Goal: Information Seeking & Learning: Learn about a topic

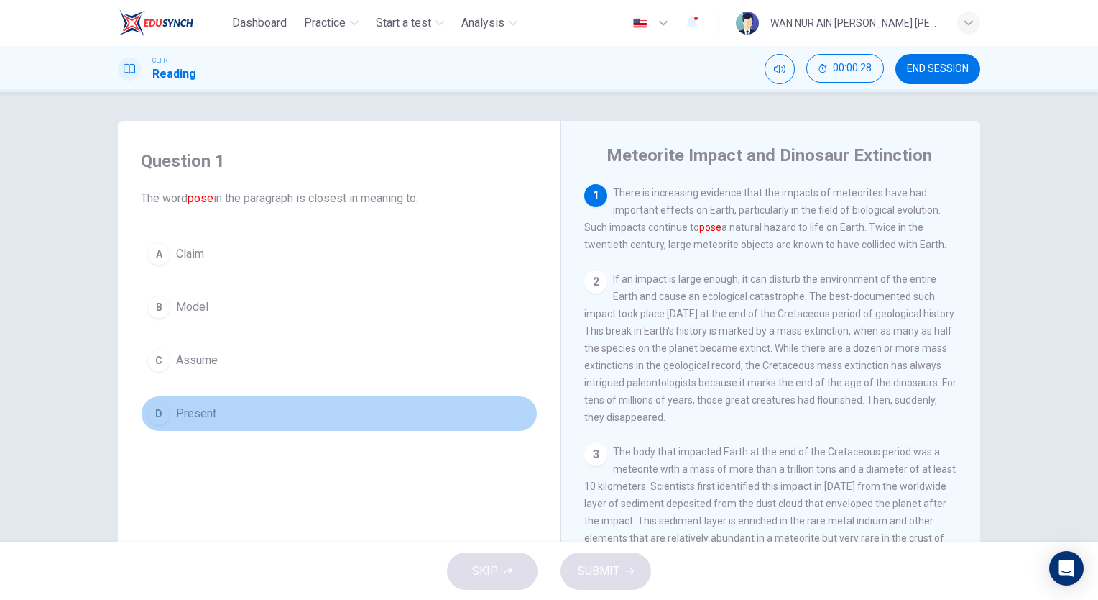
click at [166, 415] on div "D" at bounding box center [158, 413] width 23 height 23
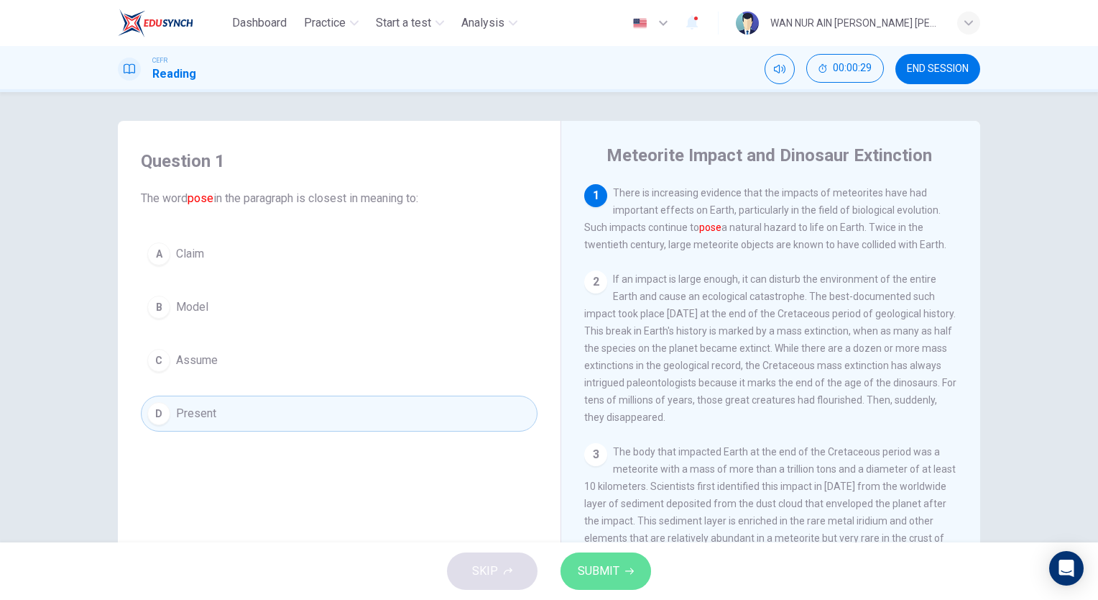
click at [588, 579] on span "SUBMIT" at bounding box center [599, 571] width 42 height 20
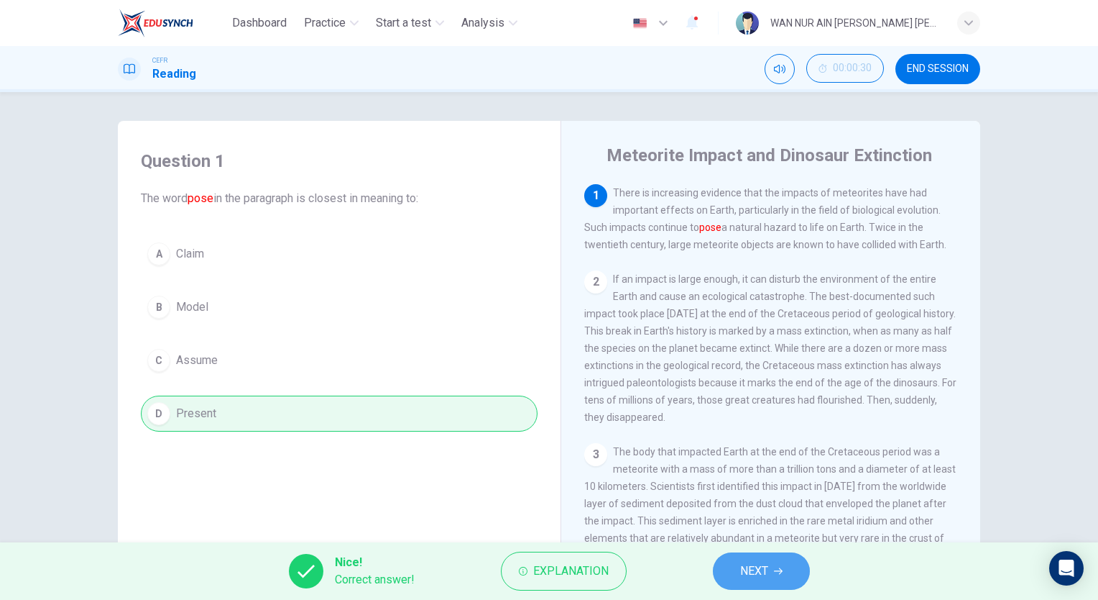
click at [762, 583] on button "NEXT" at bounding box center [761, 570] width 97 height 37
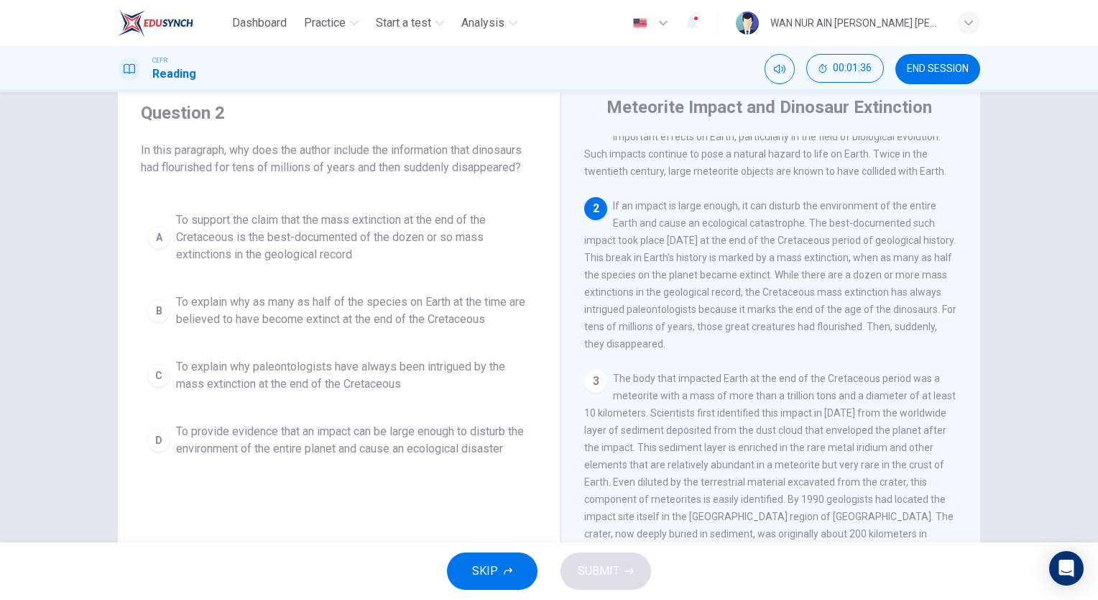
scroll to position [65, 0]
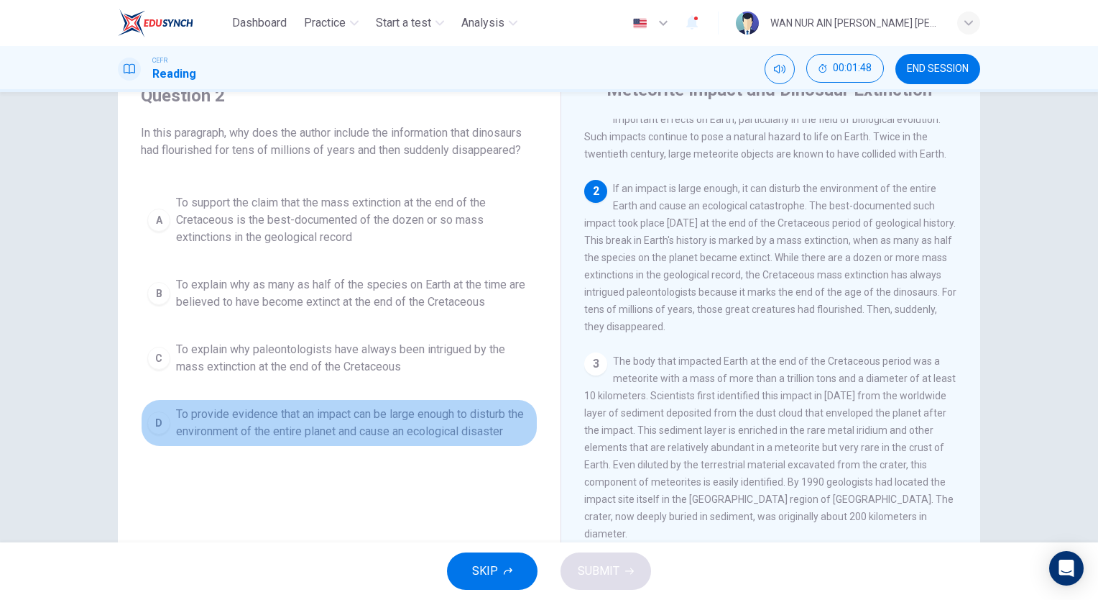
click at [247, 416] on span "To provide evidence that an impact can be large enough to disturb the environme…" at bounding box center [353, 422] width 355 height 35
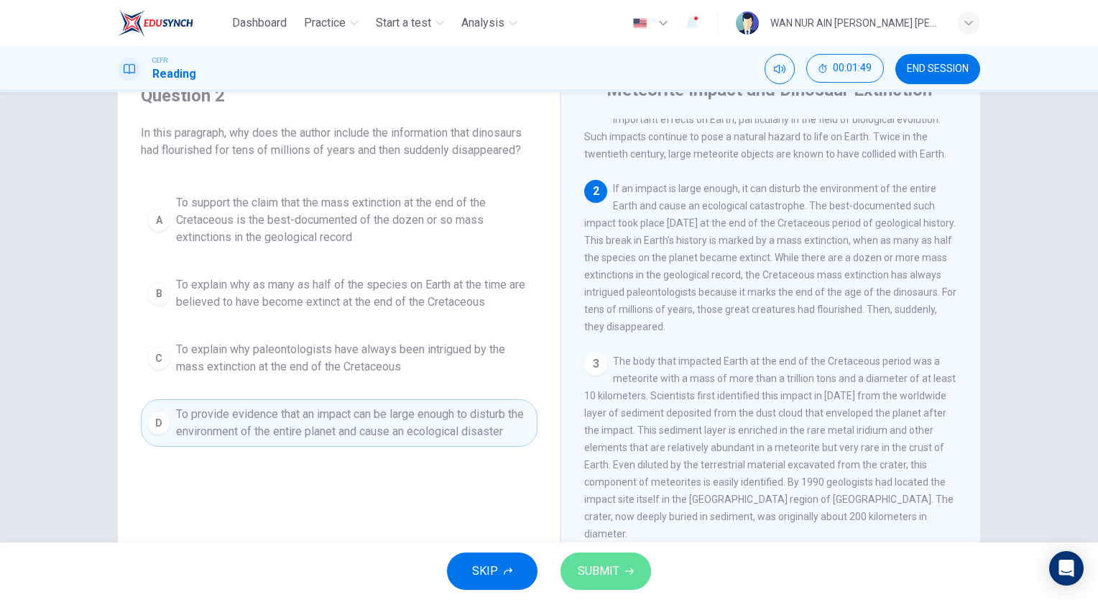
click at [590, 558] on button "SUBMIT" at bounding box center [606, 570] width 91 height 37
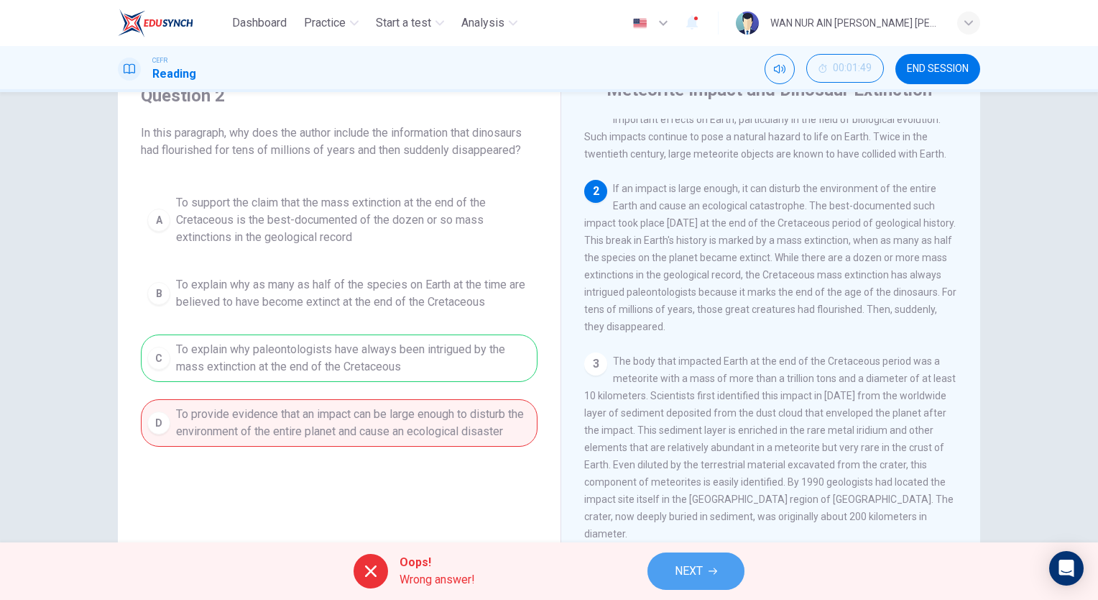
click at [673, 587] on button "NEXT" at bounding box center [696, 570] width 97 height 37
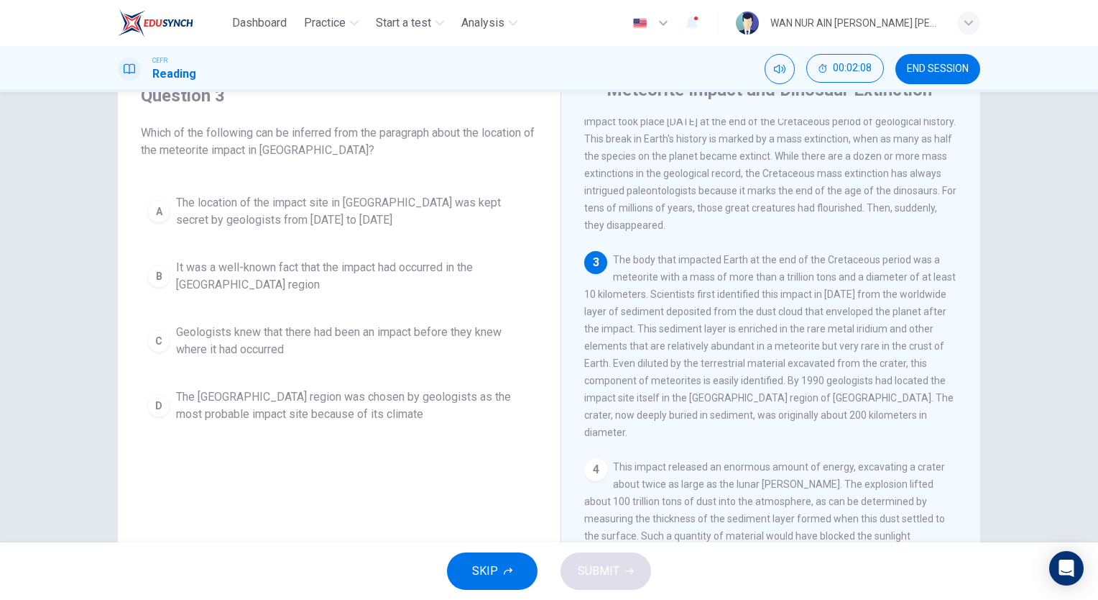
scroll to position [128, 0]
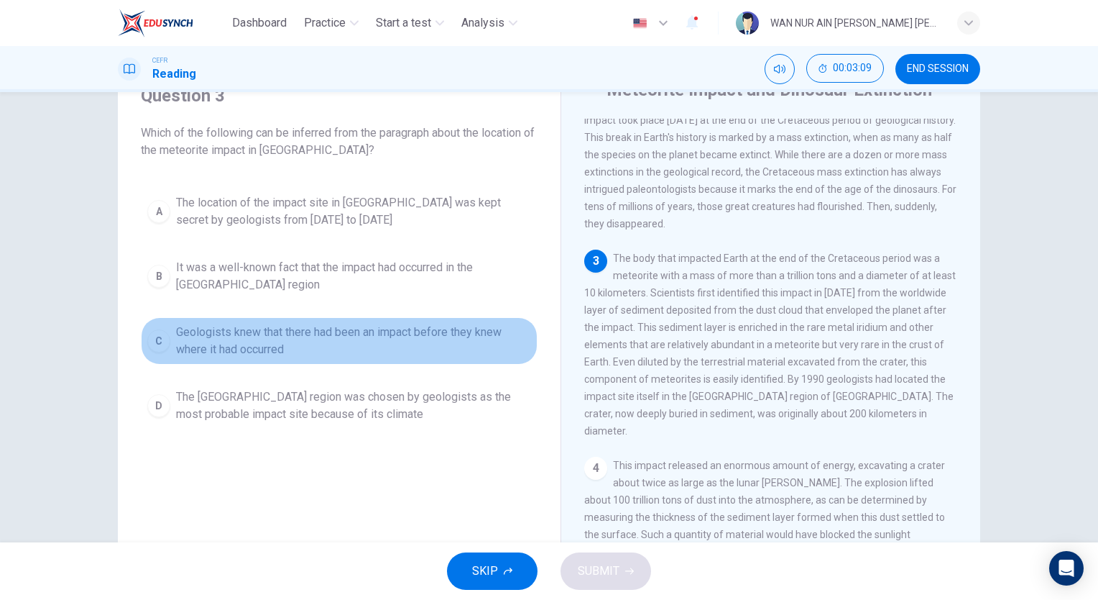
click at [289, 324] on span "Geologists knew that there had been an impact before they knew where it had occ…" at bounding box center [353, 341] width 355 height 35
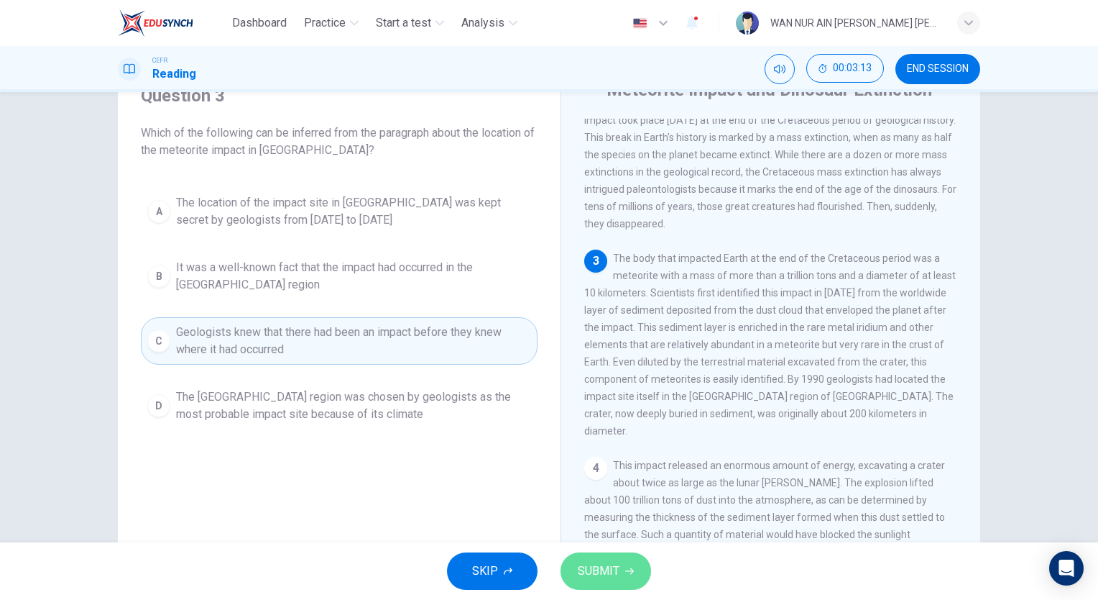
click at [614, 571] on span "SUBMIT" at bounding box center [599, 571] width 42 height 20
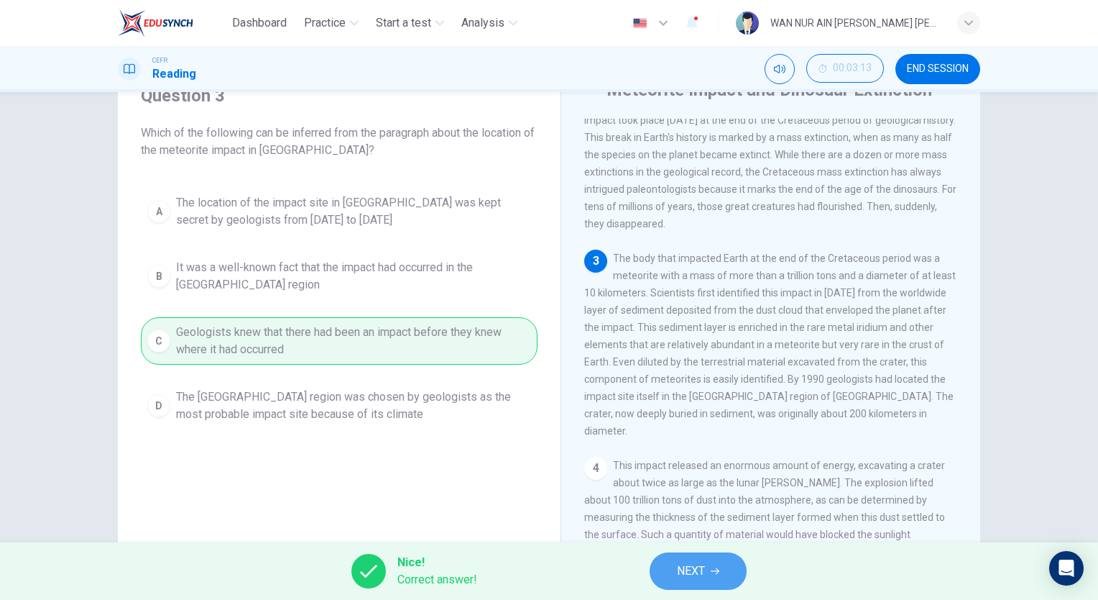
click at [701, 556] on button "NEXT" at bounding box center [698, 570] width 97 height 37
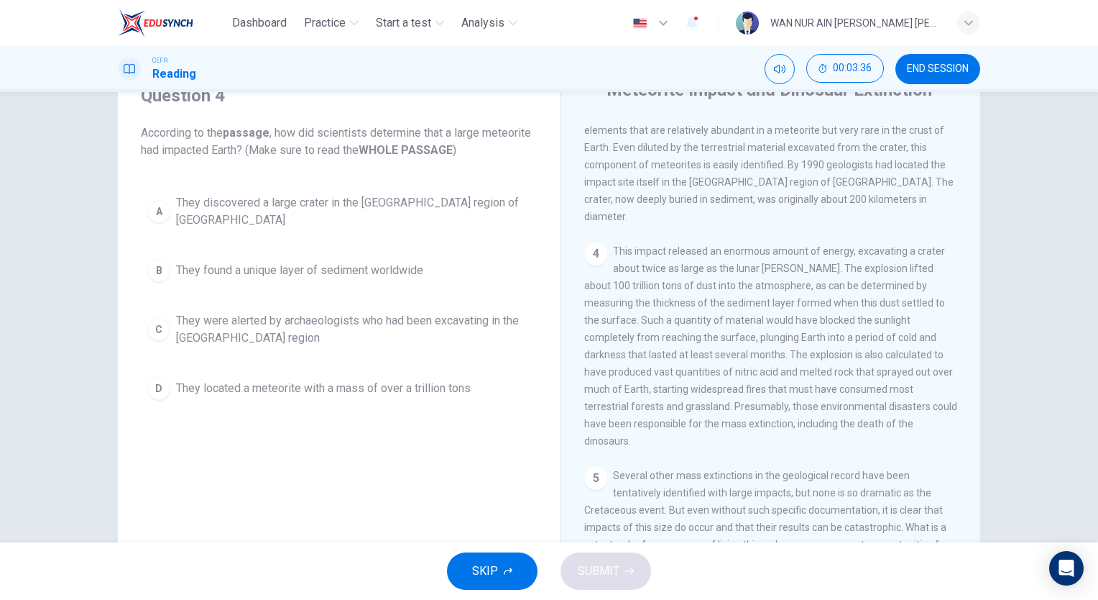
scroll to position [344, 0]
click at [613, 356] on span "This impact released an enormous amount of energy, excavating a crater about tw…" at bounding box center [770, 343] width 373 height 201
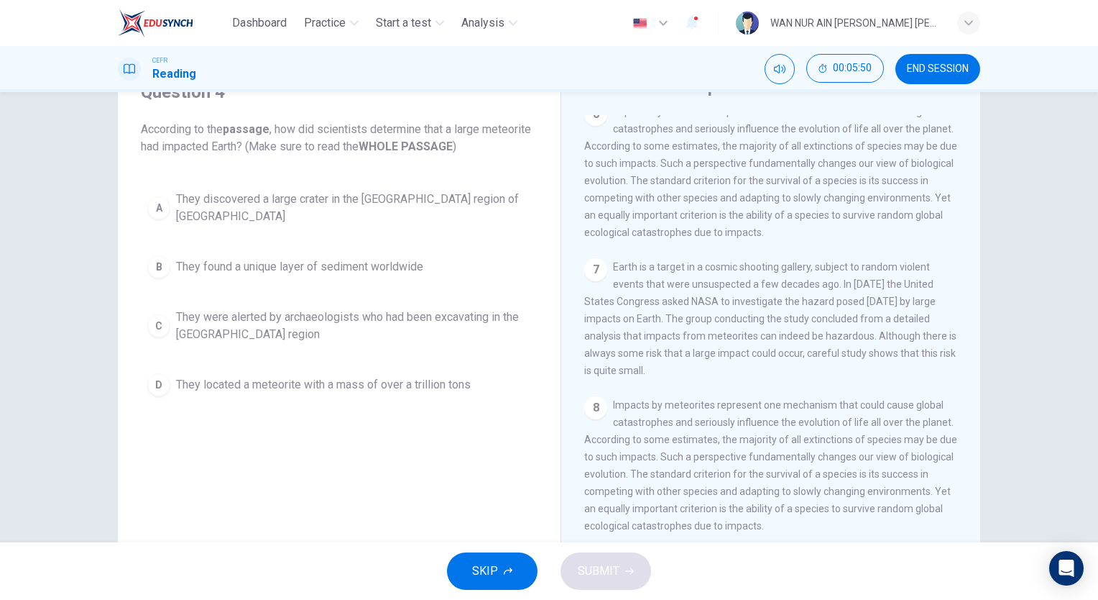
scroll to position [65, 0]
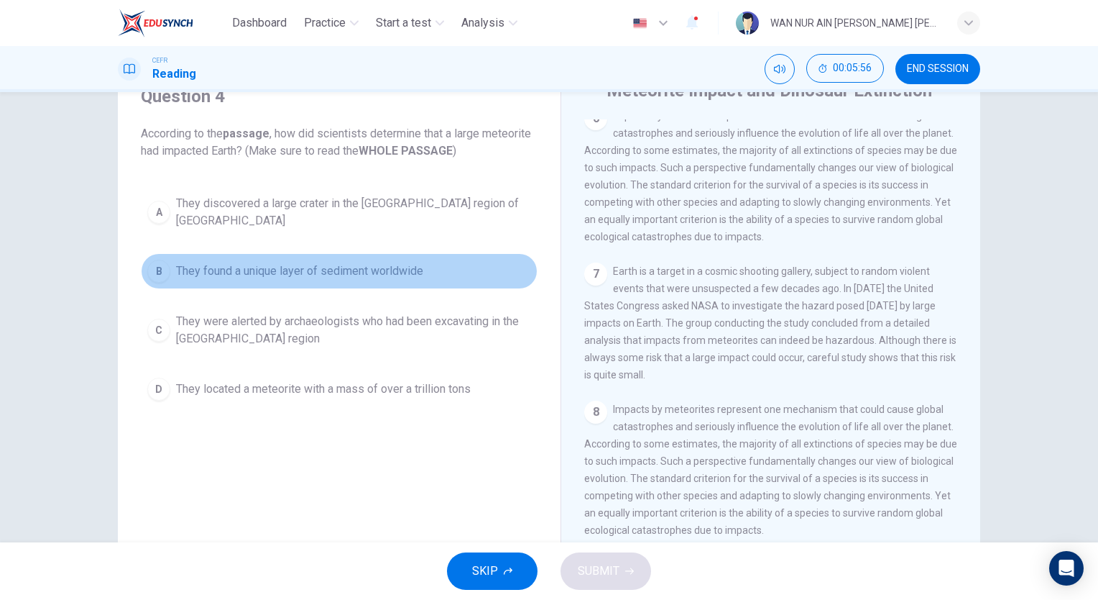
click at [310, 266] on span "They found a unique layer of sediment worldwide" at bounding box center [299, 270] width 247 height 17
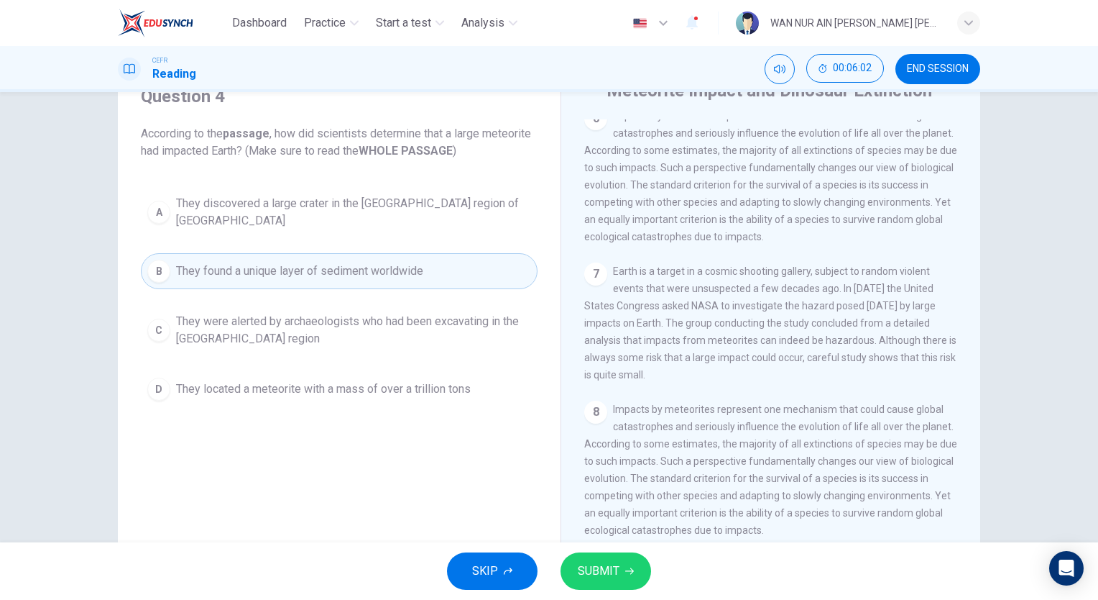
click at [584, 574] on span "SUBMIT" at bounding box center [599, 571] width 42 height 20
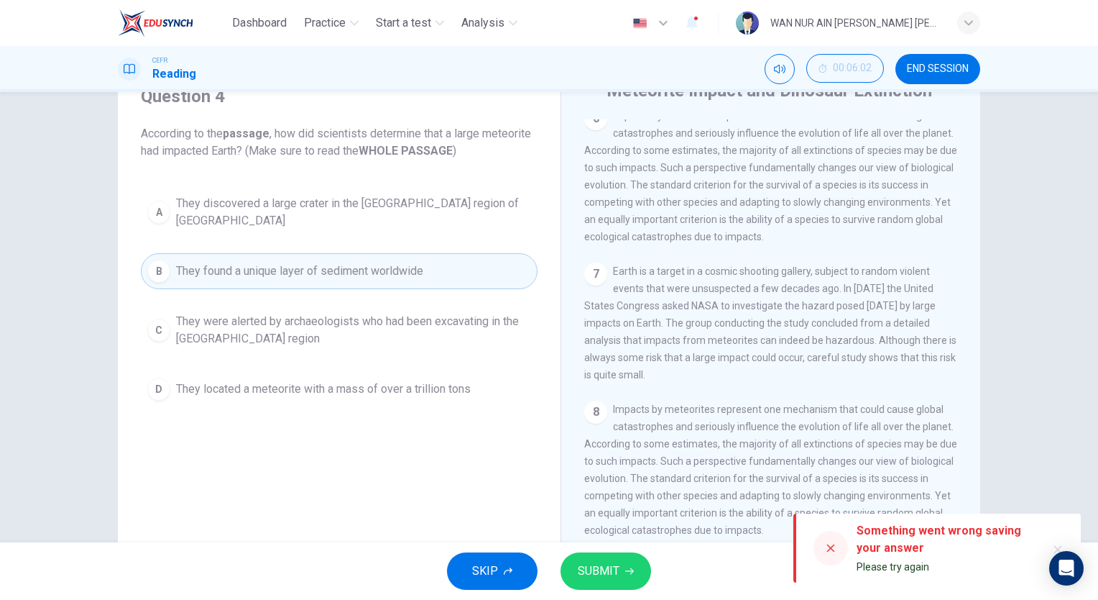
click at [820, 550] on div at bounding box center [831, 548] width 35 height 35
click at [633, 583] on button "SUBMIT" at bounding box center [606, 570] width 91 height 37
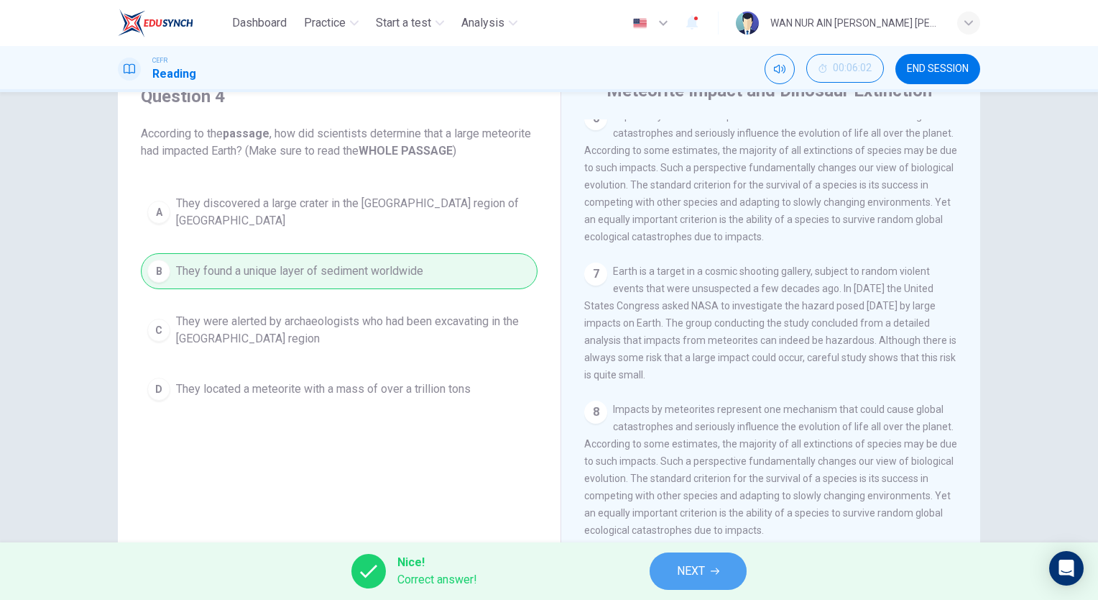
click at [691, 577] on span "NEXT" at bounding box center [691, 571] width 28 height 20
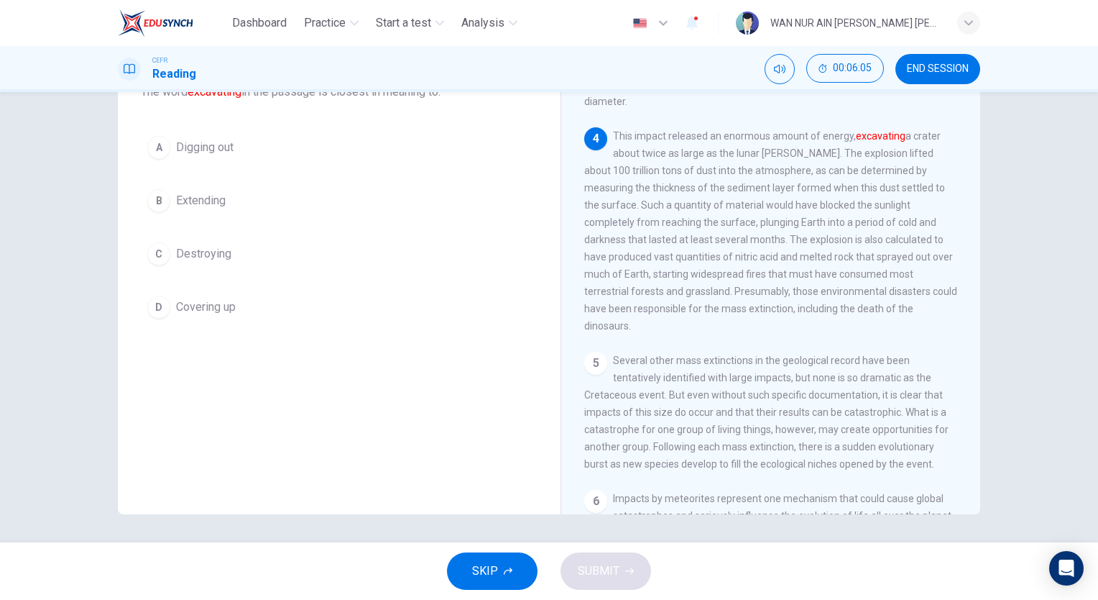
scroll to position [382, 0]
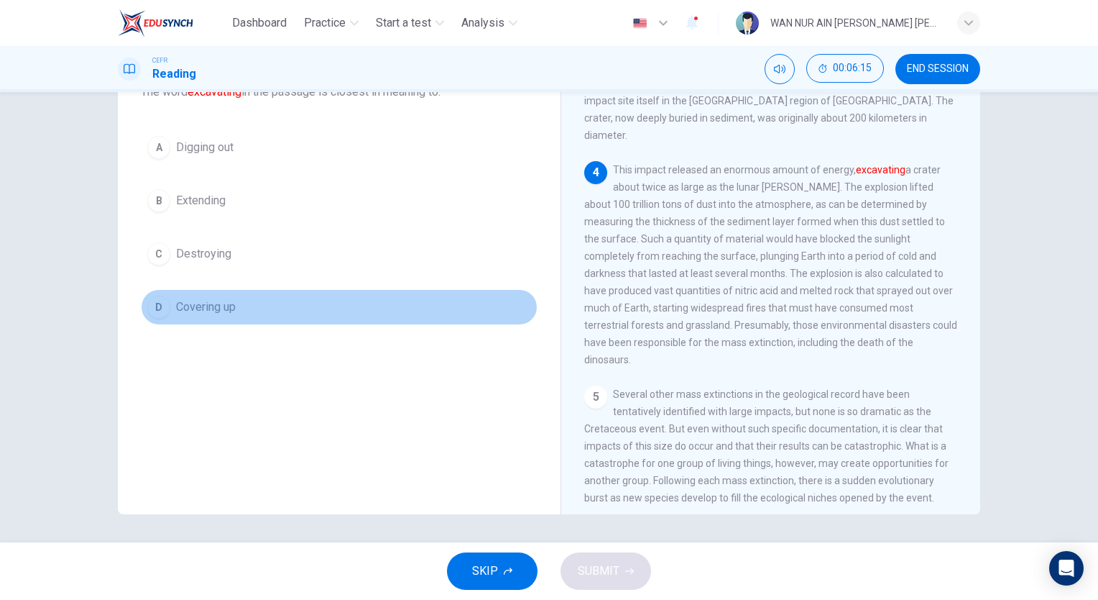
click at [206, 301] on span "Covering up" at bounding box center [206, 306] width 60 height 17
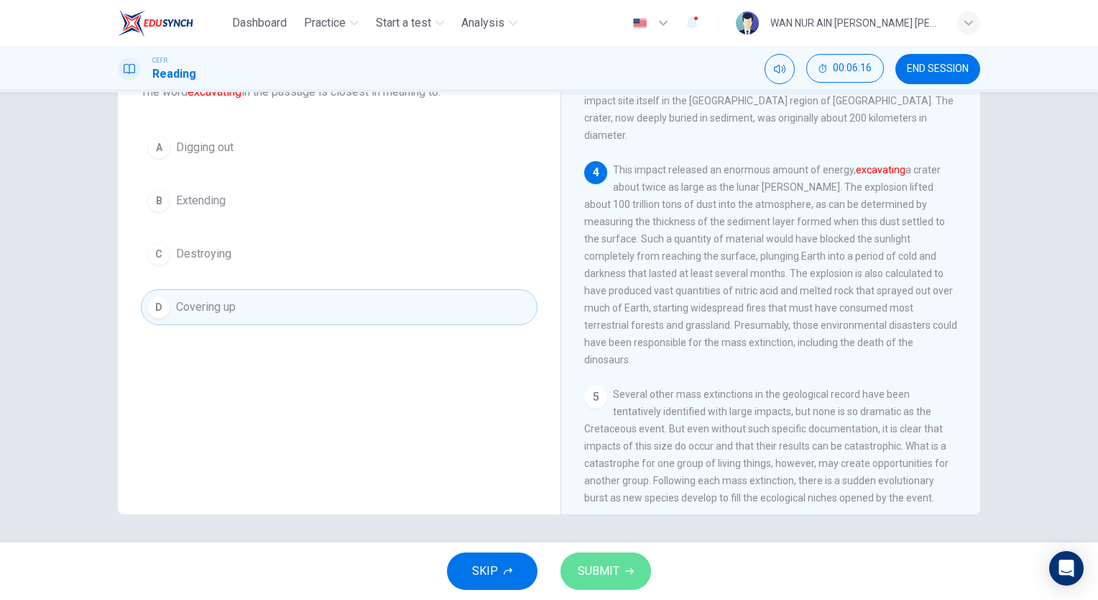
click at [598, 585] on button "SUBMIT" at bounding box center [606, 570] width 91 height 37
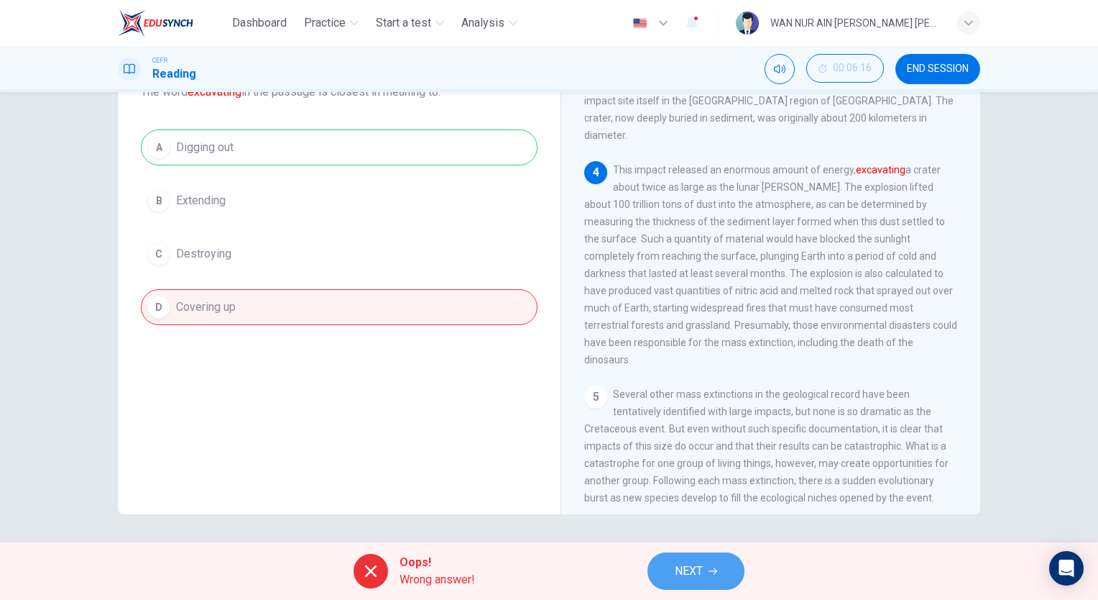
click at [698, 582] on button "NEXT" at bounding box center [696, 570] width 97 height 37
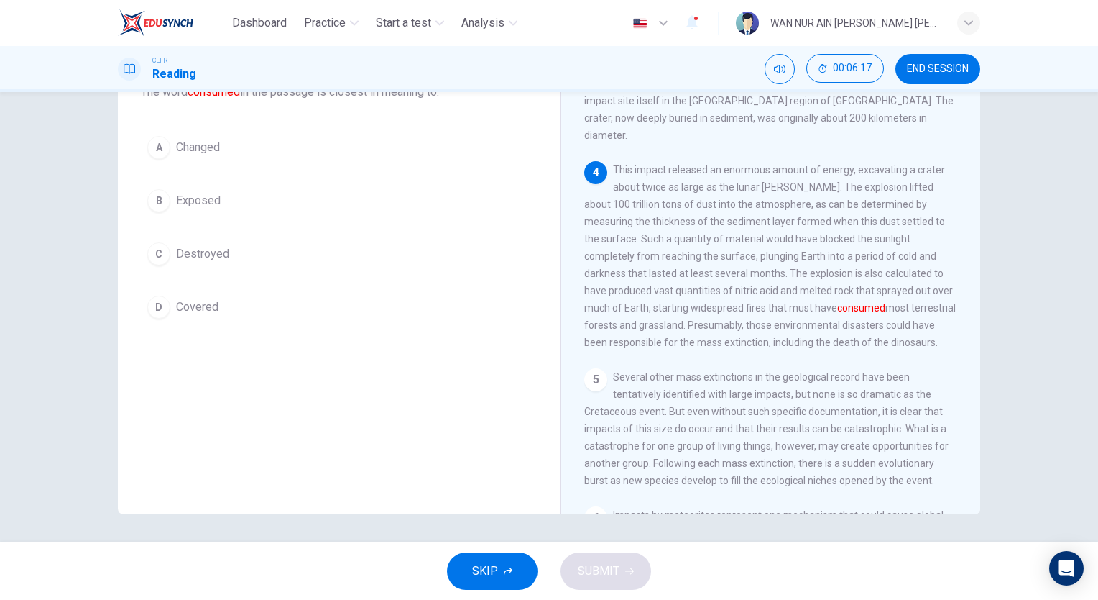
scroll to position [92, 0]
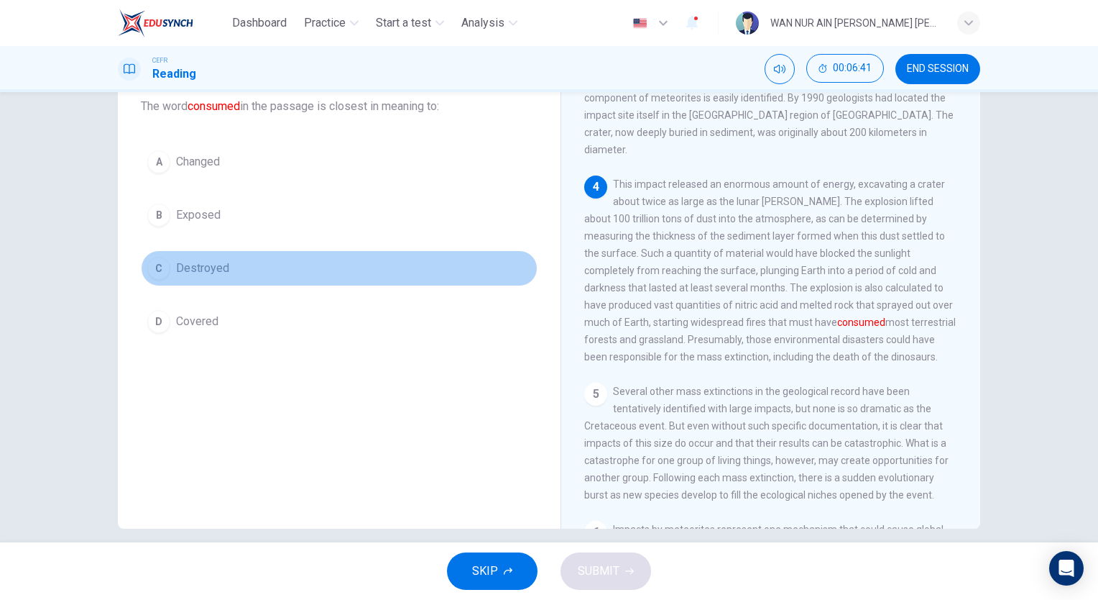
click at [209, 267] on span "Destroyed" at bounding box center [202, 268] width 53 height 17
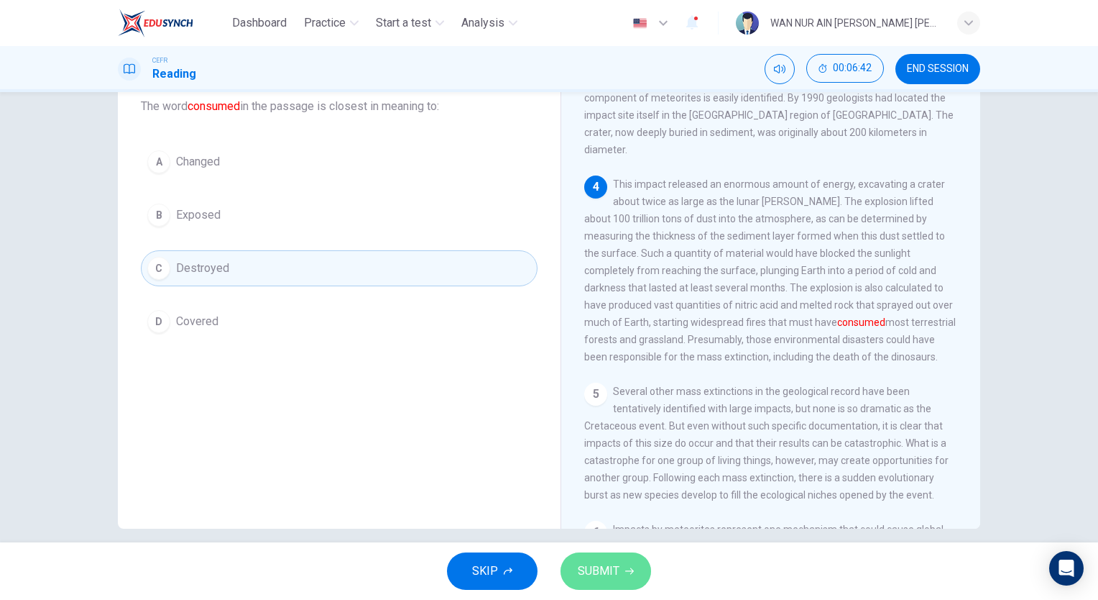
click at [581, 569] on span "SUBMIT" at bounding box center [599, 571] width 42 height 20
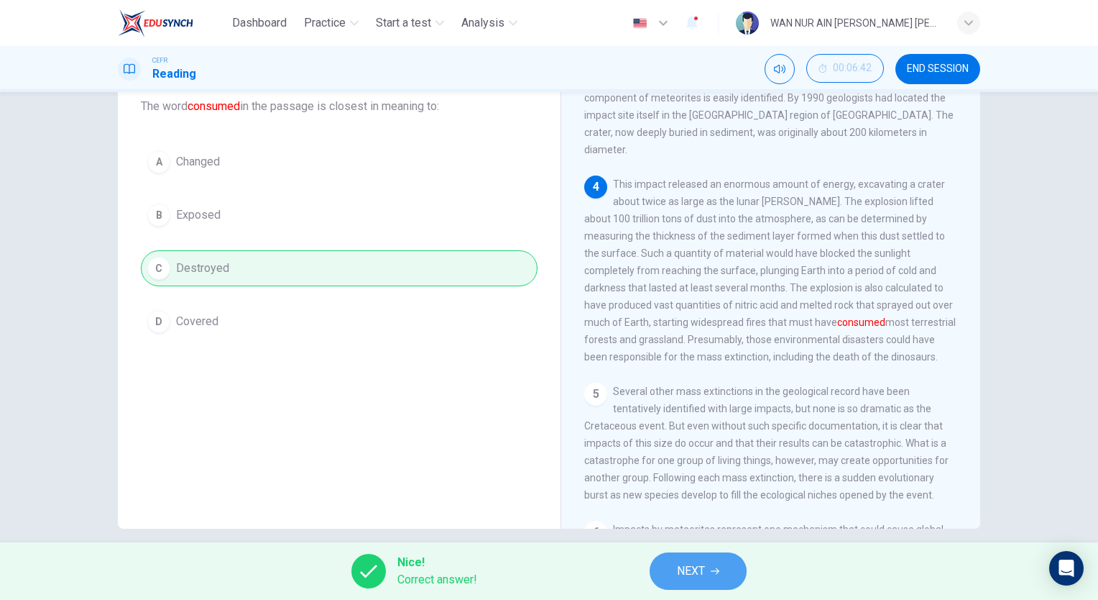
click at [724, 567] on button "NEXT" at bounding box center [698, 570] width 97 height 37
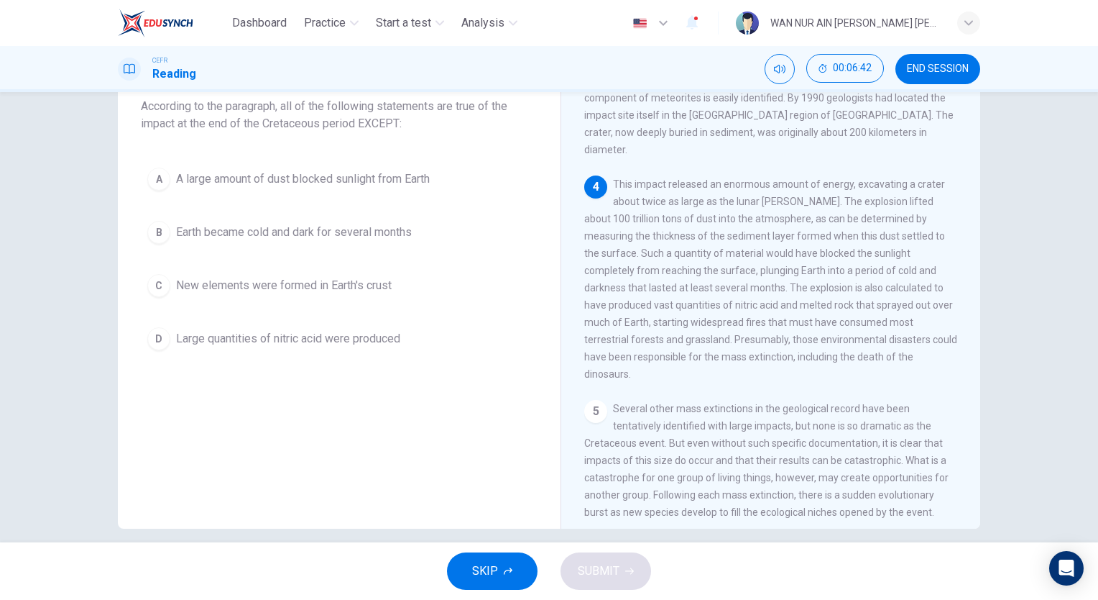
scroll to position [88, 0]
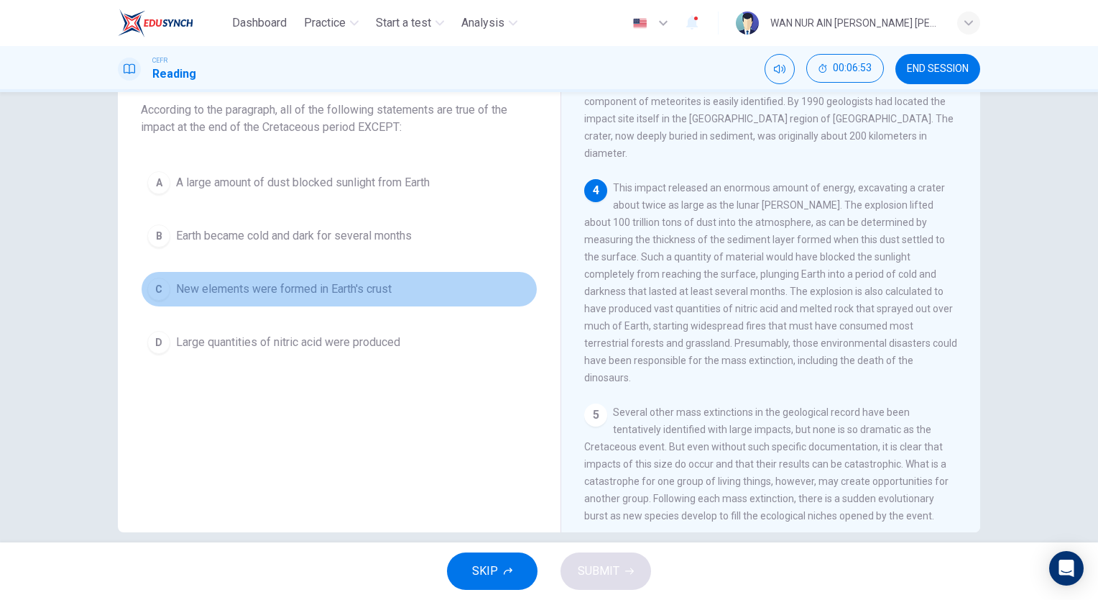
click at [290, 297] on button "C New elements were formed in Earth's crust" at bounding box center [339, 289] width 397 height 36
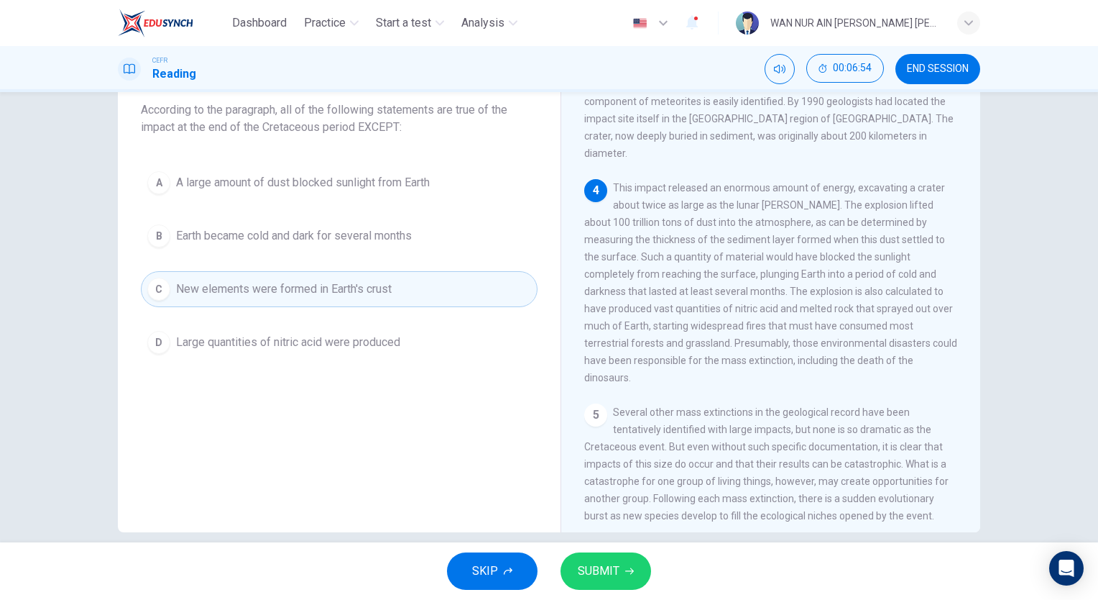
click at [595, 580] on span "SUBMIT" at bounding box center [599, 571] width 42 height 20
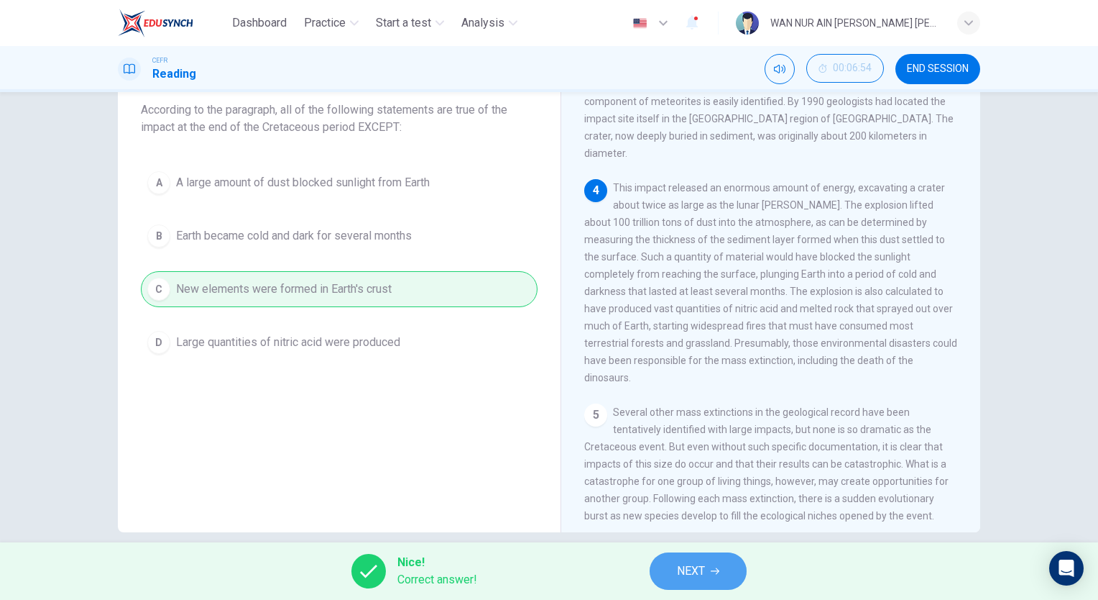
click at [677, 572] on span "NEXT" at bounding box center [691, 571] width 28 height 20
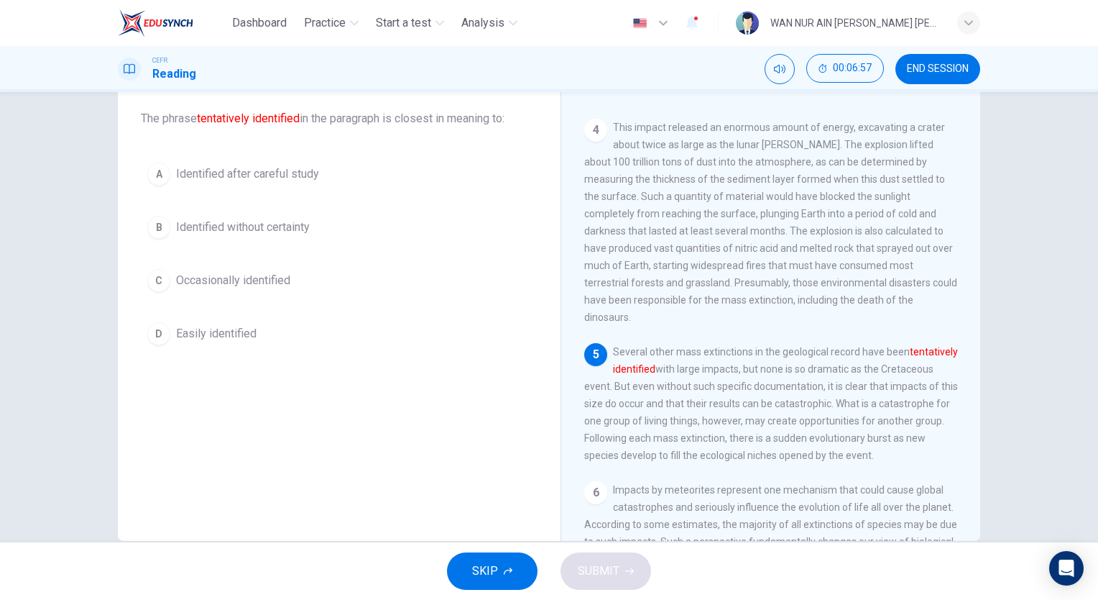
scroll to position [451, 0]
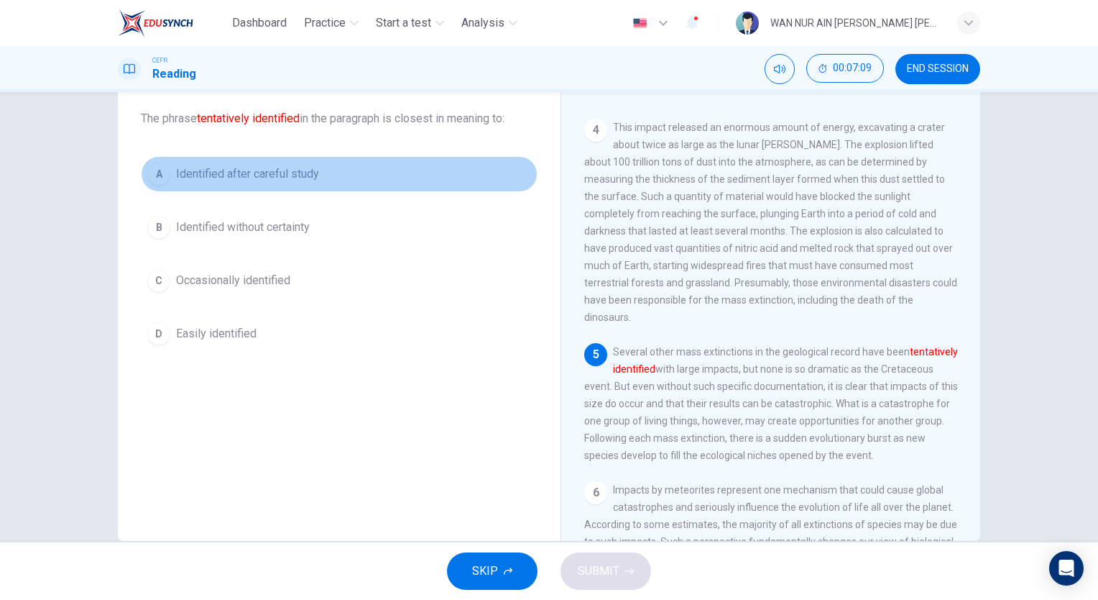
click at [319, 173] on button "A Identified after careful study" at bounding box center [339, 174] width 397 height 36
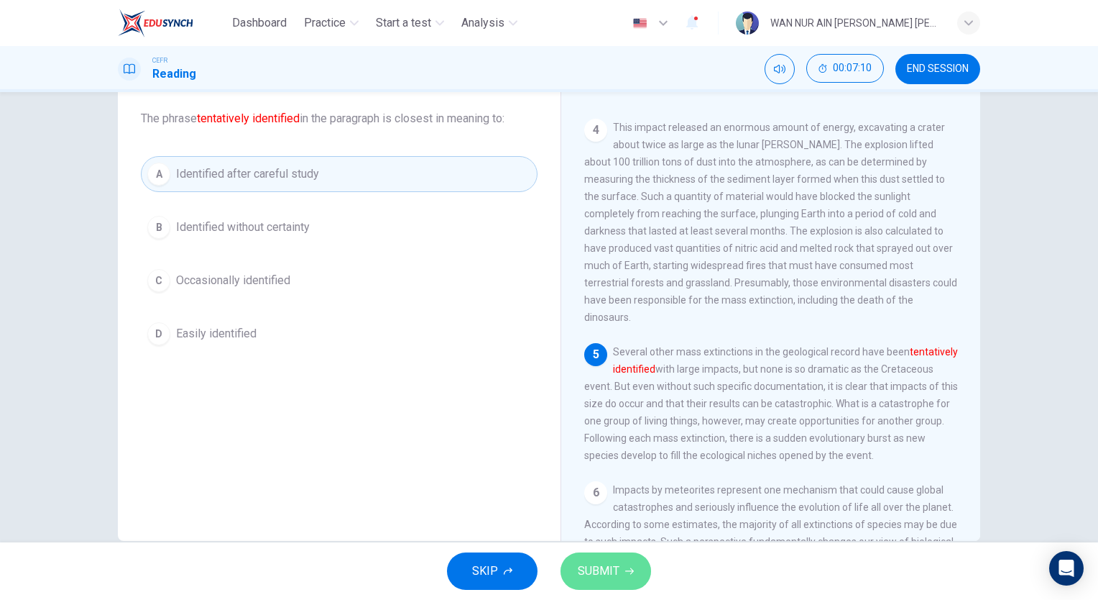
click at [605, 573] on span "SUBMIT" at bounding box center [599, 571] width 42 height 20
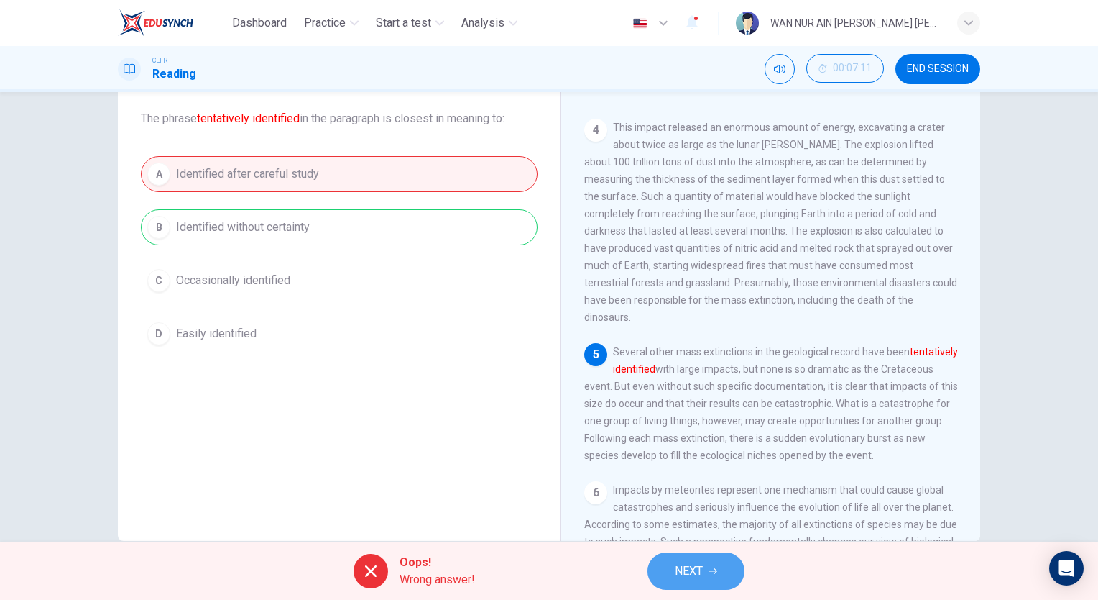
click at [703, 565] on span "NEXT" at bounding box center [689, 571] width 28 height 20
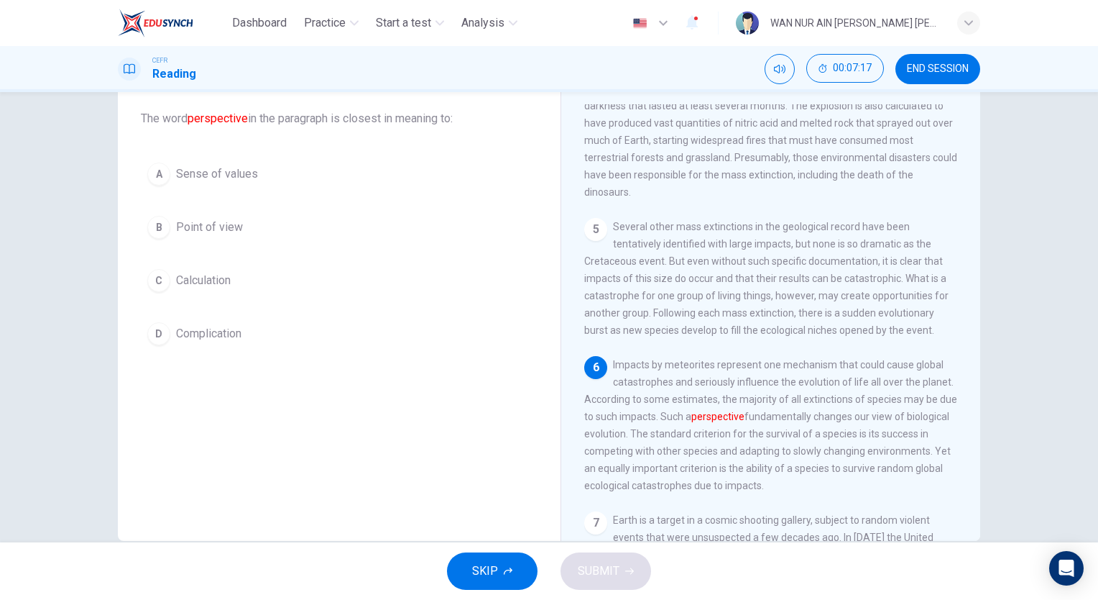
scroll to position [578, 0]
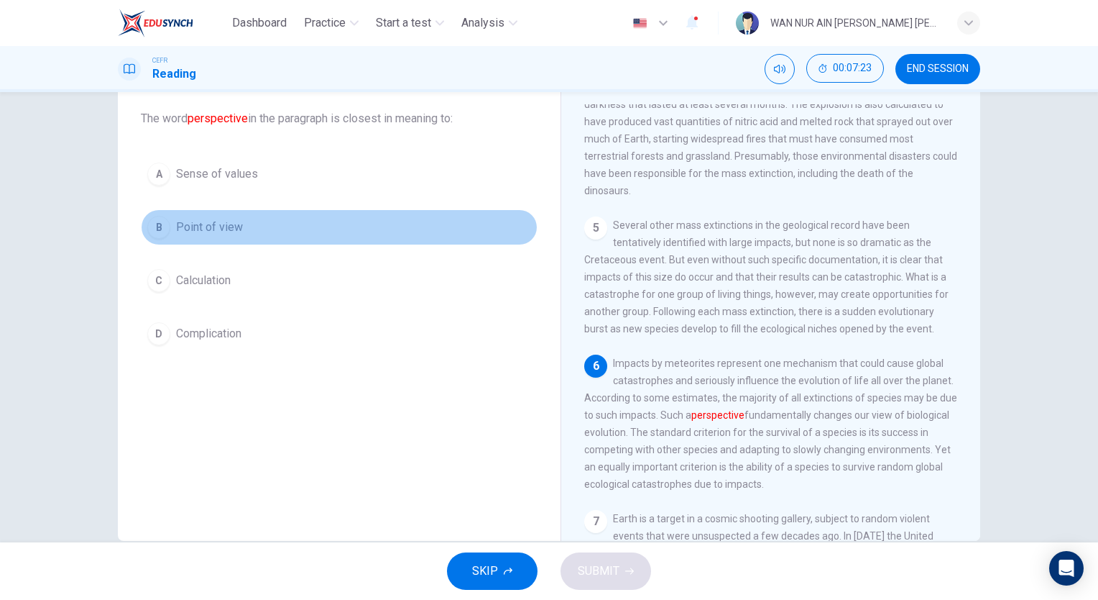
click at [214, 222] on span "Point of view" at bounding box center [209, 227] width 67 height 17
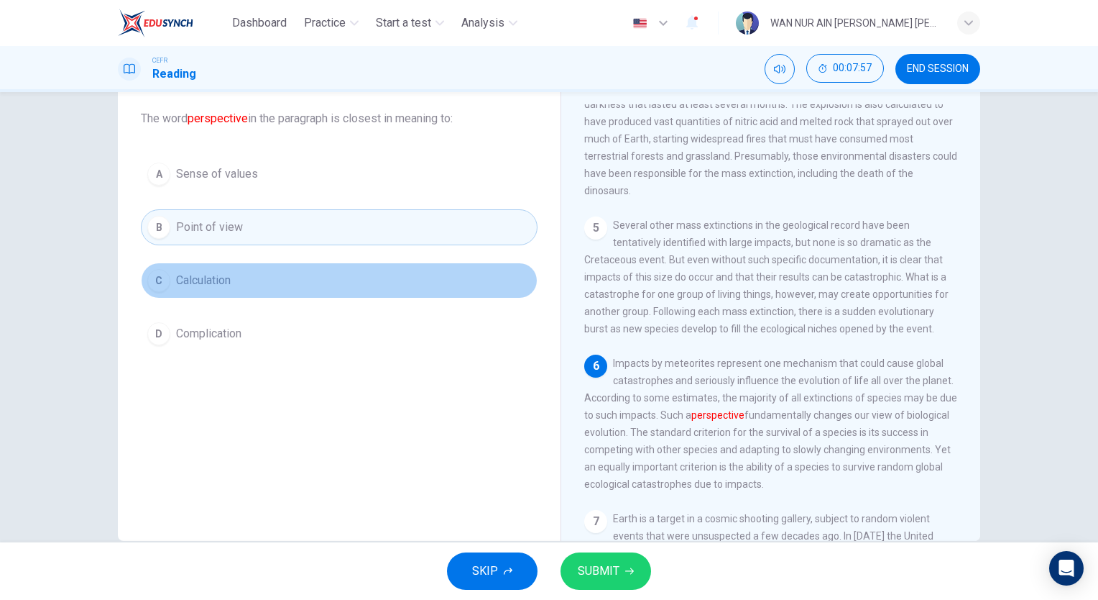
click at [300, 285] on button "C Calculation" at bounding box center [339, 280] width 397 height 36
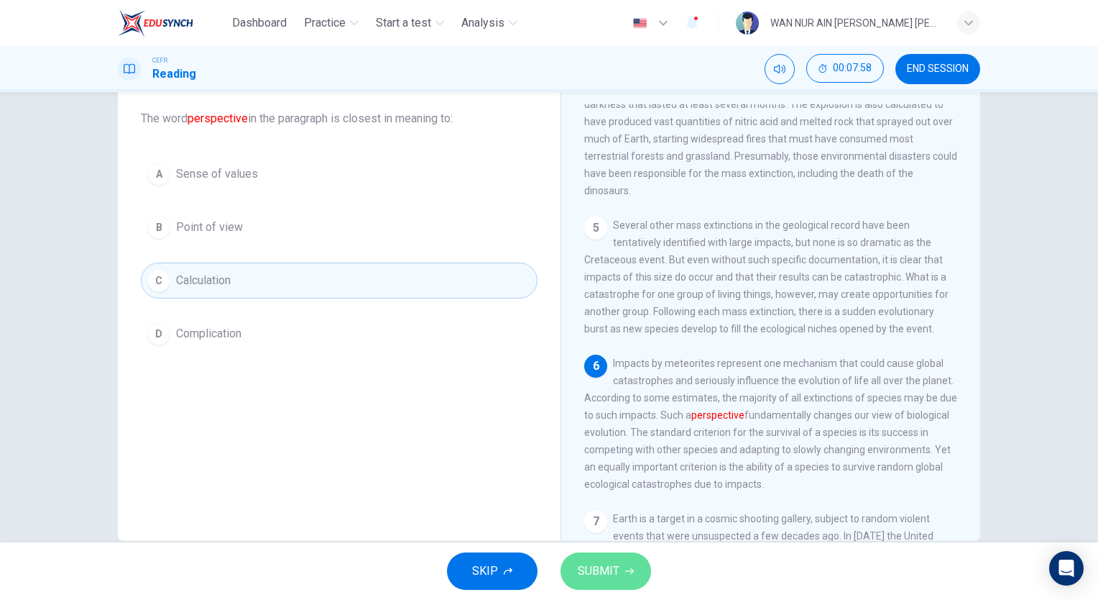
click at [578, 568] on span "SUBMIT" at bounding box center [599, 571] width 42 height 20
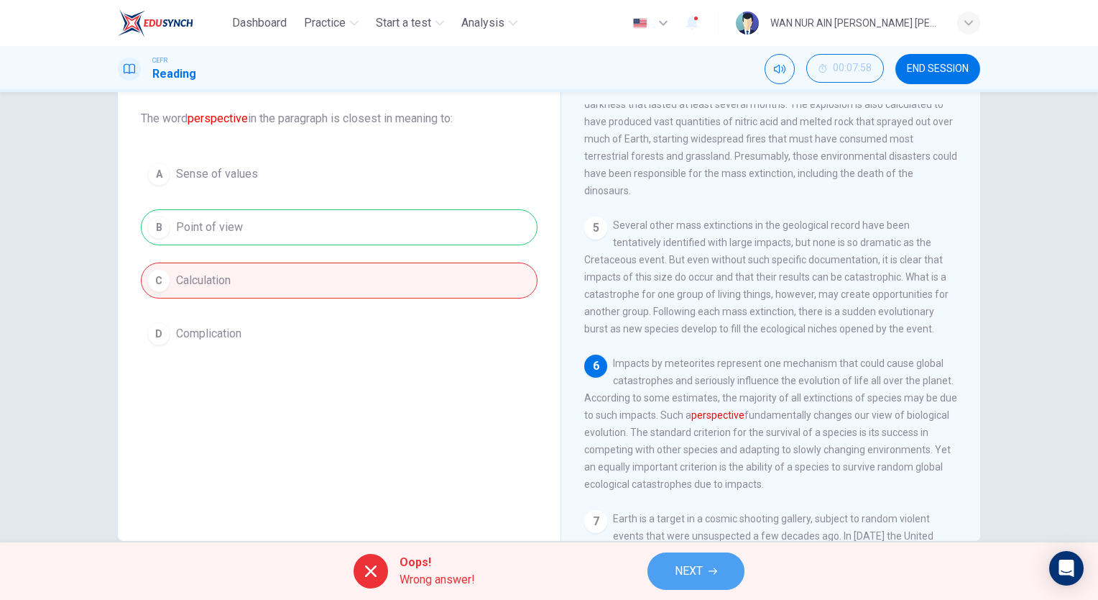
click at [667, 579] on button "NEXT" at bounding box center [696, 570] width 97 height 37
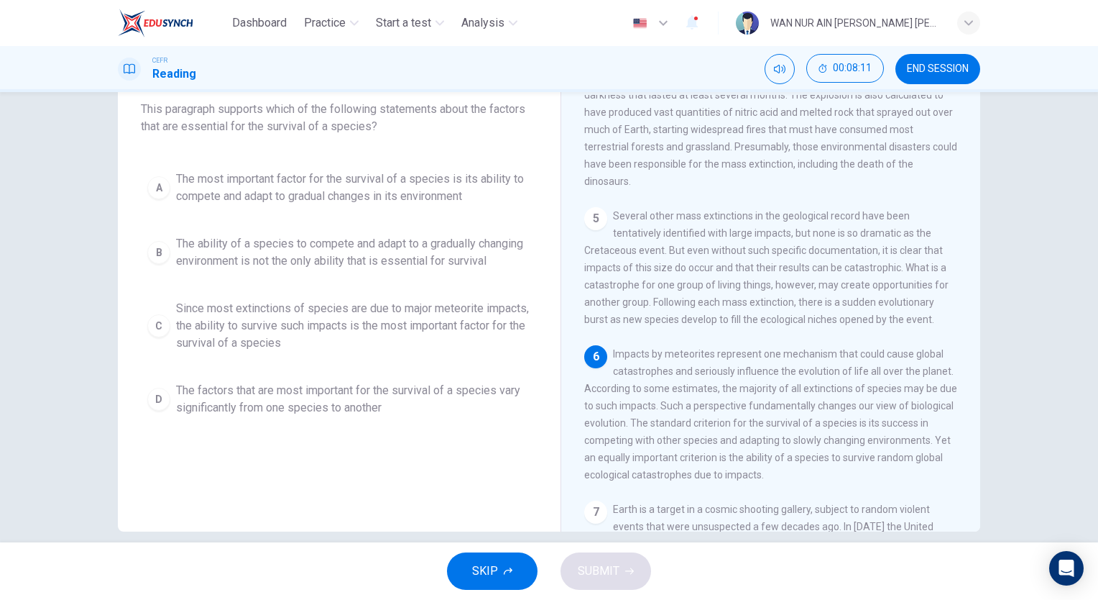
scroll to position [91, 0]
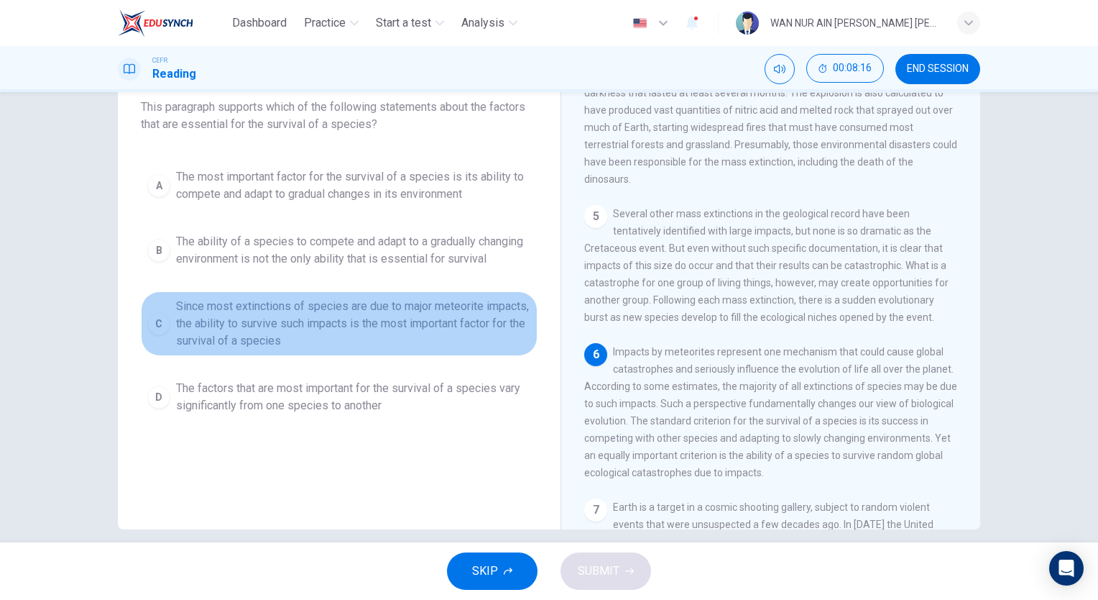
click at [449, 311] on span "Since most extinctions of species are due to major meteorite impacts, the abili…" at bounding box center [353, 324] width 355 height 52
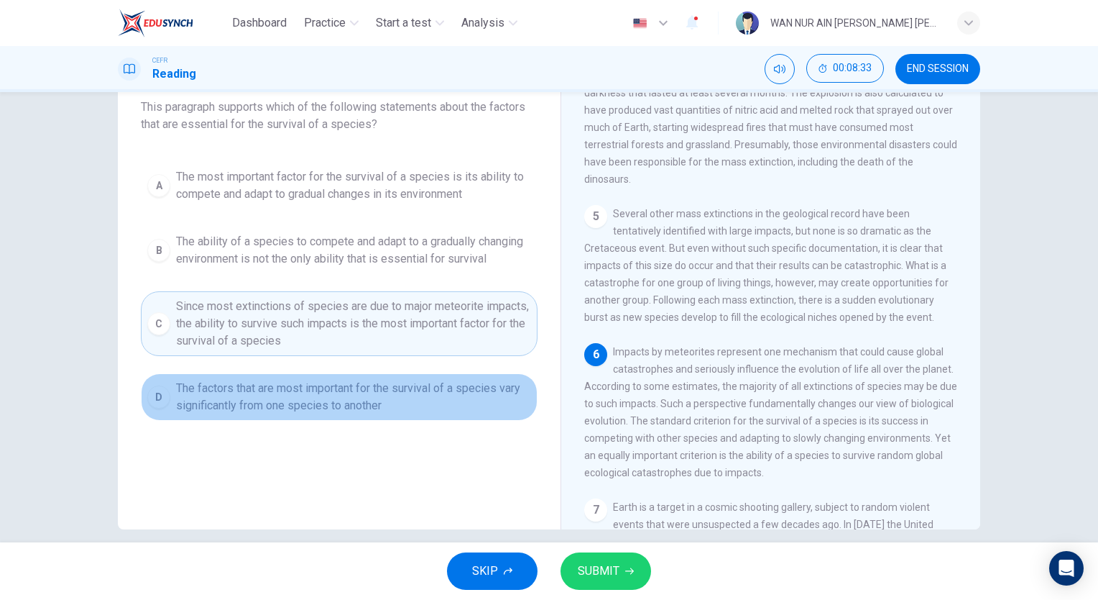
click at [429, 387] on span "The factors that are most important for the survival of a species vary signific…" at bounding box center [353, 397] width 355 height 35
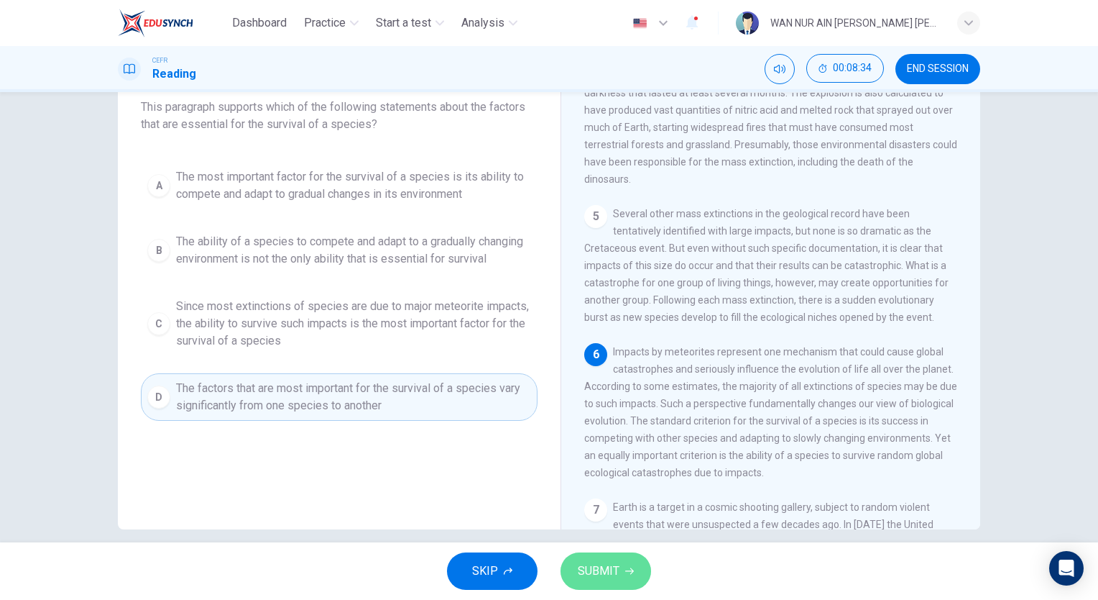
click at [628, 562] on button "SUBMIT" at bounding box center [606, 570] width 91 height 37
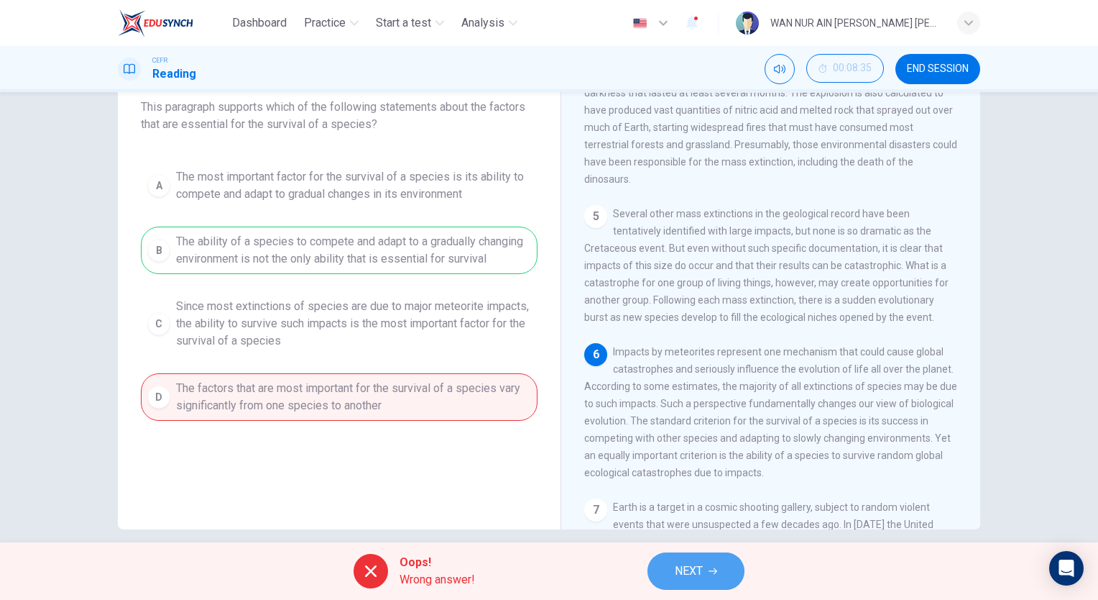
click at [660, 574] on button "NEXT" at bounding box center [696, 570] width 97 height 37
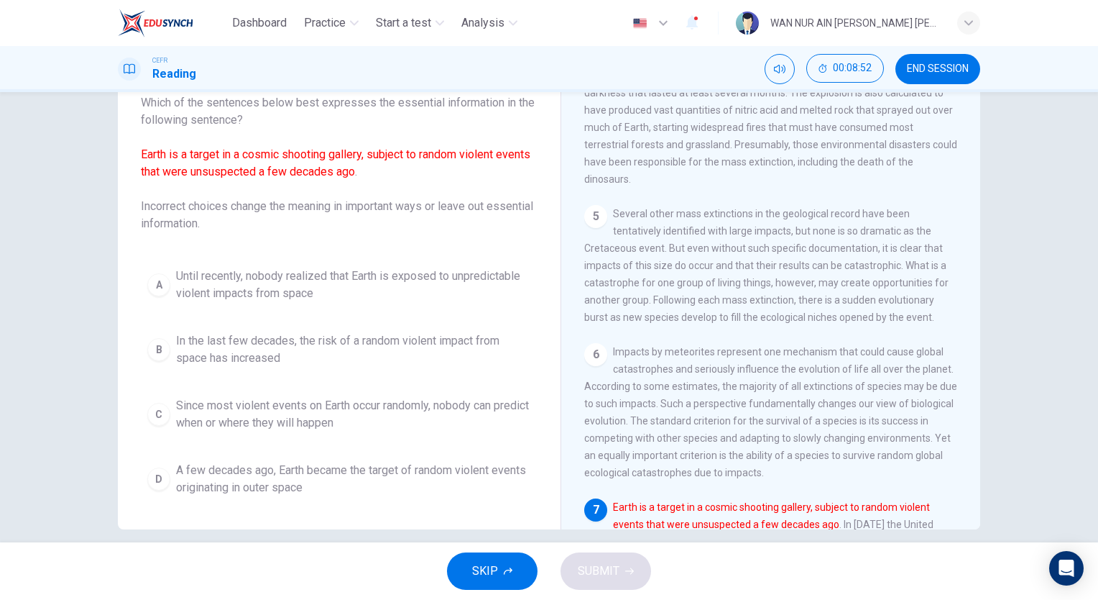
scroll to position [5, 0]
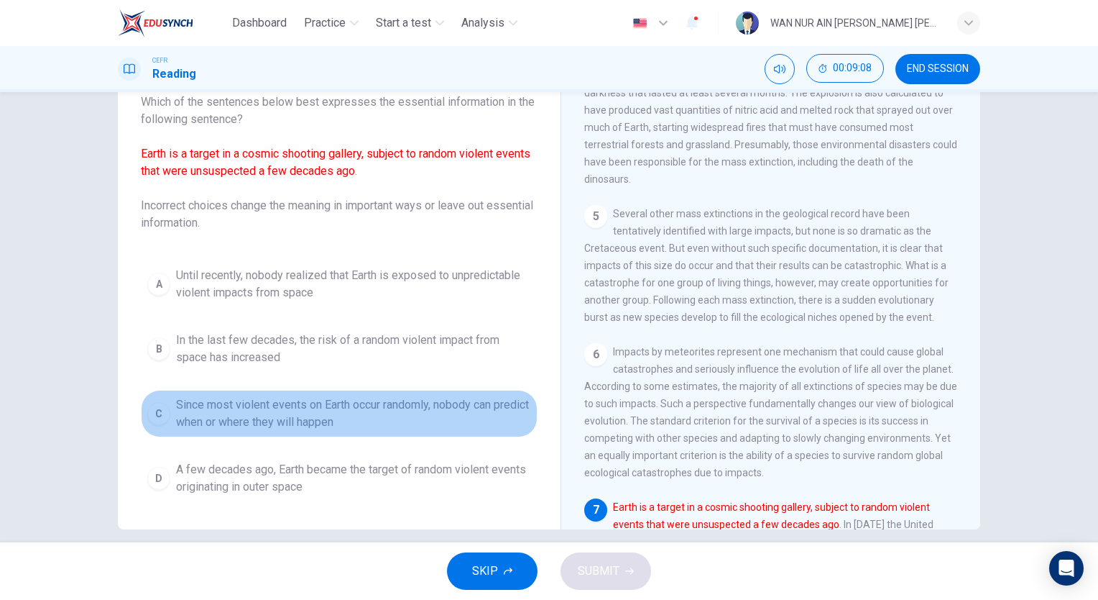
click at [398, 393] on button "C Since most violent events on Earth occur randomly, nobody can predict when or…" at bounding box center [339, 413] width 397 height 47
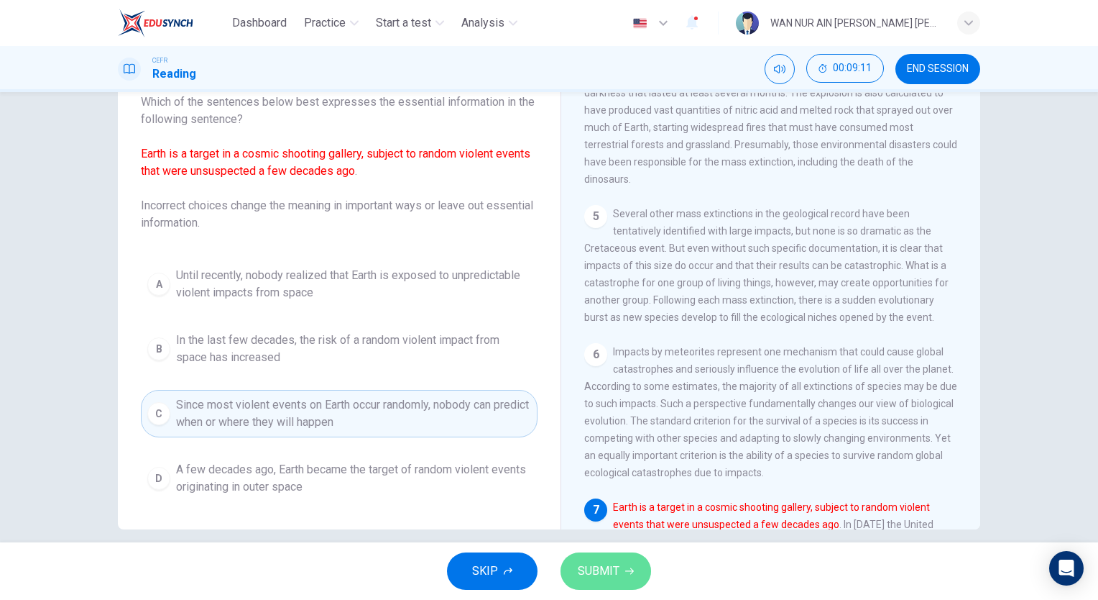
click at [586, 572] on span "SUBMIT" at bounding box center [599, 571] width 42 height 20
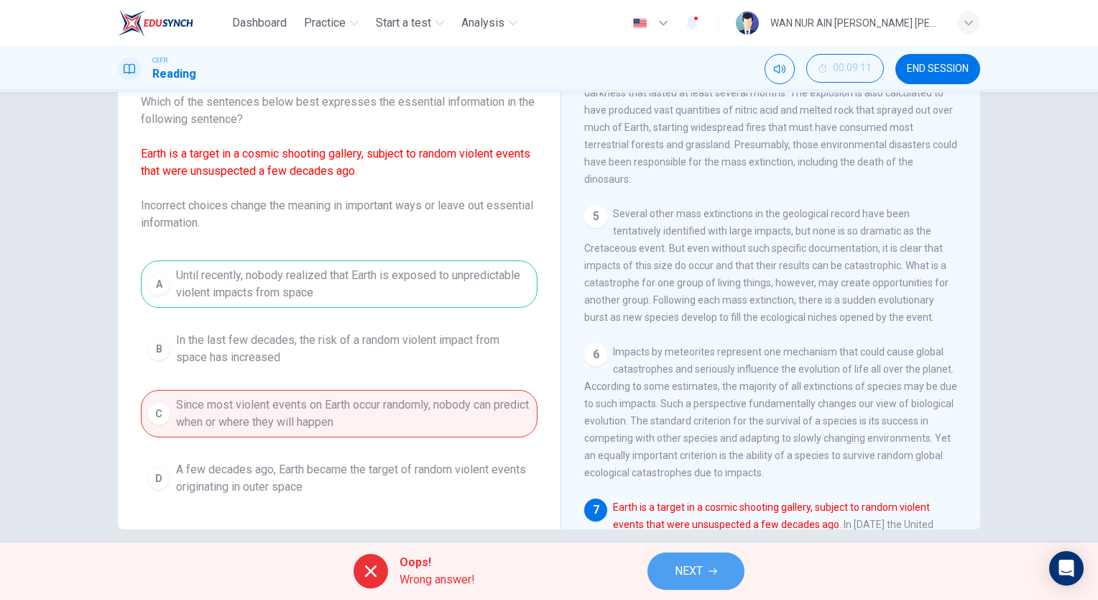
click at [673, 574] on button "NEXT" at bounding box center [696, 570] width 97 height 37
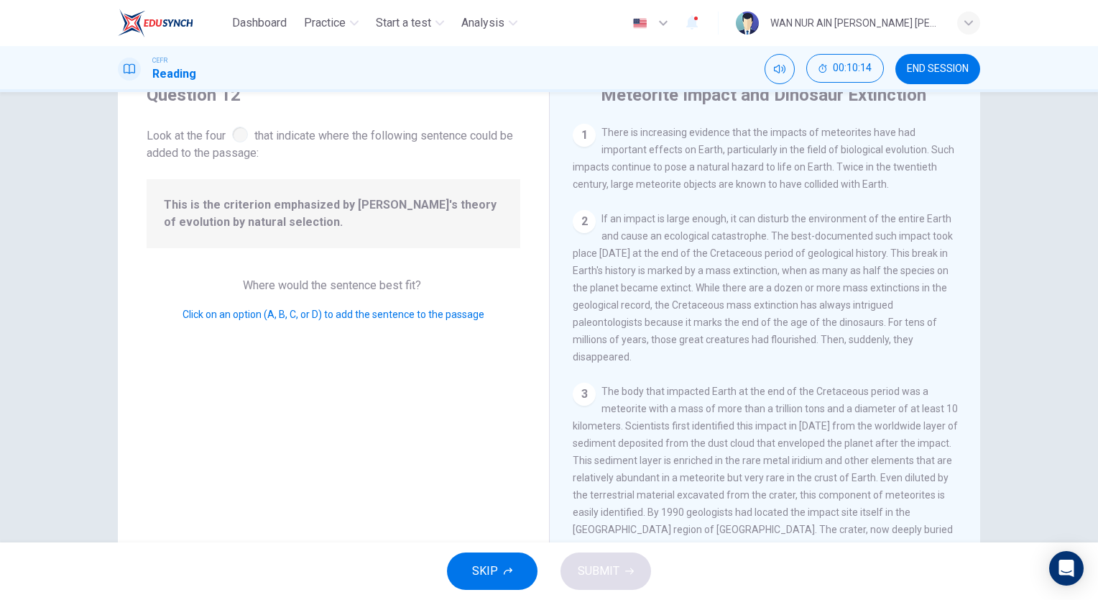
scroll to position [866, 0]
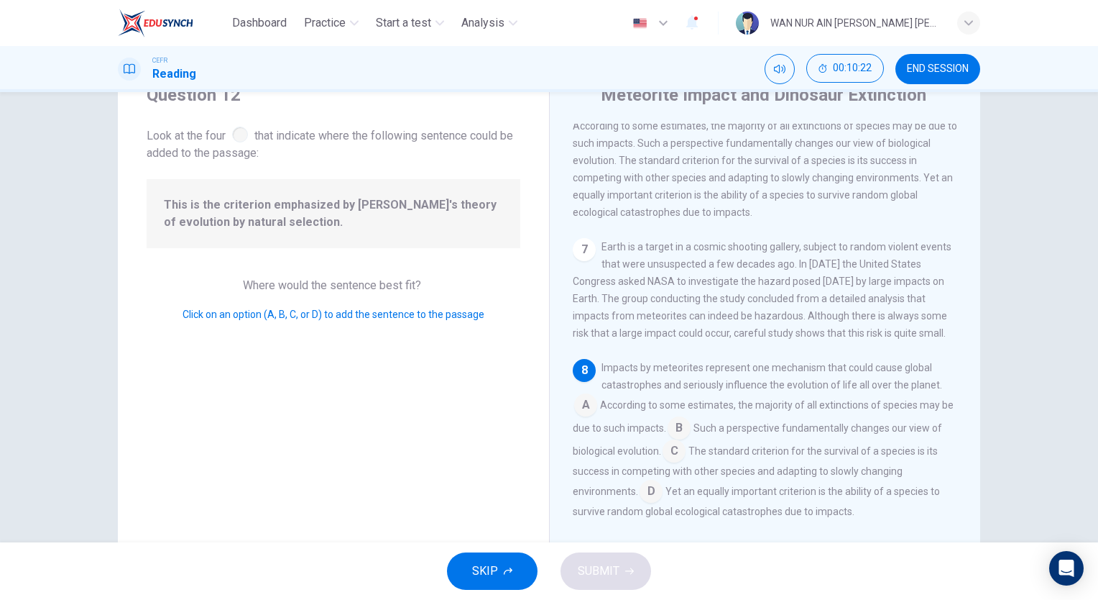
click at [648, 490] on input at bounding box center [651, 492] width 23 height 23
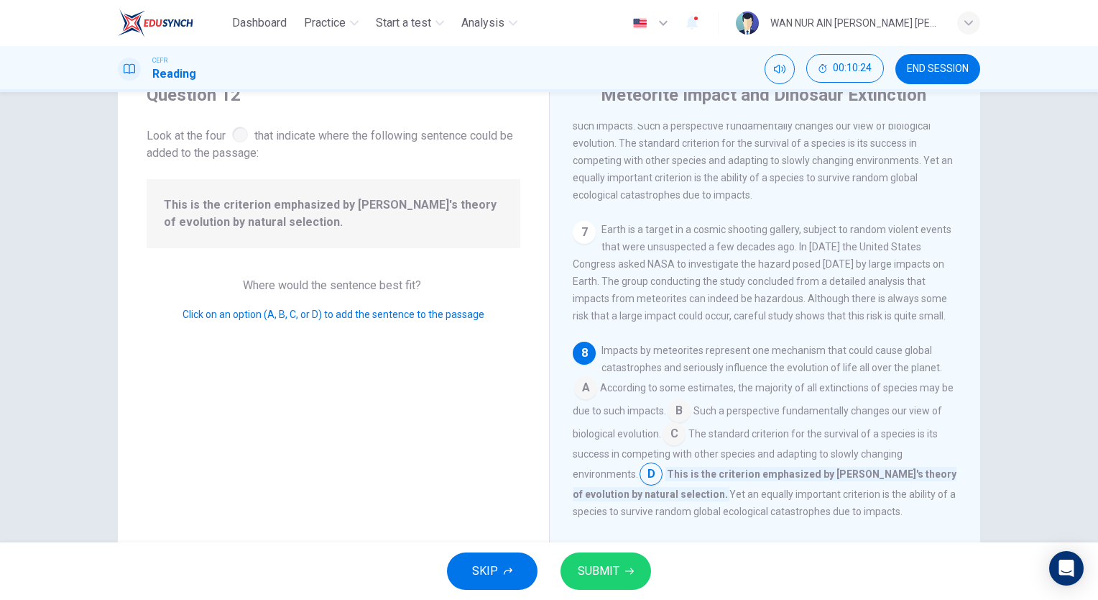
scroll to position [883, 0]
click at [614, 574] on span "SUBMIT" at bounding box center [599, 571] width 42 height 20
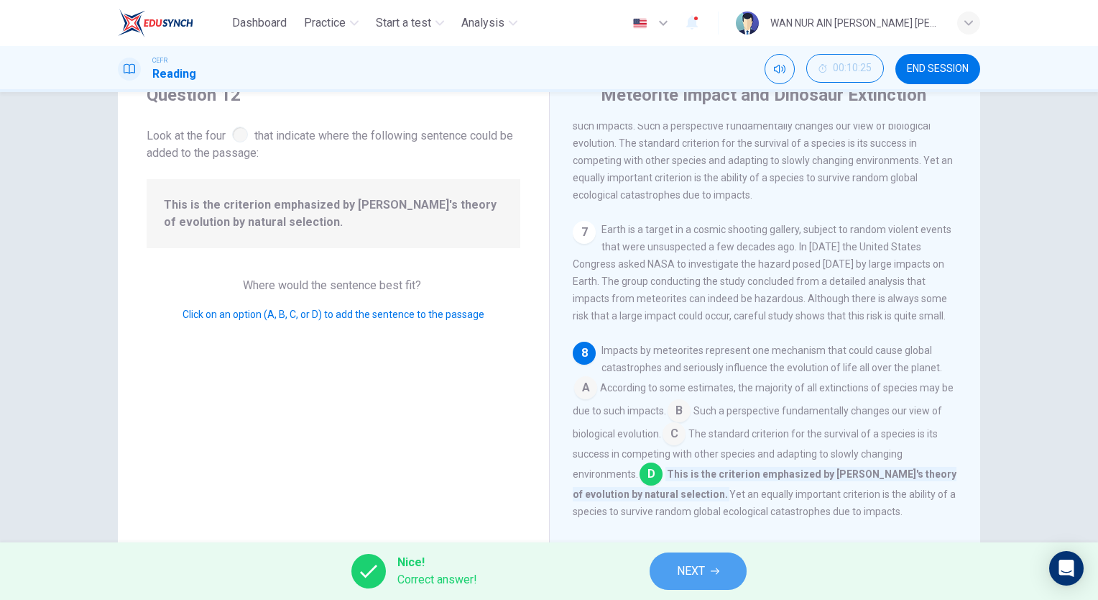
click at [692, 563] on span "NEXT" at bounding box center [691, 571] width 28 height 20
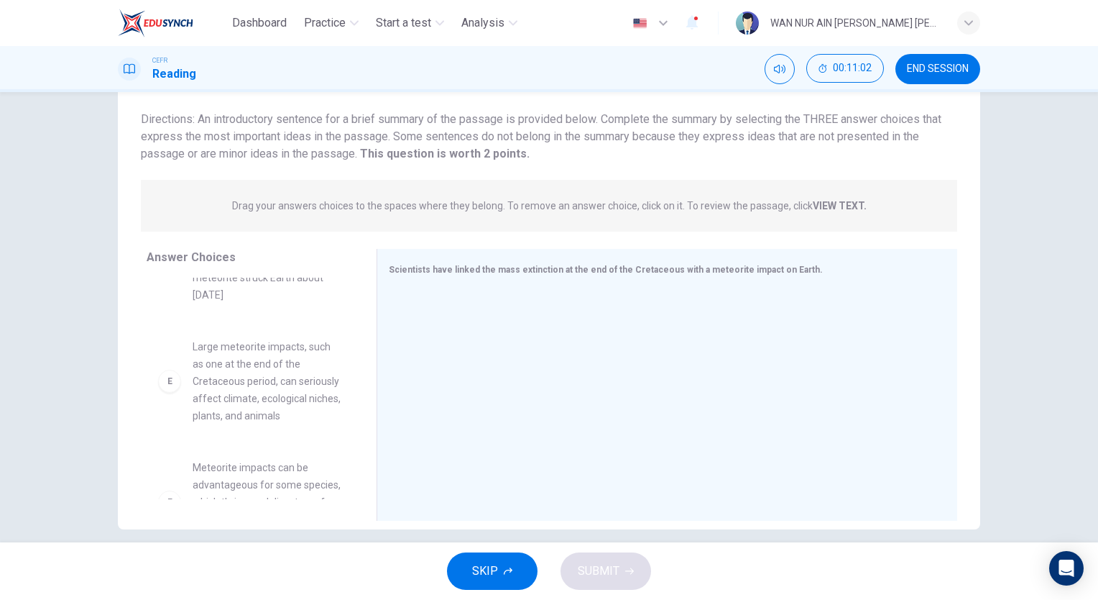
scroll to position [393, 0]
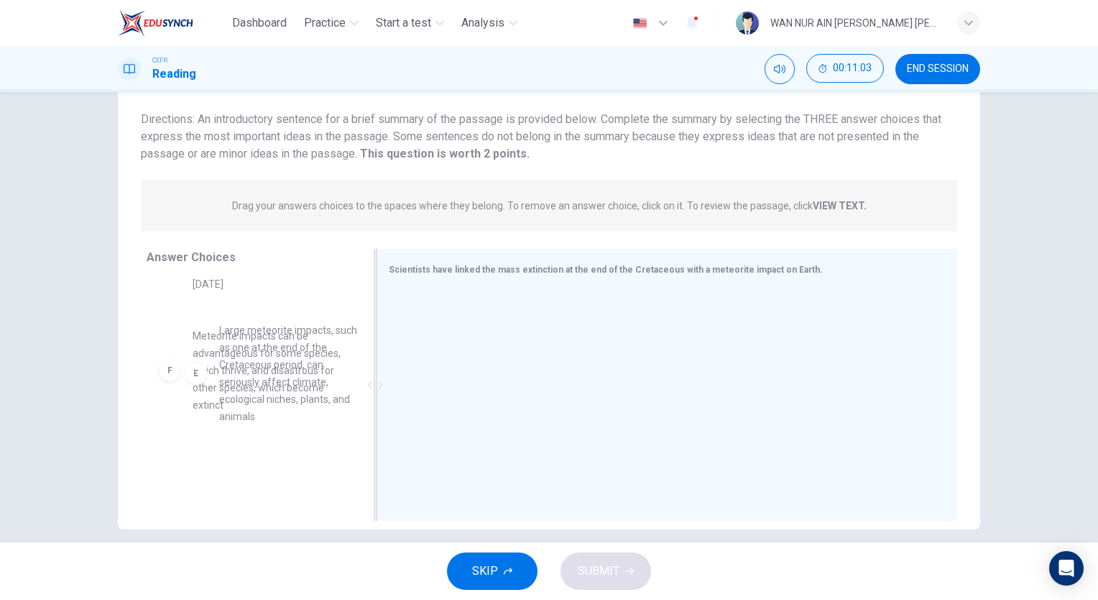
drag, startPoint x: 271, startPoint y: 380, endPoint x: 508, endPoint y: 340, distance: 240.5
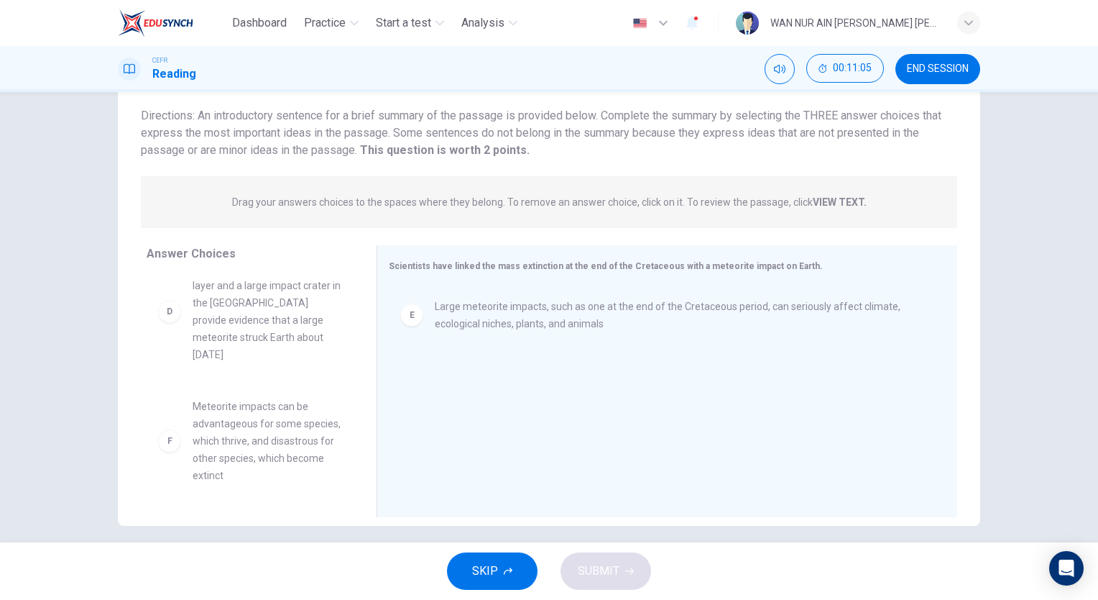
scroll to position [95, 0]
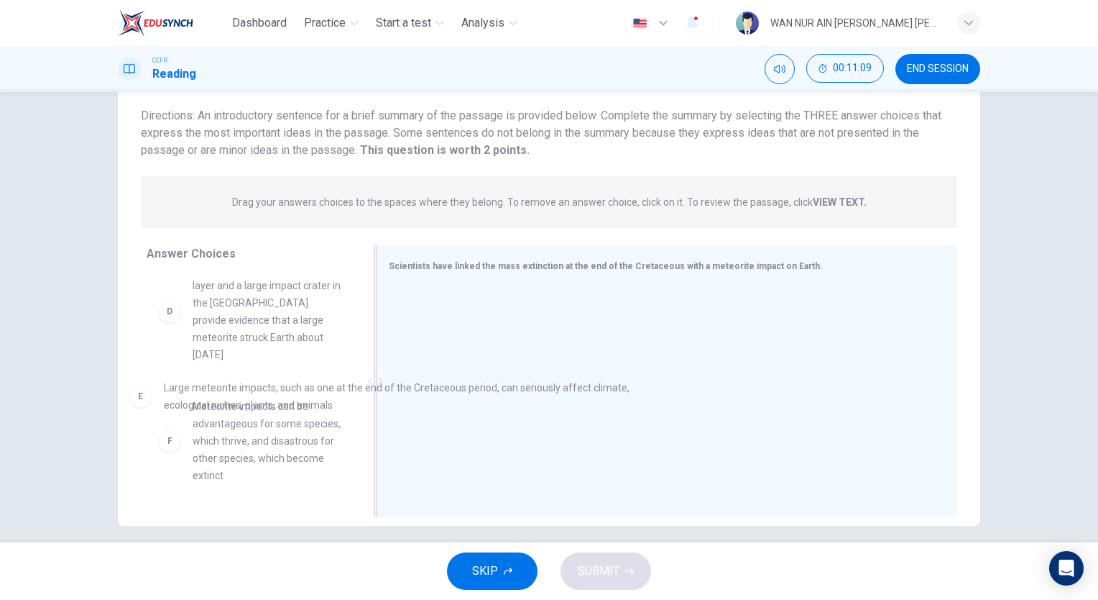
drag, startPoint x: 492, startPoint y: 315, endPoint x: 206, endPoint y: 399, distance: 298.2
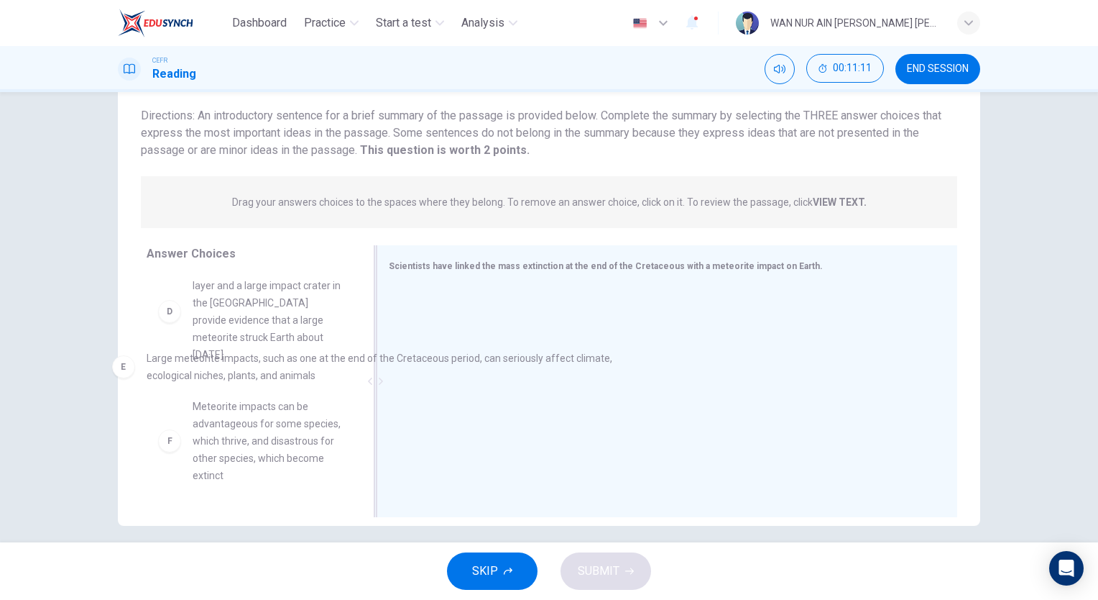
drag, startPoint x: 483, startPoint y: 326, endPoint x: 170, endPoint y: 381, distance: 317.5
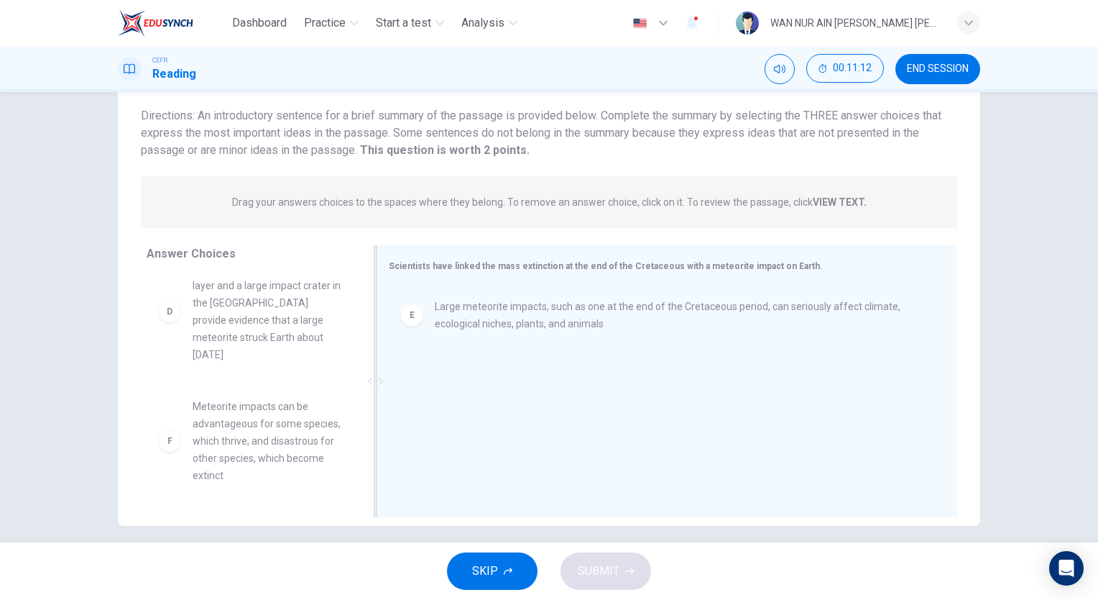
click at [428, 318] on div "E Large meteorite impacts, such as one at the end of the Cretaceous period, can…" at bounding box center [661, 315] width 523 height 35
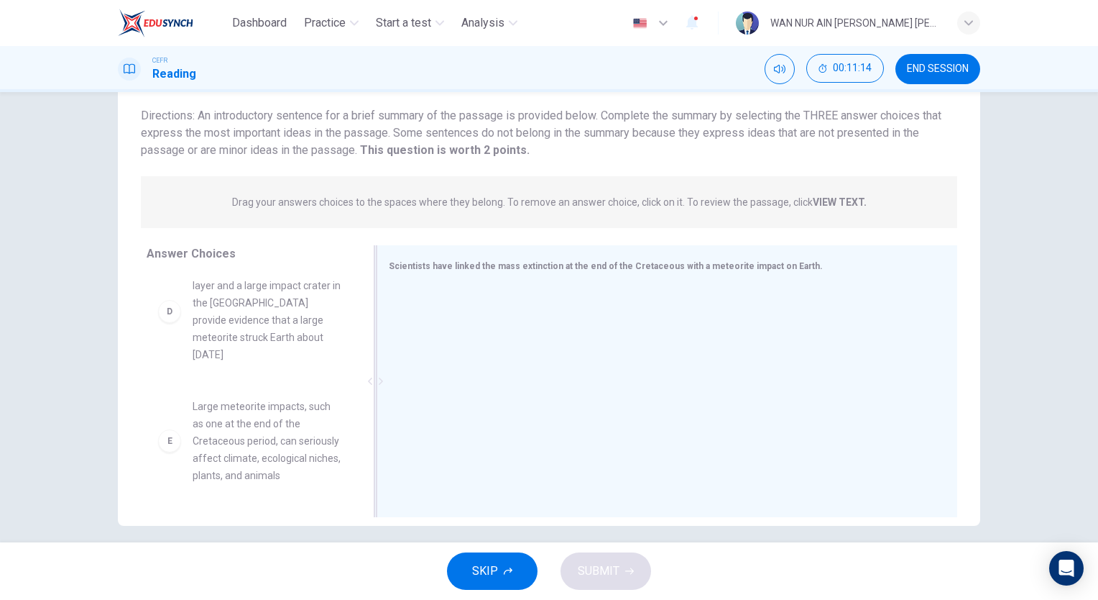
scroll to position [457, 0]
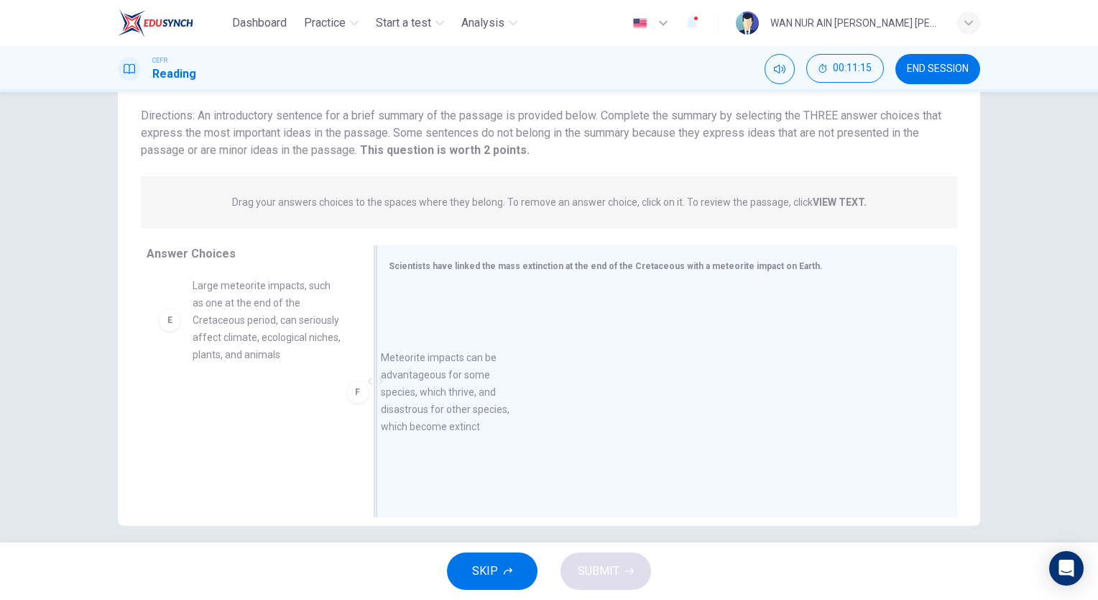
drag, startPoint x: 247, startPoint y: 425, endPoint x: 489, endPoint y: 368, distance: 248.1
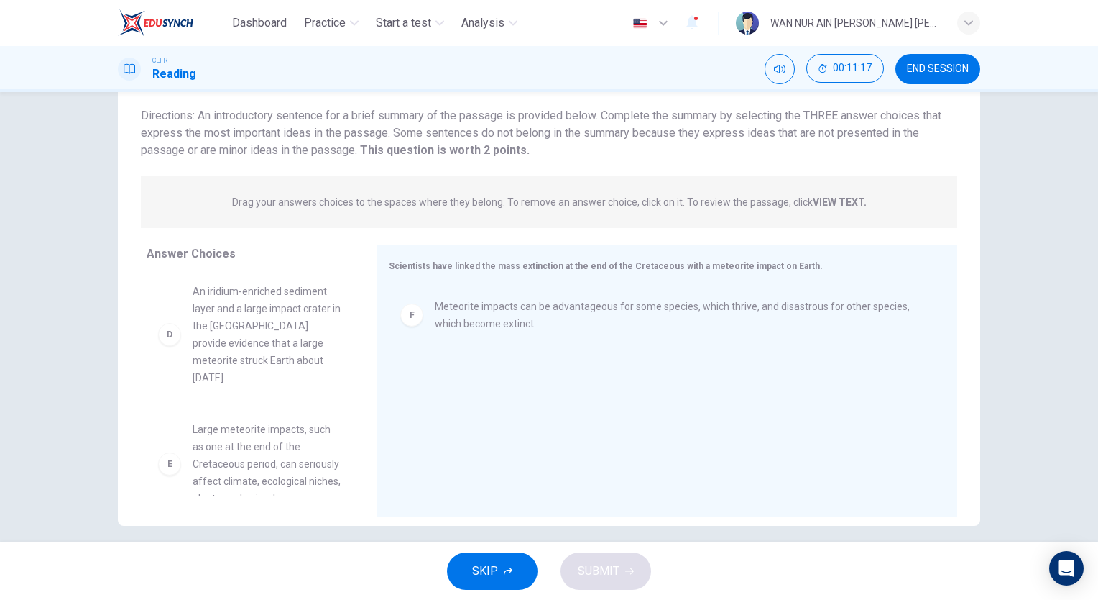
scroll to position [276, 0]
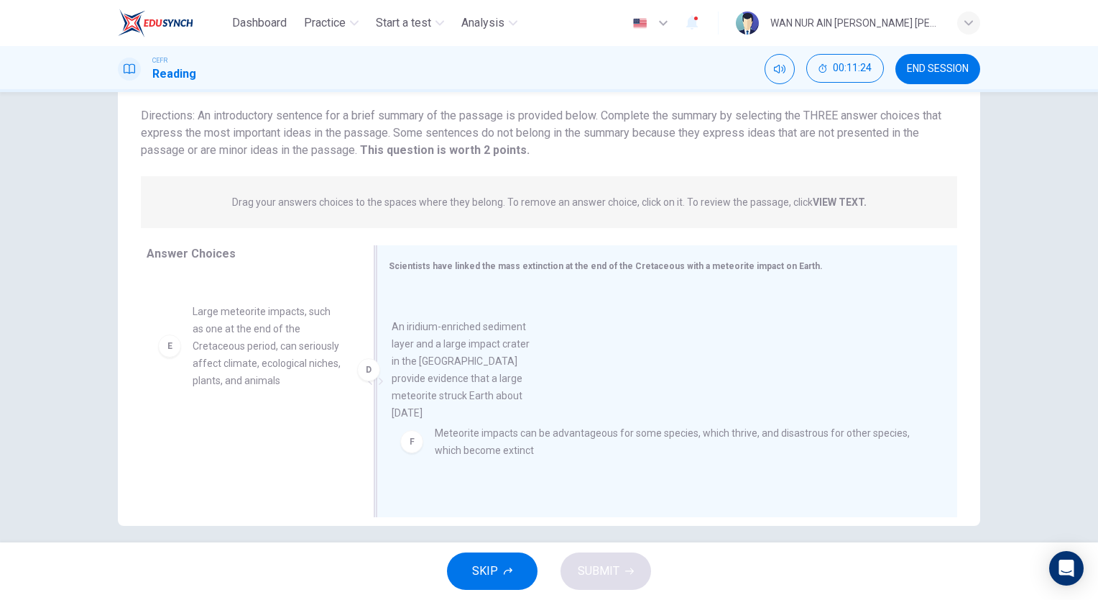
drag, startPoint x: 282, startPoint y: 373, endPoint x: 533, endPoint y: 393, distance: 251.6
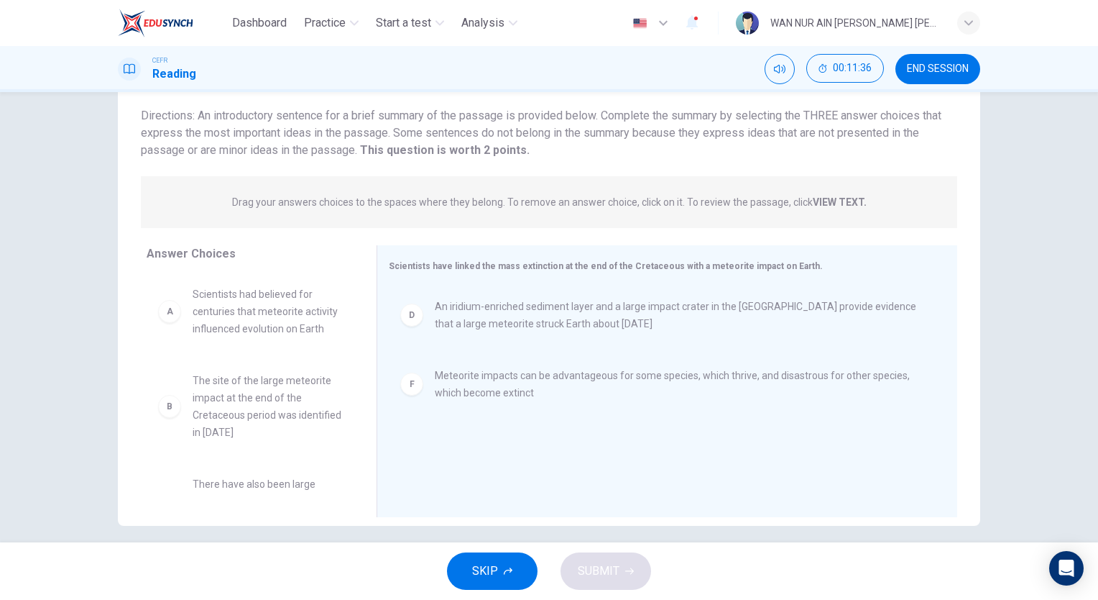
scroll to position [198, 0]
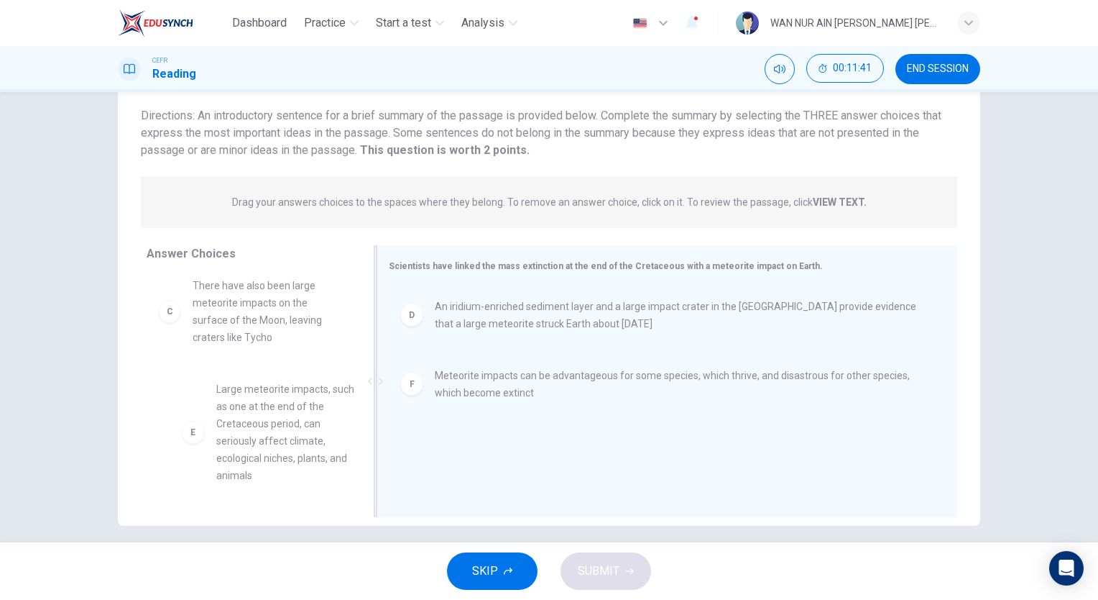
drag, startPoint x: 290, startPoint y: 412, endPoint x: 469, endPoint y: 410, distance: 178.3
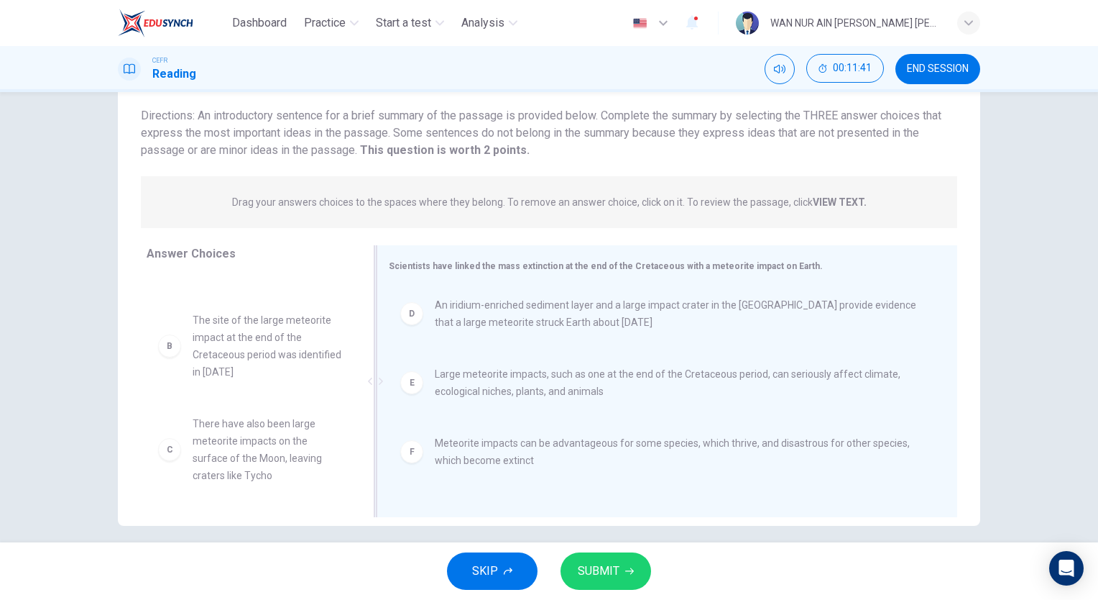
scroll to position [60, 0]
click at [607, 591] on div "SKIP SUBMIT" at bounding box center [549, 571] width 1098 height 58
click at [621, 568] on button "SUBMIT" at bounding box center [606, 570] width 91 height 37
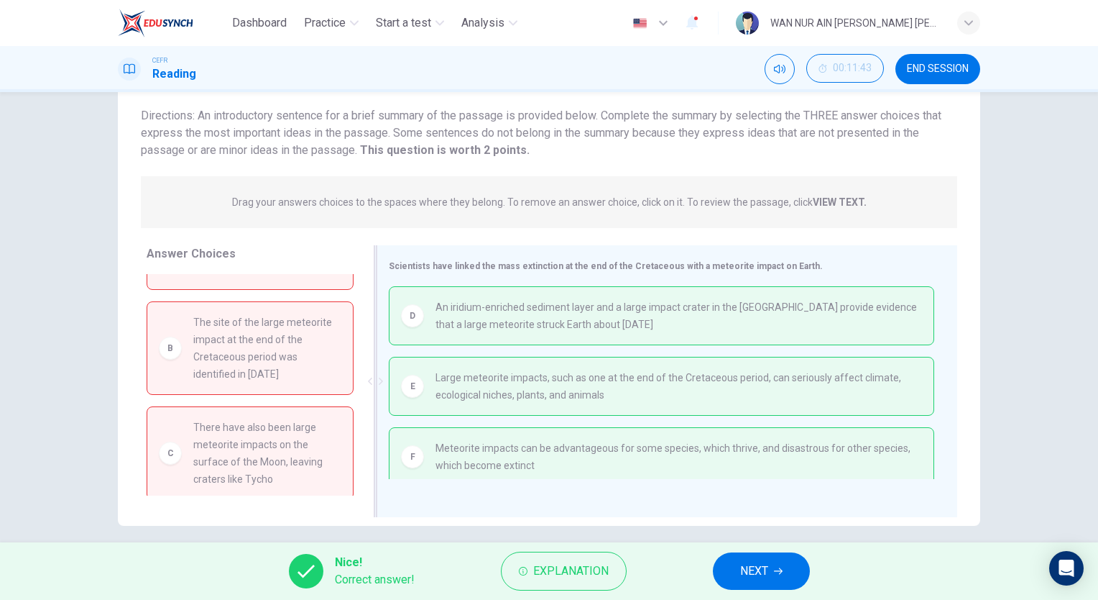
scroll to position [6, 0]
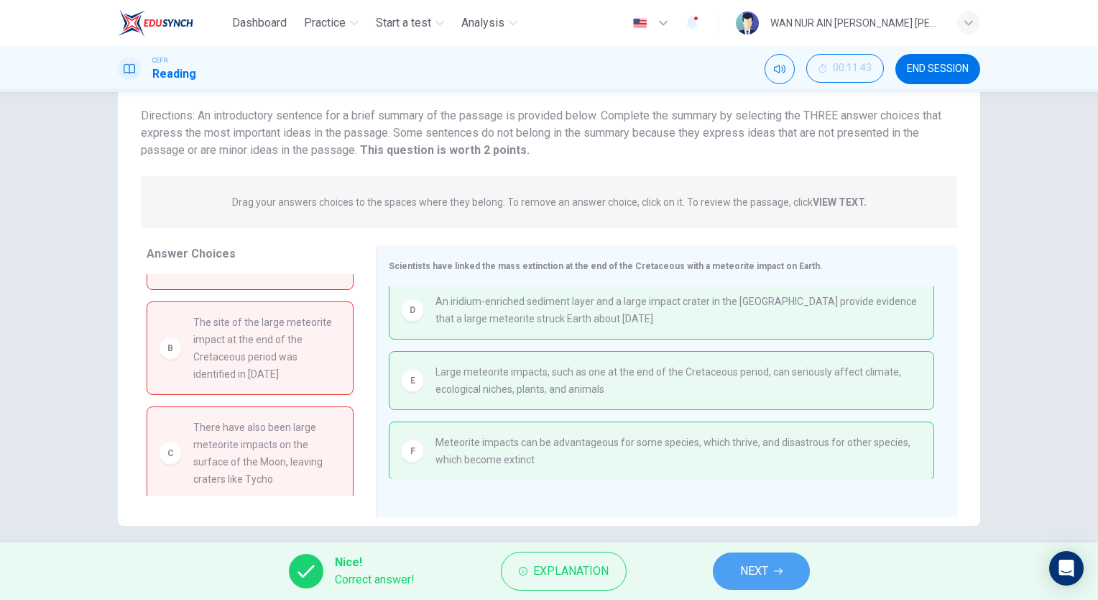
click at [758, 571] on span "NEXT" at bounding box center [754, 571] width 28 height 20
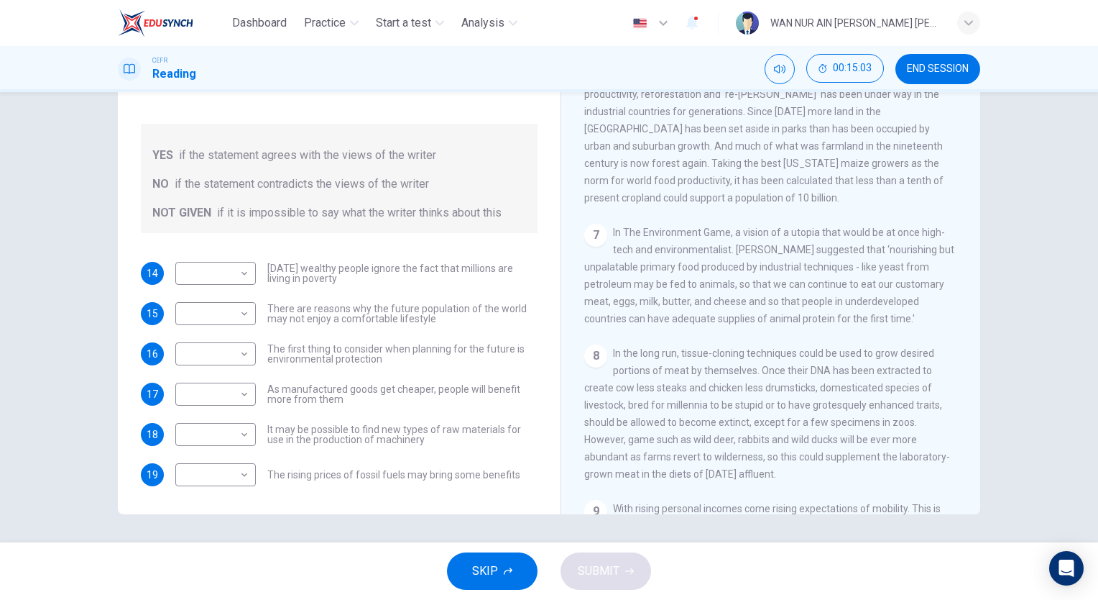
scroll to position [989, 0]
click at [621, 418] on div "8 In the long run, tissue-cloning techniques could be used to grow desired port…" at bounding box center [771, 409] width 374 height 138
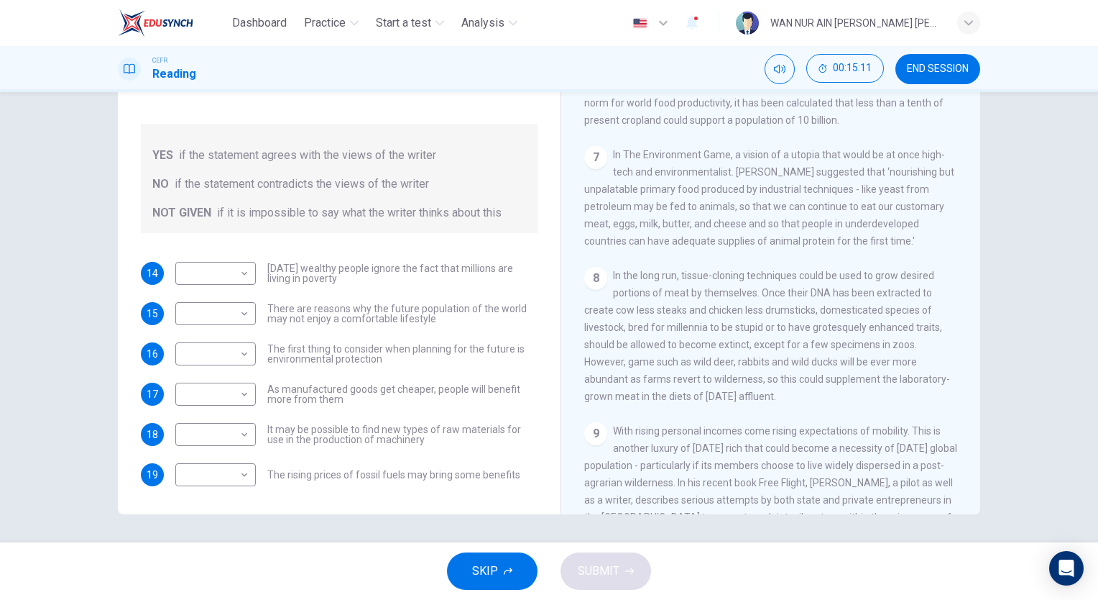
scroll to position [1066, 0]
click at [621, 418] on div "CLICK TO ZOOM Click to Zoom 1 Can the future population of the world enjoy a co…" at bounding box center [780, 296] width 393 height 436
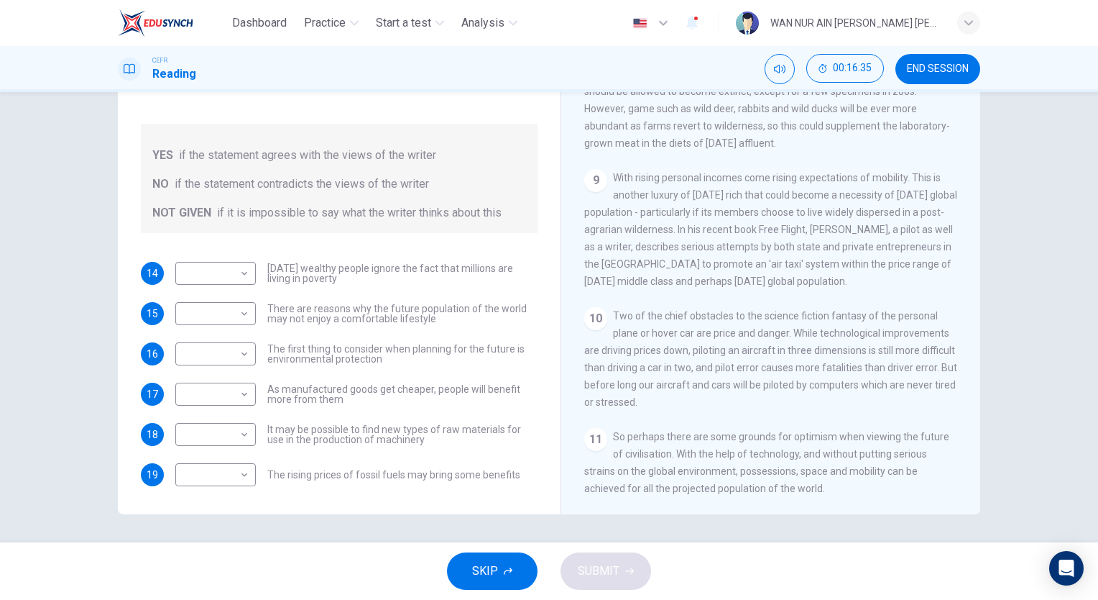
scroll to position [1339, 0]
click at [216, 263] on body "Dashboard Practice Start a test Analysis English en ​ WAN NUR AIN BINTI WAN ABD…" at bounding box center [549, 300] width 1098 height 600
click at [230, 337] on li "NOT GIVEN" at bounding box center [212, 340] width 81 height 23
type input "NOT GIVEN"
click at [231, 311] on body "Dashboard Practice Start a test Analysis English en ​ WAN NUR AIN BINTI WAN ABD…" at bounding box center [549, 300] width 1098 height 600
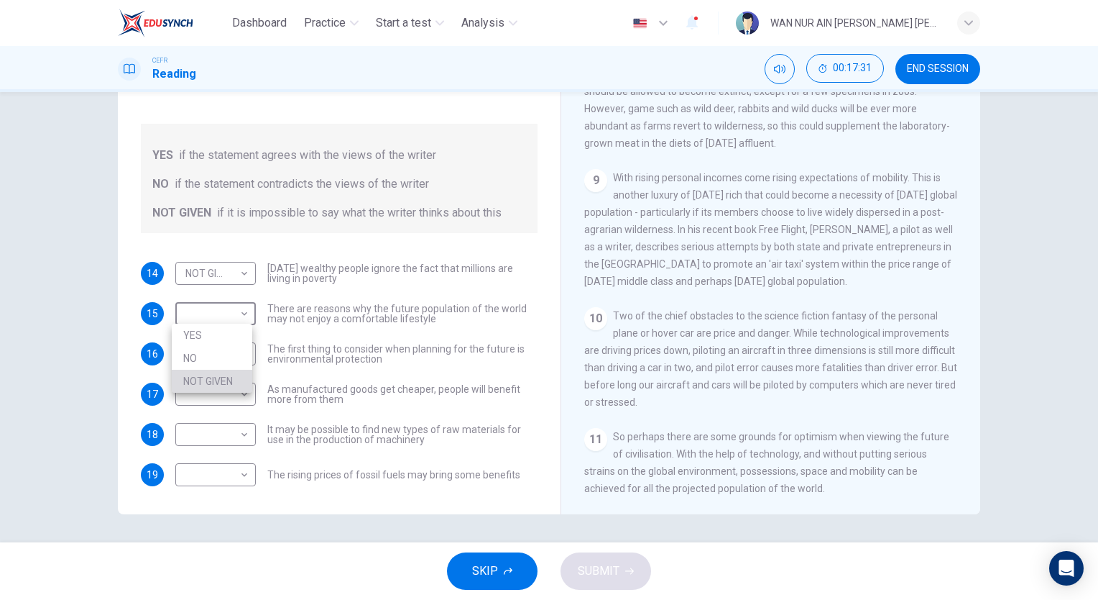
click at [251, 372] on li "NOT GIVEN" at bounding box center [212, 381] width 81 height 23
type input "NOT GIVEN"
click at [236, 363] on body "Dashboard Practice Start a test Analysis English en ​ WAN NUR AIN BINTI WAN ABD…" at bounding box center [549, 300] width 1098 height 600
click at [237, 378] on li "YES" at bounding box center [212, 375] width 81 height 23
type input "YES"
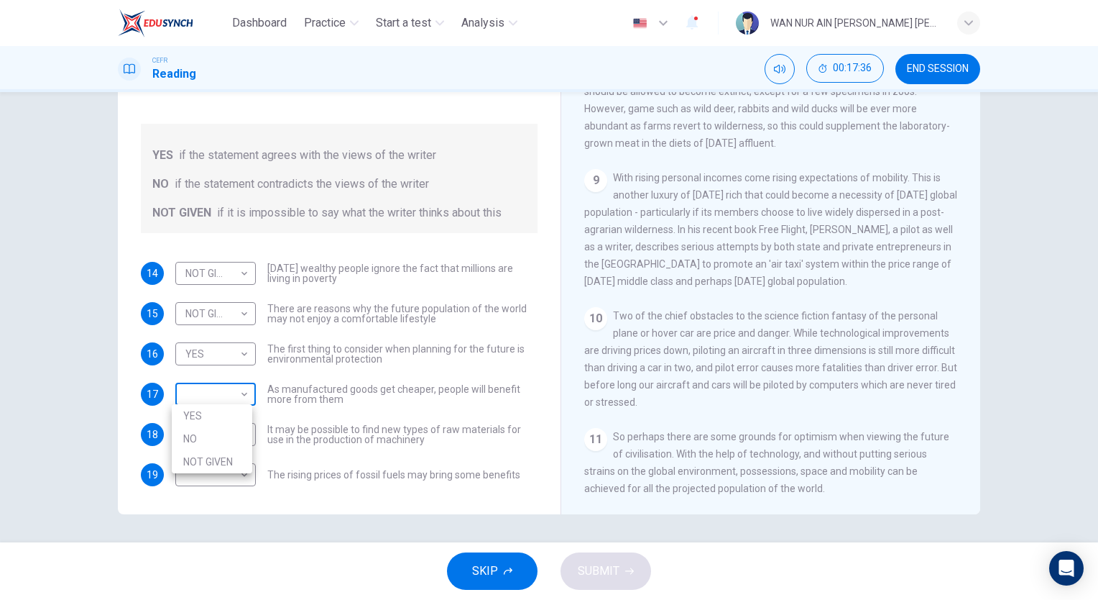
click at [239, 387] on body "Dashboard Practice Start a test Analysis English en ​ WAN NUR AIN BINTI WAN ABD…" at bounding box center [549, 300] width 1098 height 600
click at [245, 405] on li "YES" at bounding box center [212, 415] width 81 height 23
type input "YES"
click at [234, 431] on body "Dashboard Practice Start a test Analysis English en ​ WAN NUR AIN BINTI WAN ABD…" at bounding box center [549, 300] width 1098 height 600
click at [236, 451] on li "YES" at bounding box center [212, 455] width 81 height 23
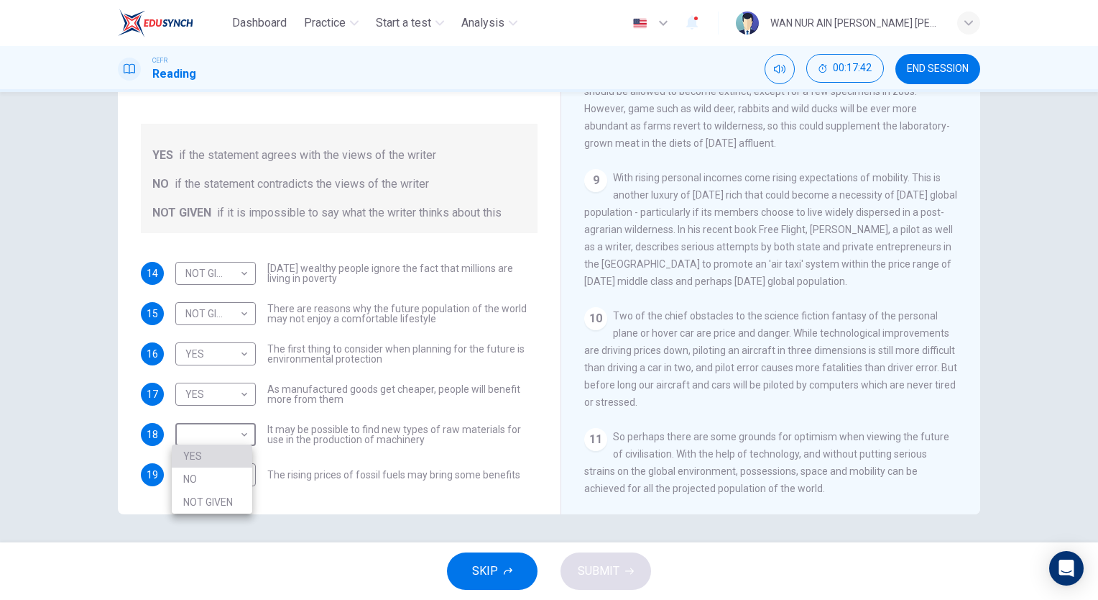
type input "YES"
click at [230, 472] on body "Dashboard Practice Start a test Analysis English en ​ WAN NUR AIN BINTI WAN ABD…" at bounding box center [549, 300] width 1098 height 600
click at [242, 360] on div at bounding box center [549, 300] width 1098 height 600
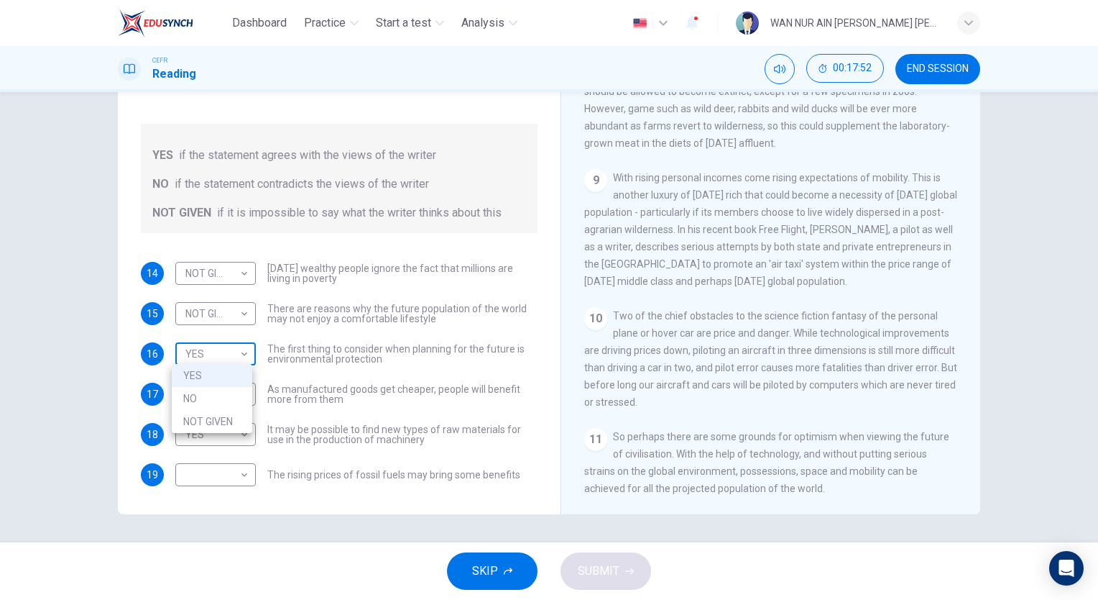
click at [233, 352] on body "Dashboard Practice Start a test Analysis English en ​ WAN NUR AIN BINTI WAN ABD…" at bounding box center [549, 300] width 1098 height 600
click at [233, 352] on div at bounding box center [549, 300] width 1098 height 600
click at [233, 403] on body "Dashboard Practice Start a test Analysis English en ​ WAN NUR AIN BINTI WAN ABD…" at bounding box center [549, 300] width 1098 height 600
click at [296, 391] on div at bounding box center [549, 300] width 1098 height 600
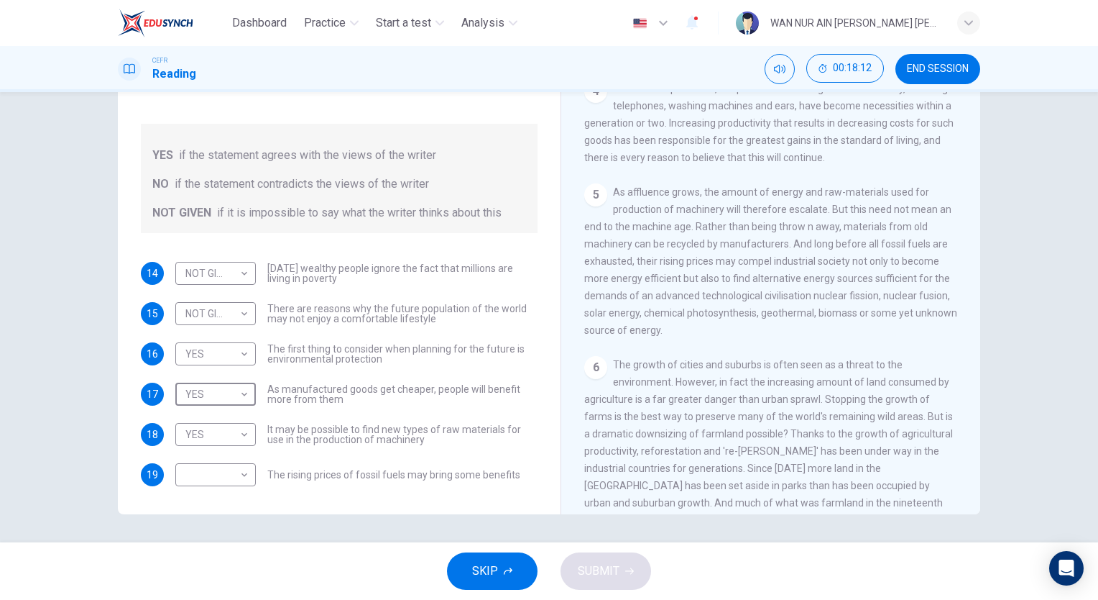
scroll to position [632, 0]
click at [241, 466] on body "Dashboard Practice Start a test Analysis English en ​ WAN NUR AIN BINTI WAN ABD…" at bounding box center [549, 300] width 1098 height 600
click at [235, 546] on li "NOT GIVEN" at bounding box center [212, 542] width 81 height 23
type input "NOT GIVEN"
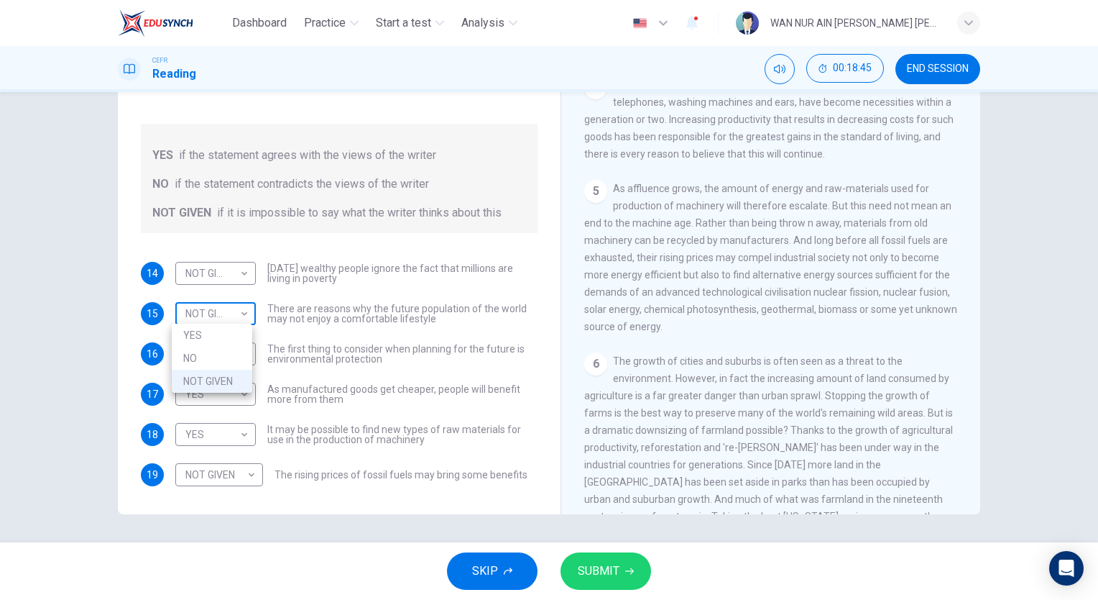
click at [243, 316] on body "Dashboard Practice Start a test Analysis English en ​ WAN NUR AIN BINTI WAN ABD…" at bounding box center [549, 300] width 1098 height 600
click at [231, 363] on li "NO" at bounding box center [212, 358] width 81 height 23
type input "NO"
click at [234, 387] on body "Dashboard Practice Start a test Analysis English en ​ WAN NUR AIN BINTI WAN ABD…" at bounding box center [549, 300] width 1098 height 600
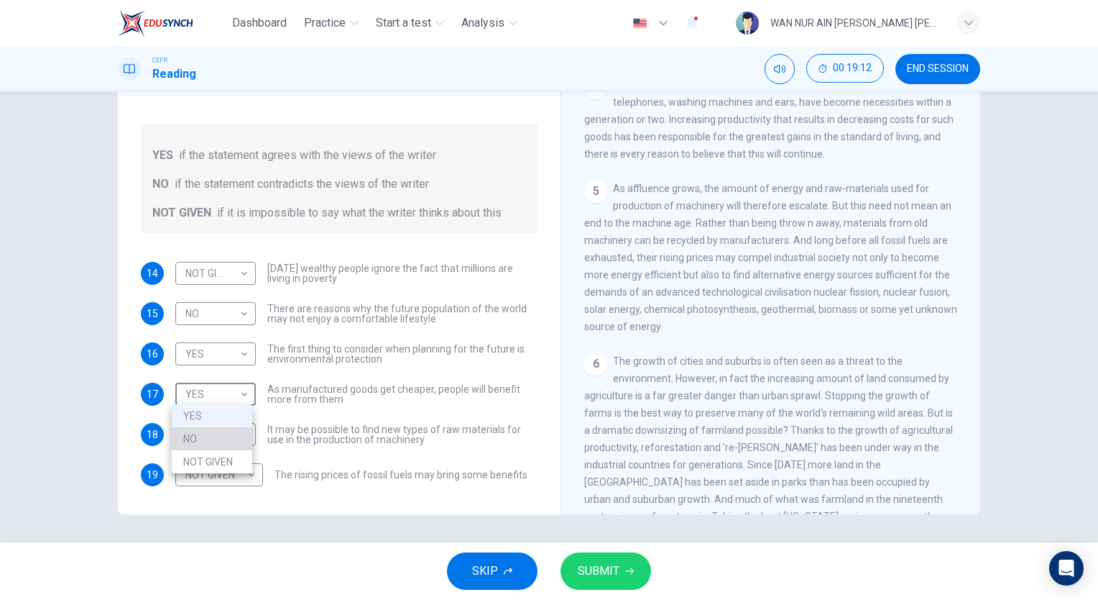
click at [233, 434] on li "NO" at bounding box center [212, 438] width 81 height 23
click at [231, 393] on body "Dashboard Practice Start a test Analysis English en ​ WAN NUR AIN BINTI WAN ABD…" at bounding box center [549, 300] width 1098 height 600
click at [234, 418] on li "YES" at bounding box center [212, 415] width 81 height 23
type input "YES"
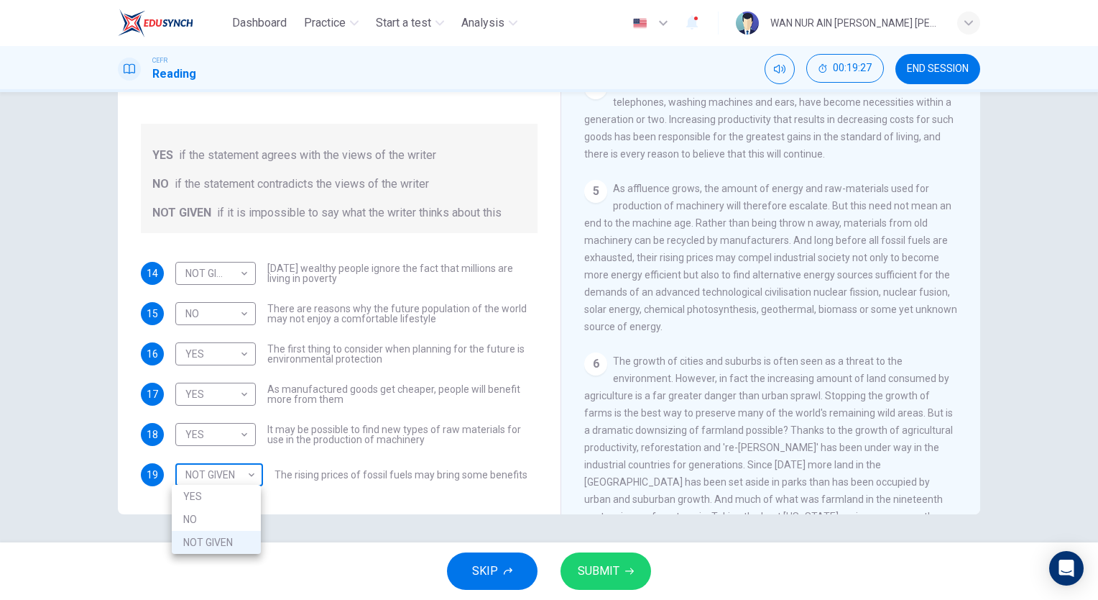
click at [244, 473] on body "Dashboard Practice Start a test Analysis English en ​ WAN NUR AIN BINTI WAN ABD…" at bounding box center [549, 300] width 1098 height 600
click at [244, 485] on li "YES" at bounding box center [216, 496] width 89 height 23
type input "YES"
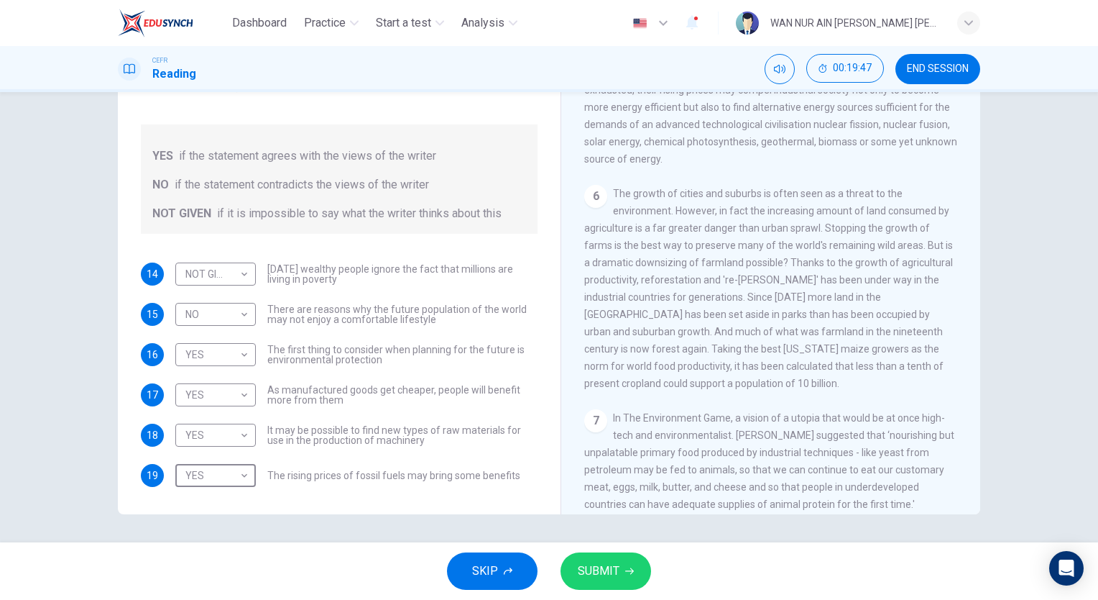
scroll to position [804, 0]
click at [204, 392] on body "Dashboard Practice Start a test Analysis English en ​ WAN NUR AIN BINTI WAN ABD…" at bounding box center [549, 300] width 1098 height 600
click at [227, 460] on li "NOT GIVEN" at bounding box center [212, 462] width 81 height 23
type input "NOT GIVEN"
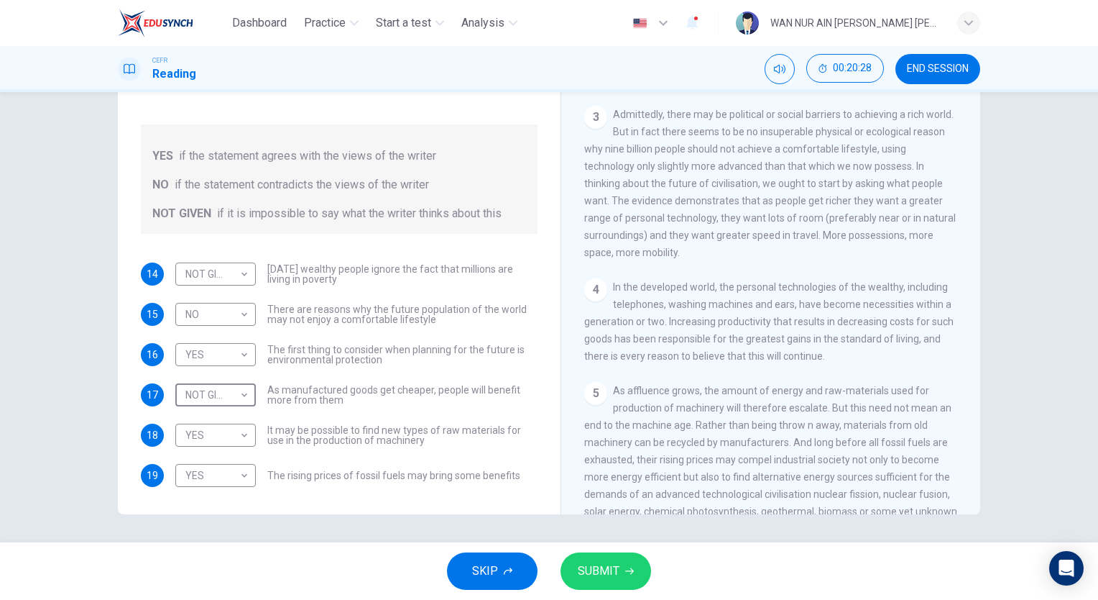
scroll to position [437, 0]
click at [234, 346] on body "Dashboard Practice Start a test Analysis English en ​ WAN NUR AIN BINTI WAN ABD…" at bounding box center [549, 300] width 1098 height 600
click at [235, 269] on div at bounding box center [549, 300] width 1098 height 600
click at [235, 269] on body "Dashboard Practice Start a test Analysis English en ​ WAN NUR AIN BINTI WAN ABD…" at bounding box center [549, 300] width 1098 height 600
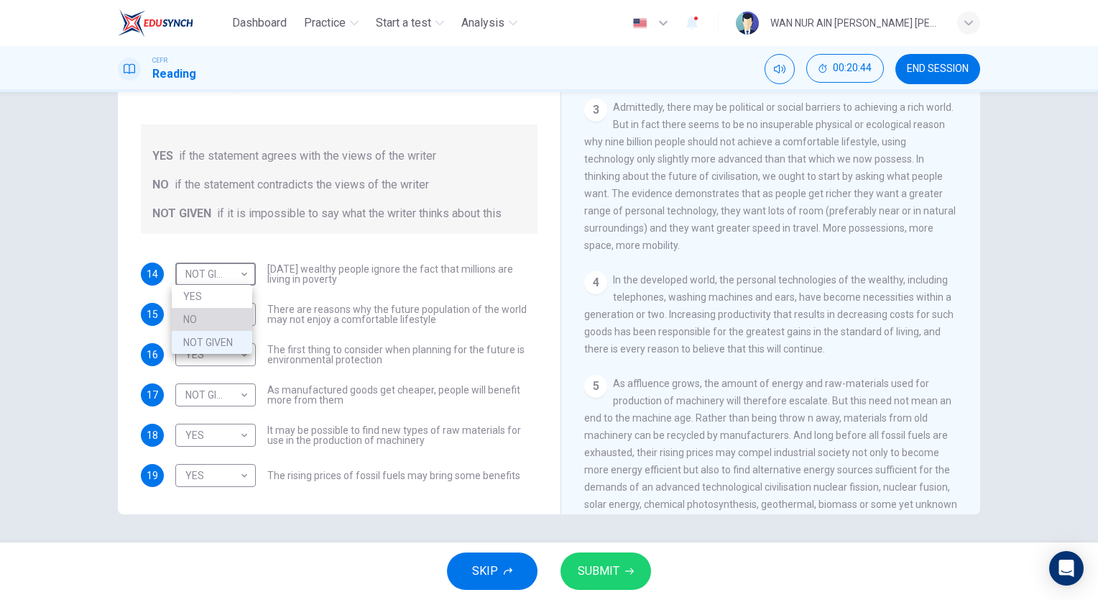
click at [242, 315] on li "NO" at bounding box center [212, 319] width 81 height 23
type input "NO"
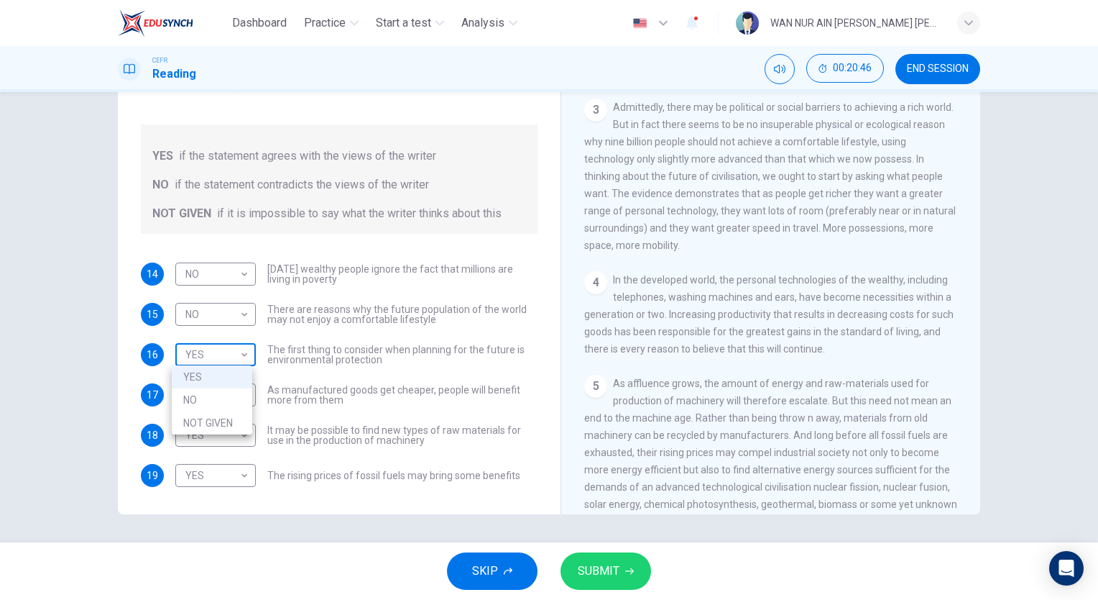
click at [233, 349] on body "Dashboard Practice Start a test Analysis English en ​ WAN NUR AIN BINTI WAN ABD…" at bounding box center [549, 300] width 1098 height 600
click at [237, 416] on li "NOT GIVEN" at bounding box center [212, 422] width 81 height 23
type input "NOT GIVEN"
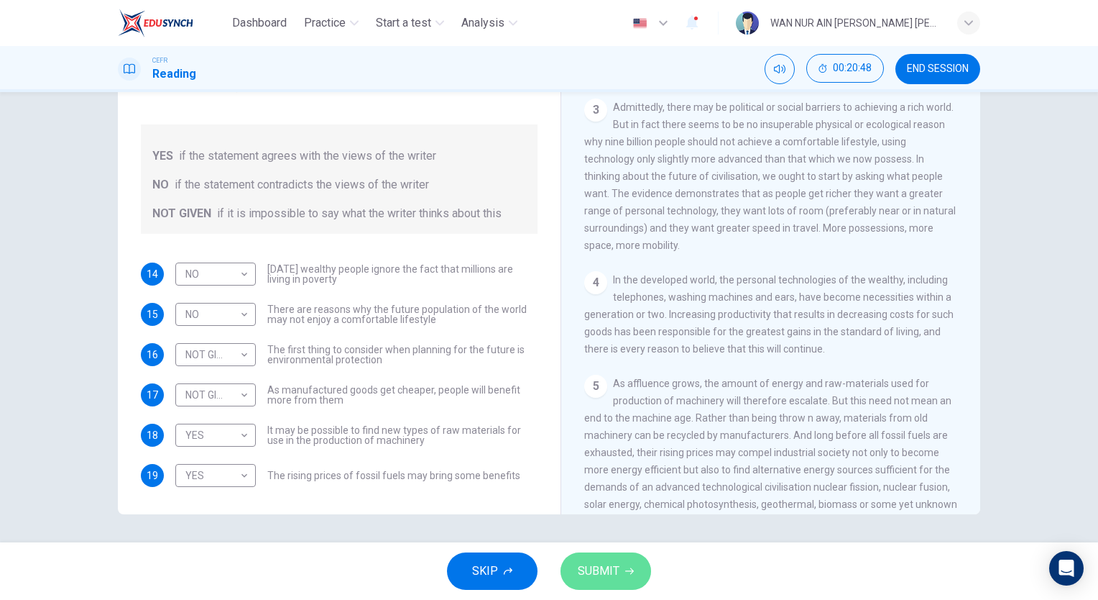
click at [600, 585] on button "SUBMIT" at bounding box center [606, 570] width 91 height 37
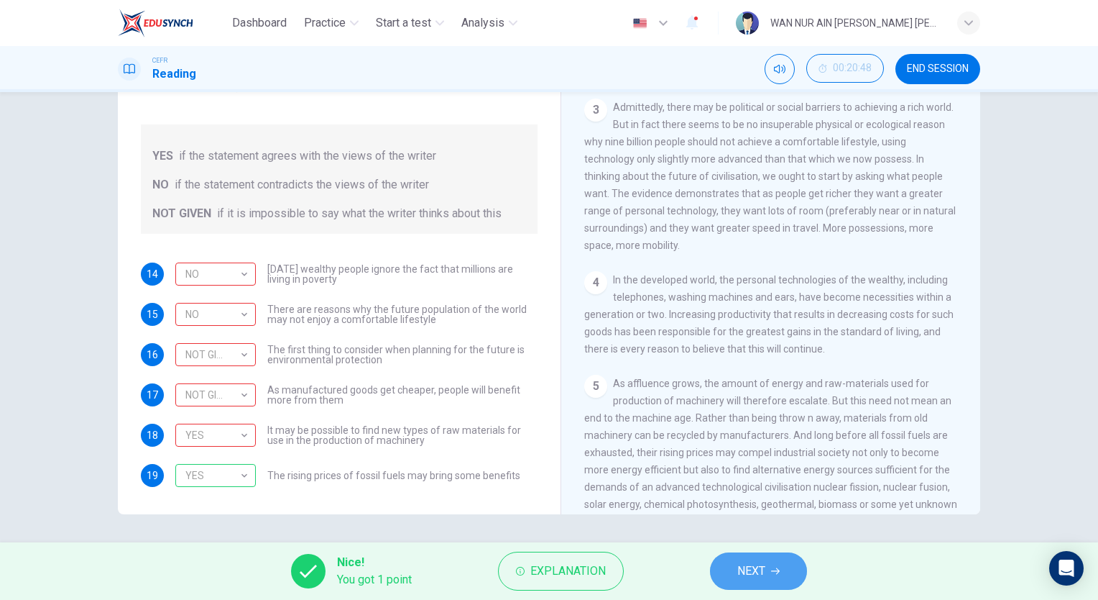
click at [769, 552] on button "NEXT" at bounding box center [758, 570] width 97 height 37
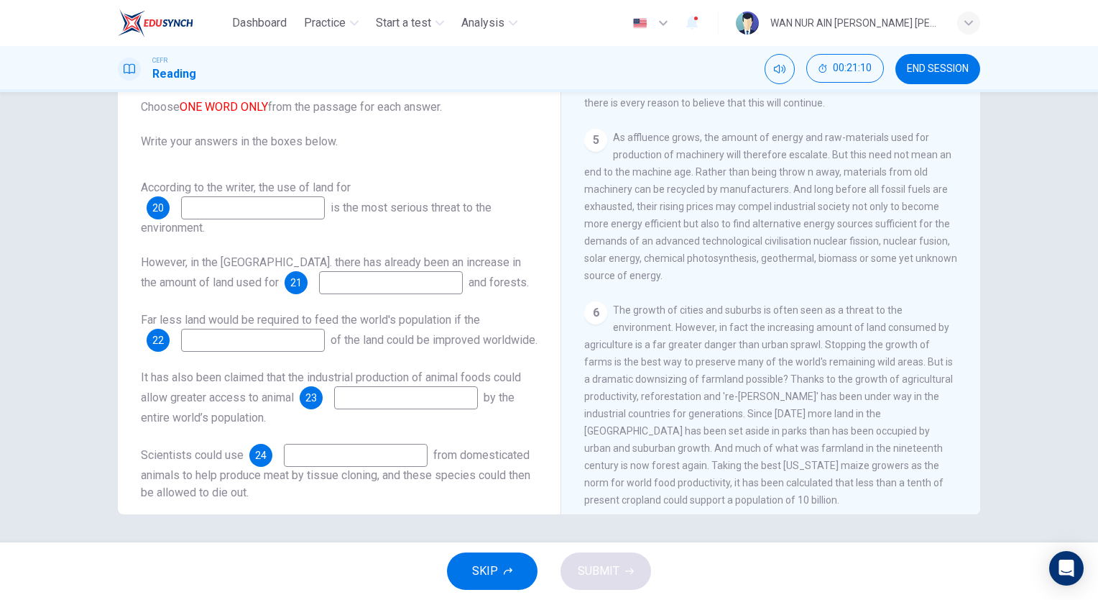
scroll to position [684, 0]
click at [282, 197] on input at bounding box center [253, 207] width 144 height 23
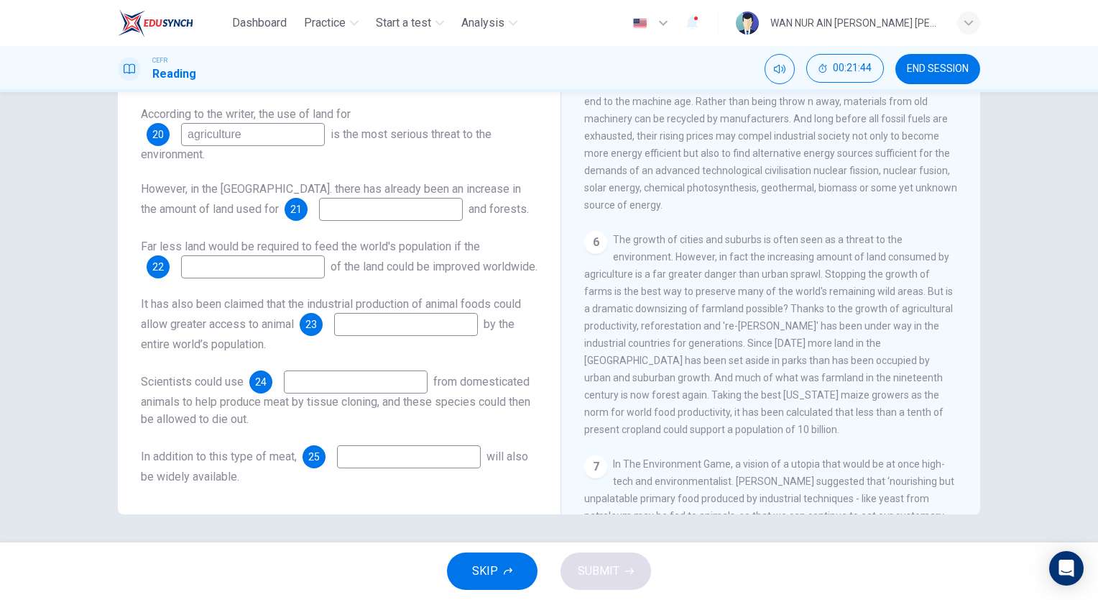
scroll to position [755, 0]
type input "agriculture"
click at [352, 198] on input at bounding box center [391, 209] width 144 height 23
type input "parks"
click at [273, 267] on input at bounding box center [253, 266] width 144 height 23
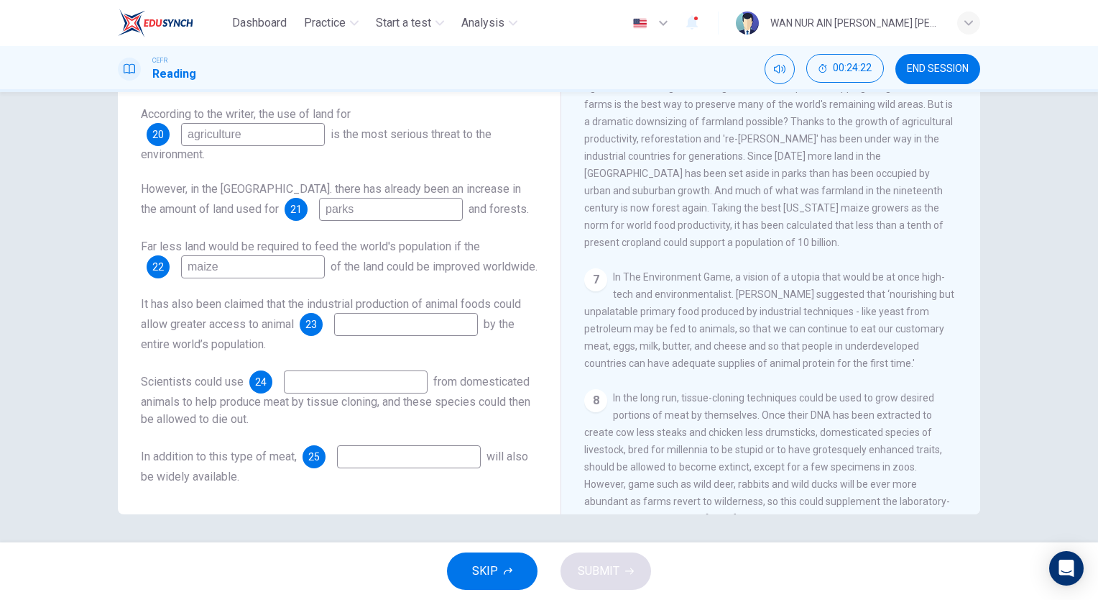
scroll to position [940, 0]
type input "maize"
click at [414, 321] on input at bounding box center [406, 324] width 144 height 23
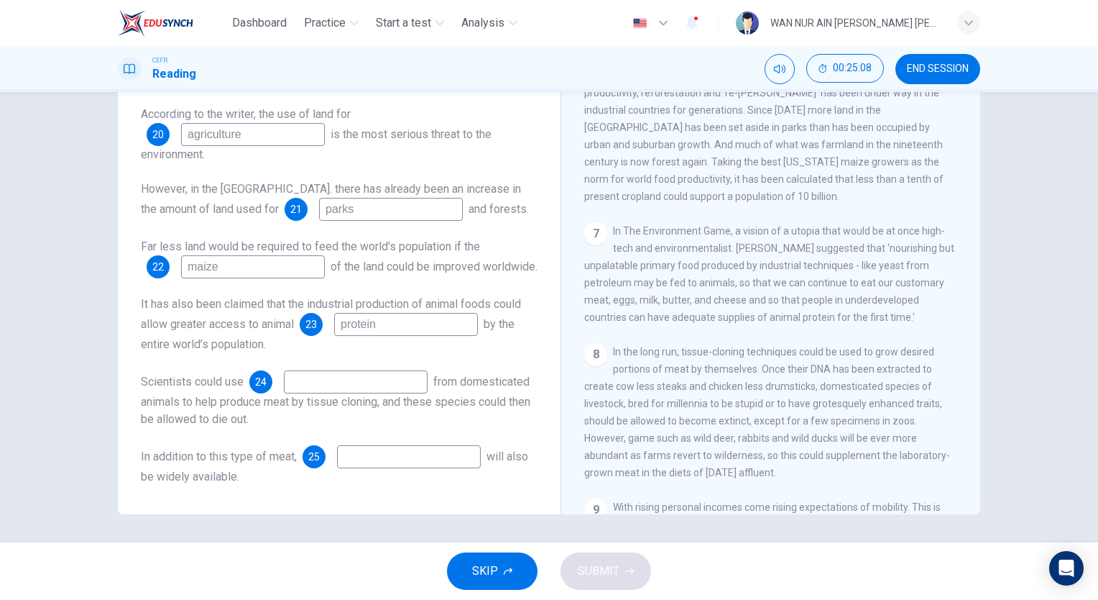
scroll to position [1072, 0]
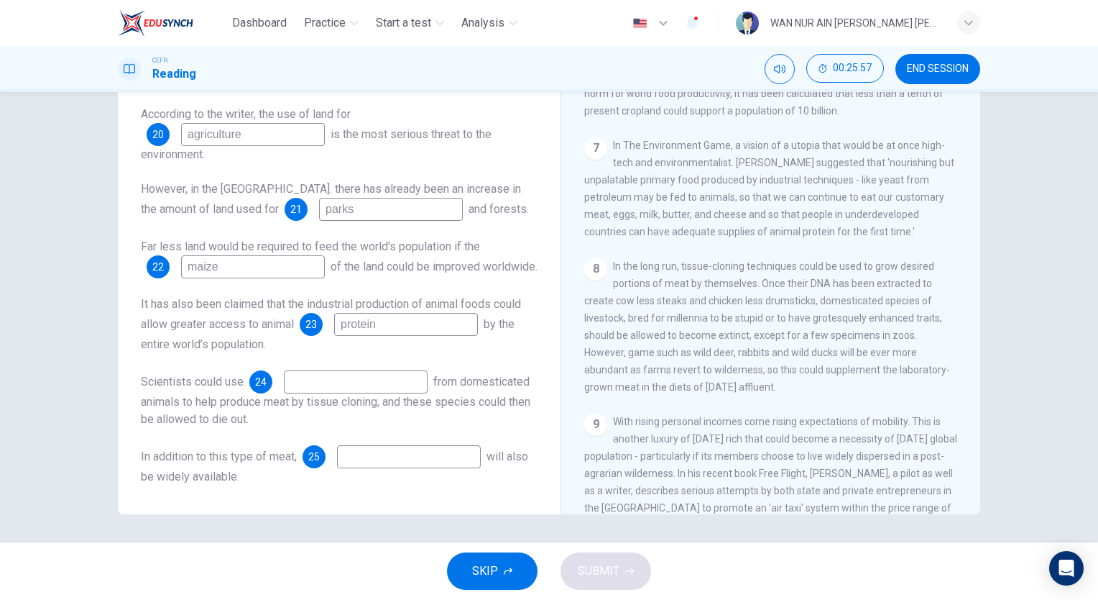
type input "protein"
click at [410, 378] on input at bounding box center [356, 381] width 144 height 23
type input "DNA"
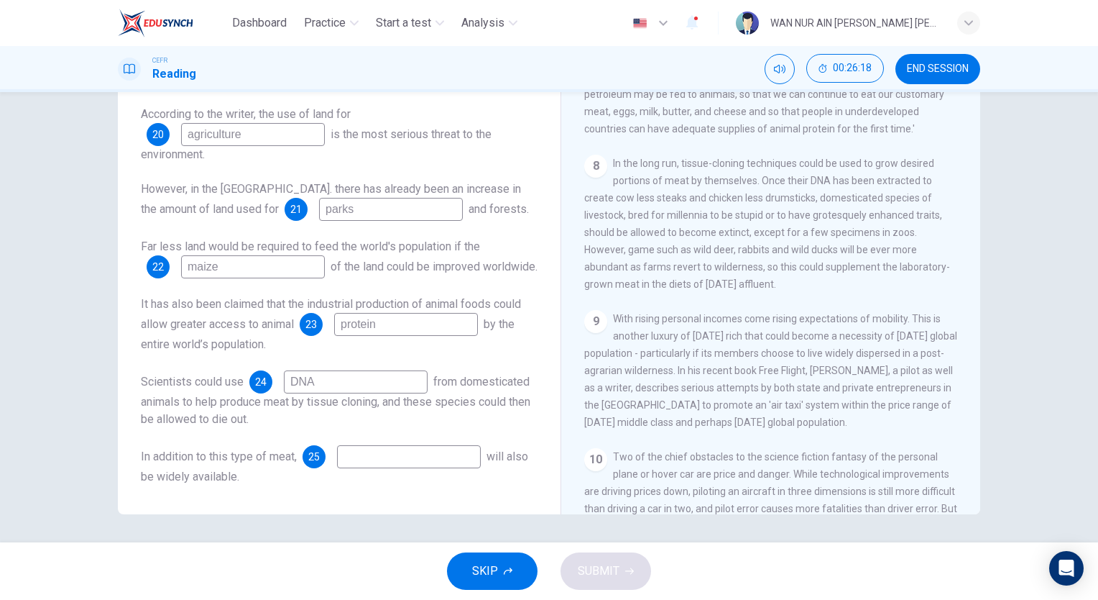
scroll to position [1173, 0]
click at [388, 463] on input at bounding box center [409, 456] width 144 height 23
type input "supplement"
click at [594, 556] on button "SUBMIT" at bounding box center [606, 570] width 91 height 37
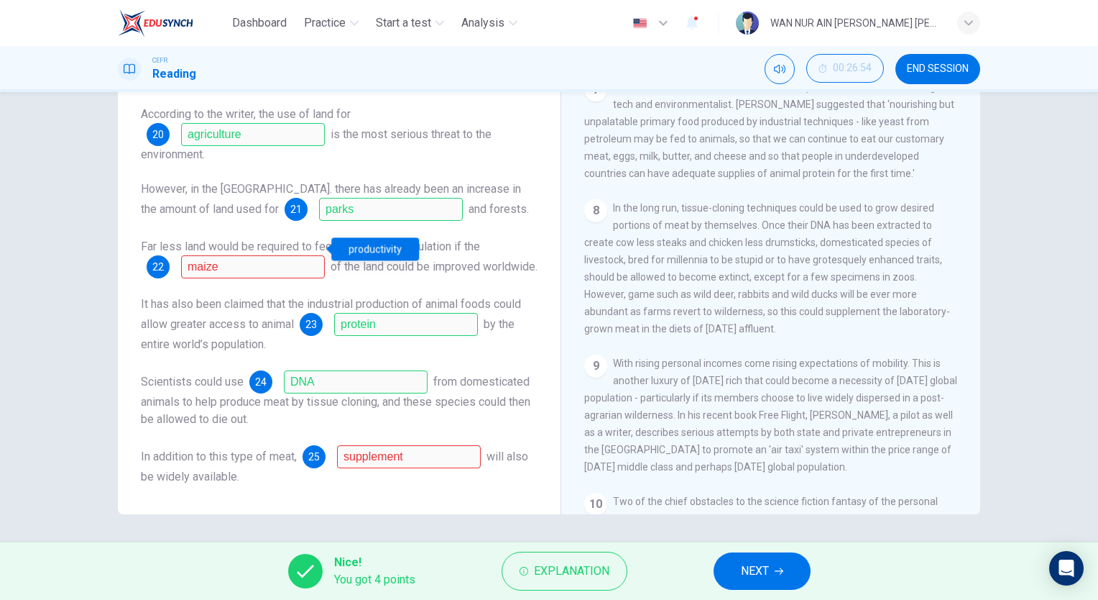
scroll to position [109, 0]
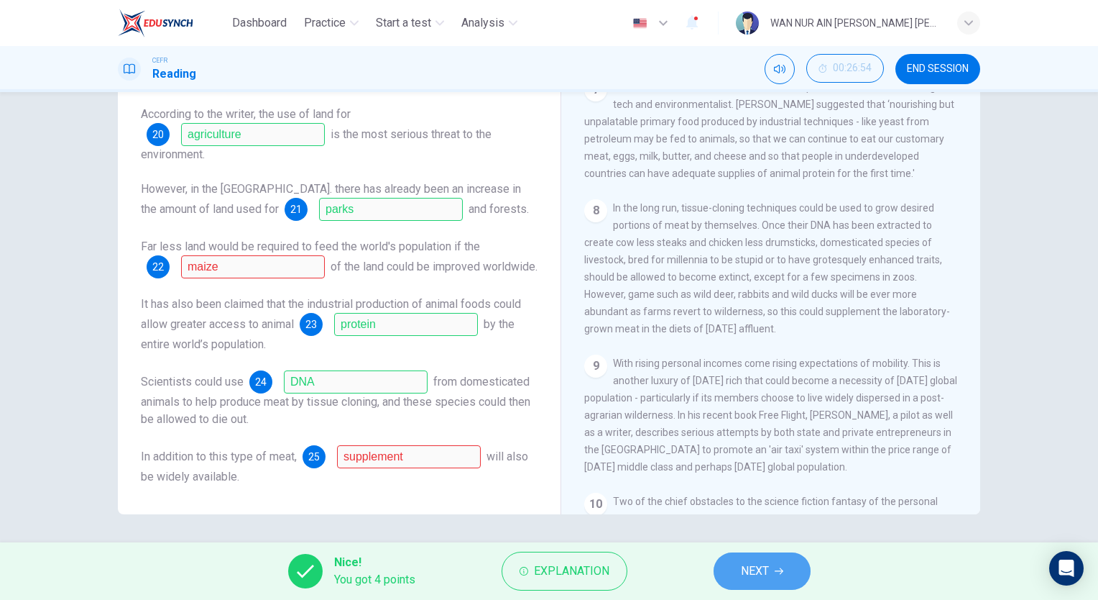
click at [746, 571] on span "NEXT" at bounding box center [755, 571] width 28 height 20
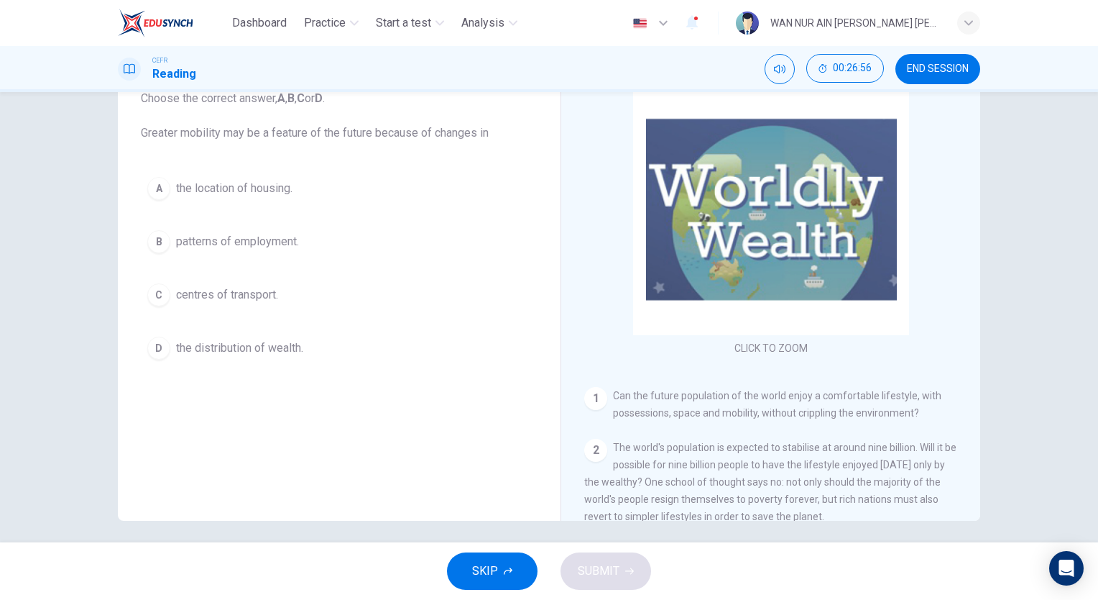
scroll to position [101, 0]
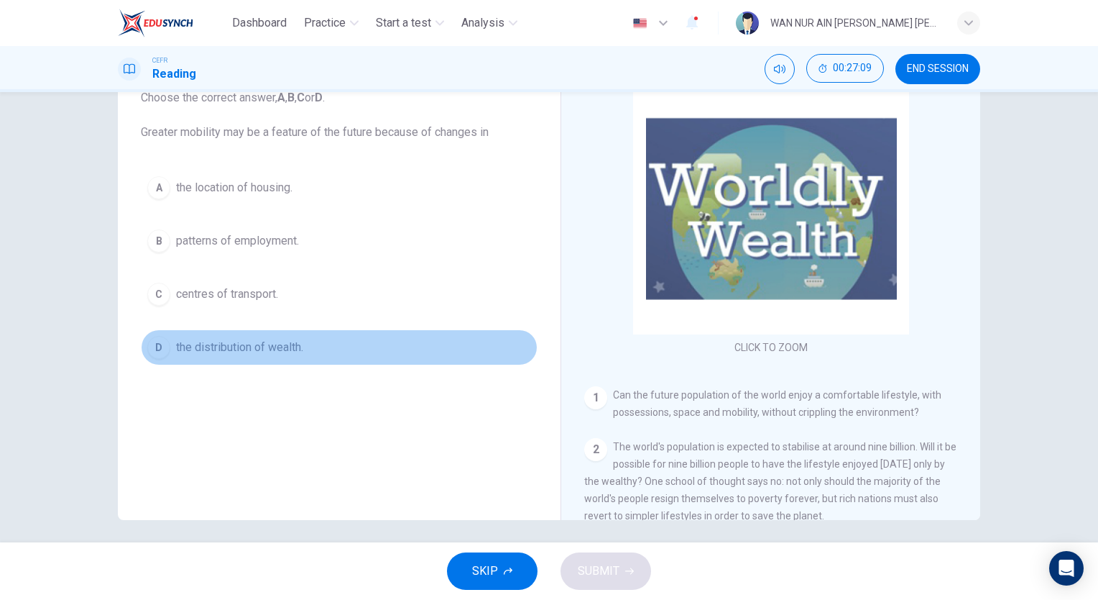
click at [239, 340] on span "the distribution of wealth." at bounding box center [239, 347] width 127 height 17
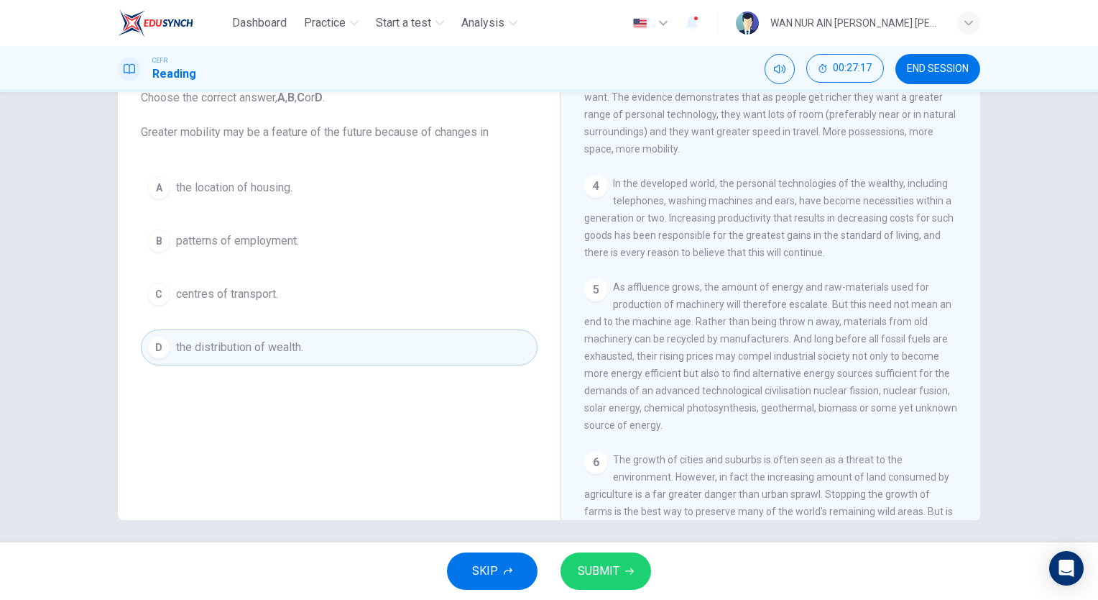
scroll to position [538, 0]
click at [590, 551] on div "SKIP SUBMIT" at bounding box center [549, 571] width 1098 height 58
click at [592, 559] on button "SUBMIT" at bounding box center [606, 570] width 91 height 37
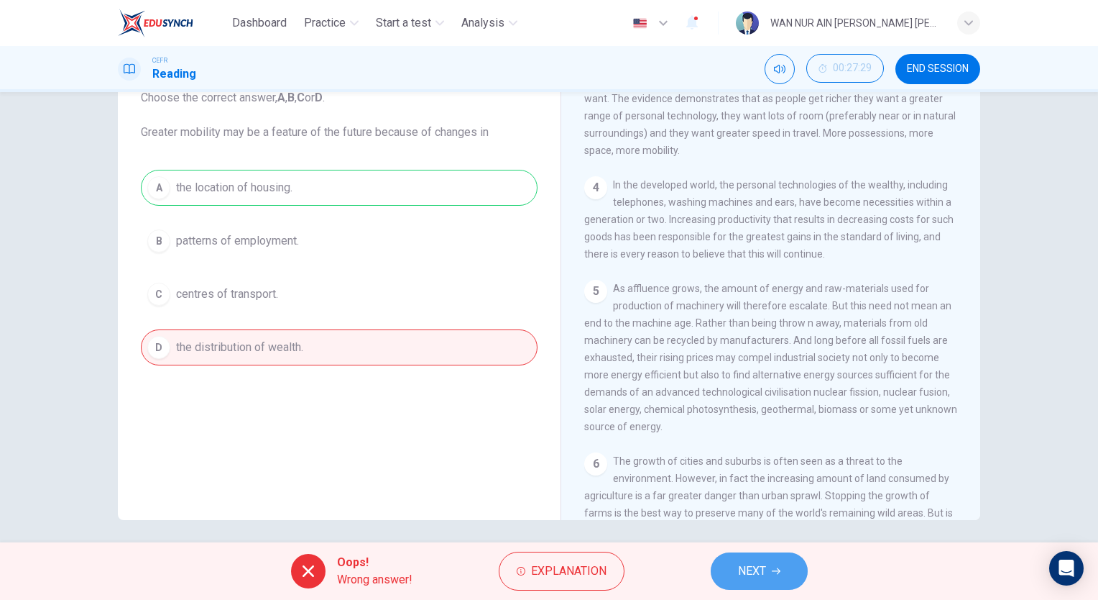
click at [743, 565] on span "NEXT" at bounding box center [752, 571] width 28 height 20
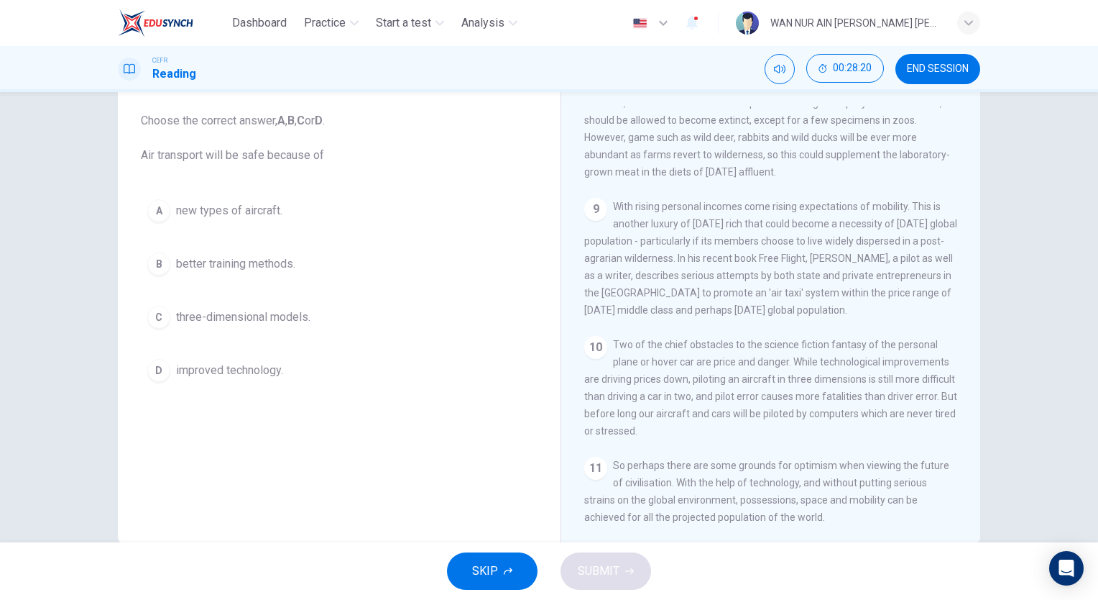
scroll to position [75, 0]
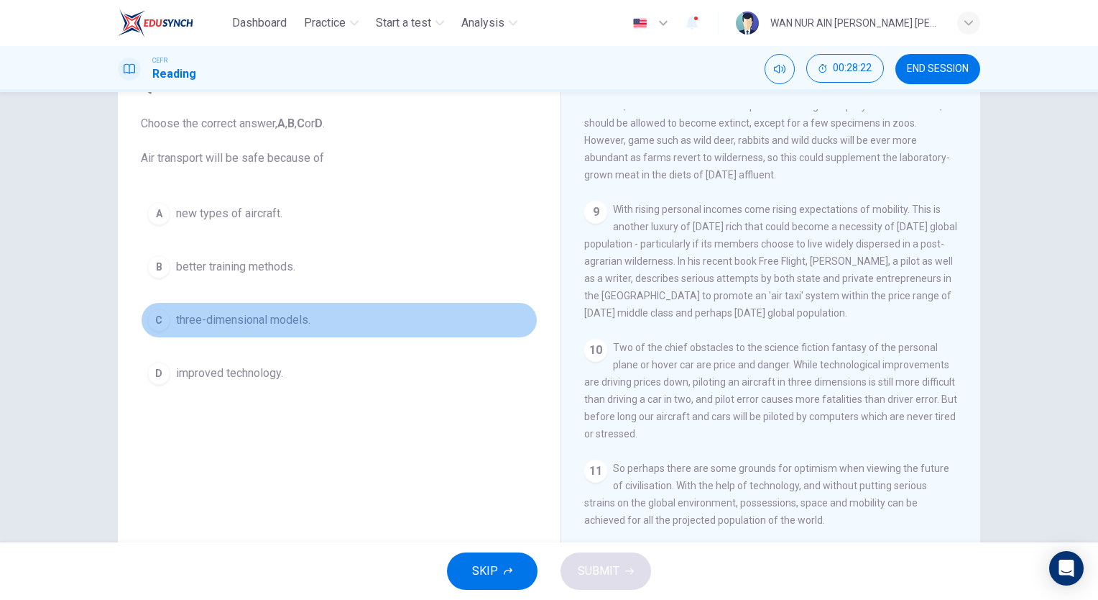
click at [226, 316] on span "three-dimensional models." at bounding box center [243, 319] width 134 height 17
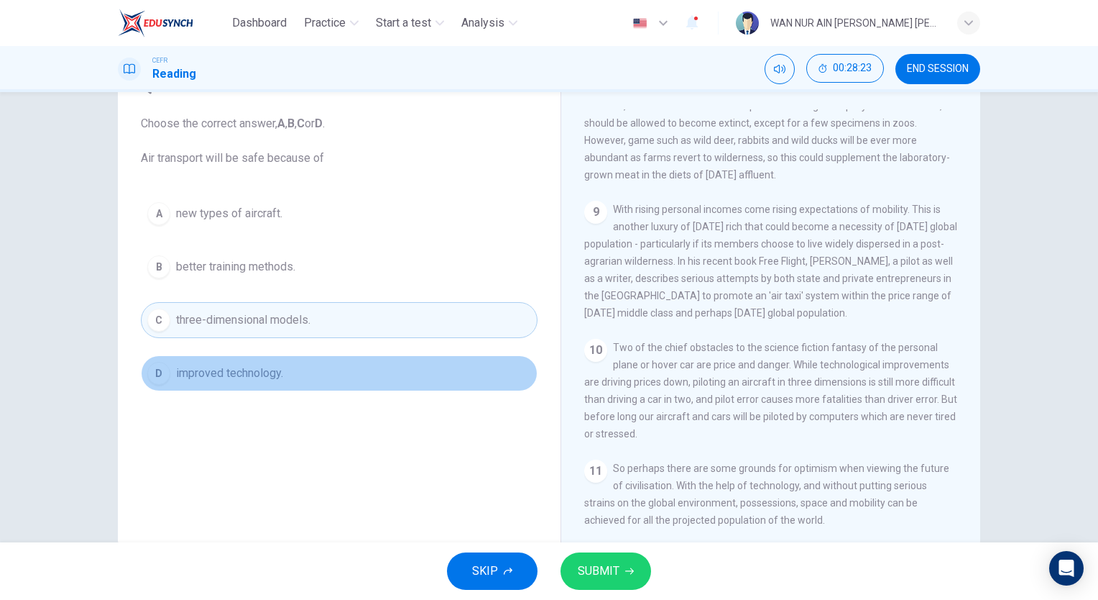
click at [220, 369] on span "improved technology." at bounding box center [229, 372] width 107 height 17
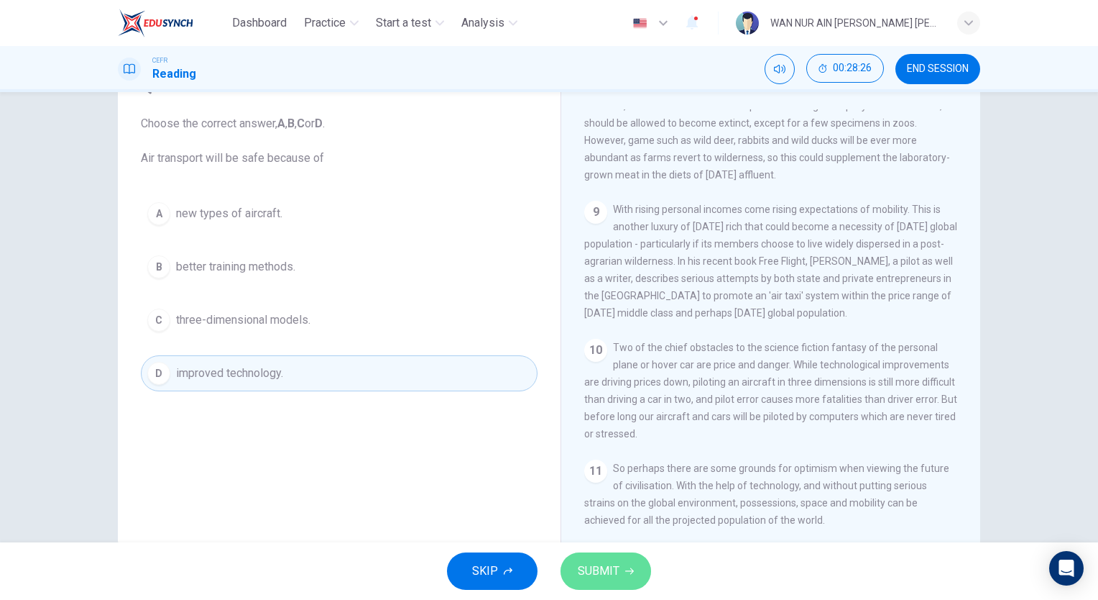
click at [618, 568] on button "SUBMIT" at bounding box center [606, 570] width 91 height 37
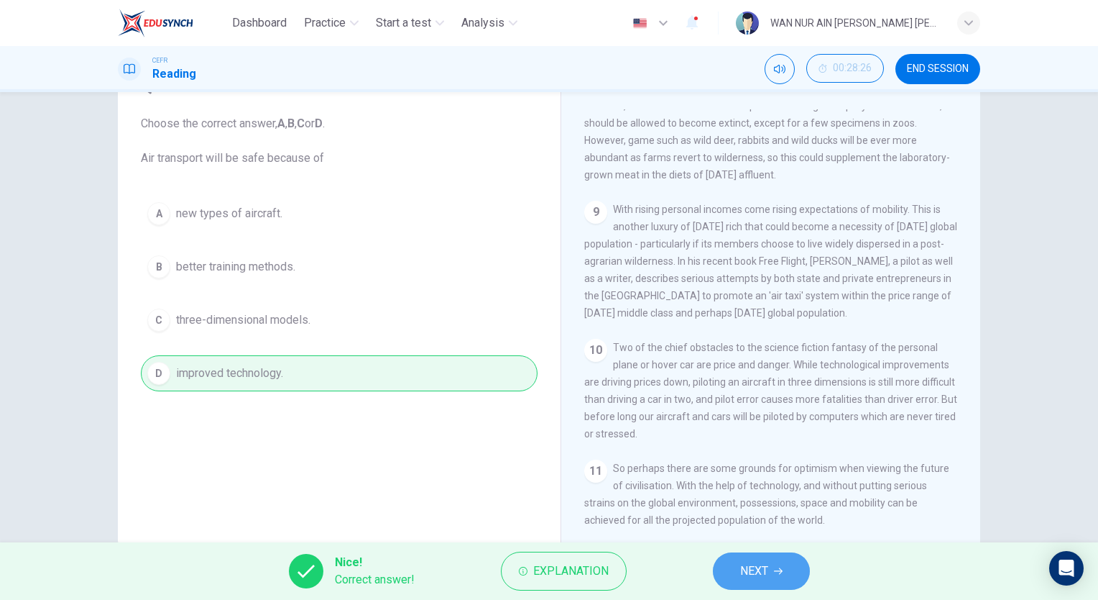
click at [728, 573] on button "NEXT" at bounding box center [761, 570] width 97 height 37
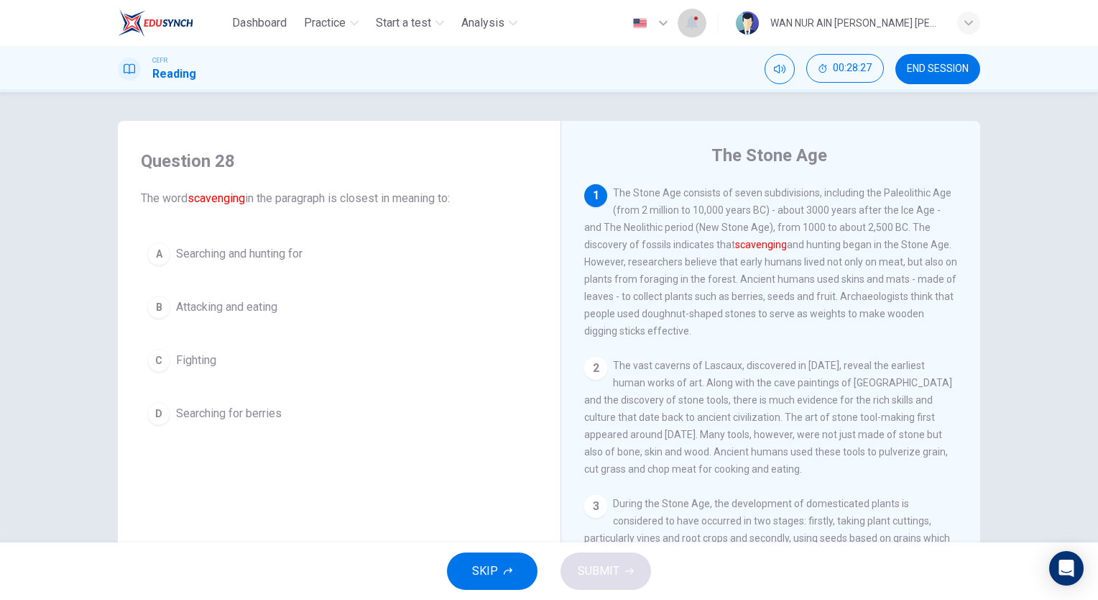
click at [687, 24] on icon "button" at bounding box center [692, 22] width 17 height 17
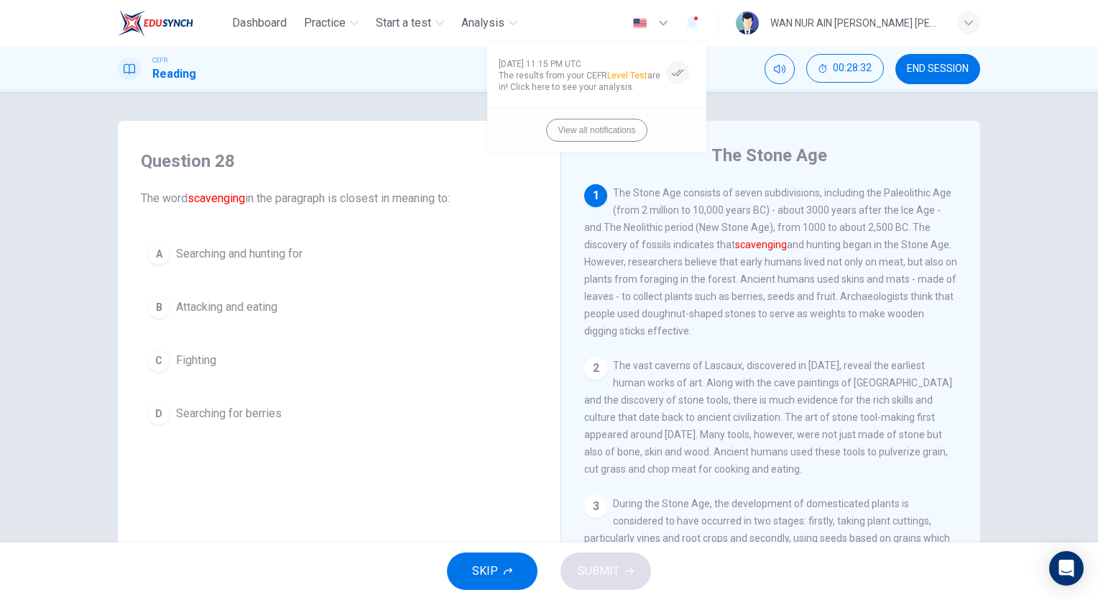
click at [687, 24] on div at bounding box center [549, 300] width 1098 height 600
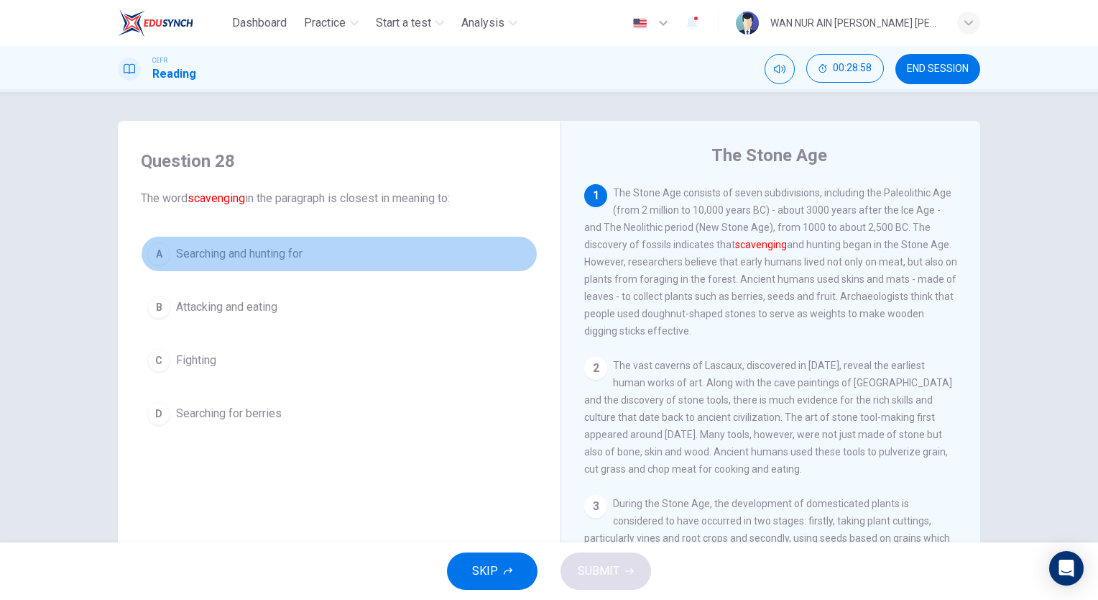
click at [237, 265] on button "A Searching and hunting for" at bounding box center [339, 254] width 397 height 36
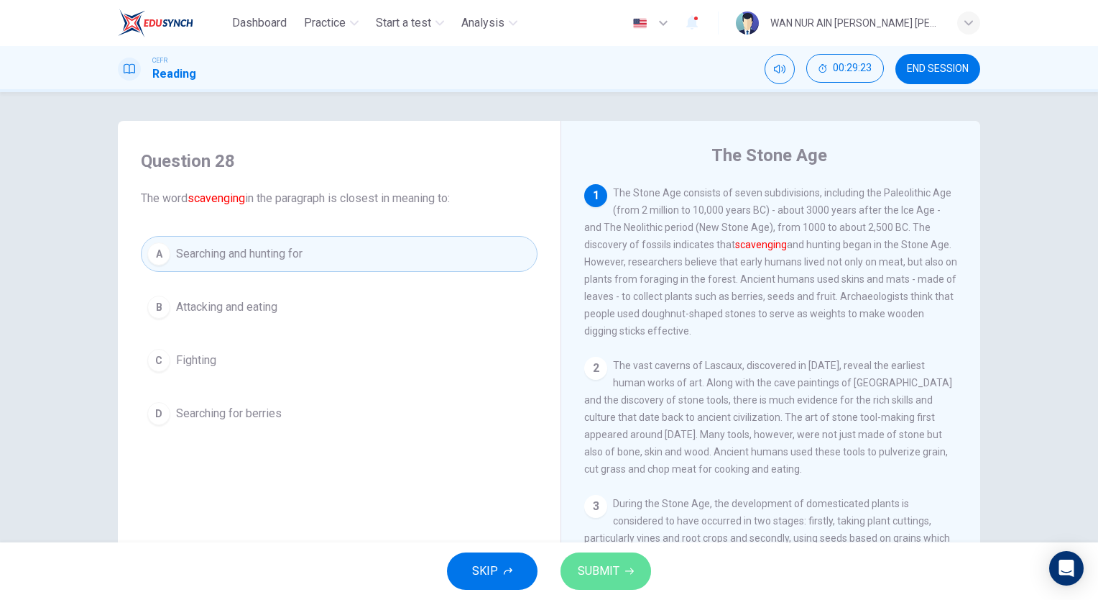
click at [597, 585] on button "SUBMIT" at bounding box center [606, 570] width 91 height 37
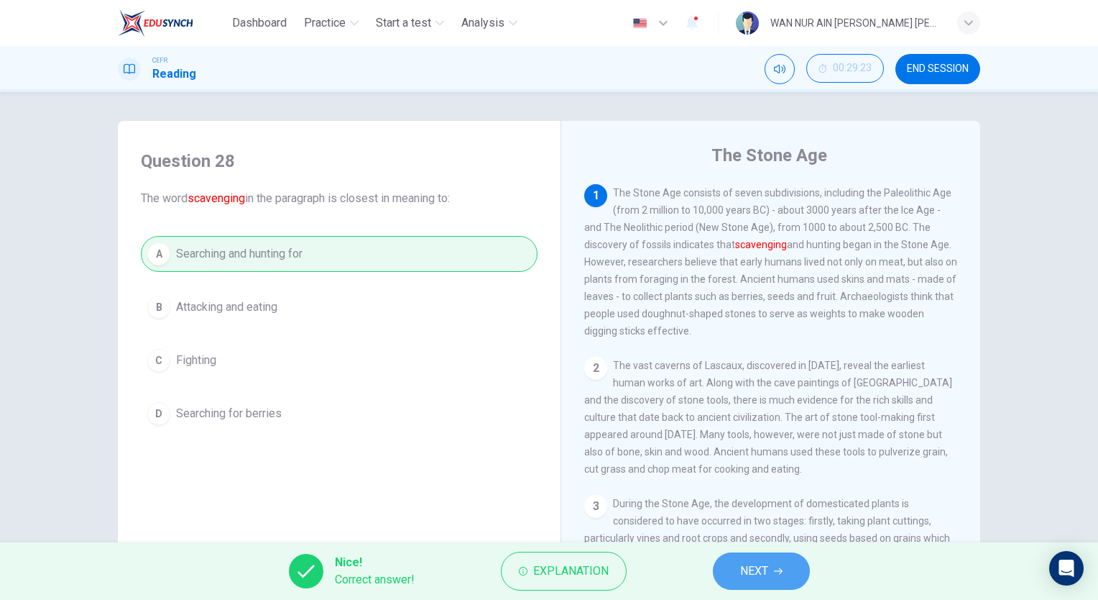
click at [784, 565] on button "NEXT" at bounding box center [761, 570] width 97 height 37
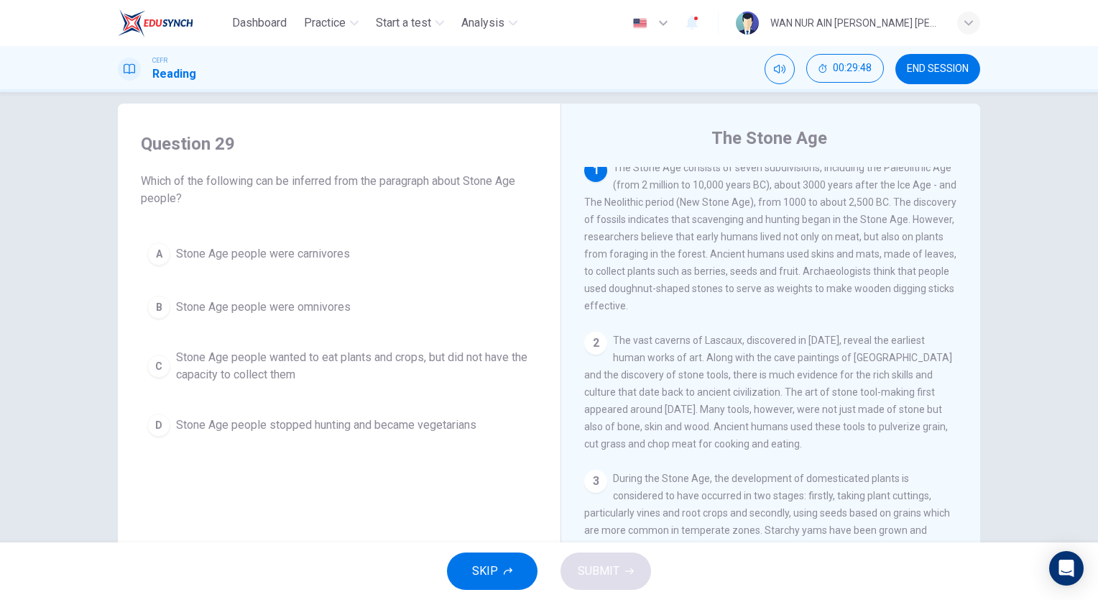
scroll to position [17, 0]
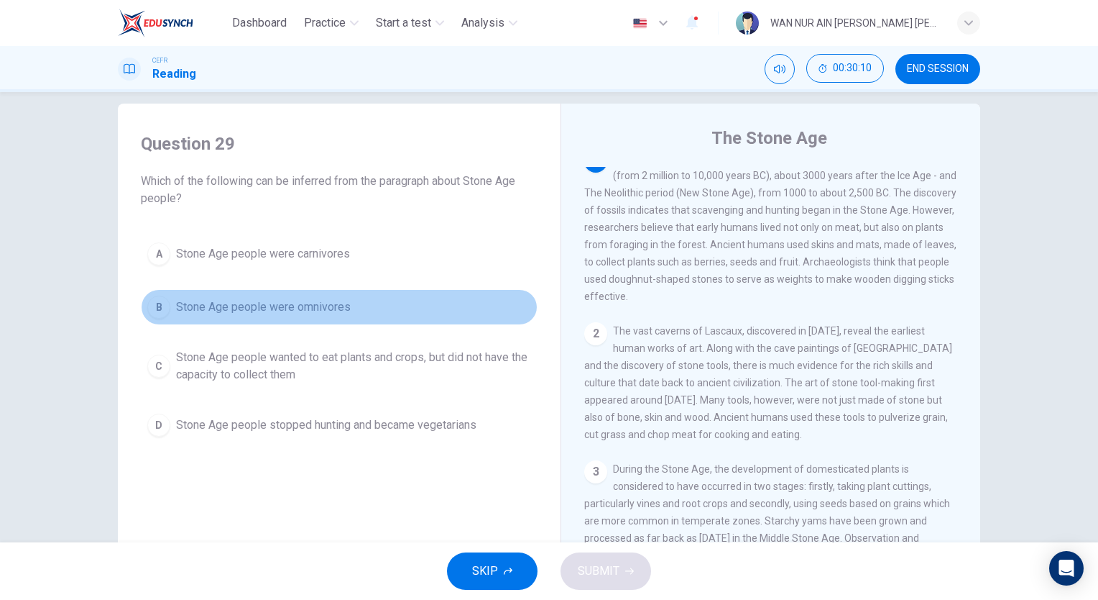
click at [224, 306] on span "Stone Age people were omnivores" at bounding box center [263, 306] width 175 height 17
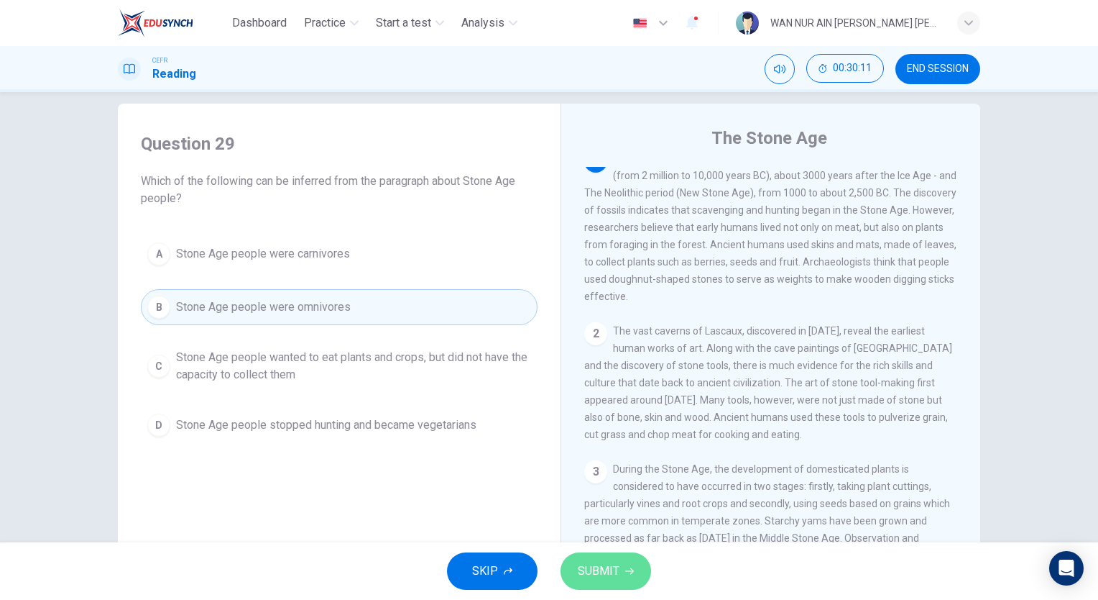
click at [598, 580] on span "SUBMIT" at bounding box center [599, 571] width 42 height 20
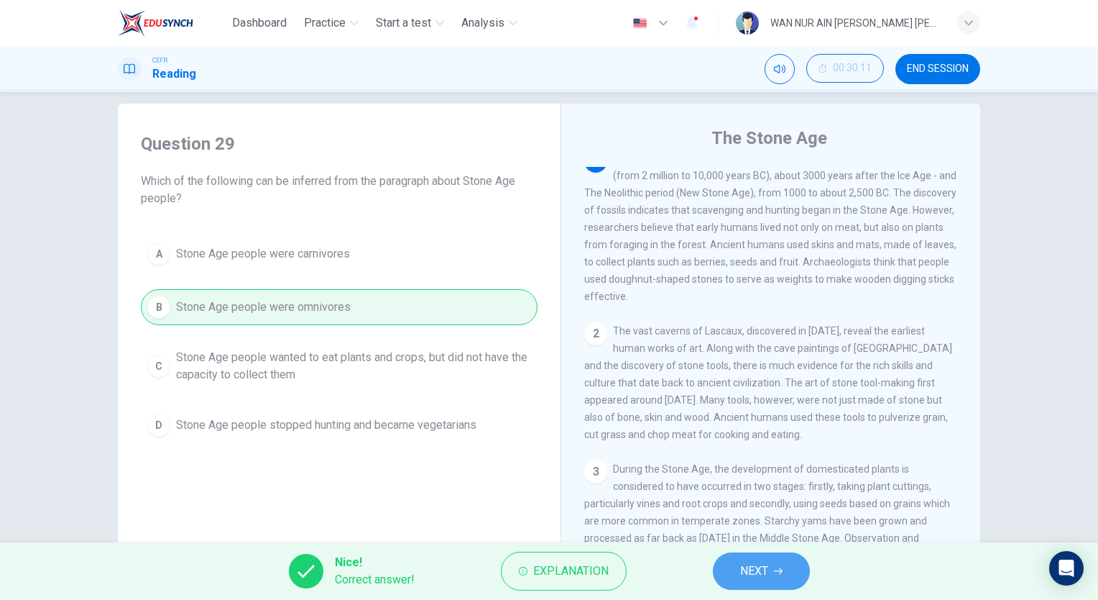
click at [768, 567] on span "NEXT" at bounding box center [754, 571] width 28 height 20
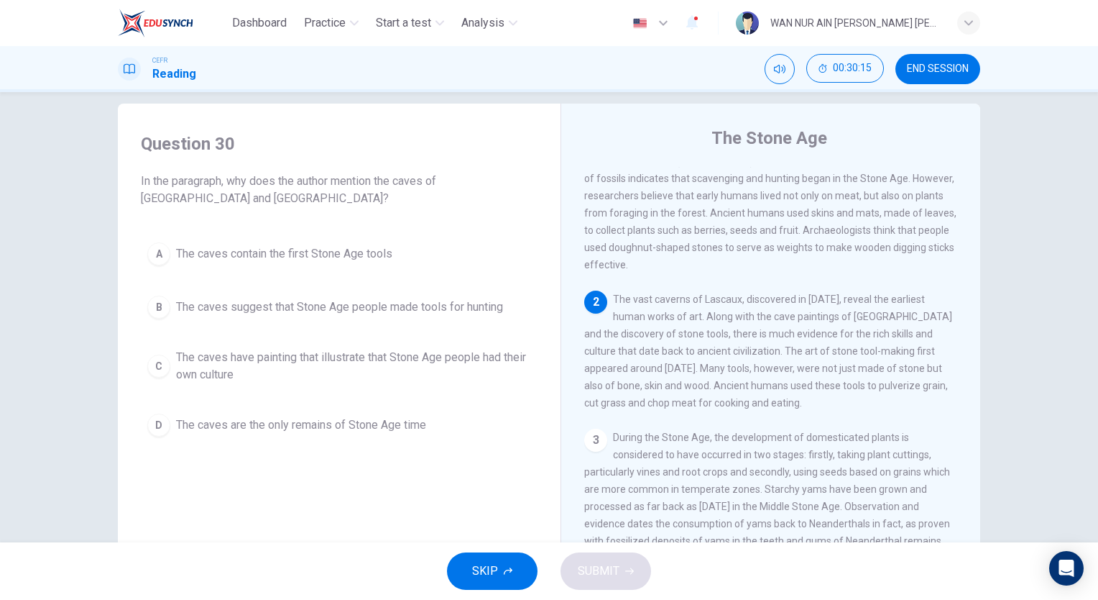
scroll to position [52, 0]
click at [628, 352] on span "The vast caverns of Lascaux, discovered in 1940, reveal the earliest human work…" at bounding box center [768, 347] width 368 height 115
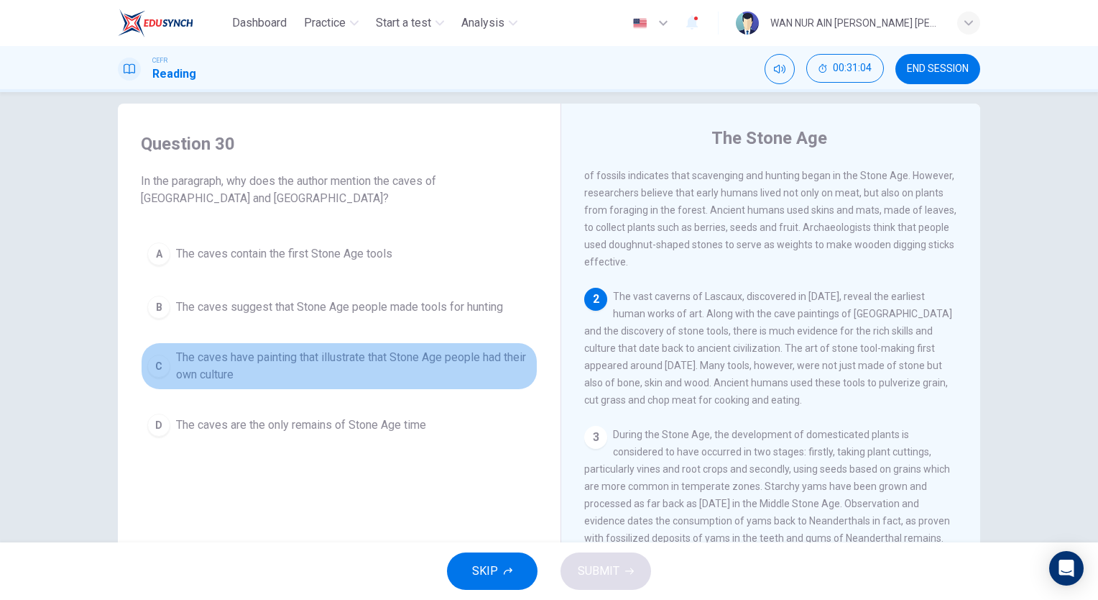
click at [256, 359] on span "The caves have painting that illustrate that Stone Age people had their own cul…" at bounding box center [353, 366] width 355 height 35
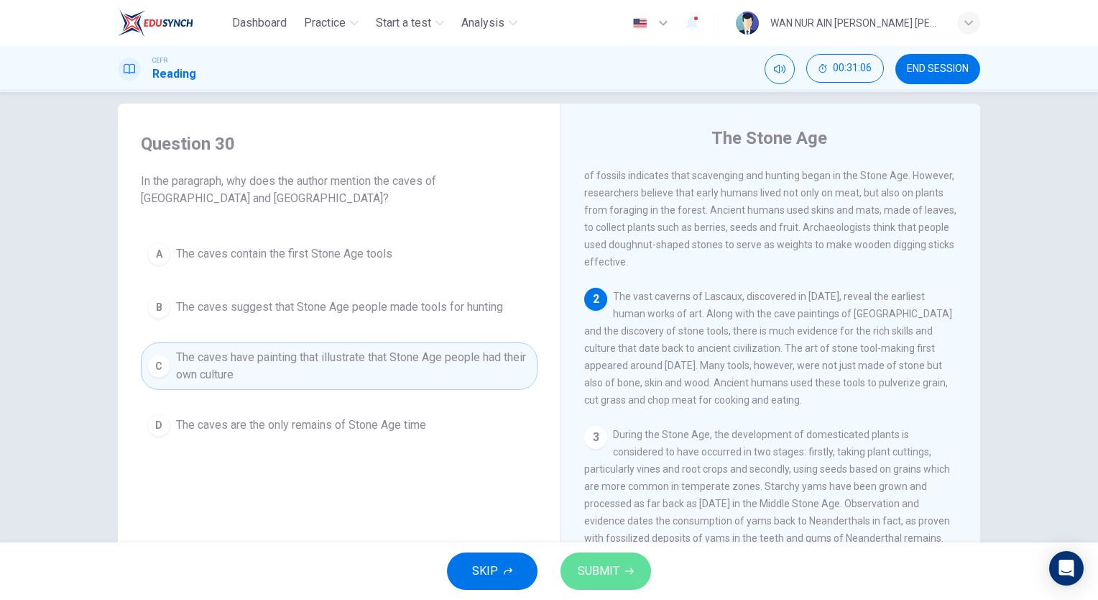
click at [647, 564] on button "SUBMIT" at bounding box center [606, 570] width 91 height 37
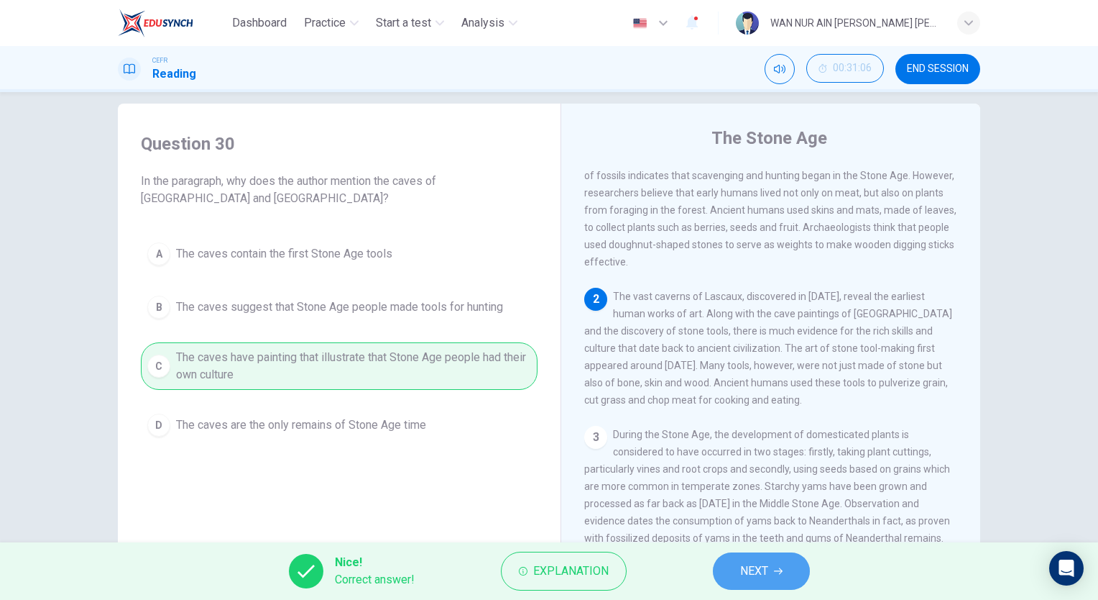
click at [738, 574] on button "NEXT" at bounding box center [761, 570] width 97 height 37
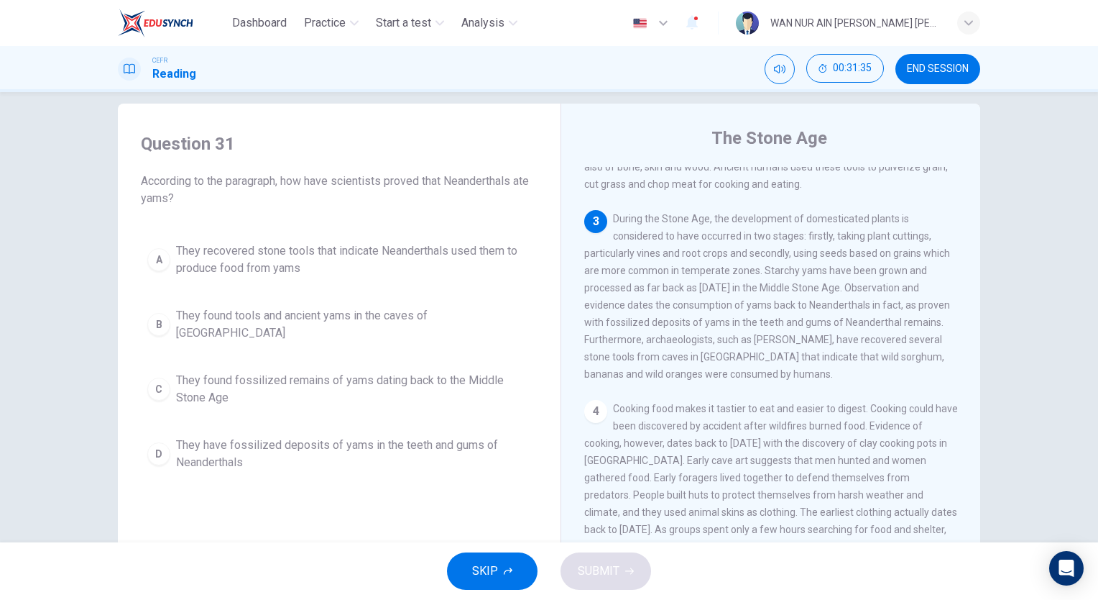
scroll to position [267, 0]
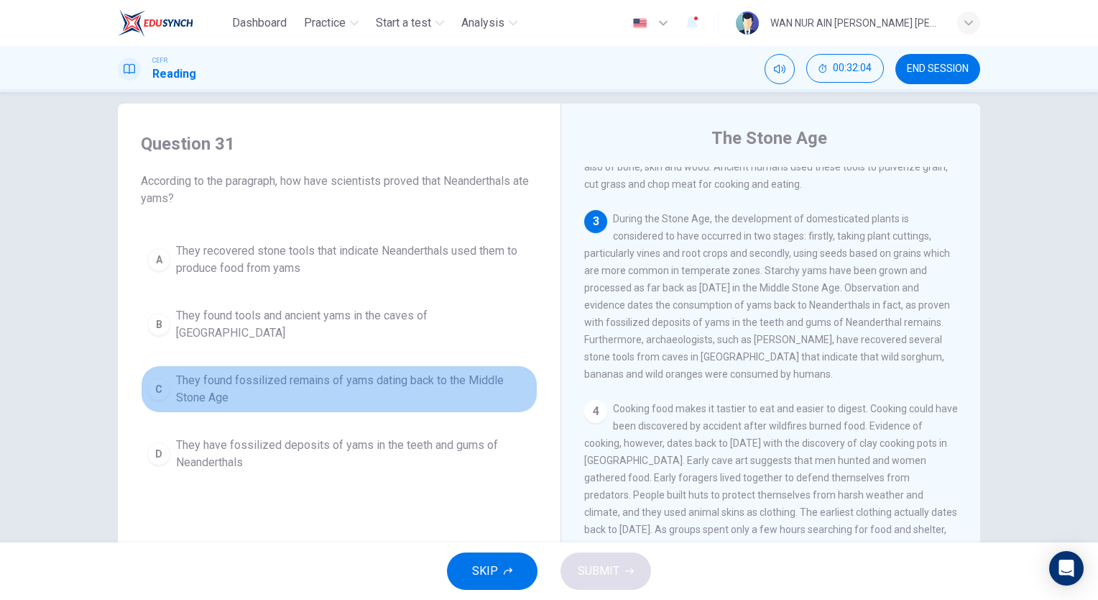
click at [326, 380] on span "They found fossilized remains of yams dating back to the Middle Stone Age" at bounding box center [353, 389] width 355 height 35
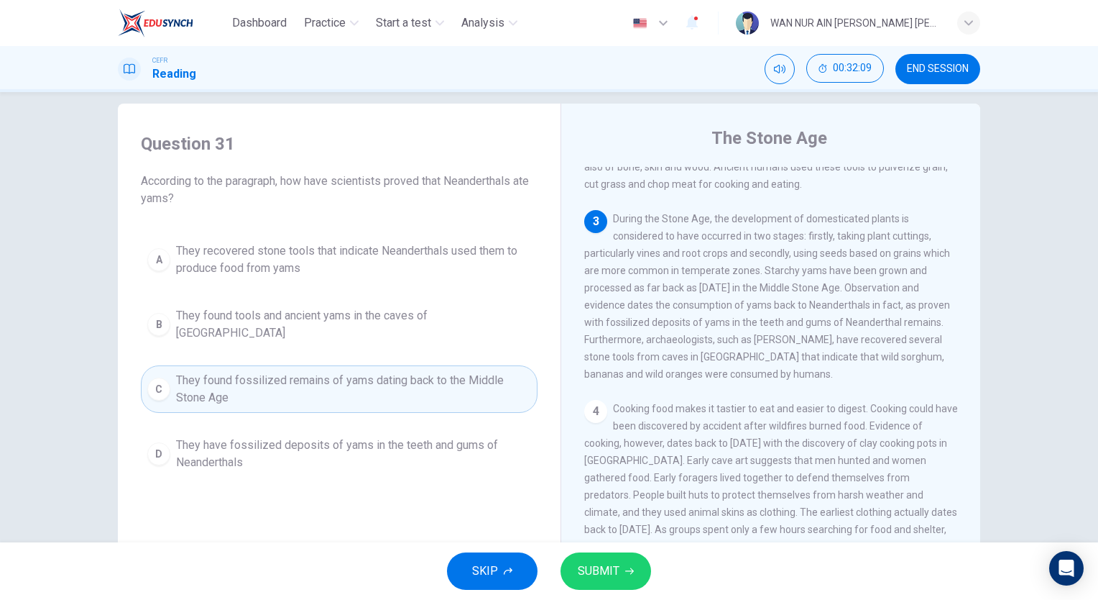
click at [342, 443] on span "They have fossilized deposits of yams in the teeth and gums of Neanderthals" at bounding box center [353, 453] width 355 height 35
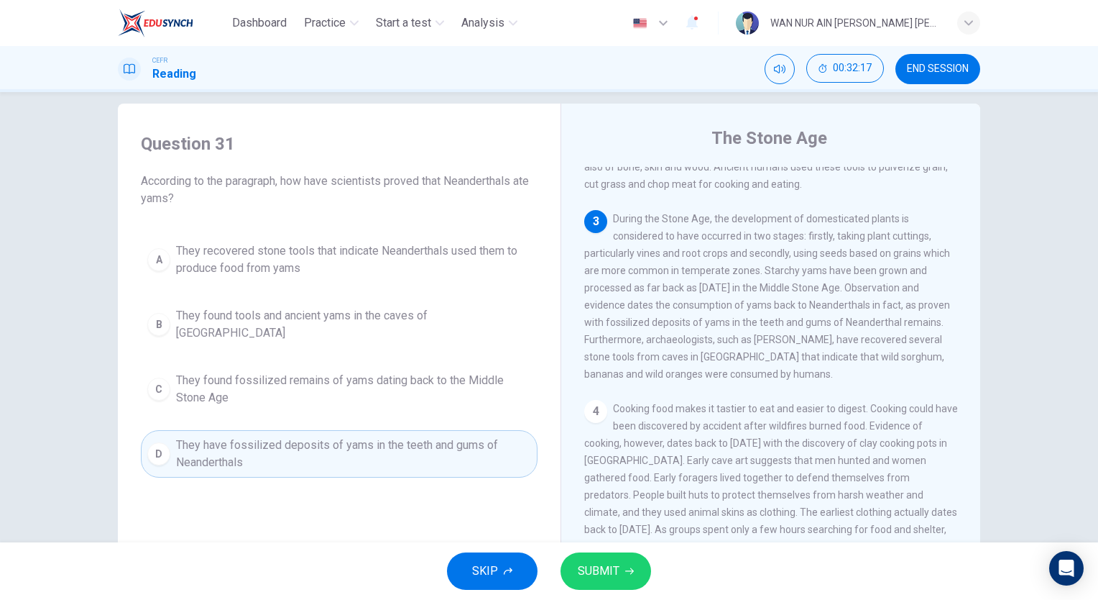
click at [575, 562] on button "SUBMIT" at bounding box center [606, 570] width 91 height 37
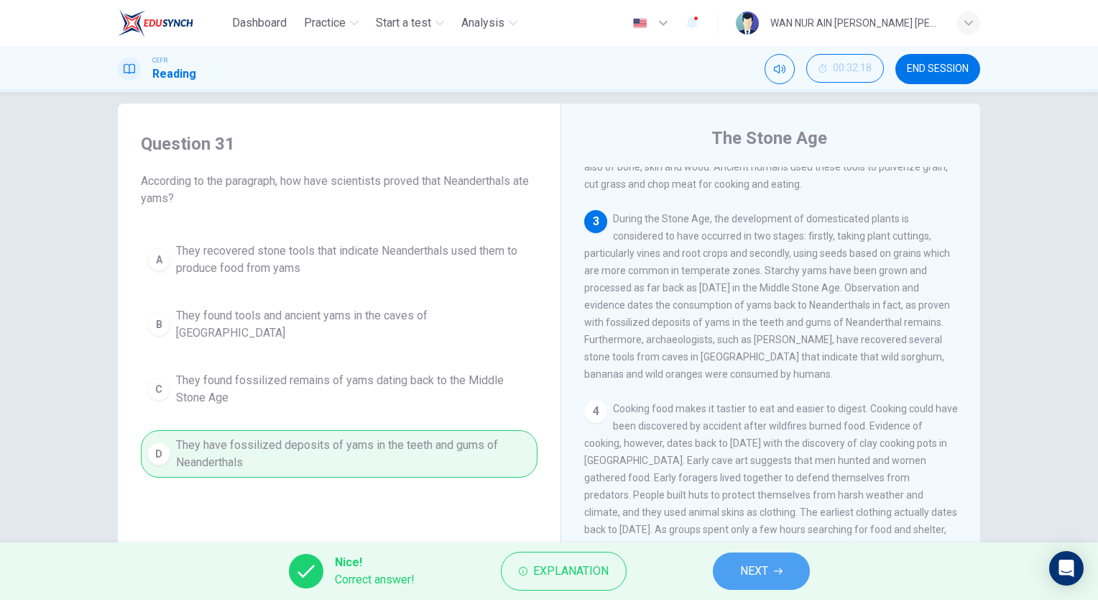
click at [746, 567] on span "NEXT" at bounding box center [754, 571] width 28 height 20
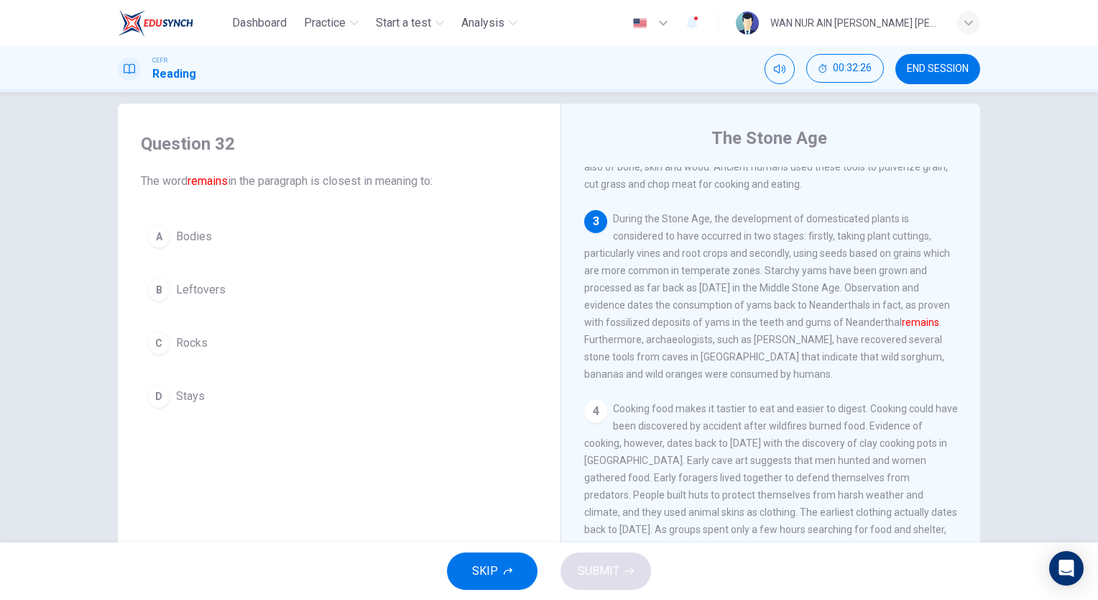
click at [173, 258] on div "A Bodies B Leftovers C Rocks D Stays" at bounding box center [339, 317] width 397 height 196
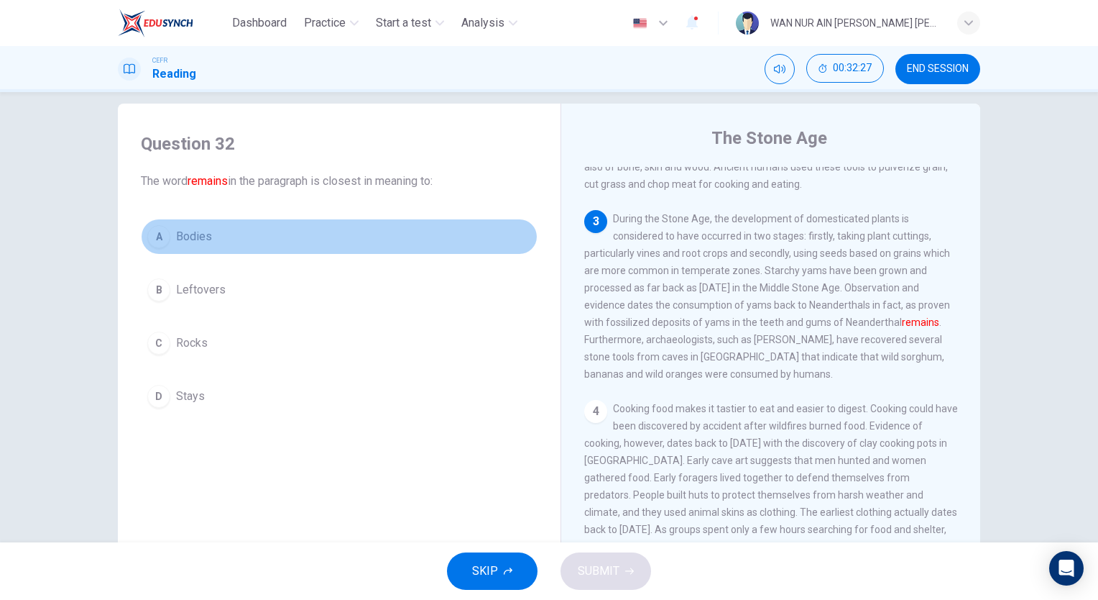
click at [169, 243] on button "A Bodies" at bounding box center [339, 237] width 397 height 36
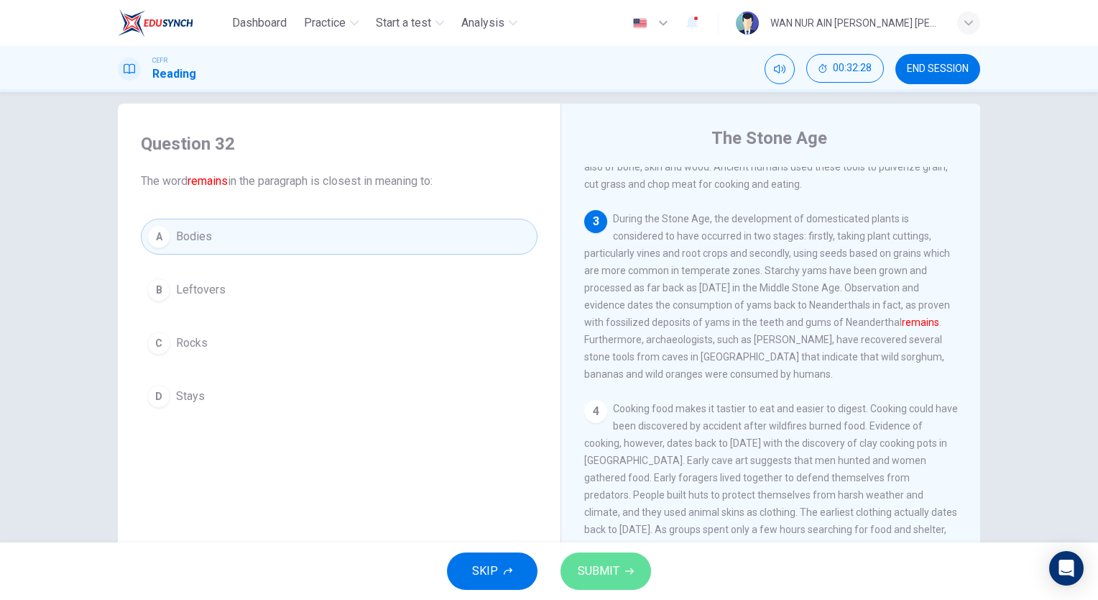
click at [633, 570] on button "SUBMIT" at bounding box center [606, 570] width 91 height 37
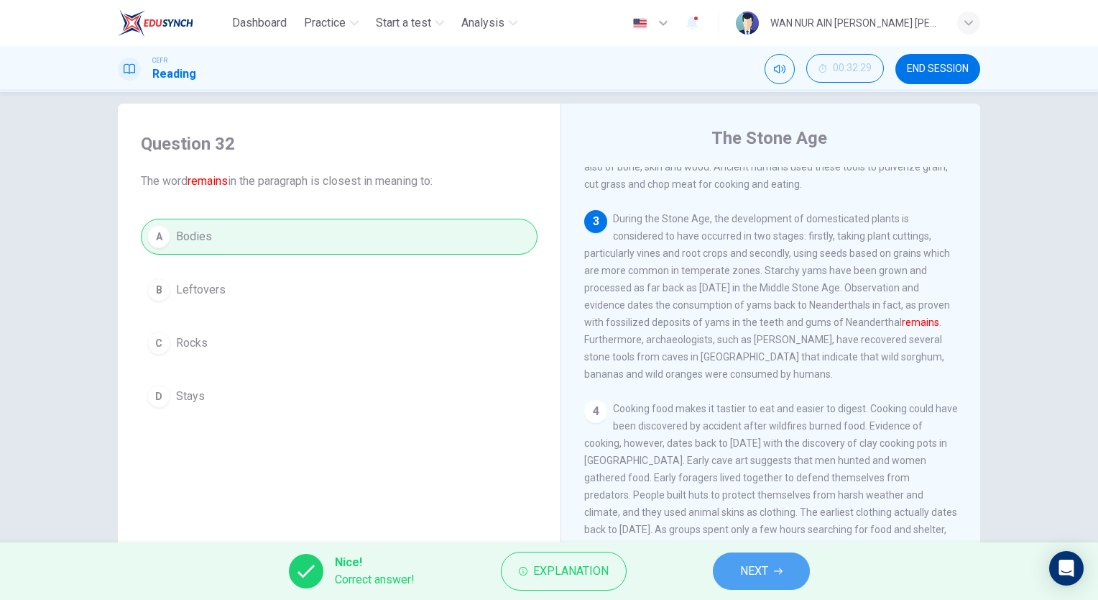
click at [765, 564] on span "NEXT" at bounding box center [754, 571] width 28 height 20
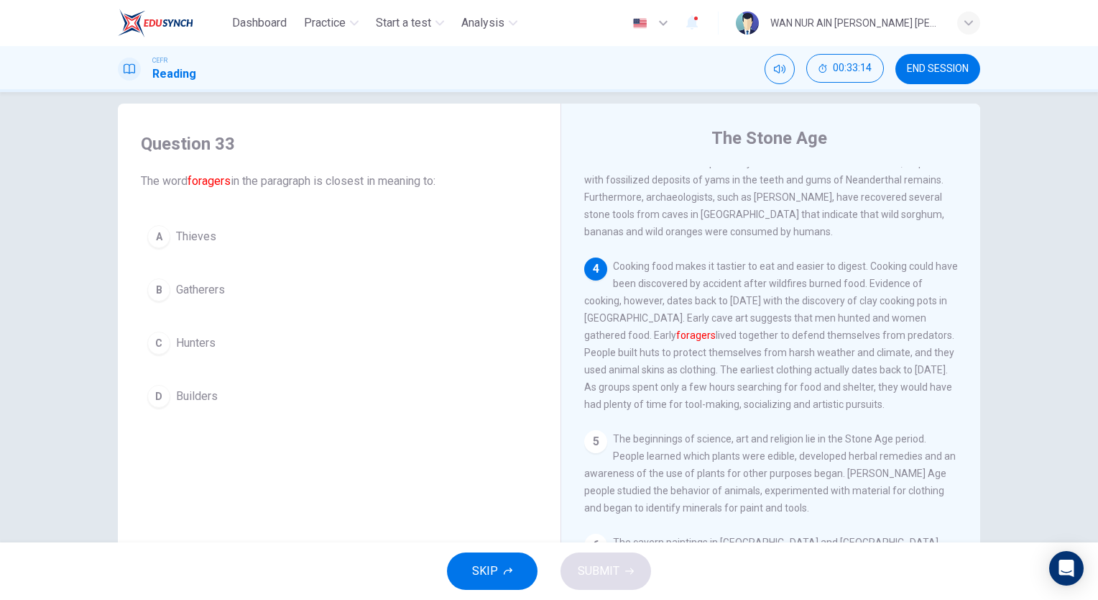
scroll to position [408, 0]
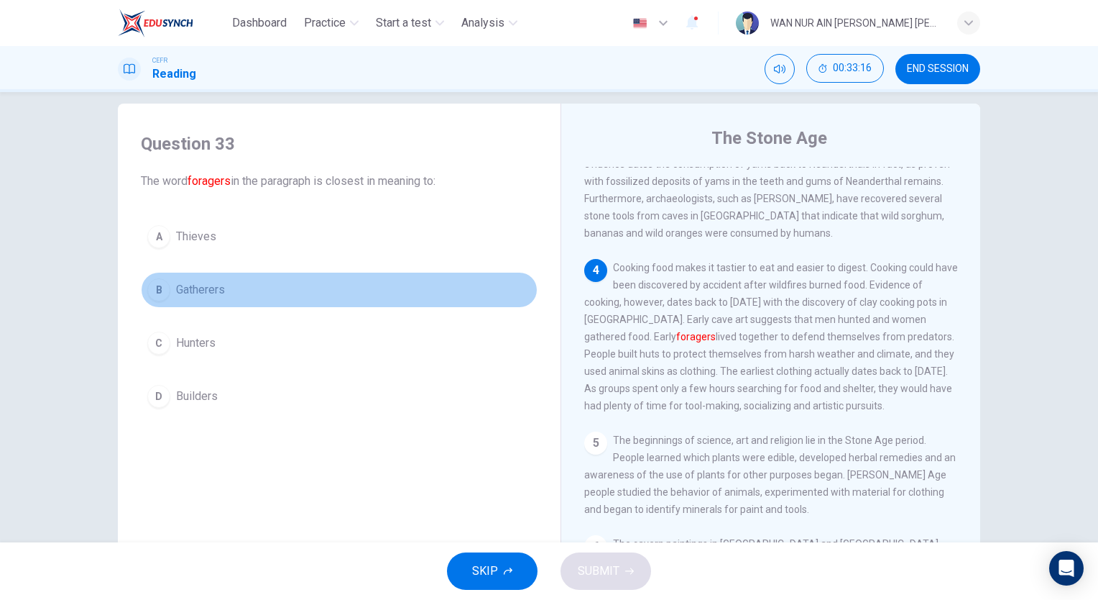
click at [198, 292] on span "Gatherers" at bounding box center [200, 289] width 49 height 17
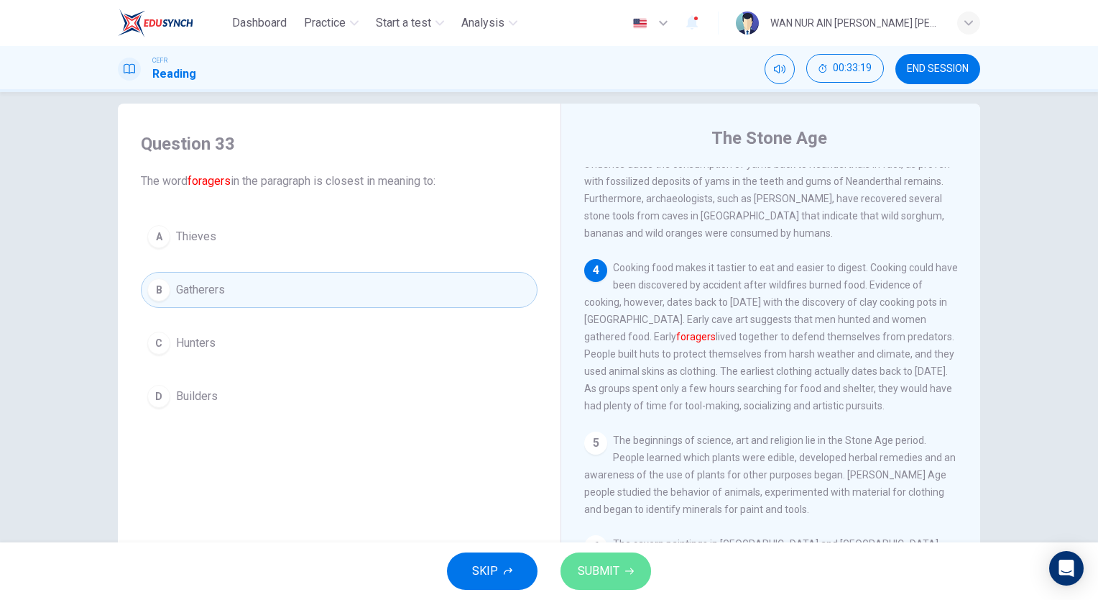
click at [610, 577] on span "SUBMIT" at bounding box center [599, 571] width 42 height 20
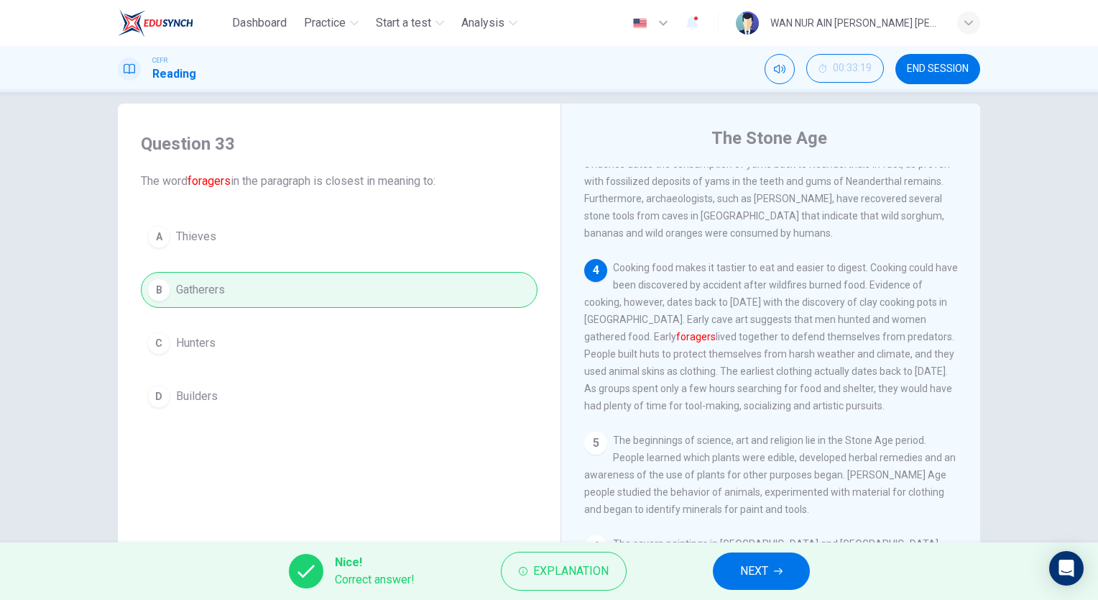
click at [748, 569] on span "NEXT" at bounding box center [754, 571] width 28 height 20
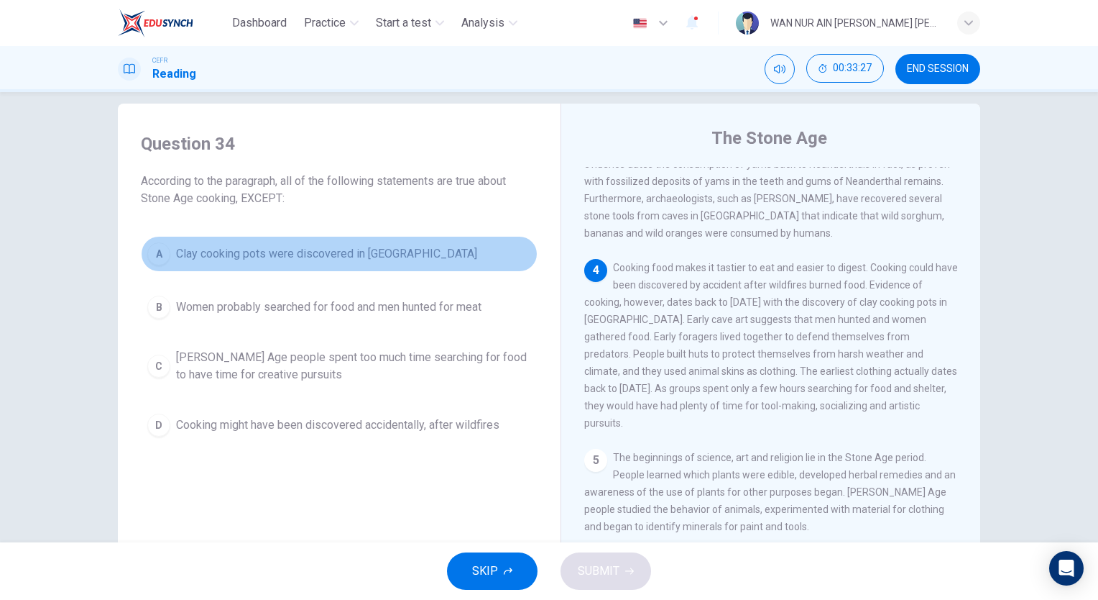
click at [316, 265] on button "A Clay cooking pots were discovered in East Asia" at bounding box center [339, 254] width 397 height 36
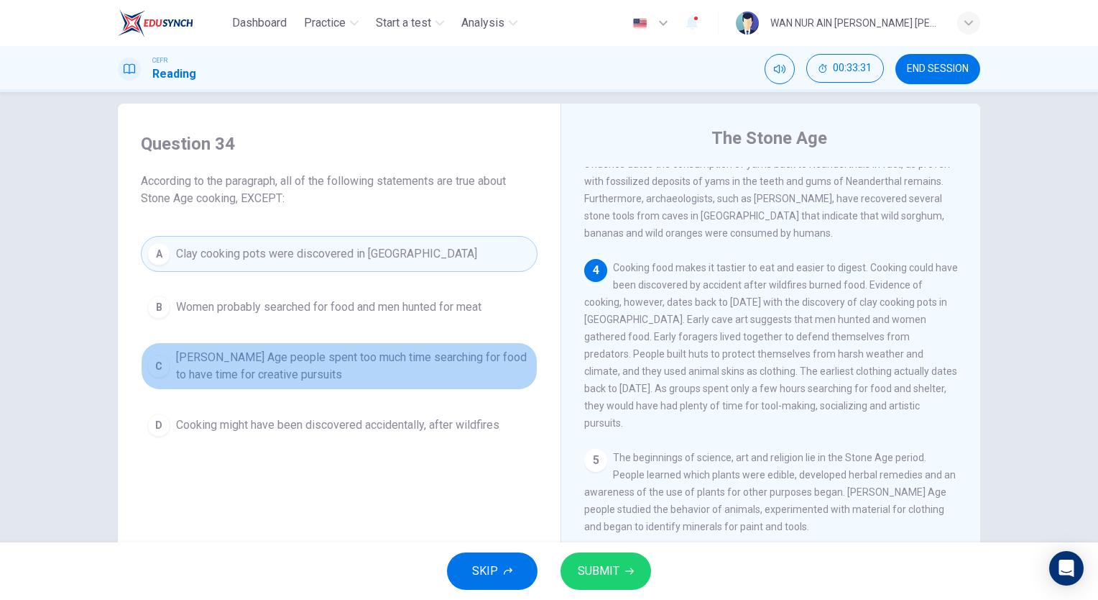
click at [316, 377] on span "Stone Age people spent too much time searching for food to have time for creati…" at bounding box center [353, 366] width 355 height 35
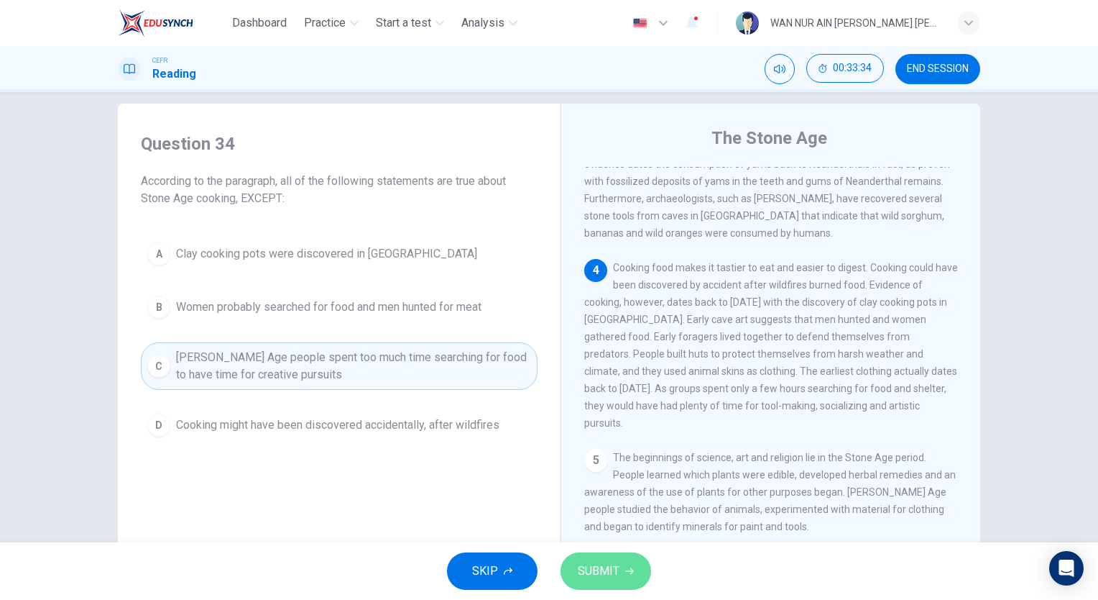
click at [598, 568] on span "SUBMIT" at bounding box center [599, 571] width 42 height 20
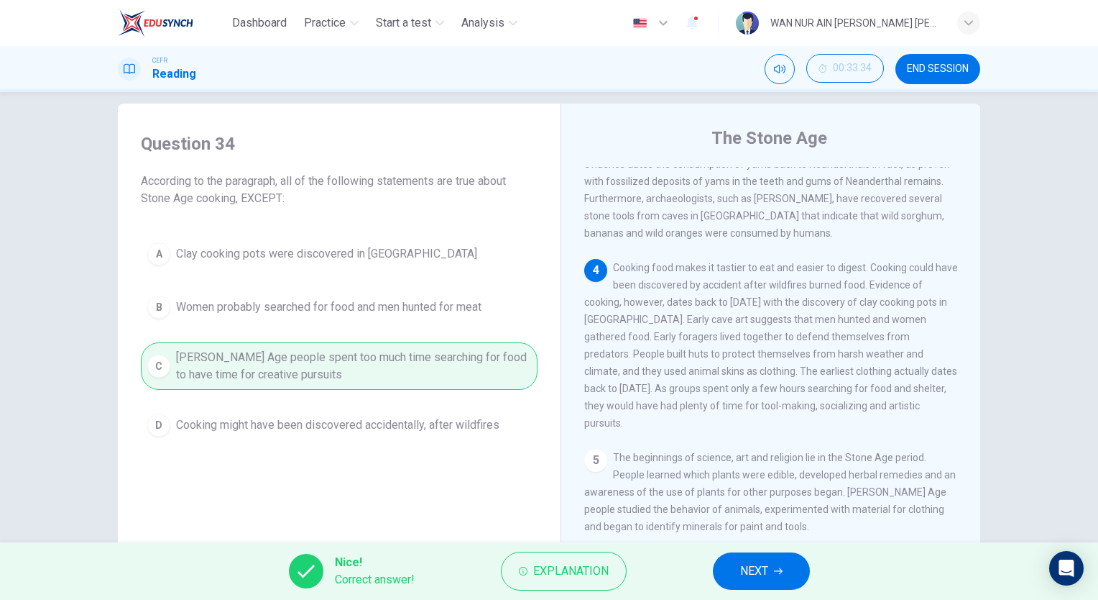
click at [743, 583] on button "NEXT" at bounding box center [761, 570] width 97 height 37
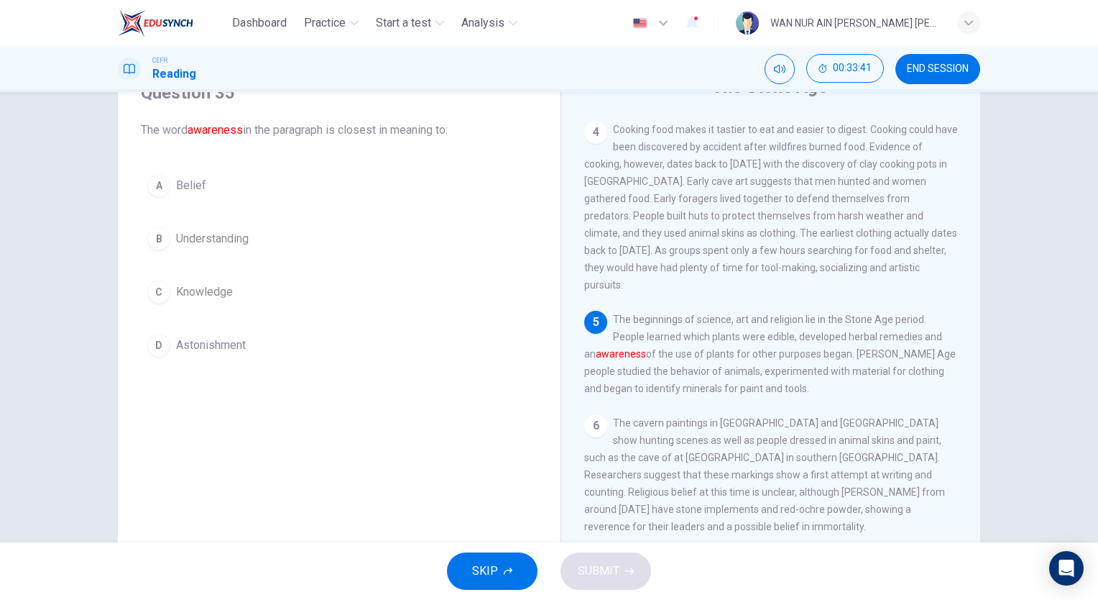
scroll to position [69, 0]
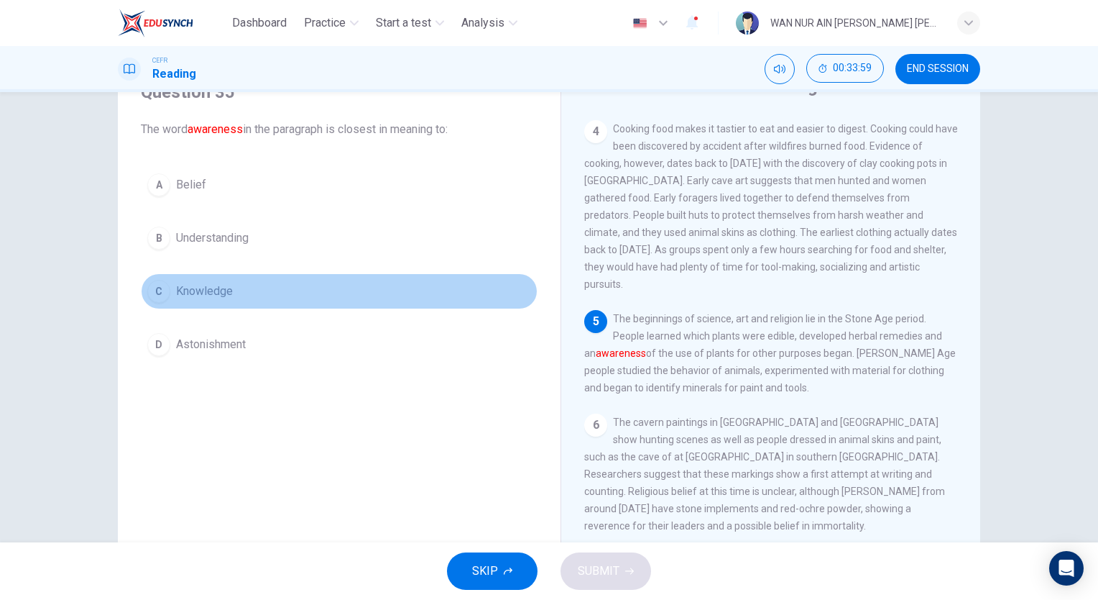
click at [199, 295] on span "Knowledge" at bounding box center [204, 291] width 57 height 17
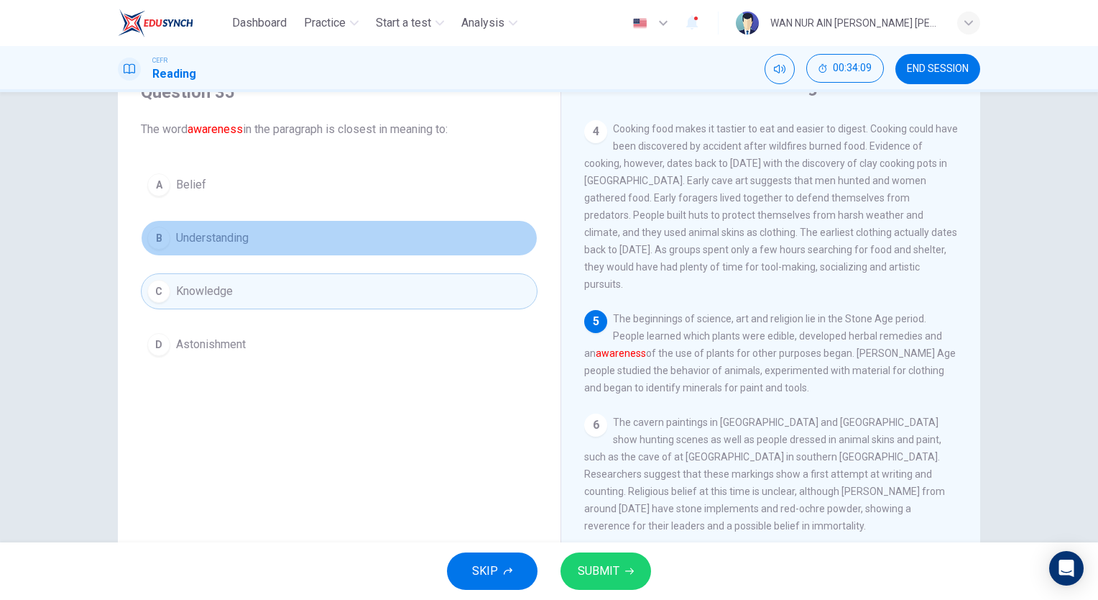
click at [293, 245] on button "B Understanding" at bounding box center [339, 238] width 397 height 36
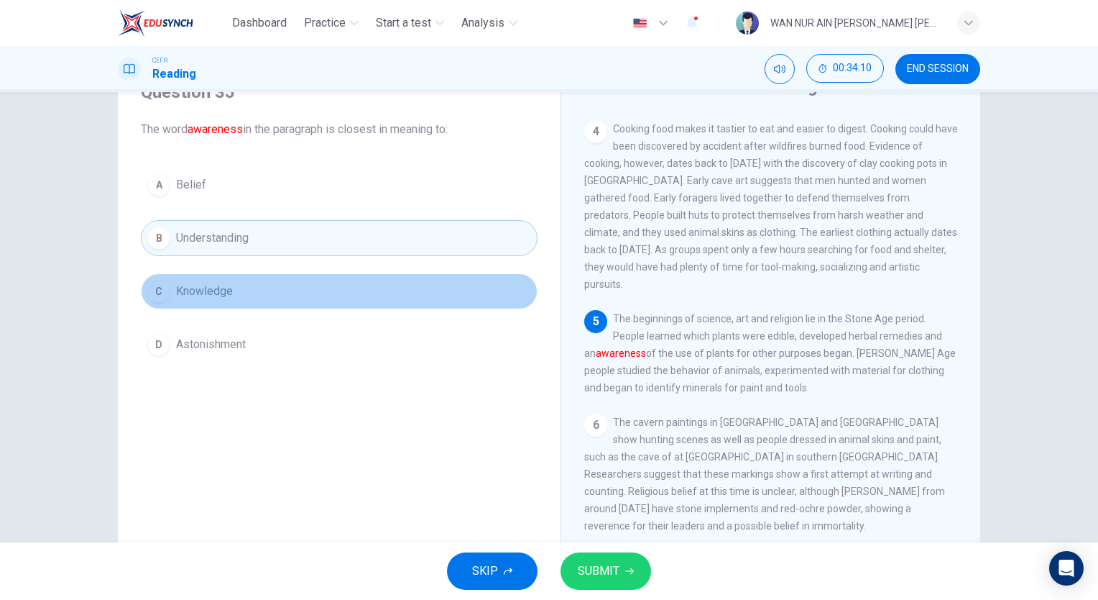
click at [280, 293] on button "C Knowledge" at bounding box center [339, 291] width 397 height 36
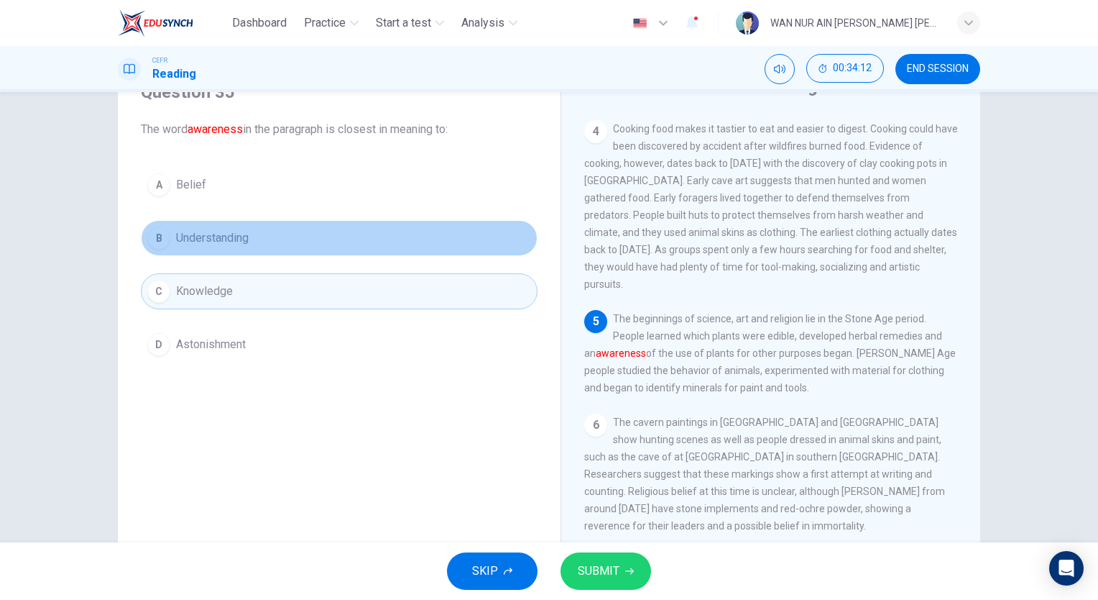
click at [265, 236] on button "B Understanding" at bounding box center [339, 238] width 397 height 36
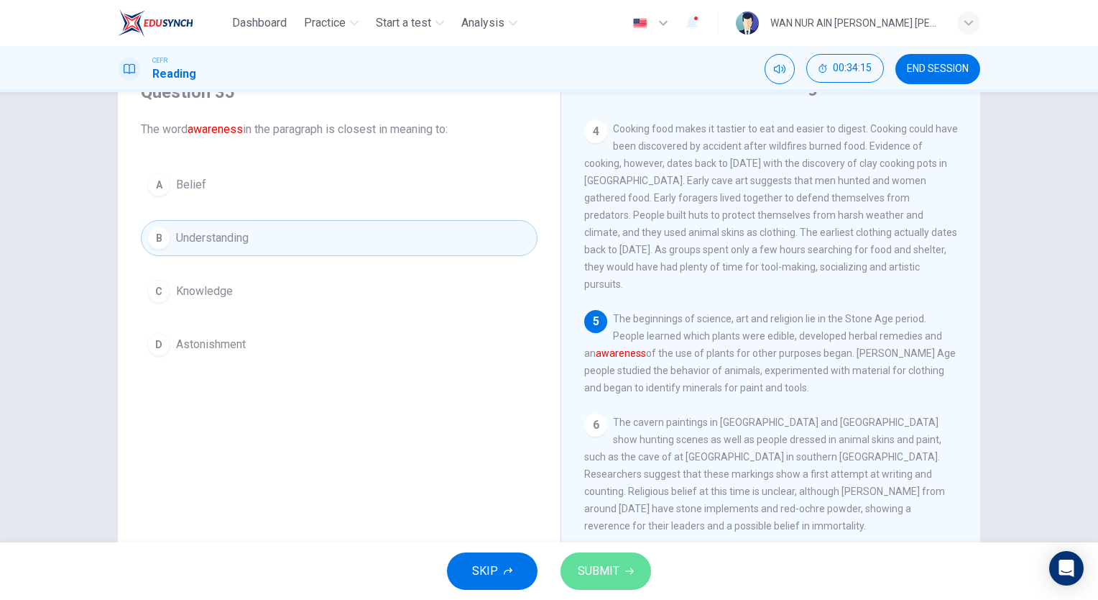
click at [608, 556] on button "SUBMIT" at bounding box center [606, 570] width 91 height 37
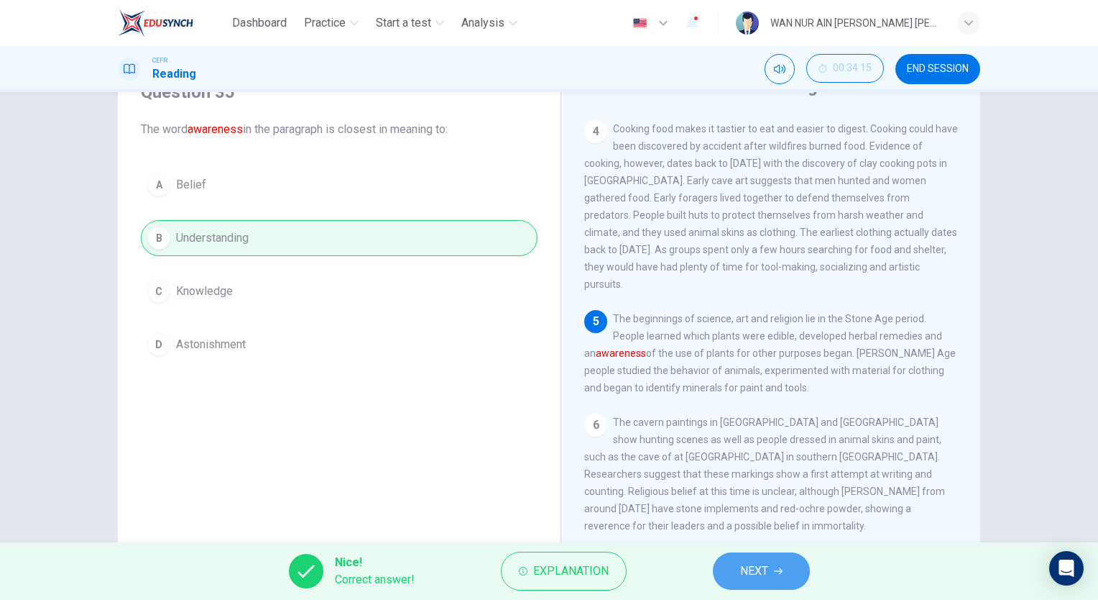
click at [755, 561] on span "NEXT" at bounding box center [754, 571] width 28 height 20
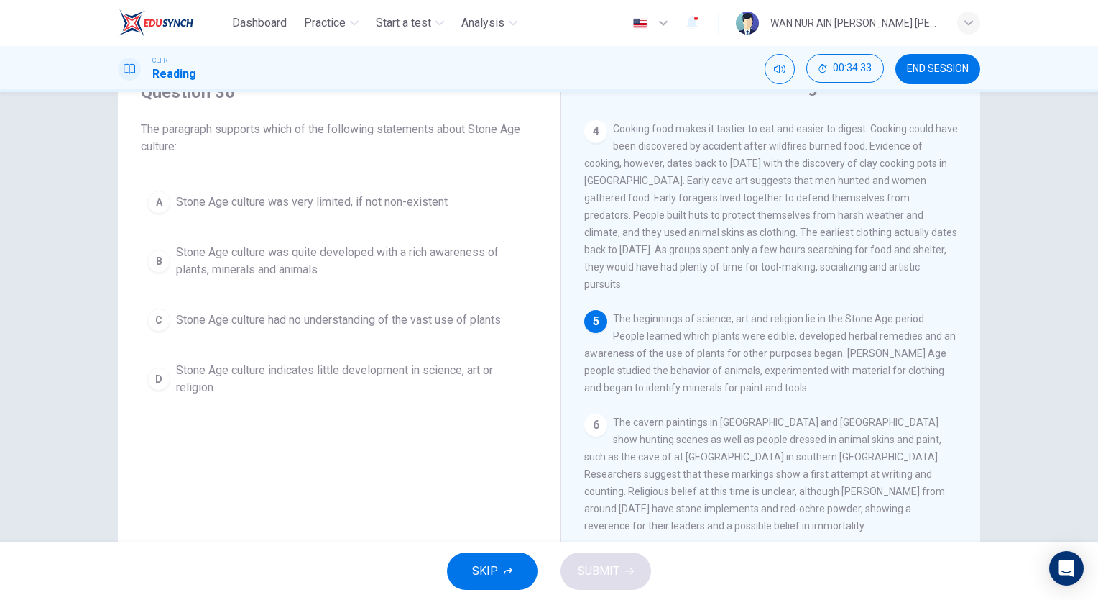
click at [471, 289] on div "A Stone Age culture was very limited, if not non-existent B Stone Age culture w…" at bounding box center [339, 293] width 397 height 219
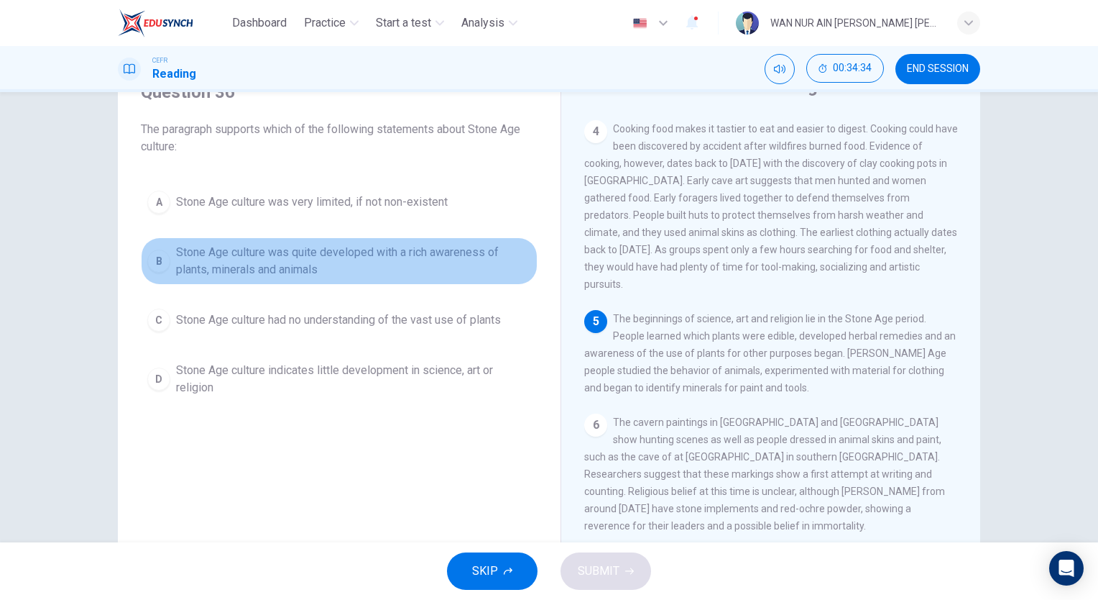
click at [449, 269] on span "Stone Age culture was quite developed with a rich awareness of plants, minerals…" at bounding box center [353, 261] width 355 height 35
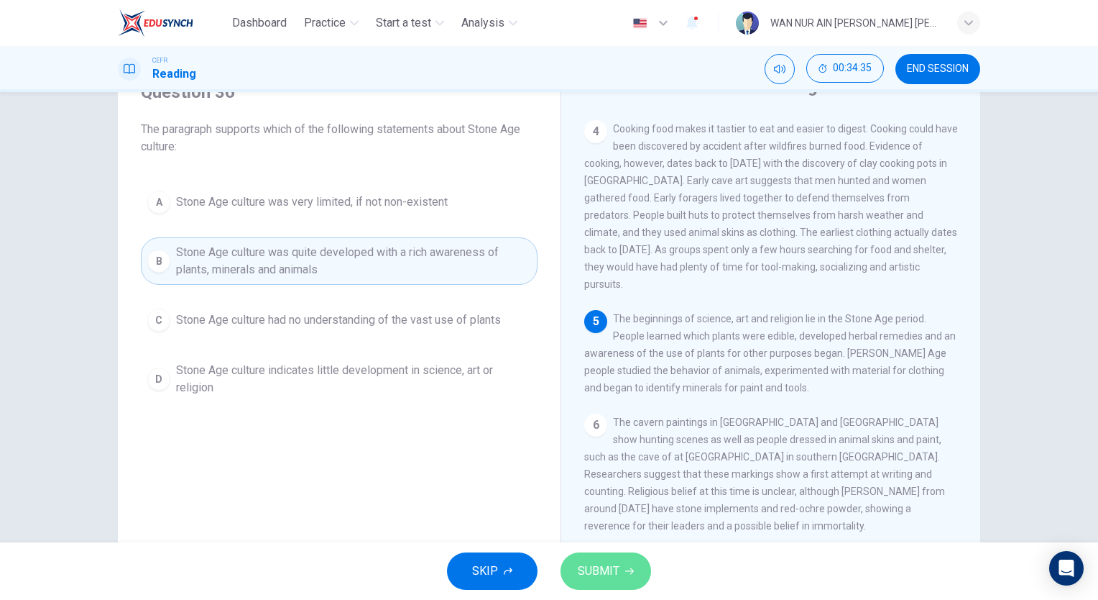
click at [603, 564] on span "SUBMIT" at bounding box center [599, 571] width 42 height 20
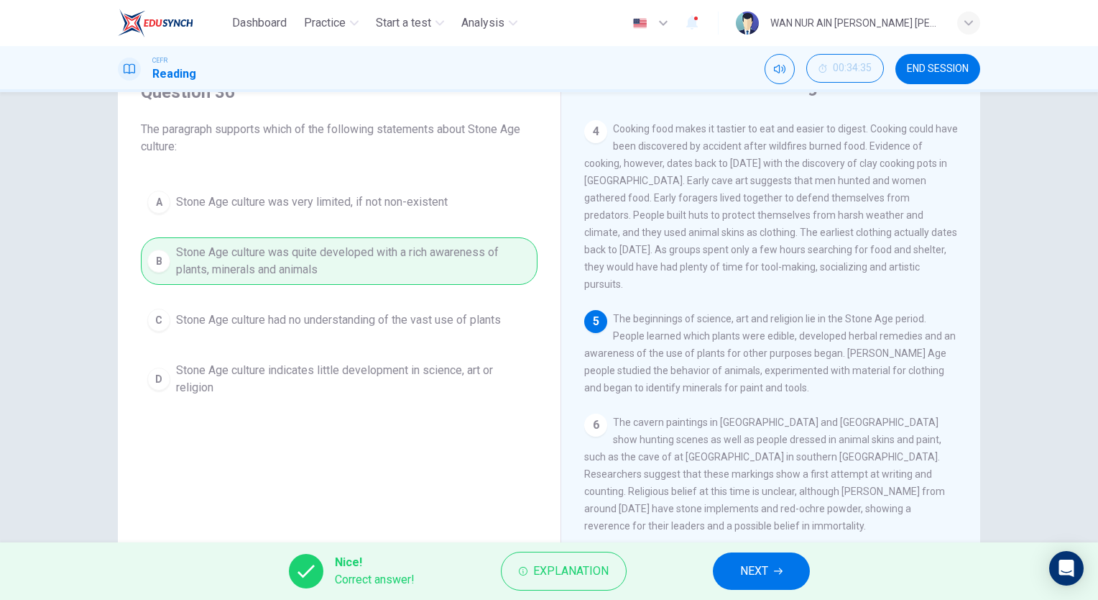
click at [740, 566] on span "NEXT" at bounding box center [754, 571] width 28 height 20
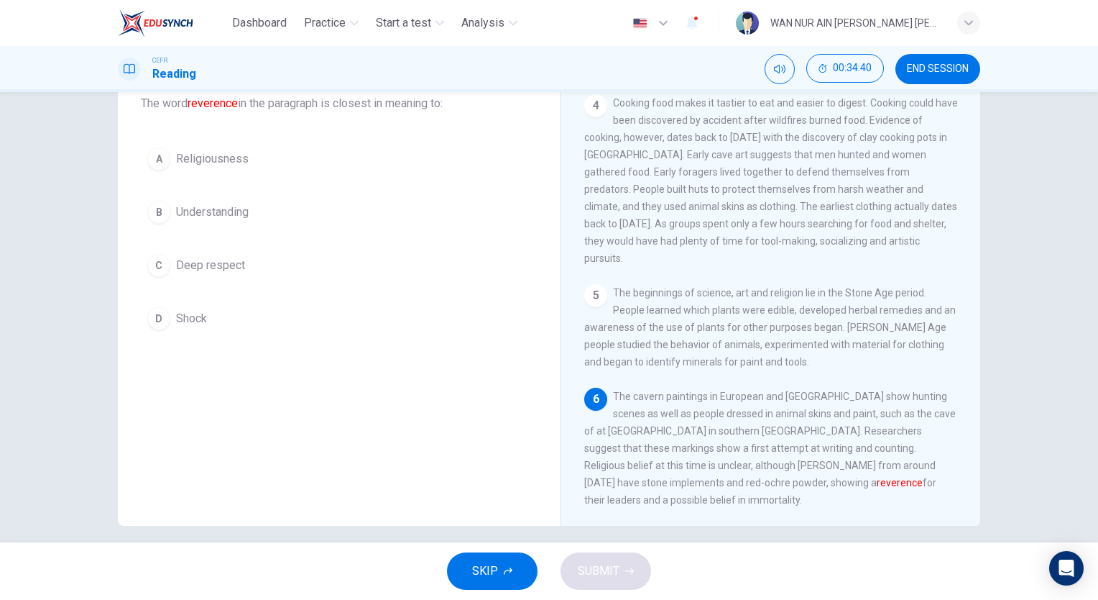
scroll to position [499, 0]
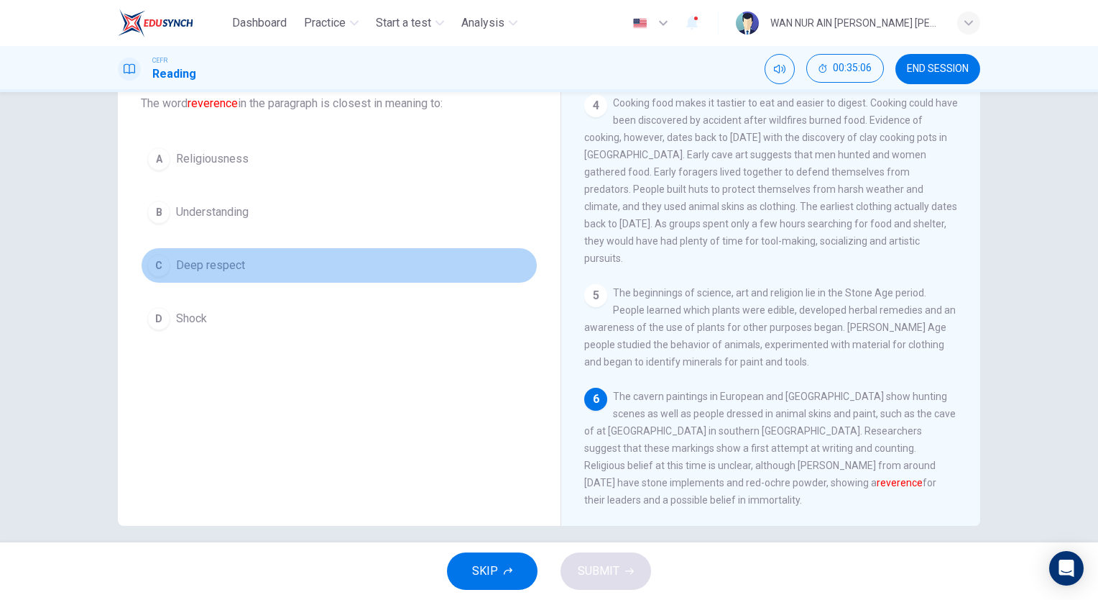
click at [255, 258] on button "C Deep respect" at bounding box center [339, 265] width 397 height 36
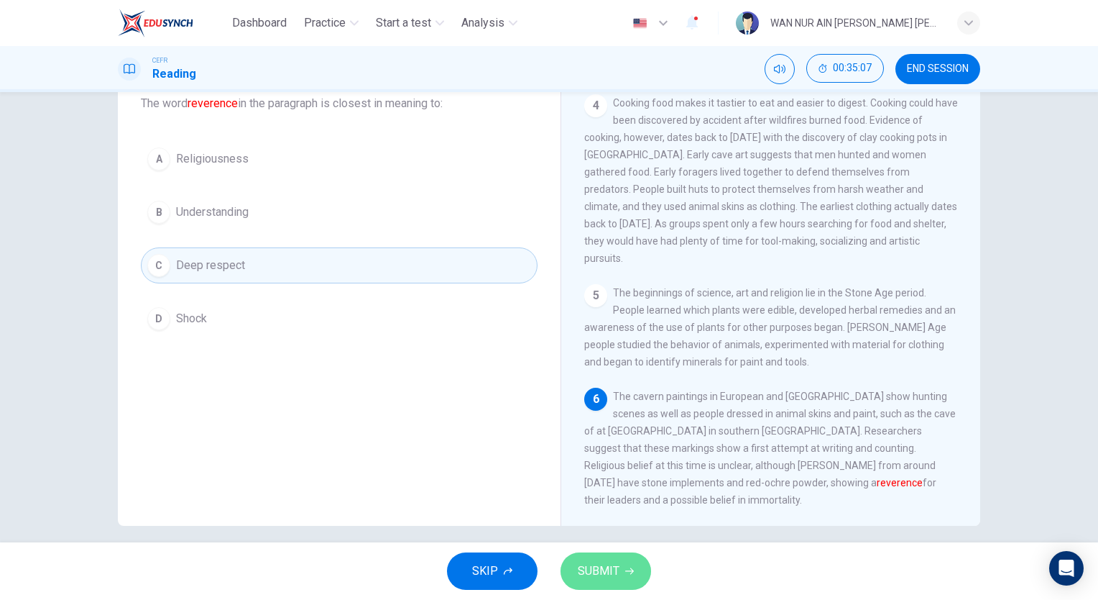
click at [582, 563] on span "SUBMIT" at bounding box center [599, 571] width 42 height 20
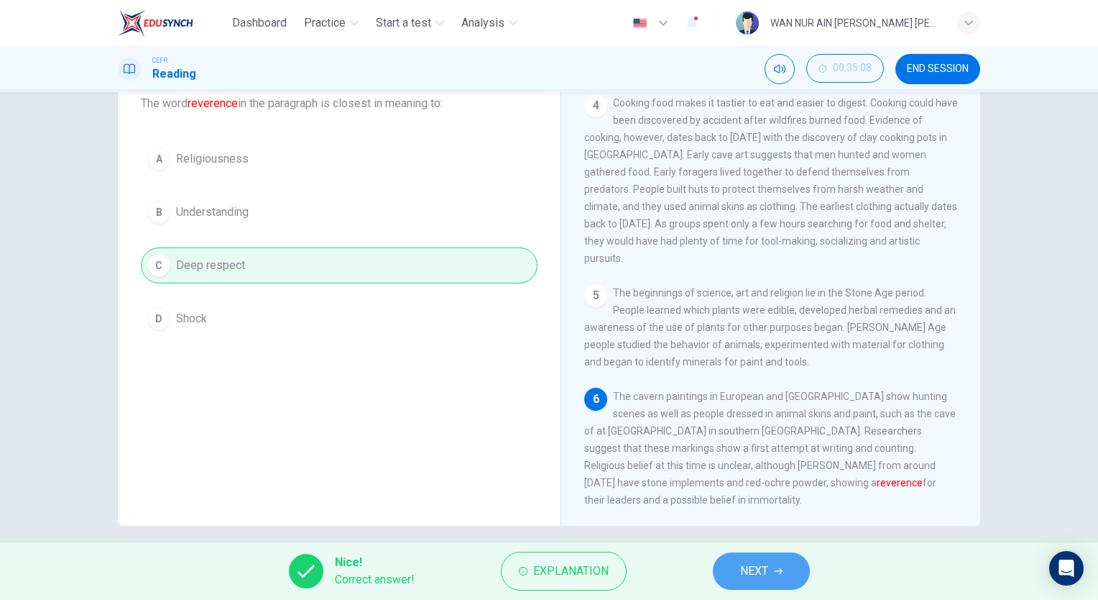
click at [751, 555] on button "NEXT" at bounding box center [761, 570] width 97 height 37
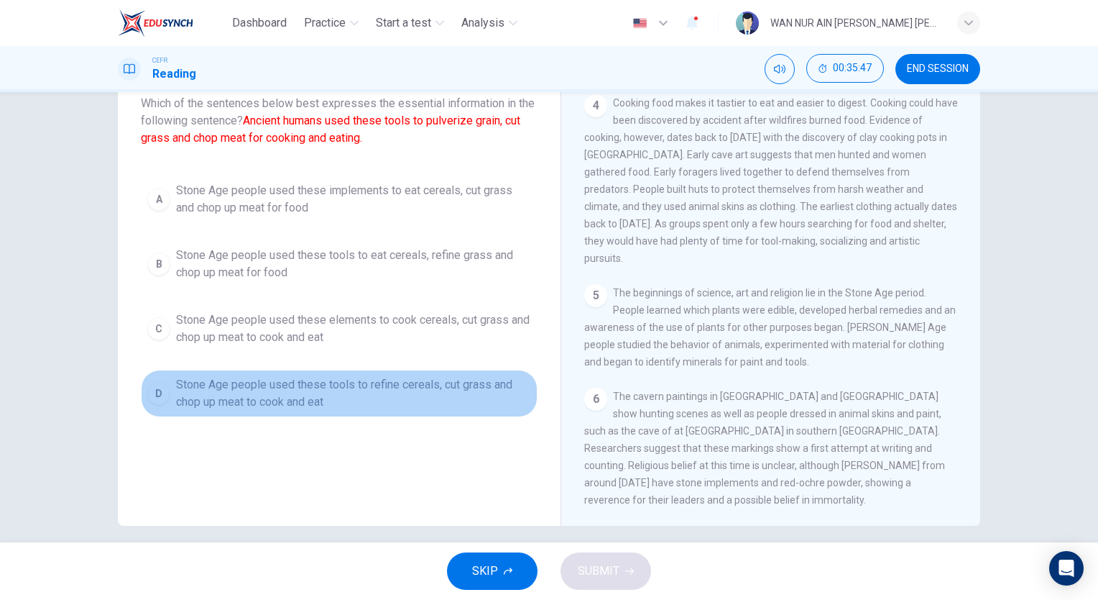
click at [321, 403] on span "Stone Age people used these tools to refine cereals, cut grass and chop up meat…" at bounding box center [353, 393] width 355 height 35
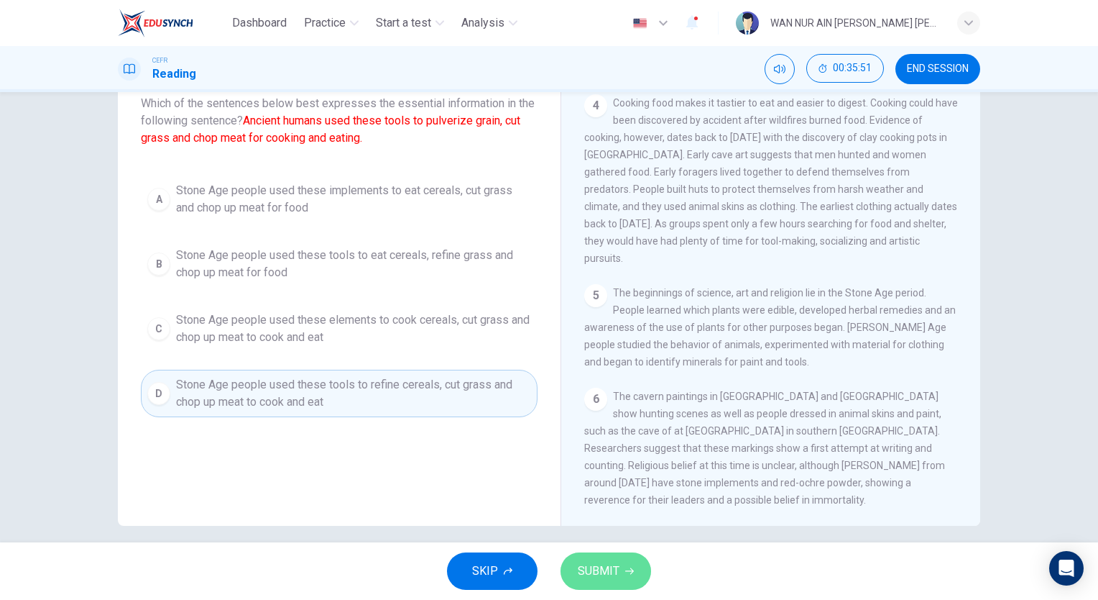
click at [601, 552] on button "SUBMIT" at bounding box center [606, 570] width 91 height 37
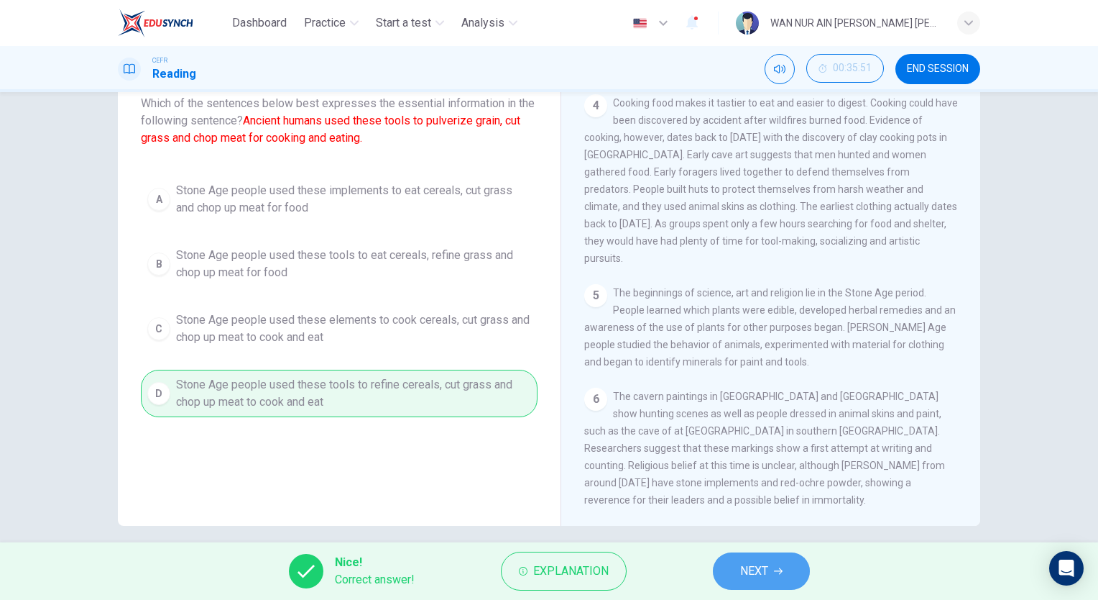
click at [739, 574] on button "NEXT" at bounding box center [761, 570] width 97 height 37
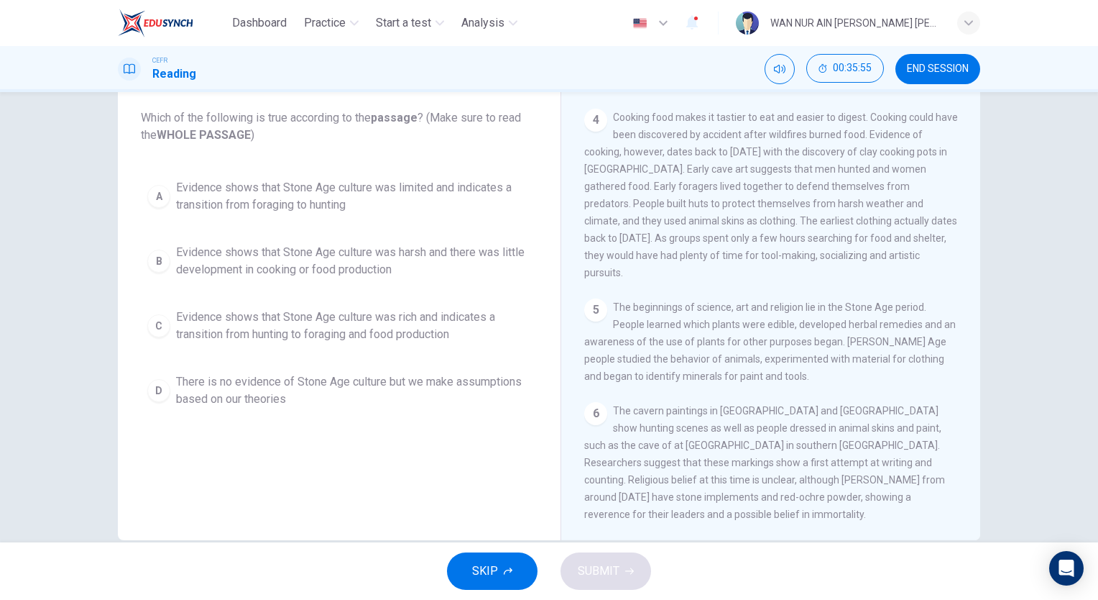
scroll to position [505, 0]
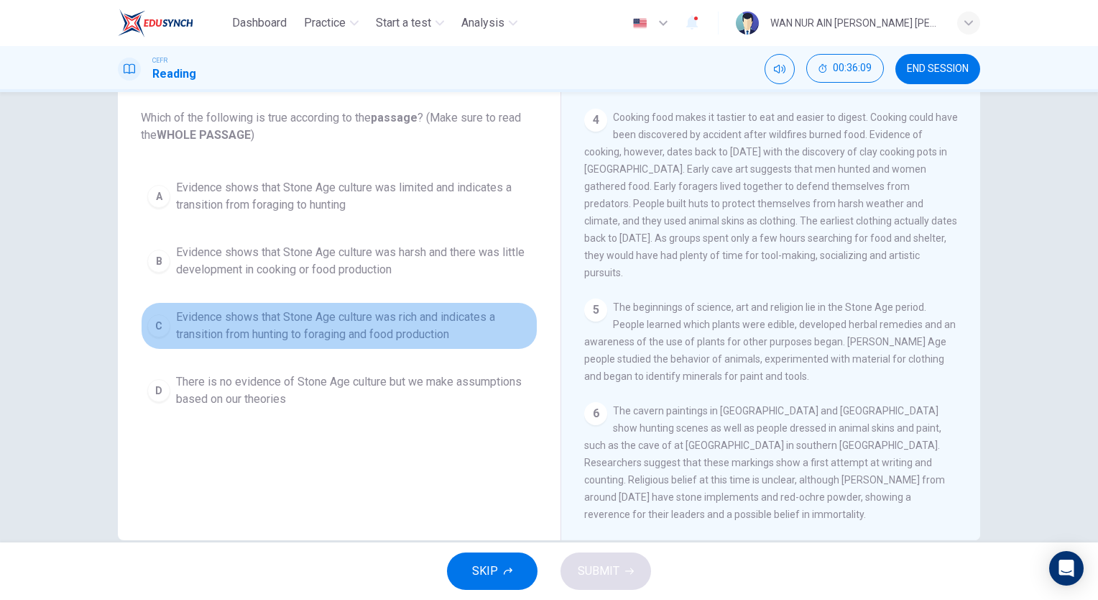
click at [480, 328] on span "Evidence shows that Stone Age culture was rich and indicates a transition from …" at bounding box center [353, 325] width 355 height 35
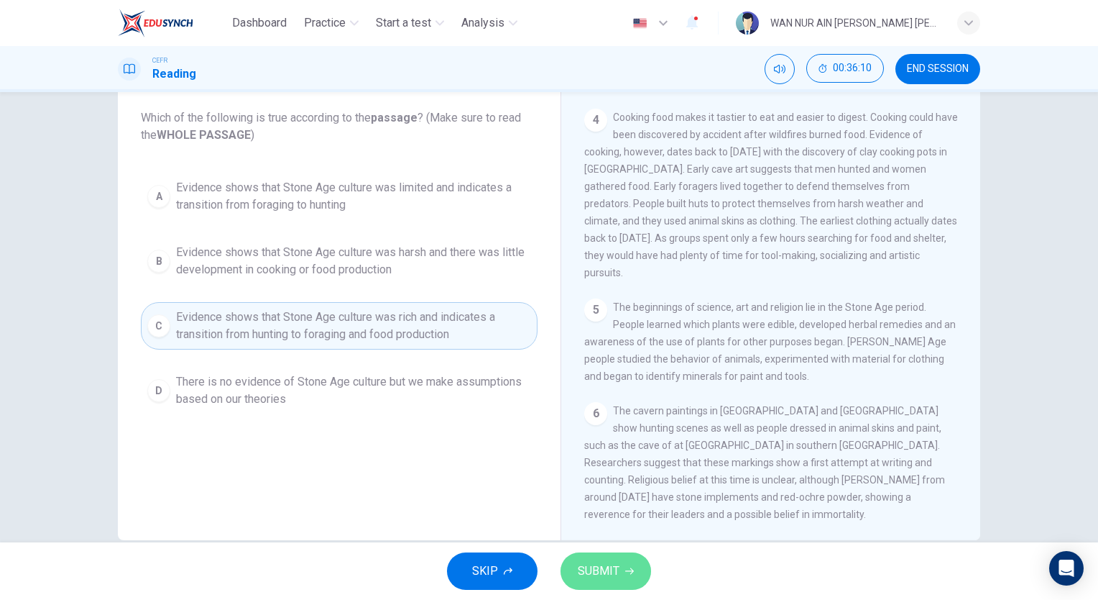
click at [590, 565] on span "SUBMIT" at bounding box center [599, 571] width 42 height 20
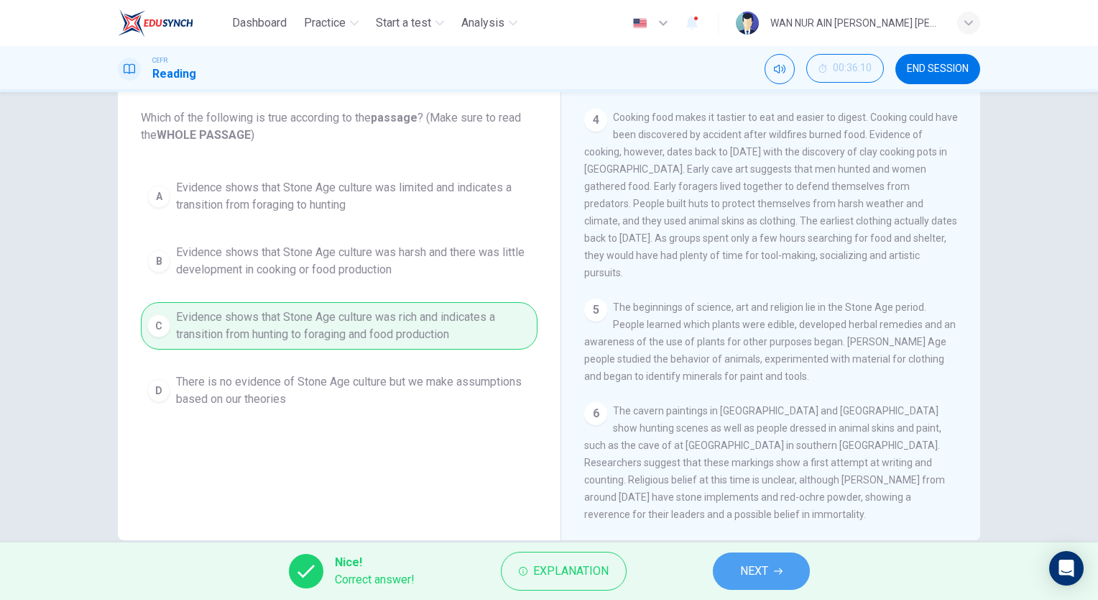
click at [766, 574] on span "NEXT" at bounding box center [754, 571] width 28 height 20
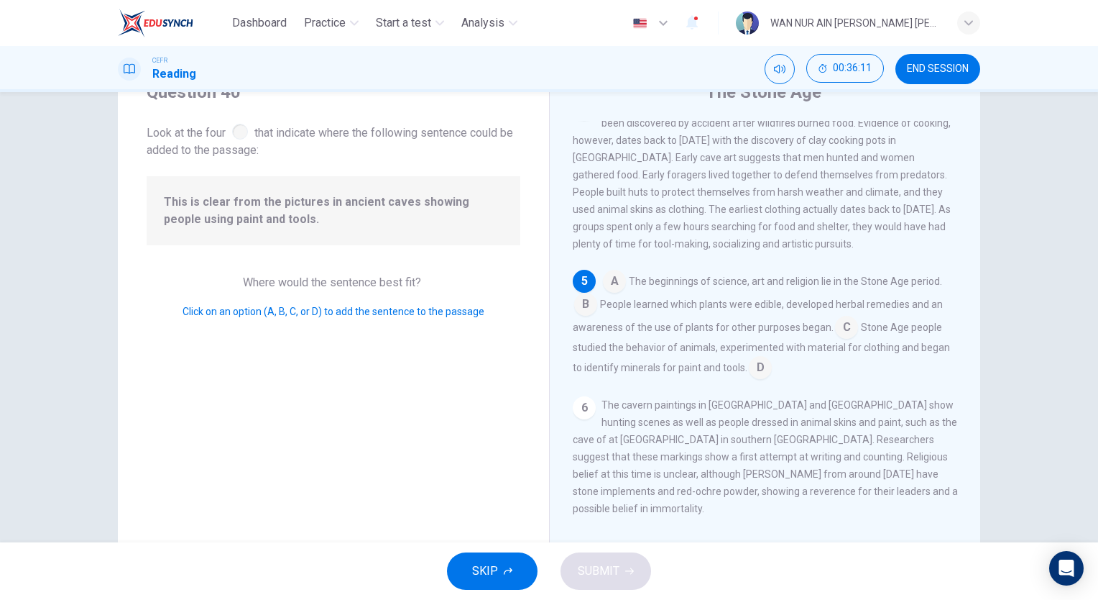
scroll to position [63, 0]
click at [749, 377] on input at bounding box center [760, 369] width 23 height 23
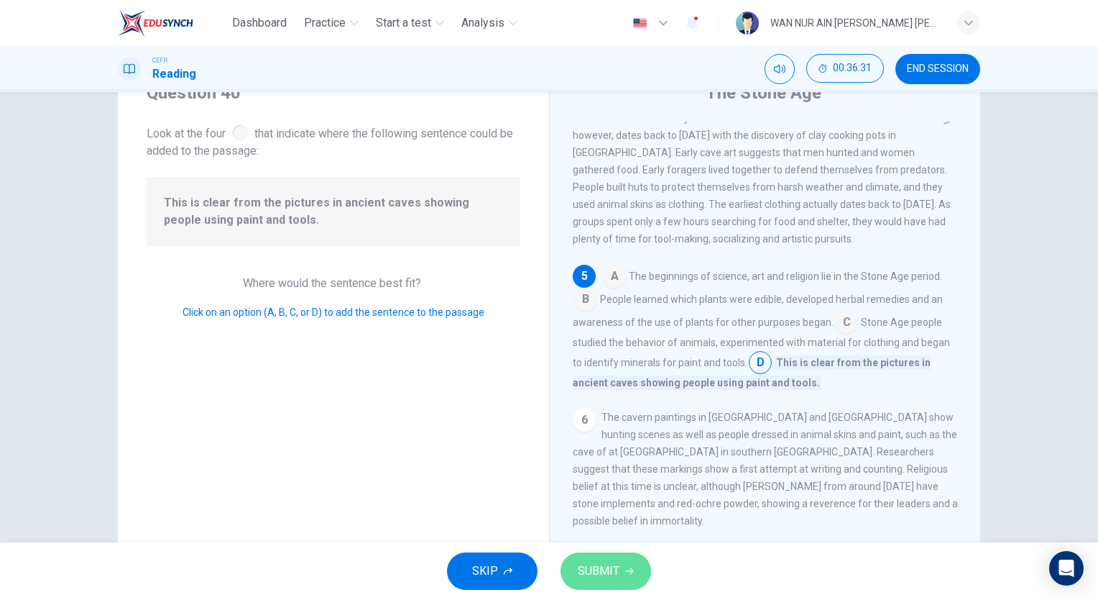
click at [628, 562] on button "SUBMIT" at bounding box center [606, 570] width 91 height 37
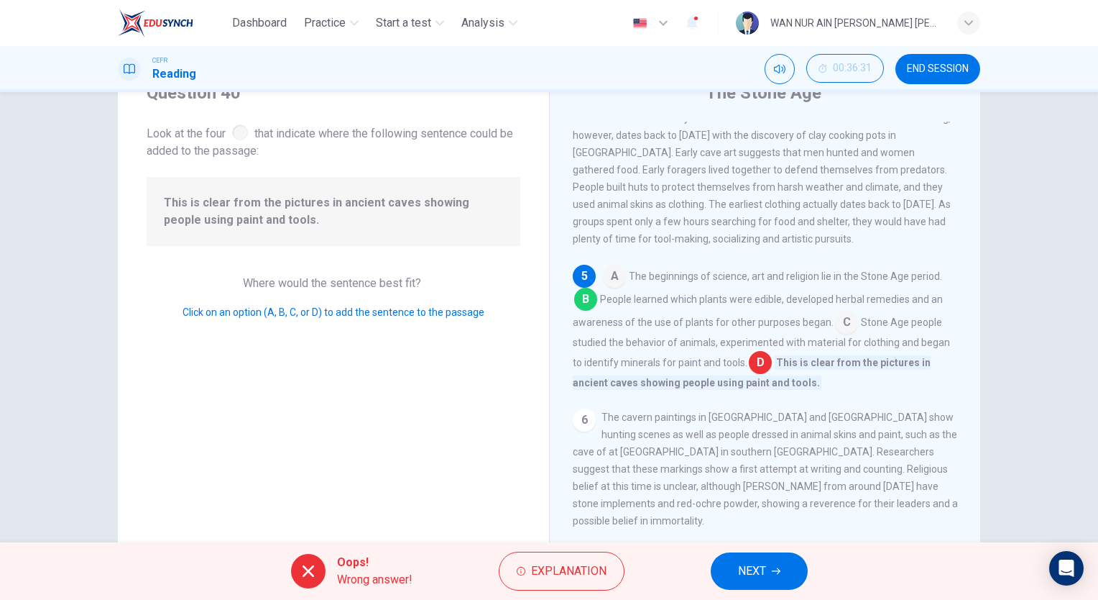
click at [742, 566] on span "NEXT" at bounding box center [752, 571] width 28 height 20
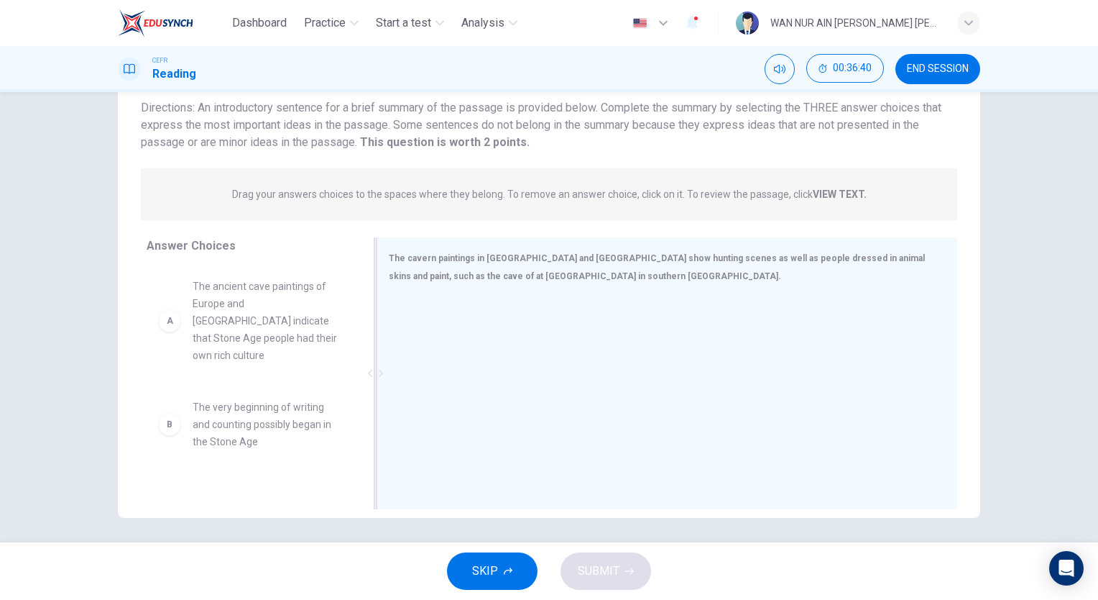
scroll to position [106, 0]
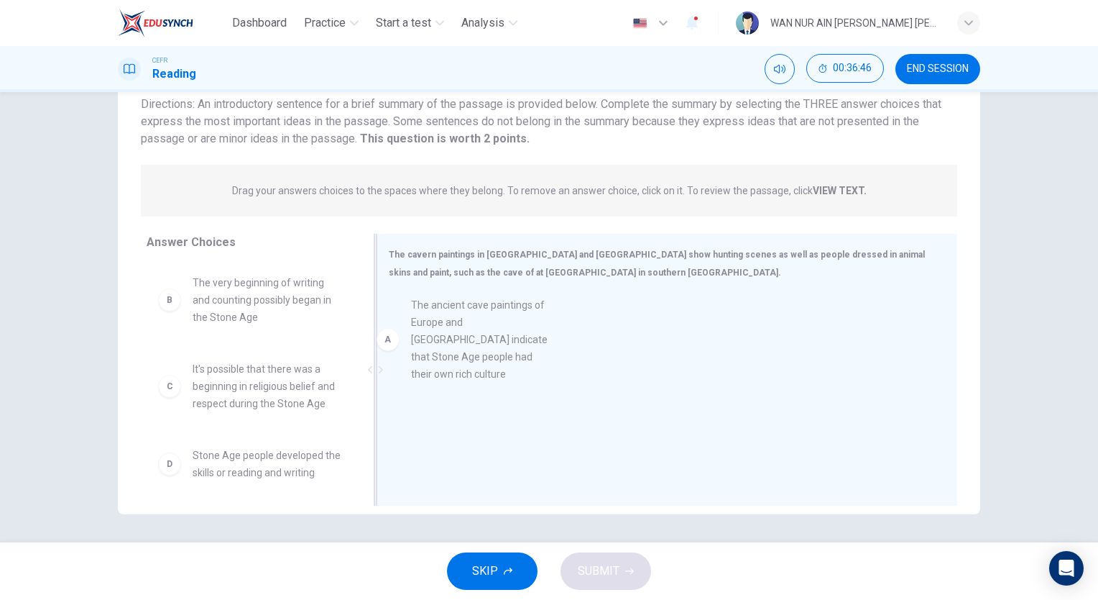
drag, startPoint x: 254, startPoint y: 301, endPoint x: 483, endPoint y: 325, distance: 230.6
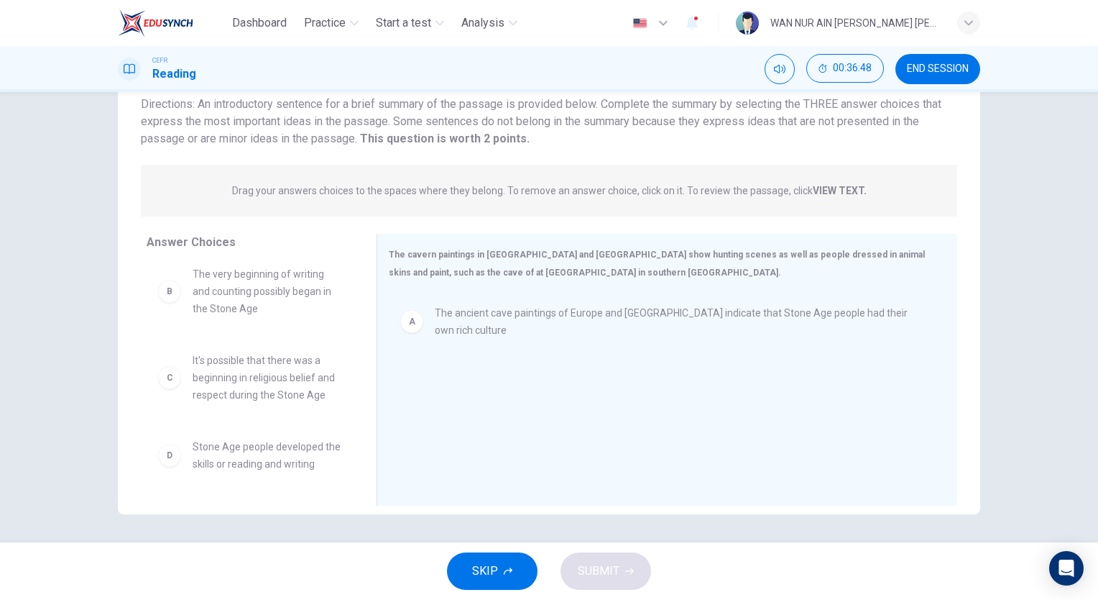
scroll to position [9, 0]
drag, startPoint x: 491, startPoint y: 338, endPoint x: 296, endPoint y: 355, distance: 195.6
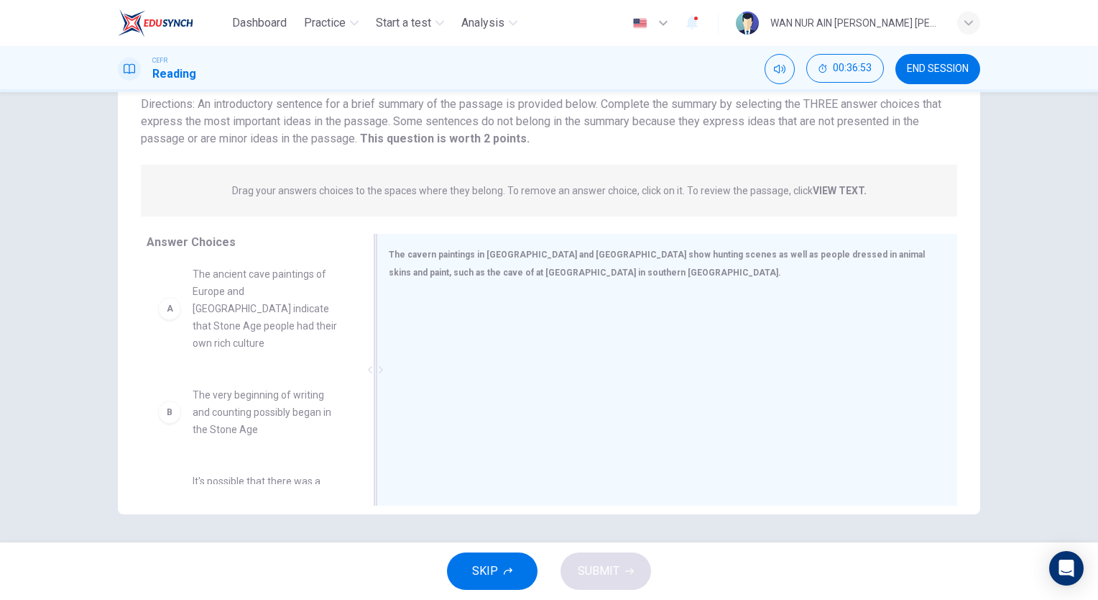
scroll to position [52, 0]
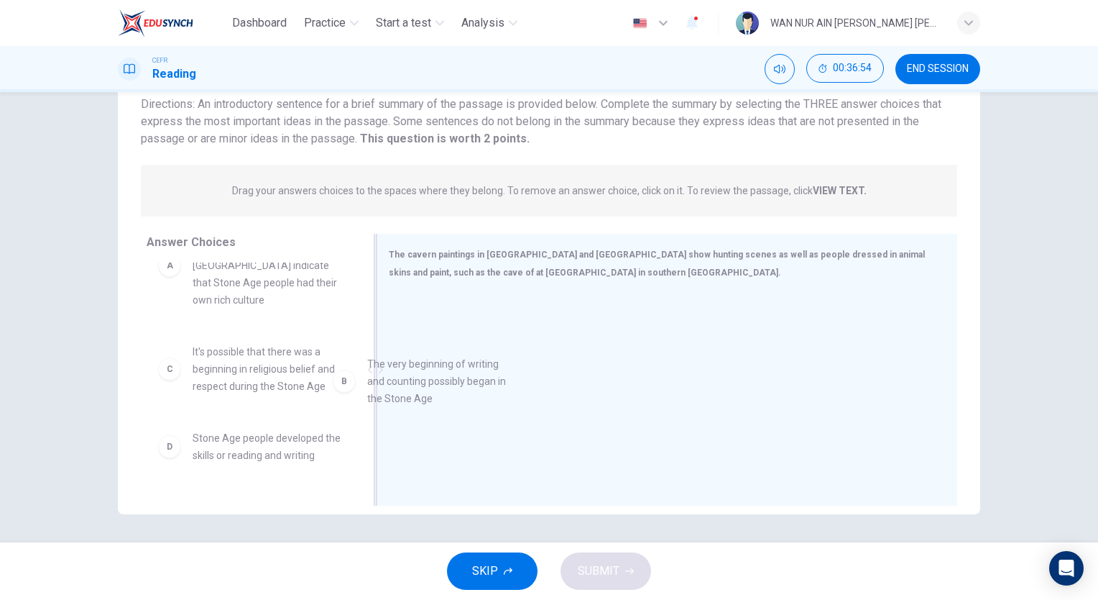
drag, startPoint x: 284, startPoint y: 349, endPoint x: 474, endPoint y: 381, distance: 193.1
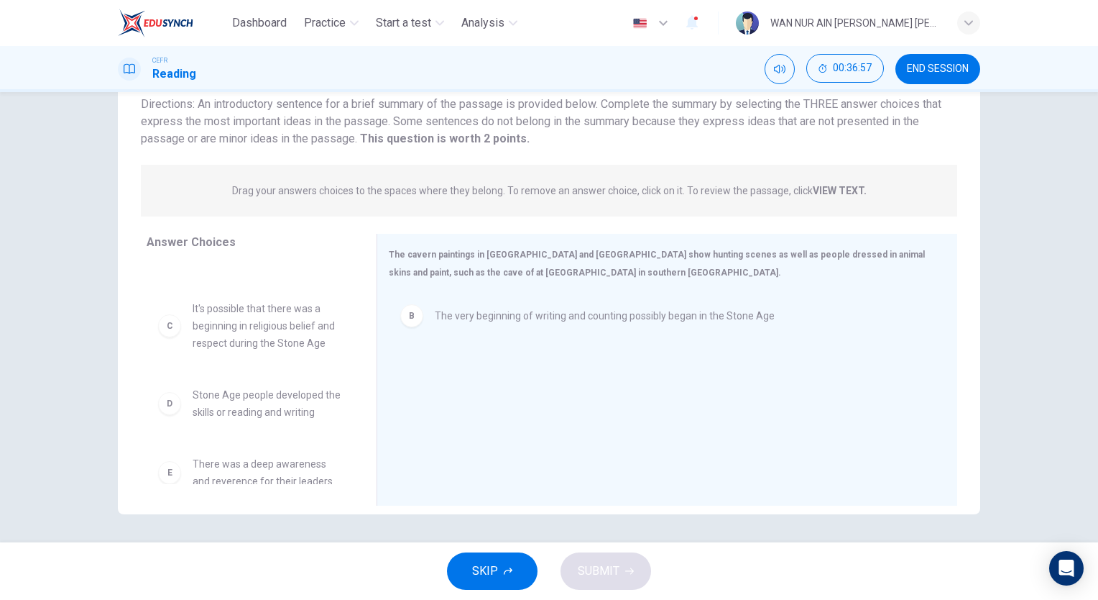
scroll to position [101, 0]
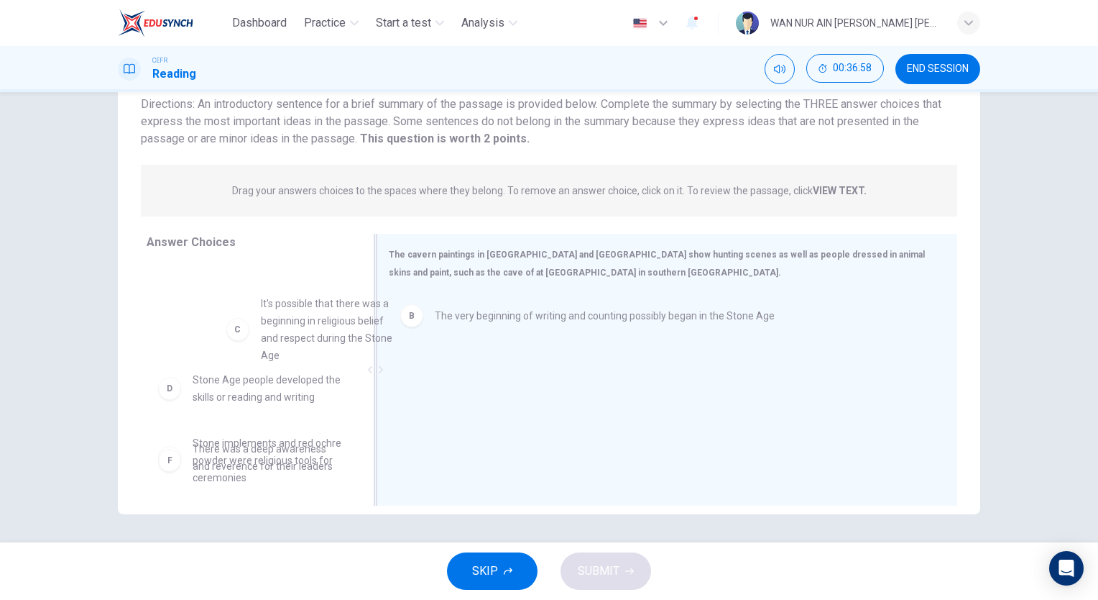
drag, startPoint x: 252, startPoint y: 327, endPoint x: 434, endPoint y: 363, distance: 185.4
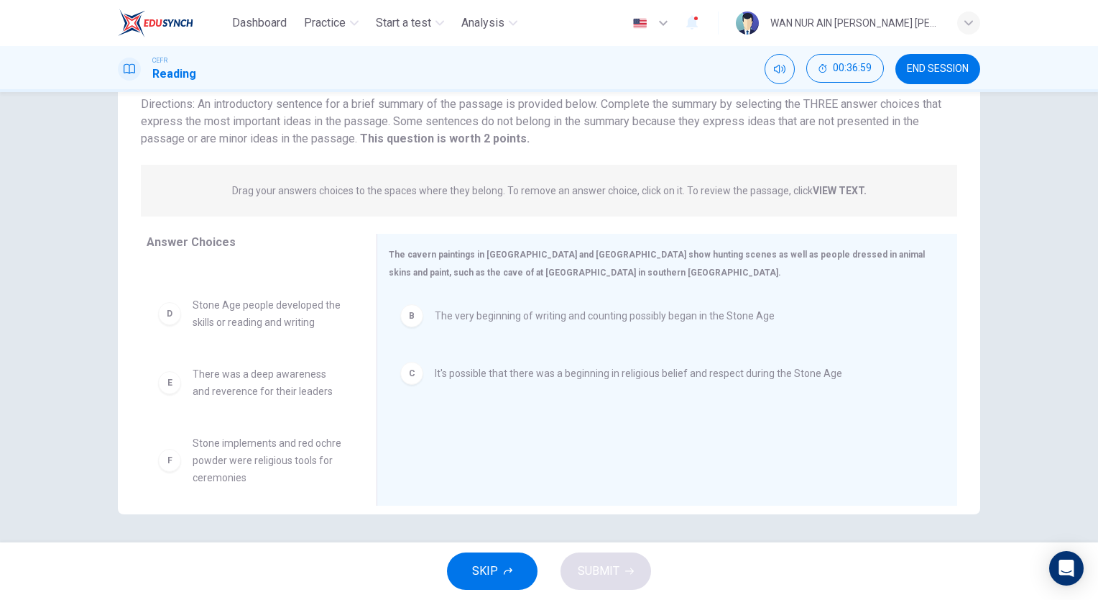
scroll to position [95, 0]
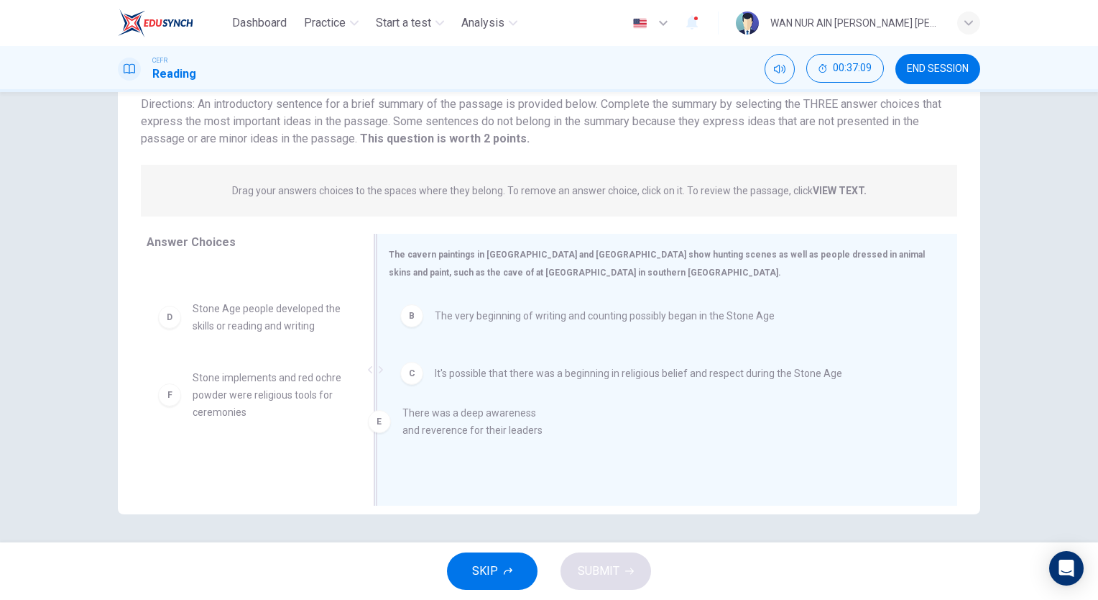
drag, startPoint x: 270, startPoint y: 370, endPoint x: 492, endPoint y: 424, distance: 228.6
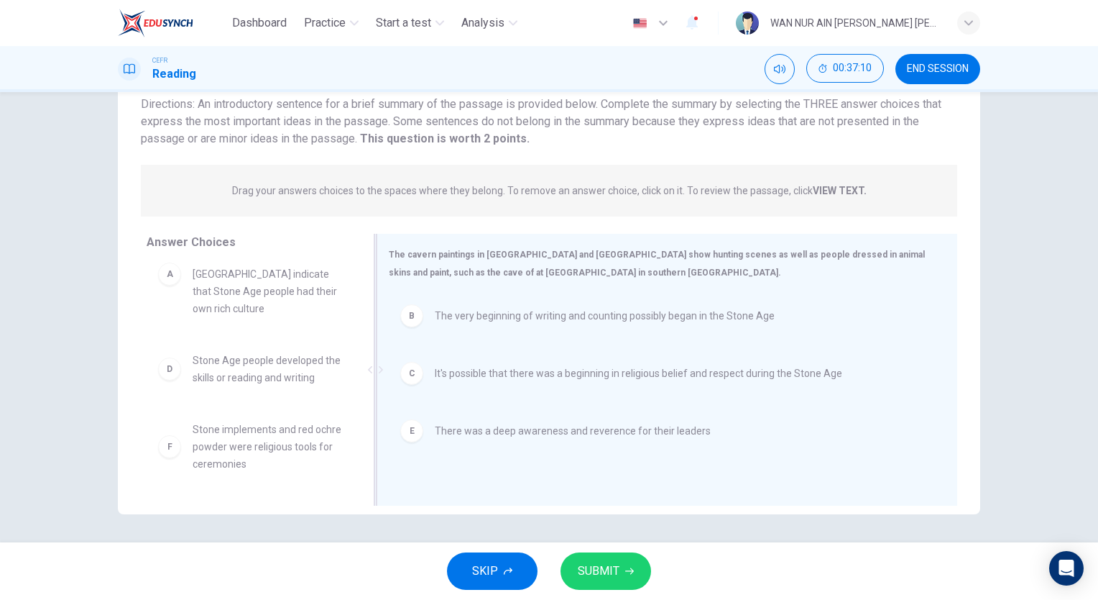
scroll to position [26, 0]
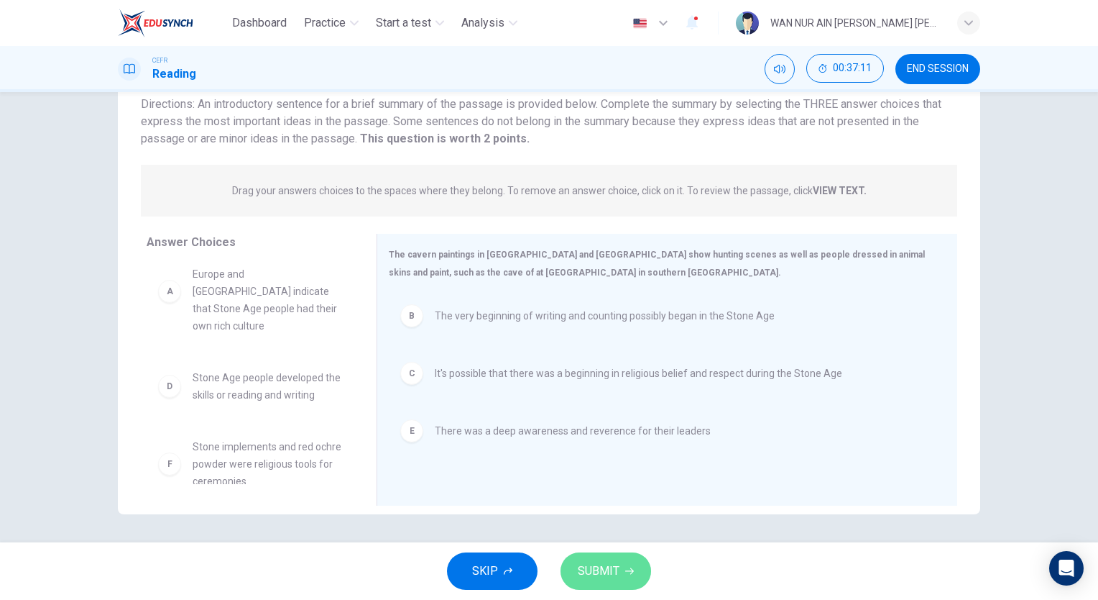
click at [597, 572] on span "SUBMIT" at bounding box center [599, 571] width 42 height 20
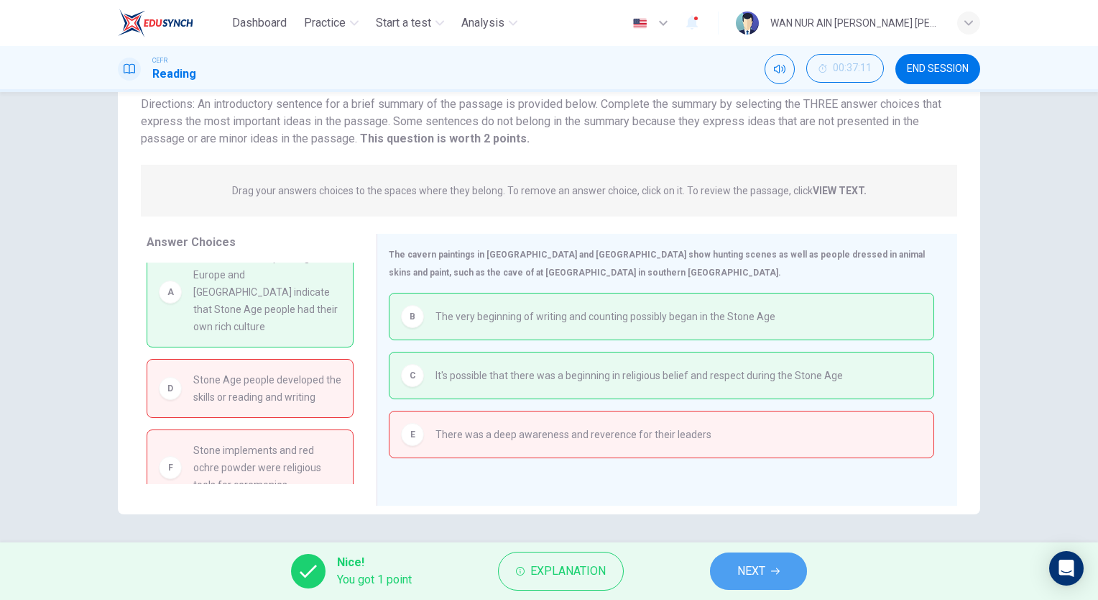
click at [739, 571] on span "NEXT" at bounding box center [752, 571] width 28 height 20
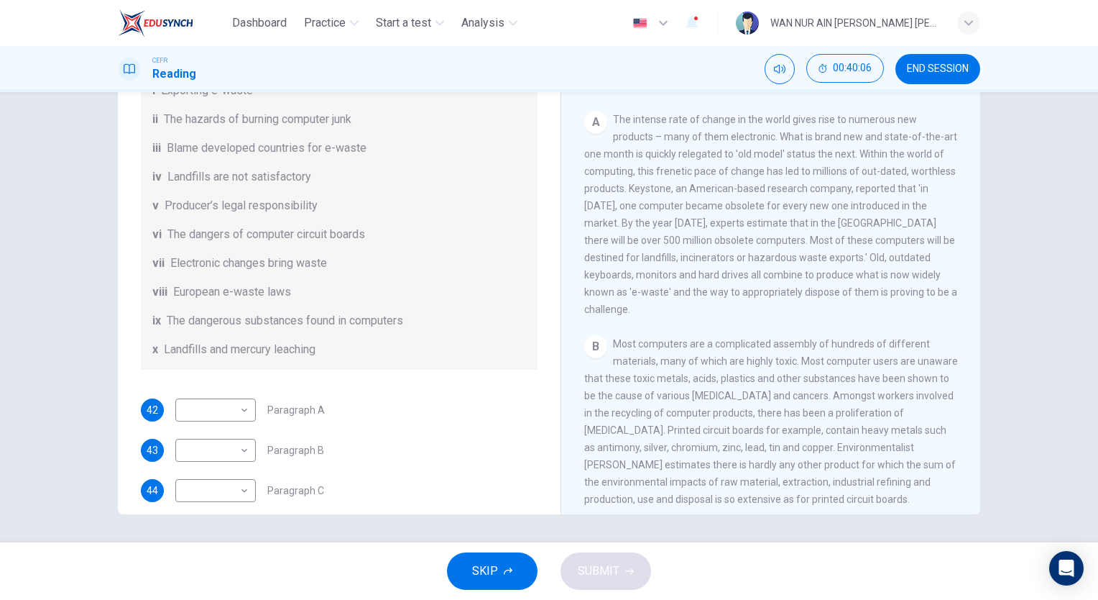
scroll to position [163, 0]
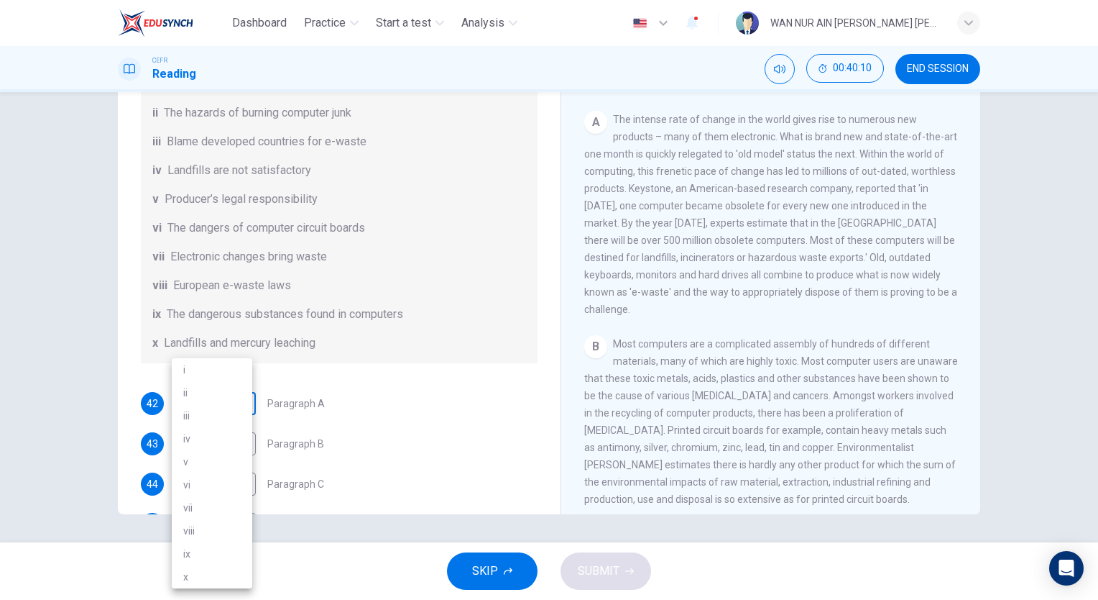
click at [240, 418] on body "Dashboard Practice Start a test Analysis English en ​ WAN NUR AIN BINTI WAN ABD…" at bounding box center [549, 300] width 1098 height 600
click at [202, 508] on li "vii" at bounding box center [212, 507] width 81 height 23
type input "vii"
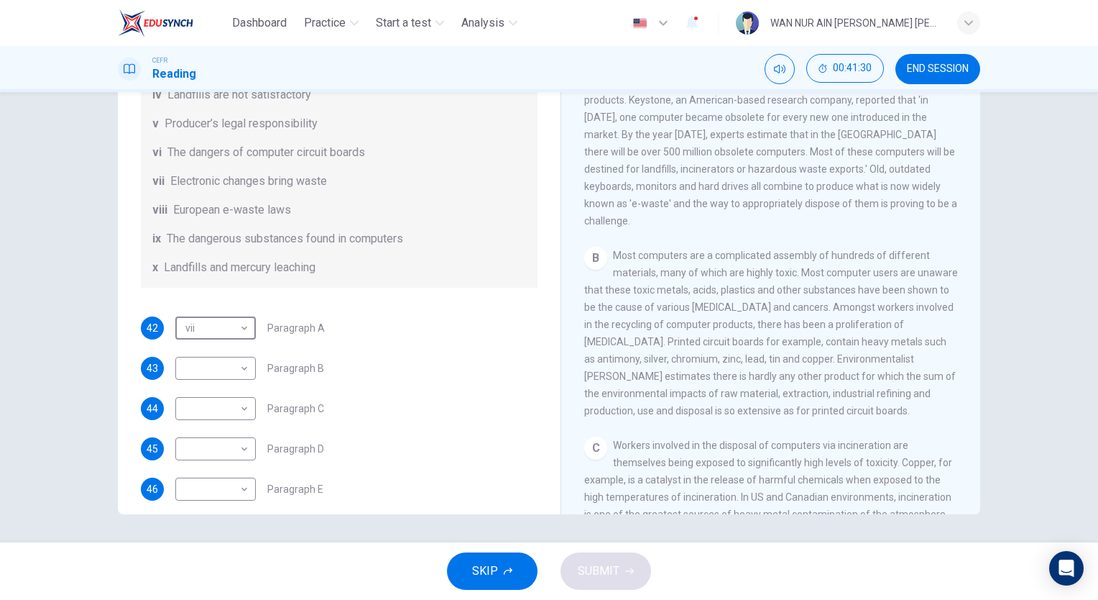
scroll to position [241, 0]
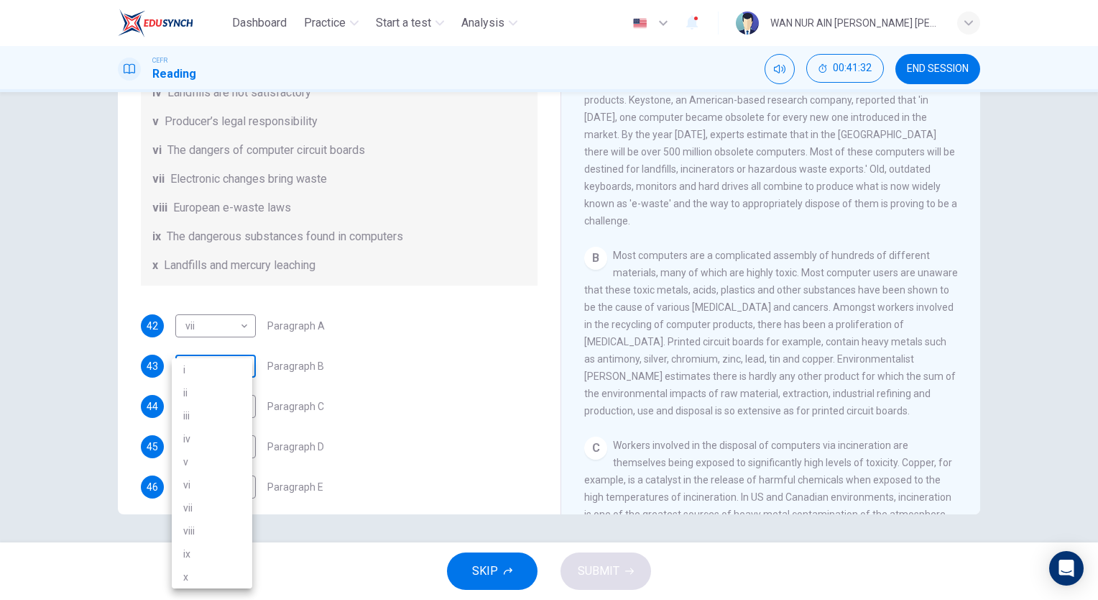
click at [221, 375] on body "Dashboard Practice Start a test Analysis English en ​ WAN NUR AIN BINTI WAN ABD…" at bounding box center [549, 300] width 1098 height 600
click at [201, 483] on li "vi" at bounding box center [212, 484] width 81 height 23
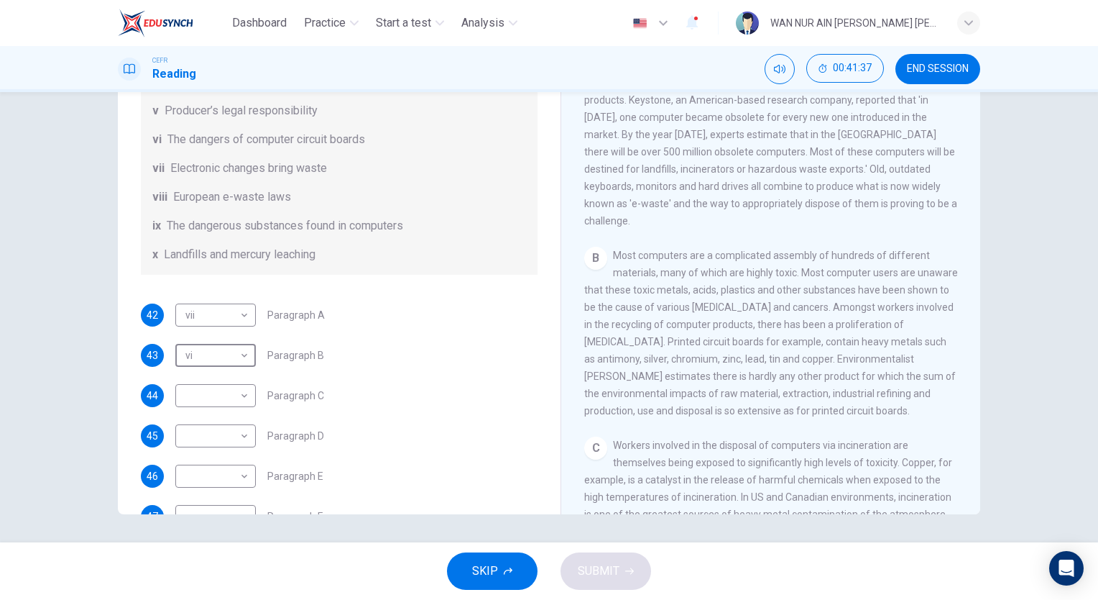
scroll to position [252, 0]
click at [215, 382] on body "Dashboard Practice Start a test Analysis English en ​ WAN NUR AIN BINTI WAN ABD…" at bounding box center [549, 300] width 1098 height 600
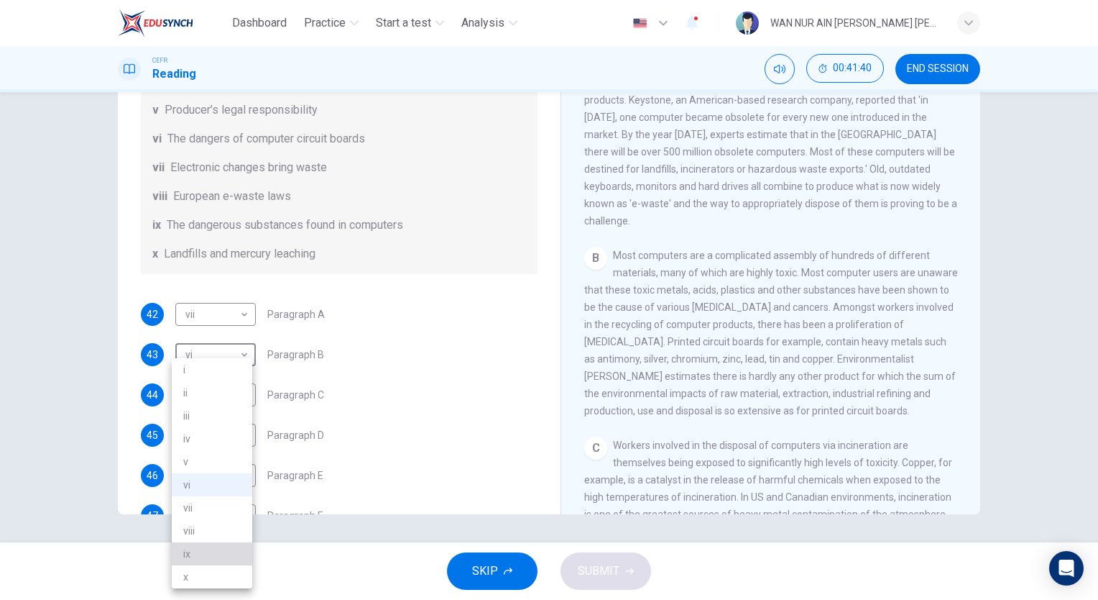
click at [200, 554] on li "ix" at bounding box center [212, 553] width 81 height 23
type input "ix"
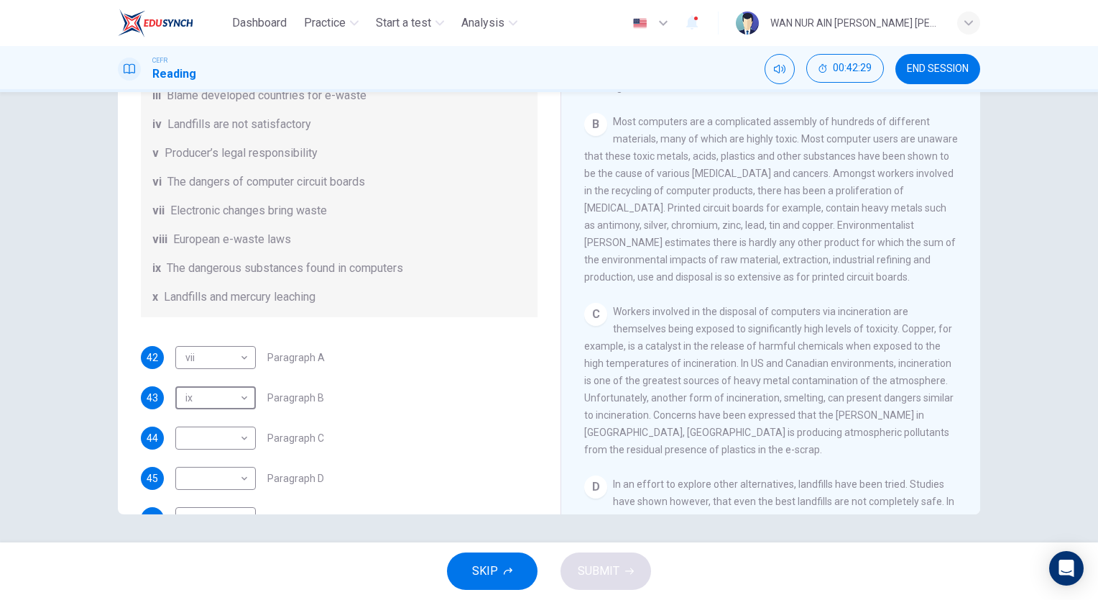
scroll to position [239, 0]
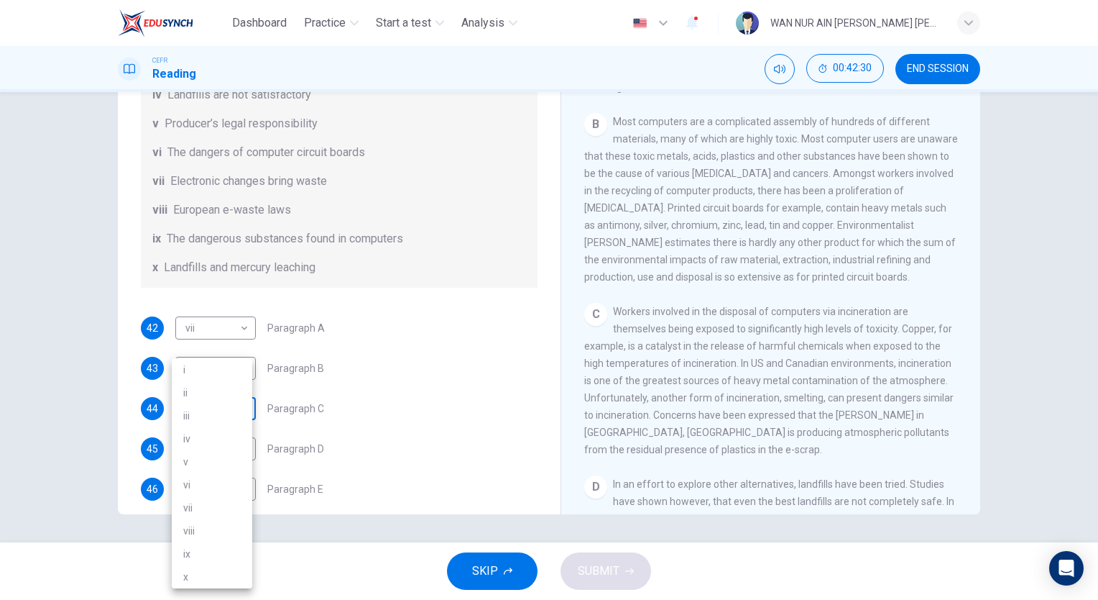
click at [219, 423] on body "Dashboard Practice Start a test Analysis English en ​ WAN NUR AIN BINTI WAN ABD…" at bounding box center [549, 300] width 1098 height 600
click at [198, 398] on li "ii" at bounding box center [212, 392] width 81 height 23
type input "ii"
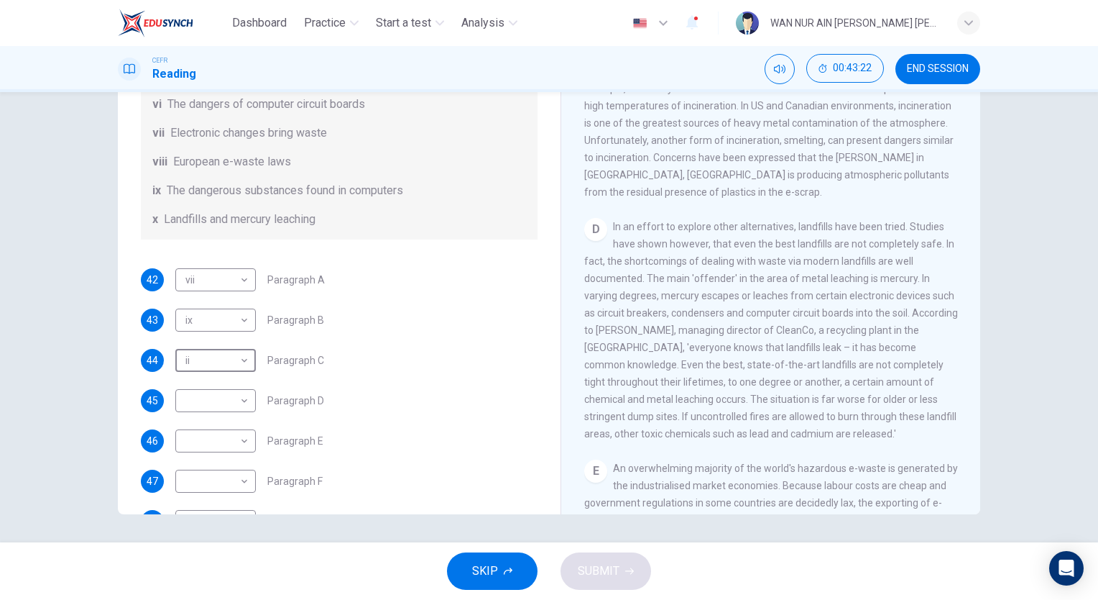
scroll to position [288, 0]
click at [226, 413] on body "Dashboard Practice Start a test Analysis English en ​ WAN NUR AIN BINTI WAN ABD…" at bounding box center [549, 300] width 1098 height 600
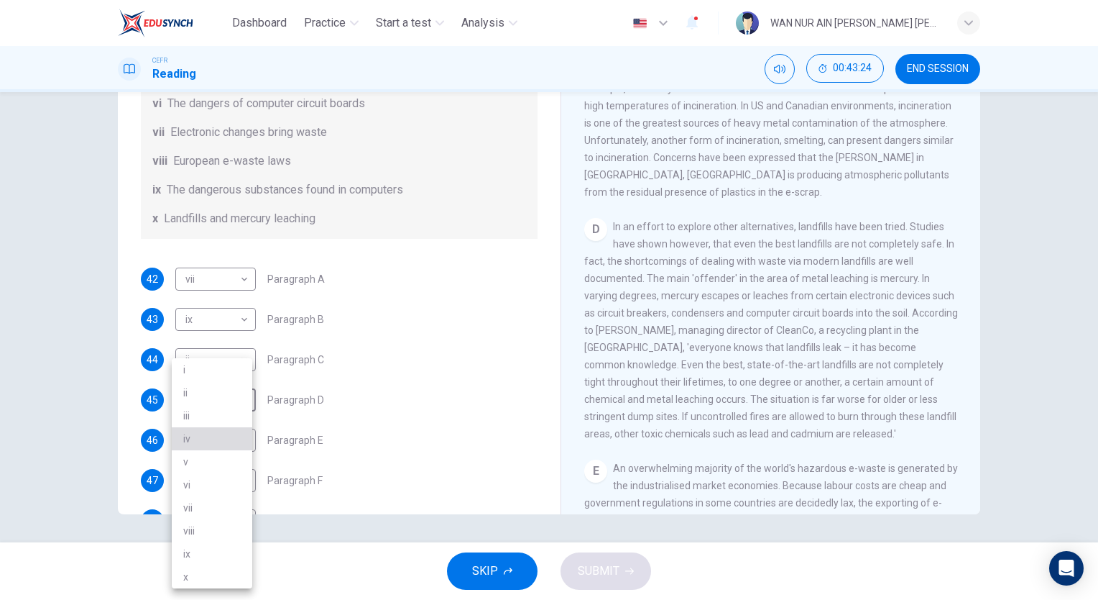
click at [216, 444] on li "iv" at bounding box center [212, 438] width 81 height 23
type input "iv"
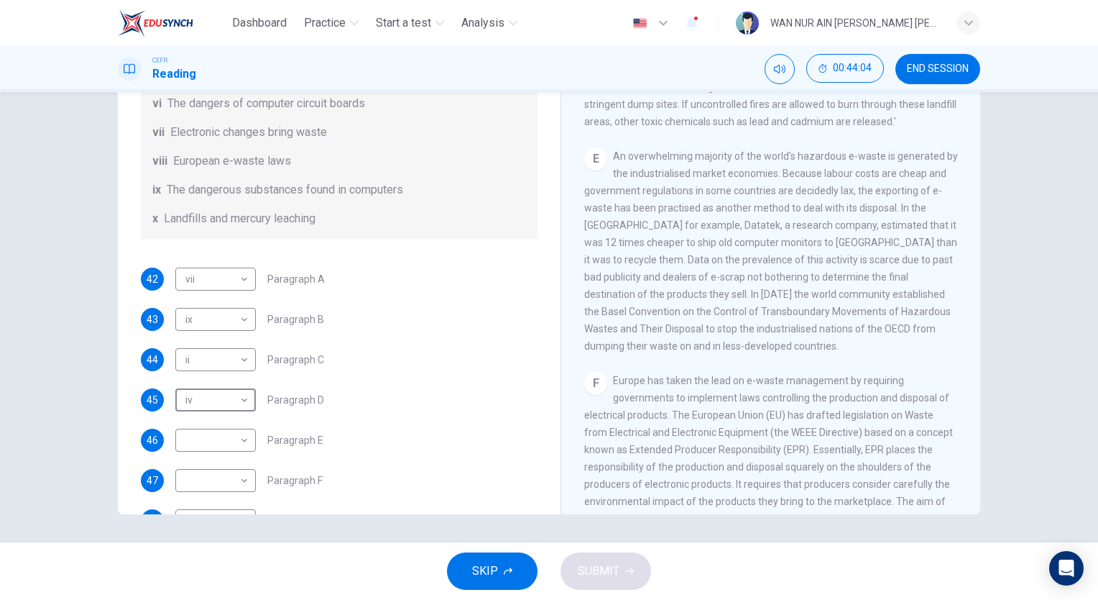
scroll to position [1063, 0]
click at [220, 451] on body "Dashboard Practice Start a test Analysis English en ​ WAN NUR AIN BINTI WAN ABD…" at bounding box center [549, 300] width 1098 height 600
click at [220, 525] on li "viii" at bounding box center [212, 530] width 81 height 23
type input "viii"
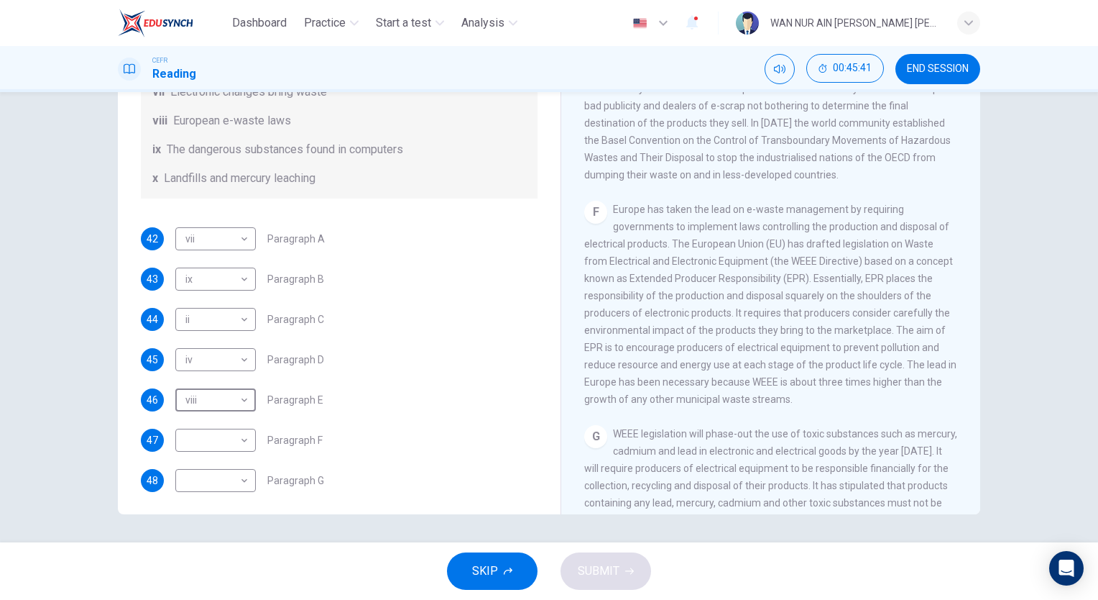
scroll to position [1233, 0]
click at [198, 449] on body "Dashboard Practice Start a test Analysis English en ​ WAN NUR AIN BINTI WAN ABD…" at bounding box center [549, 300] width 1098 height 600
click at [204, 527] on li "viii" at bounding box center [212, 530] width 81 height 23
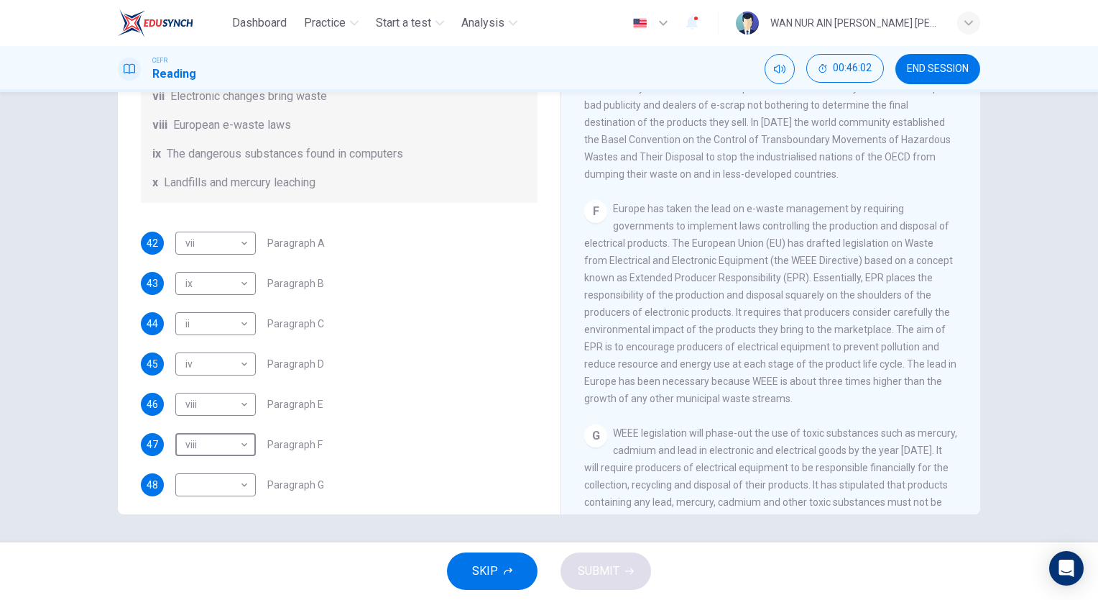
scroll to position [334, 0]
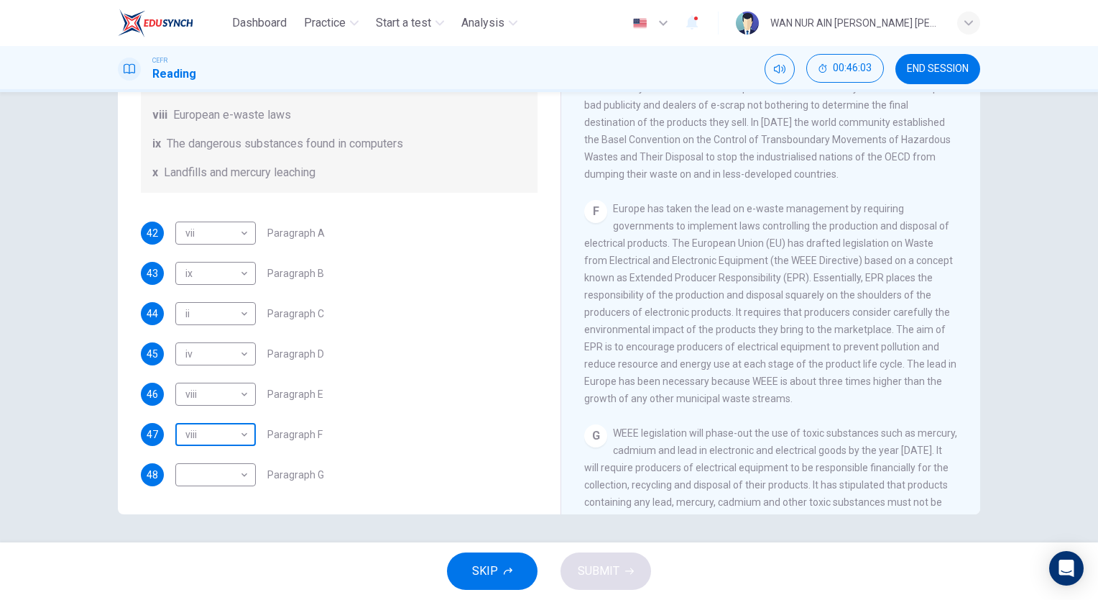
click at [224, 458] on body "Dashboard Practice Start a test Analysis English en ​ WAN NUR AIN BINTI WAN ABD…" at bounding box center [549, 300] width 1098 height 600
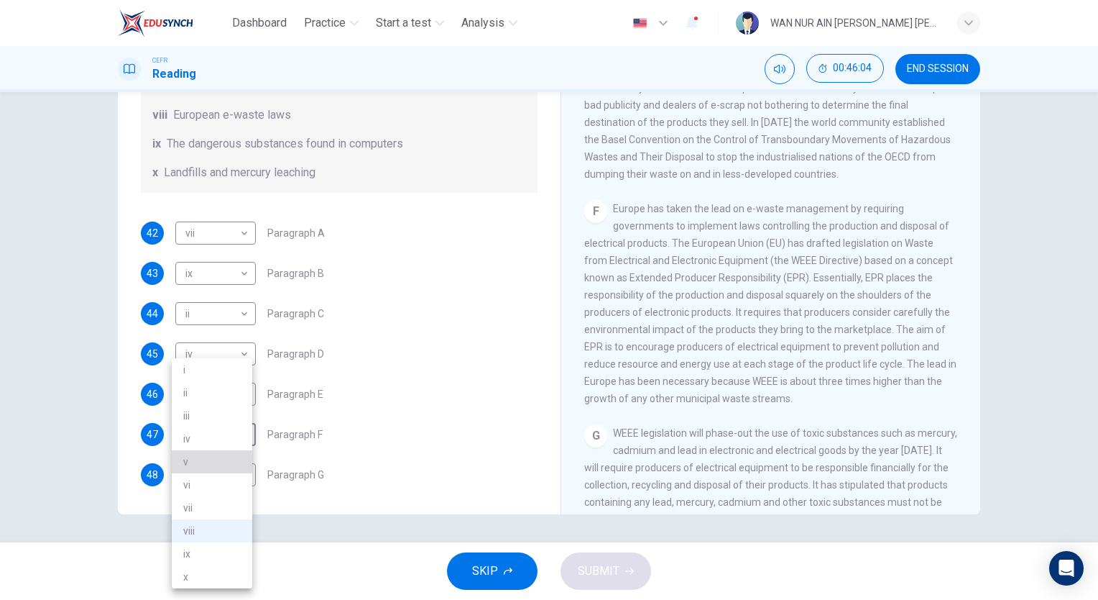
click at [213, 462] on li "v" at bounding box center [212, 461] width 81 height 23
type input "v"
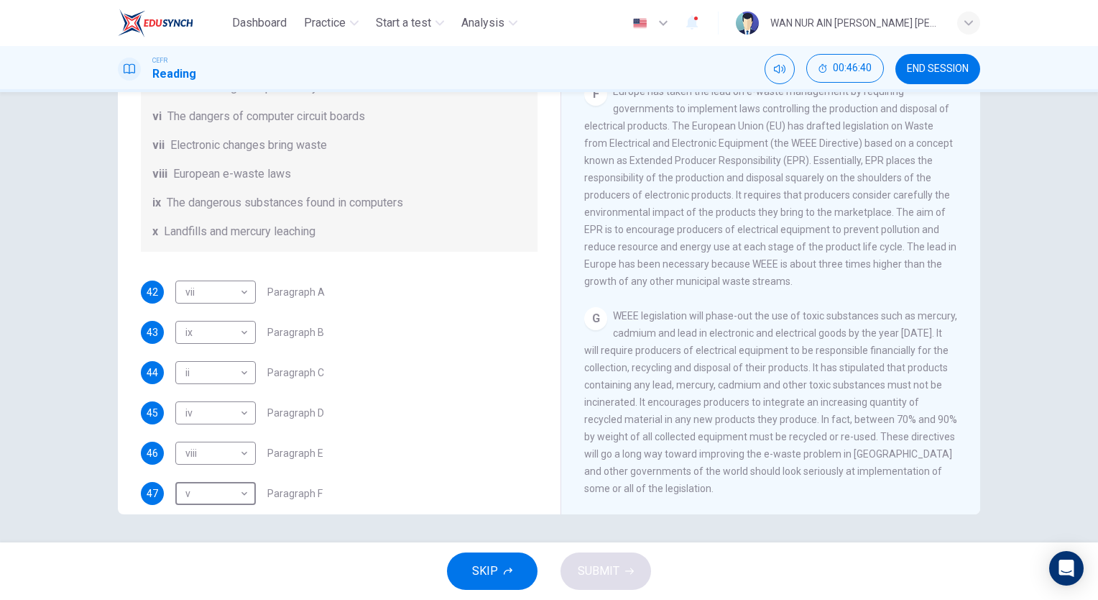
scroll to position [351, 0]
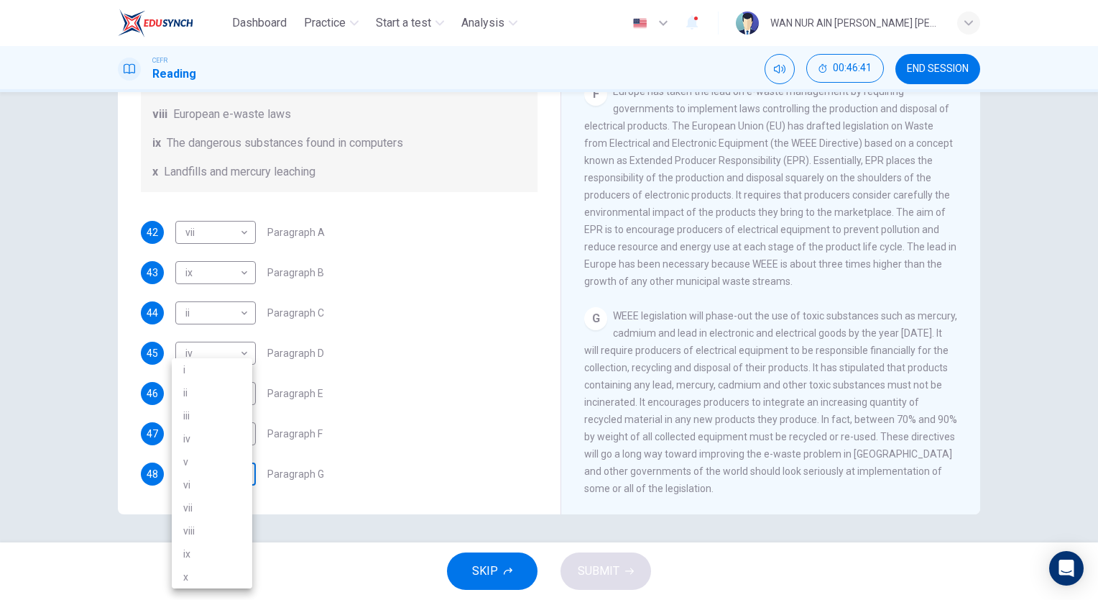
click at [204, 463] on body "Dashboard Practice Start a test Analysis English en ​ WAN NUR AIN BINTI WAN ABD…" at bounding box center [549, 300] width 1098 height 600
click at [204, 462] on li "v" at bounding box center [212, 461] width 81 height 23
type input "v"
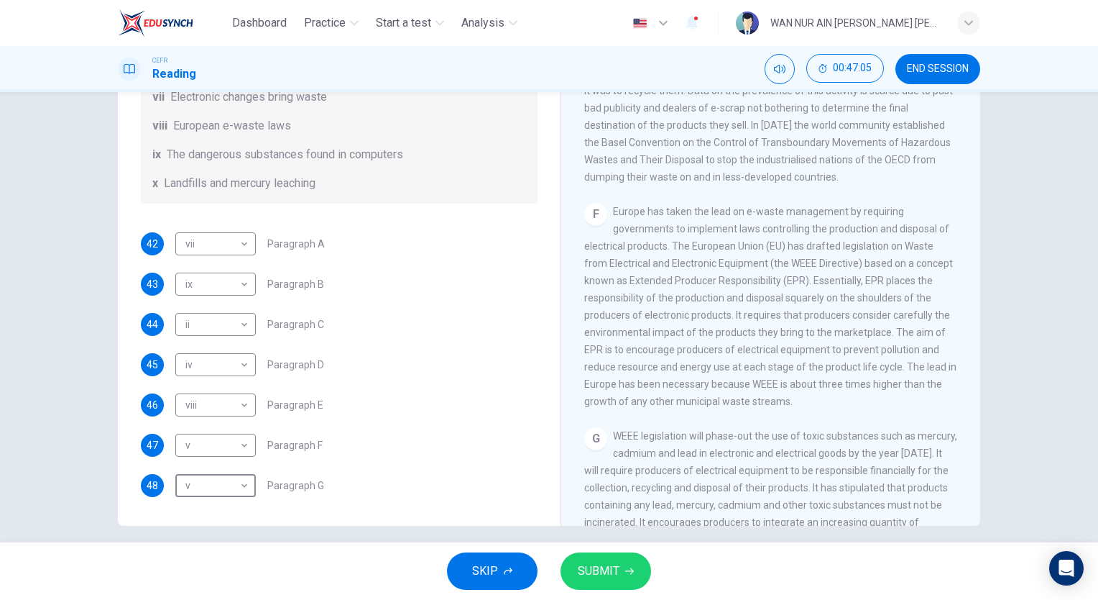
scroll to position [1242, 0]
click at [218, 445] on body "Dashboard Practice Start a test Analysis English en ​ WAN NUR AIN BINTI WAN ABD…" at bounding box center [549, 300] width 1098 height 600
click at [192, 528] on li "viii" at bounding box center [212, 530] width 81 height 23
type input "viii"
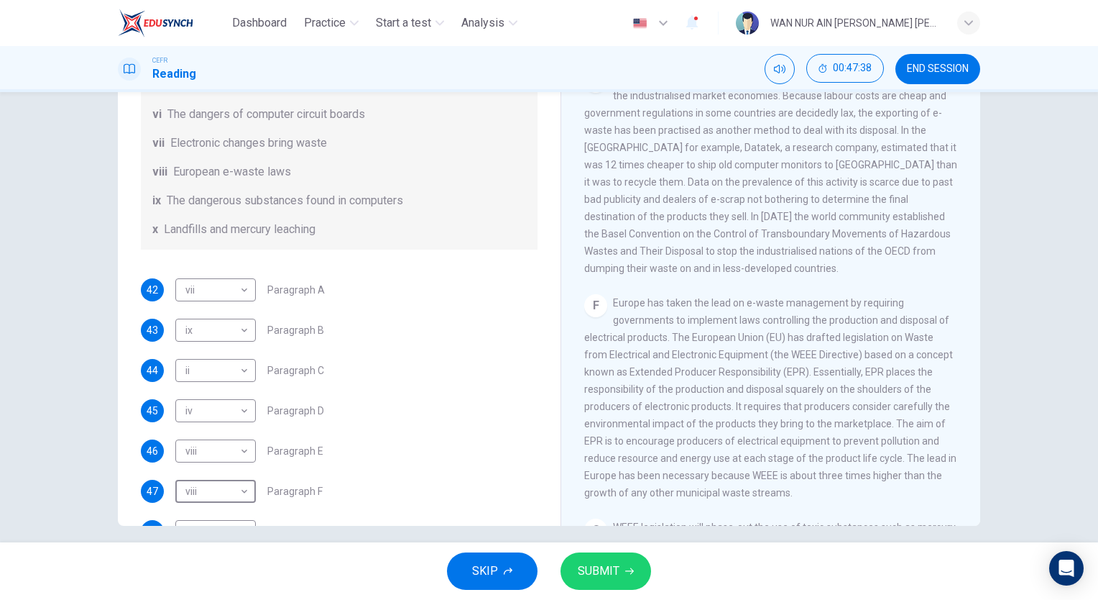
scroll to position [351, 0]
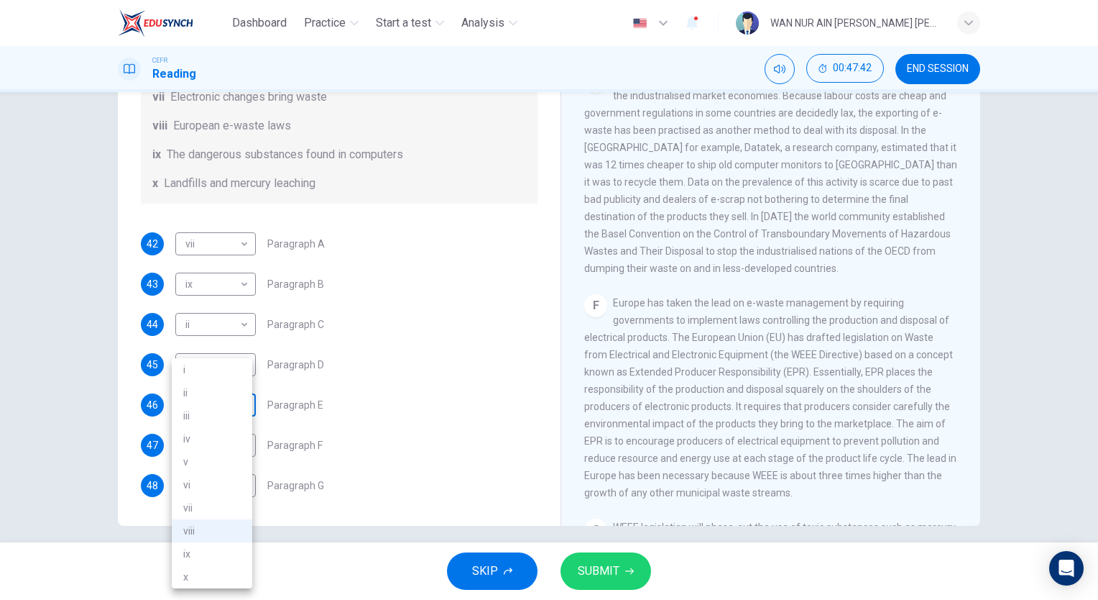
click at [241, 408] on body "Dashboard Practice Start a test Analysis English en ​ WAN NUR AIN BINTI WAN ABD…" at bounding box center [549, 300] width 1098 height 600
click at [211, 423] on li "iii" at bounding box center [212, 415] width 81 height 23
type input "iii"
click at [599, 571] on span "SUBMIT" at bounding box center [599, 571] width 42 height 20
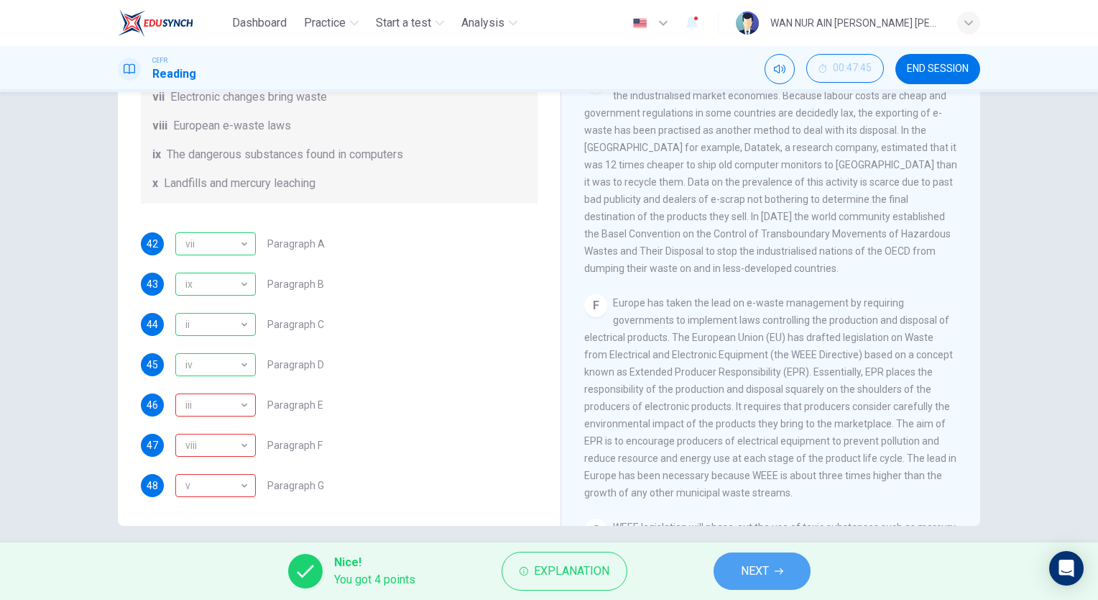
click at [748, 562] on span "NEXT" at bounding box center [755, 571] width 28 height 20
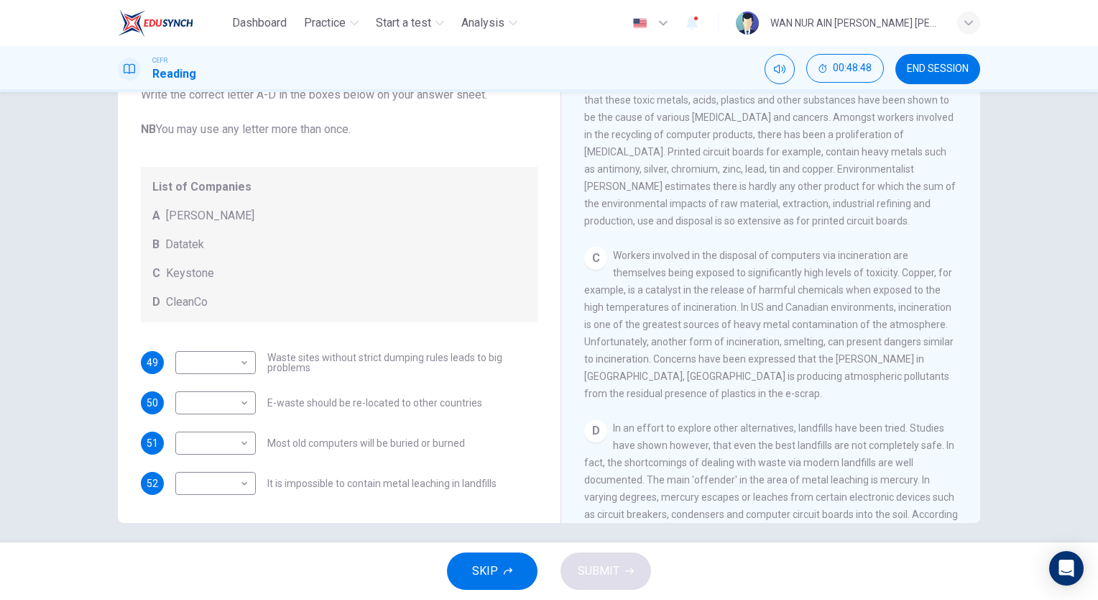
scroll to position [98, 0]
click at [239, 484] on body "Dashboard Practice Start a test Analysis English en ​ WAN NUR AIN BINTI WAN ABD…" at bounding box center [549, 300] width 1098 height 600
click at [233, 500] on li "A" at bounding box center [212, 504] width 81 height 23
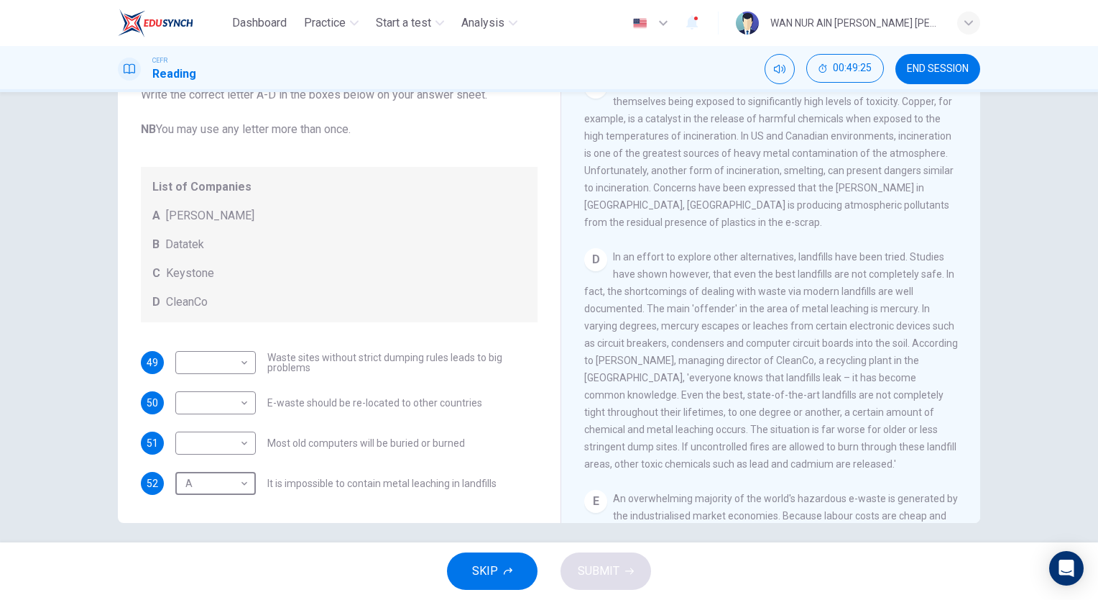
scroll to position [728, 0]
click at [189, 494] on body "Dashboard Practice Start a test Analysis English en ​ WAN NUR AIN BINTI WAN ABD…" at bounding box center [549, 300] width 1098 height 600
click at [196, 571] on li "D" at bounding box center [212, 573] width 81 height 23
type input "D"
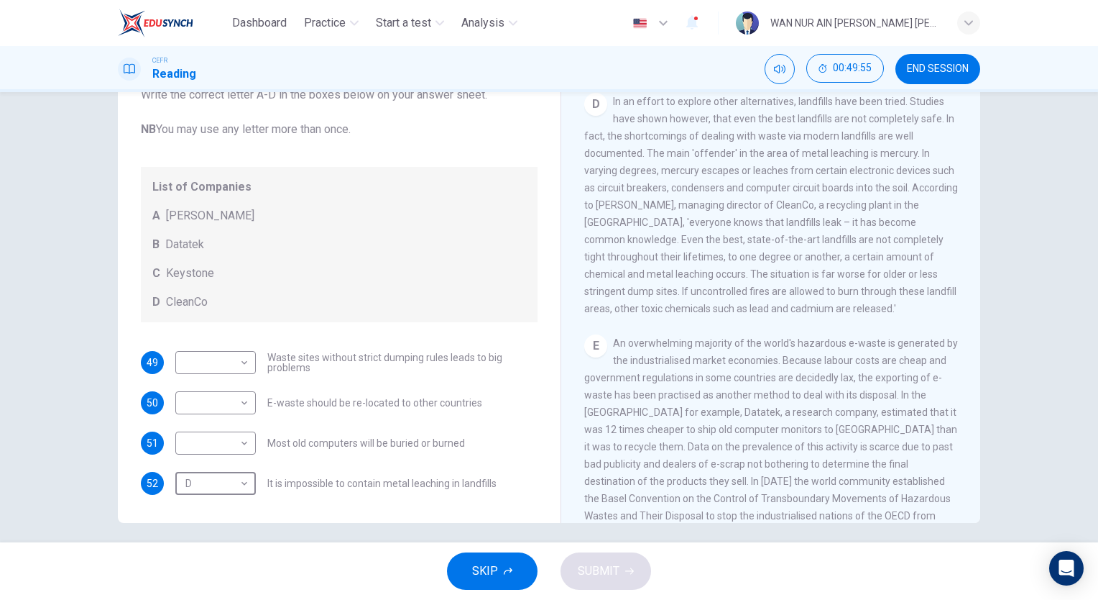
scroll to position [886, 0]
click at [207, 405] on body "Dashboard Practice Start a test Analysis English en ​ WAN NUR AIN BINTI WAN ABD…" at bounding box center [549, 300] width 1098 height 600
click at [203, 438] on li "B" at bounding box center [212, 447] width 81 height 23
type input "B"
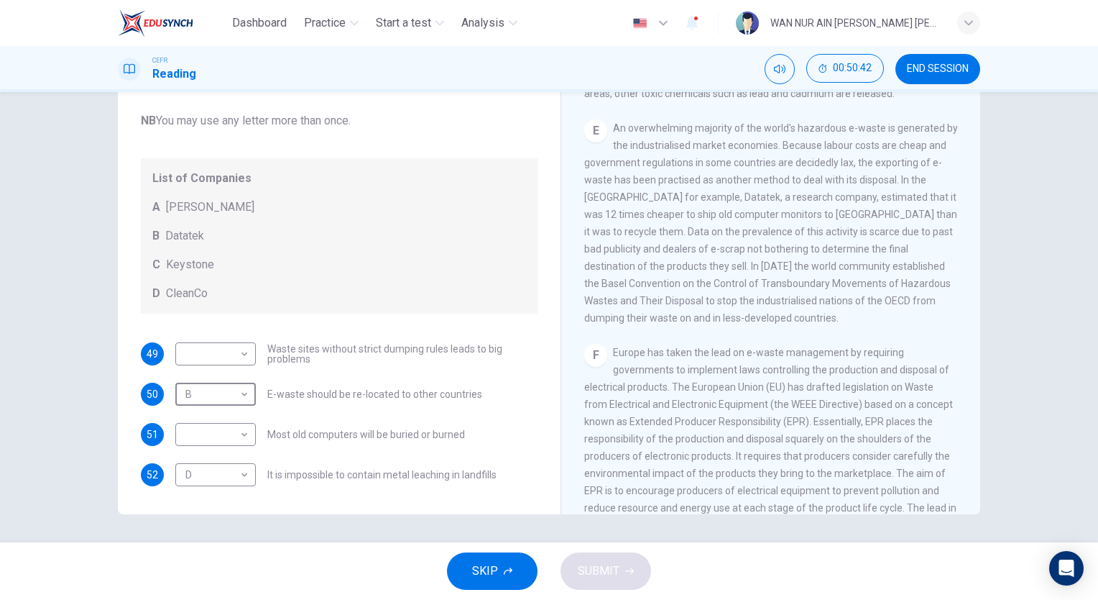
scroll to position [1084, 0]
click at [223, 349] on body "Dashboard Practice Start a test Analysis English en ​ WAN NUR AIN BINTI WAN ABD…" at bounding box center [549, 300] width 1098 height 600
click at [216, 367] on li "A" at bounding box center [212, 375] width 81 height 23
type input "A"
click at [215, 436] on body "Dashboard Practice Start a test Analysis English en ​ WAN NUR AIN BINTI WAN ABD…" at bounding box center [549, 300] width 1098 height 600
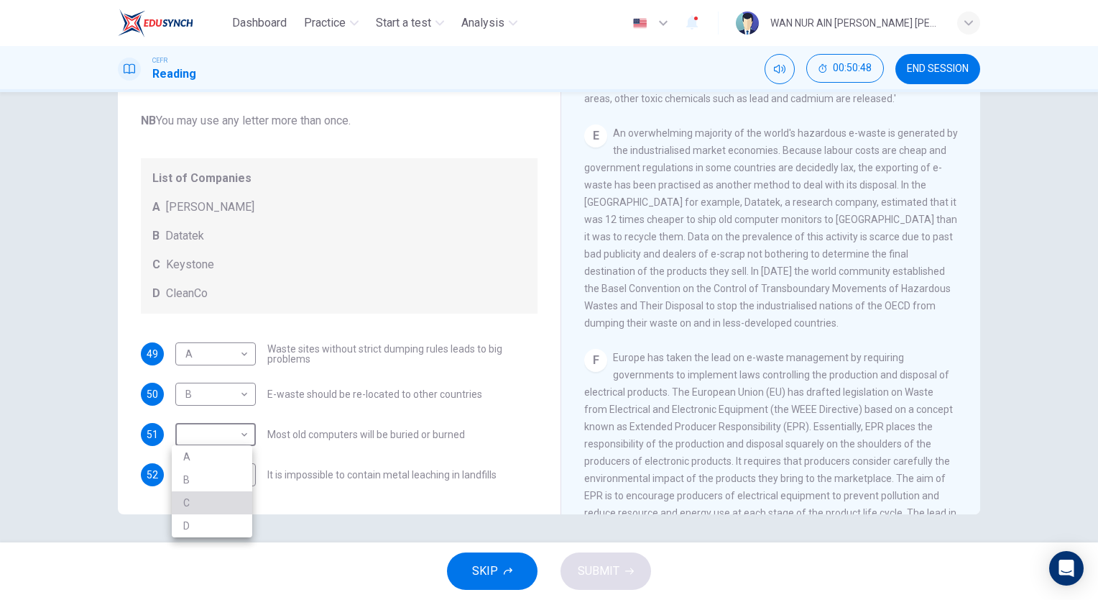
click at [205, 497] on li "C" at bounding box center [212, 502] width 81 height 23
type input "C"
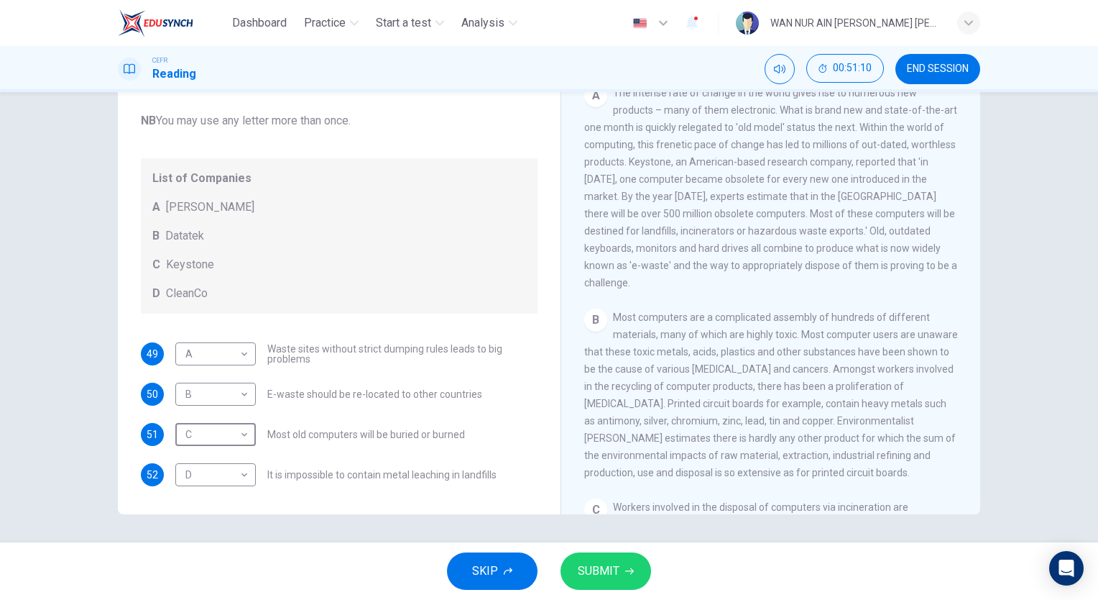
scroll to position [298, 0]
click at [616, 562] on span "SUBMIT" at bounding box center [599, 571] width 42 height 20
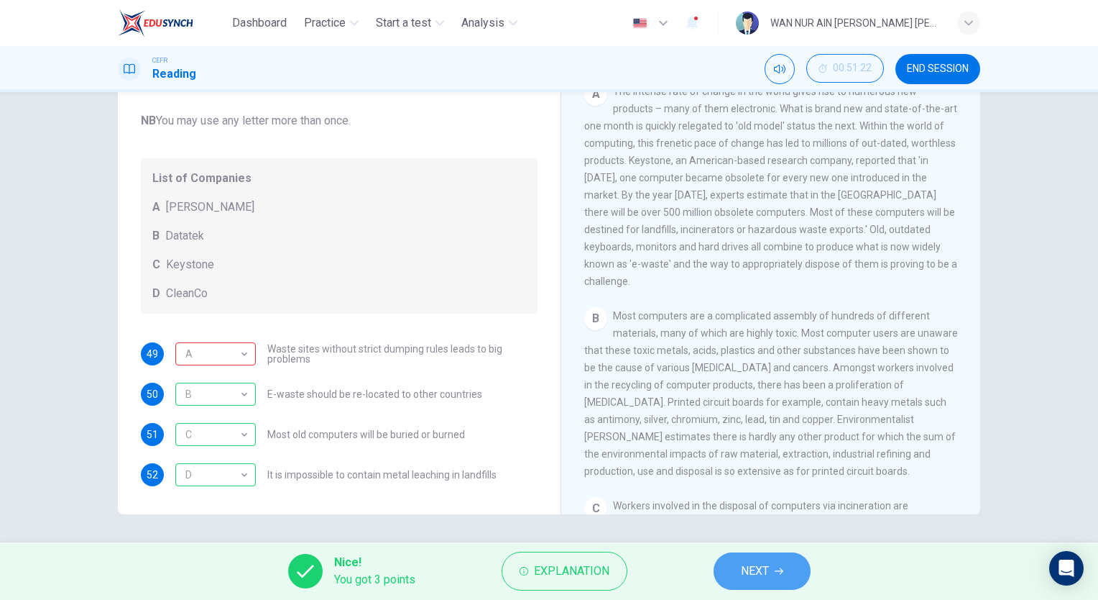
click at [755, 568] on span "NEXT" at bounding box center [755, 571] width 28 height 20
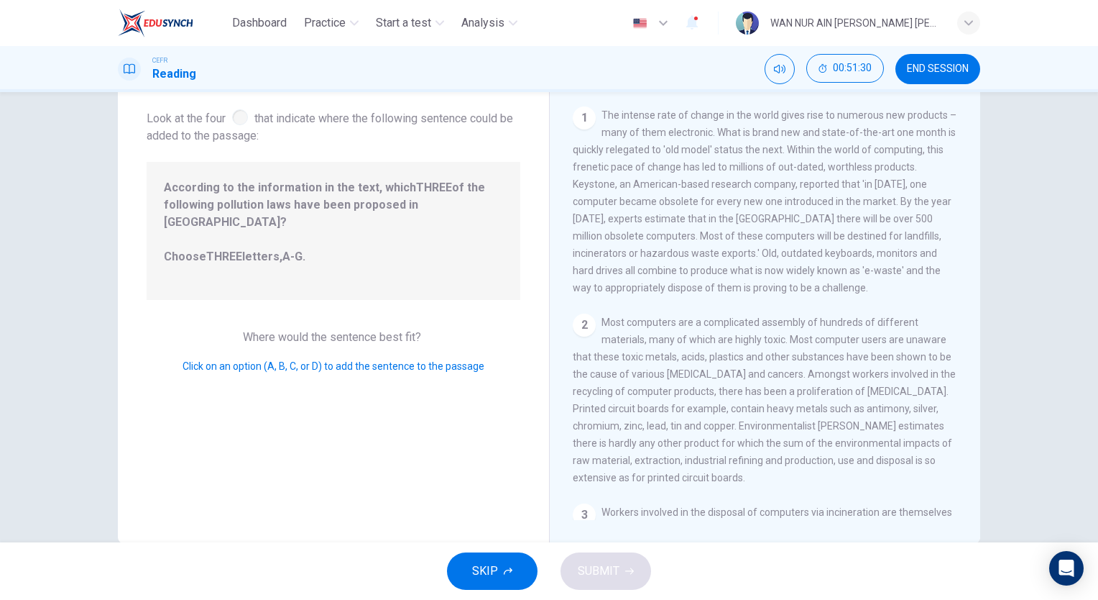
scroll to position [75, 0]
click at [573, 329] on div "2" at bounding box center [584, 327] width 23 height 23
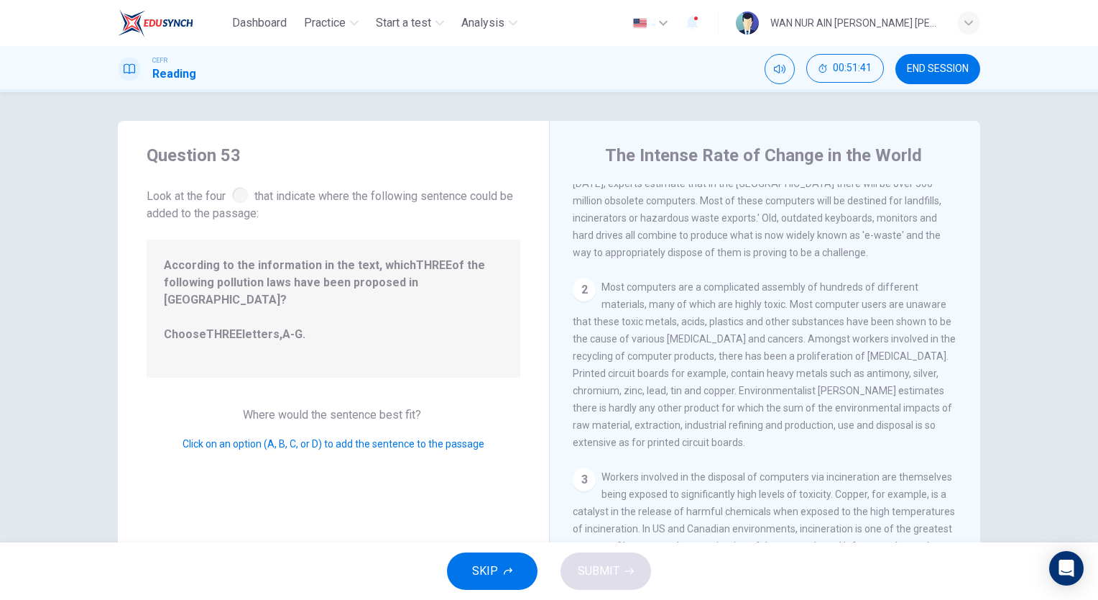
scroll to position [69, 0]
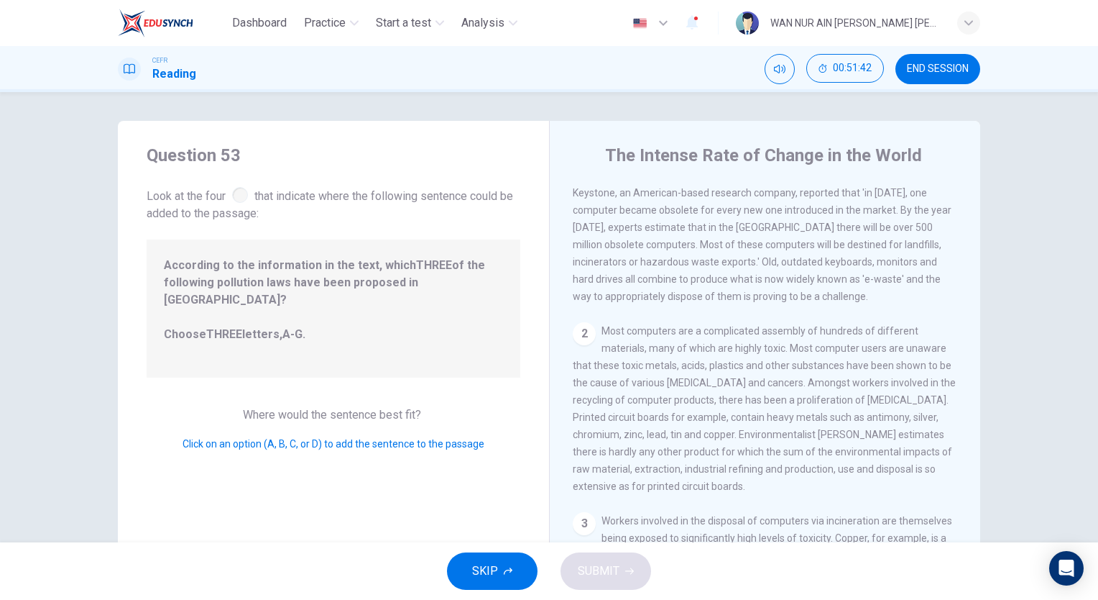
click at [646, 368] on span "Most computers are a complicated assembly of hundreds of different materials, m…" at bounding box center [764, 408] width 383 height 167
click at [580, 338] on div "2" at bounding box center [584, 333] width 23 height 23
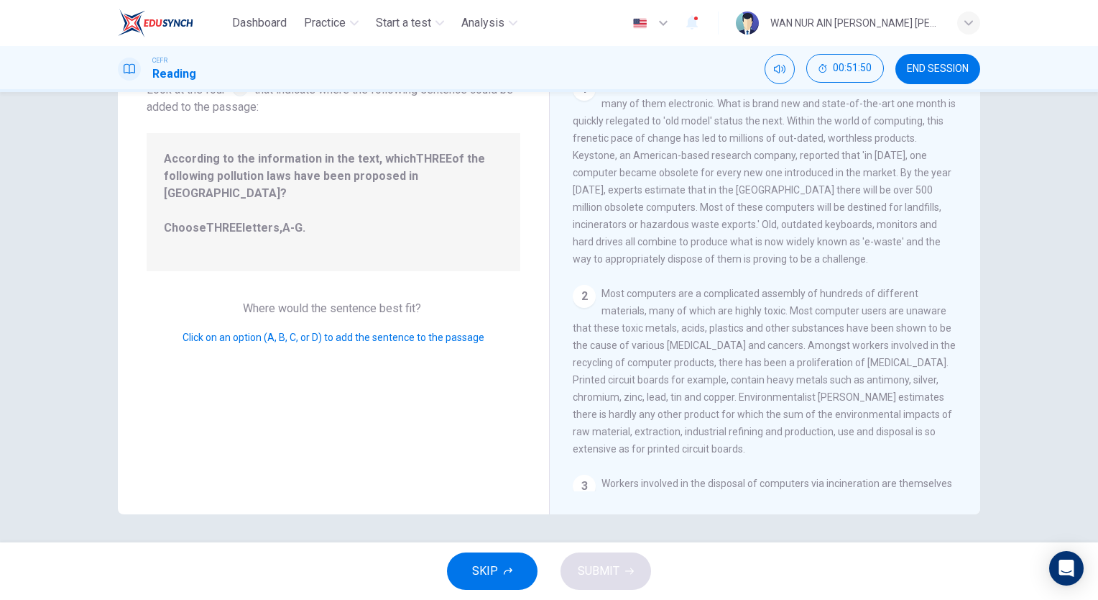
scroll to position [0, 0]
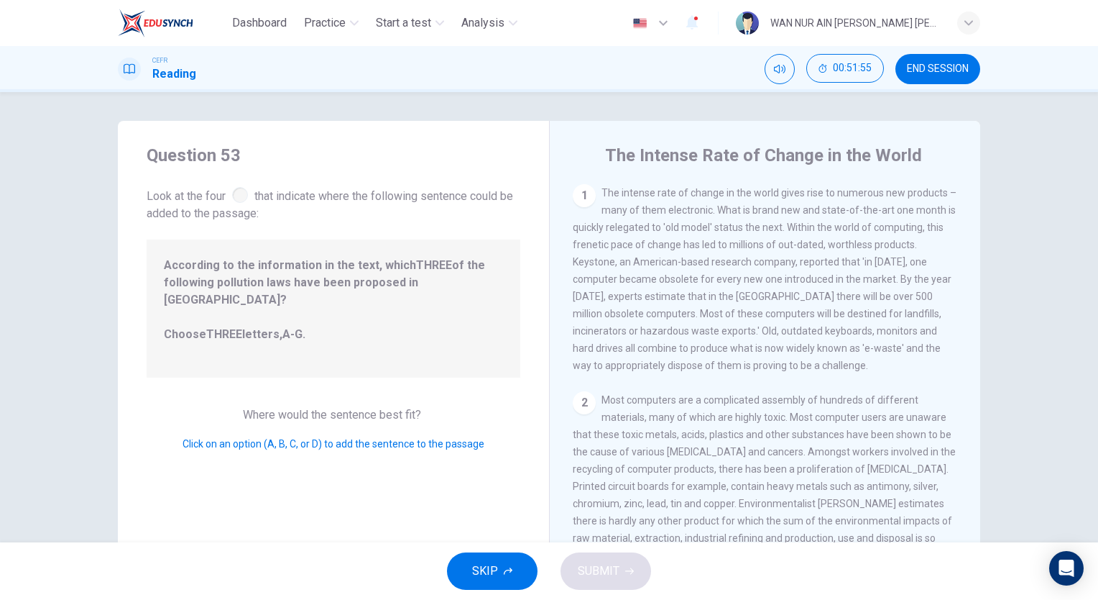
click at [575, 411] on div "2" at bounding box center [584, 402] width 23 height 23
click at [374, 438] on span "Click on an option (A, B, C, or D) to add the sentence to the passage" at bounding box center [334, 444] width 302 height 12
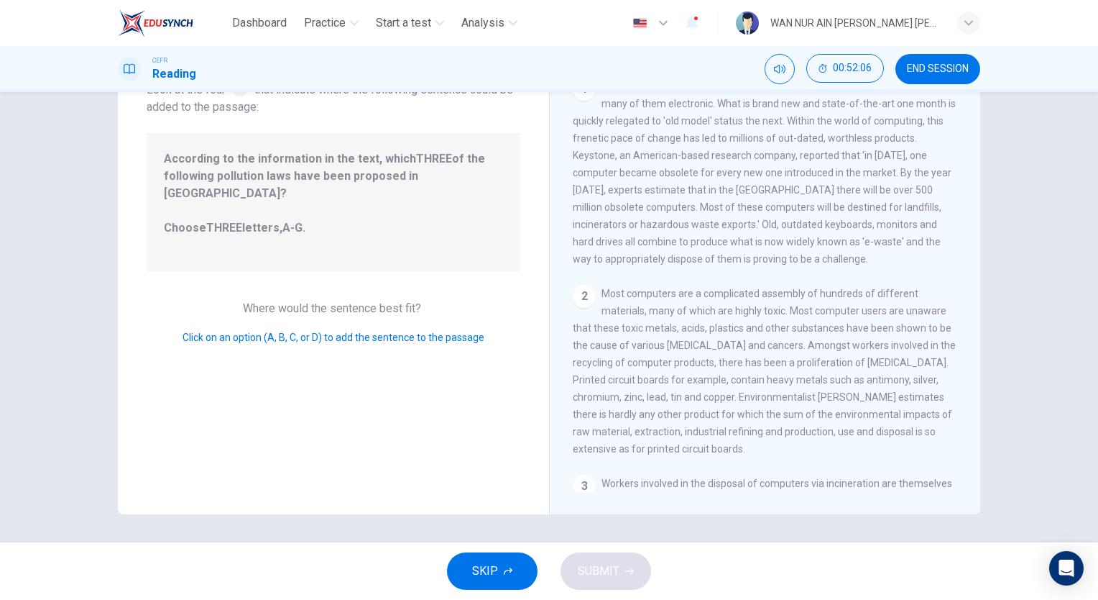
click at [626, 290] on div "2 Most computers are a complicated assembly of hundreds of different materials,…" at bounding box center [765, 371] width 385 height 173
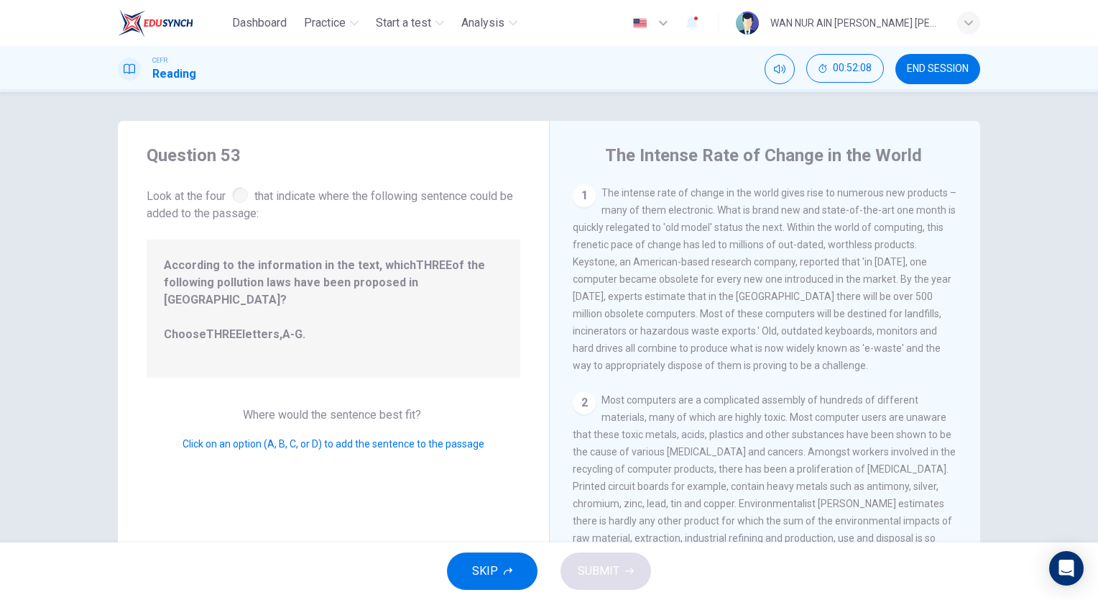
click at [240, 201] on div at bounding box center [240, 195] width 16 height 16
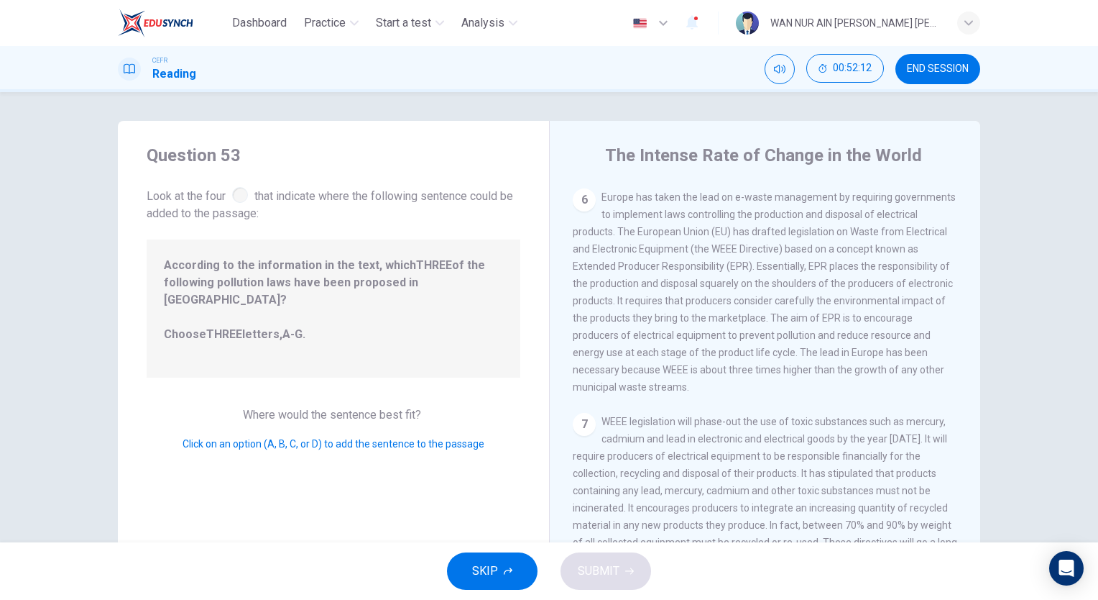
scroll to position [1044, 0]
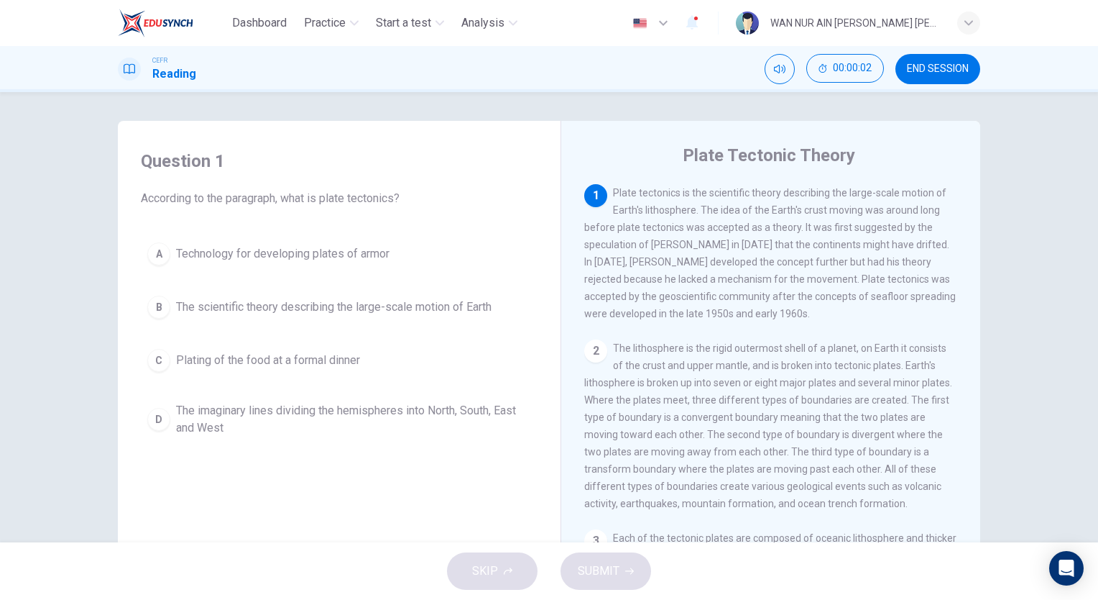
click at [584, 199] on div "1" at bounding box center [595, 195] width 23 height 23
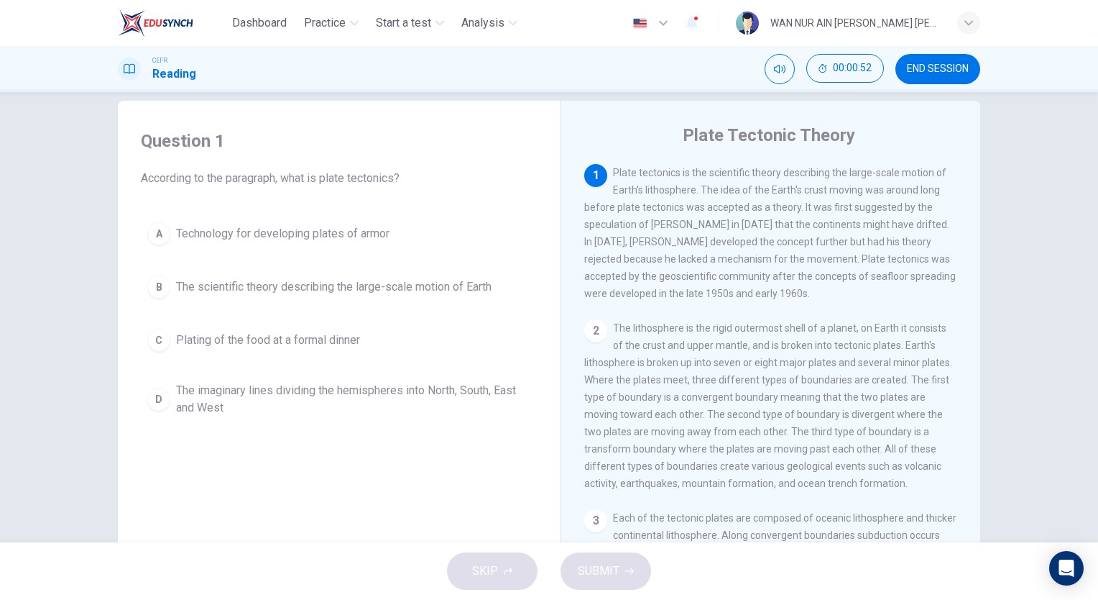
scroll to position [22, 0]
click at [266, 291] on span "The scientific theory describing the large-scale motion of Earth" at bounding box center [334, 285] width 316 height 17
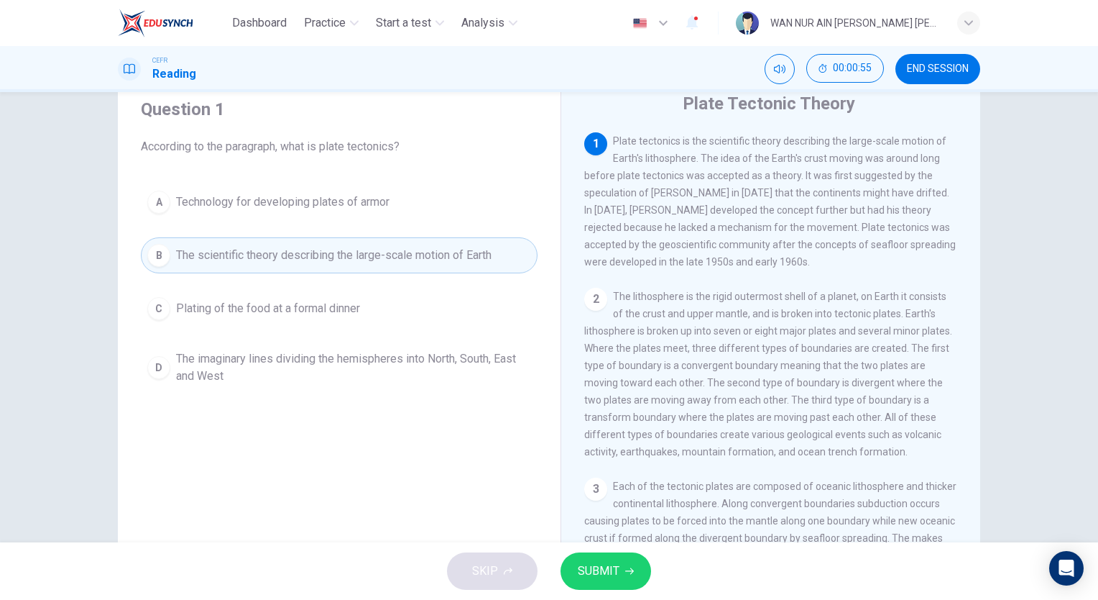
scroll to position [55, 0]
click at [601, 555] on button "SUBMIT" at bounding box center [606, 570] width 91 height 37
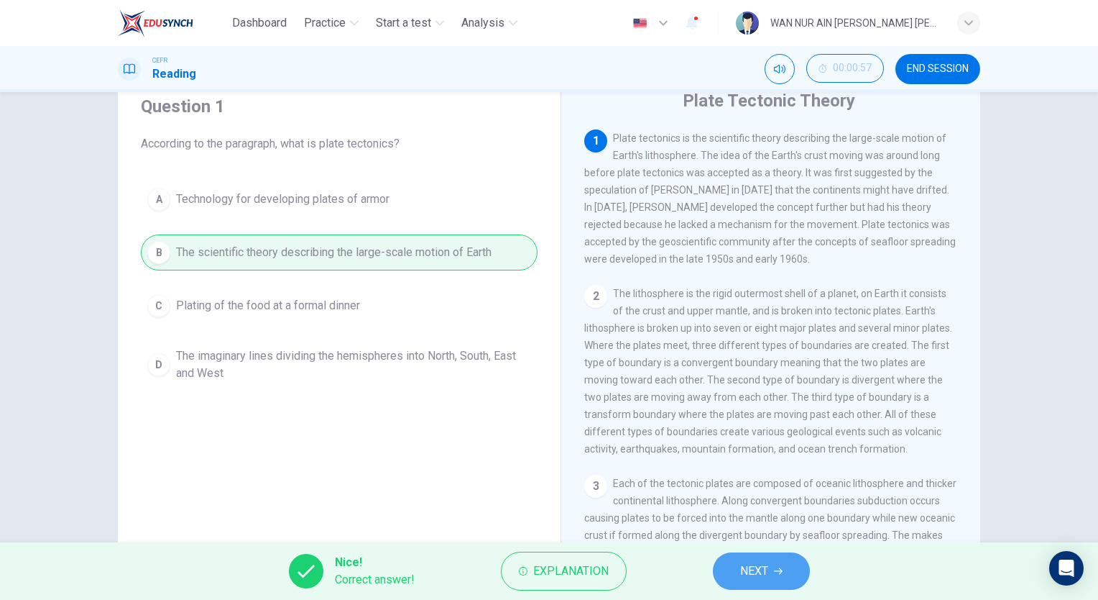
click at [733, 559] on button "NEXT" at bounding box center [761, 570] width 97 height 37
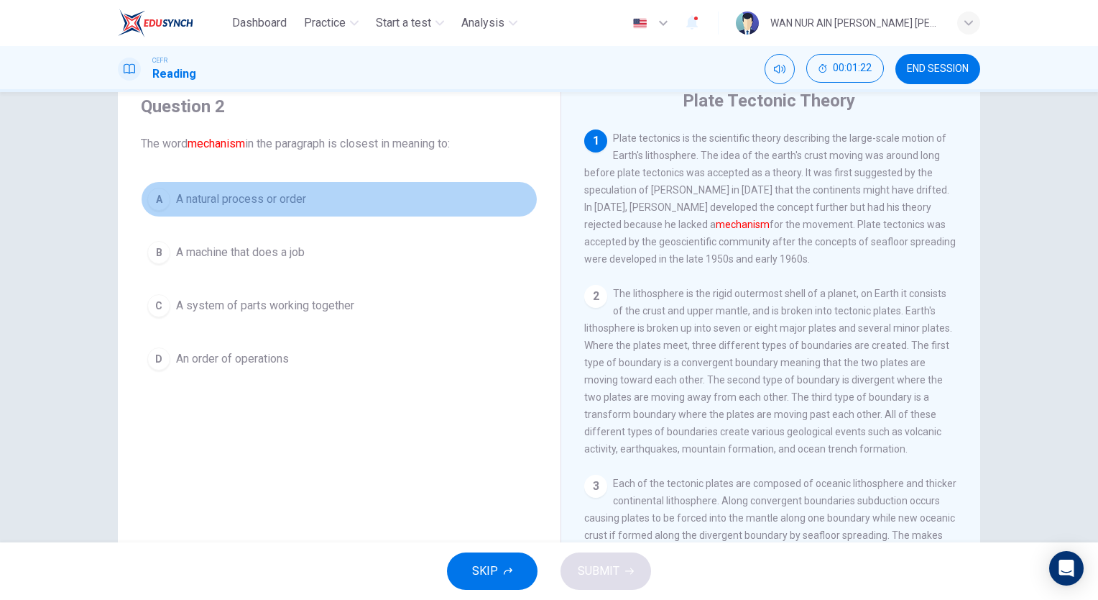
click at [266, 198] on span "A natural process or order" at bounding box center [241, 199] width 130 height 17
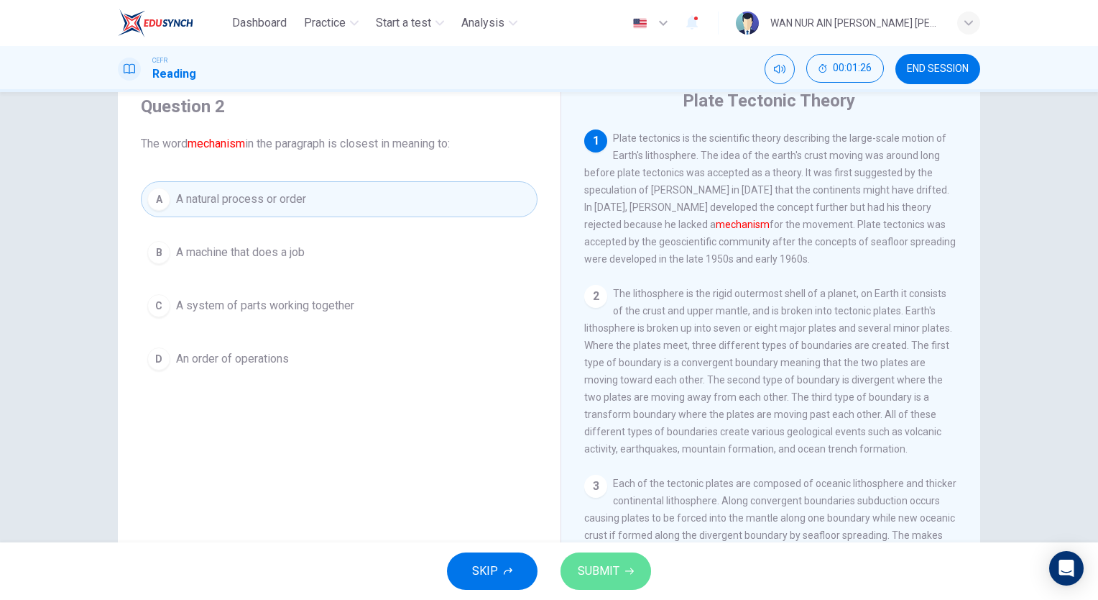
click at [592, 554] on button "SUBMIT" at bounding box center [606, 570] width 91 height 37
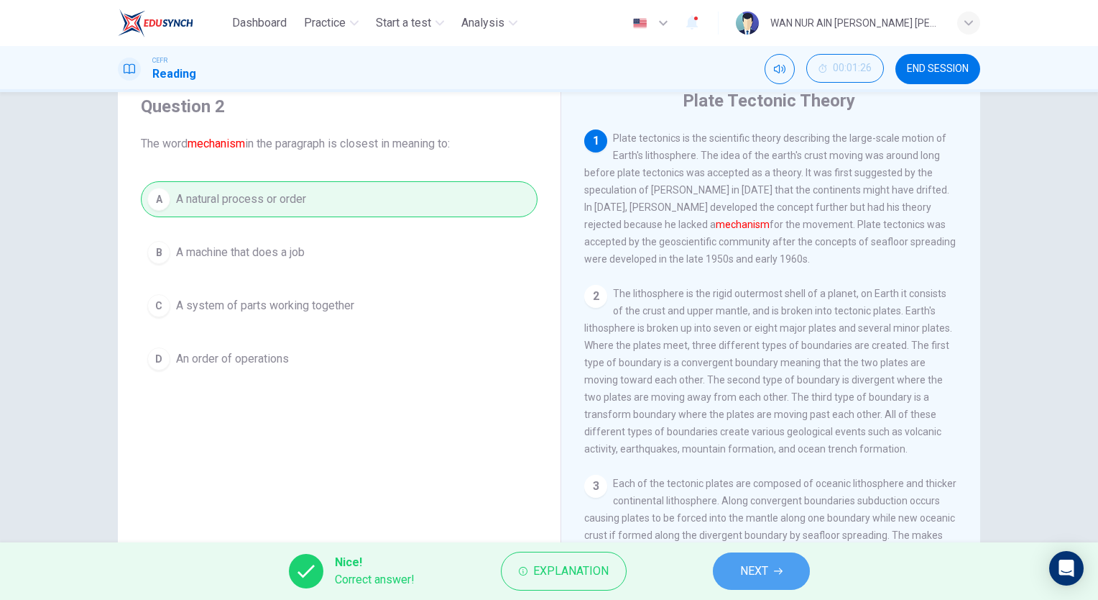
click at [736, 560] on button "NEXT" at bounding box center [761, 570] width 97 height 37
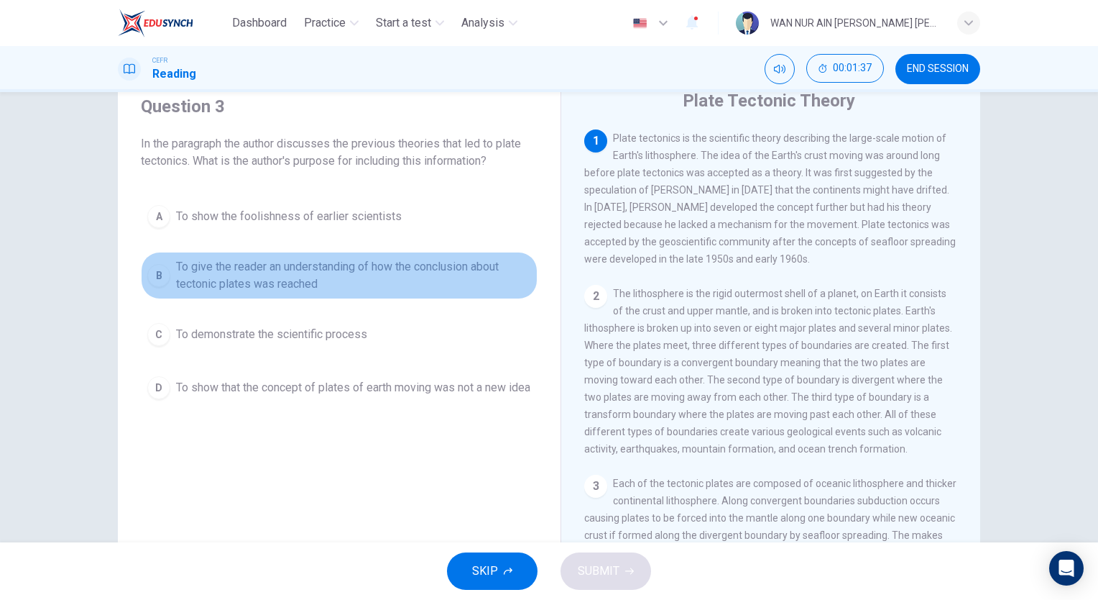
click at [384, 275] on span "To give the reader an understanding of how the conclusion about tectonic plates…" at bounding box center [353, 275] width 355 height 35
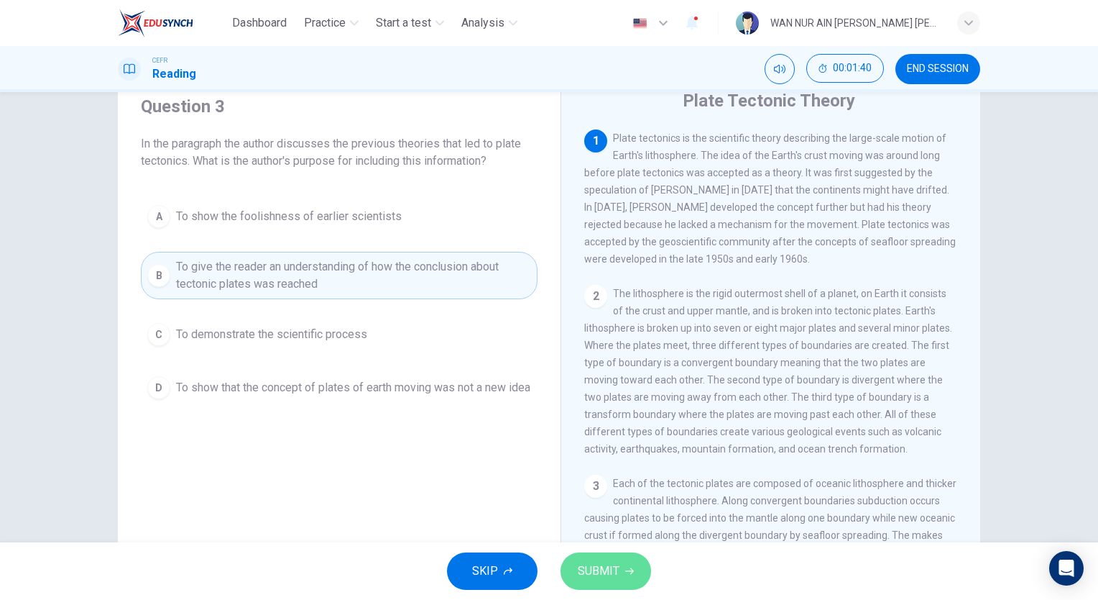
click at [592, 578] on span "SUBMIT" at bounding box center [599, 571] width 42 height 20
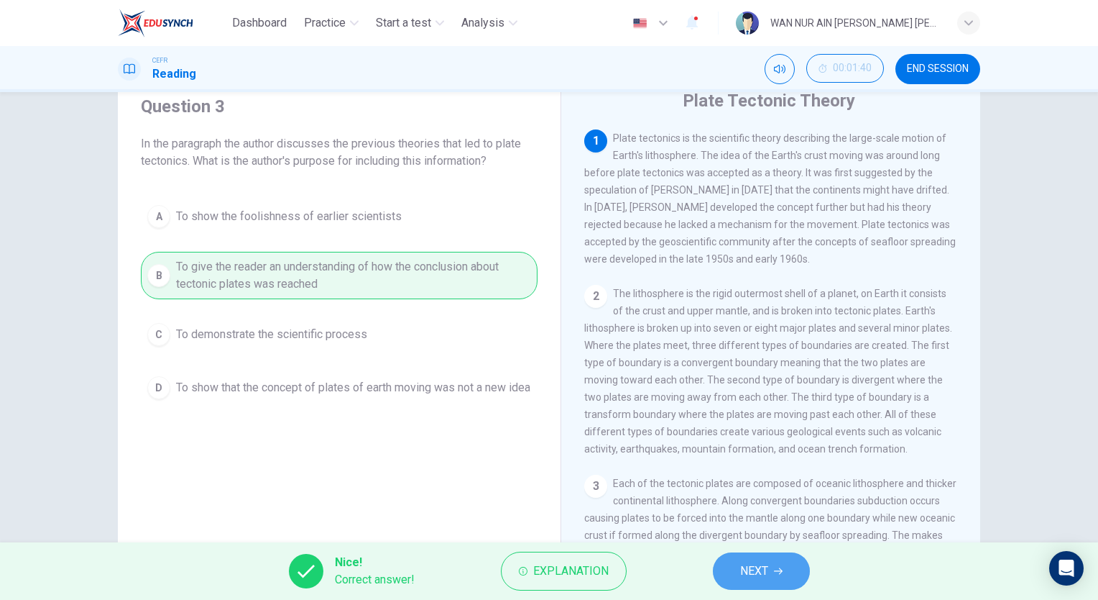
click at [738, 572] on button "NEXT" at bounding box center [761, 570] width 97 height 37
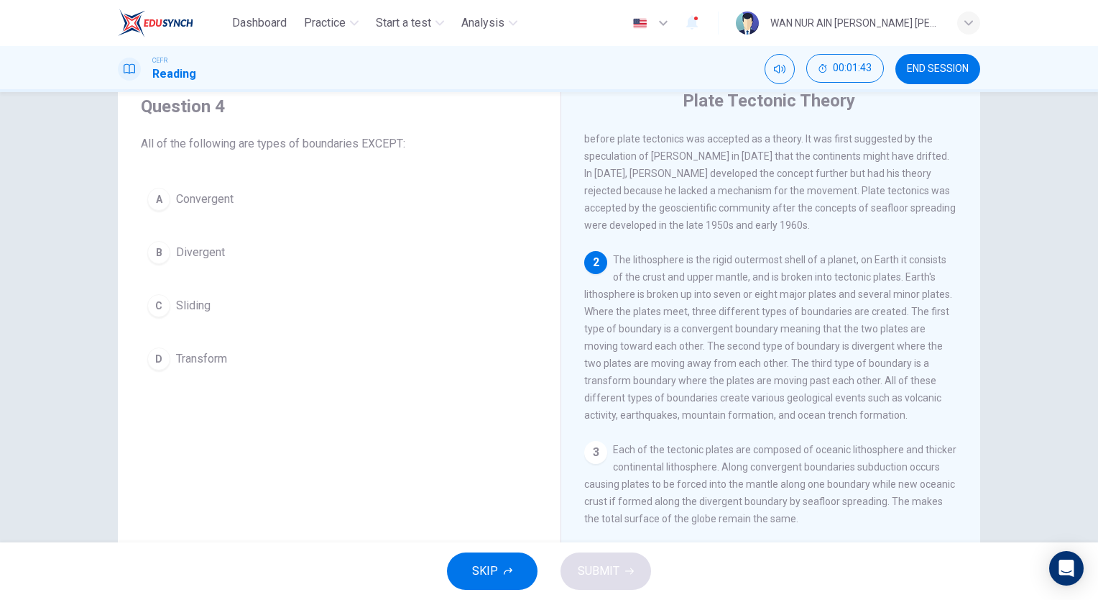
scroll to position [35, 0]
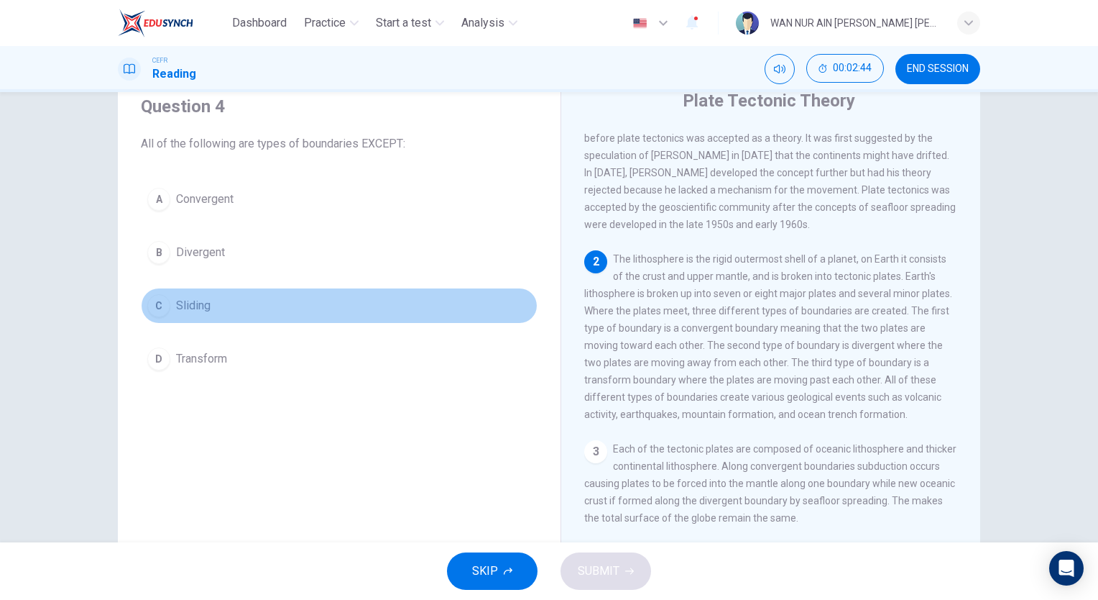
click at [164, 290] on button "C Sliding" at bounding box center [339, 306] width 397 height 36
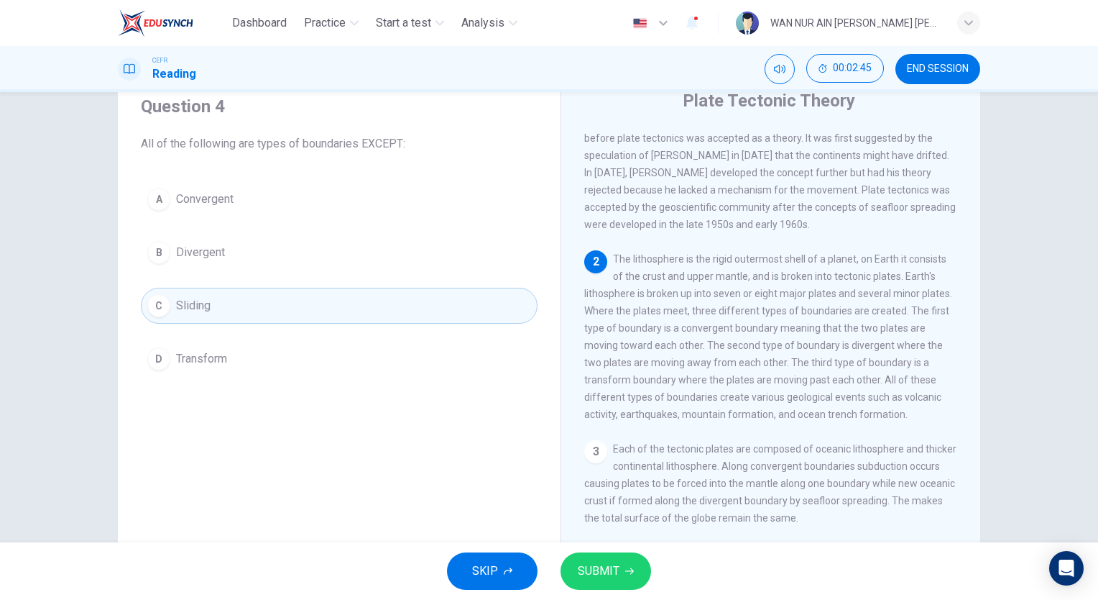
click at [610, 561] on span "SUBMIT" at bounding box center [599, 571] width 42 height 20
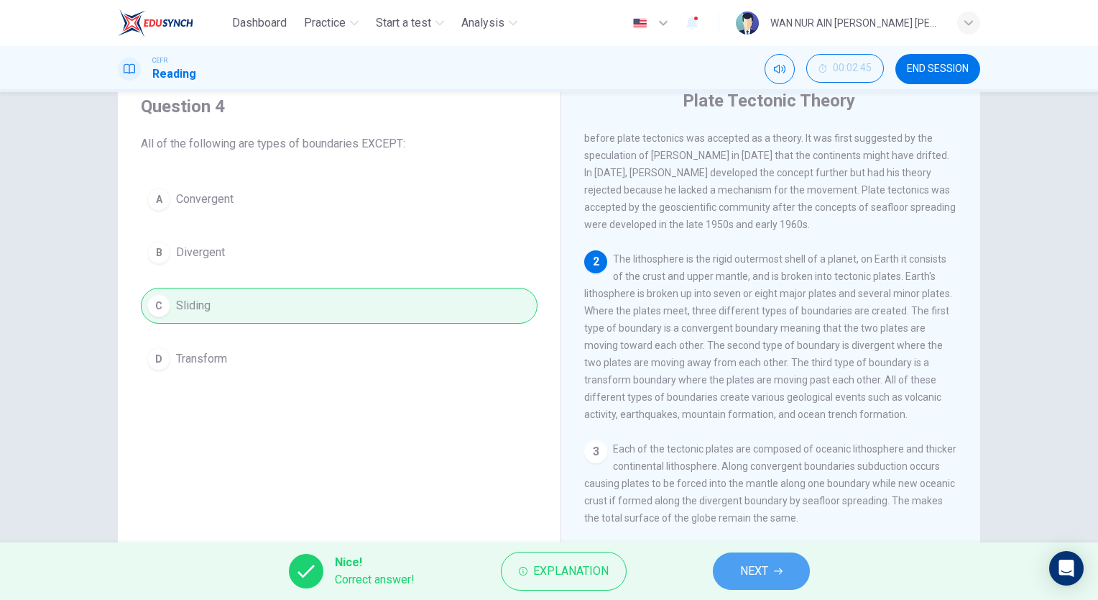
click at [743, 576] on span "NEXT" at bounding box center [754, 571] width 28 height 20
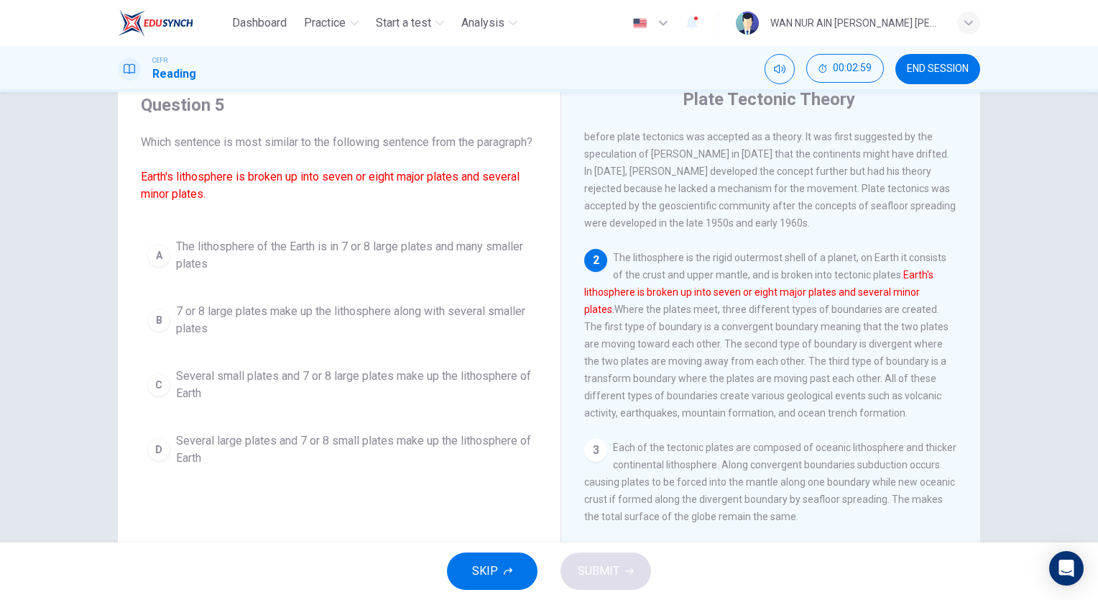
scroll to position [58, 0]
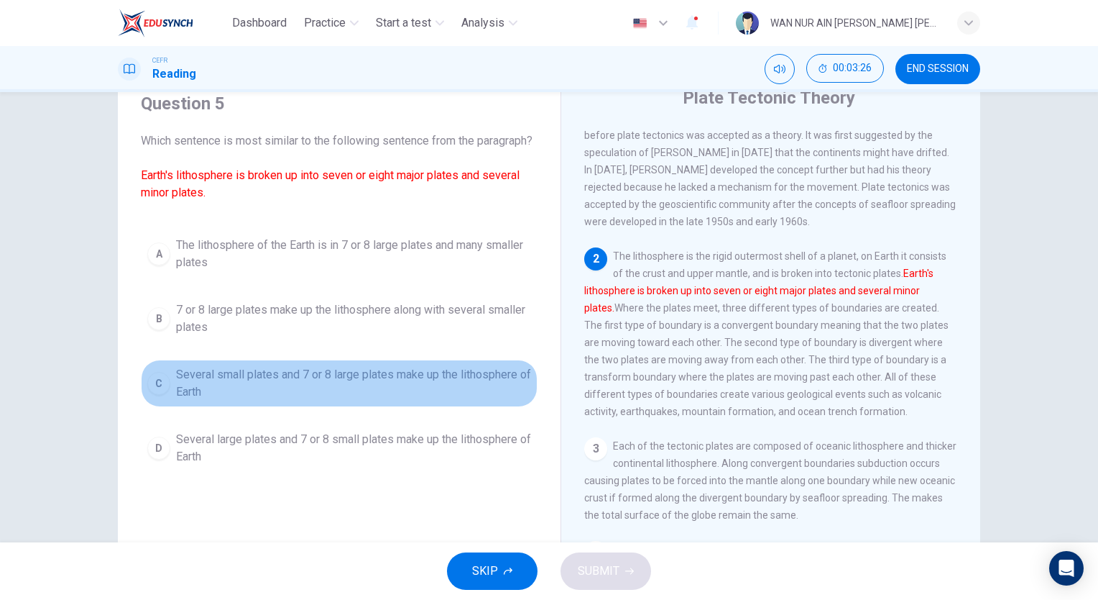
click at [391, 400] on span "Several small plates and 7 or 8 large plates make up the lithosphere of Earth" at bounding box center [353, 383] width 355 height 35
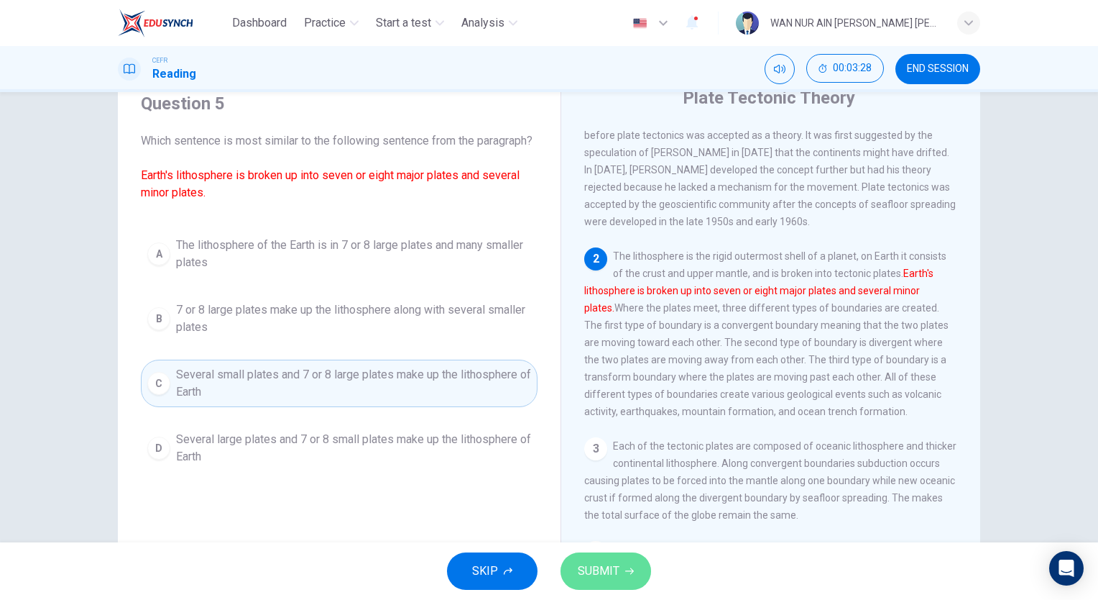
click at [612, 564] on span "SUBMIT" at bounding box center [599, 571] width 42 height 20
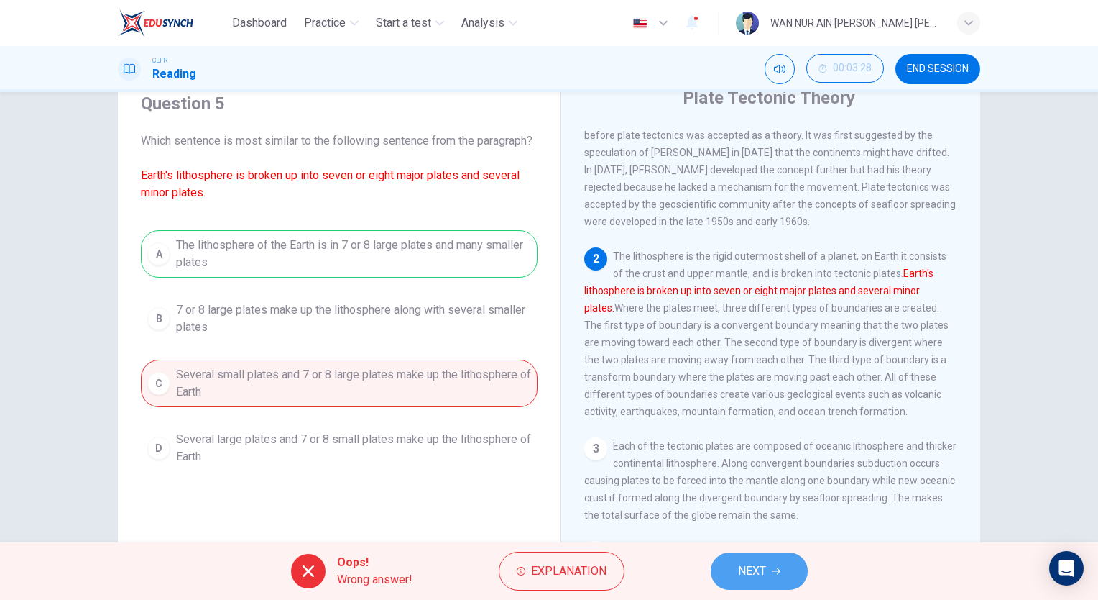
click at [774, 577] on button "NEXT" at bounding box center [759, 570] width 97 height 37
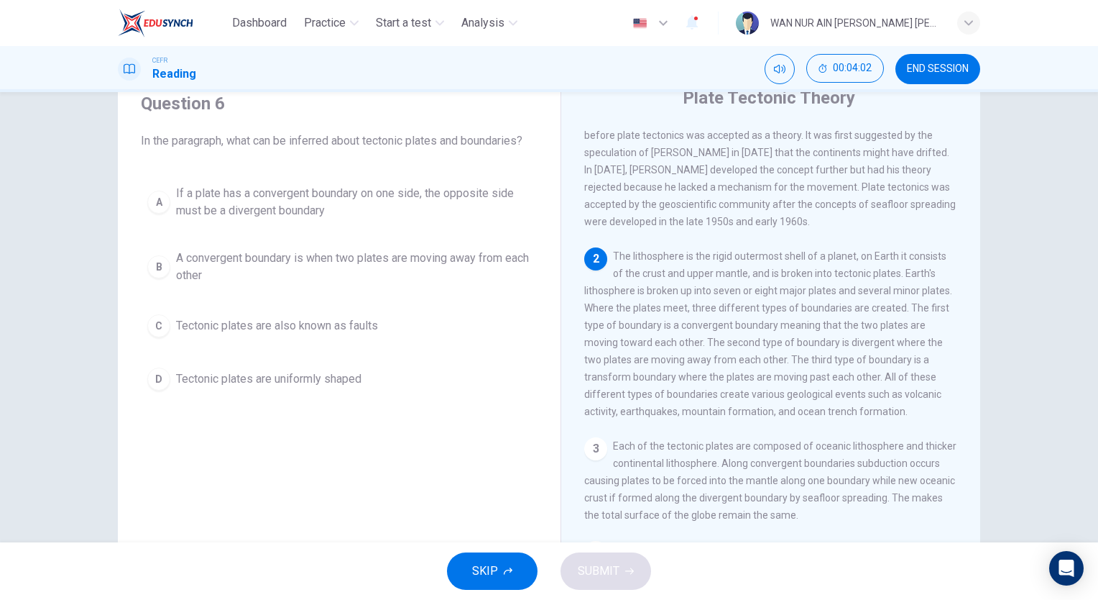
click at [356, 393] on button "D Tectonic plates are uniformly shaped" at bounding box center [339, 379] width 397 height 36
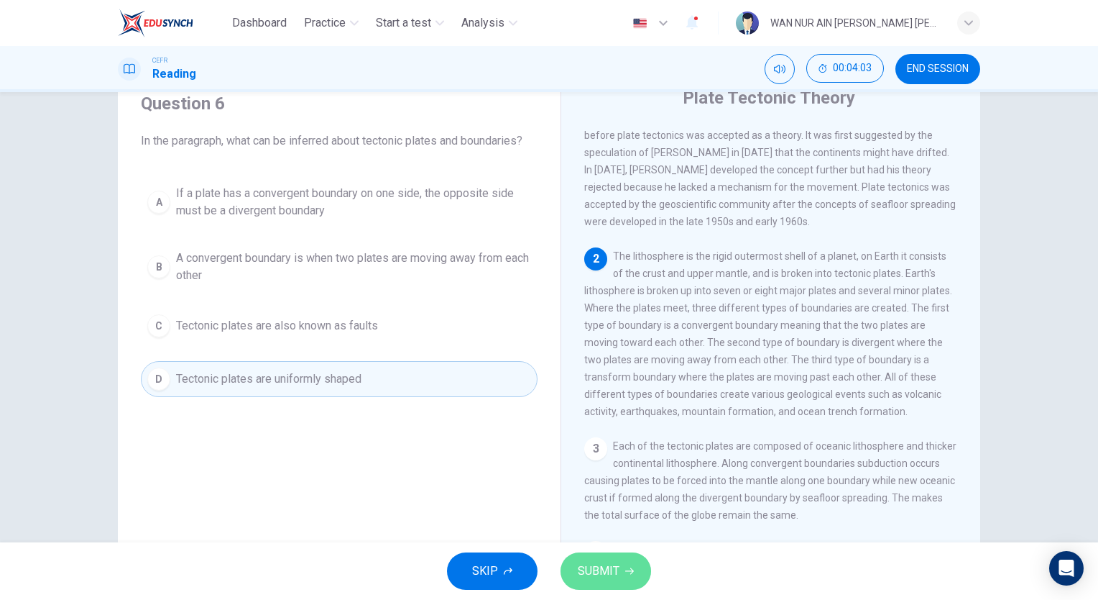
click at [592, 567] on span "SUBMIT" at bounding box center [599, 571] width 42 height 20
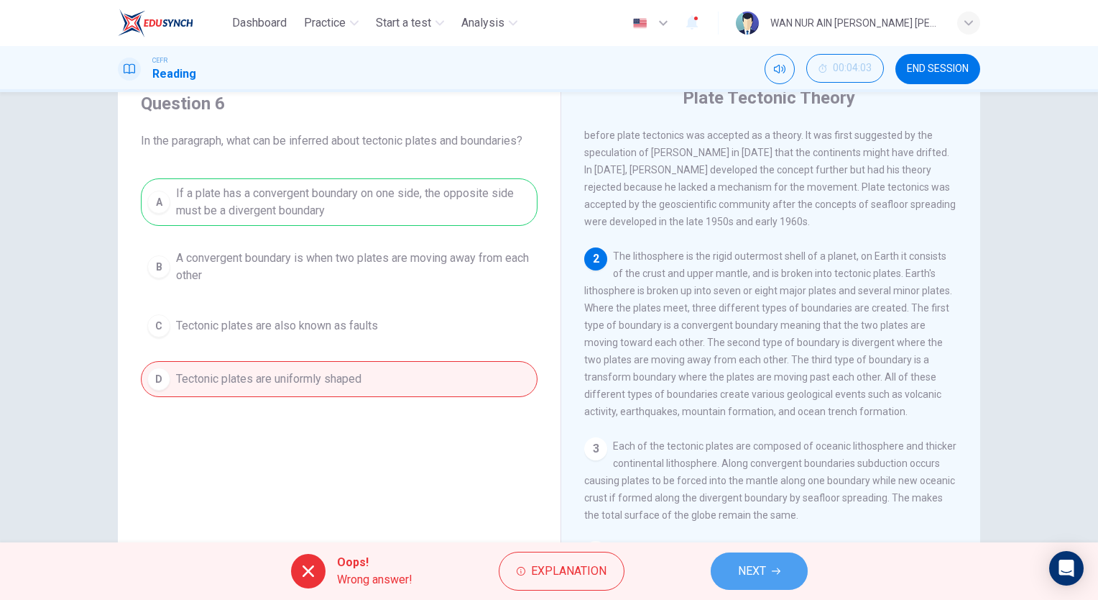
click at [758, 565] on span "NEXT" at bounding box center [752, 571] width 28 height 20
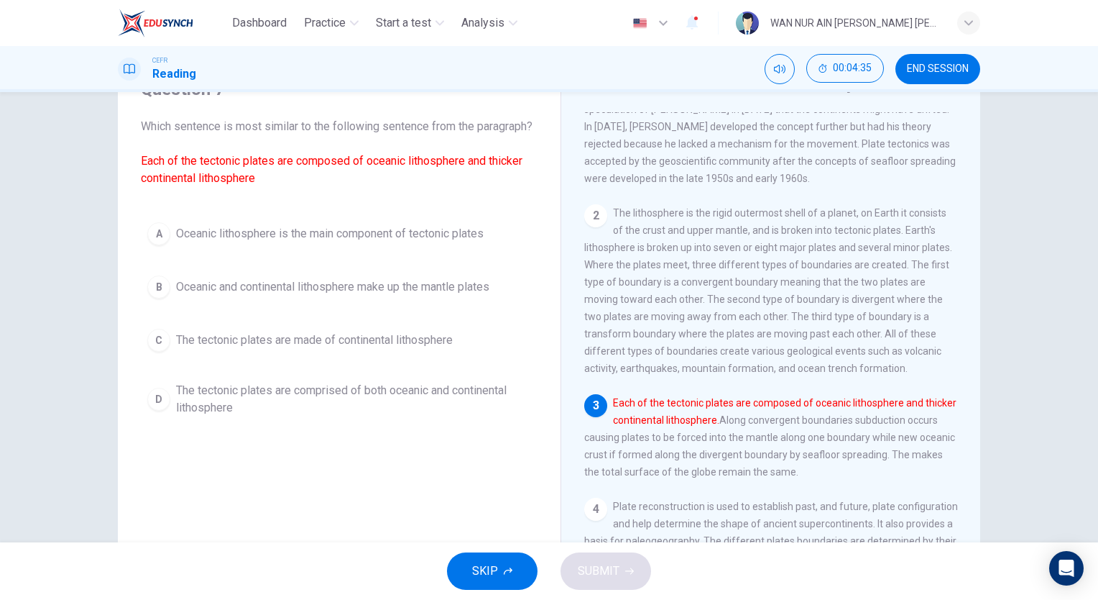
scroll to position [73, 0]
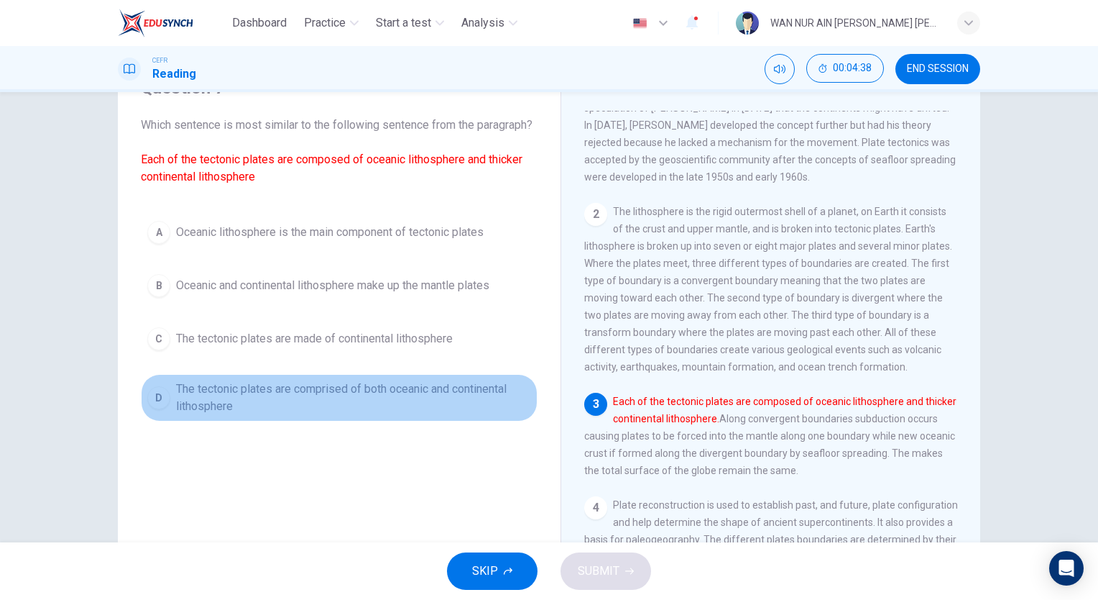
click at [502, 415] on span "The tectonic plates are comprised of both oceanic and continental lithosphere" at bounding box center [353, 397] width 355 height 35
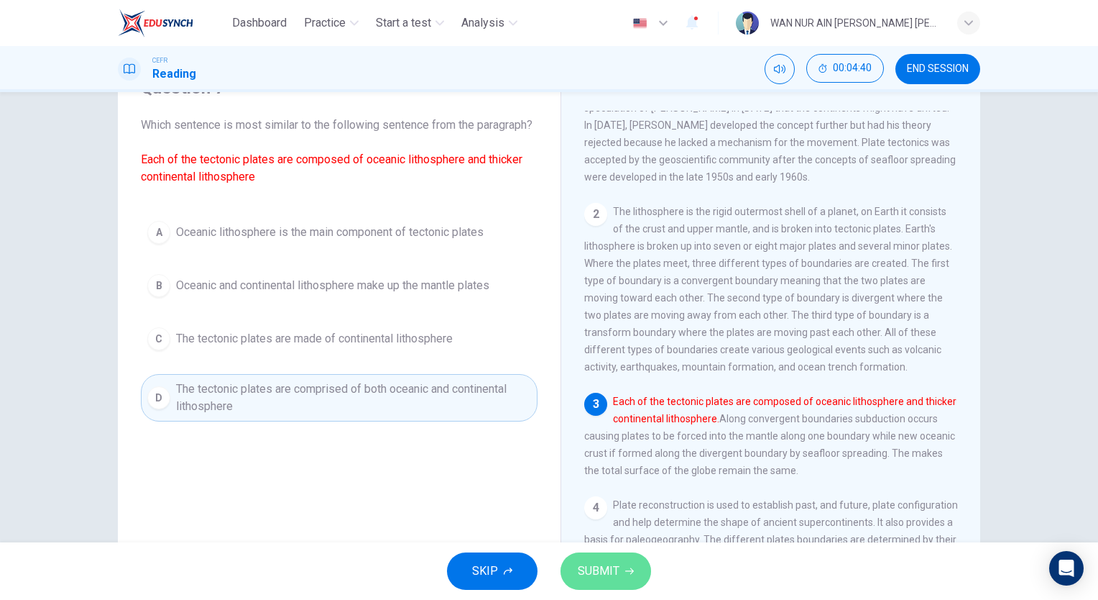
click at [595, 563] on span "SUBMIT" at bounding box center [599, 571] width 42 height 20
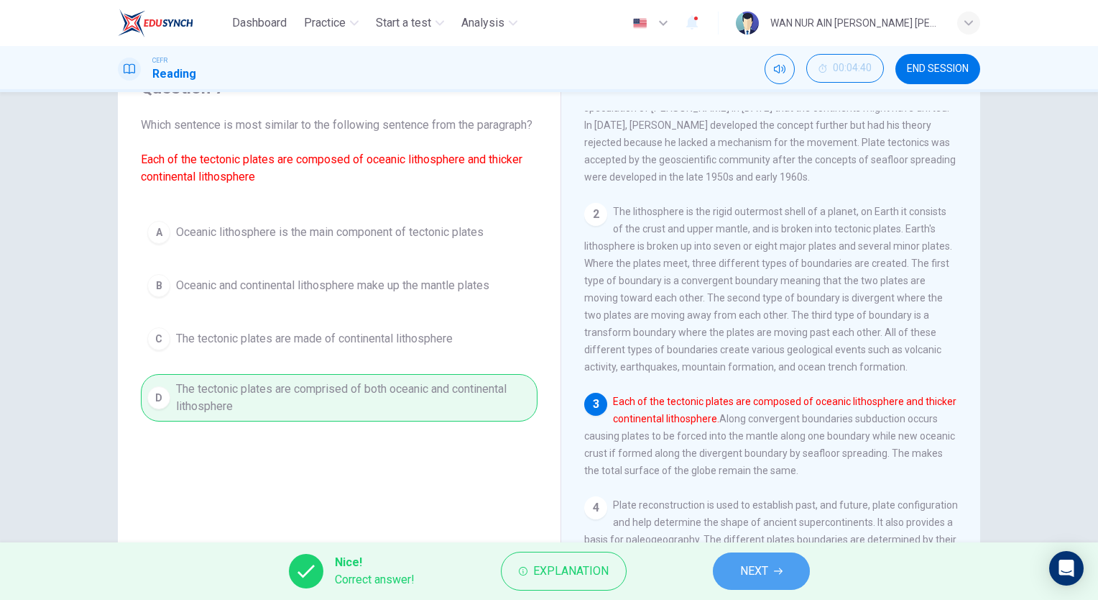
click at [764, 564] on span "NEXT" at bounding box center [754, 571] width 28 height 20
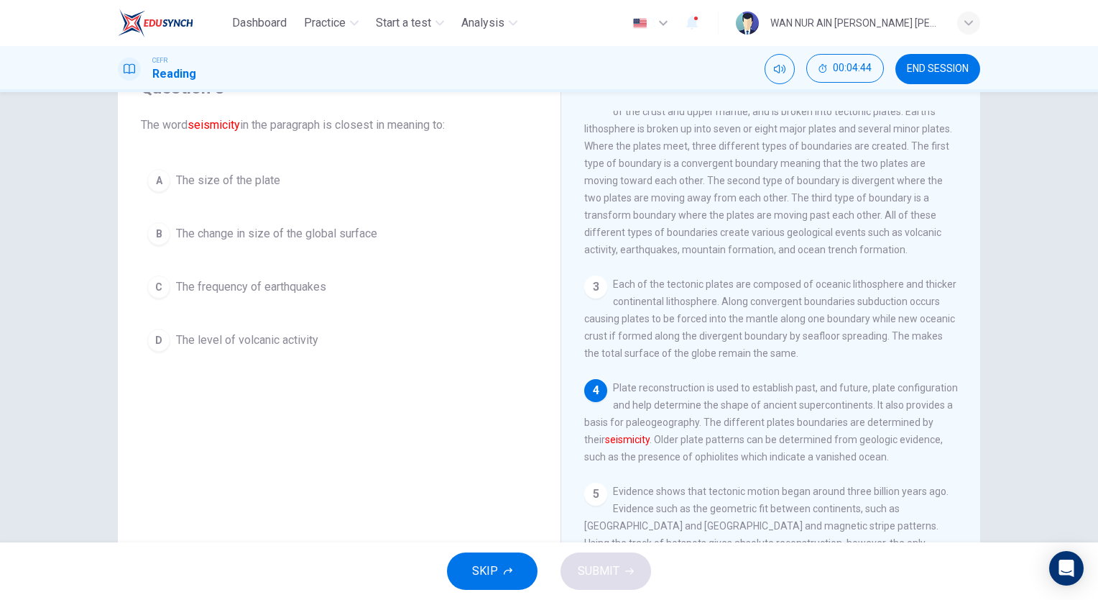
scroll to position [181, 0]
click at [280, 169] on button "A The size of the plate" at bounding box center [339, 180] width 397 height 36
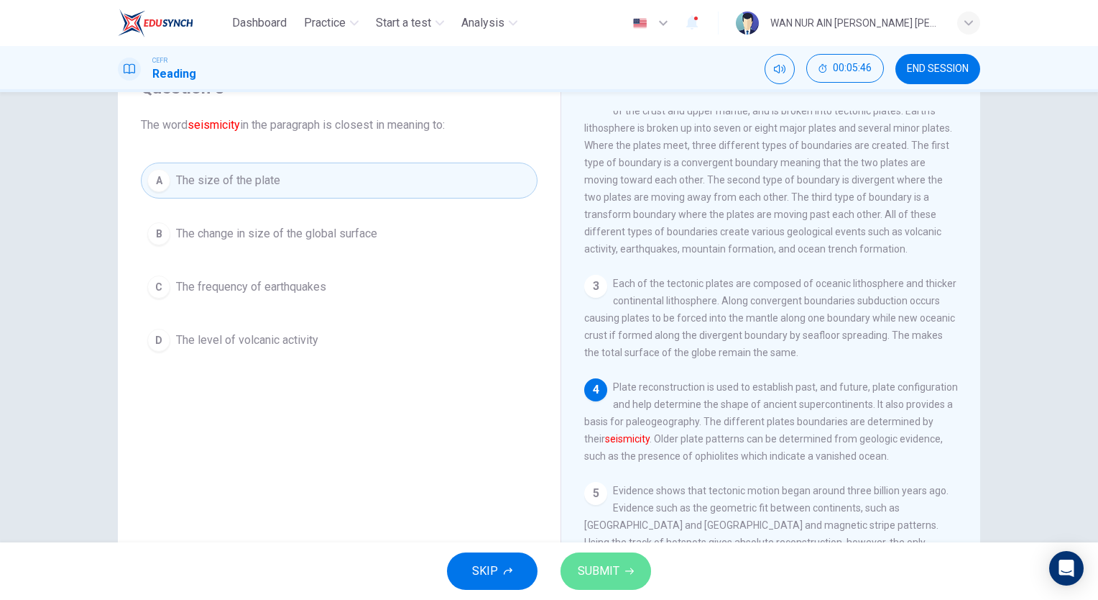
click at [599, 563] on span "SUBMIT" at bounding box center [599, 571] width 42 height 20
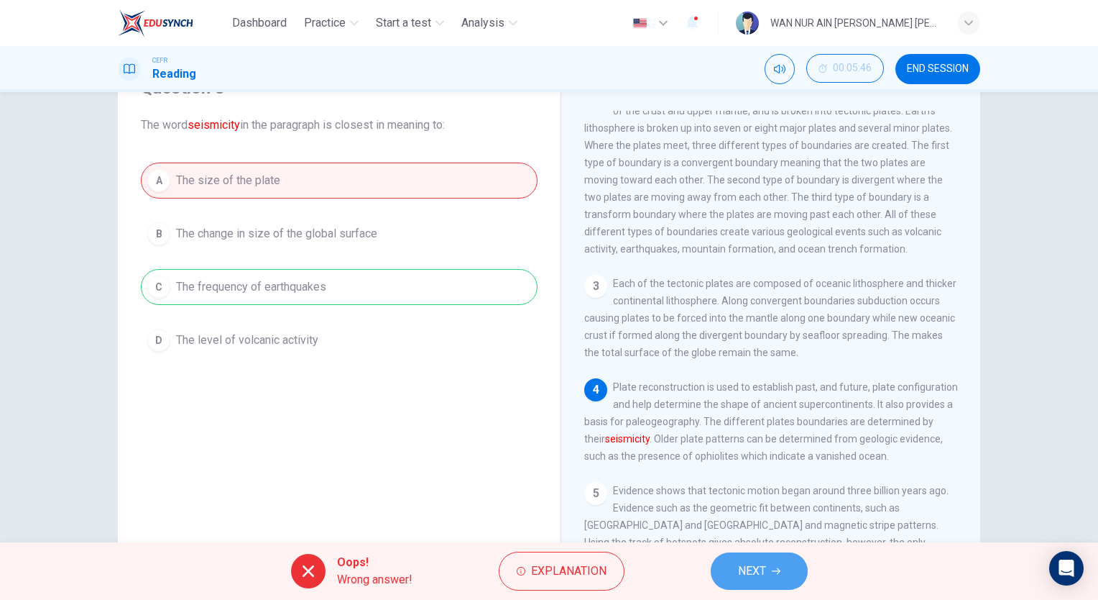
click at [756, 565] on span "NEXT" at bounding box center [752, 571] width 28 height 20
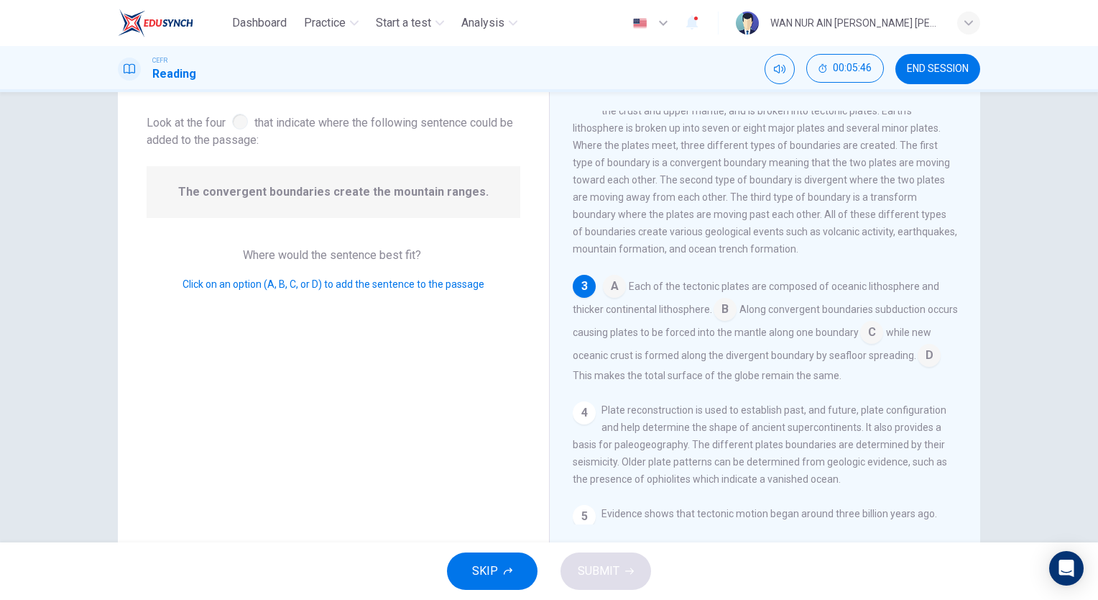
scroll to position [195, 0]
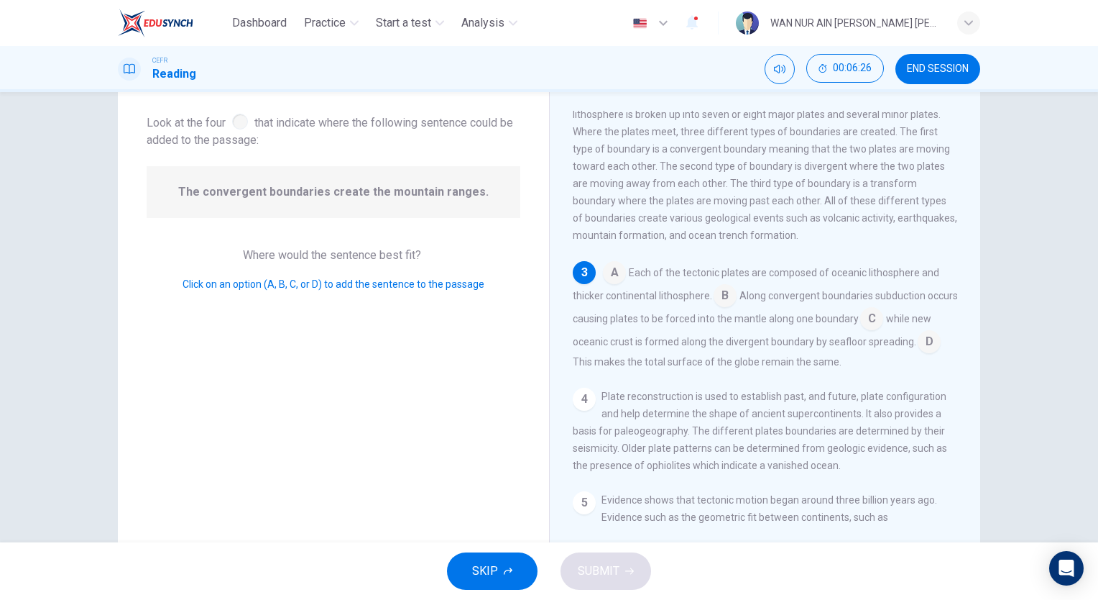
click at [726, 307] on input at bounding box center [725, 296] width 23 height 23
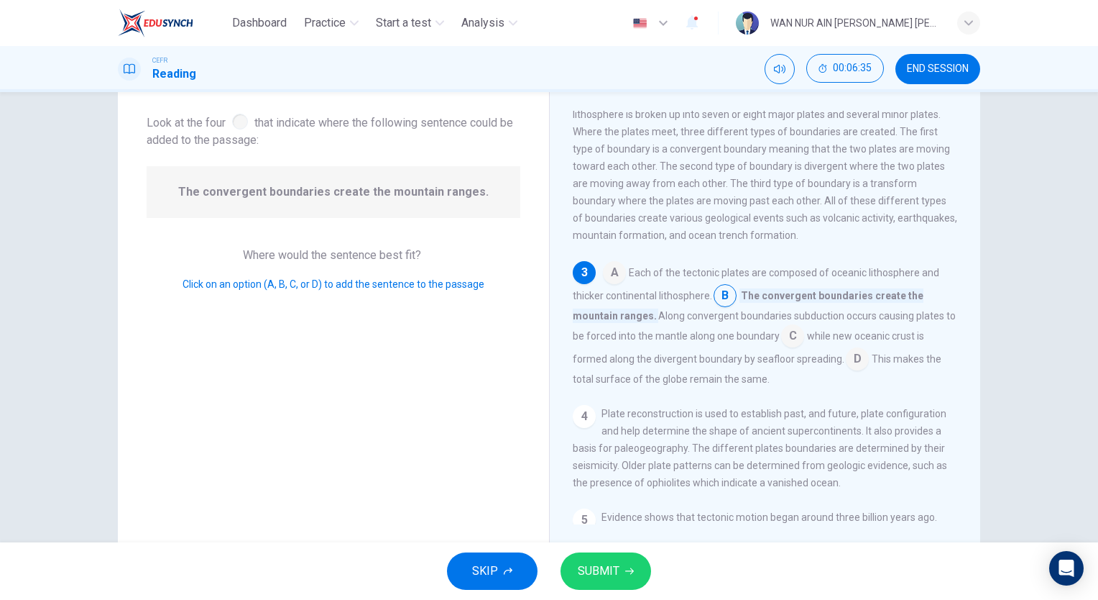
click at [797, 338] on input at bounding box center [792, 337] width 23 height 23
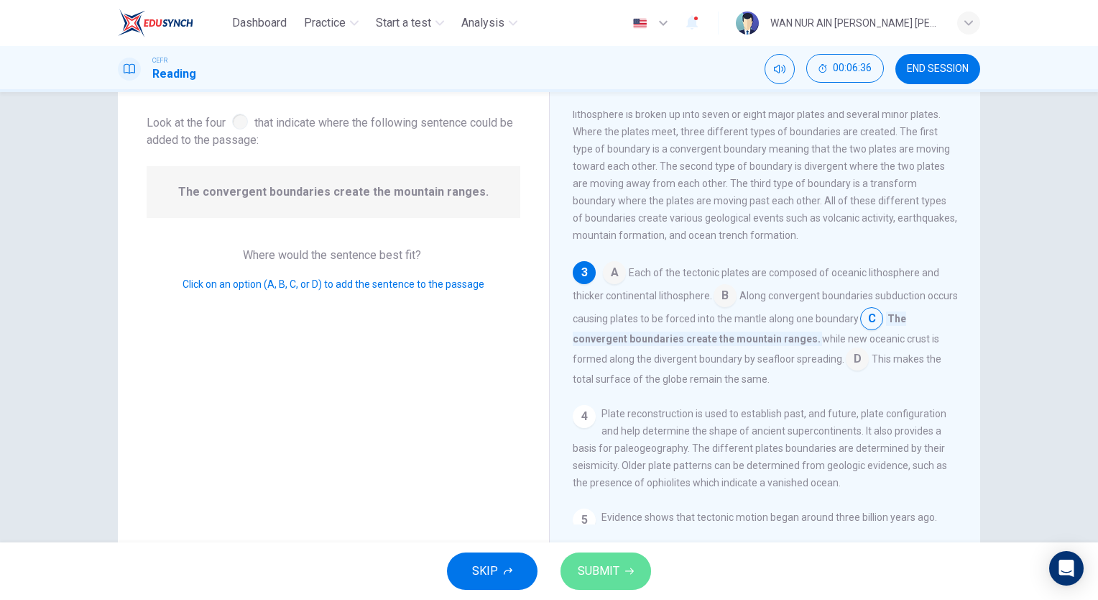
click at [639, 557] on button "SUBMIT" at bounding box center [606, 570] width 91 height 37
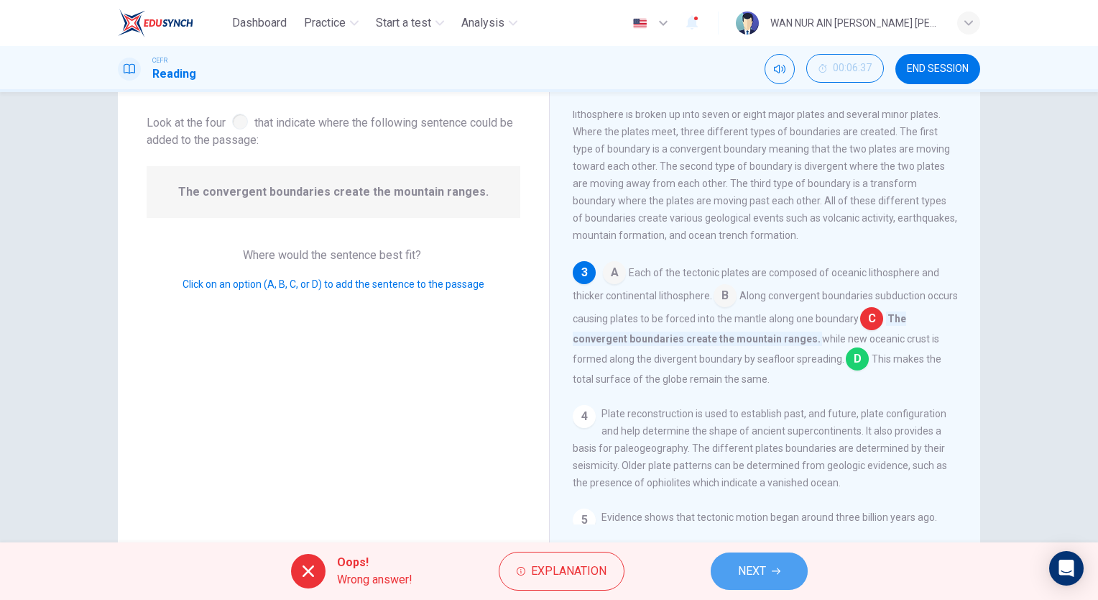
click at [756, 562] on span "NEXT" at bounding box center [752, 571] width 28 height 20
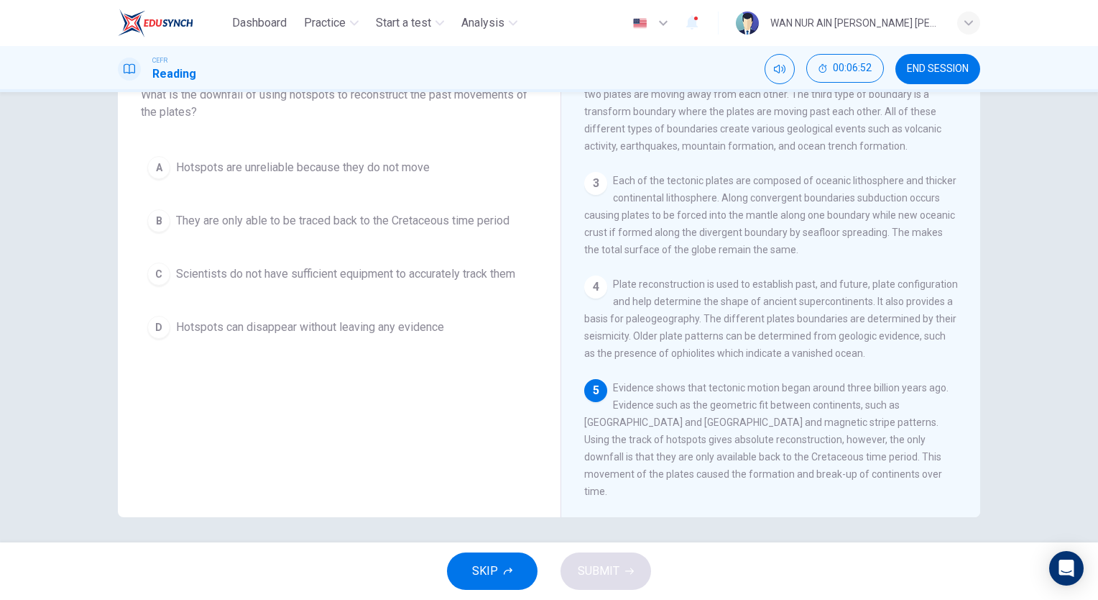
scroll to position [106, 0]
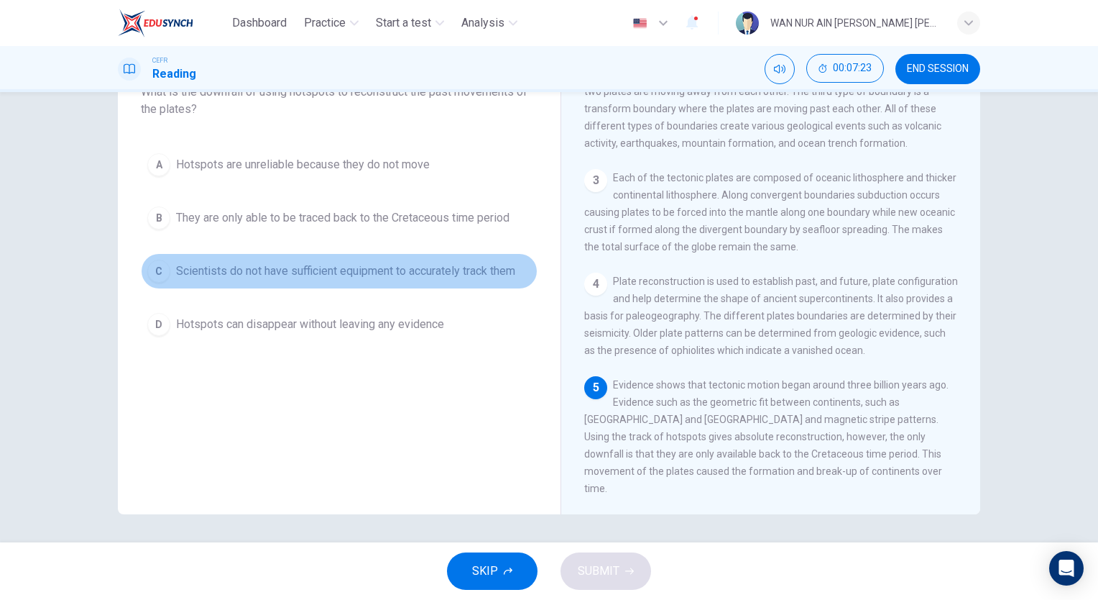
click at [374, 277] on span "Scientists do not have sufficient equipment to accurately track them" at bounding box center [345, 270] width 339 height 17
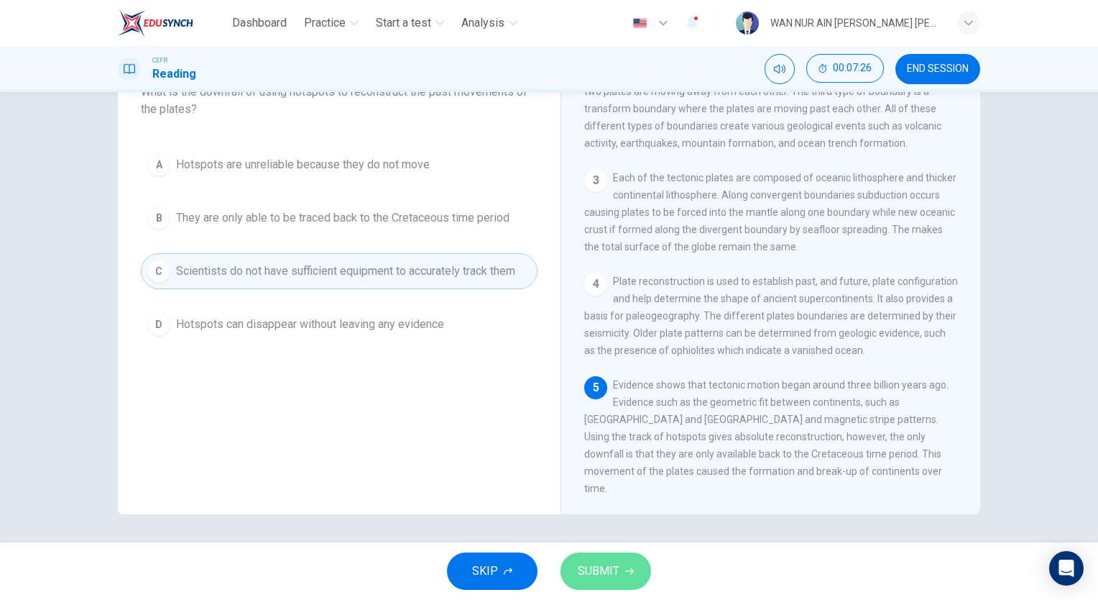
click at [603, 579] on span "SUBMIT" at bounding box center [599, 571] width 42 height 20
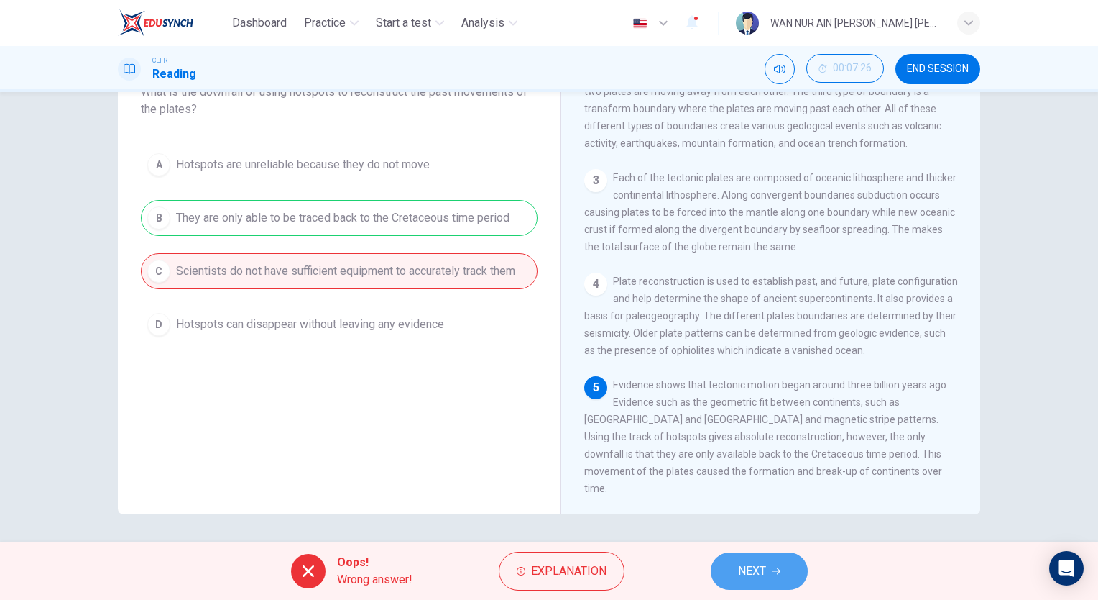
click at [774, 574] on icon "button" at bounding box center [776, 571] width 9 height 9
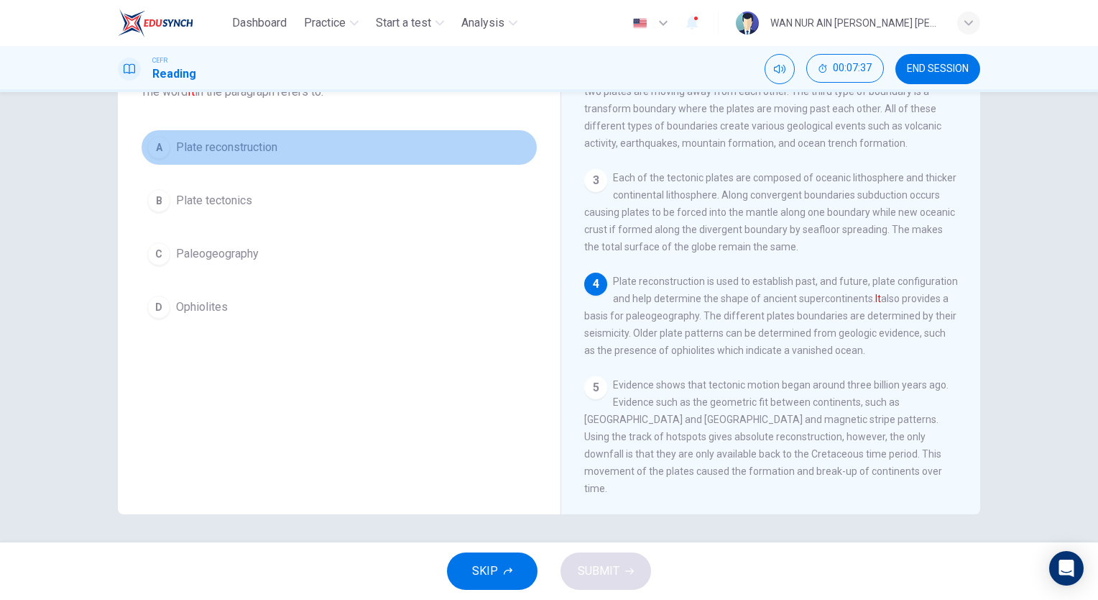
click at [204, 145] on span "Plate reconstruction" at bounding box center [226, 147] width 101 height 17
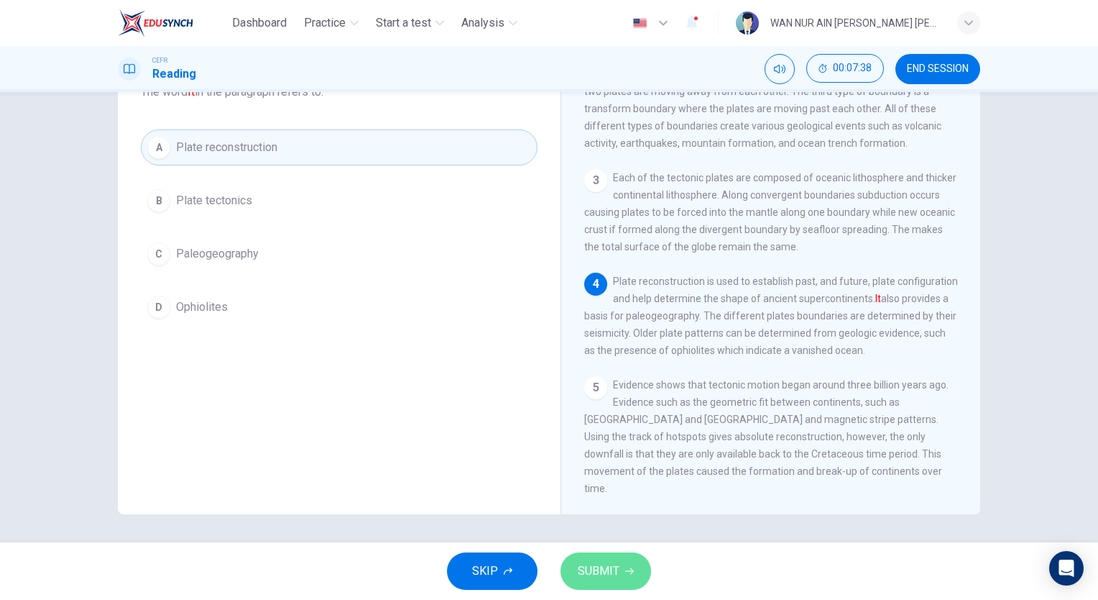
click at [600, 568] on span "SUBMIT" at bounding box center [599, 571] width 42 height 20
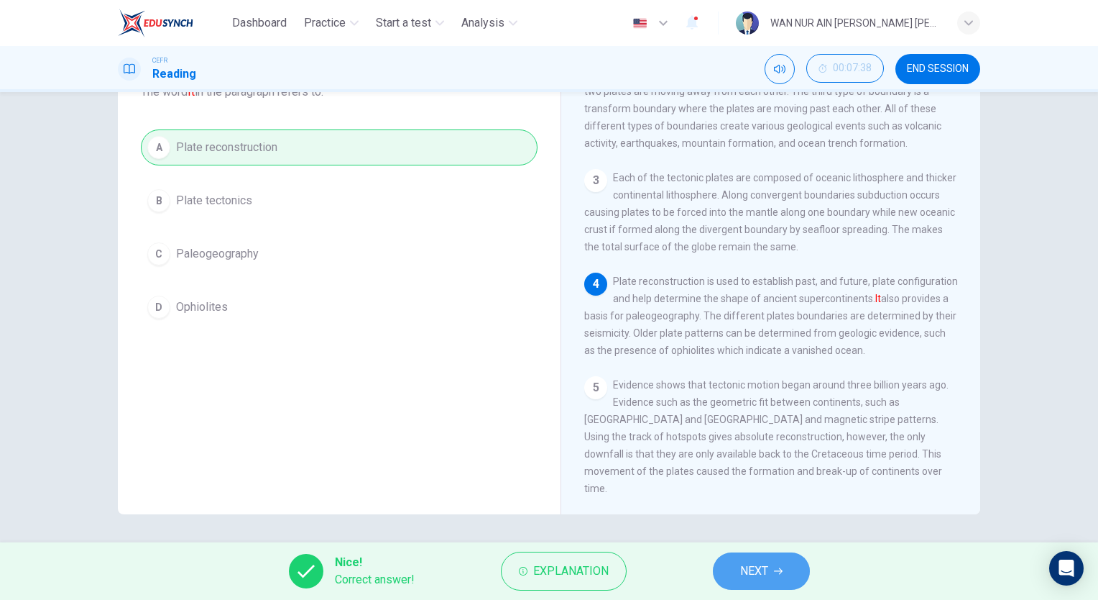
click at [740, 567] on span "NEXT" at bounding box center [754, 571] width 28 height 20
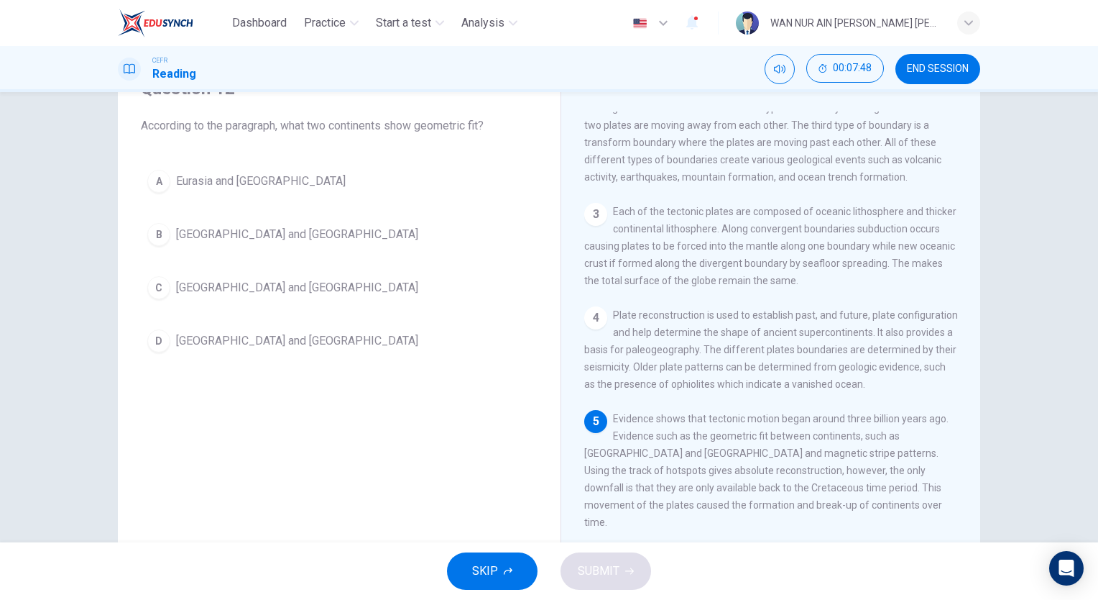
scroll to position [72, 0]
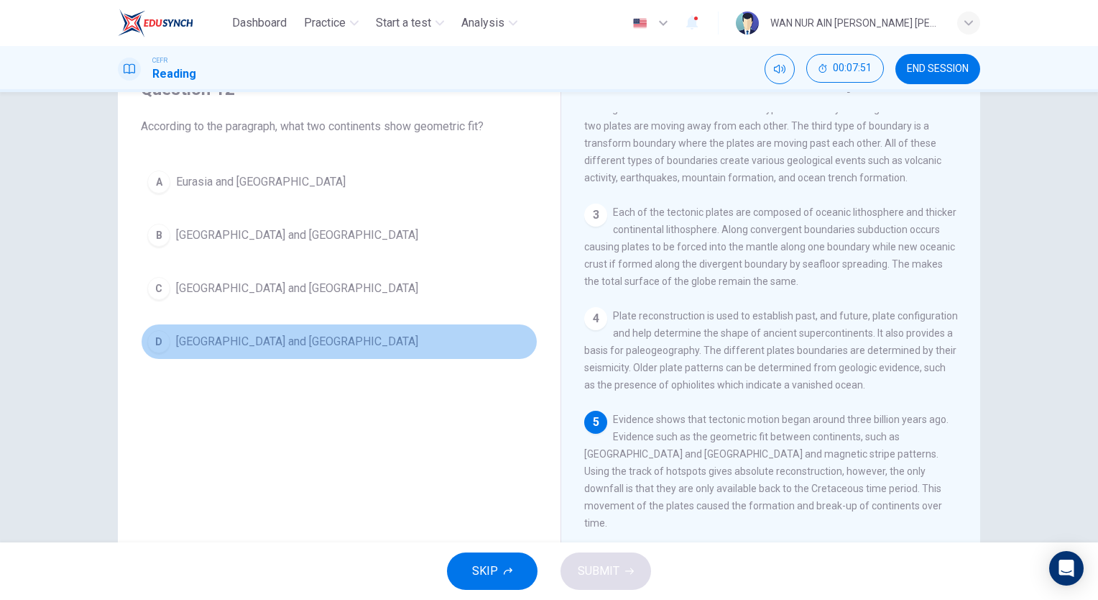
click at [253, 339] on span "Africa and South America" at bounding box center [297, 341] width 242 height 17
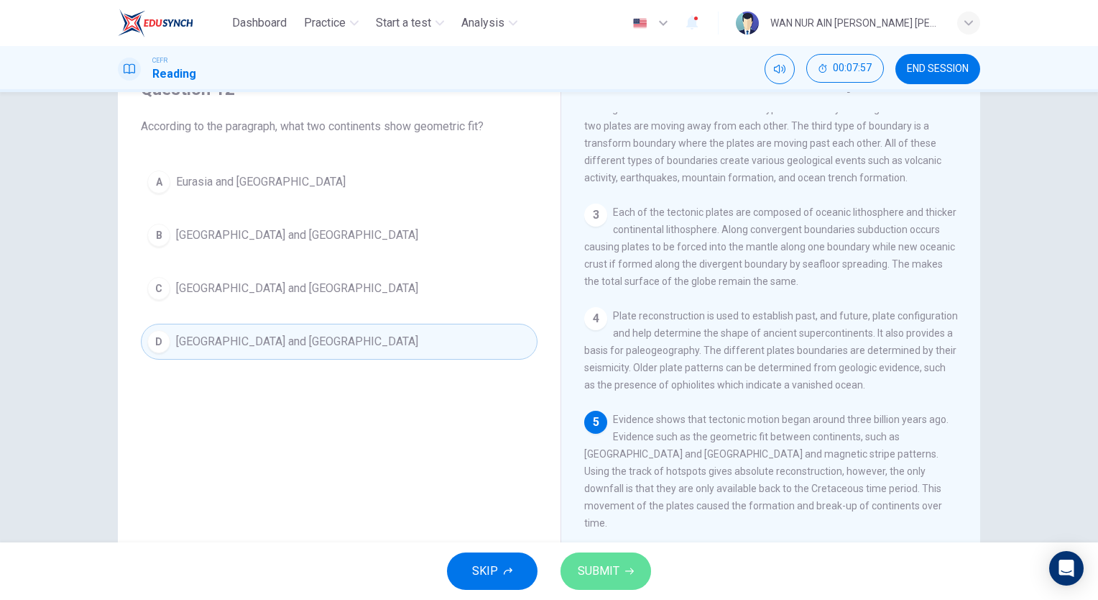
click at [597, 561] on span "SUBMIT" at bounding box center [599, 571] width 42 height 20
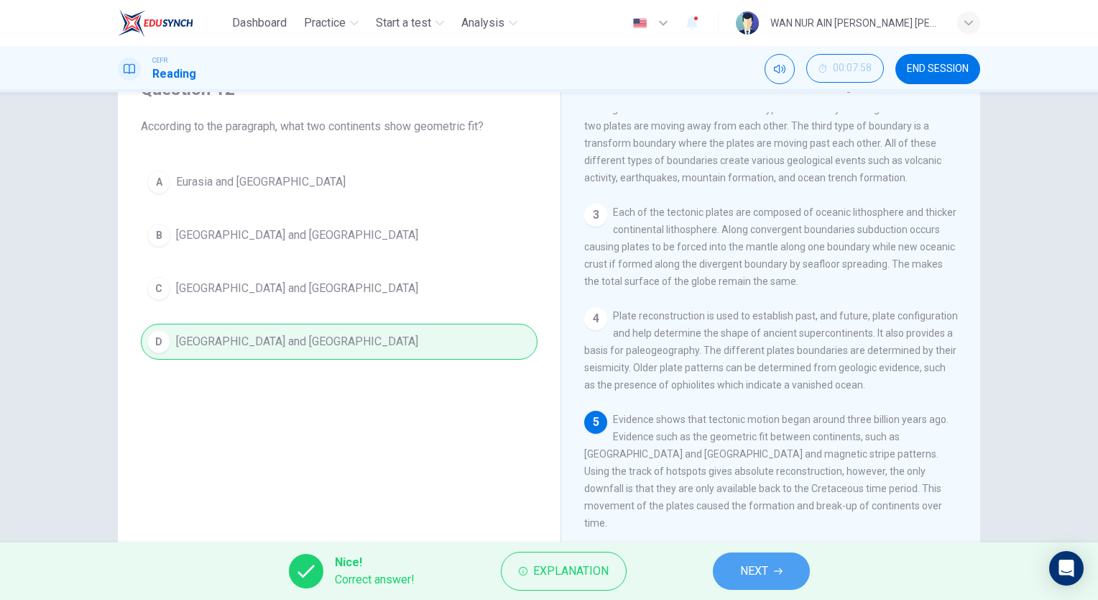
click at [770, 577] on button "NEXT" at bounding box center [761, 570] width 97 height 37
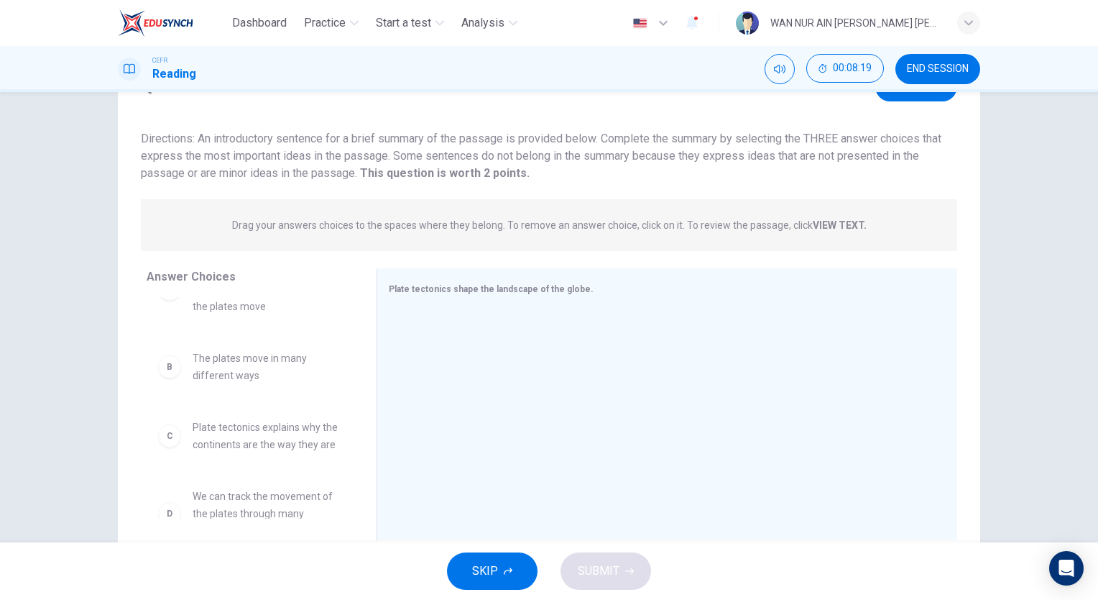
scroll to position [0, 0]
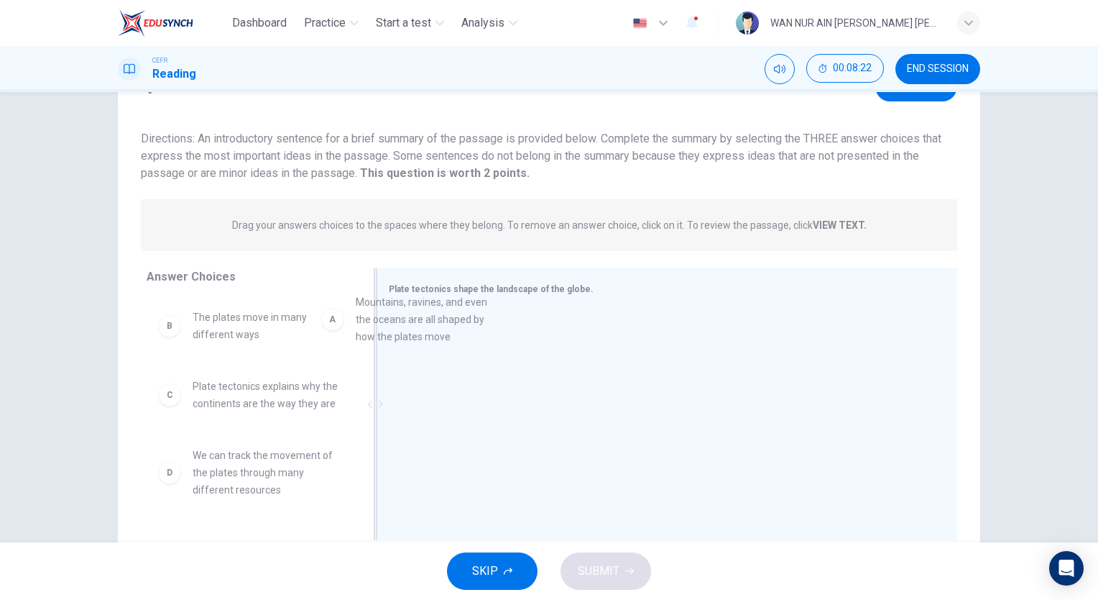
drag, startPoint x: 254, startPoint y: 341, endPoint x: 477, endPoint y: 326, distance: 222.7
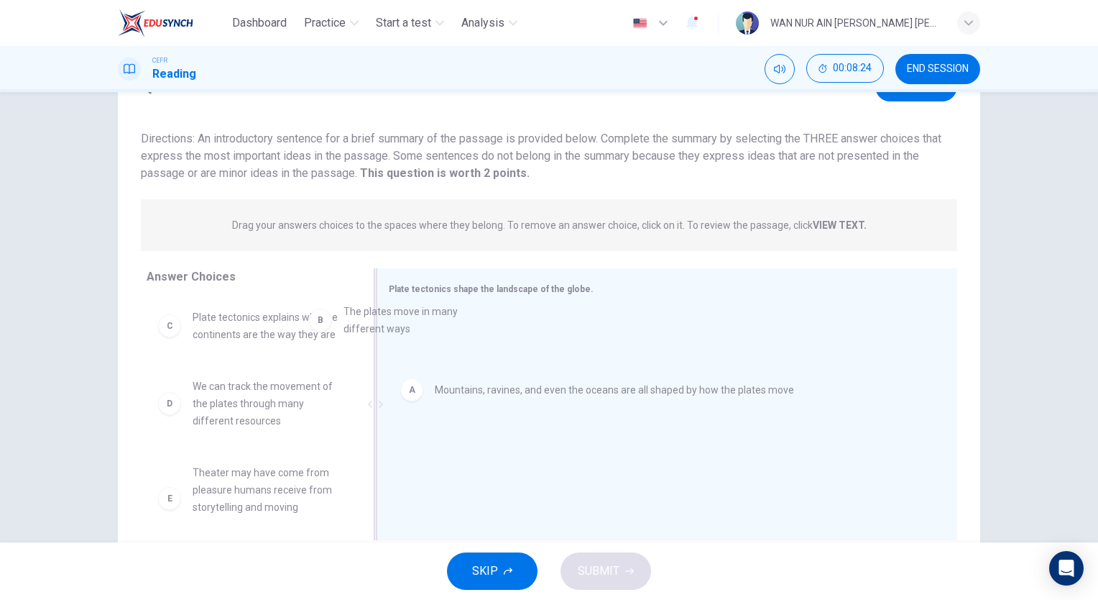
drag, startPoint x: 234, startPoint y: 326, endPoint x: 482, endPoint y: 329, distance: 248.0
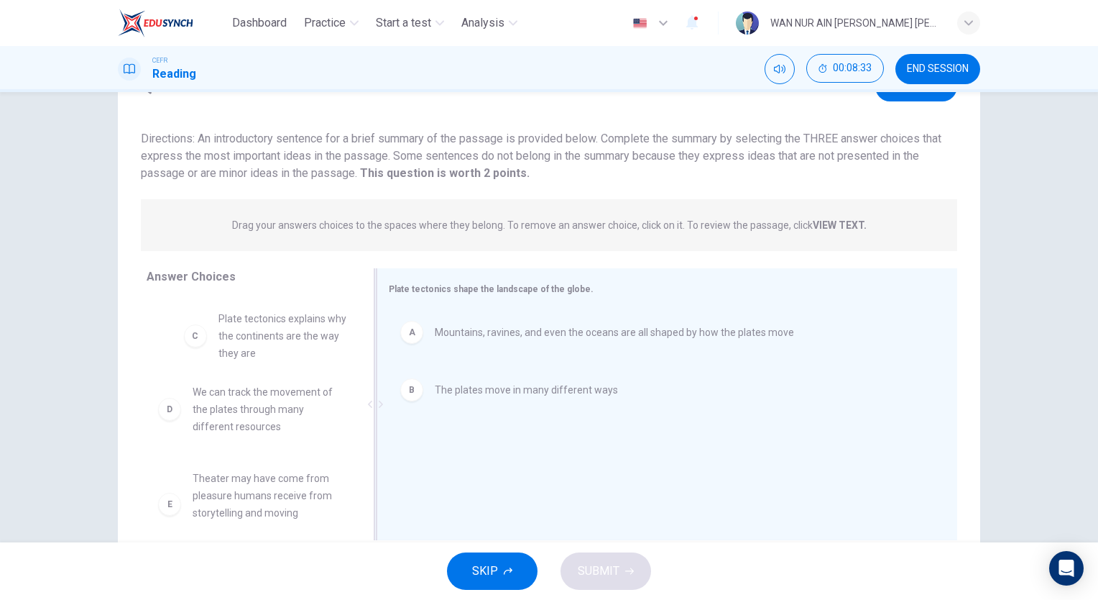
drag, startPoint x: 236, startPoint y: 321, endPoint x: 460, endPoint y: 335, distance: 224.8
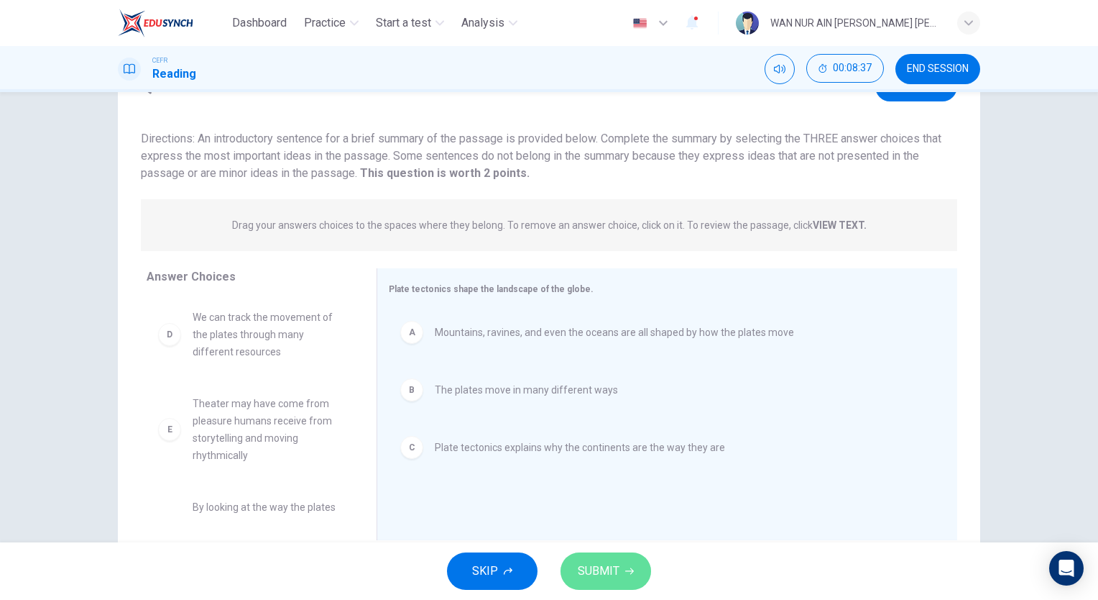
click at [595, 569] on span "SUBMIT" at bounding box center [599, 571] width 42 height 20
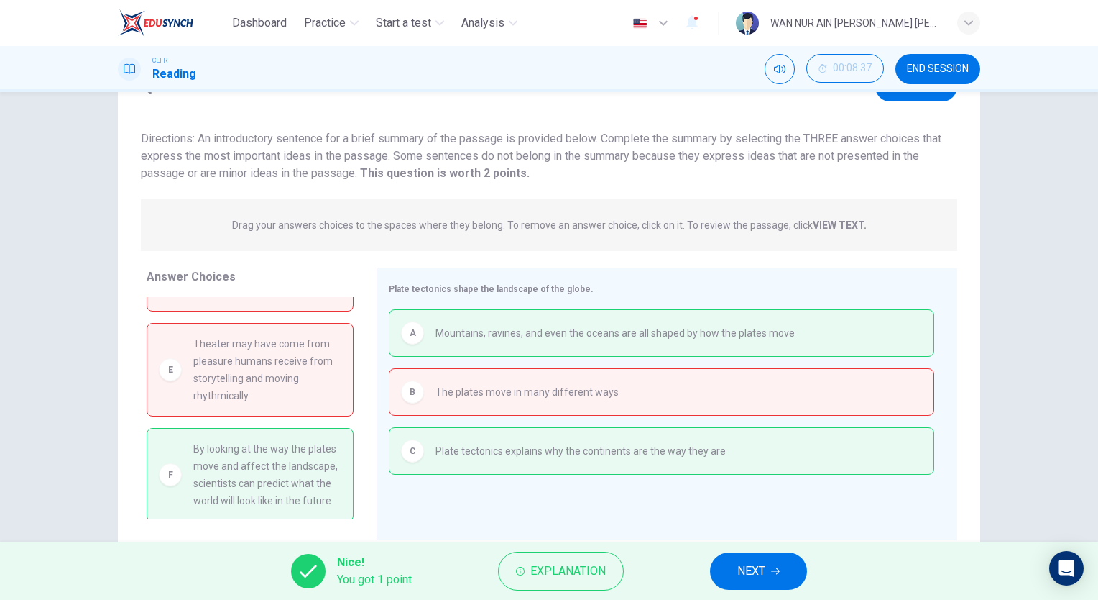
scroll to position [63, 0]
click at [735, 564] on button "NEXT" at bounding box center [758, 570] width 97 height 37
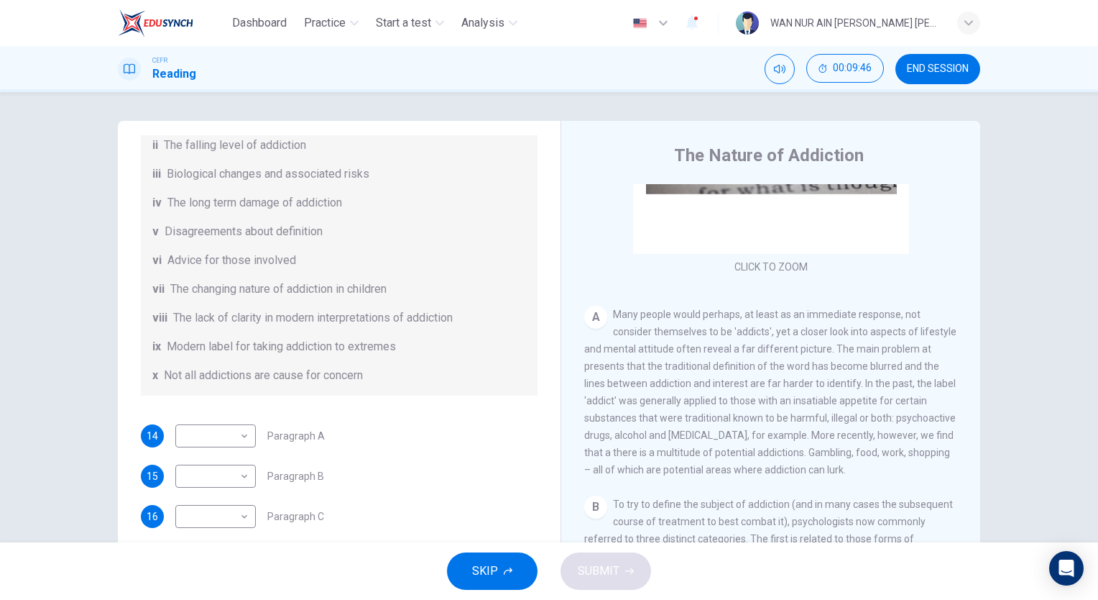
scroll to position [254, 0]
click at [221, 431] on body "Dashboard Practice Start a test Analysis English en ​ WAN NUR AIN BINTI WAN ABD…" at bounding box center [549, 300] width 1098 height 600
click at [209, 520] on li "viii" at bounding box center [212, 530] width 81 height 23
type input "viii"
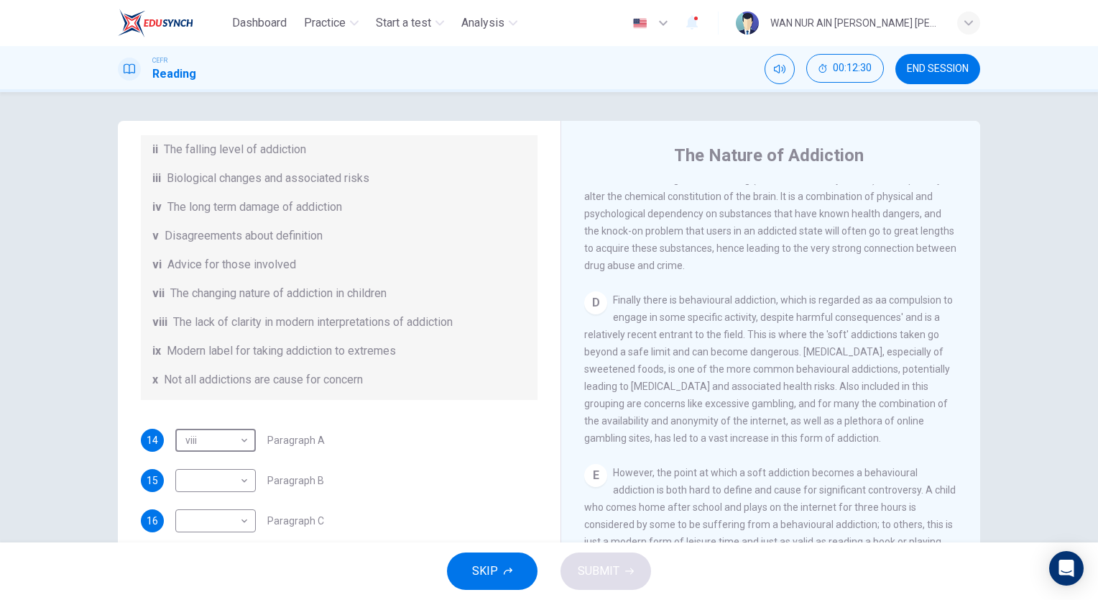
scroll to position [250, 0]
click at [219, 467] on body "Dashboard Practice Start a test Analysis English en ​ WAN NUR AIN BINTI WAN ABD…" at bounding box center [549, 300] width 1098 height 600
click at [207, 393] on li "ii" at bounding box center [212, 392] width 81 height 23
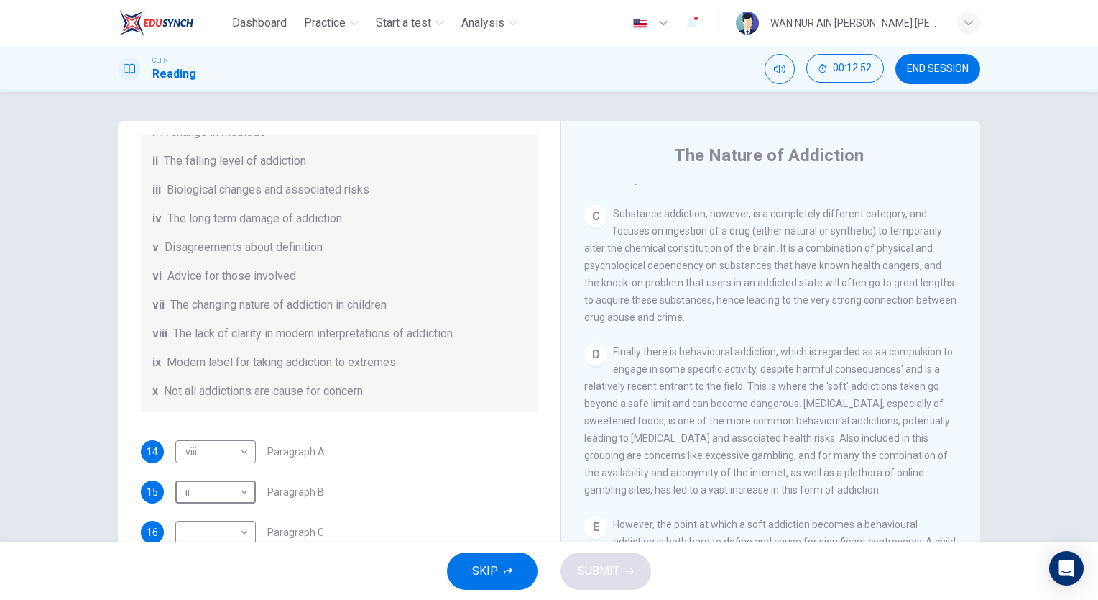
scroll to position [239, 0]
click at [201, 495] on body "Dashboard Practice Start a test Analysis English en ​ WAN NUR AIN BINTI WAN ABD…" at bounding box center [549, 300] width 1098 height 600
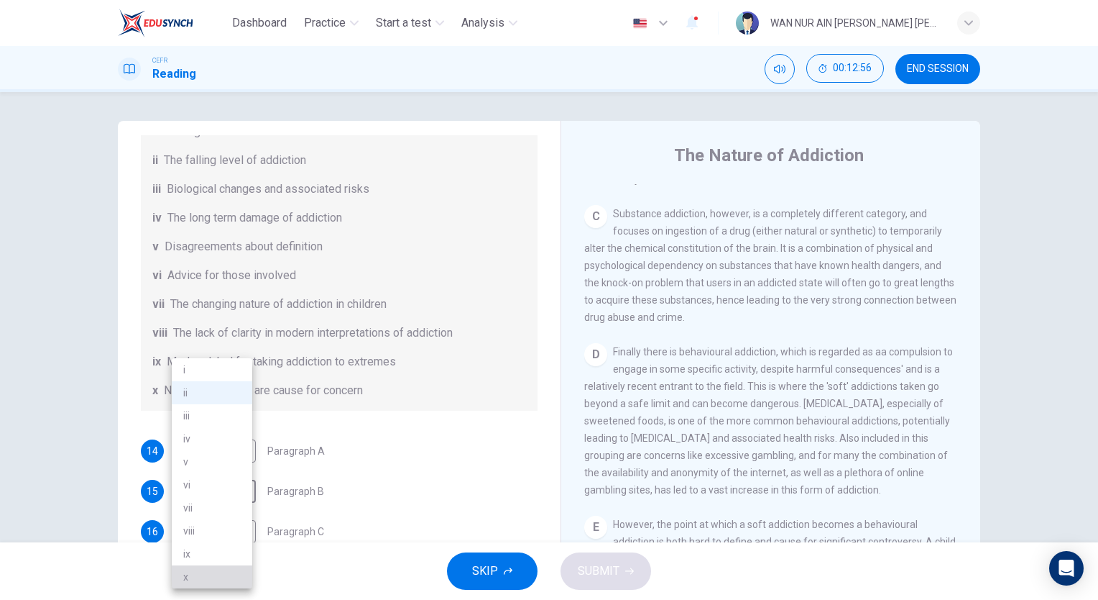
click at [198, 571] on li "x" at bounding box center [212, 576] width 81 height 23
type input "x"
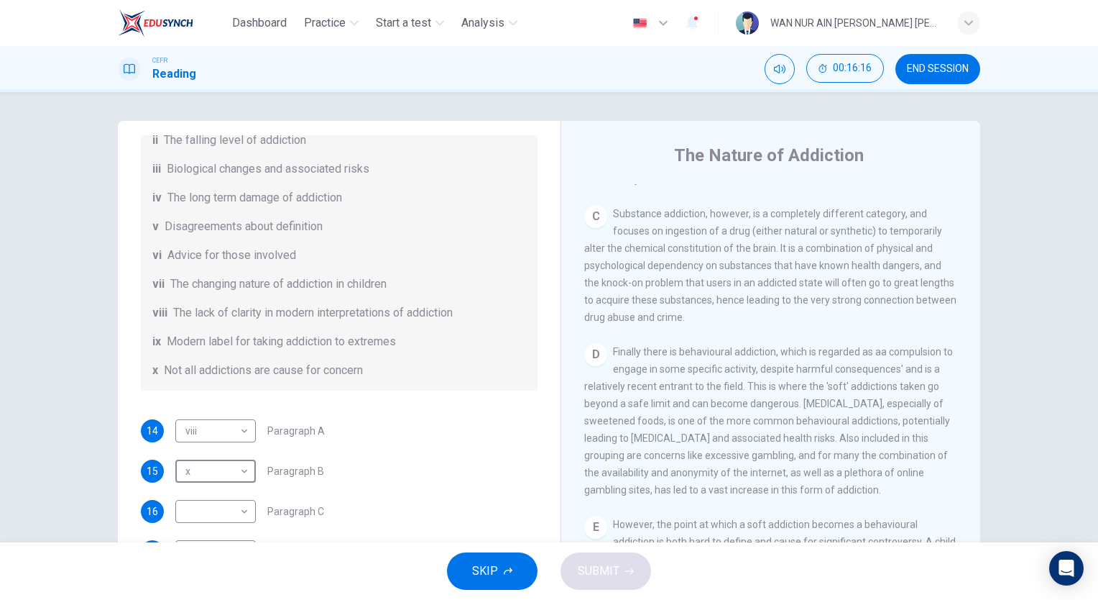
scroll to position [311, 0]
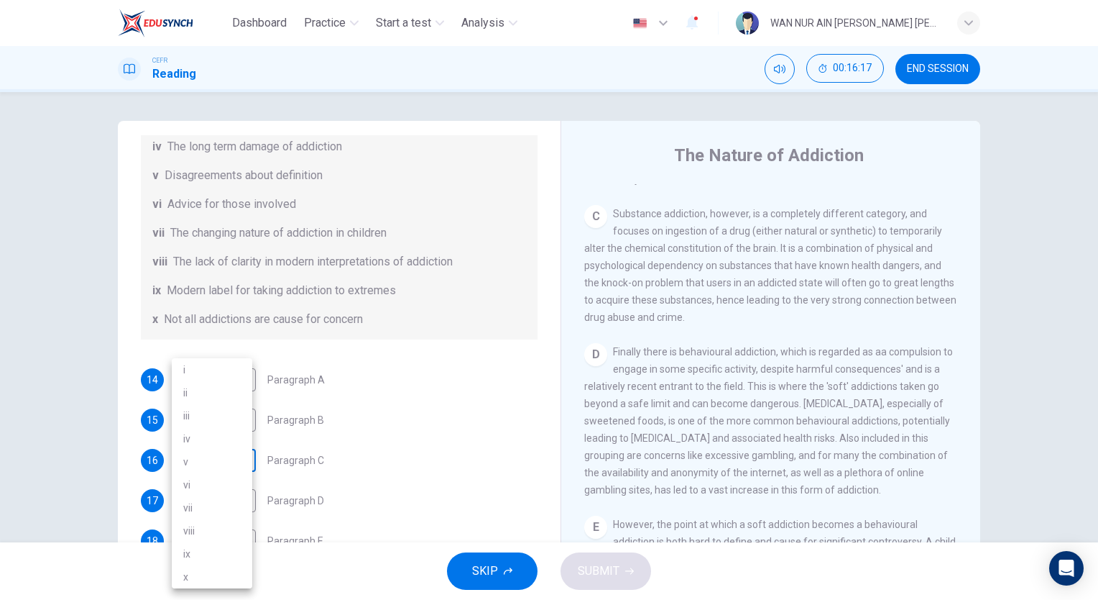
click at [230, 460] on body "Dashboard Practice Start a test Analysis English en ​ WAN NUR AIN BINTI WAN ABD…" at bounding box center [549, 300] width 1098 height 600
click at [206, 421] on li "iii" at bounding box center [212, 415] width 81 height 23
type input "iii"
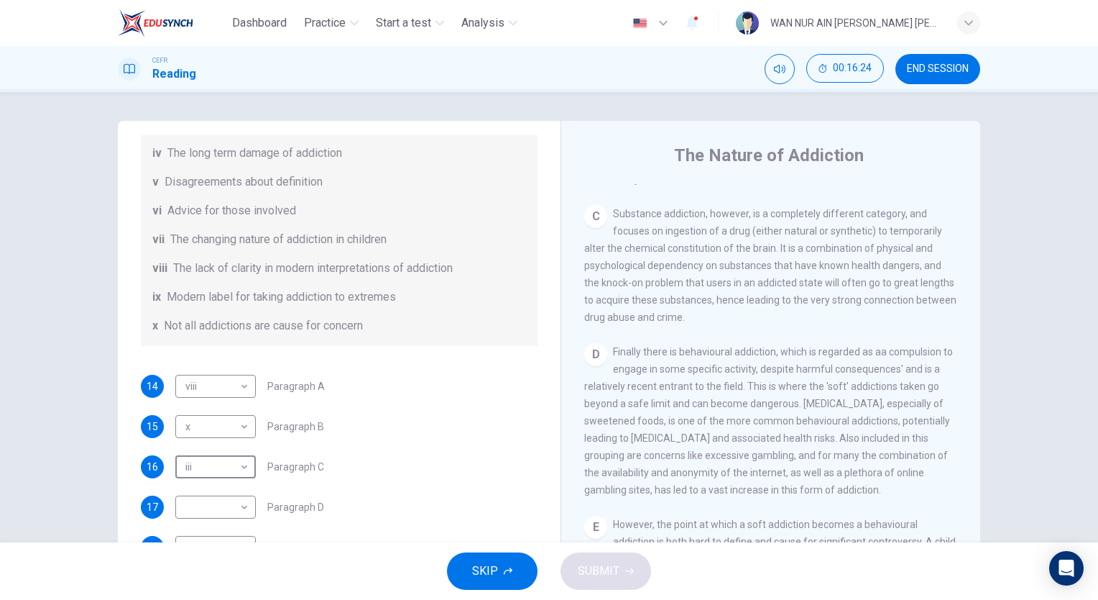
scroll to position [305, 0]
click at [227, 503] on body "Dashboard Practice Start a test Analysis English en ​ WAN NUR AIN BINTI WAN ABD…" at bounding box center [549, 300] width 1098 height 600
click at [204, 436] on li "iv" at bounding box center [212, 438] width 81 height 23
type input "iv"
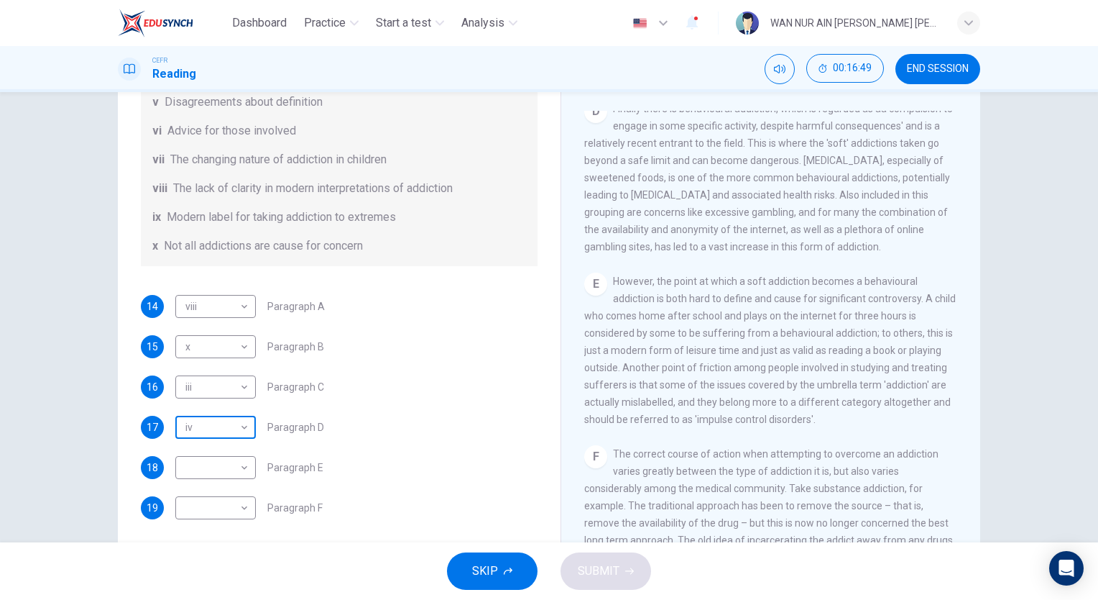
scroll to position [74, 0]
click at [206, 480] on body "Dashboard Practice Start a test Analysis English en ​ WAN NUR AIN BINTI WAN ABD…" at bounding box center [549, 300] width 1098 height 600
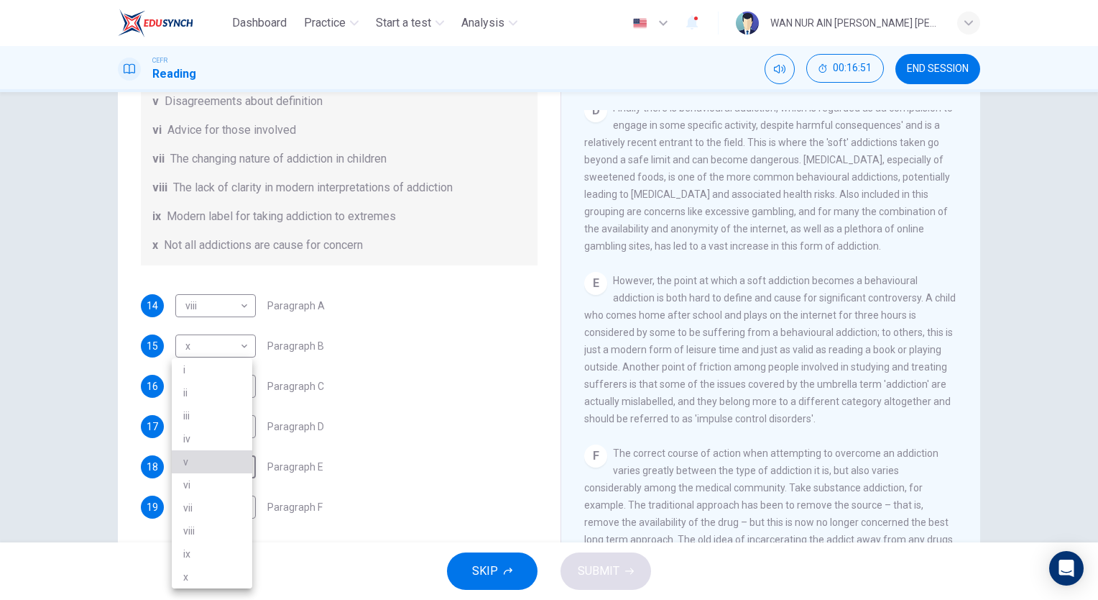
click at [198, 459] on li "v" at bounding box center [212, 461] width 81 height 23
type input "v"
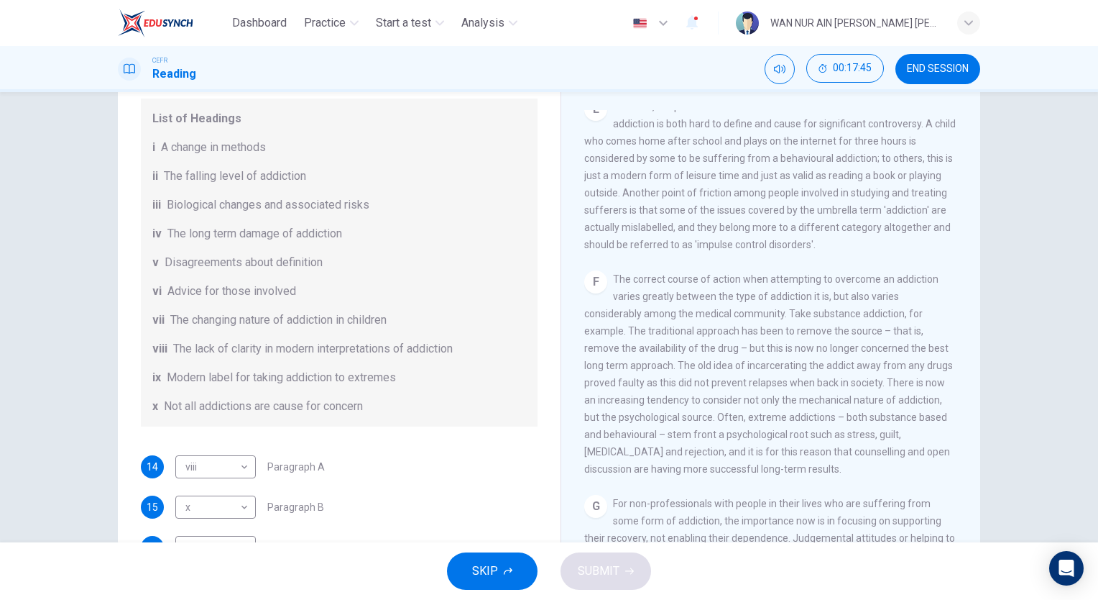
scroll to position [311, 0]
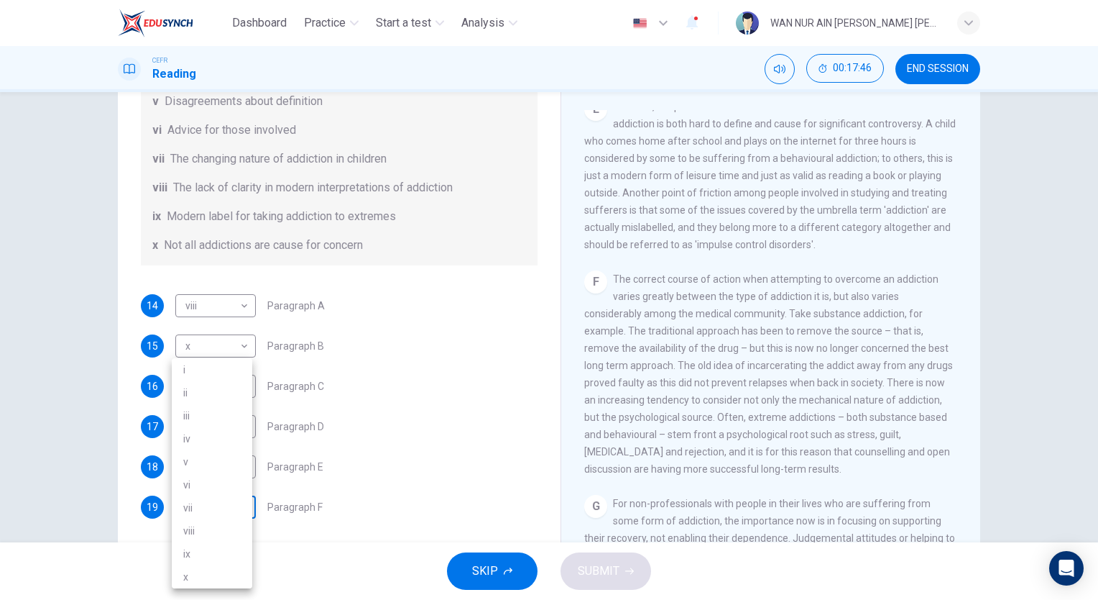
click at [214, 496] on body "Dashboard Practice Start a test Analysis English en ​ WAN NUR AIN BINTI WAN ABD…" at bounding box center [549, 300] width 1098 height 600
click at [187, 372] on li "i" at bounding box center [212, 369] width 81 height 23
type input "i"
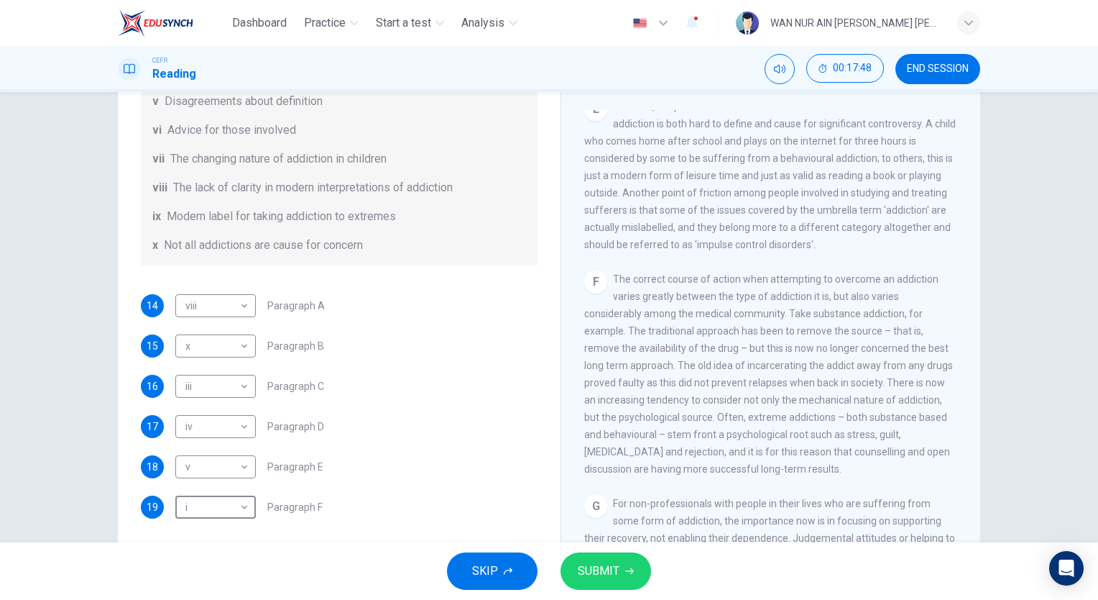
scroll to position [106, 0]
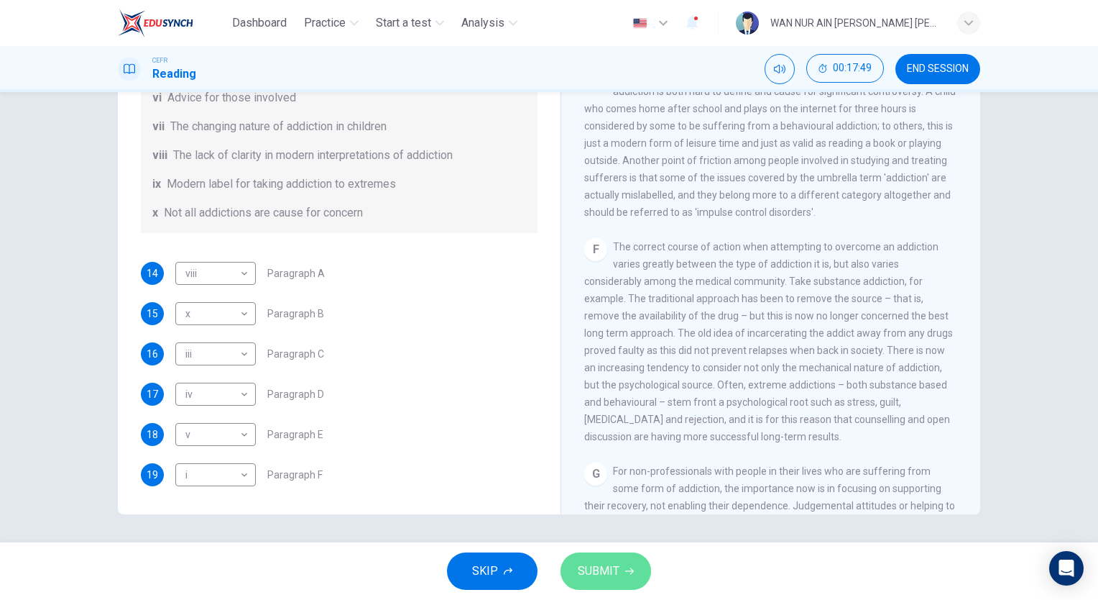
click at [605, 556] on button "SUBMIT" at bounding box center [606, 570] width 91 height 37
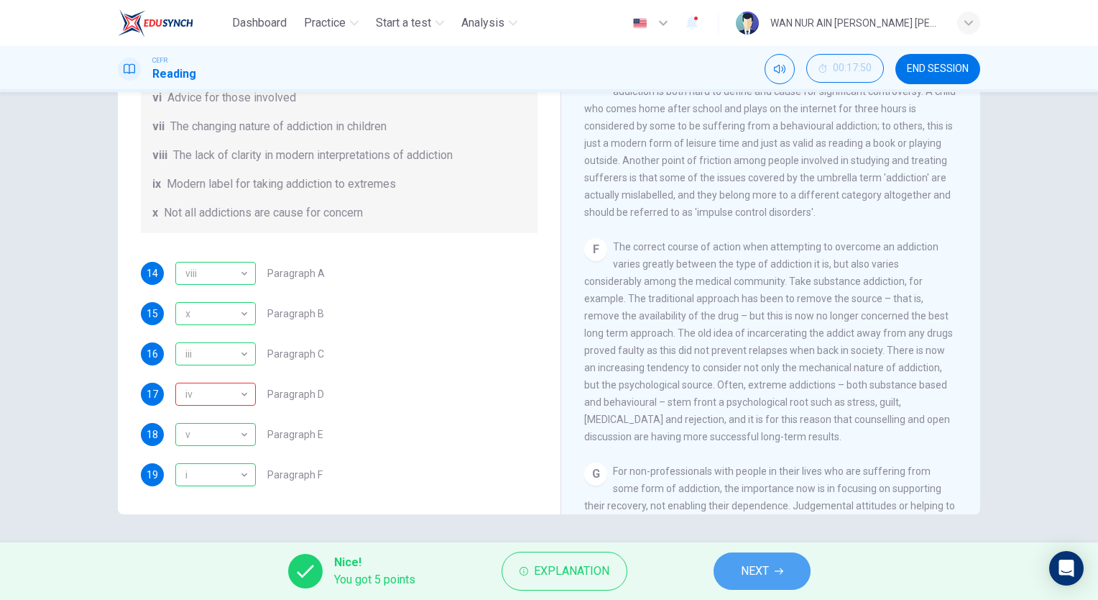
click at [742, 571] on span "NEXT" at bounding box center [755, 571] width 28 height 20
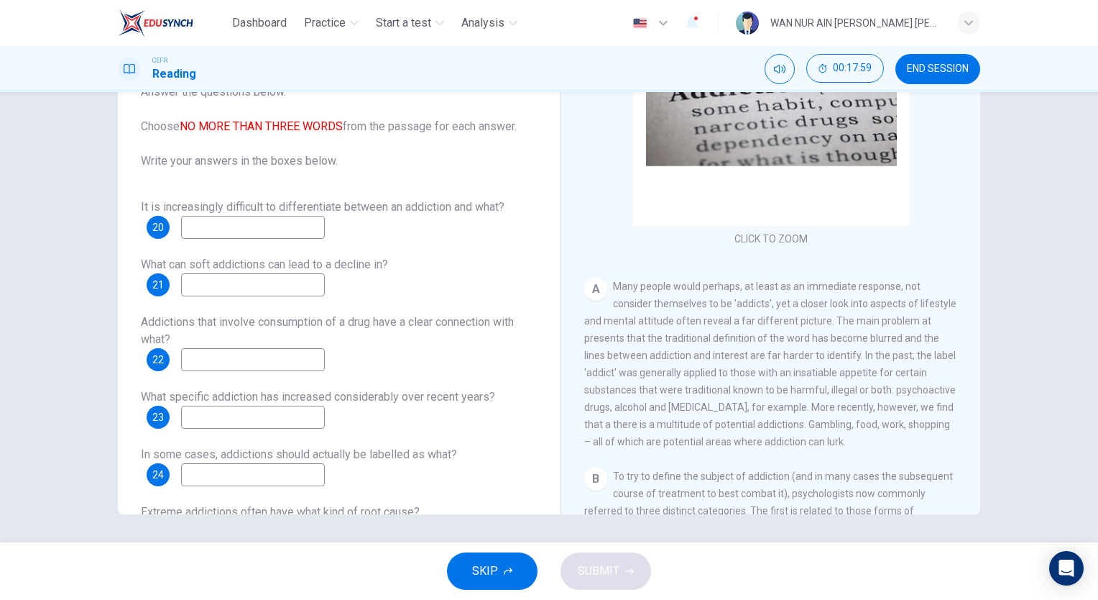
scroll to position [109, 0]
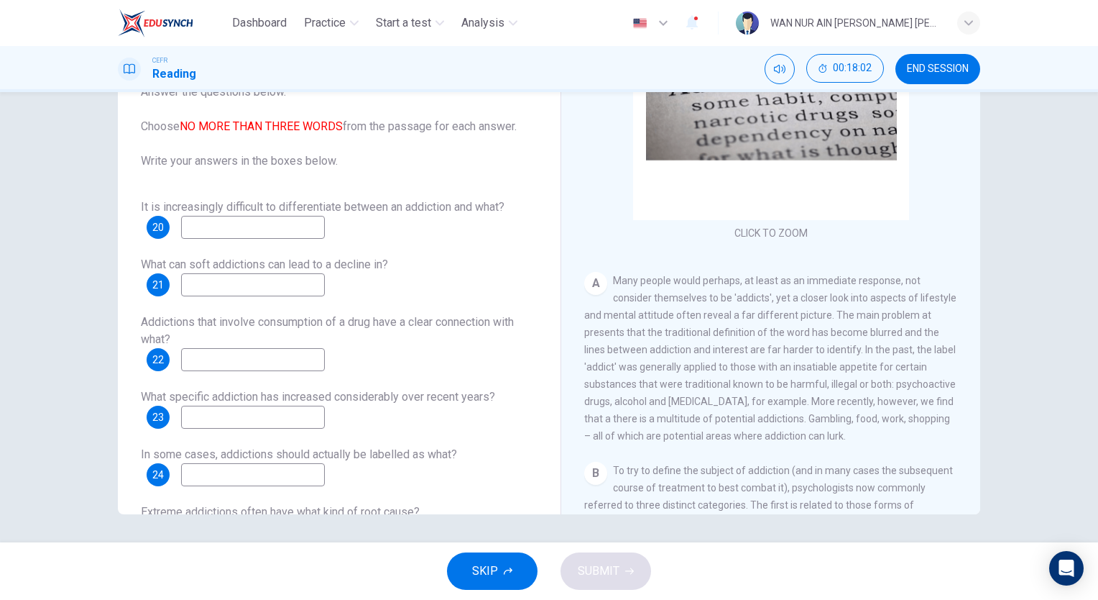
click at [211, 237] on input at bounding box center [253, 227] width 144 height 23
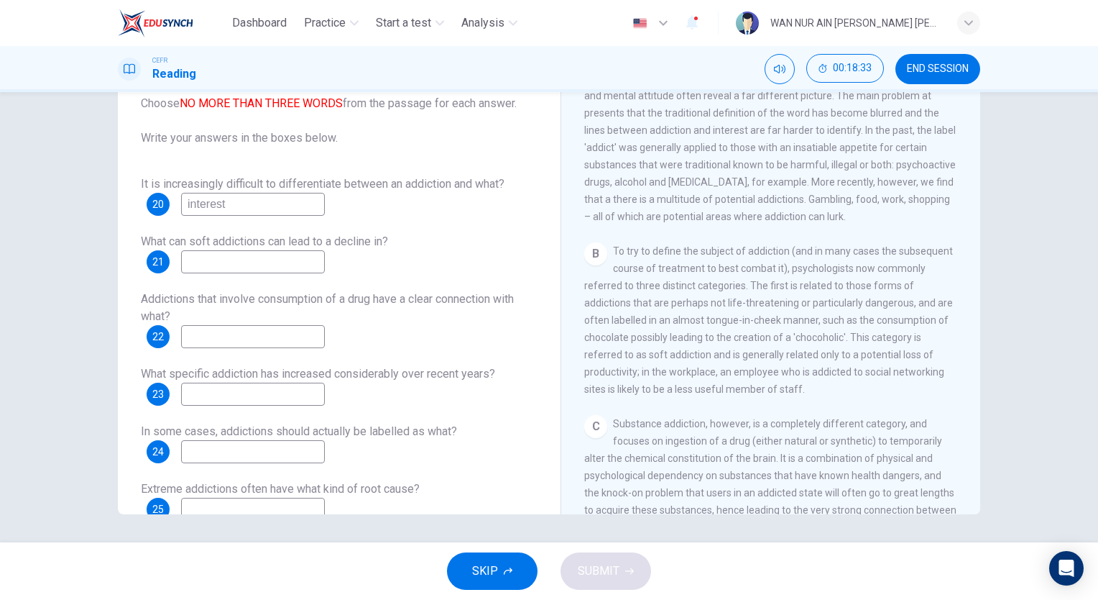
scroll to position [331, 0]
type input "interest"
click at [216, 260] on input at bounding box center [253, 261] width 144 height 23
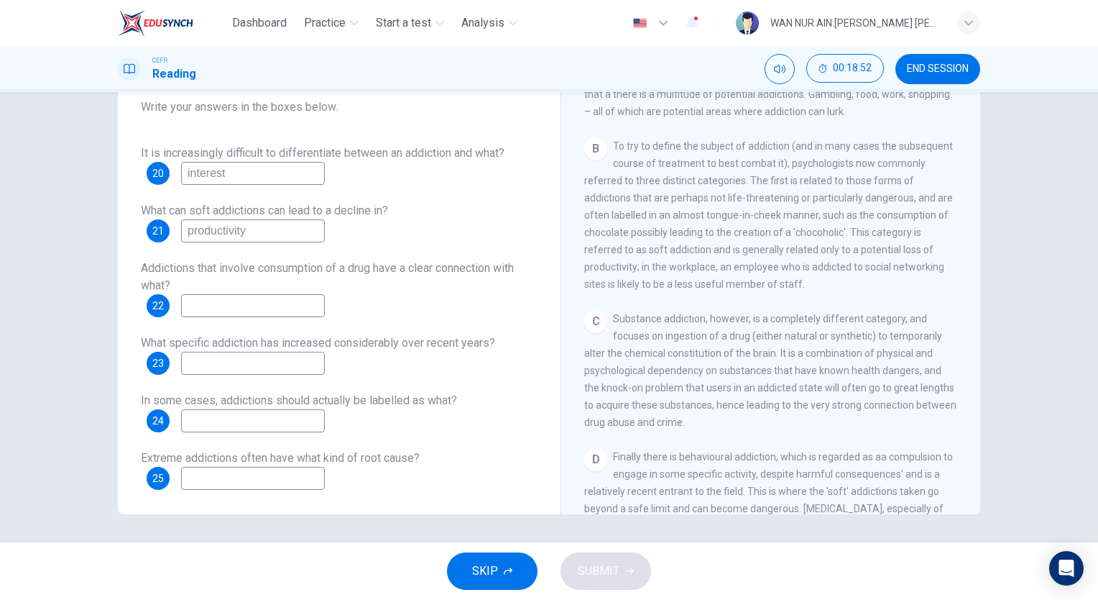
scroll to position [434, 0]
type input "productivity"
click at [230, 308] on input at bounding box center [253, 305] width 144 height 23
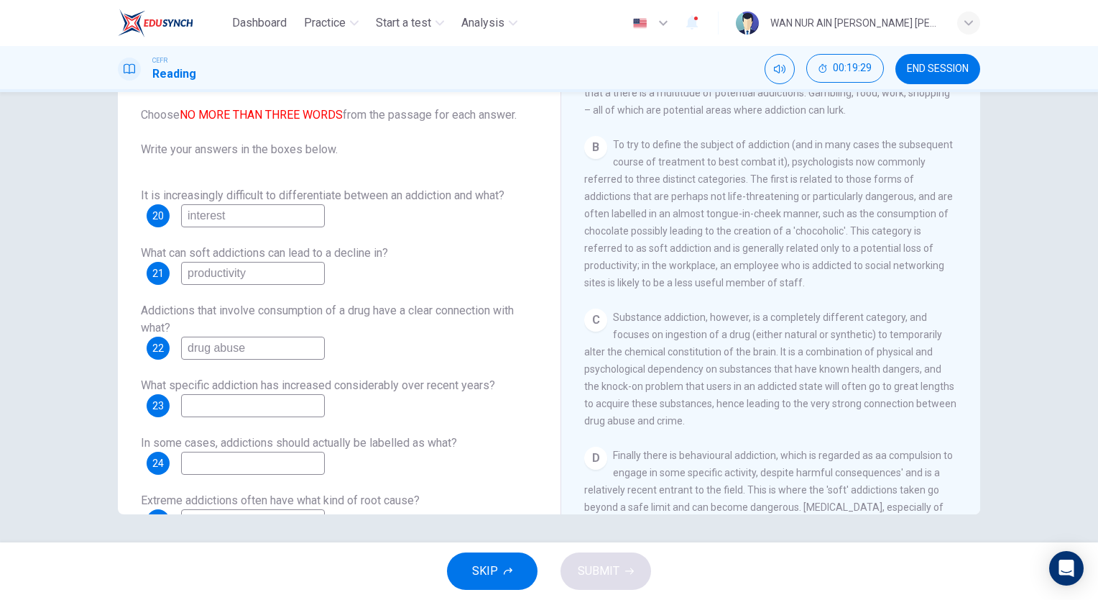
scroll to position [58, 0]
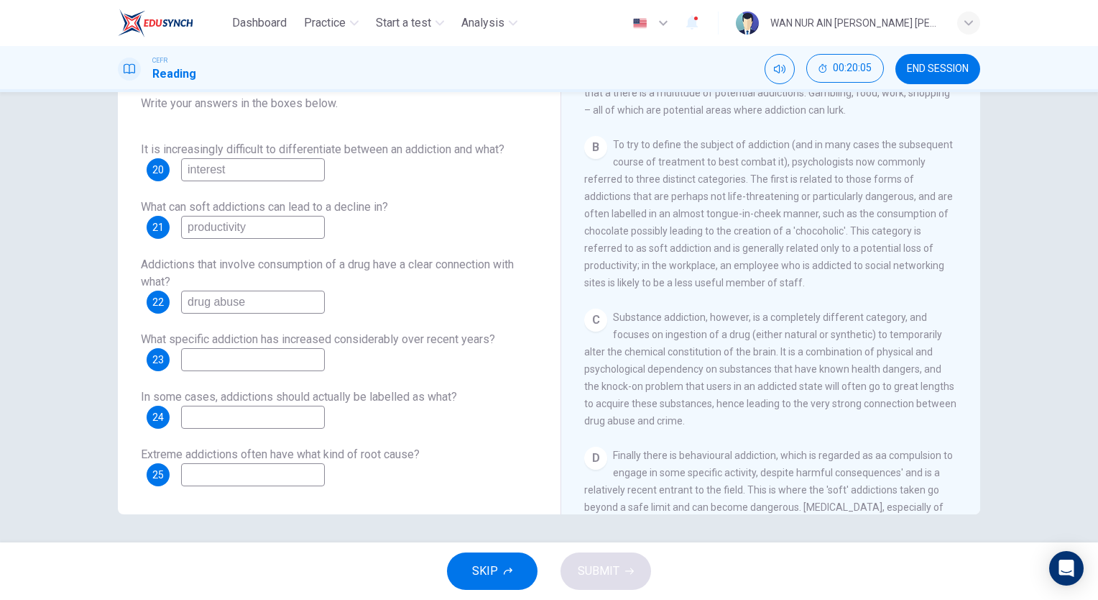
click at [216, 306] on input "drug abuse" at bounding box center [253, 301] width 144 height 23
type input "d"
type input "crime"
click at [241, 358] on input at bounding box center [253, 359] width 144 height 23
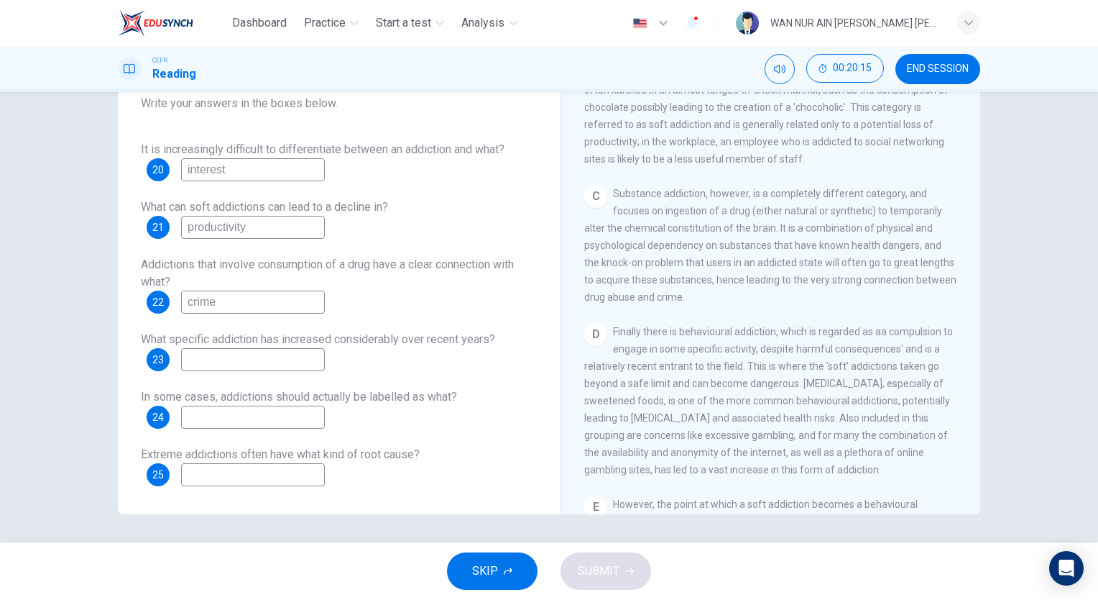
scroll to position [564, 0]
click at [309, 359] on input "behavioural addiction" at bounding box center [253, 359] width 144 height 23
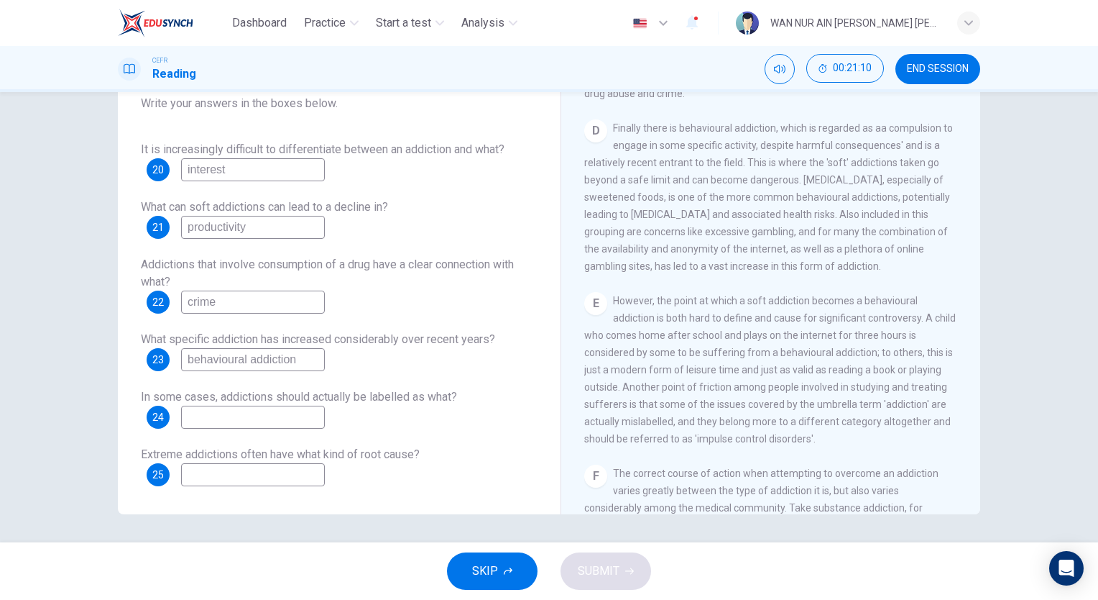
scroll to position [770, 0]
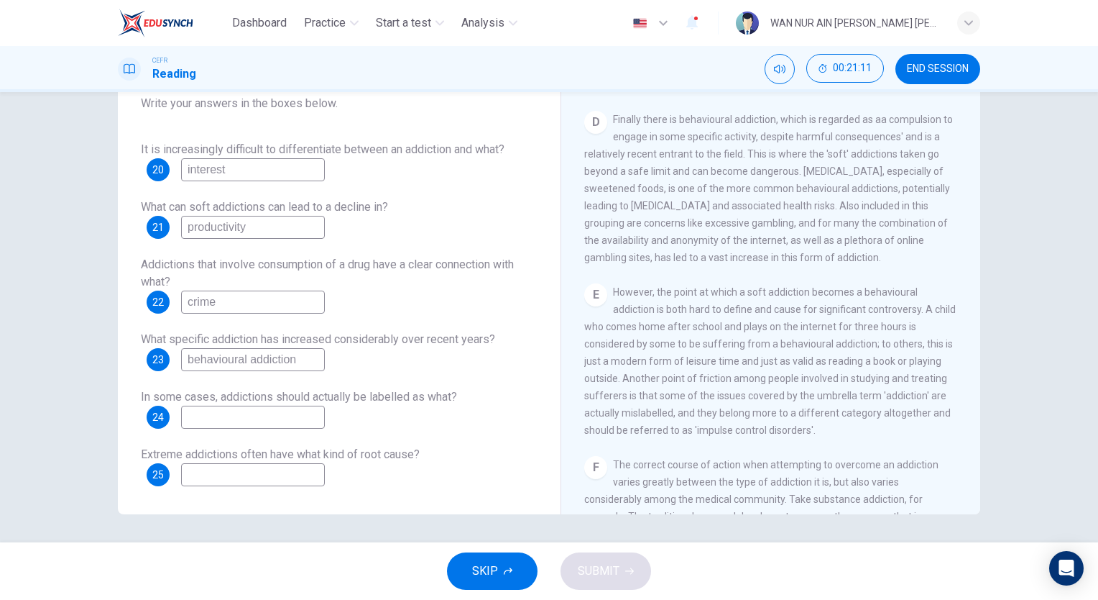
type input "behavioural addiction"
click at [285, 410] on input at bounding box center [253, 416] width 144 height 23
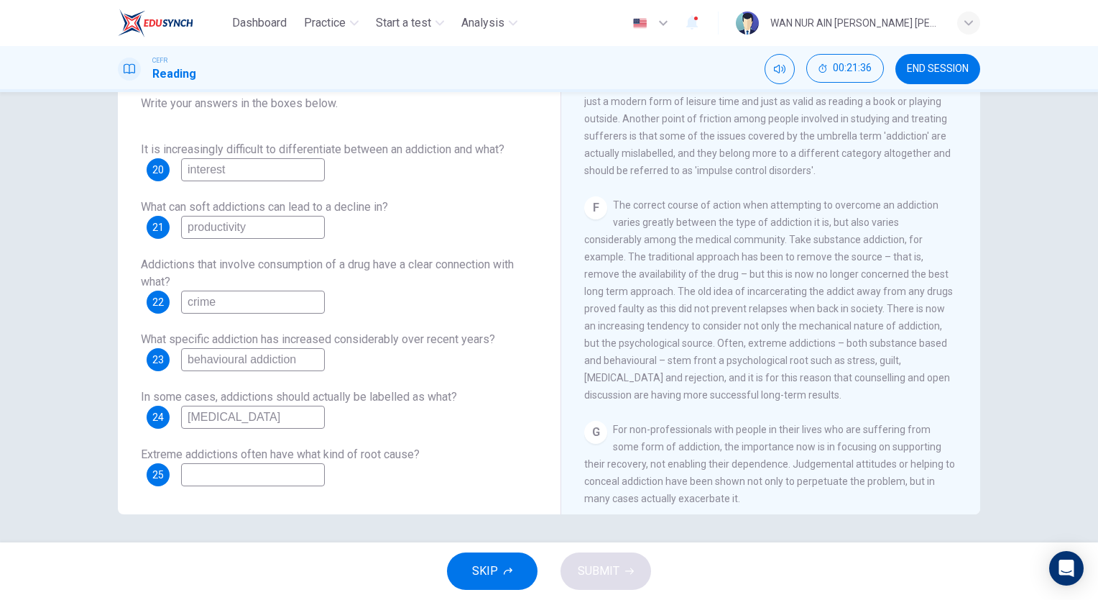
scroll to position [1031, 0]
type input "impulse control disorders"
click at [216, 475] on input at bounding box center [253, 474] width 144 height 23
type input "psychological root"
click at [594, 573] on span "SUBMIT" at bounding box center [599, 571] width 42 height 20
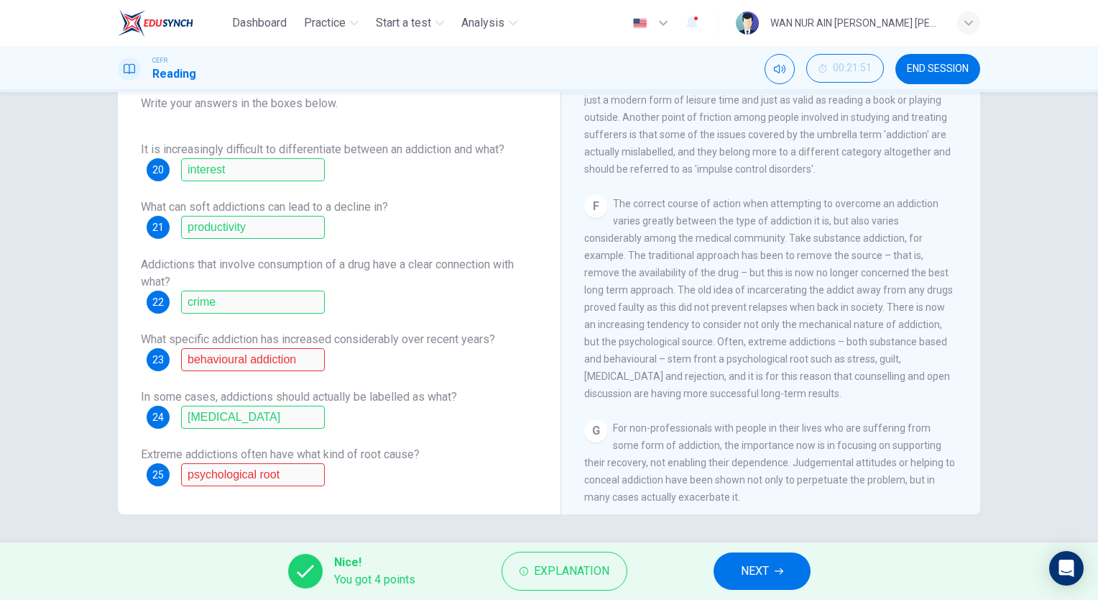
click at [734, 562] on button "NEXT" at bounding box center [762, 570] width 97 height 37
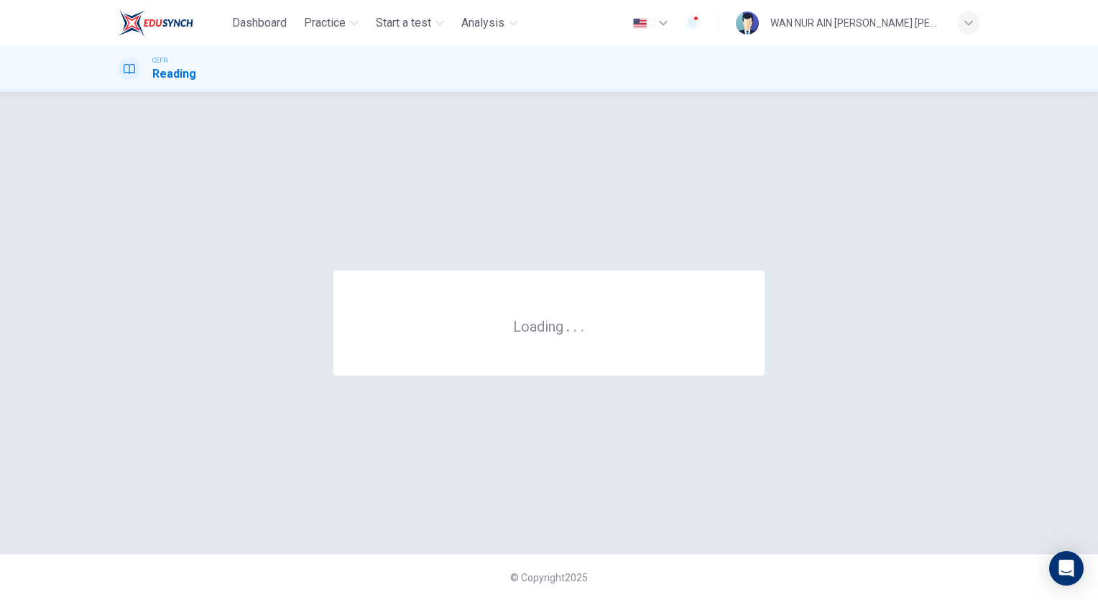
scroll to position [0, 0]
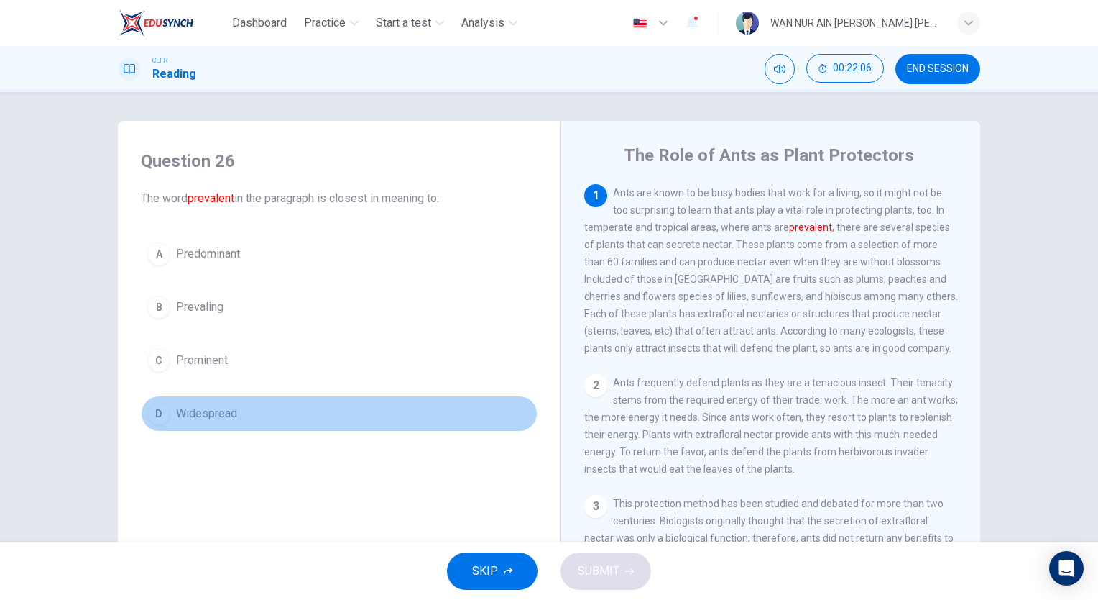
click at [187, 405] on span "Widespread" at bounding box center [206, 413] width 61 height 17
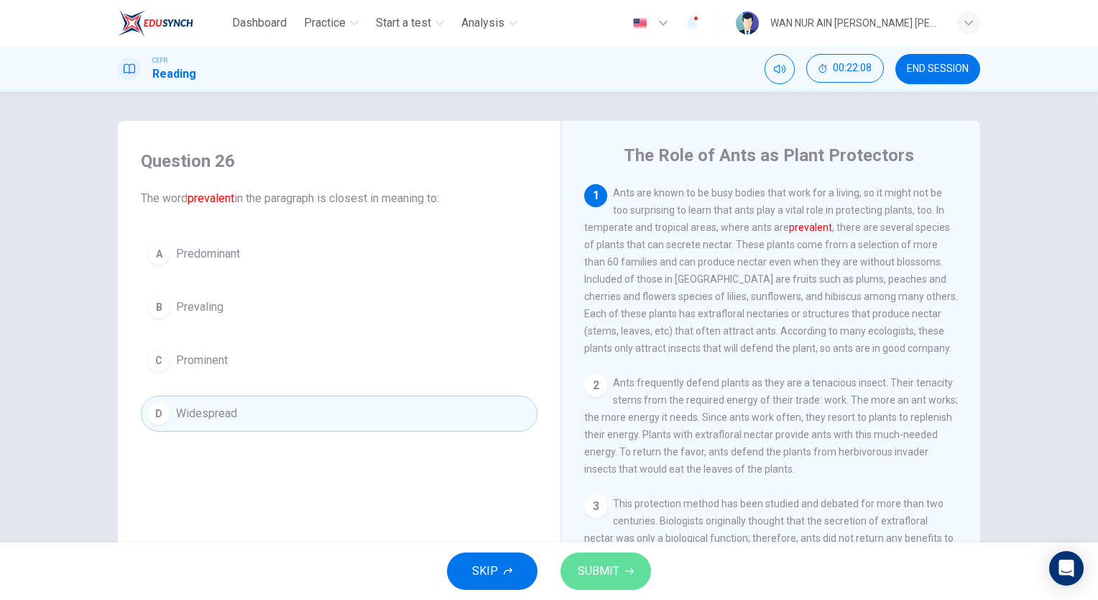
click at [593, 555] on button "SUBMIT" at bounding box center [606, 570] width 91 height 37
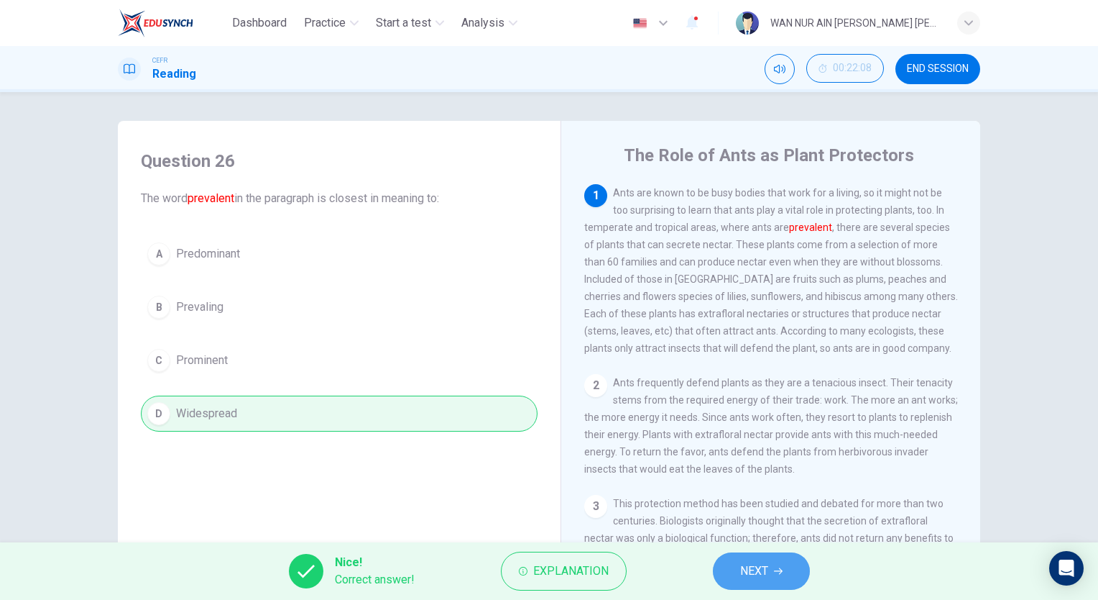
click at [783, 567] on icon "button" at bounding box center [778, 571] width 9 height 9
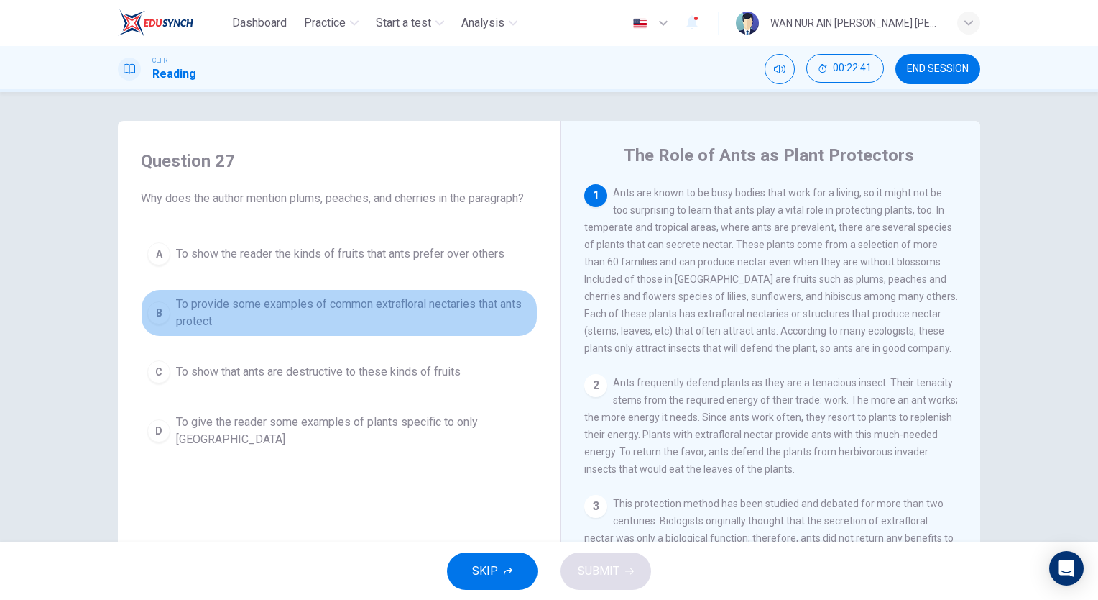
click at [517, 320] on span "To provide some examples of common extrafloral nectaries that ants protect" at bounding box center [353, 312] width 355 height 35
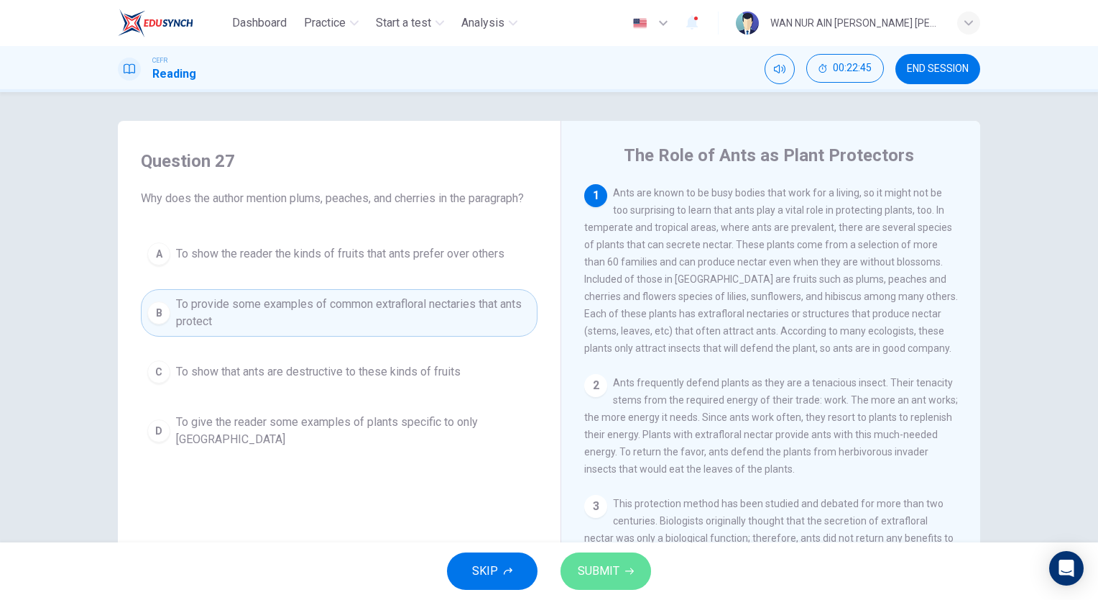
click at [572, 560] on button "SUBMIT" at bounding box center [606, 570] width 91 height 37
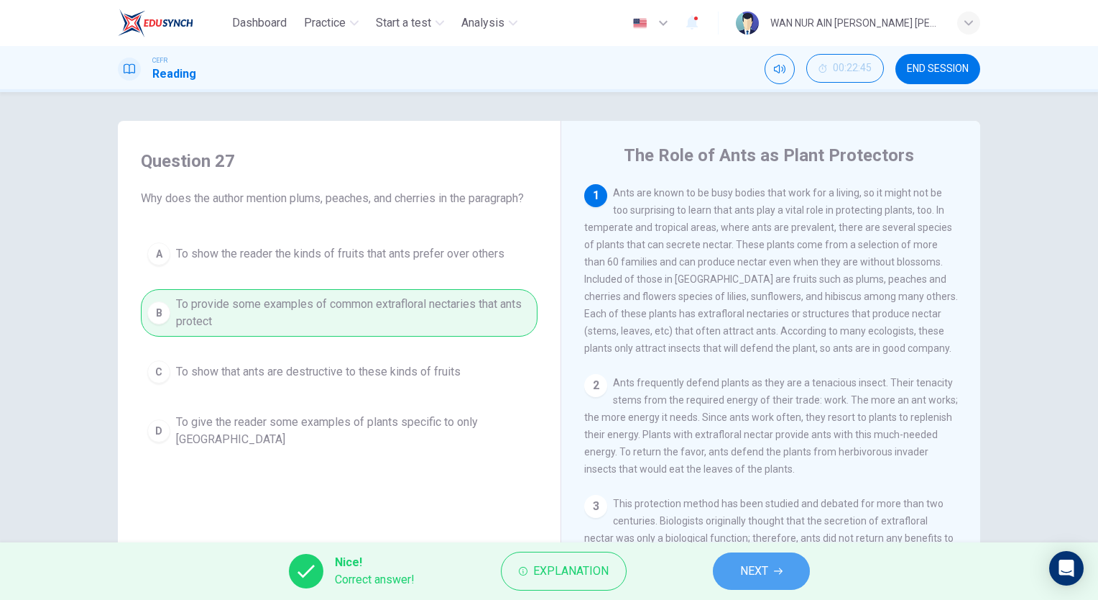
click at [736, 577] on button "NEXT" at bounding box center [761, 570] width 97 height 37
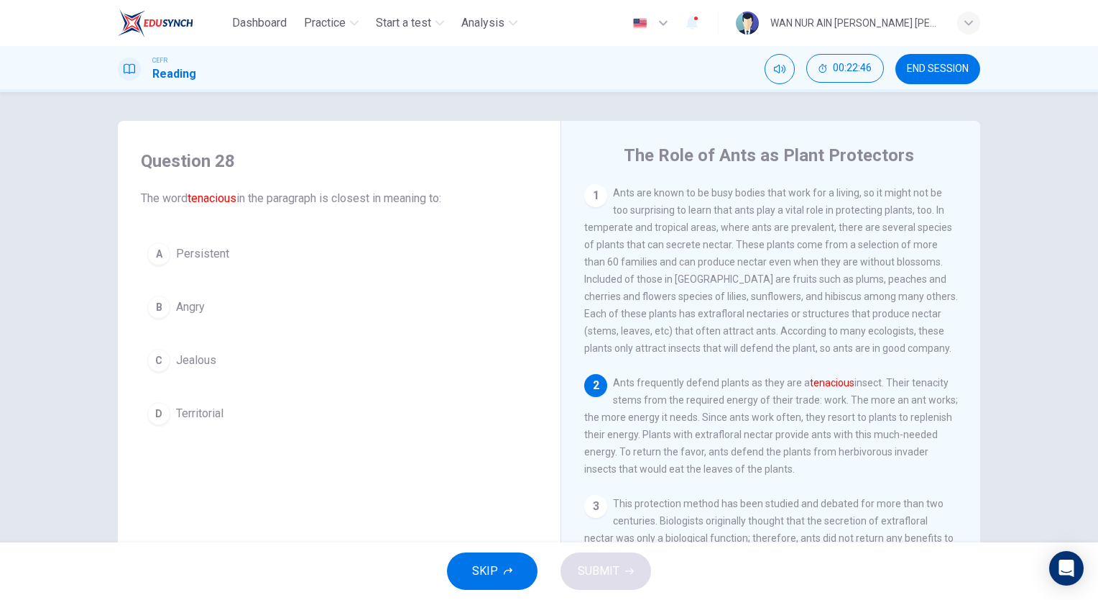
scroll to position [47, 0]
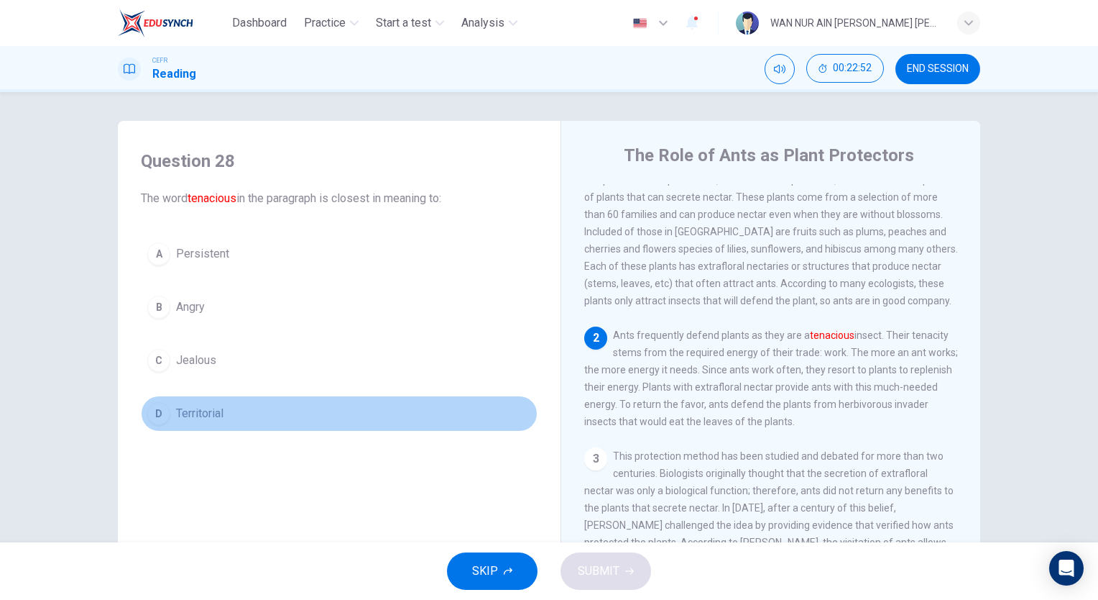
click at [204, 415] on span "Territorial" at bounding box center [199, 413] width 47 height 17
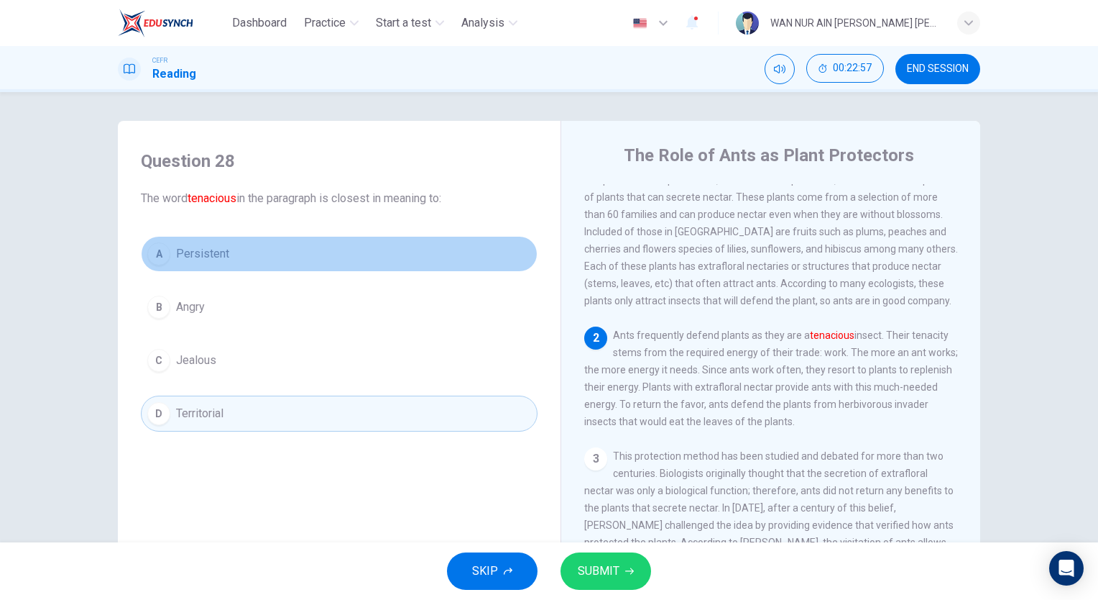
click at [332, 257] on button "A Persistent" at bounding box center [339, 254] width 397 height 36
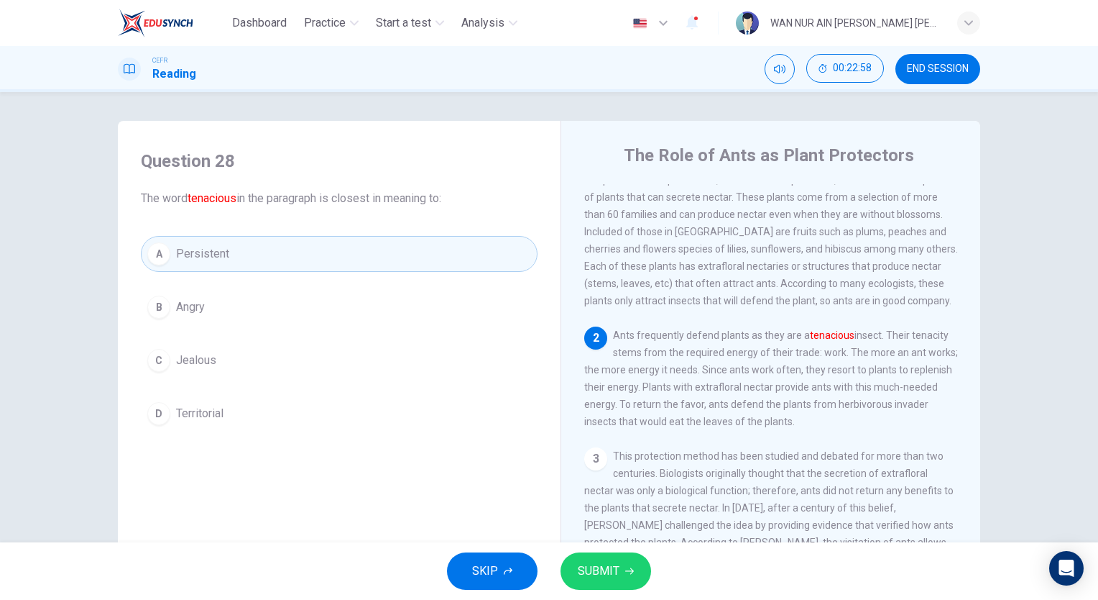
click at [614, 577] on span "SUBMIT" at bounding box center [599, 571] width 42 height 20
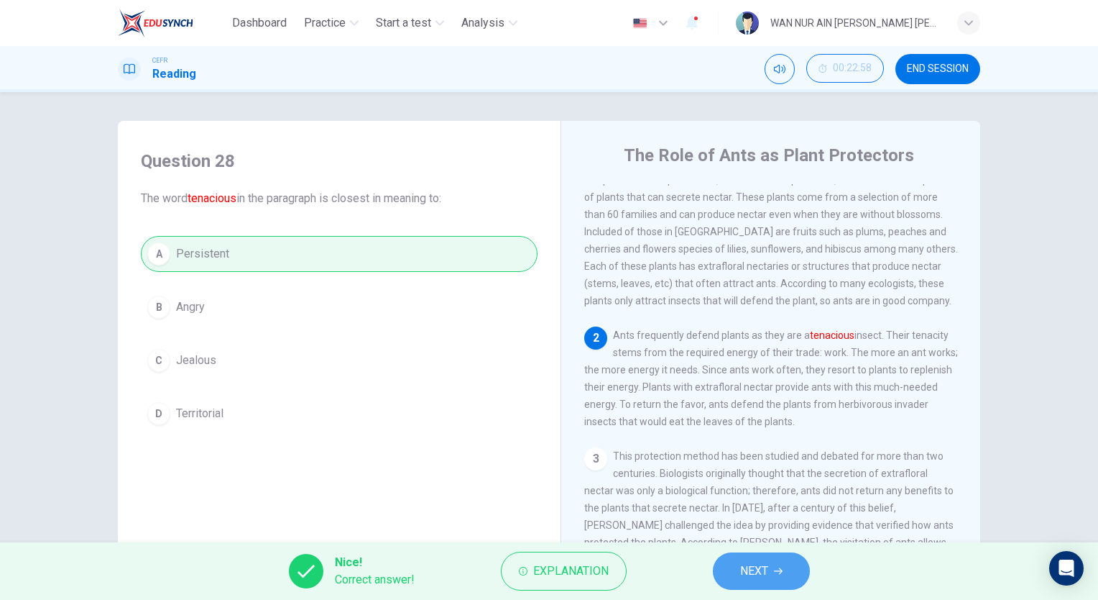
click at [751, 578] on span "NEXT" at bounding box center [754, 571] width 28 height 20
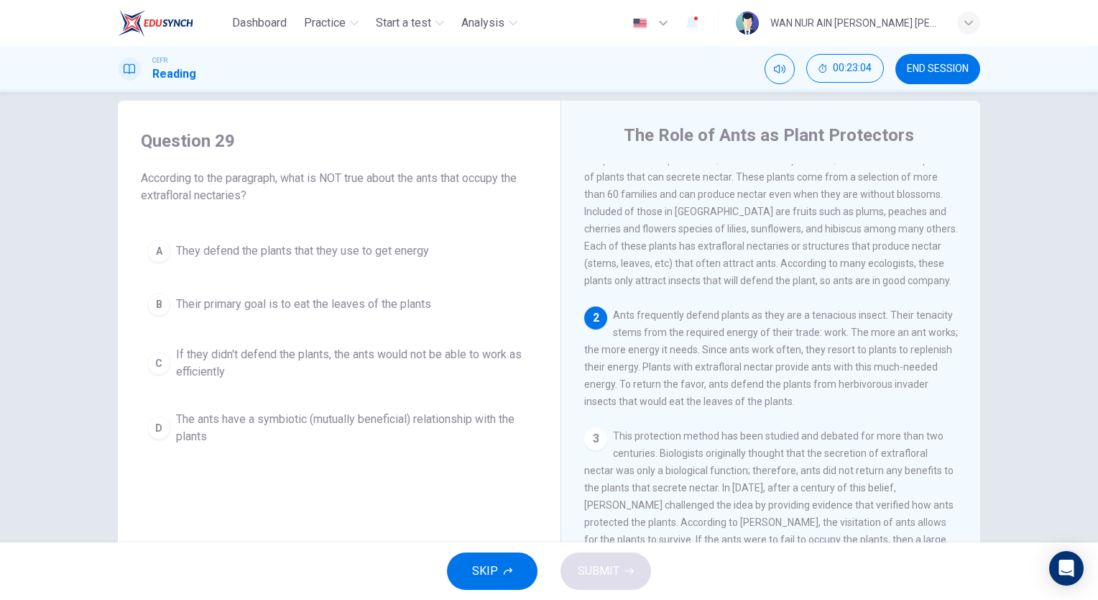
scroll to position [22, 0]
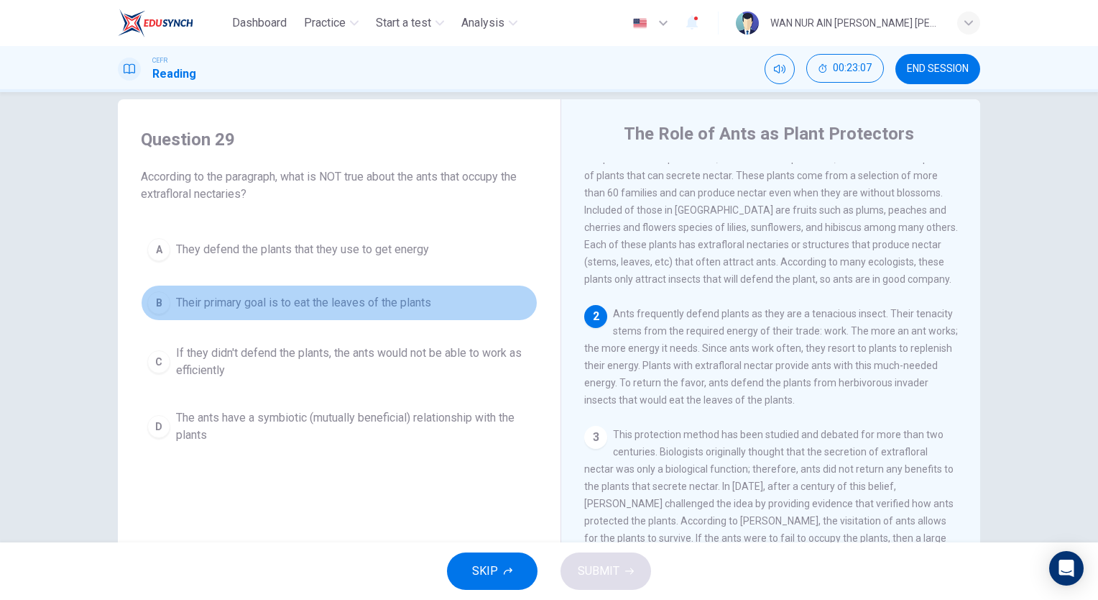
click at [377, 294] on span "Their primary goal is to eat the leaves of the plants" at bounding box center [303, 302] width 255 height 17
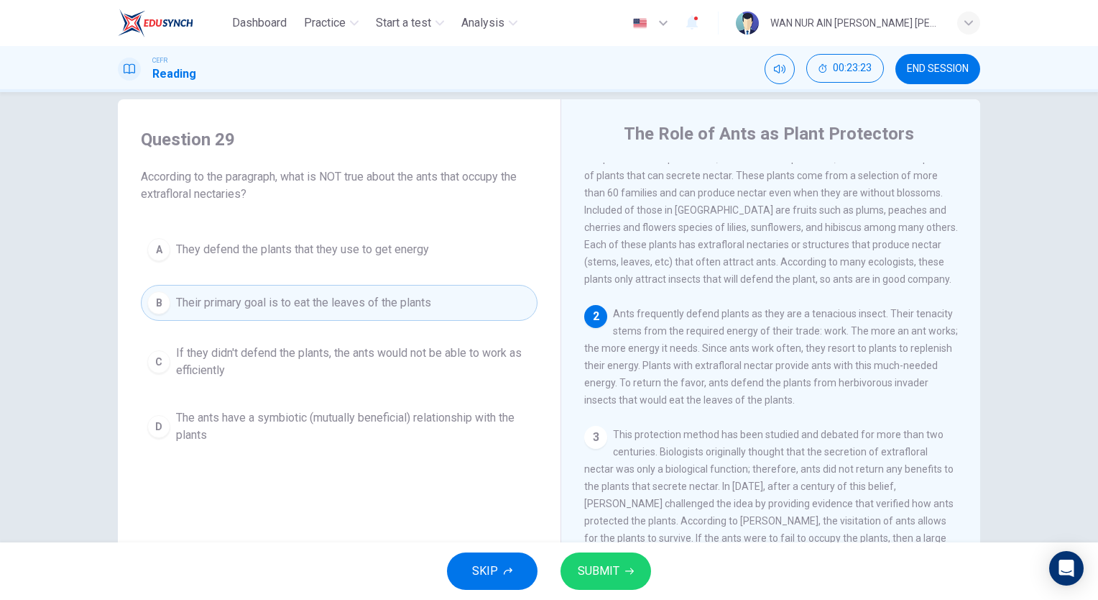
click at [615, 548] on div "SKIP SUBMIT" at bounding box center [549, 571] width 1098 height 58
click at [613, 555] on button "SUBMIT" at bounding box center [606, 570] width 91 height 37
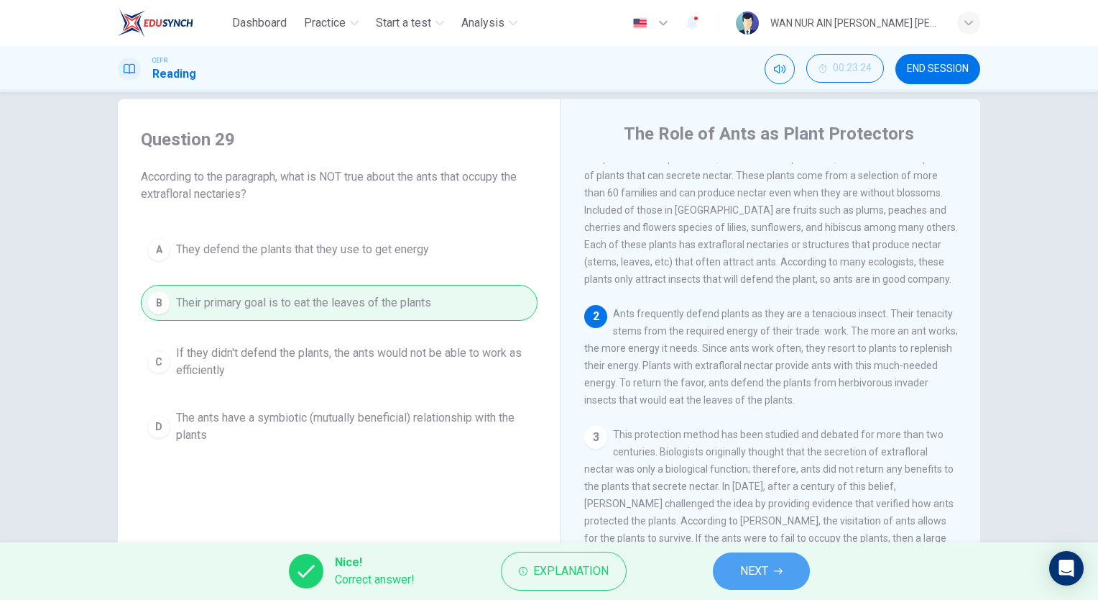
click at [745, 559] on button "NEXT" at bounding box center [761, 570] width 97 height 37
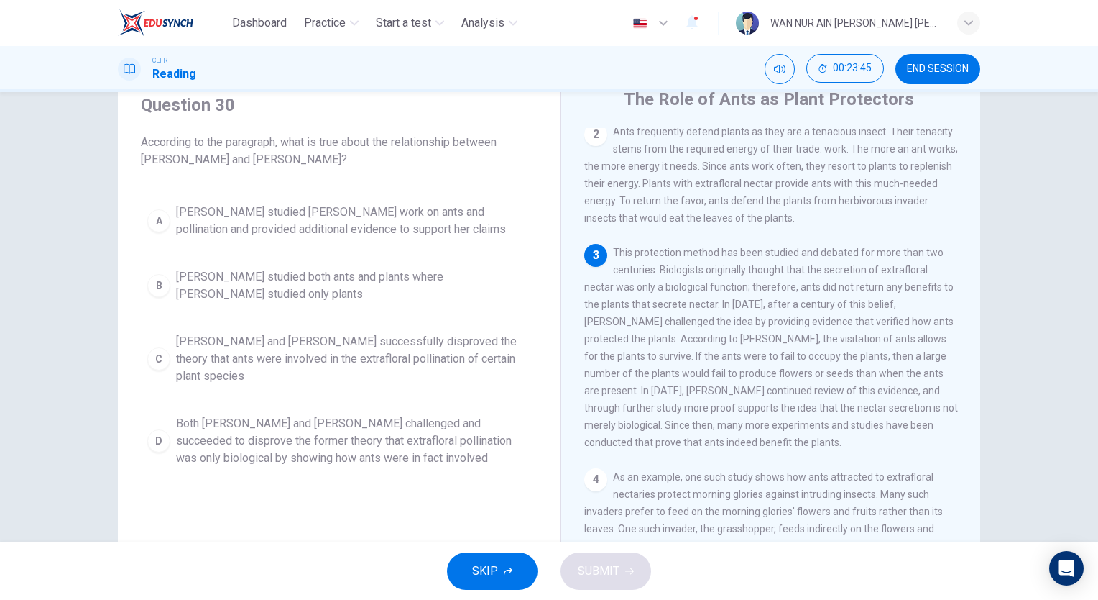
scroll to position [196, 0]
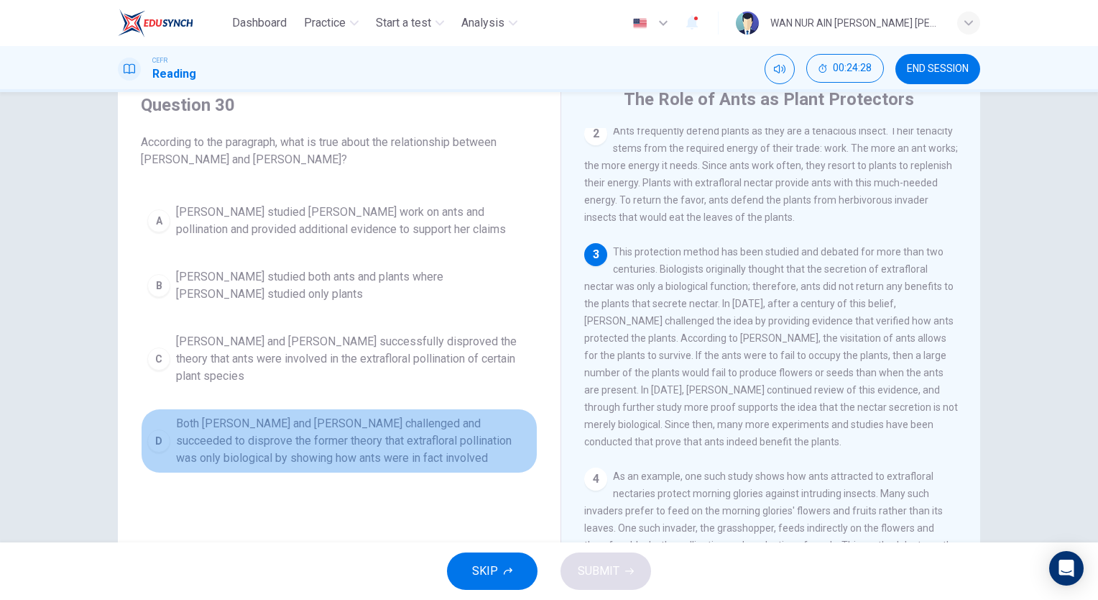
click at [397, 415] on span "Both Wheeler and Bentley challenged and succeeded to disprove the former theory…" at bounding box center [353, 441] width 355 height 52
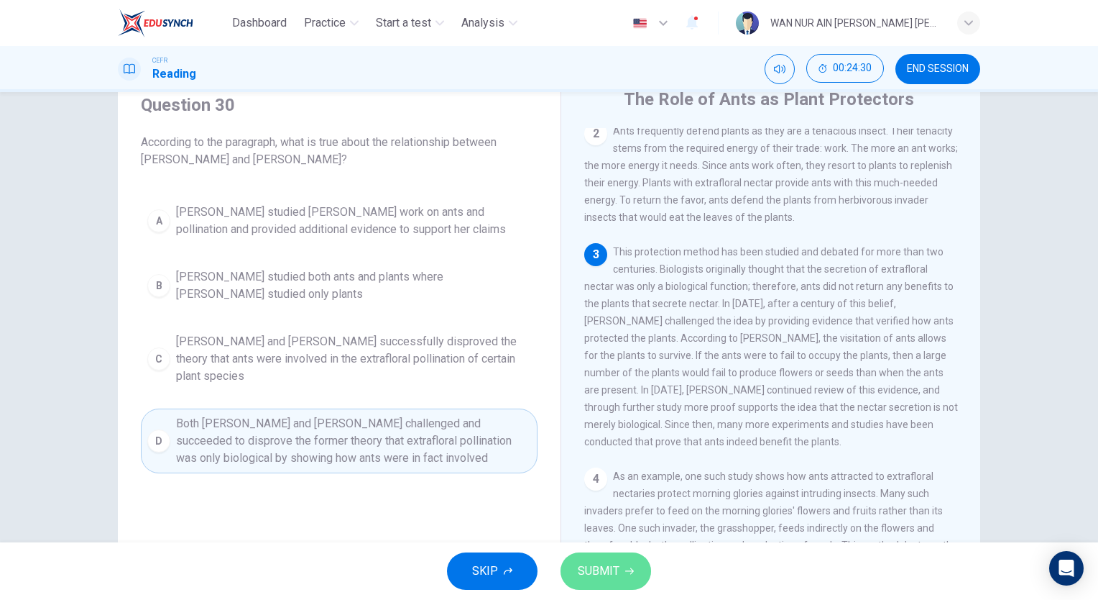
click at [609, 558] on button "SUBMIT" at bounding box center [606, 570] width 91 height 37
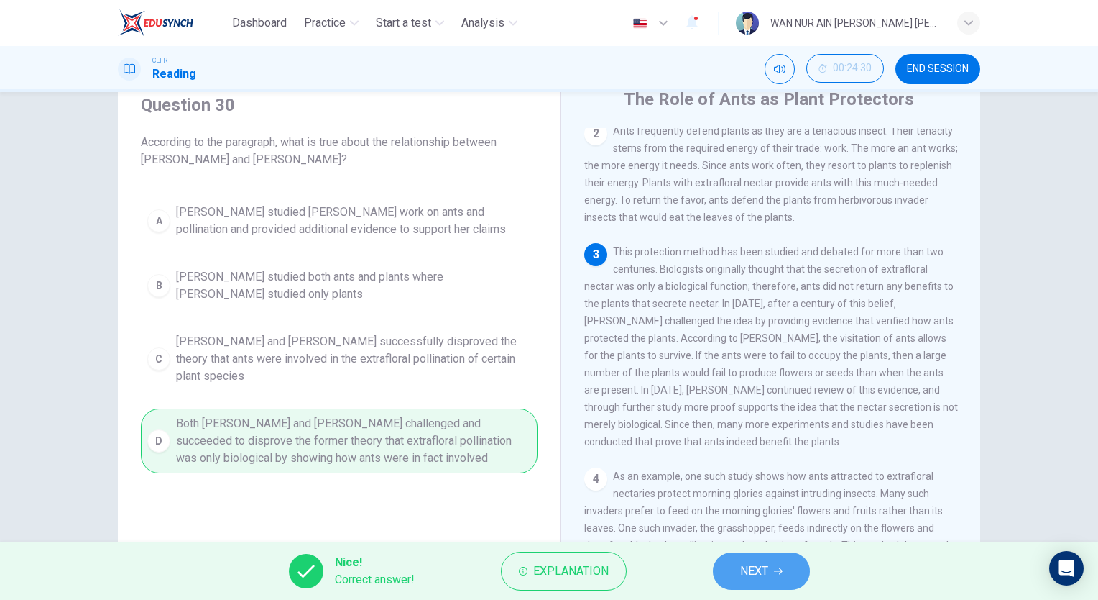
click at [730, 569] on button "NEXT" at bounding box center [761, 570] width 97 height 37
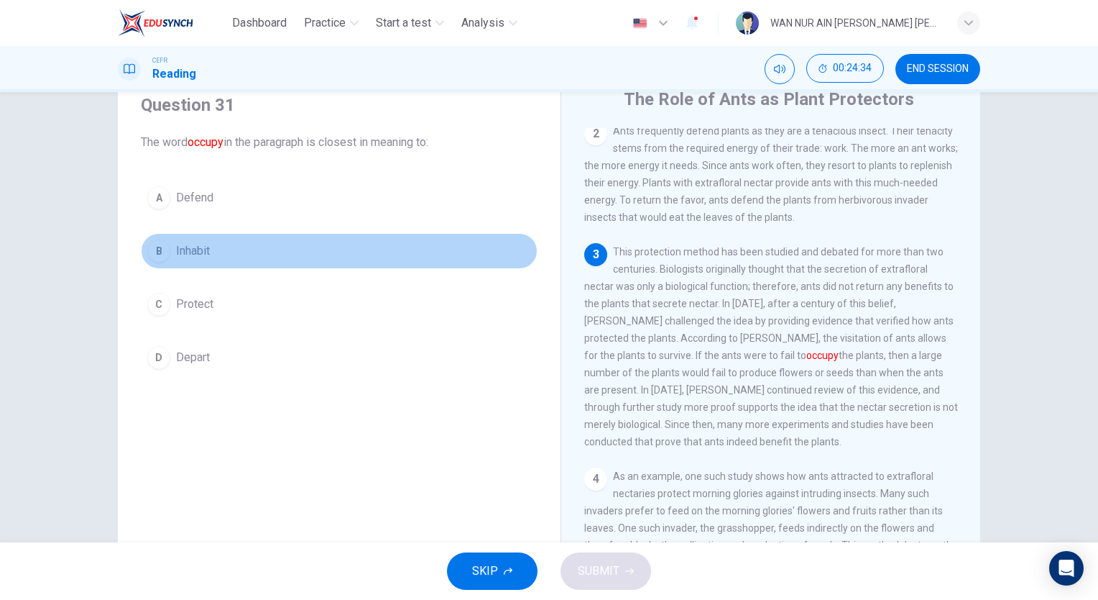
click at [198, 249] on span "Inhabit" at bounding box center [193, 250] width 34 height 17
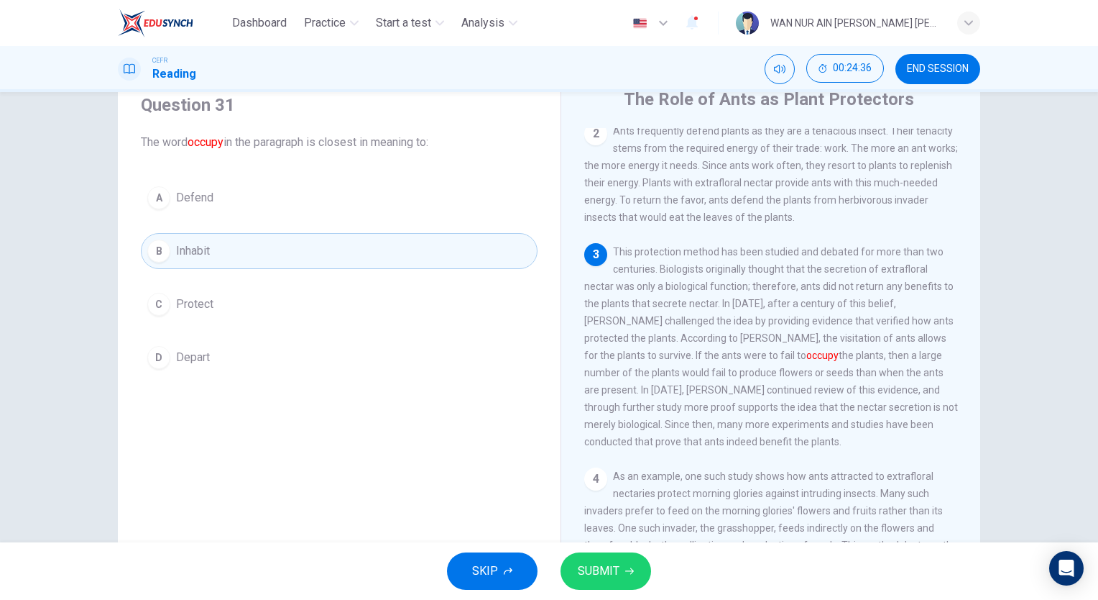
click at [590, 548] on div "SKIP SUBMIT" at bounding box center [549, 571] width 1098 height 58
click at [596, 560] on button "SUBMIT" at bounding box center [606, 570] width 91 height 37
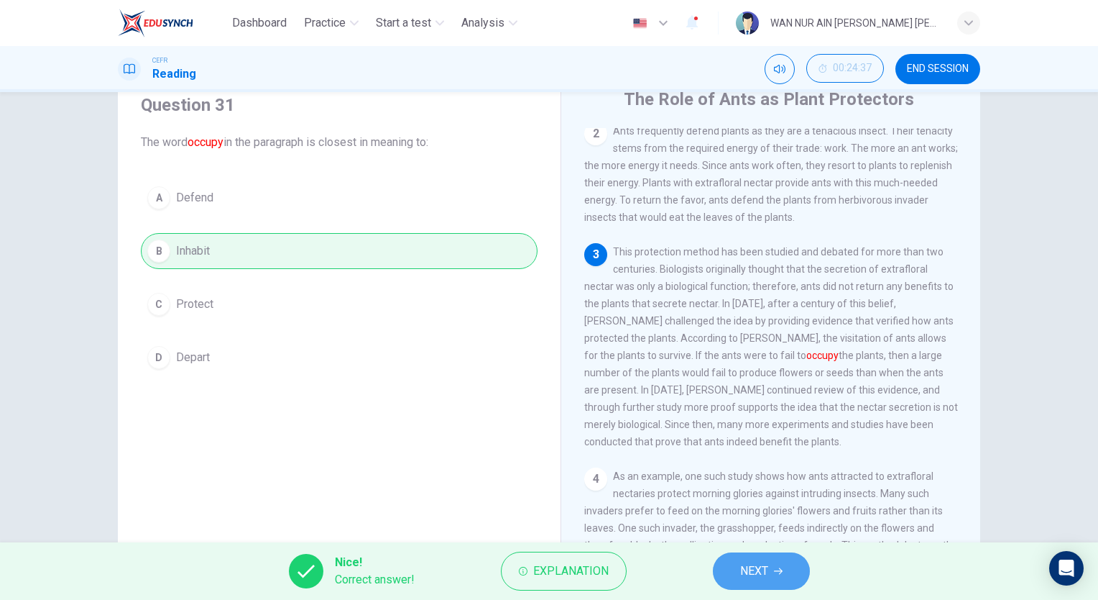
click at [762, 567] on span "NEXT" at bounding box center [754, 571] width 28 height 20
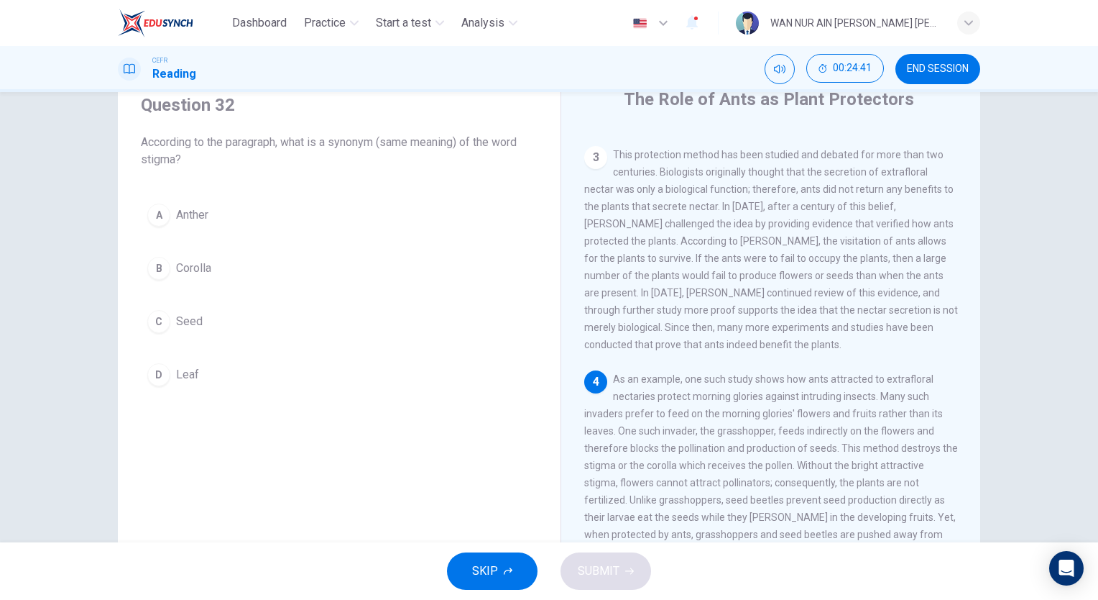
scroll to position [319, 0]
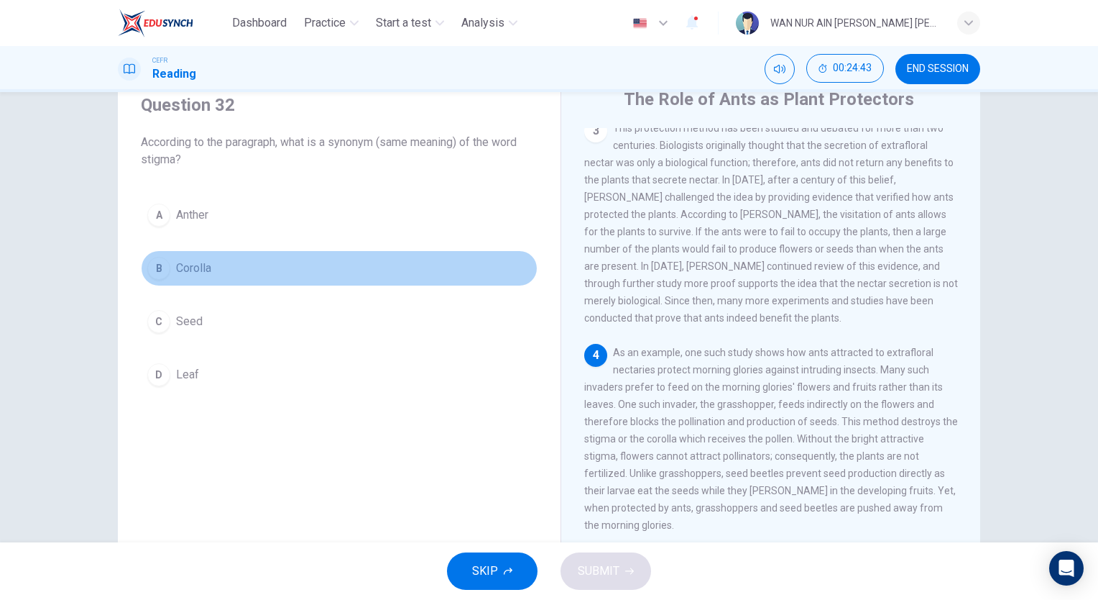
click at [257, 264] on button "B Corolla" at bounding box center [339, 268] width 397 height 36
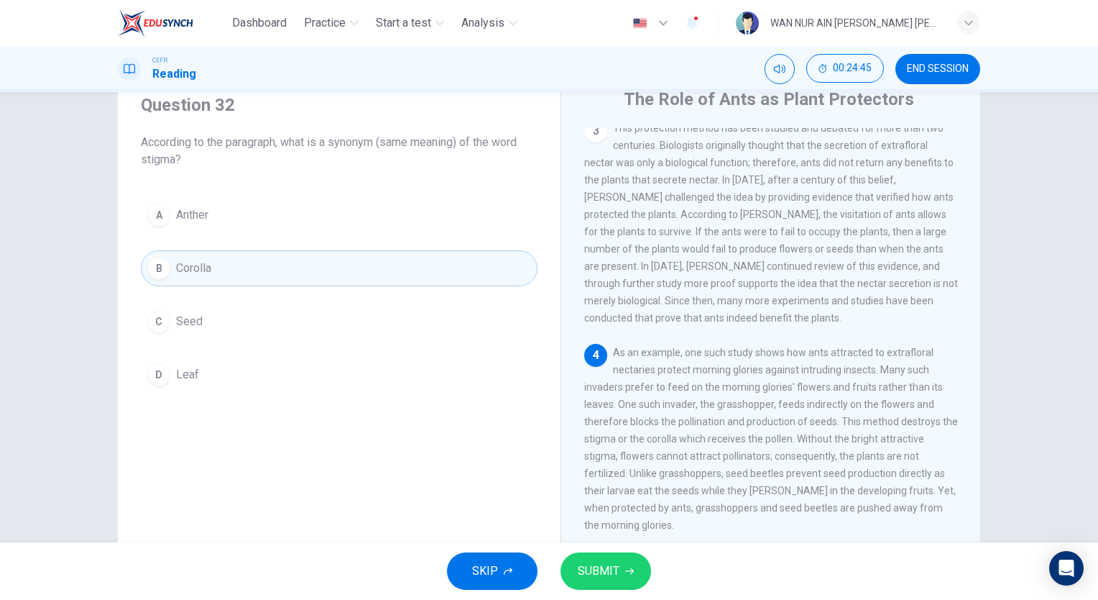
click at [597, 590] on div "SKIP SUBMIT" at bounding box center [549, 571] width 1098 height 58
click at [613, 575] on span "SUBMIT" at bounding box center [599, 571] width 42 height 20
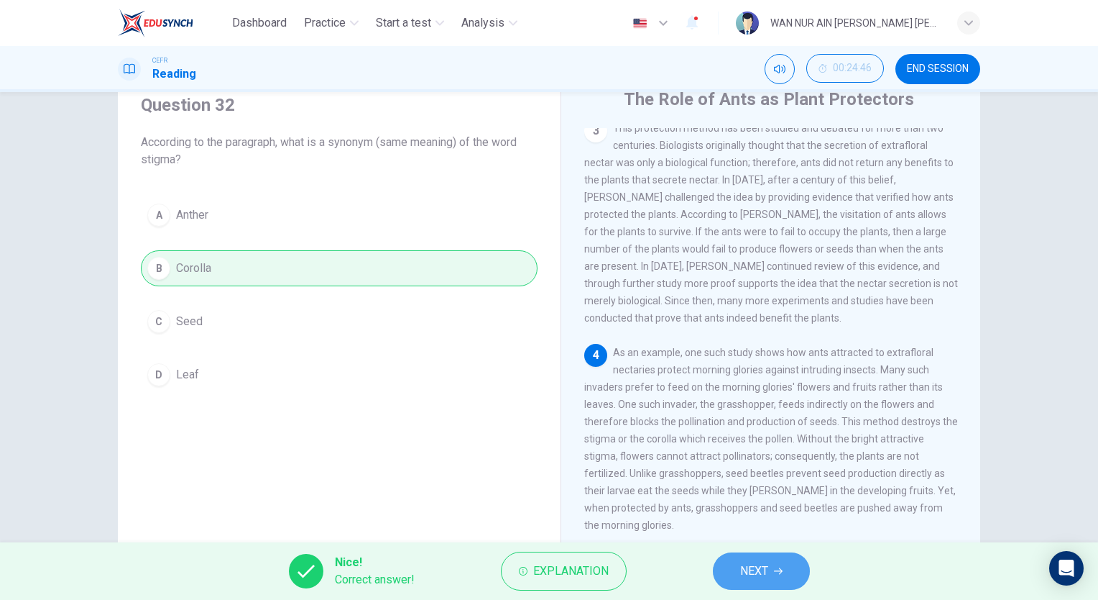
click at [742, 559] on button "NEXT" at bounding box center [761, 570] width 97 height 37
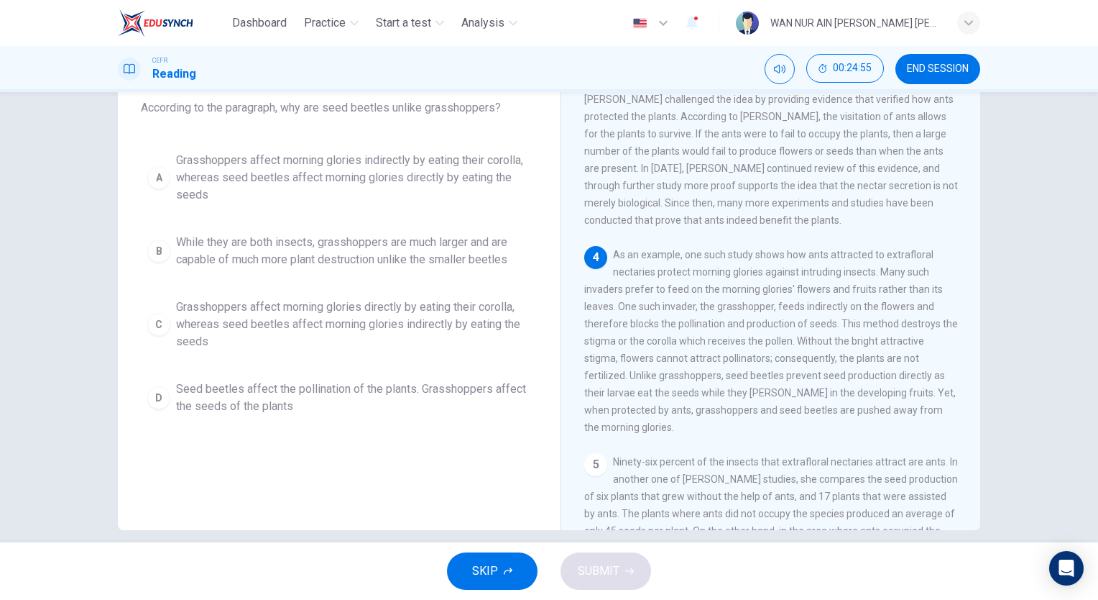
scroll to position [388, 0]
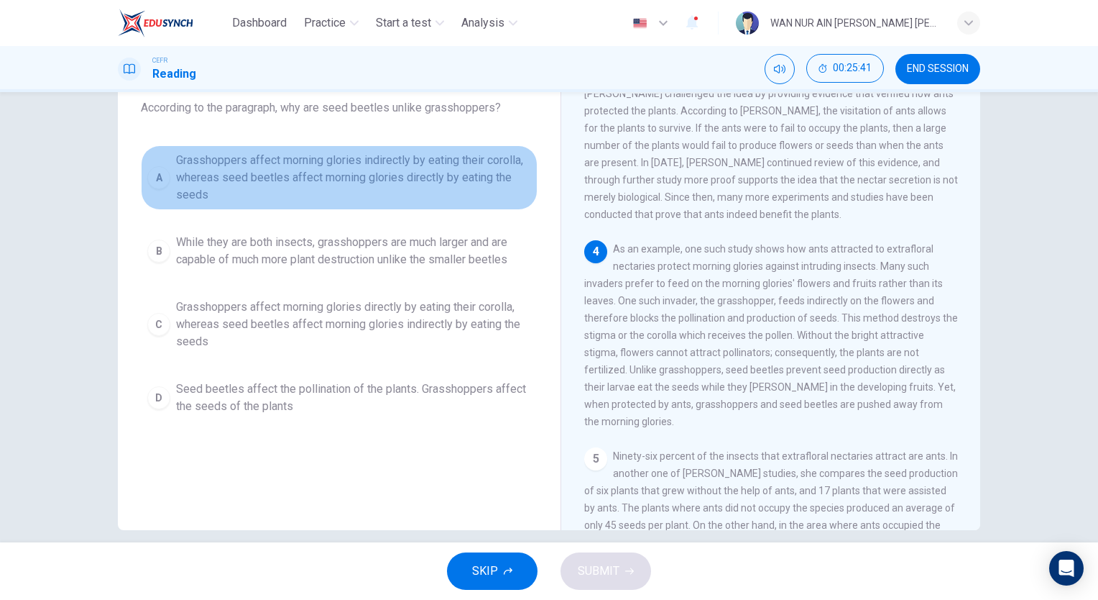
click at [375, 168] on span "Grasshoppers affect morning glories indirectly by eating their corolla, whereas…" at bounding box center [353, 178] width 355 height 52
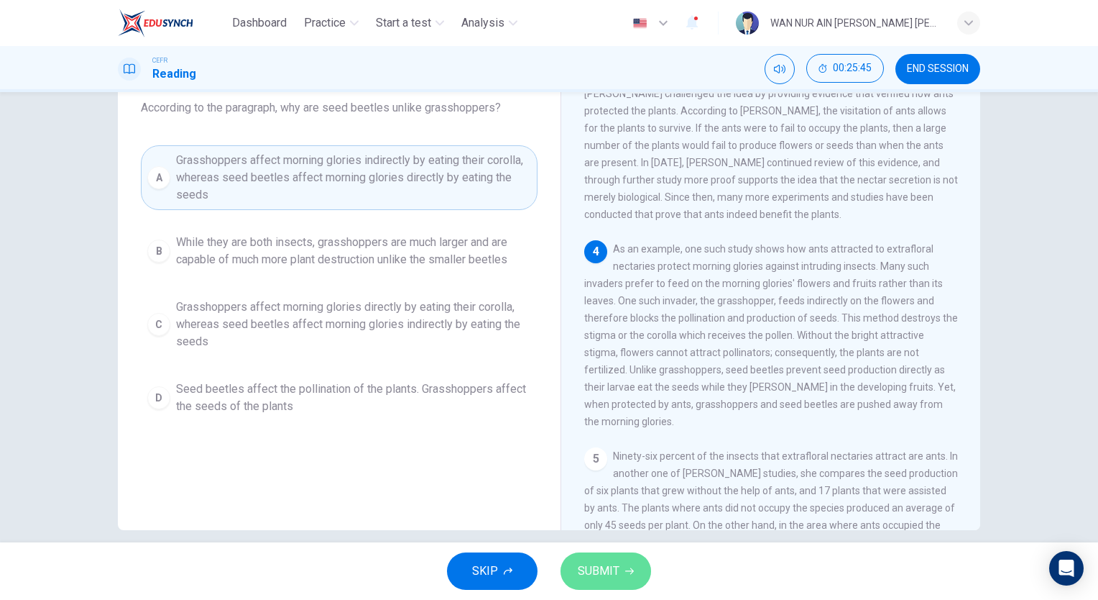
click at [610, 573] on span "SUBMIT" at bounding box center [599, 571] width 42 height 20
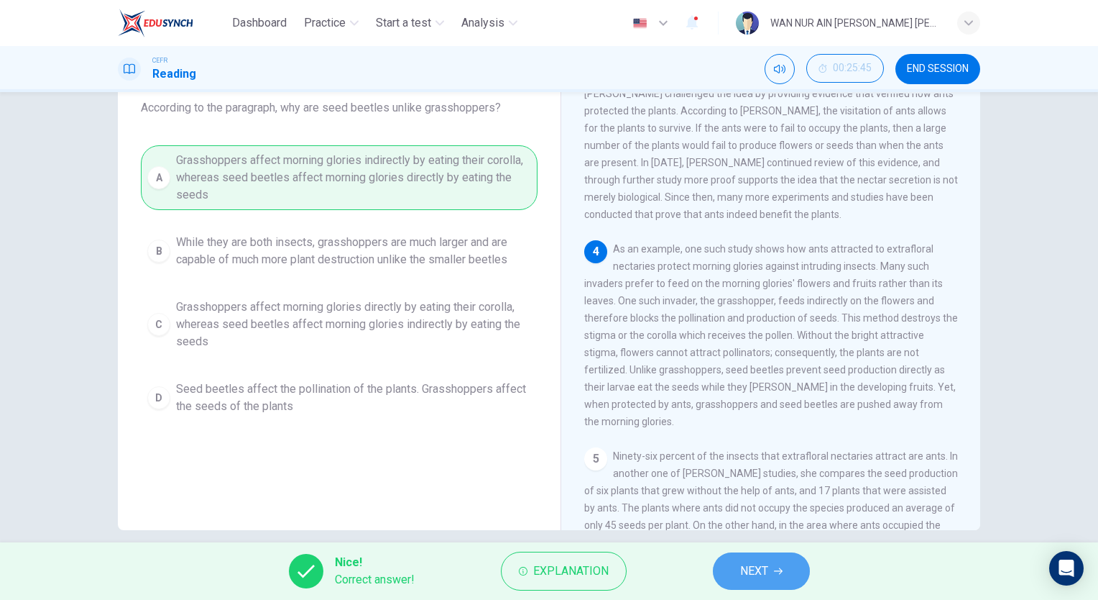
click at [727, 575] on button "NEXT" at bounding box center [761, 570] width 97 height 37
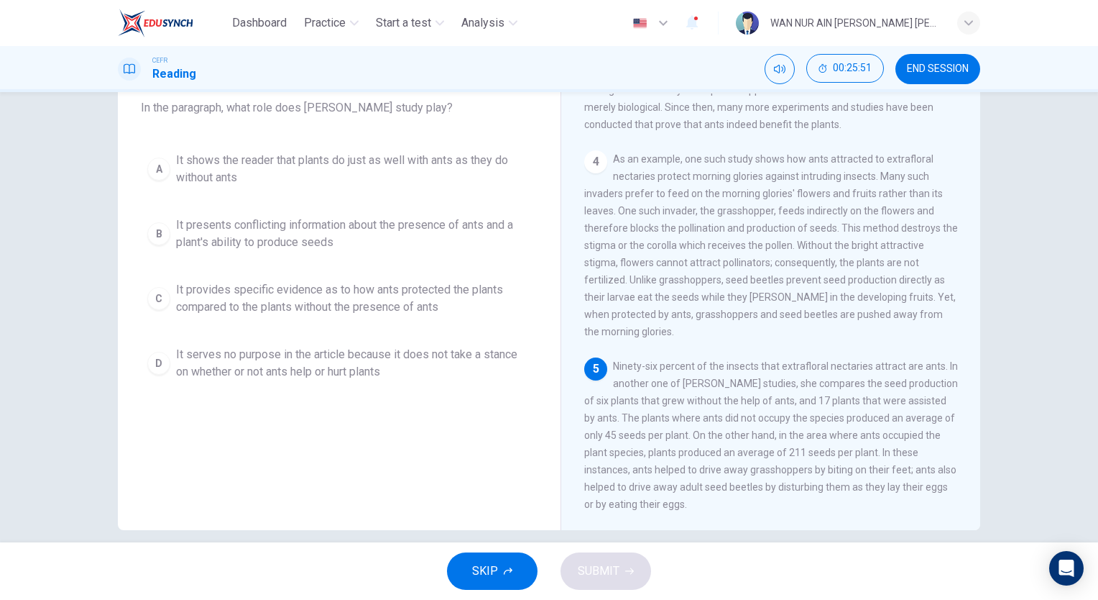
scroll to position [94, 0]
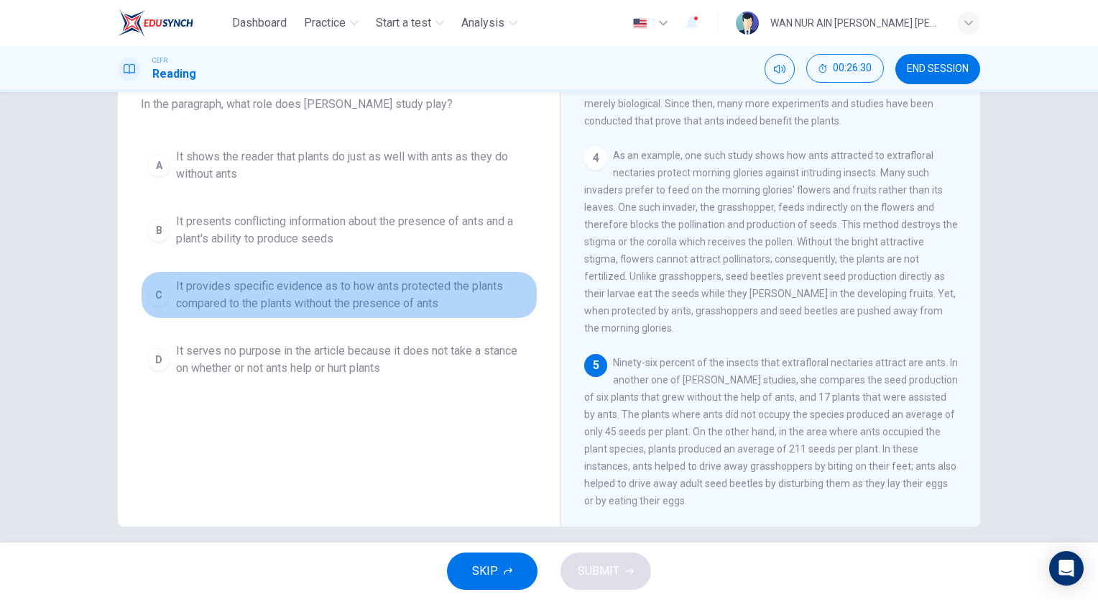
click at [421, 272] on button "C It provides specific evidence as to how ants protected the plants compared to…" at bounding box center [339, 294] width 397 height 47
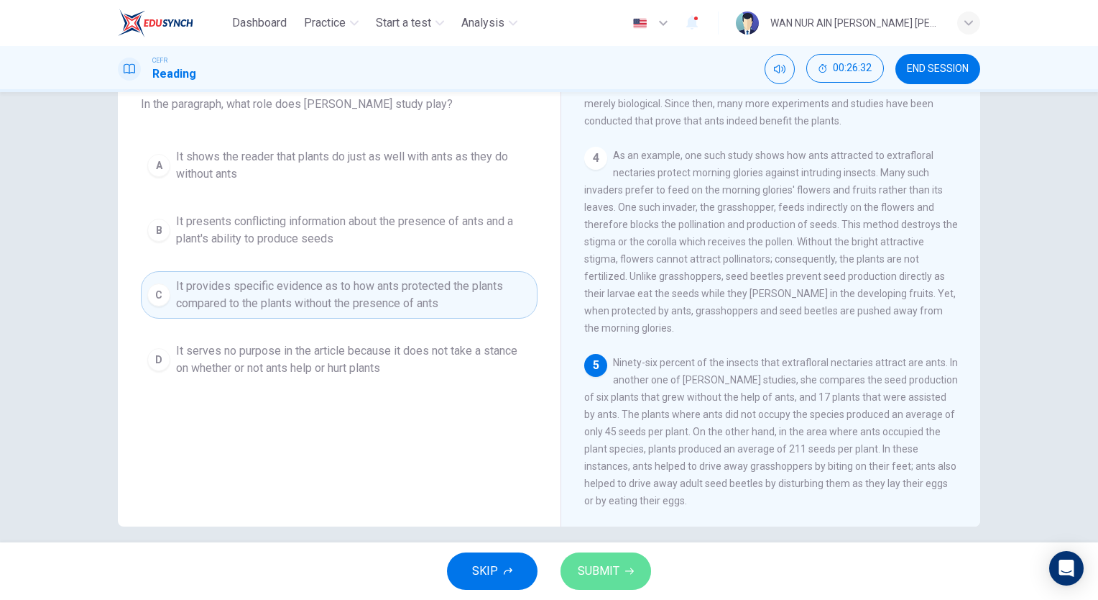
click at [625, 552] on button "SUBMIT" at bounding box center [606, 570] width 91 height 37
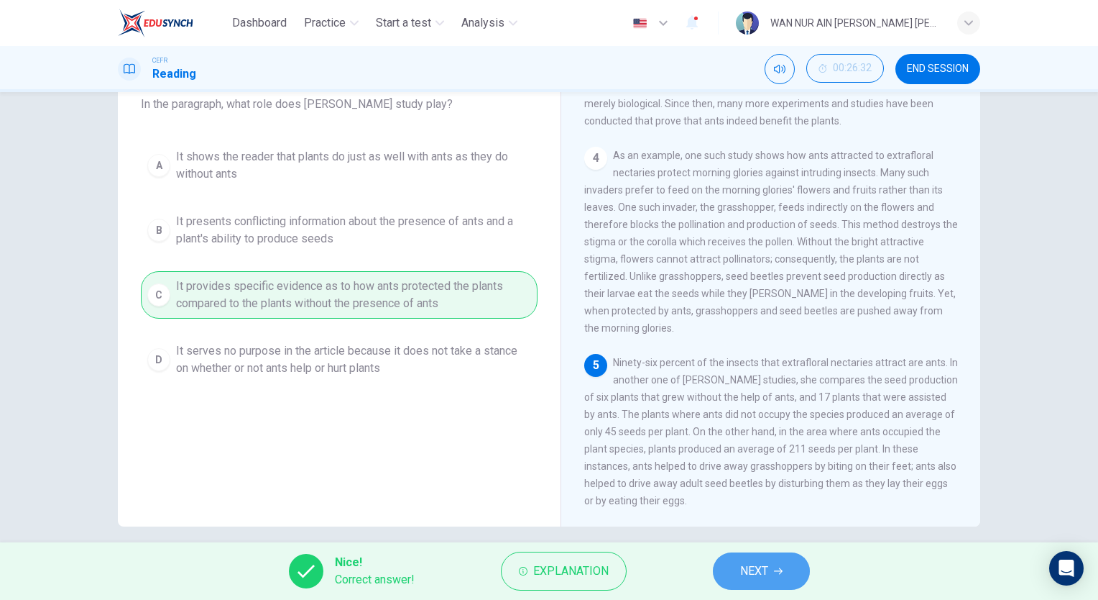
click at [730, 568] on button "NEXT" at bounding box center [761, 570] width 97 height 37
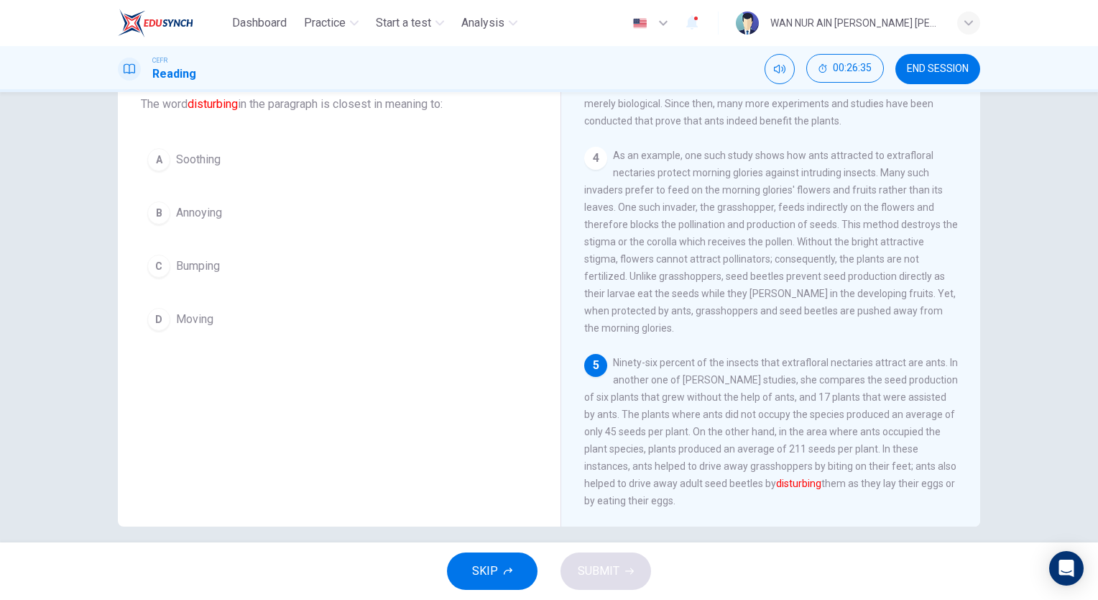
click at [224, 216] on button "B Annoying" at bounding box center [339, 213] width 397 height 36
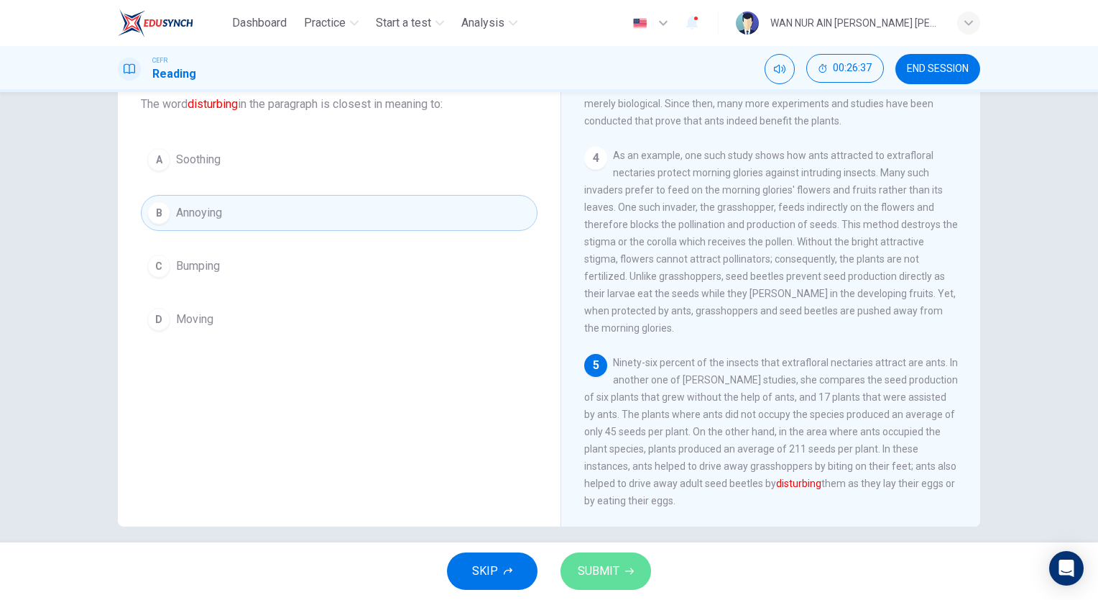
click at [612, 568] on span "SUBMIT" at bounding box center [599, 571] width 42 height 20
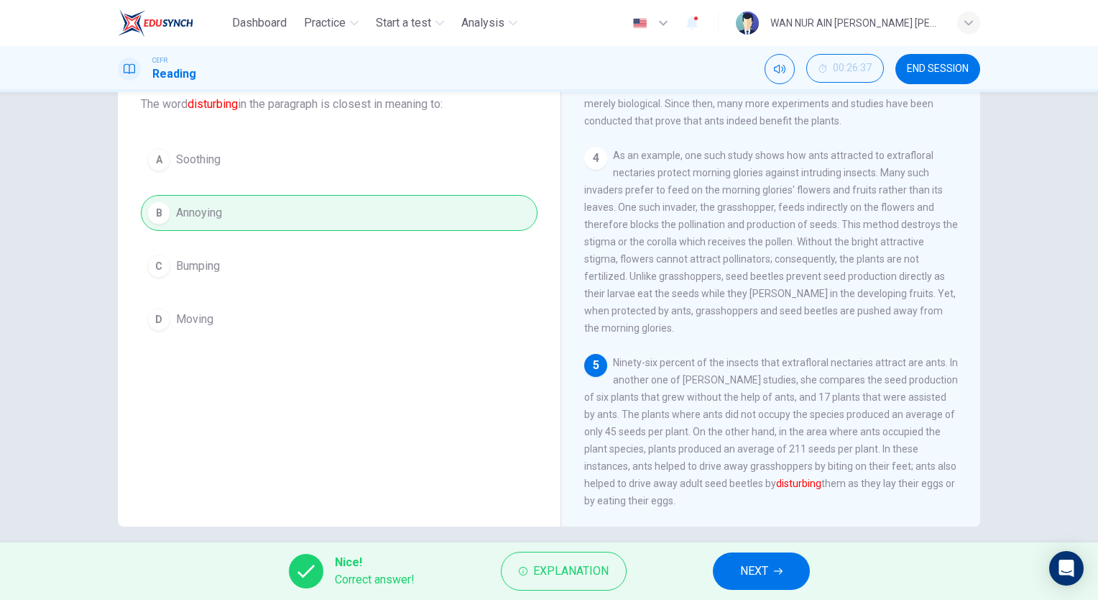
click at [725, 571] on button "NEXT" at bounding box center [761, 570] width 97 height 37
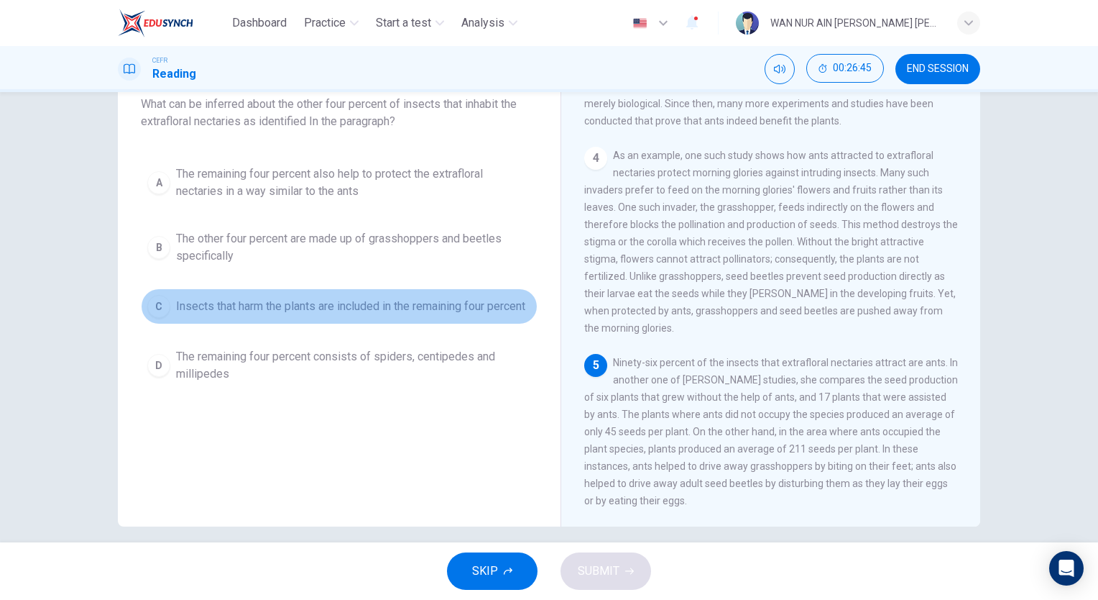
click at [454, 310] on span "Insects that harm the plants are included in the remaining four percent" at bounding box center [350, 306] width 349 height 17
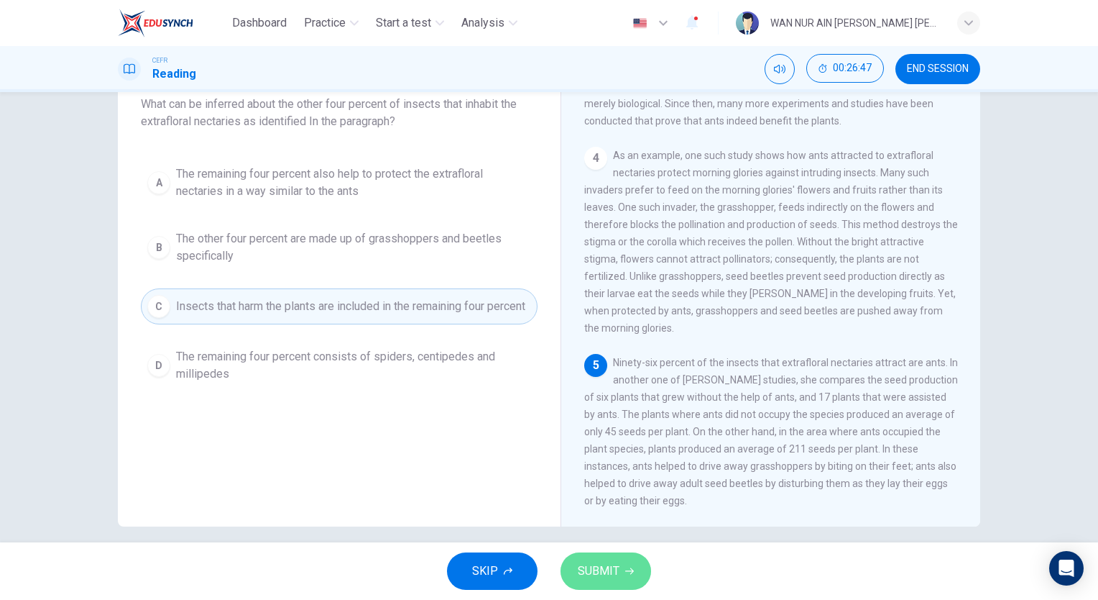
click at [622, 571] on button "SUBMIT" at bounding box center [606, 570] width 91 height 37
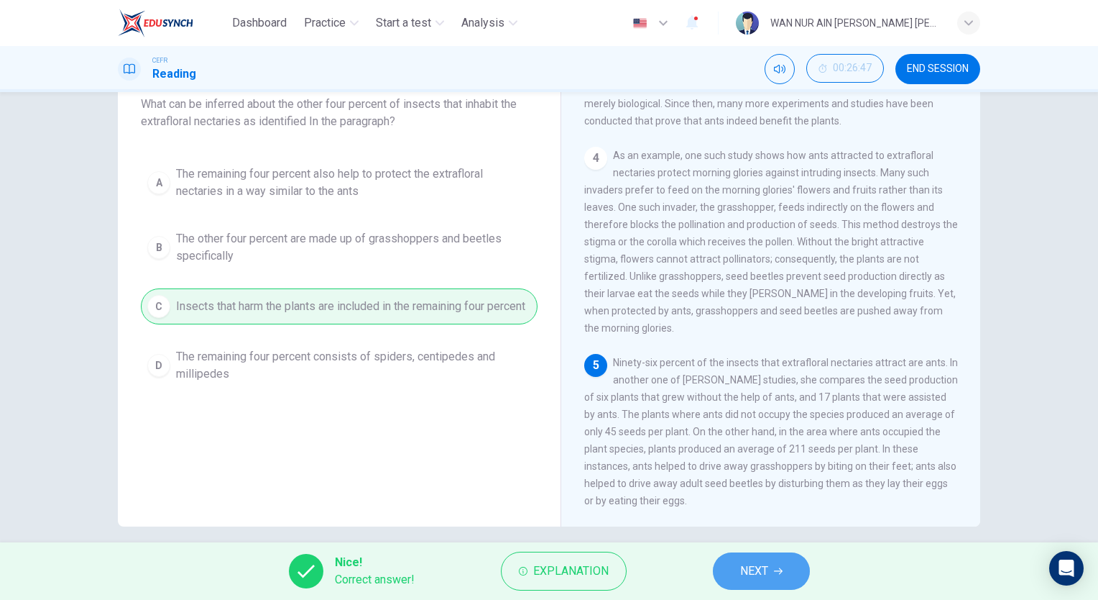
click at [742, 573] on span "NEXT" at bounding box center [754, 571] width 28 height 20
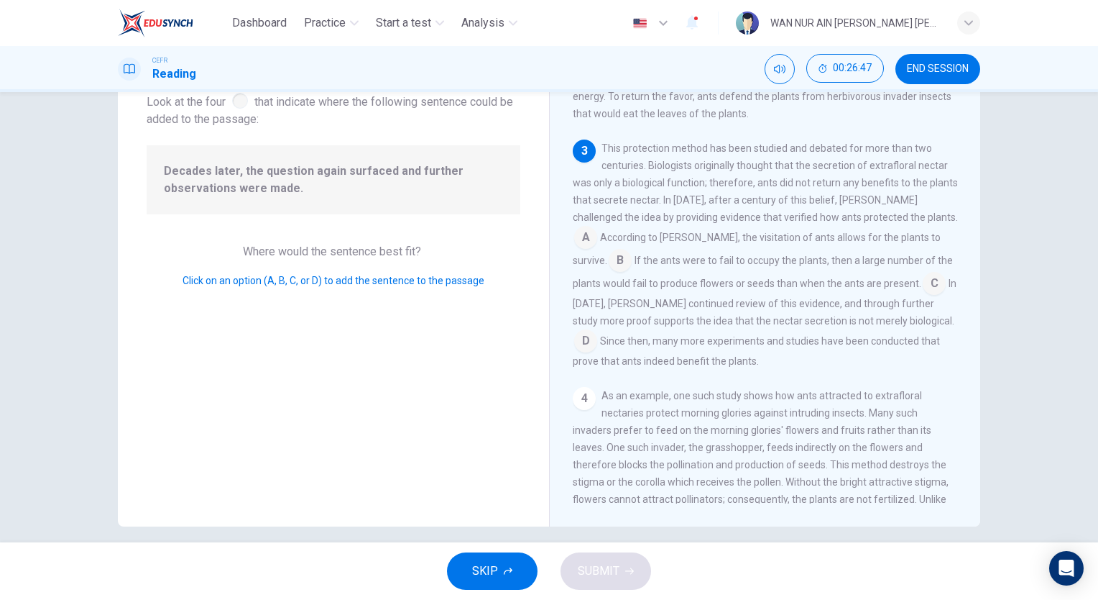
scroll to position [280, 0]
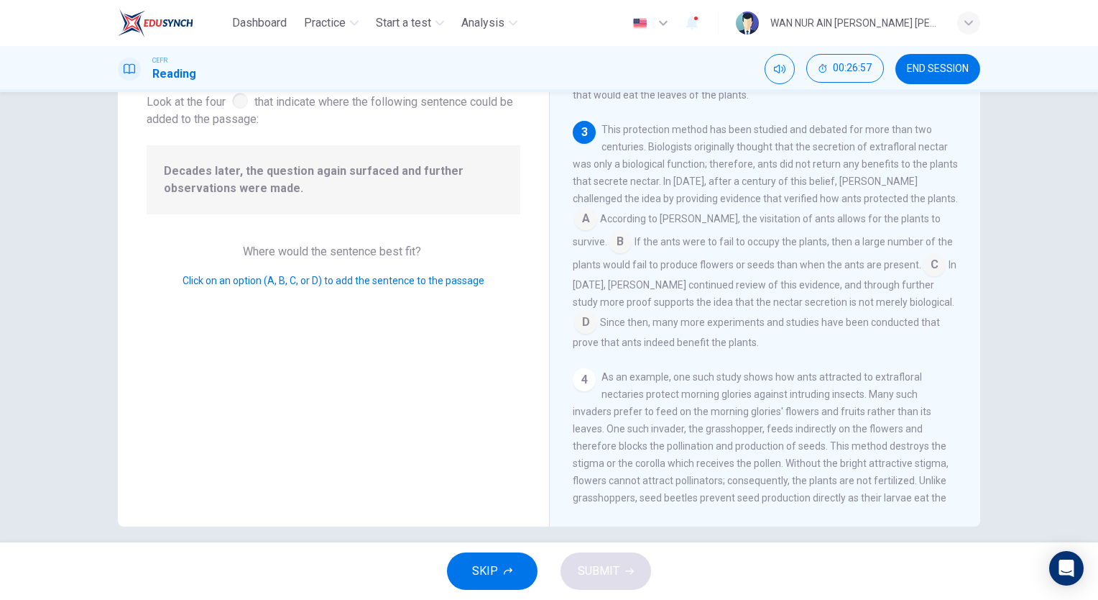
click at [923, 277] on input at bounding box center [934, 265] width 23 height 23
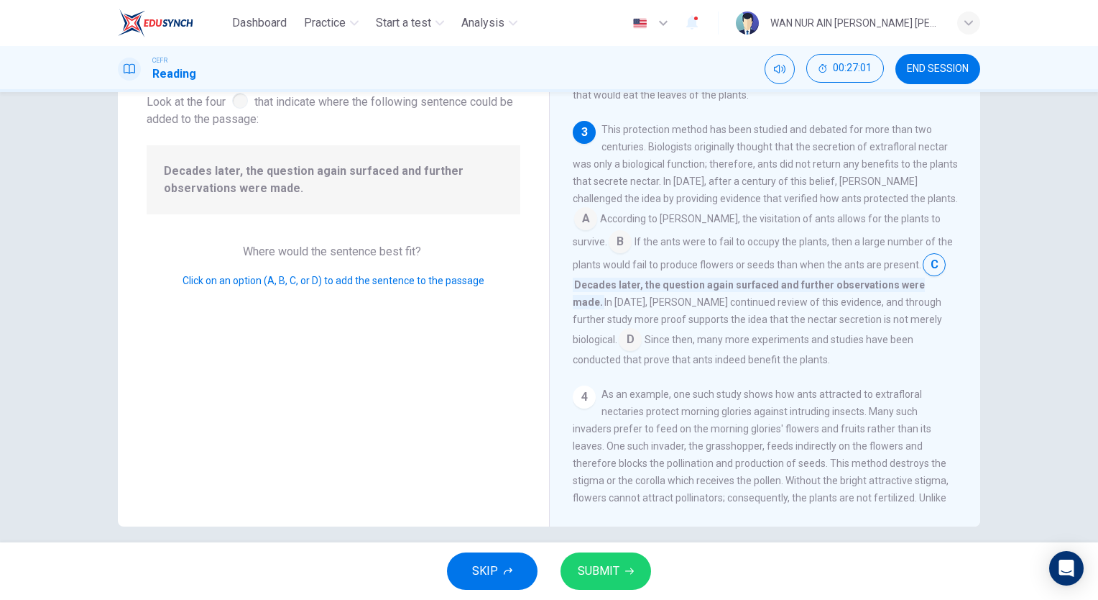
click at [605, 568] on span "SUBMIT" at bounding box center [599, 571] width 42 height 20
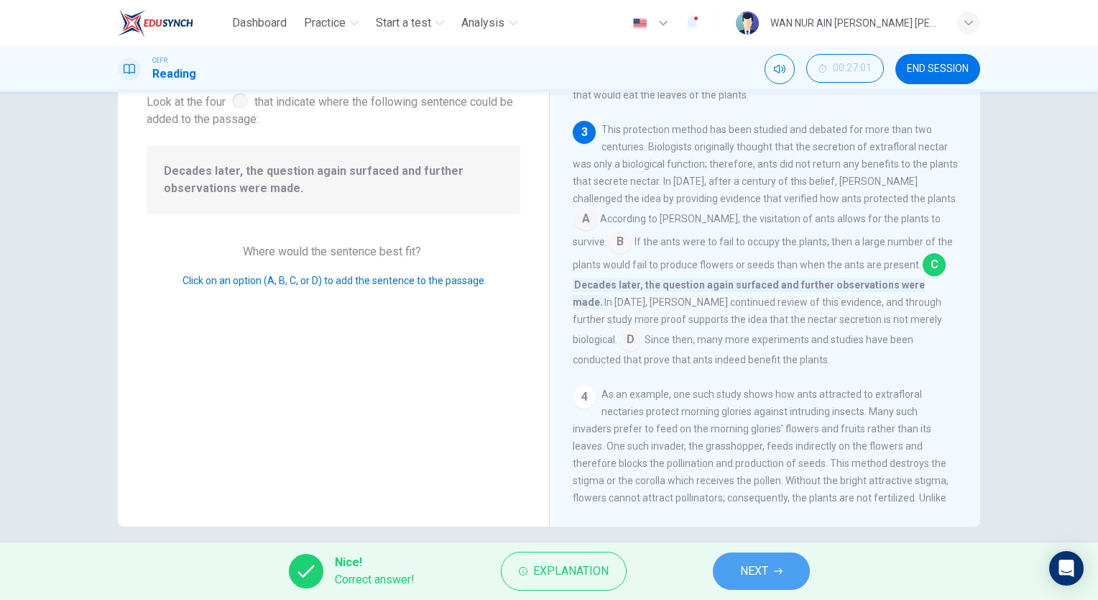
click at [728, 556] on button "NEXT" at bounding box center [761, 570] width 97 height 37
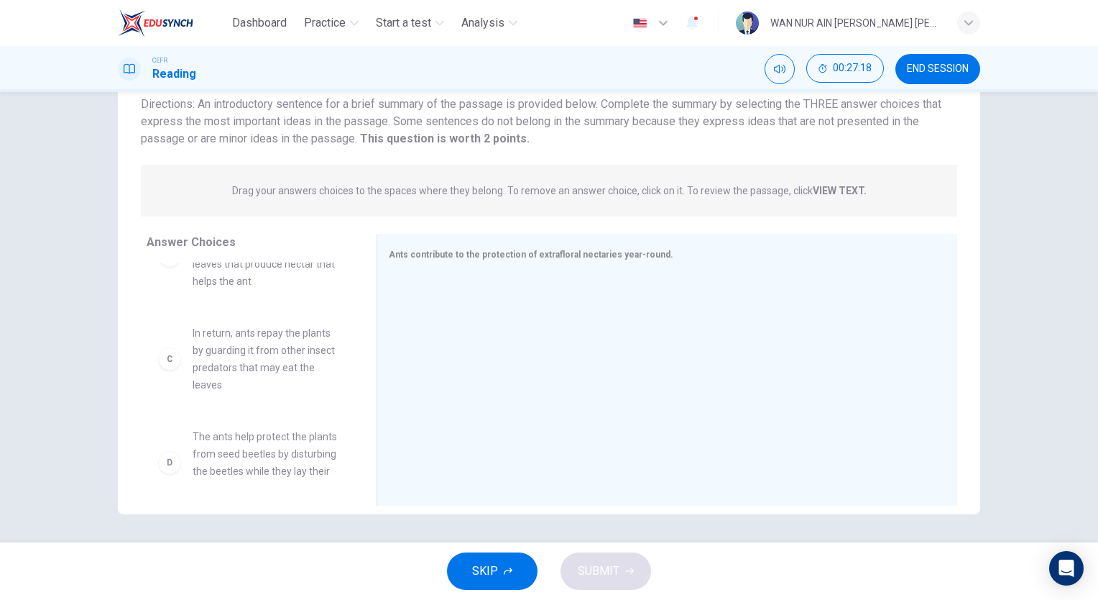
scroll to position [123, 0]
drag, startPoint x: 282, startPoint y: 346, endPoint x: 460, endPoint y: 325, distance: 179.5
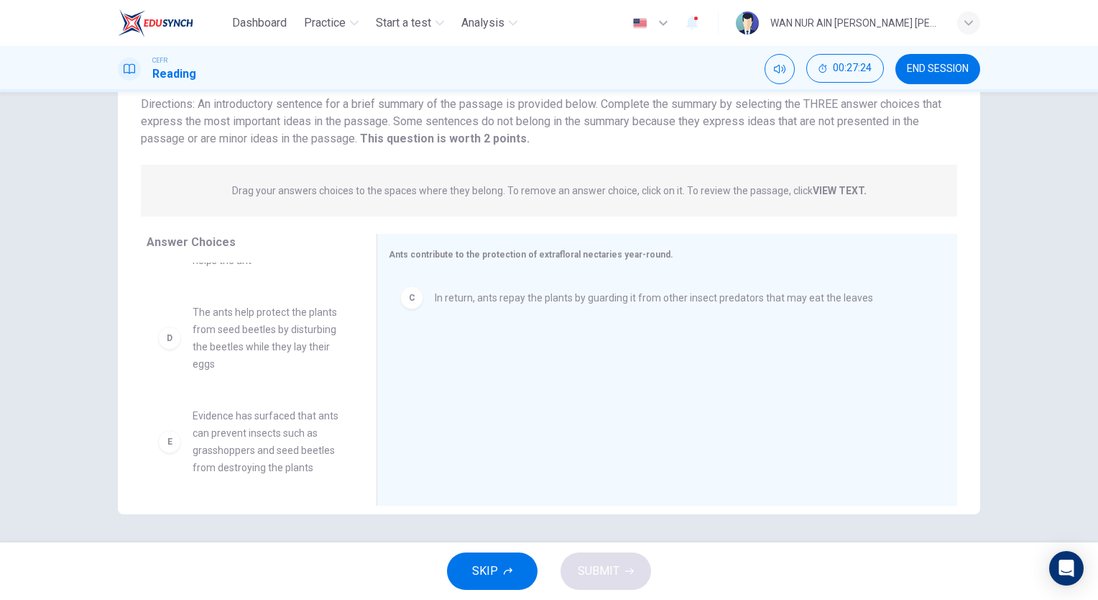
scroll to position [175, 0]
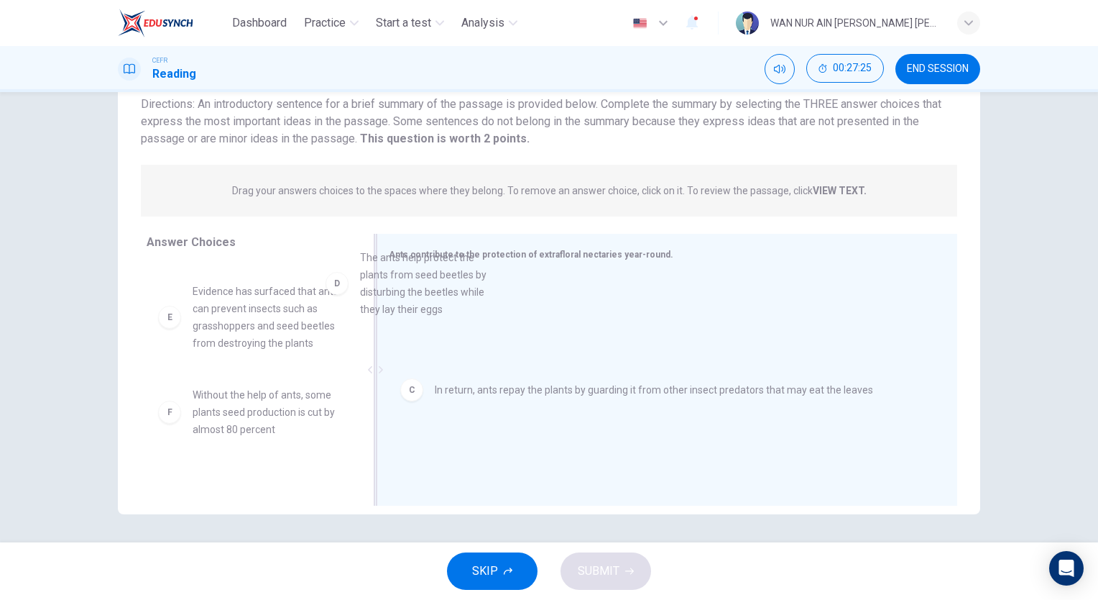
drag, startPoint x: 249, startPoint y: 331, endPoint x: 467, endPoint y: 301, distance: 220.0
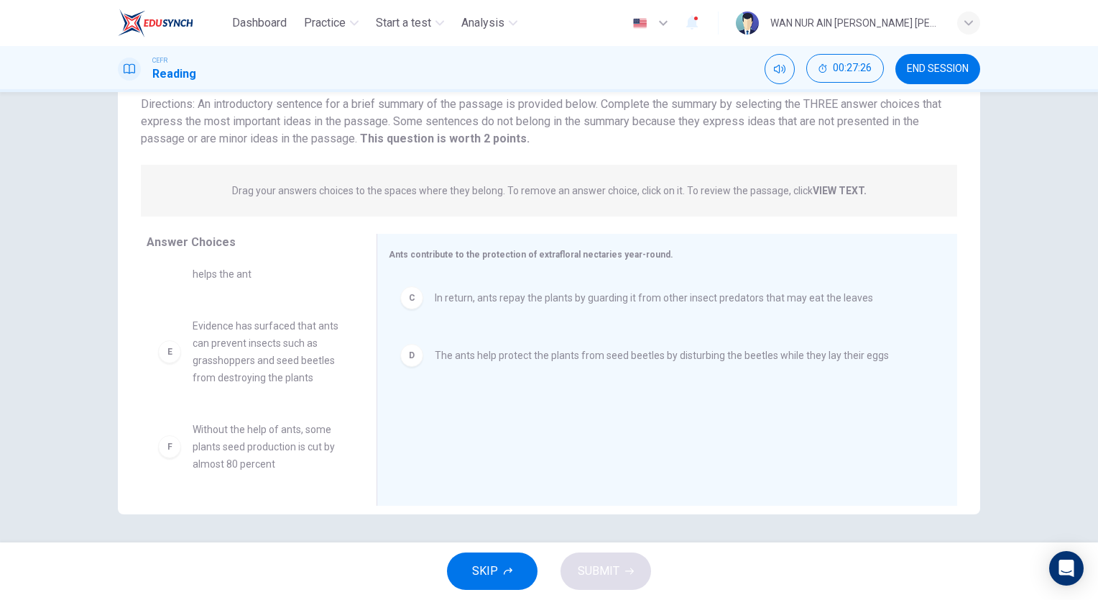
scroll to position [147, 0]
drag, startPoint x: 256, startPoint y: 352, endPoint x: 510, endPoint y: 304, distance: 259.0
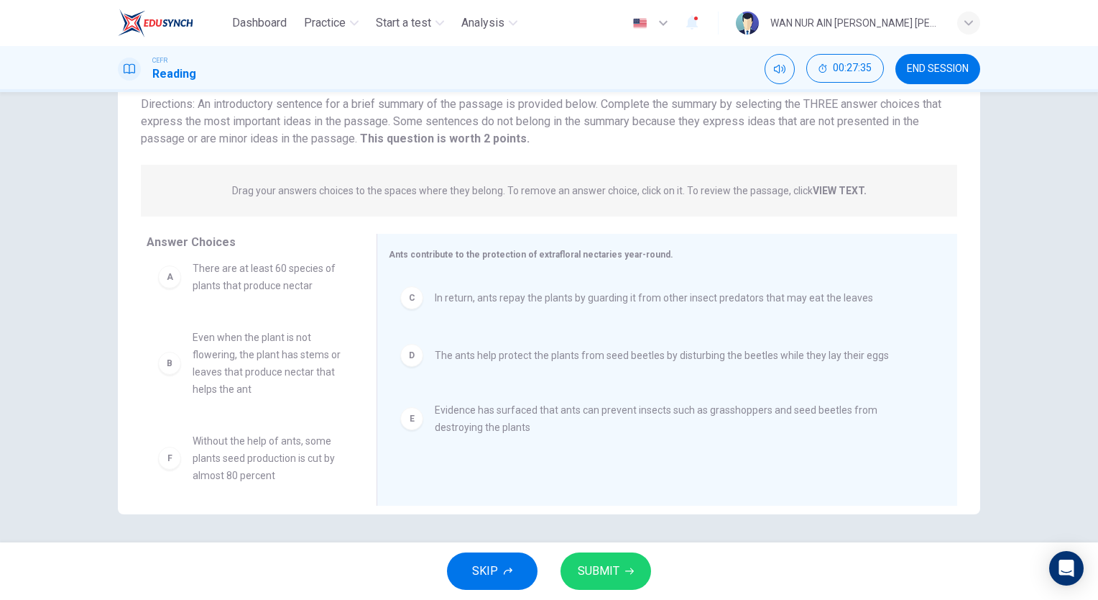
scroll to position [0, 0]
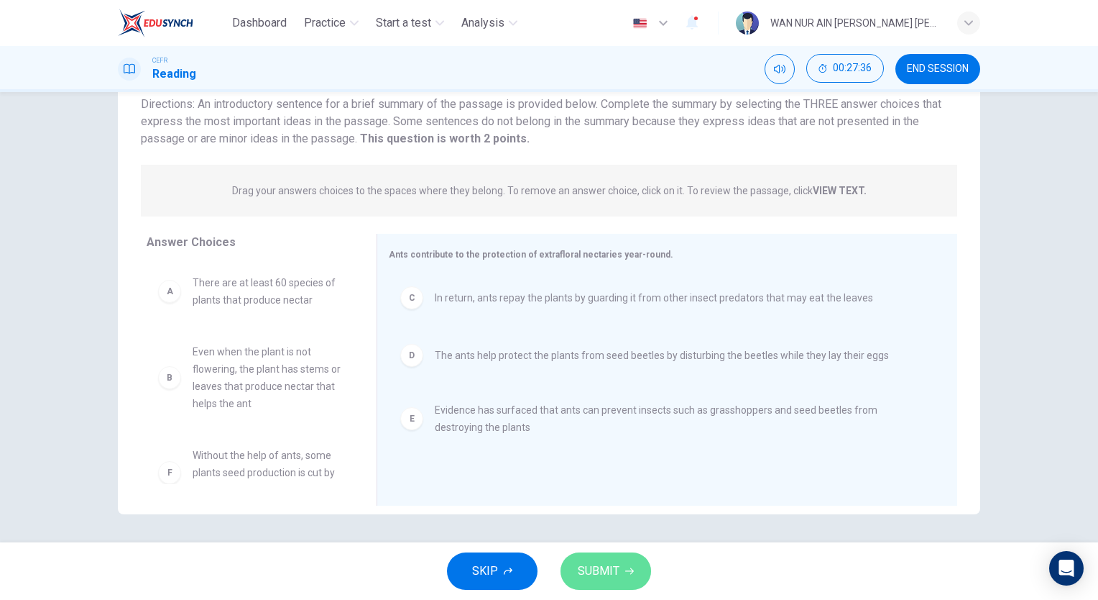
click at [587, 566] on span "SUBMIT" at bounding box center [599, 571] width 42 height 20
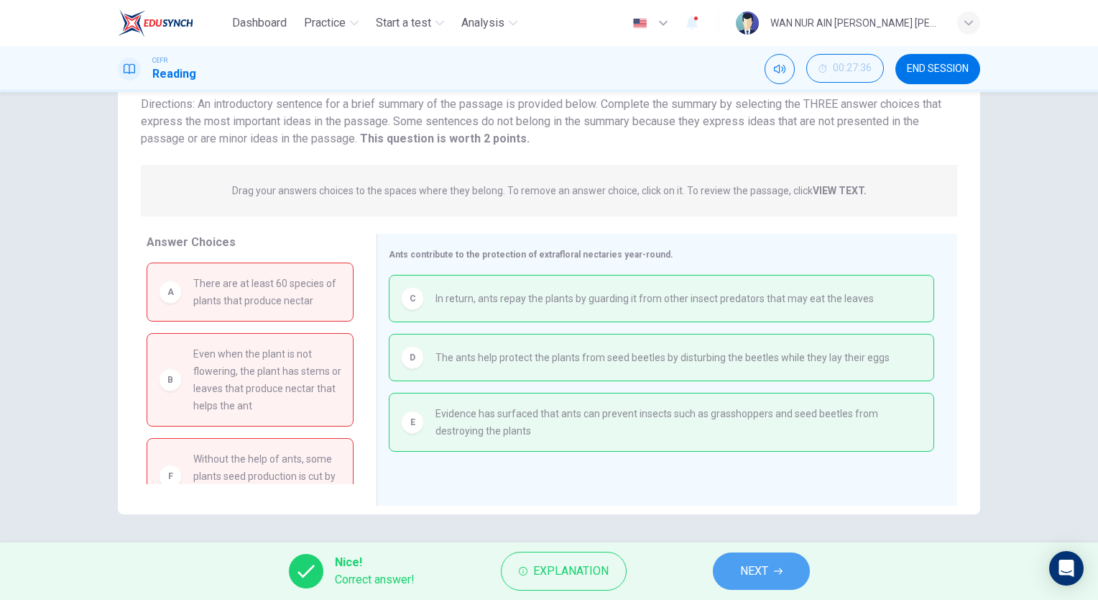
click at [737, 566] on button "NEXT" at bounding box center [761, 570] width 97 height 37
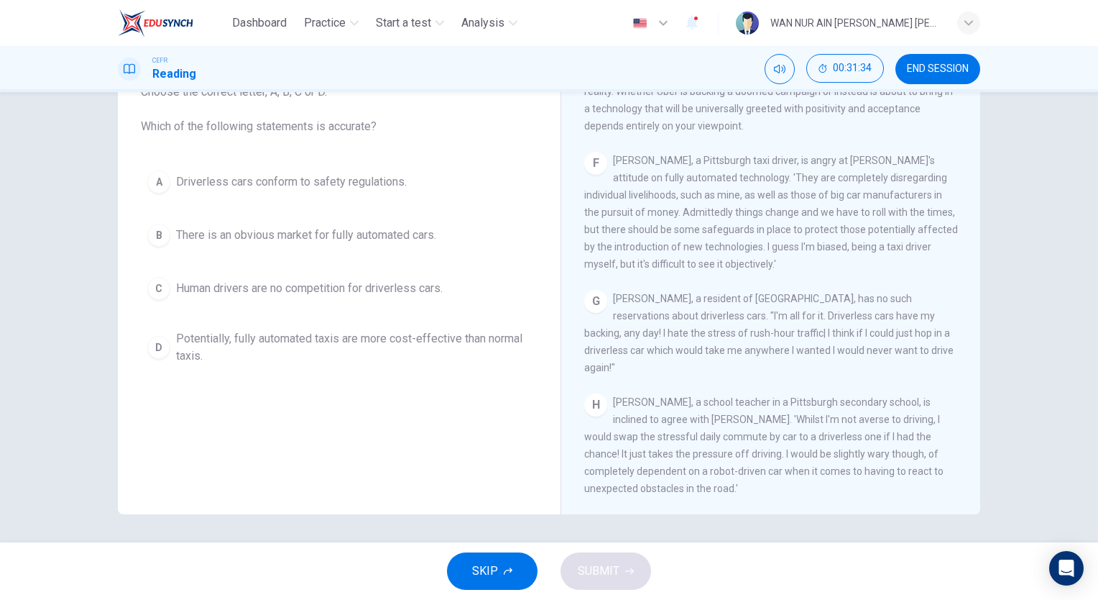
scroll to position [1055, 0]
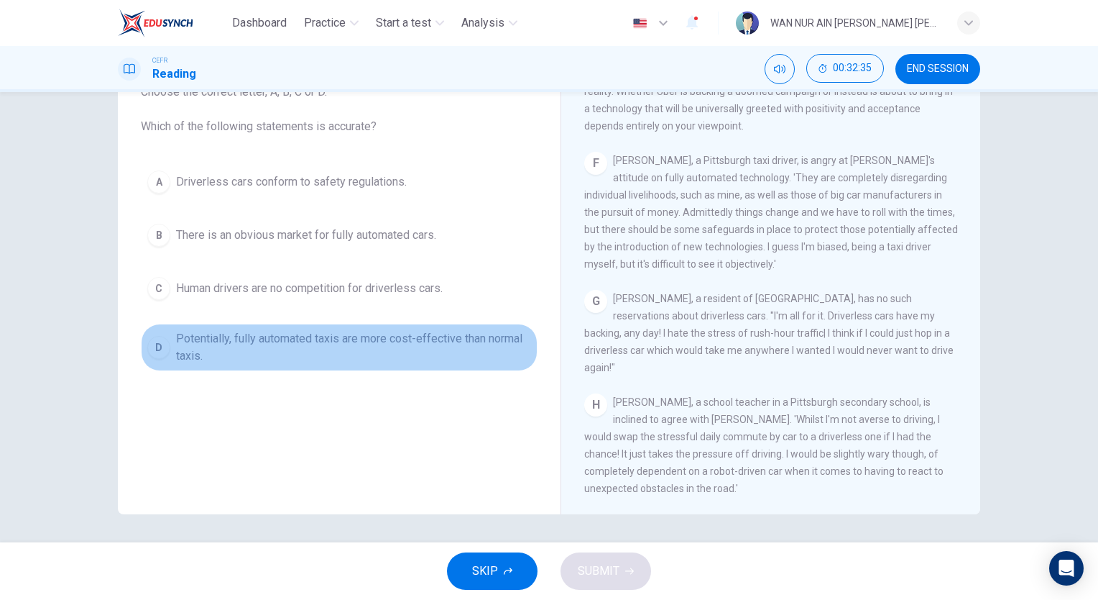
click at [408, 330] on span "Potentially, fully automated taxis are more cost-effective than normal taxis." at bounding box center [353, 347] width 355 height 35
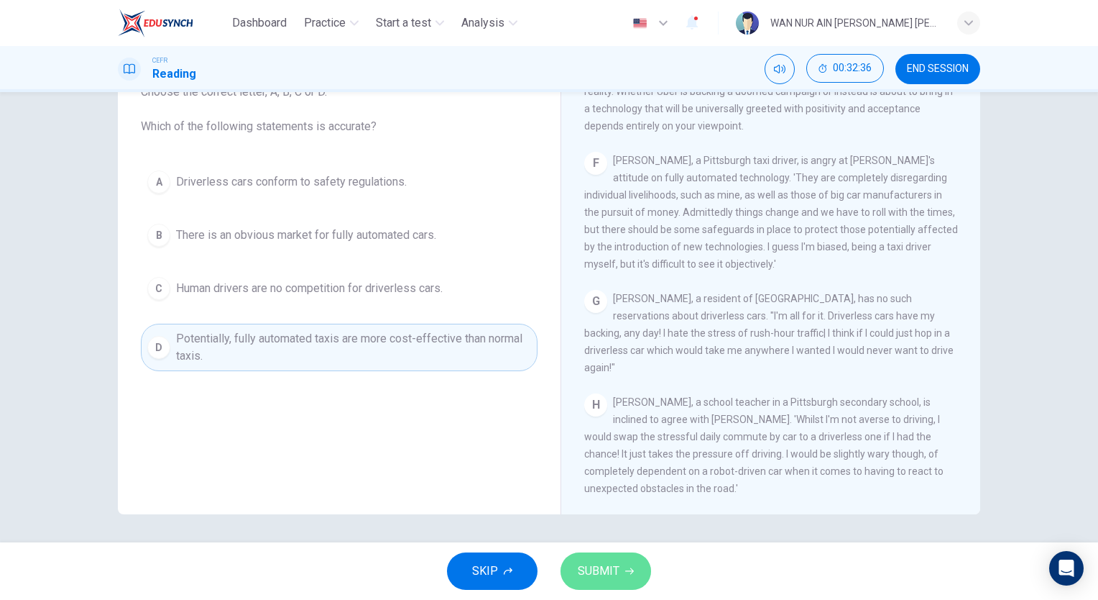
click at [584, 568] on span "SUBMIT" at bounding box center [599, 571] width 42 height 20
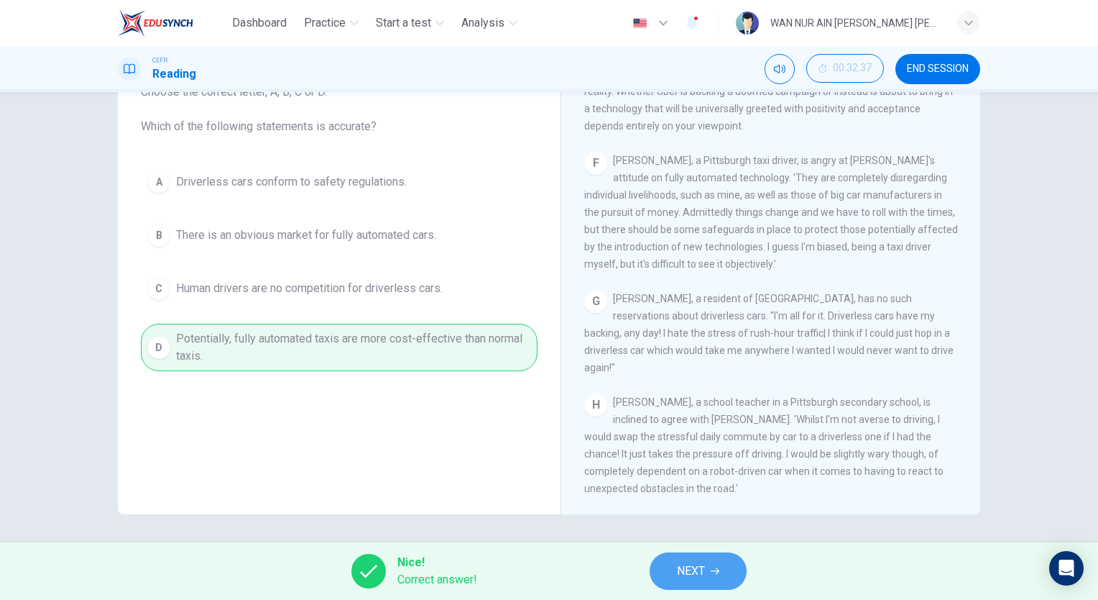
click at [692, 564] on span "NEXT" at bounding box center [691, 571] width 28 height 20
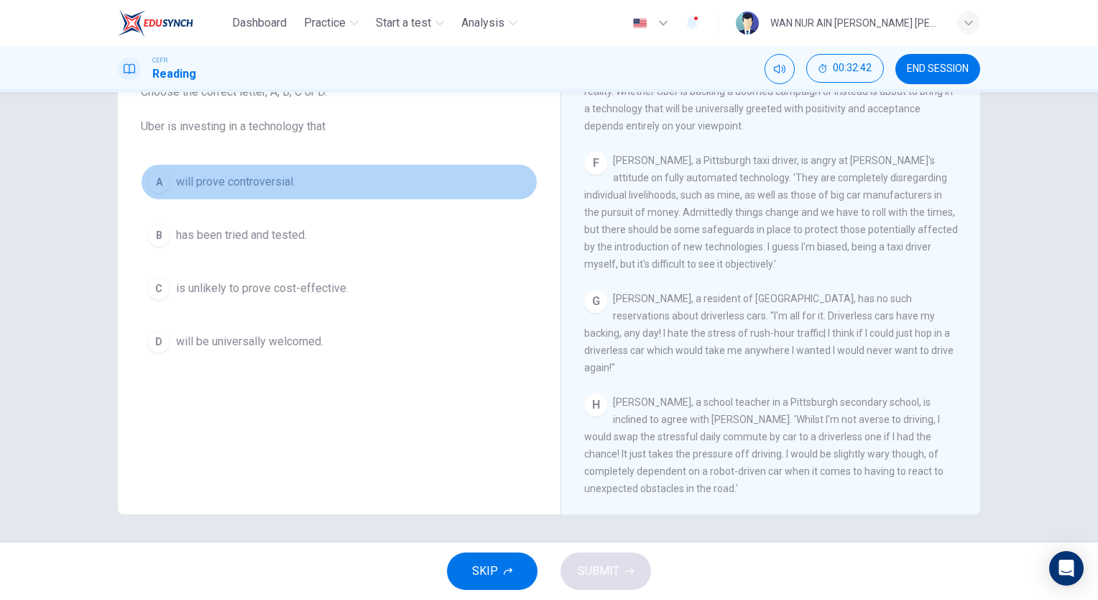
click at [293, 165] on button "A will prove controversial." at bounding box center [339, 182] width 397 height 36
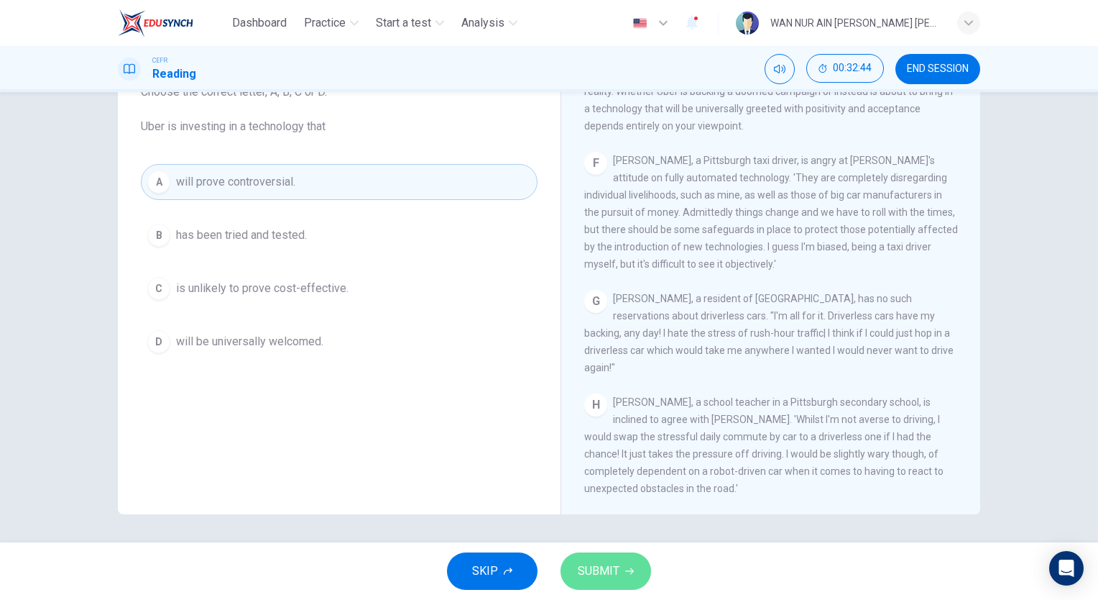
click at [615, 579] on span "SUBMIT" at bounding box center [599, 571] width 42 height 20
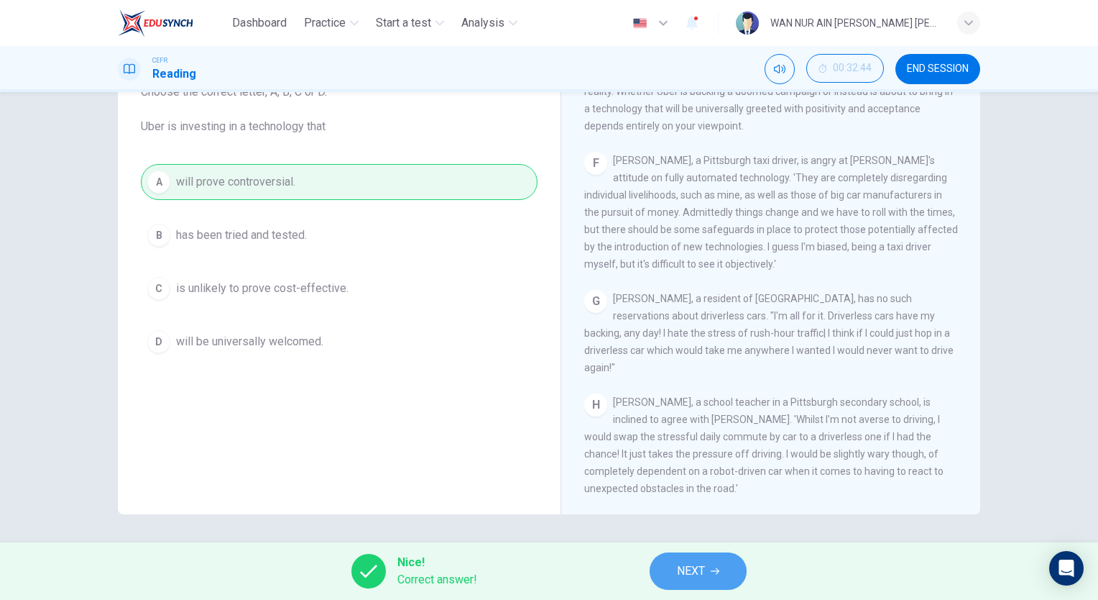
click at [731, 572] on button "NEXT" at bounding box center [698, 570] width 97 height 37
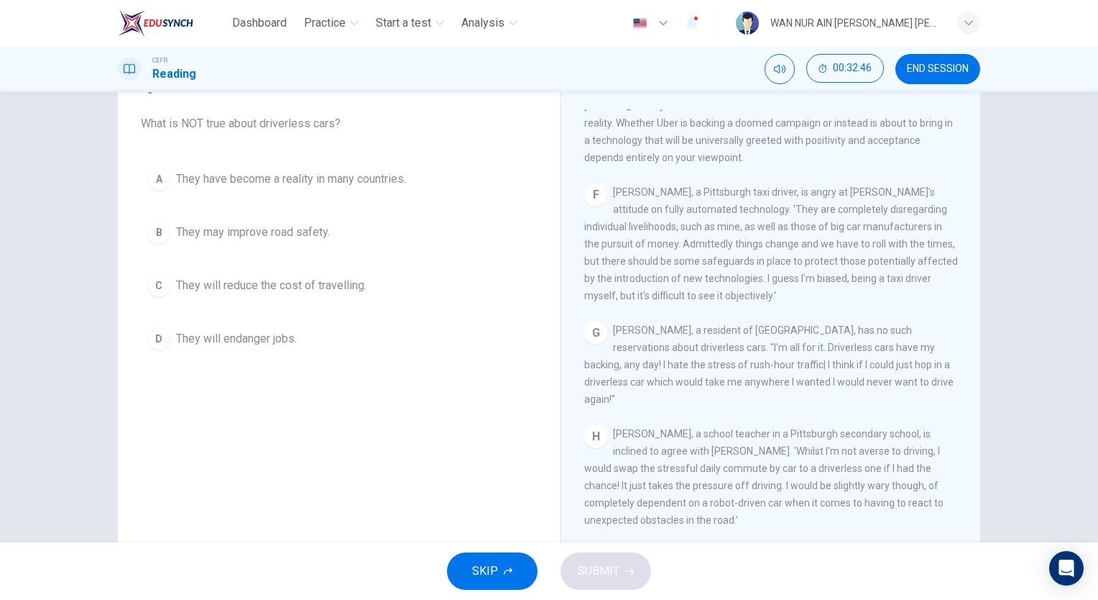
scroll to position [96, 0]
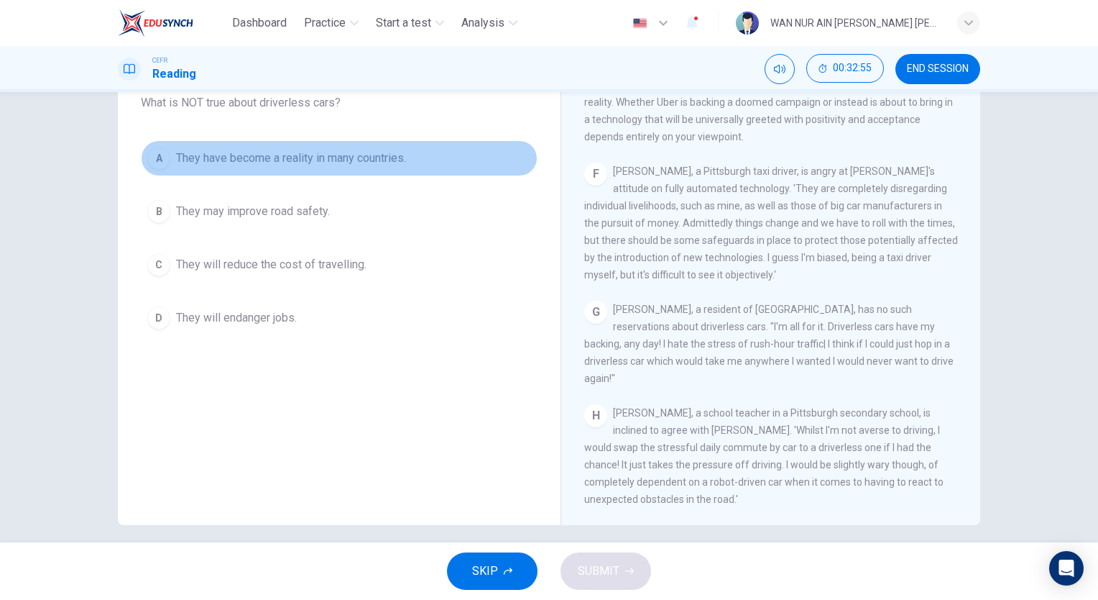
click at [370, 162] on span "They have become a reality in many countries." at bounding box center [291, 158] width 230 height 17
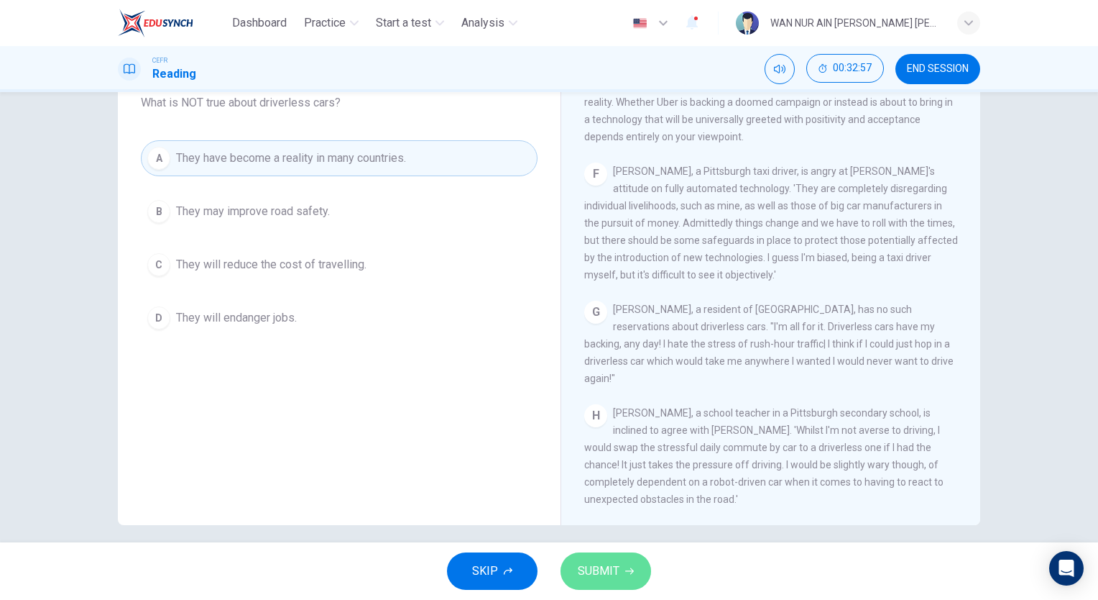
click at [602, 562] on span "SUBMIT" at bounding box center [599, 571] width 42 height 20
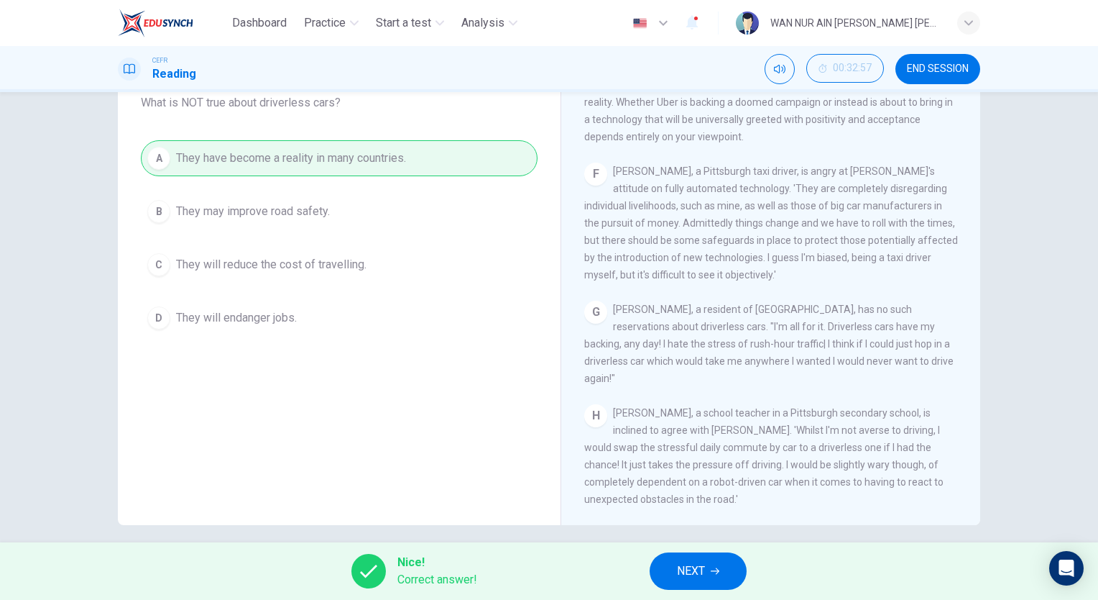
click at [702, 594] on div "Nice! Correct answer! NEXT" at bounding box center [549, 571] width 1098 height 58
click at [699, 561] on span "NEXT" at bounding box center [691, 571] width 28 height 20
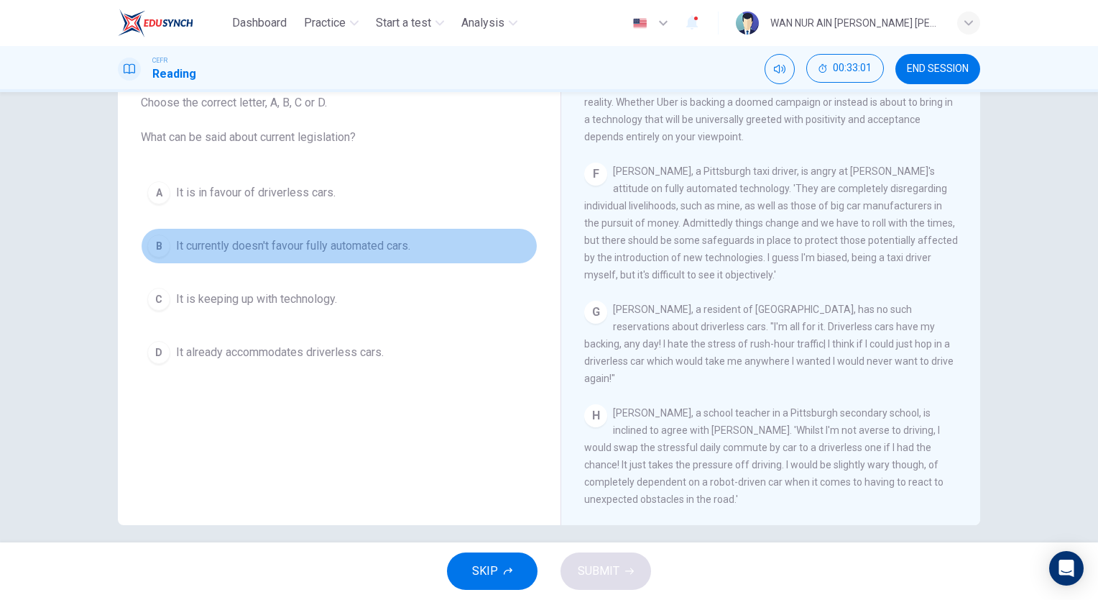
click at [414, 242] on button "B It currently doesn't favour fully automated cars." at bounding box center [339, 246] width 397 height 36
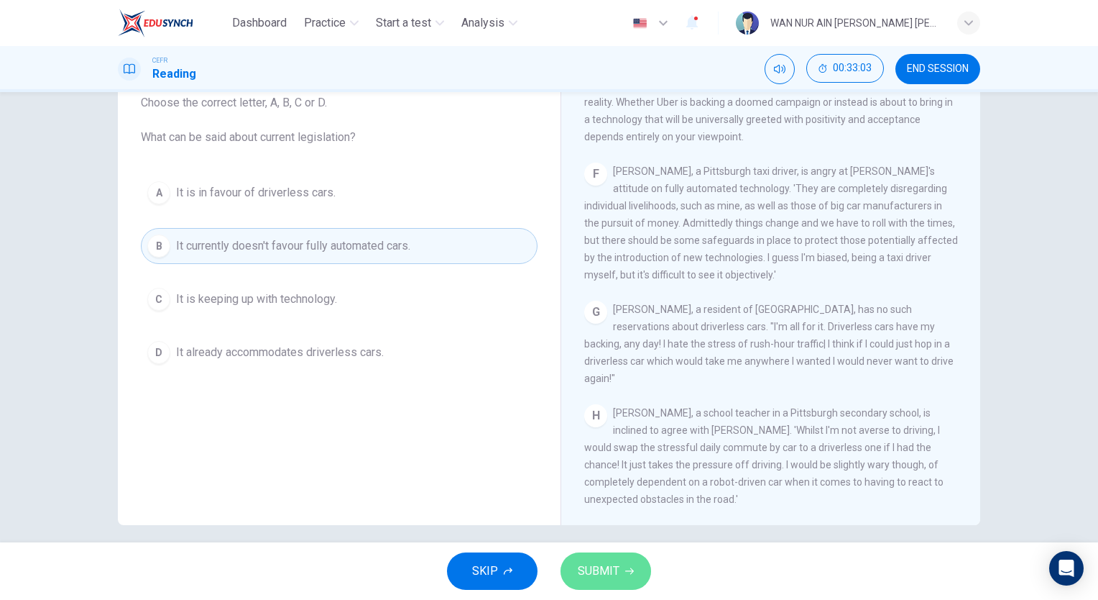
click at [605, 559] on button "SUBMIT" at bounding box center [606, 570] width 91 height 37
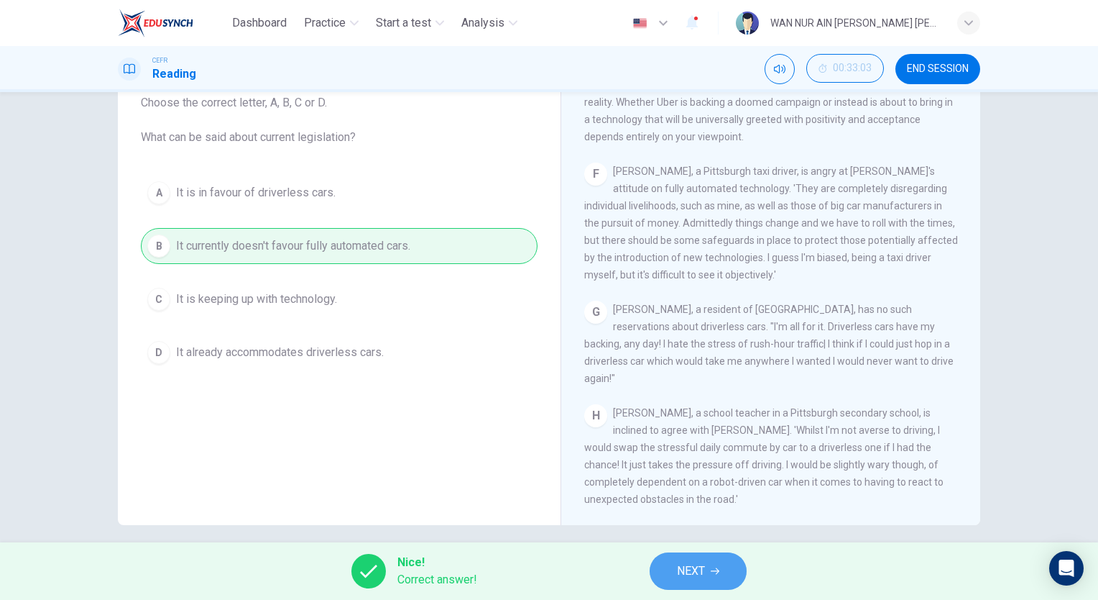
click at [695, 576] on span "NEXT" at bounding box center [691, 571] width 28 height 20
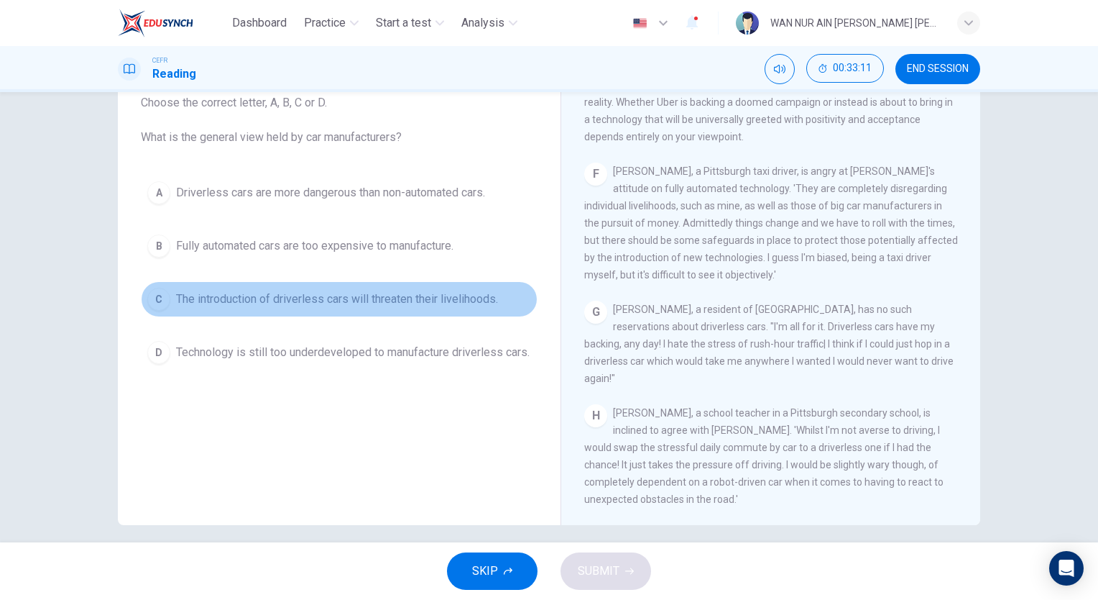
click at [433, 295] on span "The introduction of driverless cars will threaten their livelihoods." at bounding box center [337, 298] width 322 height 17
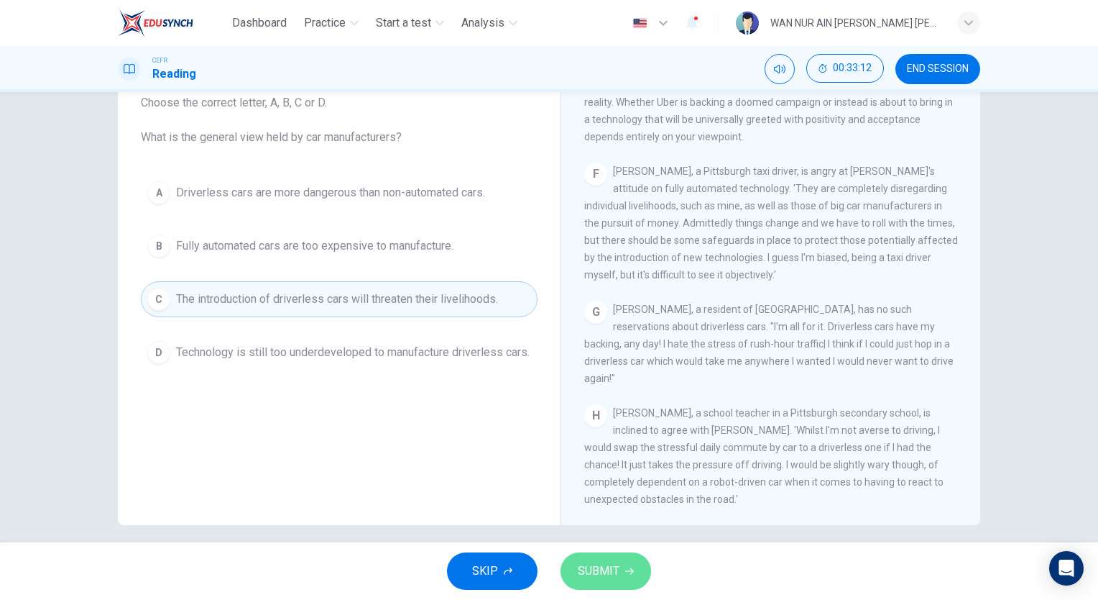
click at [590, 556] on button "SUBMIT" at bounding box center [606, 570] width 91 height 37
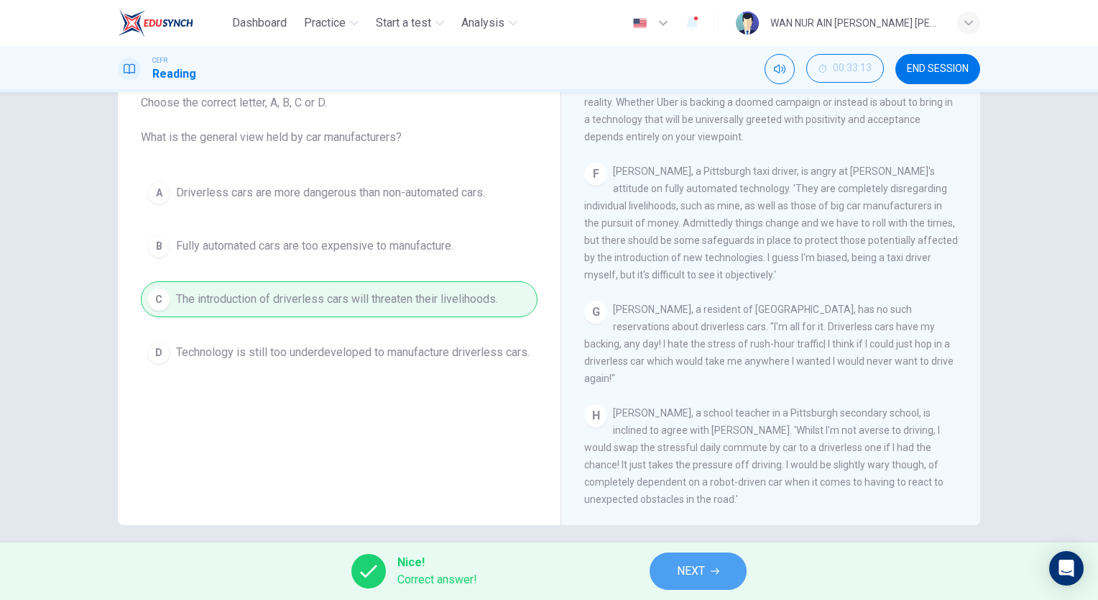
click at [694, 577] on span "NEXT" at bounding box center [691, 571] width 28 height 20
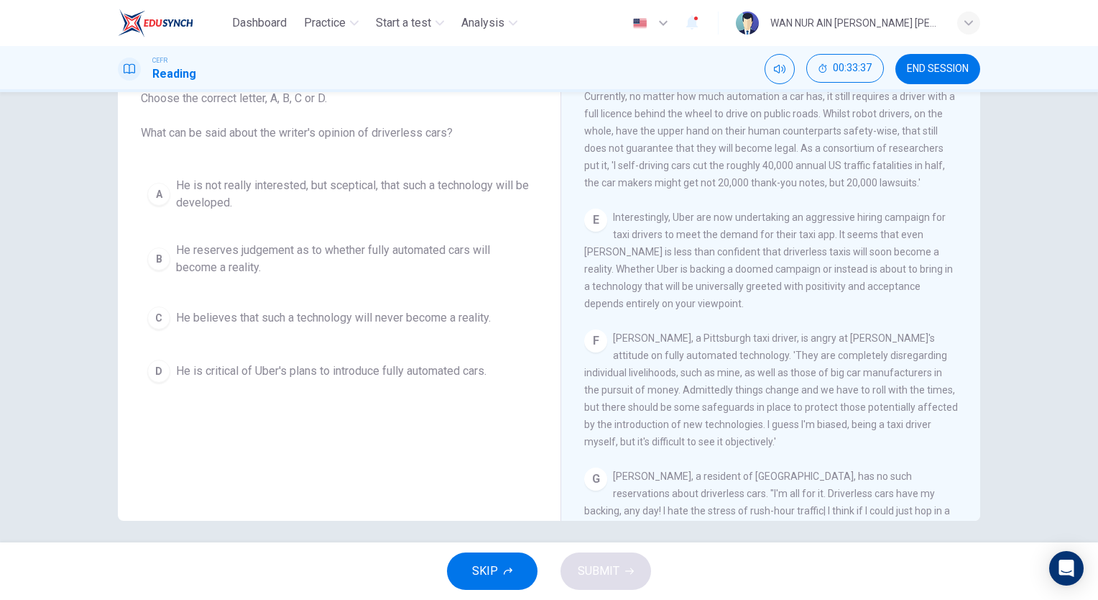
scroll to position [1055, 0]
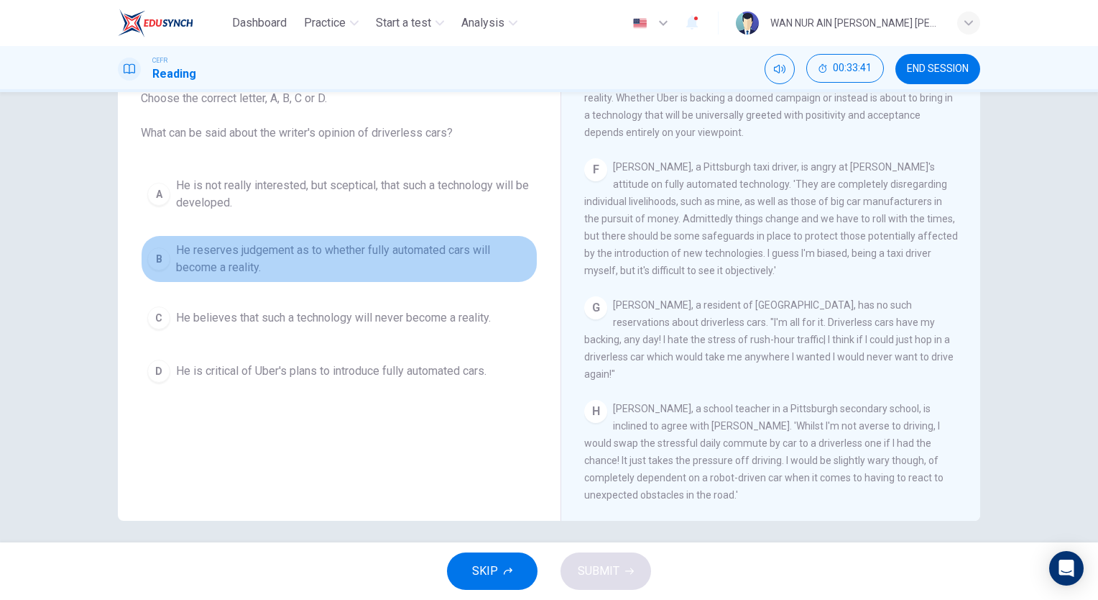
click at [339, 242] on span "He reserves judgement as to whether fully automated cars will become a reality." at bounding box center [353, 259] width 355 height 35
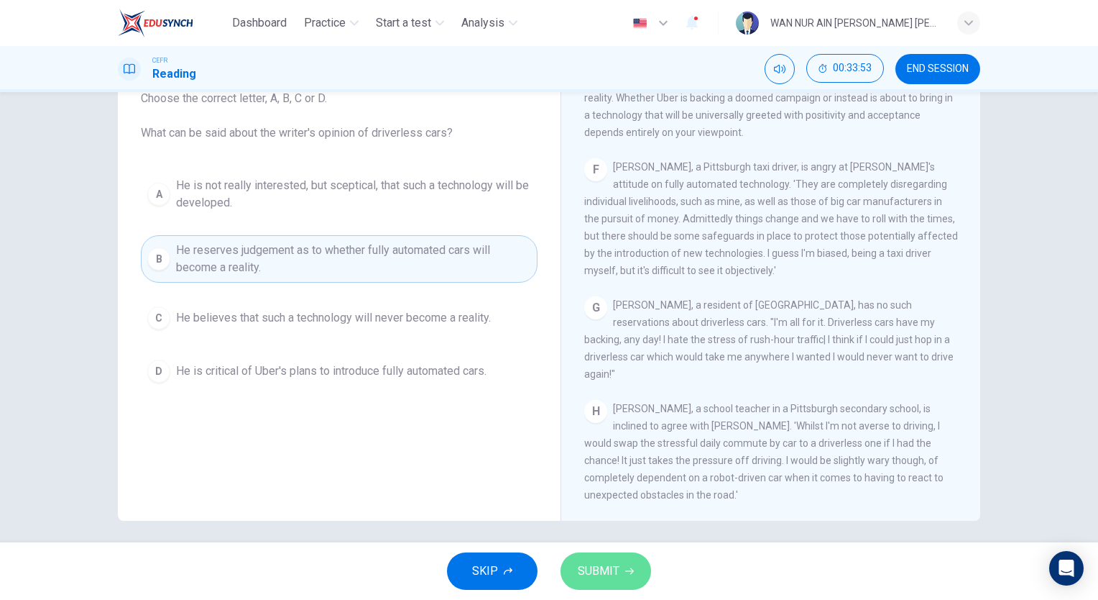
click at [591, 565] on span "SUBMIT" at bounding box center [599, 571] width 42 height 20
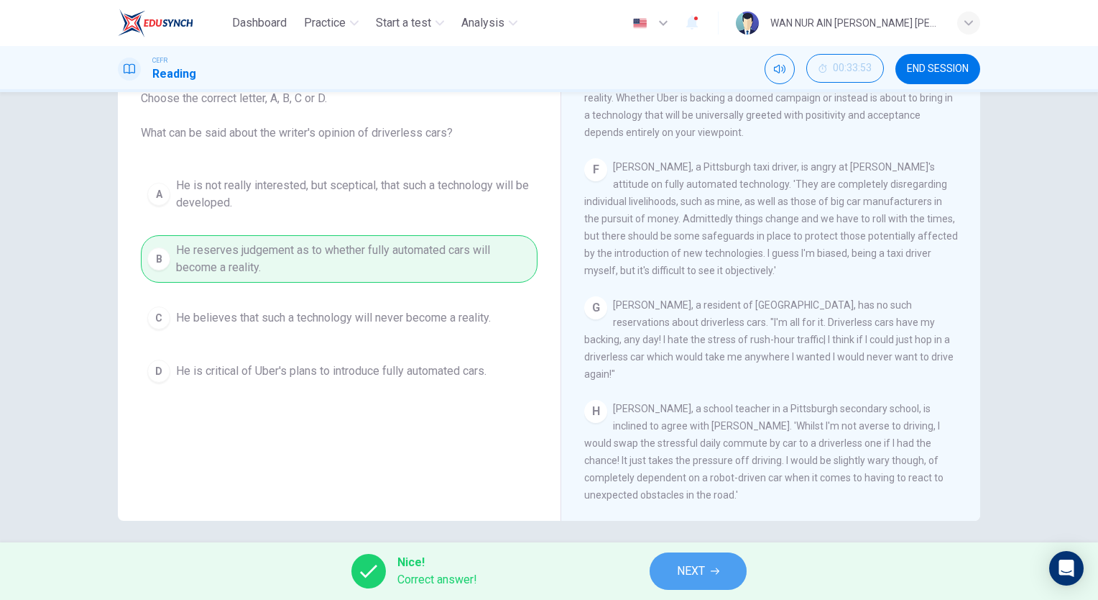
click at [702, 558] on button "NEXT" at bounding box center [698, 570] width 97 height 37
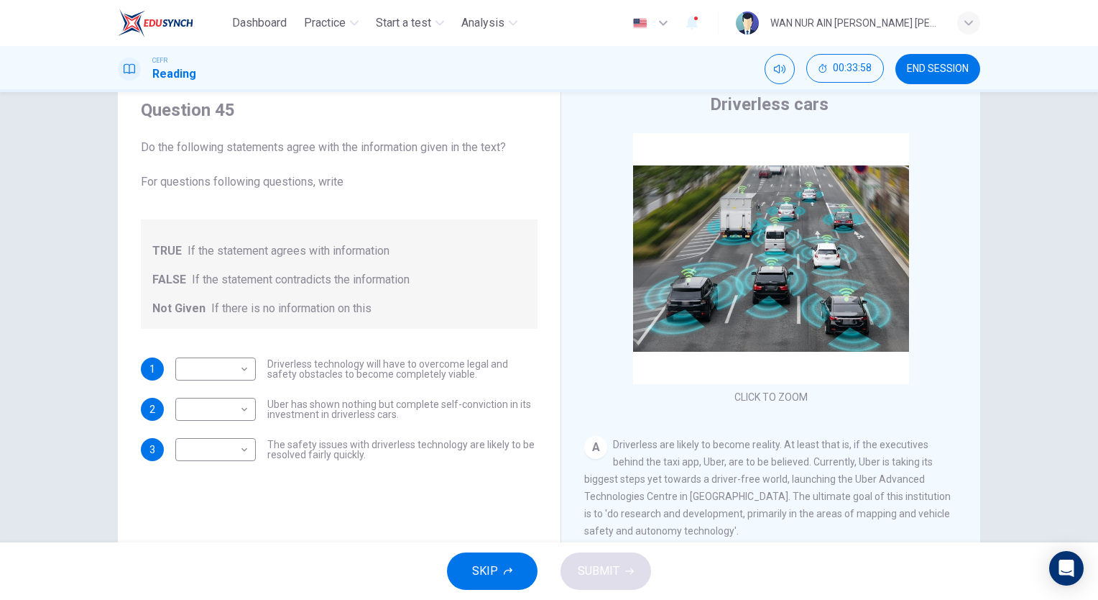
scroll to position [106, 0]
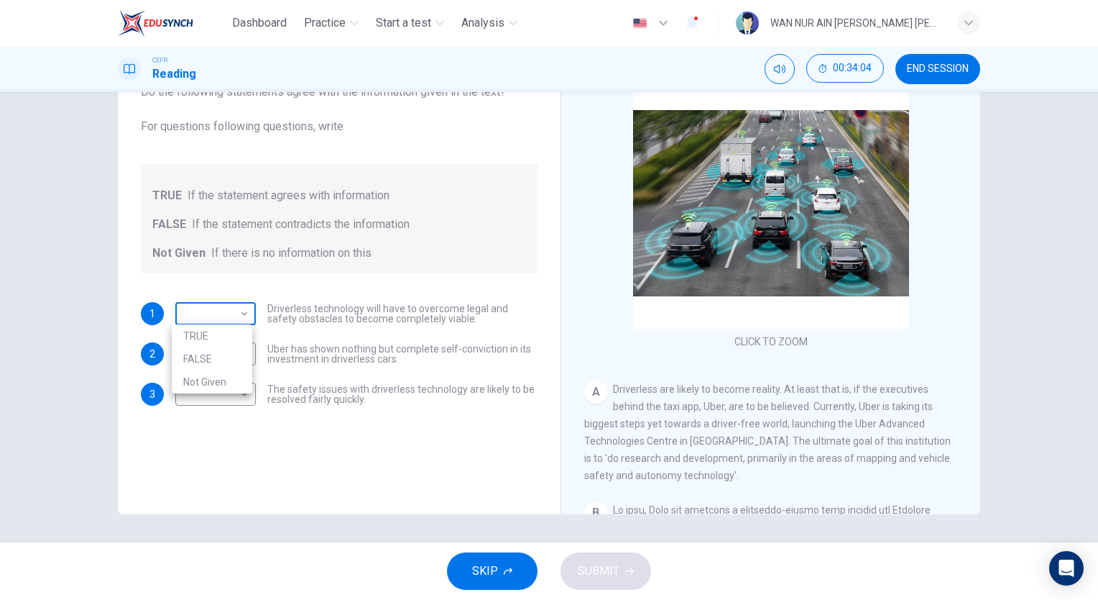
click at [239, 308] on body "Dashboard Practice Start a test Analysis English en ​ WAN NUR AIN BINTI WAN ABD…" at bounding box center [549, 300] width 1098 height 600
click at [224, 333] on li "TRUE" at bounding box center [212, 335] width 81 height 23
type input "TRUE"
click at [224, 381] on body "Dashboard Practice Start a test Analysis English en ​ WAN NUR AIN BINTI WAN ABD…" at bounding box center [549, 300] width 1098 height 600
click at [199, 434] on li "FALSE" at bounding box center [212, 439] width 81 height 23
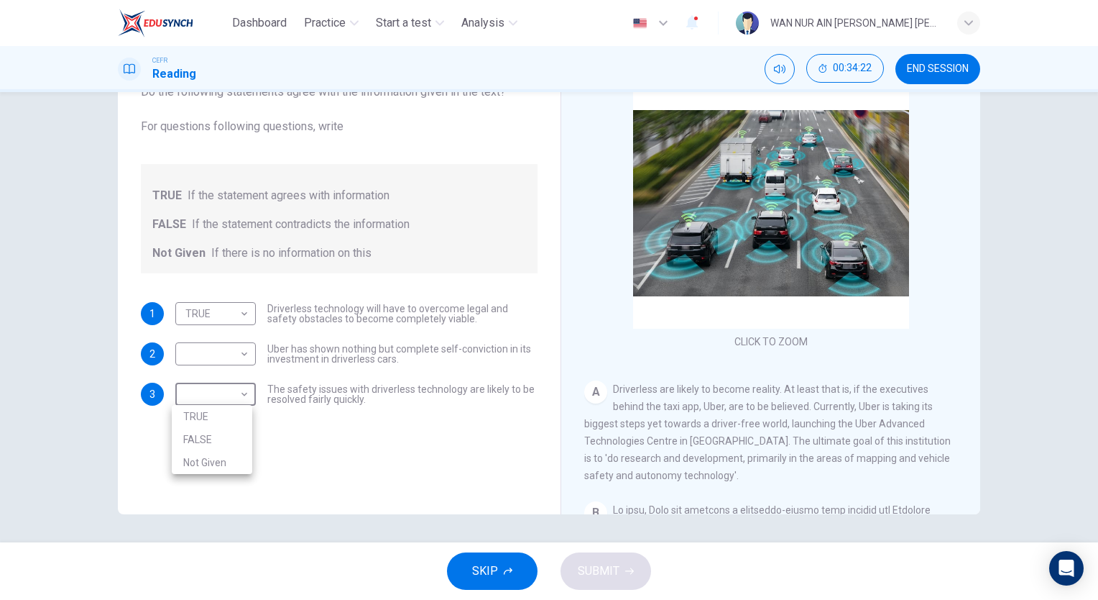
type input "FALSE"
click at [250, 362] on div "​ ​" at bounding box center [215, 353] width 81 height 23
click at [228, 352] on body "Dashboard Practice Start a test Analysis English en ​ WAN NUR AIN BINTI WAN ABD…" at bounding box center [549, 300] width 1098 height 600
click at [220, 415] on li "Not Given" at bounding box center [212, 421] width 81 height 23
type input "Not Given"
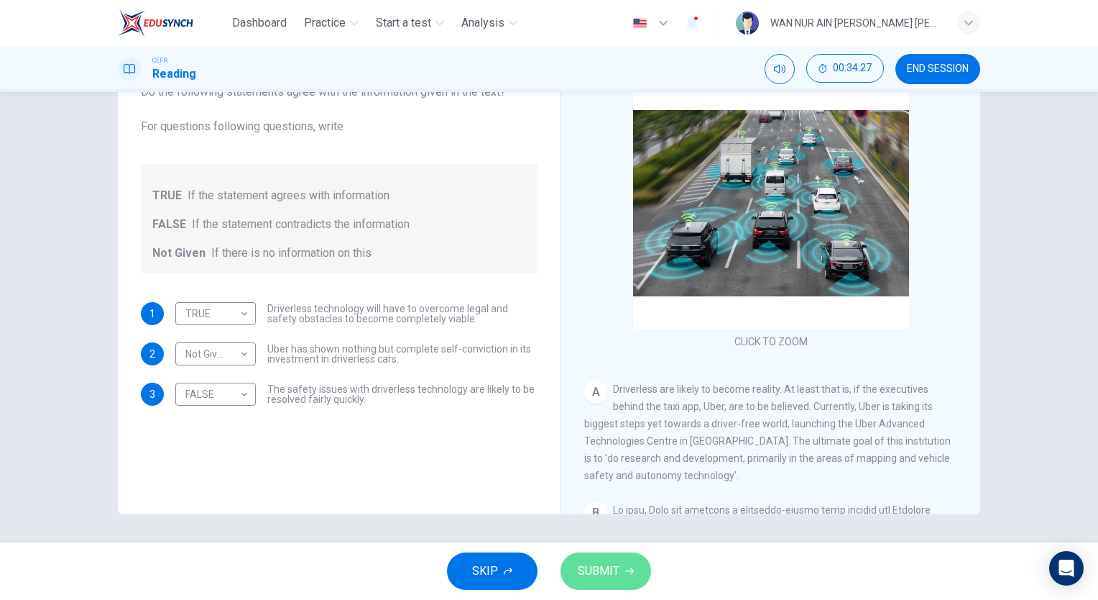
click at [592, 567] on span "SUBMIT" at bounding box center [599, 571] width 42 height 20
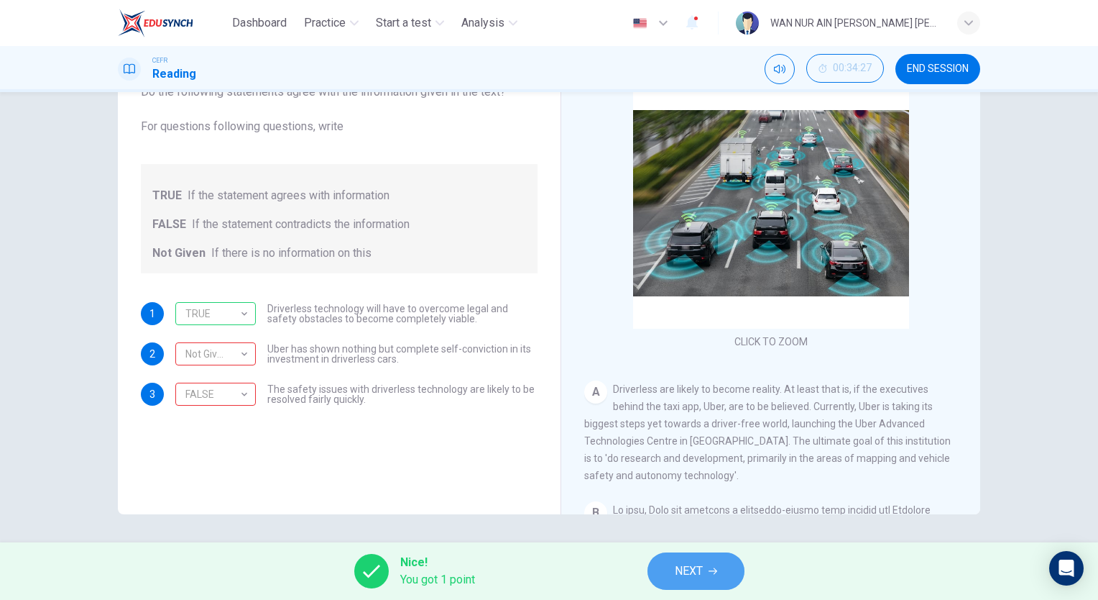
click at [670, 574] on button "NEXT" at bounding box center [696, 570] width 97 height 37
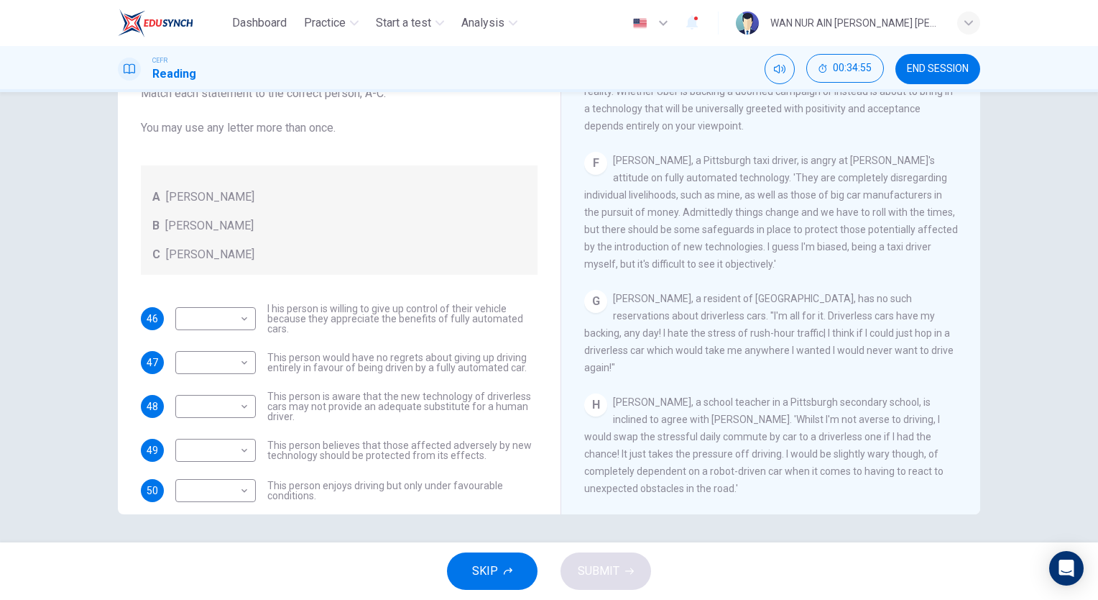
scroll to position [49, 0]
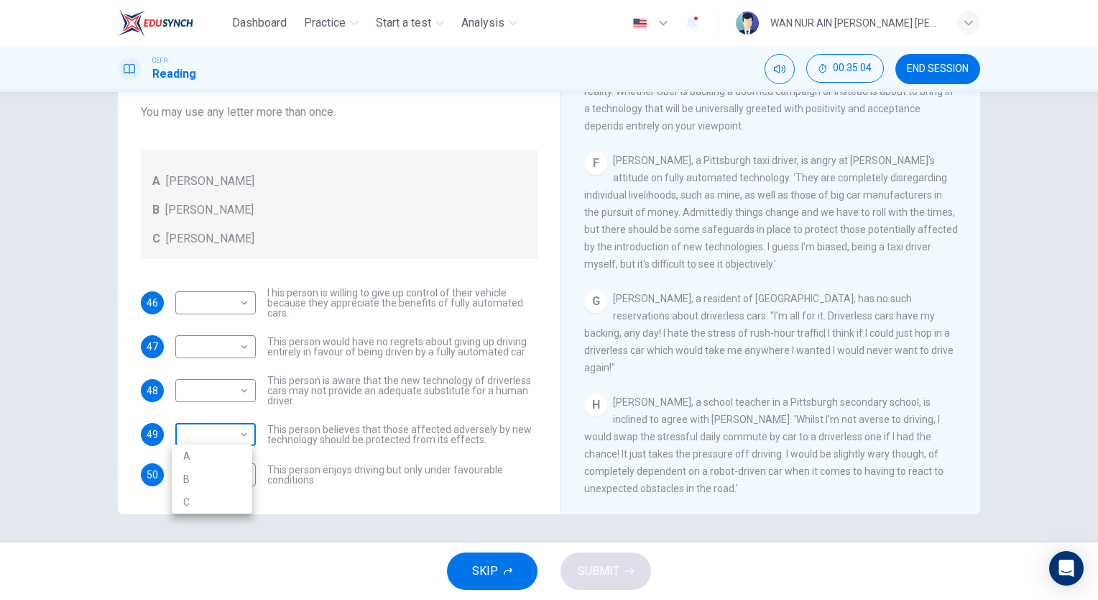
click at [228, 436] on body "Dashboard Practice Start a test Analysis English en ​ WAN NUR AIN BINTI WAN ABD…" at bounding box center [549, 300] width 1098 height 600
click at [219, 449] on li "A" at bounding box center [212, 455] width 81 height 23
type input "A"
click at [235, 390] on body "Dashboard Practice Start a test Analysis English en ​ WAN NUR AIN BINTI WAN ABD…" at bounding box center [549, 300] width 1098 height 600
click at [222, 407] on li "A" at bounding box center [212, 411] width 81 height 23
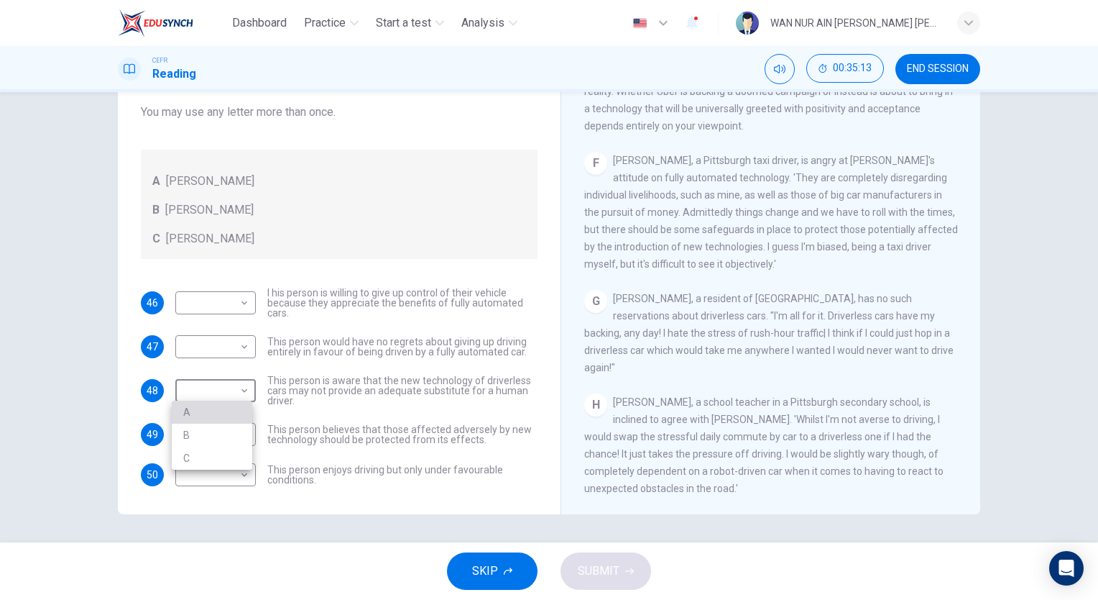
type input "A"
click at [243, 306] on body "Dashboard Practice Start a test Analysis English en ​ WAN NUR AIN BINTI WAN ABD…" at bounding box center [549, 300] width 1098 height 600
click at [203, 341] on li "B" at bounding box center [212, 347] width 81 height 23
type input "B"
click at [203, 341] on body "Dashboard Practice Start a test Analysis English en ​ WAN NUR AIN BINTI WAN ABD…" at bounding box center [549, 300] width 1098 height 600
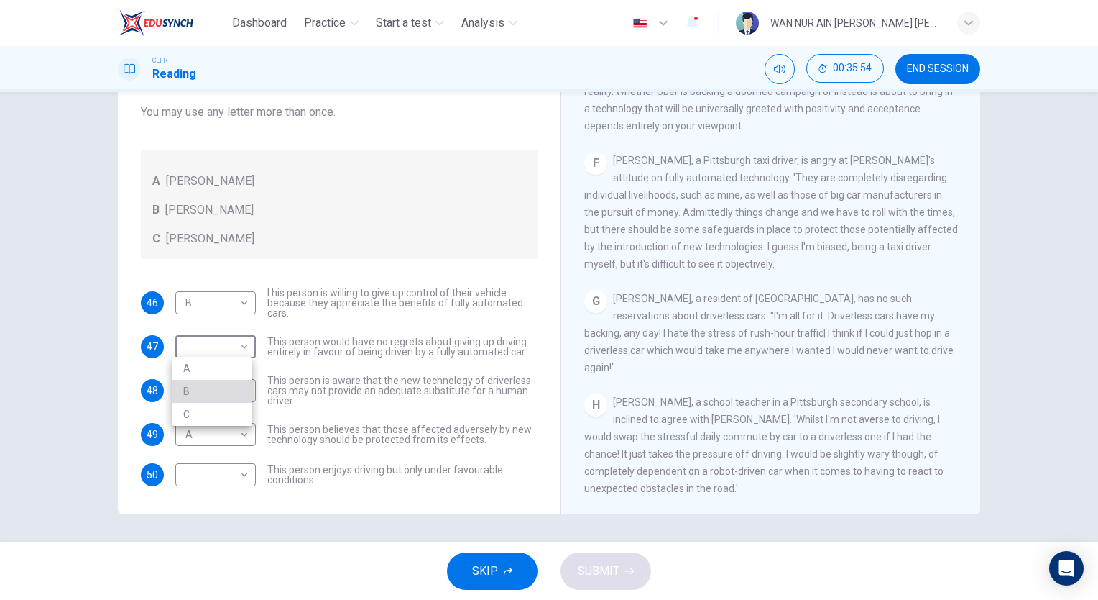
click at [182, 384] on li "B" at bounding box center [212, 391] width 81 height 23
type input "B"
click at [302, 315] on span "I his person is willing to give up control of their vehicle because they apprec…" at bounding box center [402, 303] width 270 height 30
click at [221, 470] on body "Dashboard Practice Start a test Analysis English en ​ WAN NUR AIN BINTI WAN ABD…" at bounding box center [549, 300] width 1098 height 600
click at [188, 538] on li "C" at bounding box center [212, 542] width 81 height 23
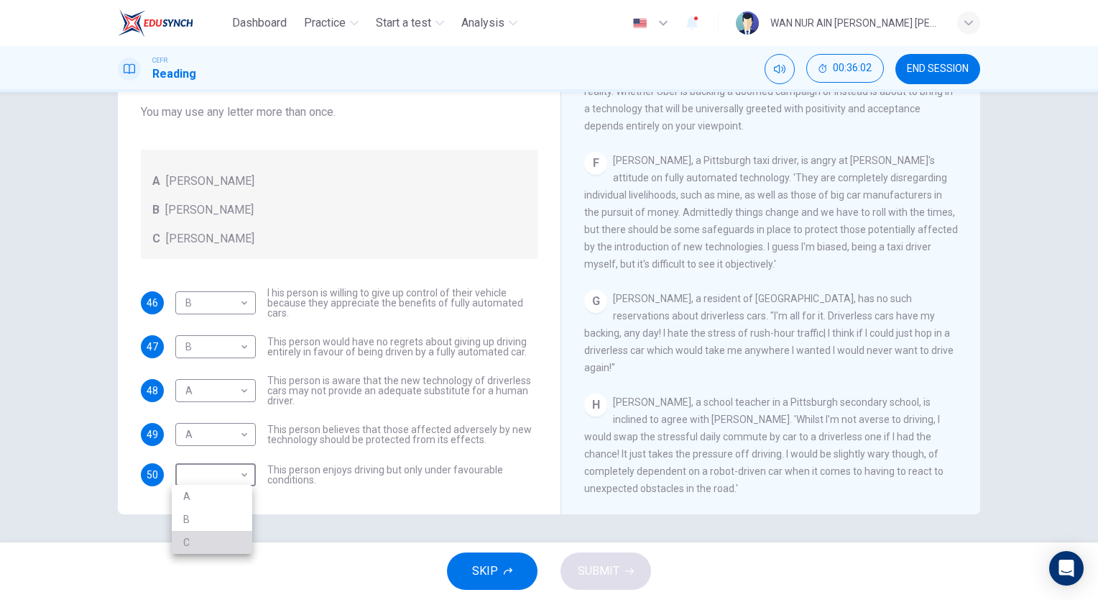
type input "C"
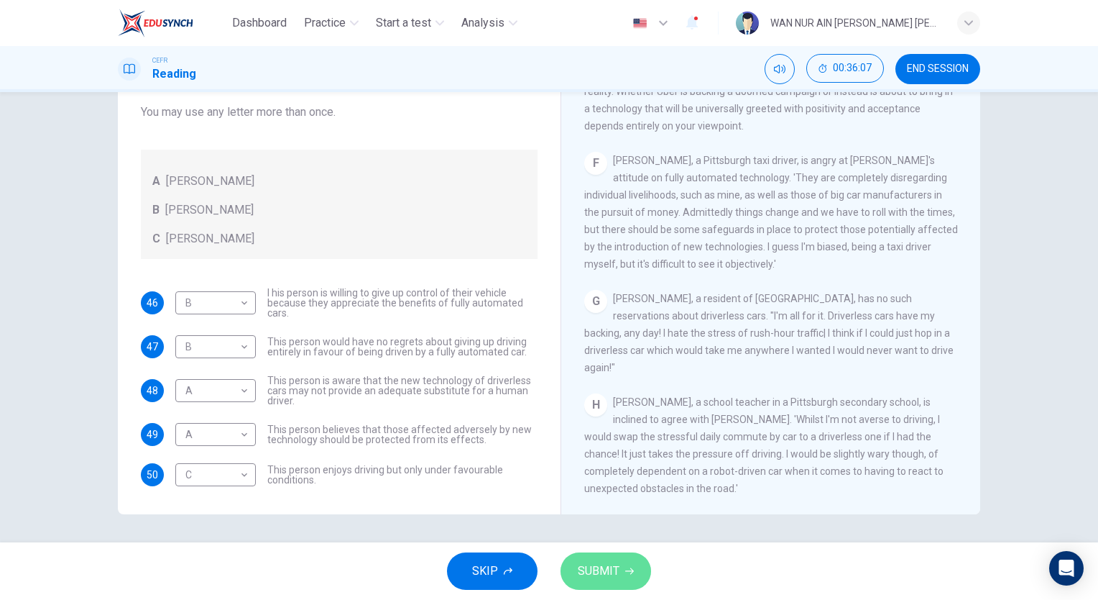
click at [606, 559] on button "SUBMIT" at bounding box center [606, 570] width 91 height 37
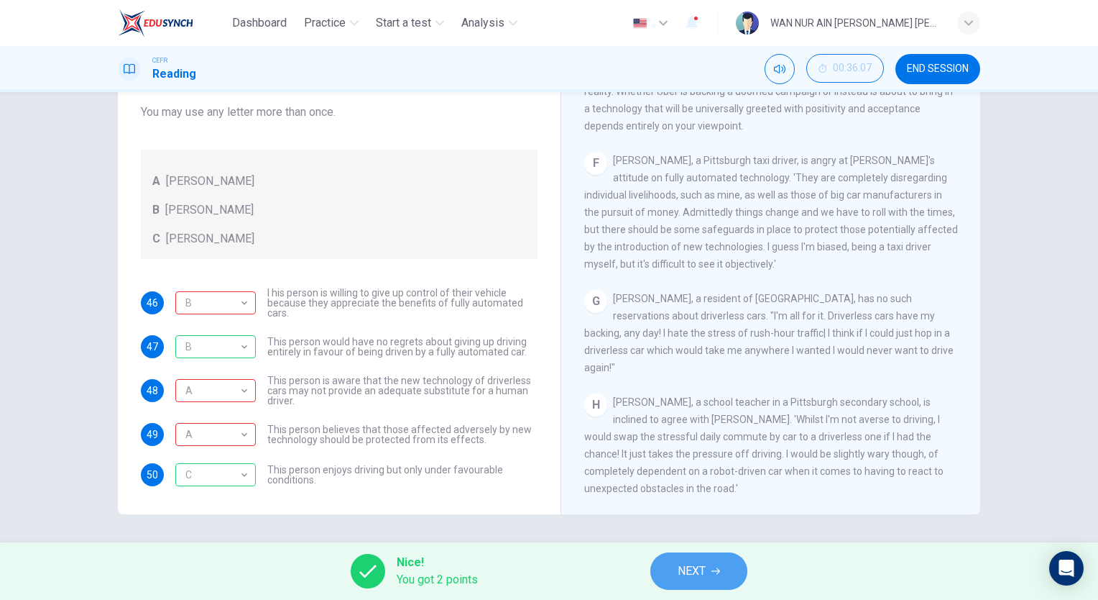
click at [684, 562] on span "NEXT" at bounding box center [692, 571] width 28 height 20
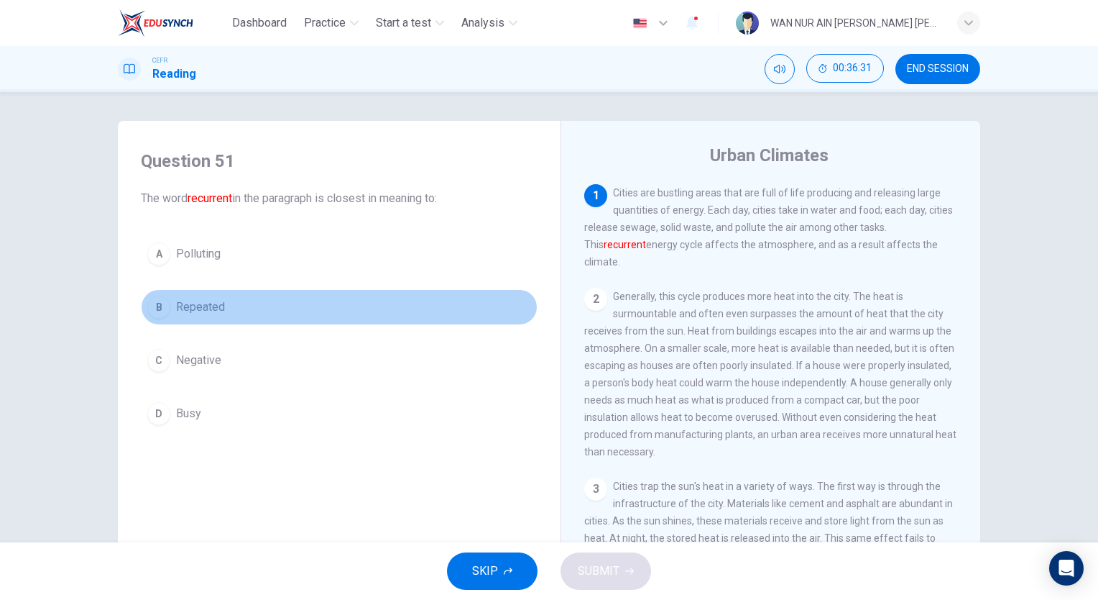
click at [228, 308] on button "B Repeated" at bounding box center [339, 307] width 397 height 36
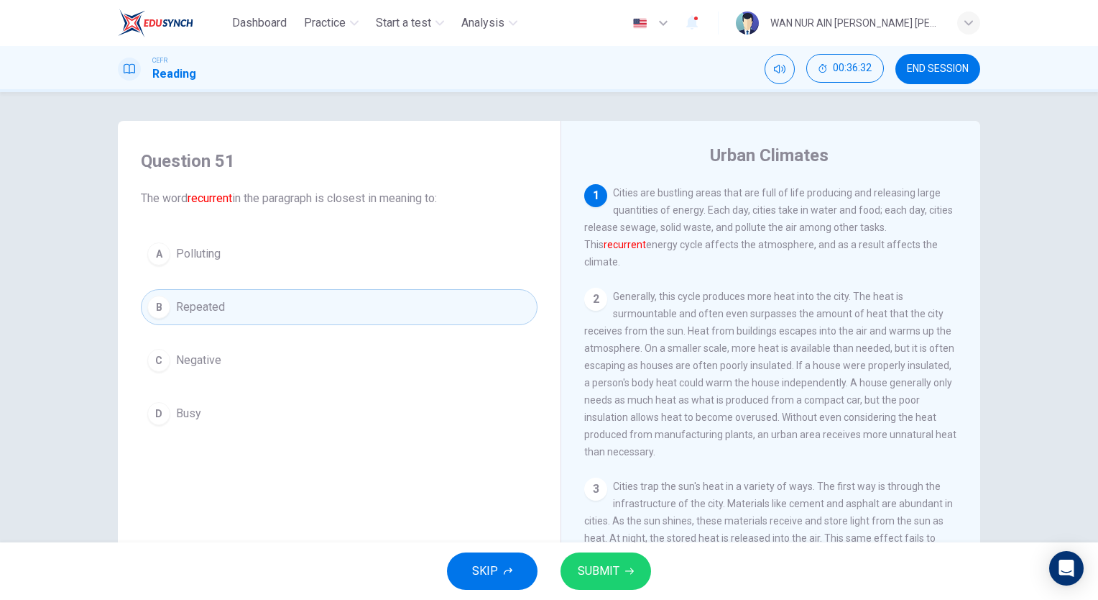
click at [590, 551] on div "SKIP SUBMIT" at bounding box center [549, 571] width 1098 height 58
click at [593, 559] on button "SUBMIT" at bounding box center [606, 570] width 91 height 37
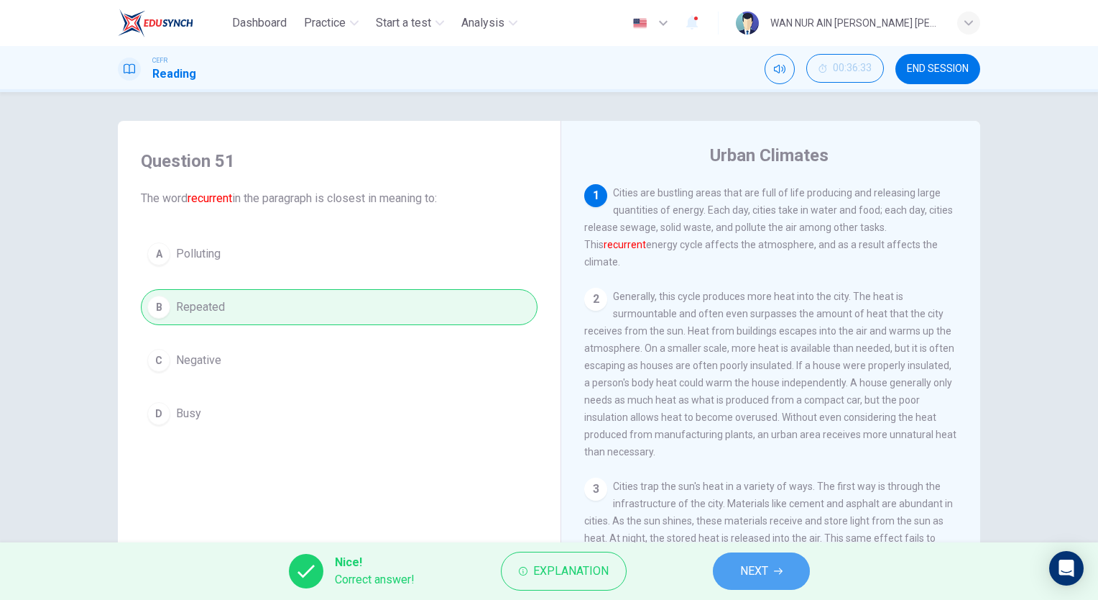
click at [754, 582] on button "NEXT" at bounding box center [761, 570] width 97 height 37
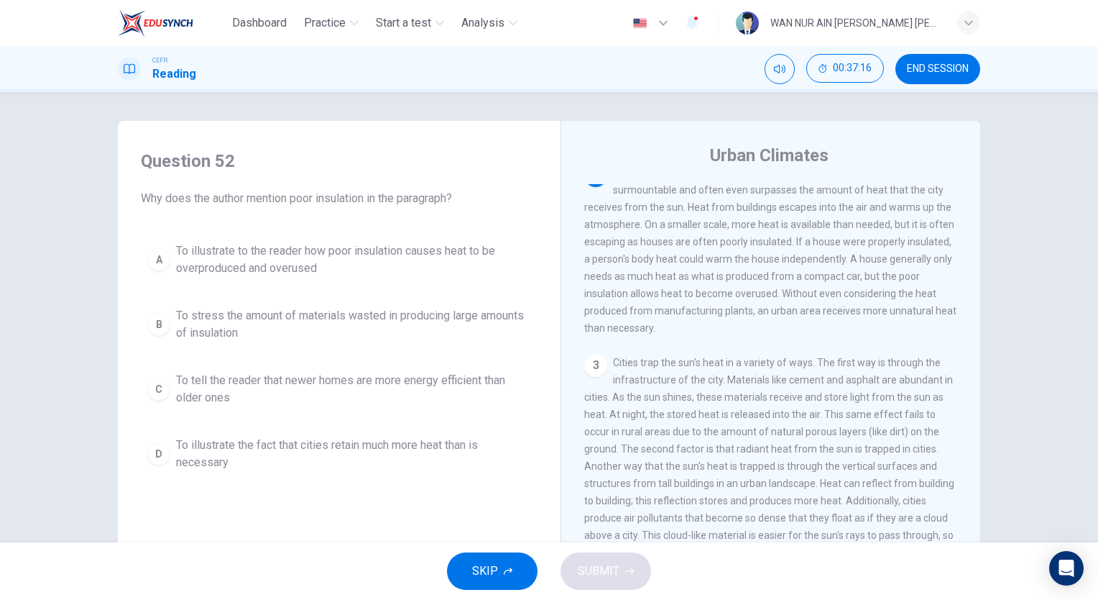
scroll to position [112, 0]
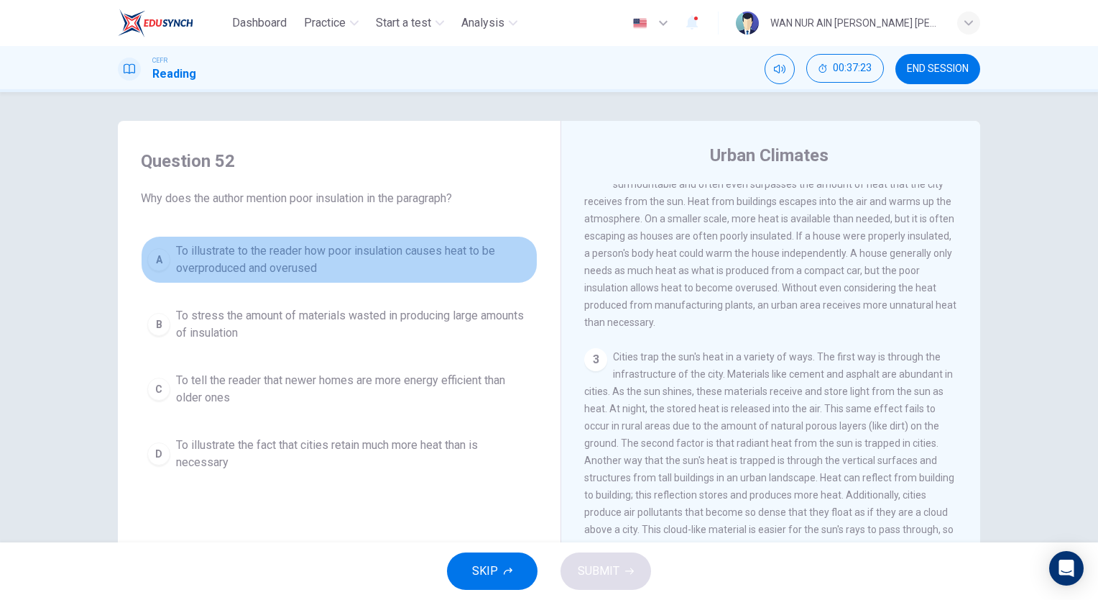
click at [301, 272] on span "To illustrate to the reader how poor insulation causes heat to be overproduced …" at bounding box center [353, 259] width 355 height 35
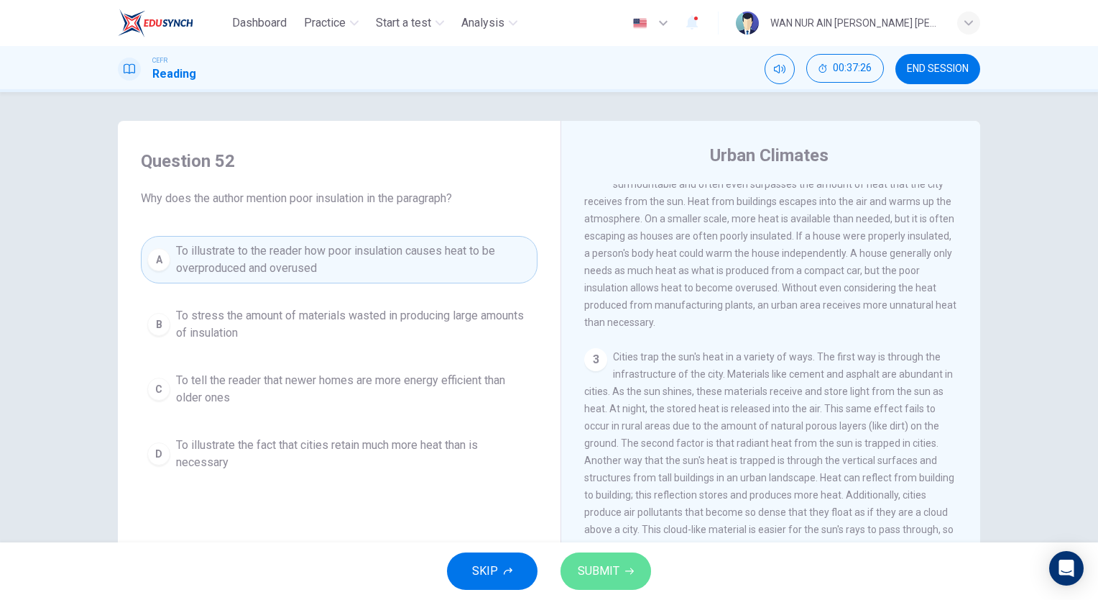
click at [595, 569] on span "SUBMIT" at bounding box center [599, 571] width 42 height 20
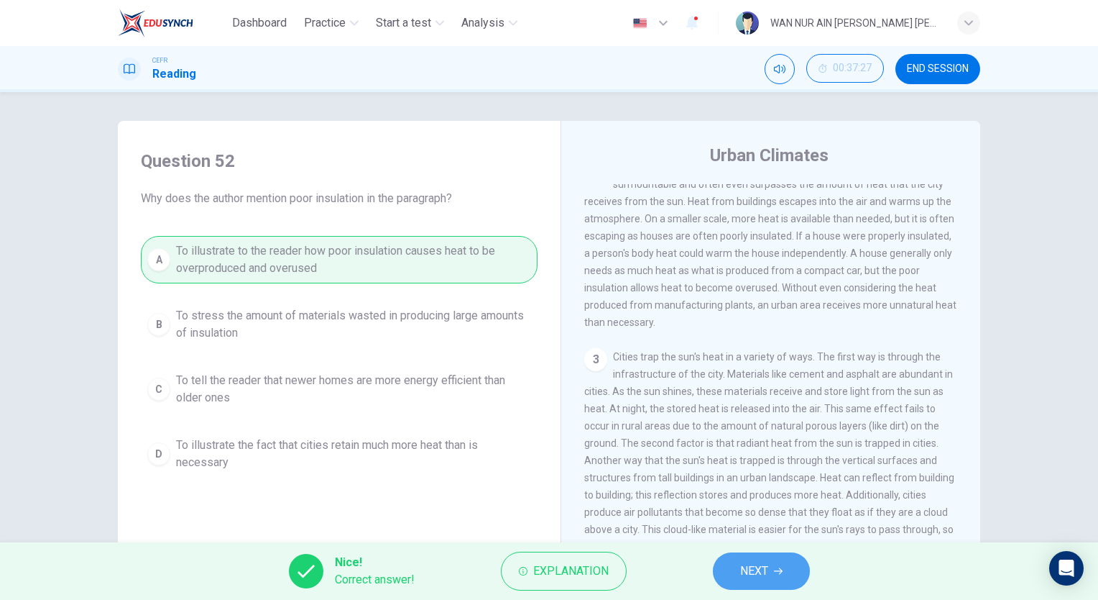
click at [733, 574] on button "NEXT" at bounding box center [761, 570] width 97 height 37
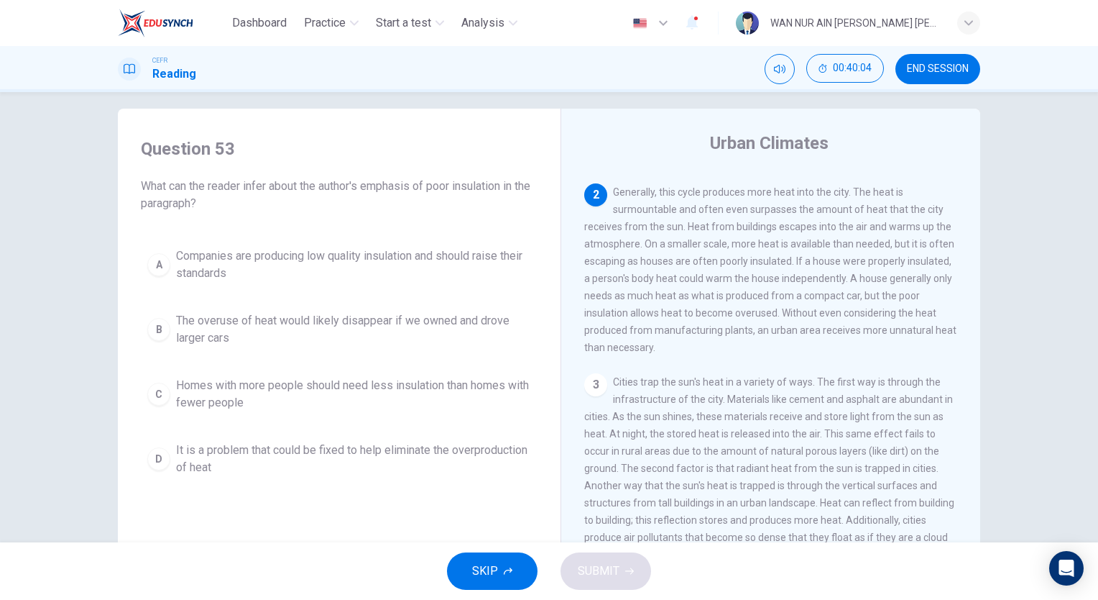
scroll to position [75, 0]
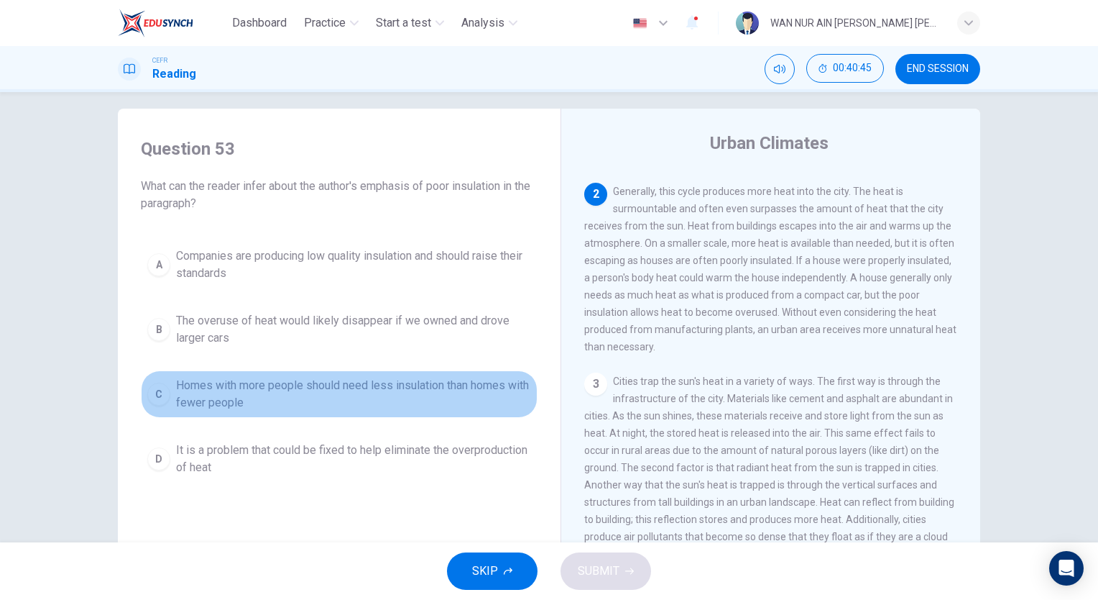
click at [394, 387] on span "Homes with more people should need less insulation than homes with fewer people" at bounding box center [353, 394] width 355 height 35
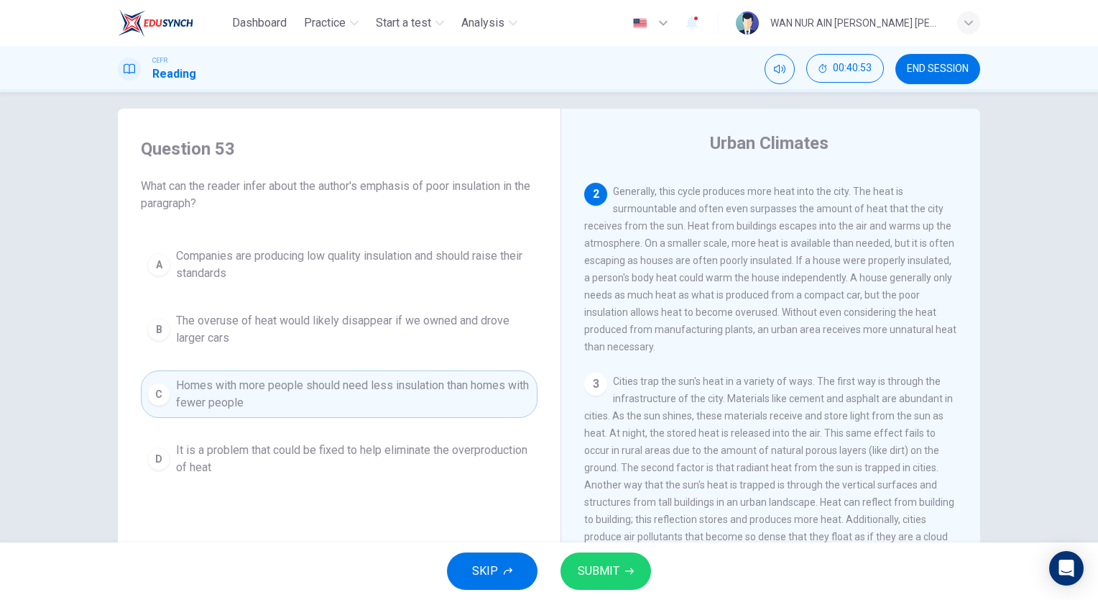
click at [602, 539] on div "3 Cities trap the sun's heat in a variety of ways. The first way is through the…" at bounding box center [771, 475] width 374 height 207
click at [597, 562] on span "SUBMIT" at bounding box center [599, 571] width 42 height 20
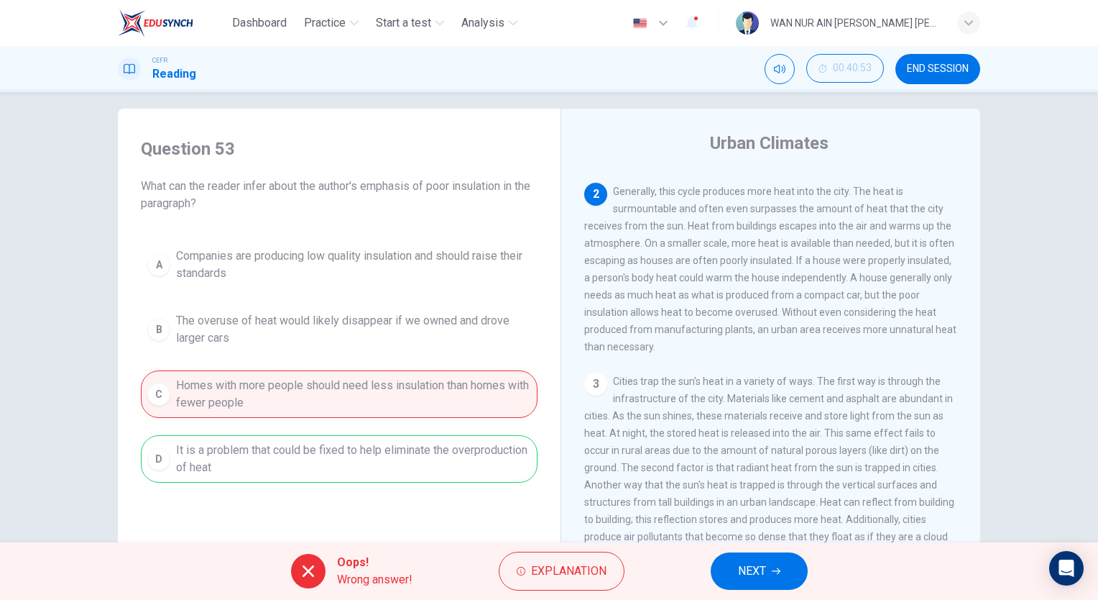
click at [719, 578] on button "NEXT" at bounding box center [759, 570] width 97 height 37
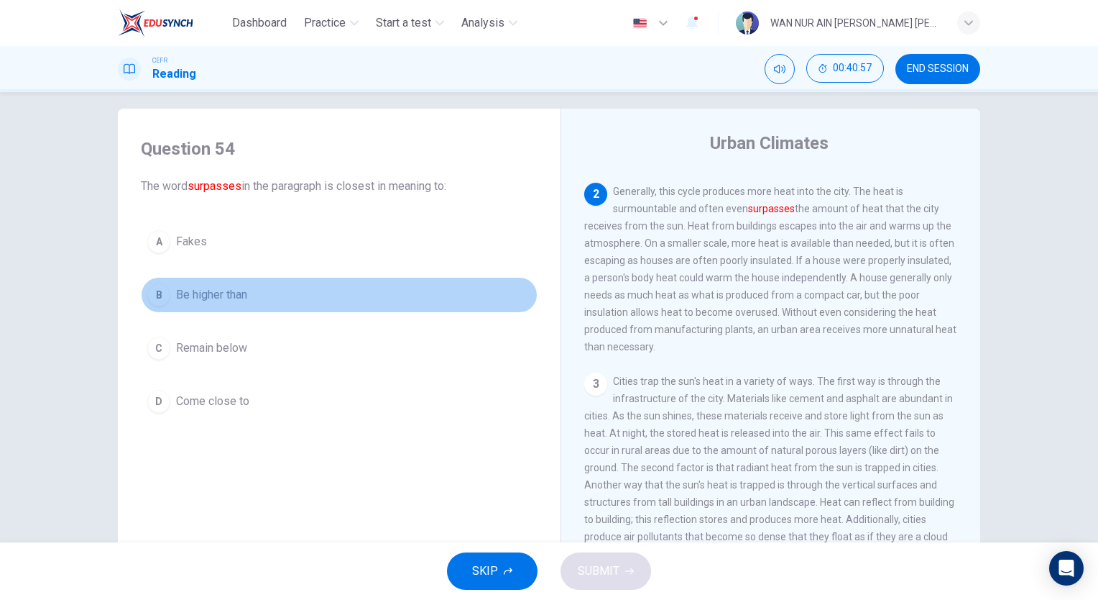
click at [246, 286] on button "B Be higher than" at bounding box center [339, 295] width 397 height 36
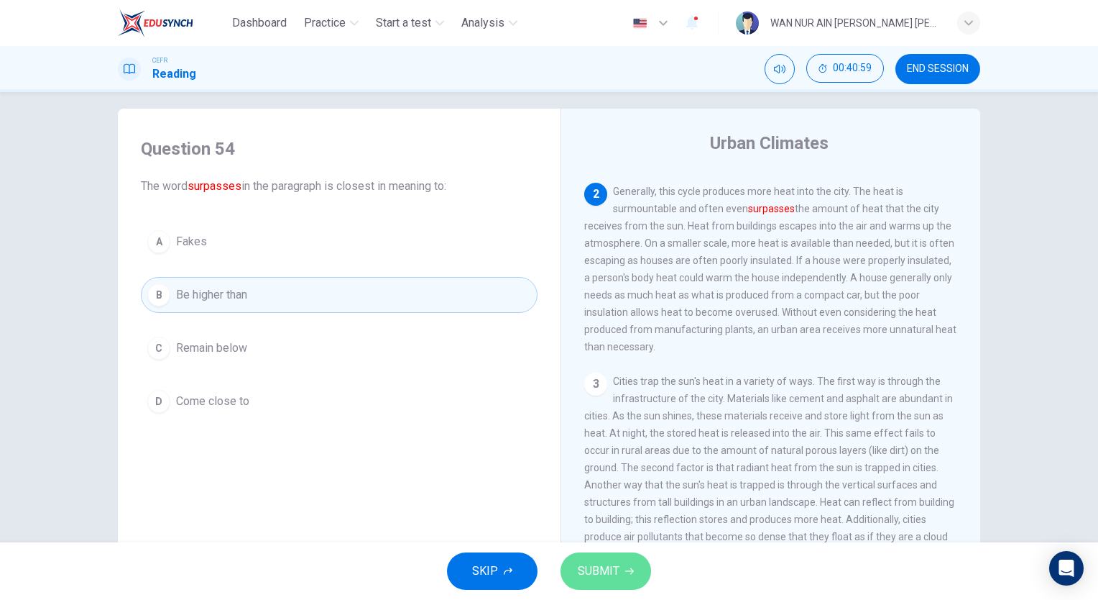
click at [602, 566] on span "SUBMIT" at bounding box center [599, 571] width 42 height 20
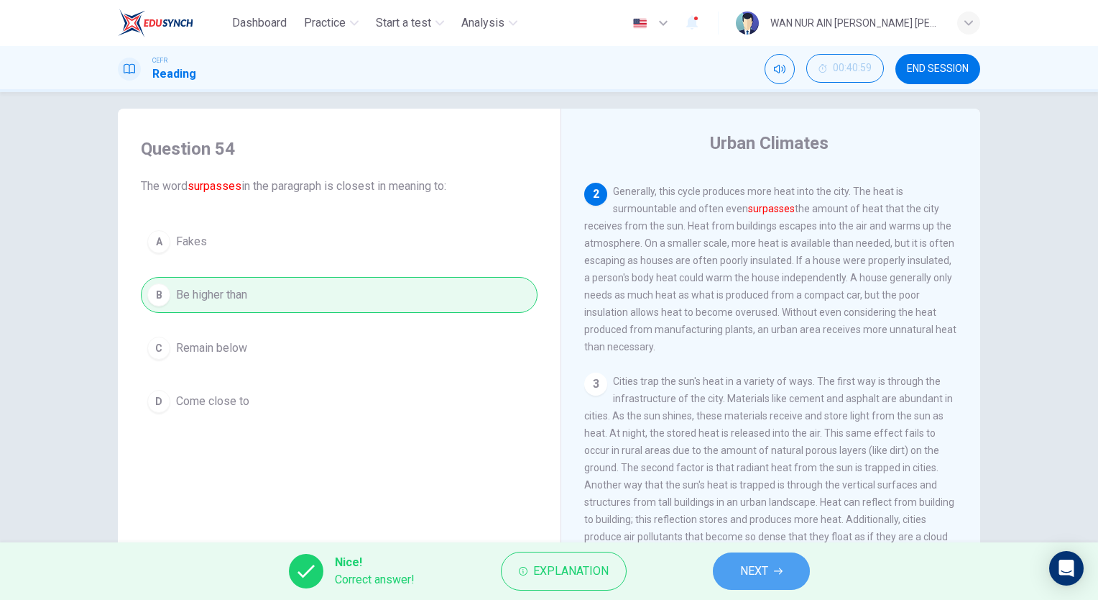
click at [731, 571] on button "NEXT" at bounding box center [761, 570] width 97 height 37
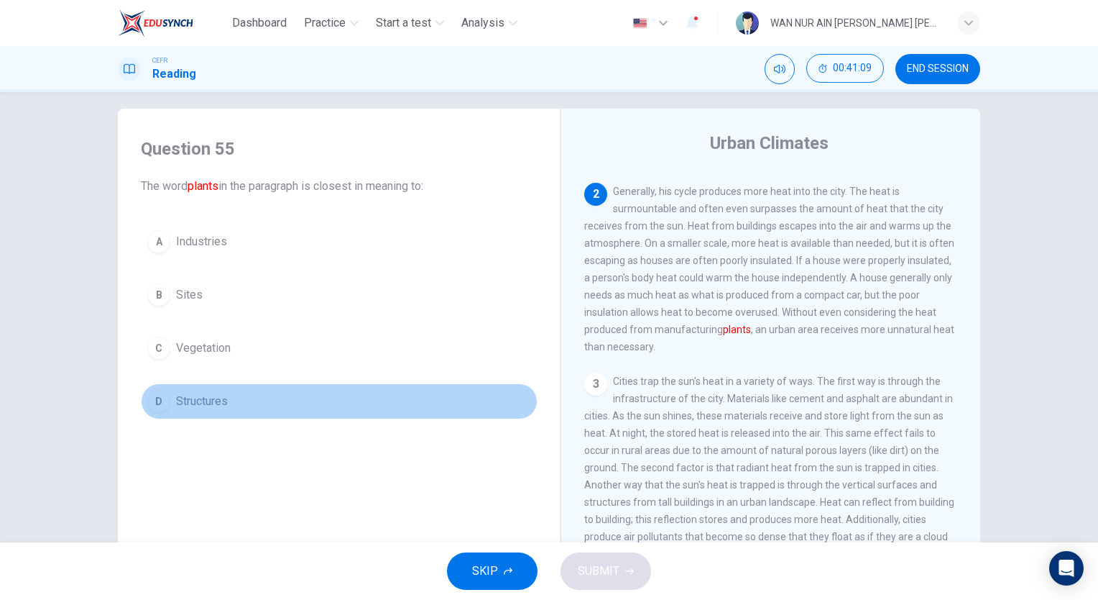
click at [207, 387] on button "D Structures" at bounding box center [339, 401] width 397 height 36
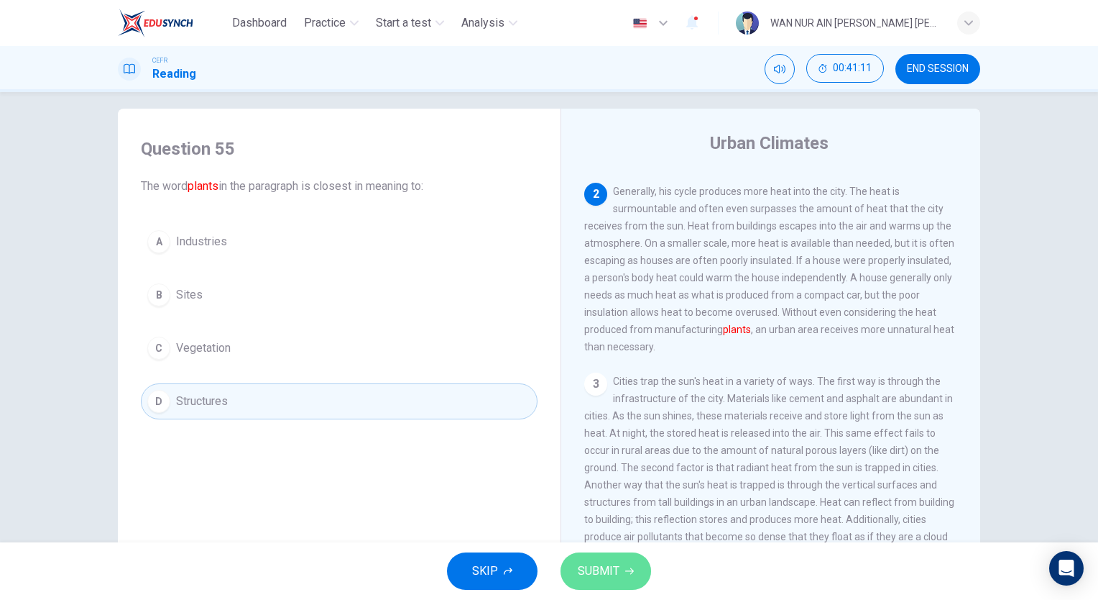
click at [581, 563] on span "SUBMIT" at bounding box center [599, 571] width 42 height 20
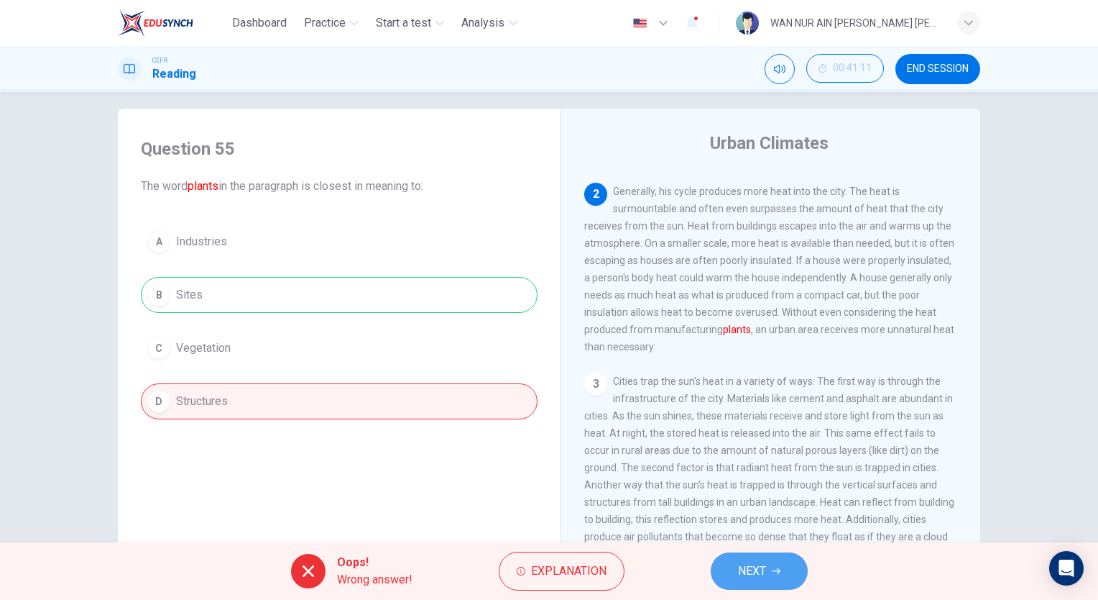
click at [742, 571] on span "NEXT" at bounding box center [752, 571] width 28 height 20
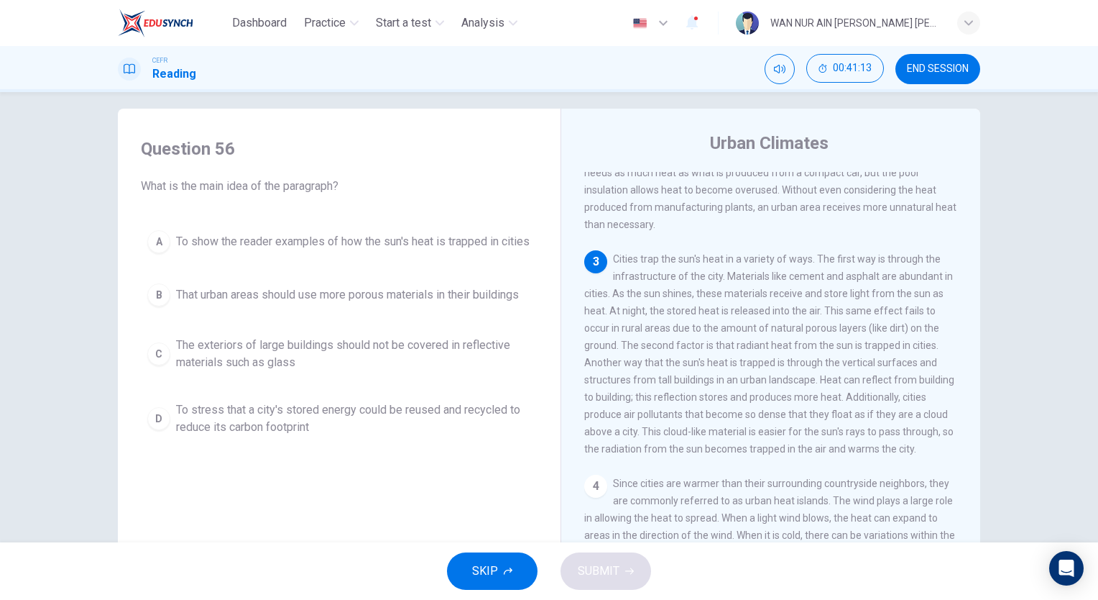
scroll to position [198, 0]
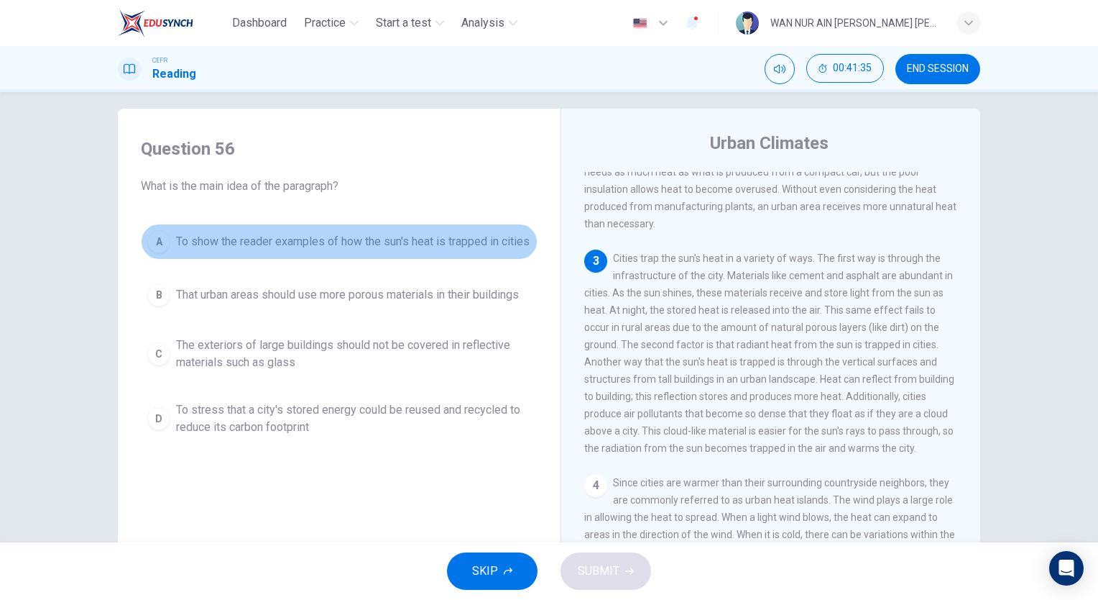
click at [380, 234] on span "To show the reader examples of how the sun's heat is trapped in cities" at bounding box center [353, 241] width 354 height 17
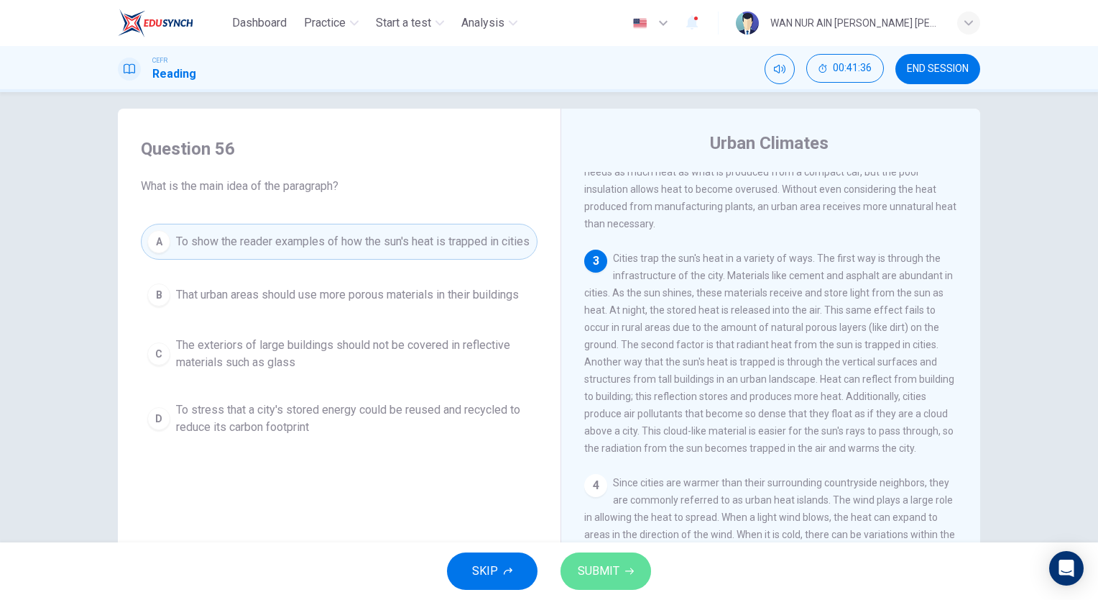
click at [600, 562] on span "SUBMIT" at bounding box center [599, 571] width 42 height 20
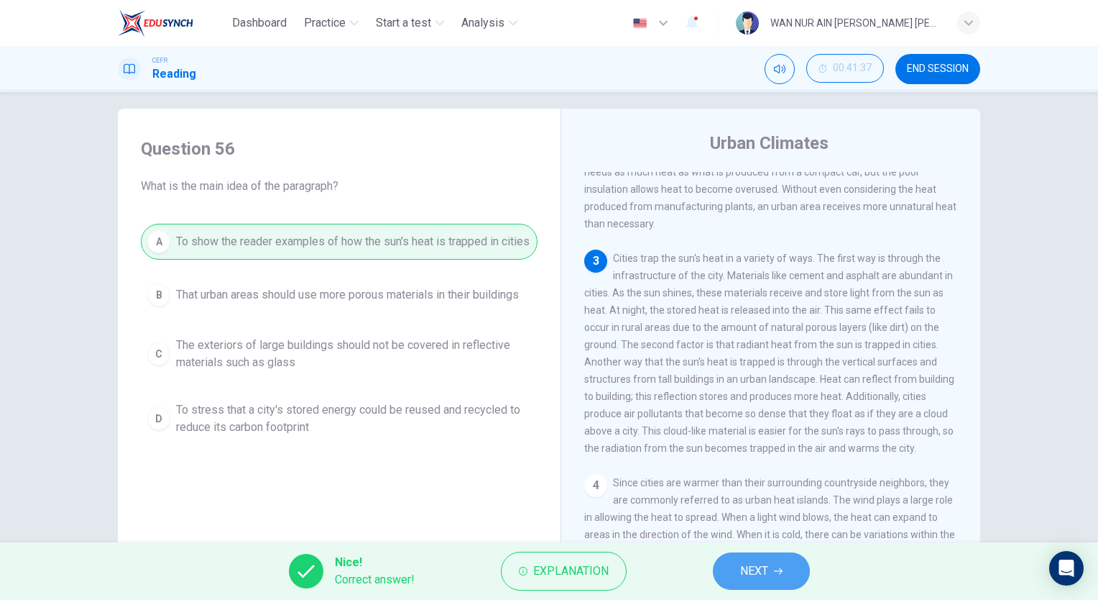
click at [720, 560] on button "NEXT" at bounding box center [761, 570] width 97 height 37
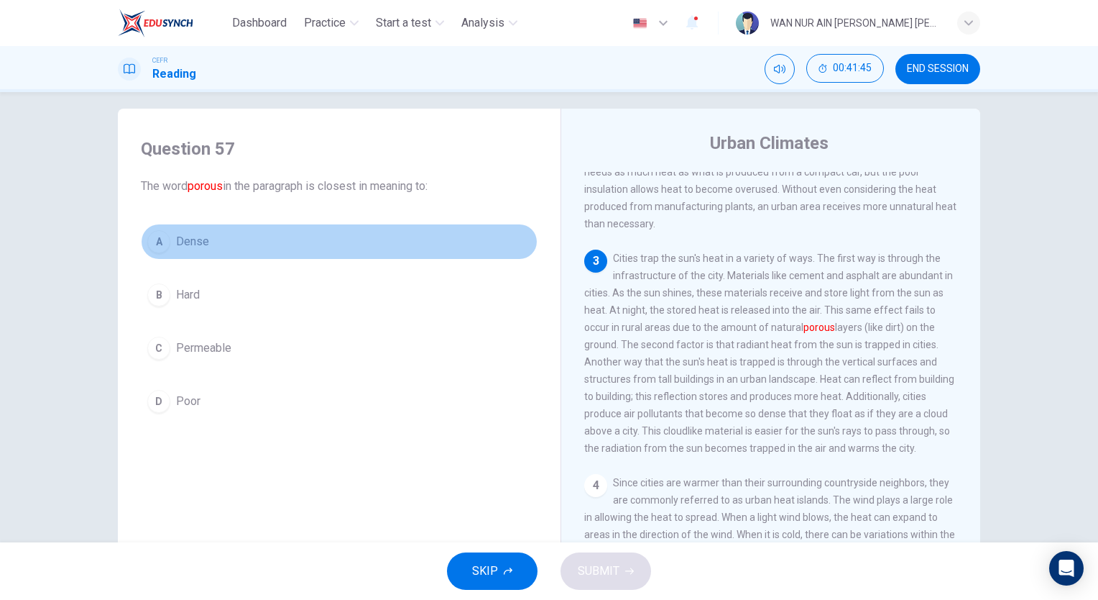
click at [227, 240] on button "A Dense" at bounding box center [339, 242] width 397 height 36
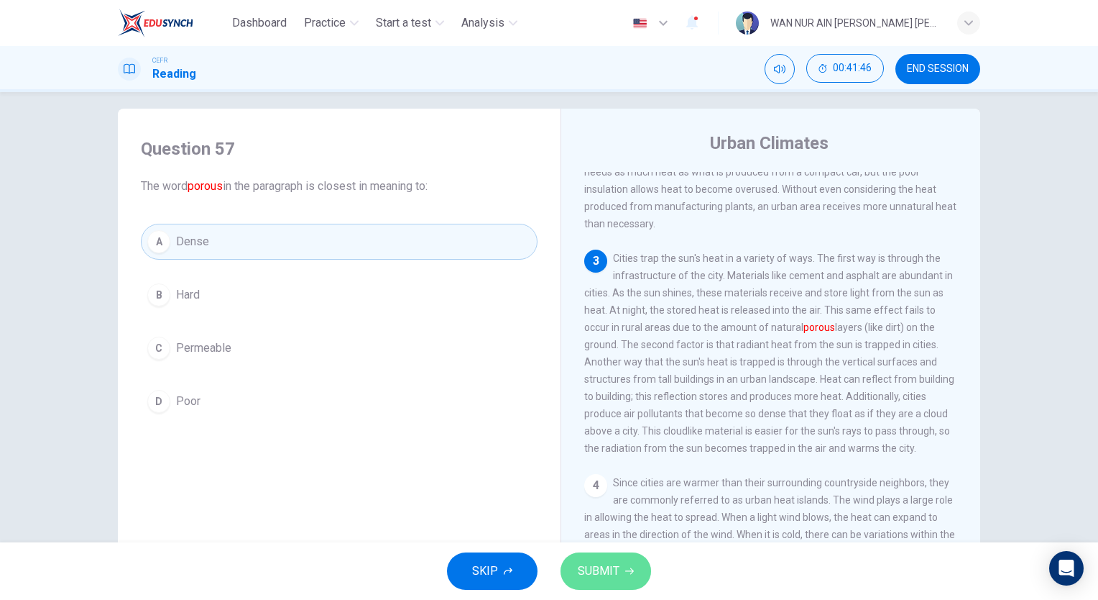
click at [607, 556] on button "SUBMIT" at bounding box center [606, 570] width 91 height 37
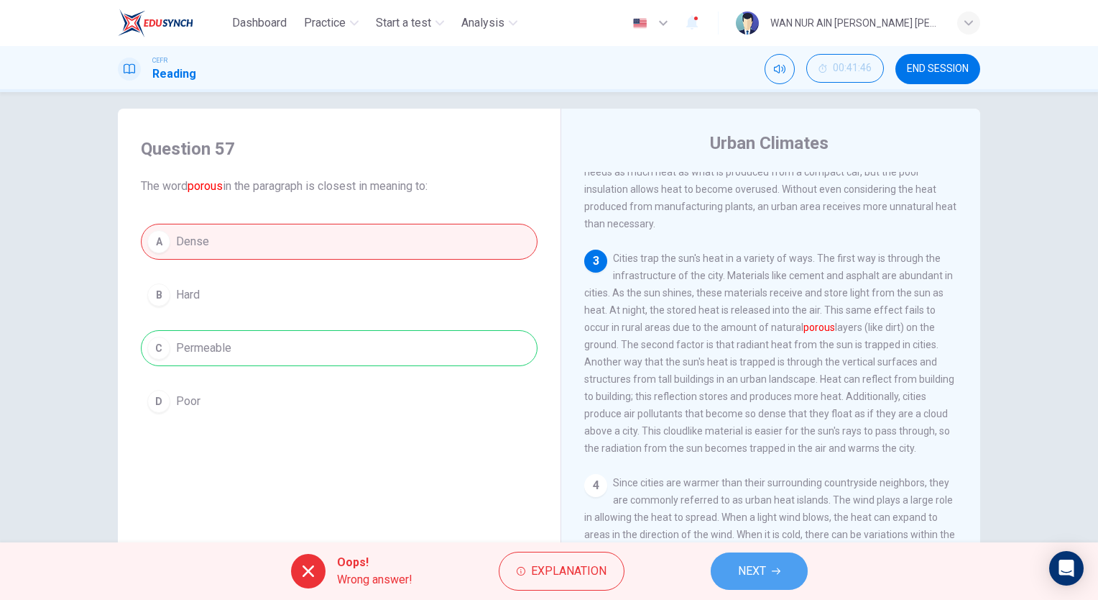
click at [779, 573] on icon "button" at bounding box center [776, 571] width 9 height 6
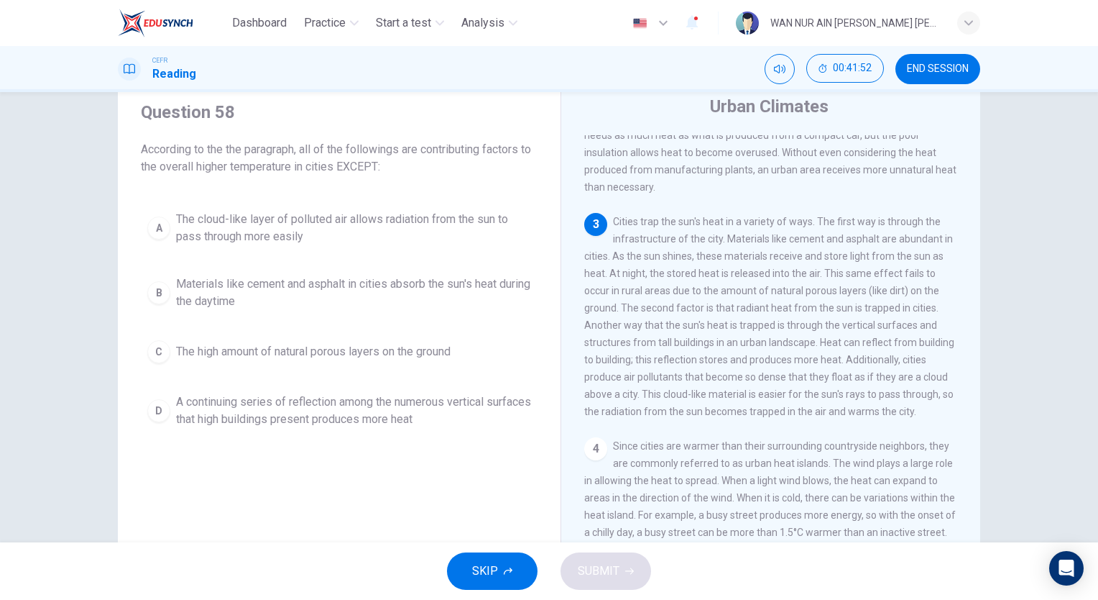
scroll to position [57, 0]
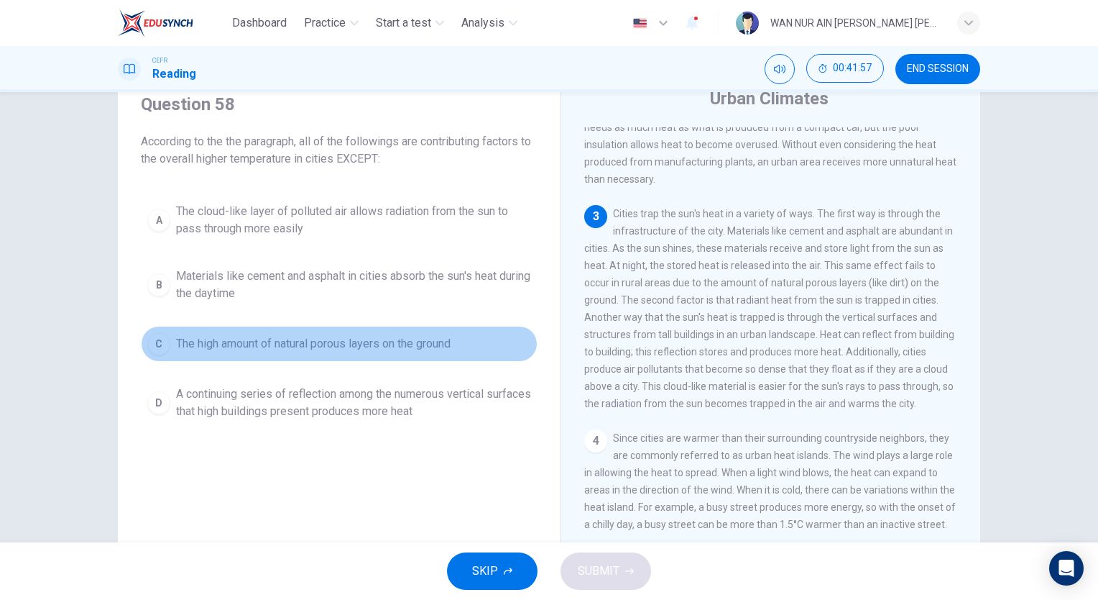
click at [391, 338] on span "The high amount of natural porous layers on the ground" at bounding box center [313, 343] width 275 height 17
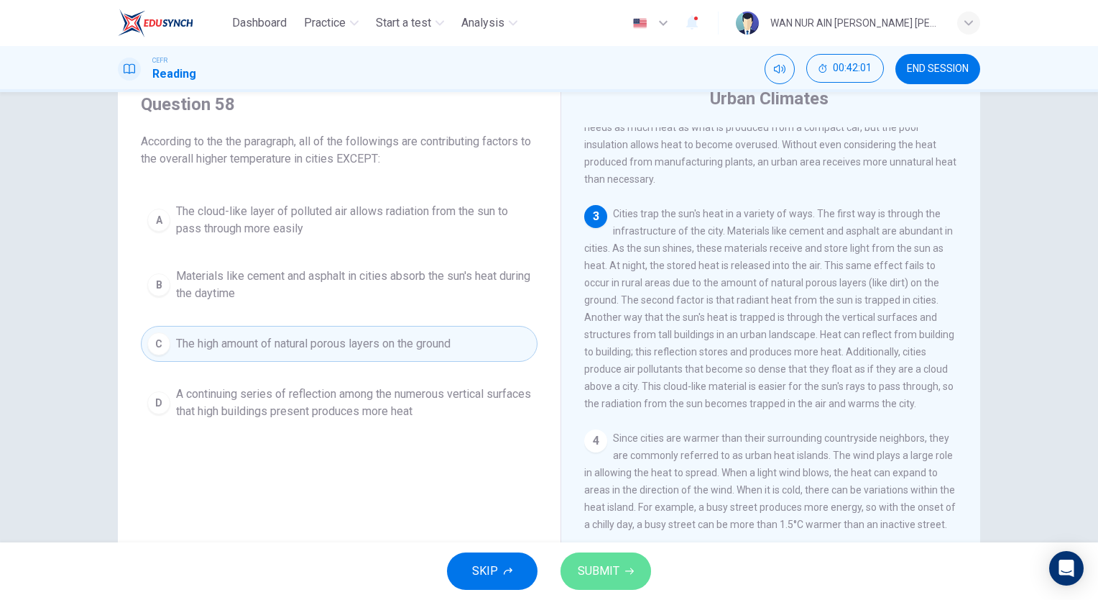
click at [605, 570] on span "SUBMIT" at bounding box center [599, 571] width 42 height 20
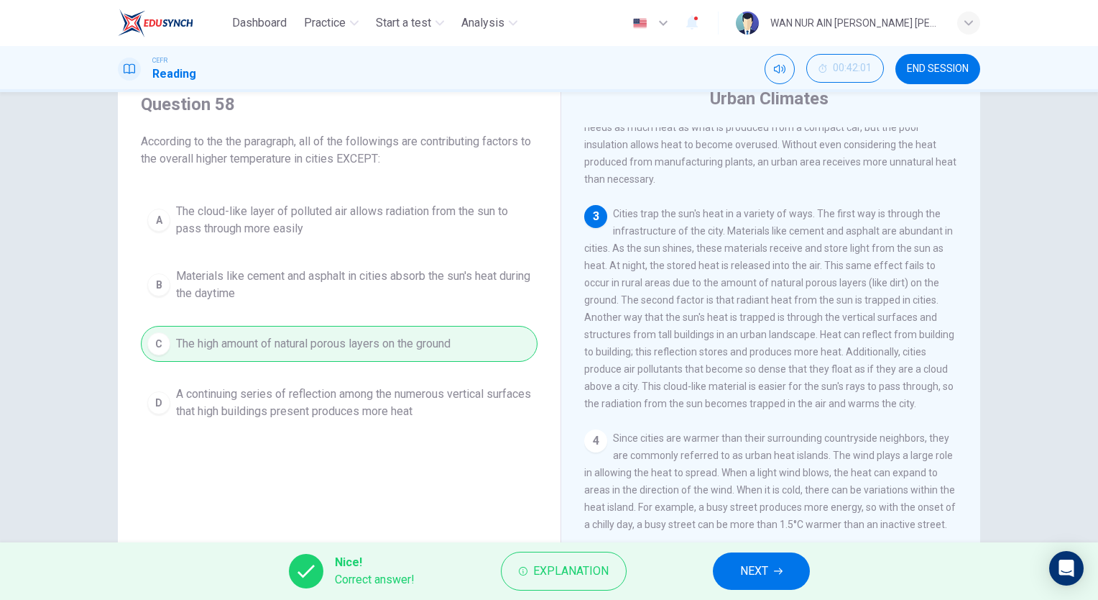
click at [740, 565] on span "NEXT" at bounding box center [754, 571] width 28 height 20
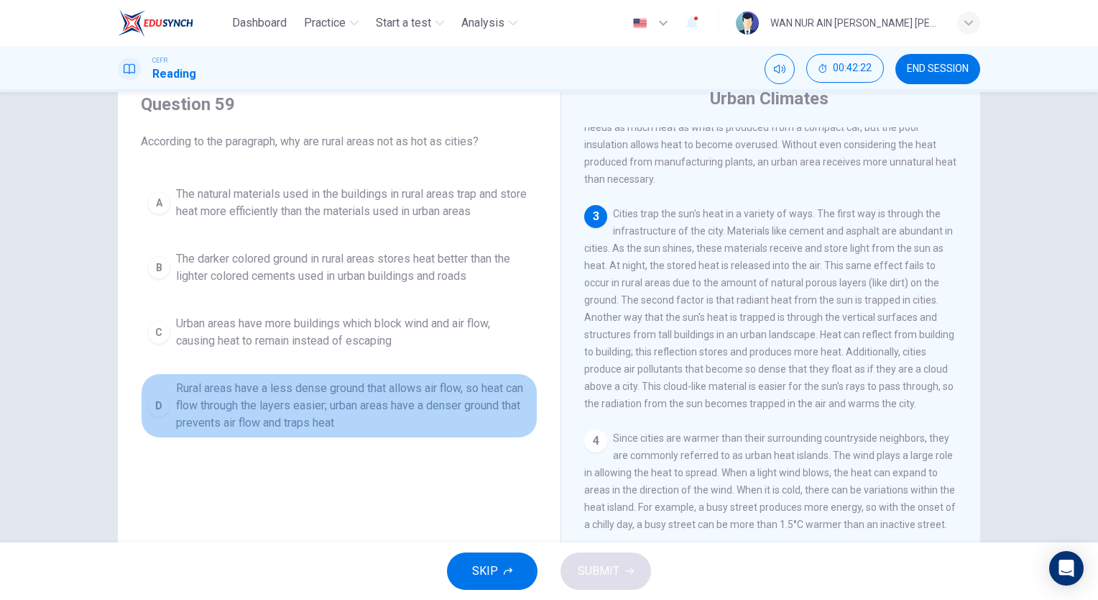
click at [427, 416] on span "Rural areas have a less dense ground that allows air flow, so heat can flow thr…" at bounding box center [353, 406] width 355 height 52
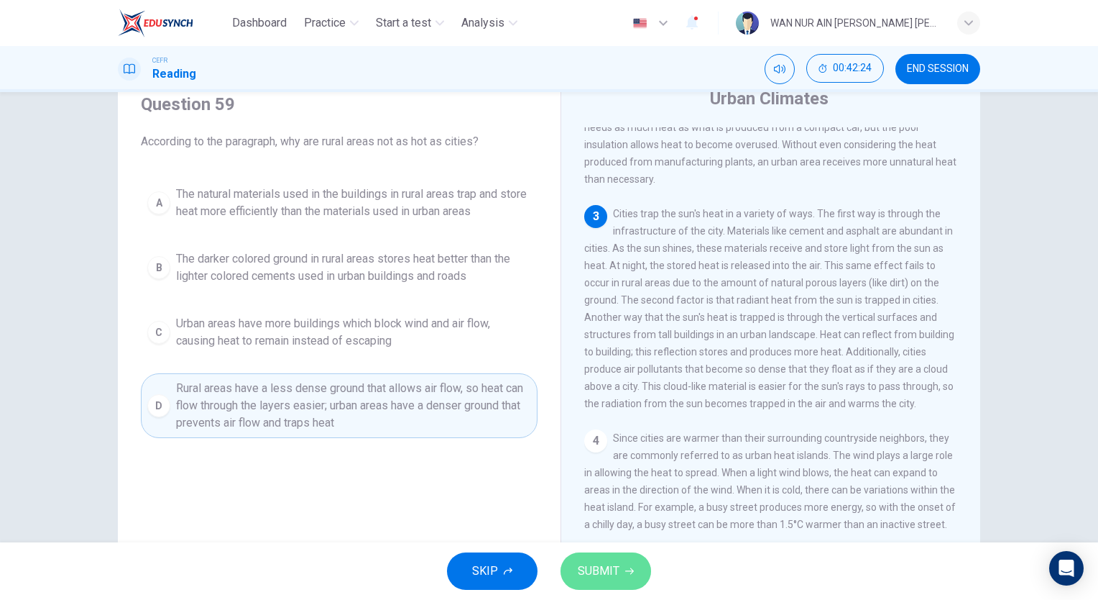
click at [602, 564] on span "SUBMIT" at bounding box center [599, 571] width 42 height 20
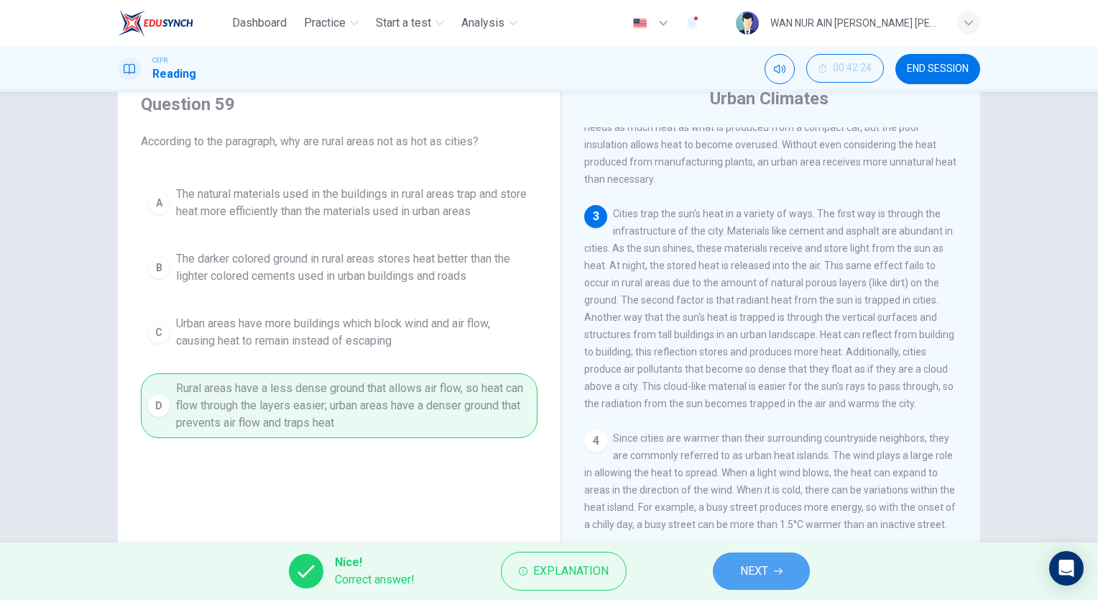
click at [722, 567] on button "NEXT" at bounding box center [761, 570] width 97 height 37
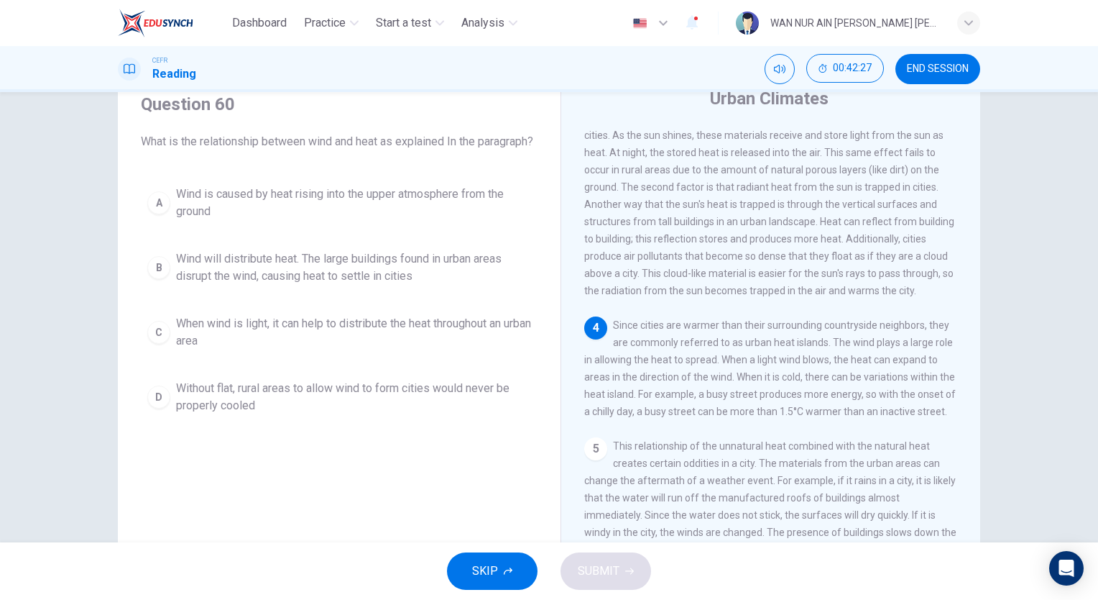
scroll to position [312, 0]
click at [344, 285] on span "Wind will distribute heat. The large buildings found in urban areas disrupt the…" at bounding box center [353, 267] width 355 height 35
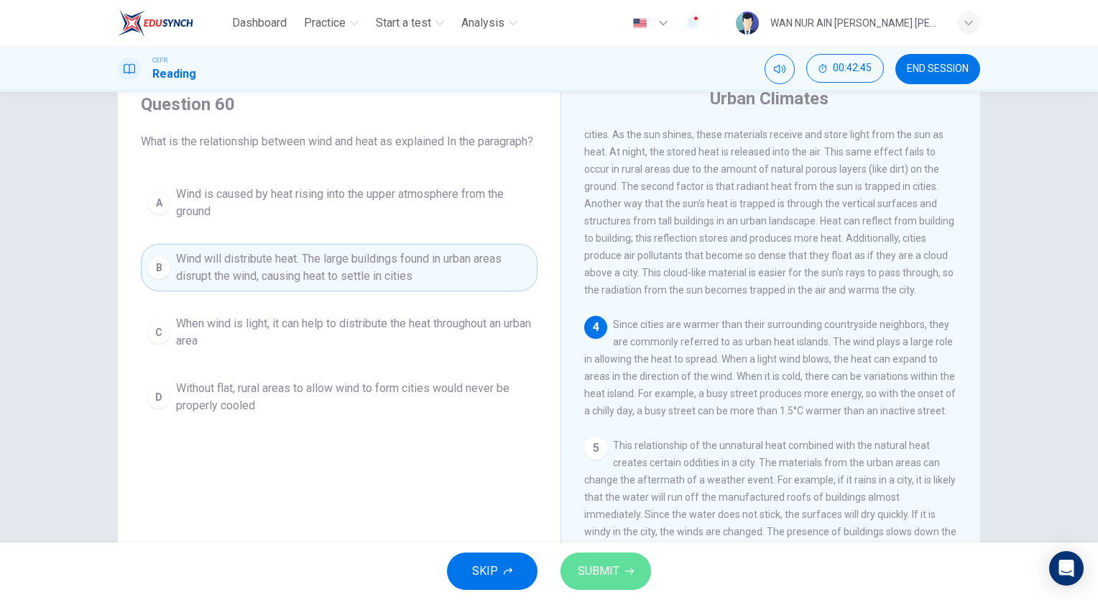
click at [581, 565] on span "SUBMIT" at bounding box center [599, 571] width 42 height 20
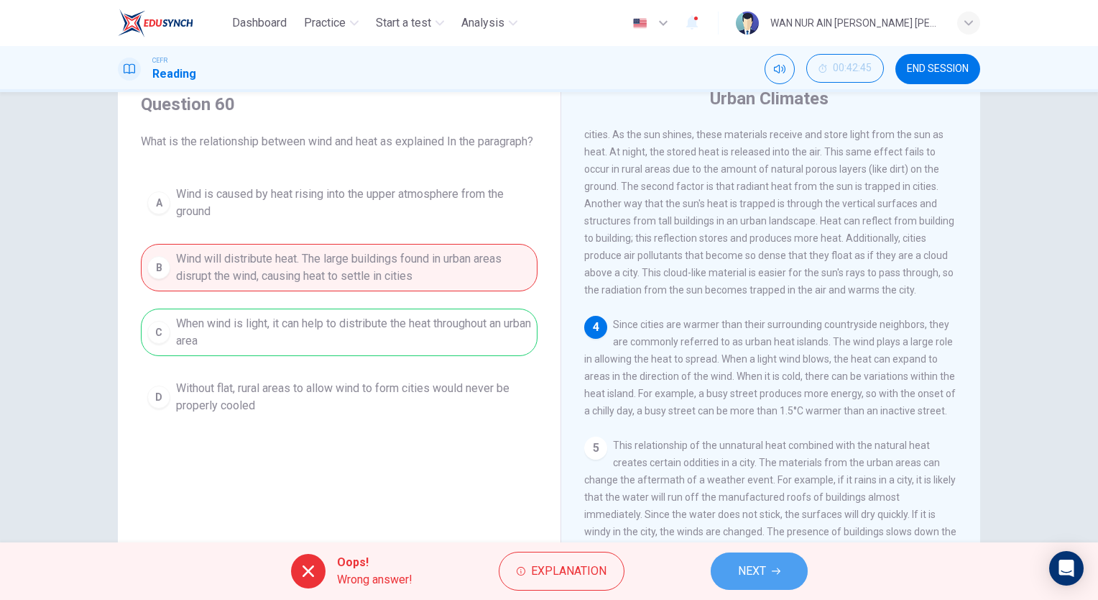
click at [726, 571] on button "NEXT" at bounding box center [759, 570] width 97 height 37
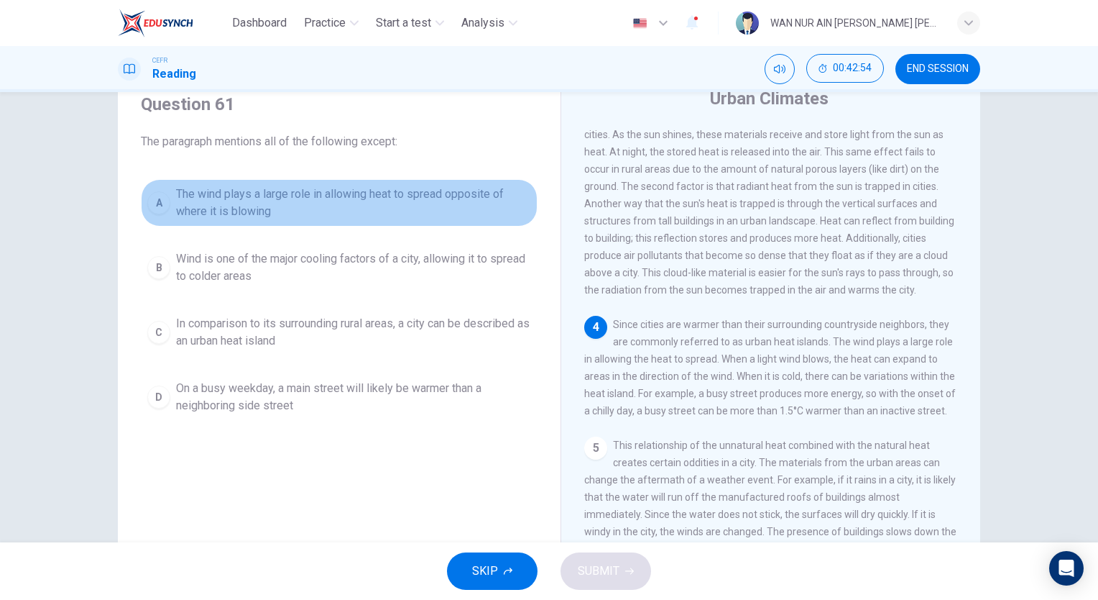
click at [395, 196] on span "The wind plays a large role in allowing heat to spread opposite of where it is …" at bounding box center [353, 202] width 355 height 35
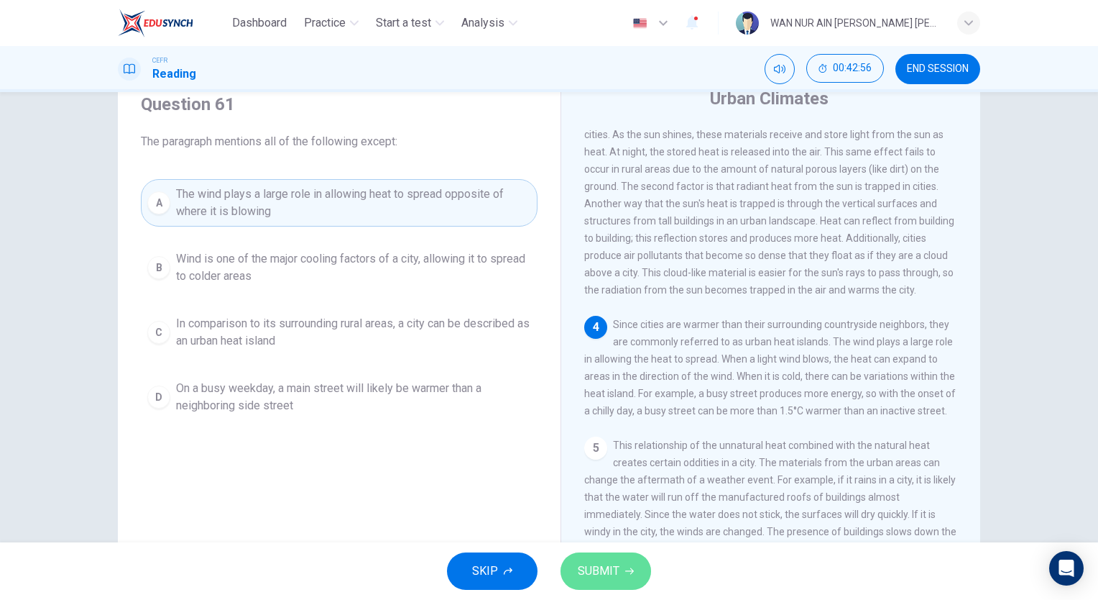
click at [583, 556] on button "SUBMIT" at bounding box center [606, 570] width 91 height 37
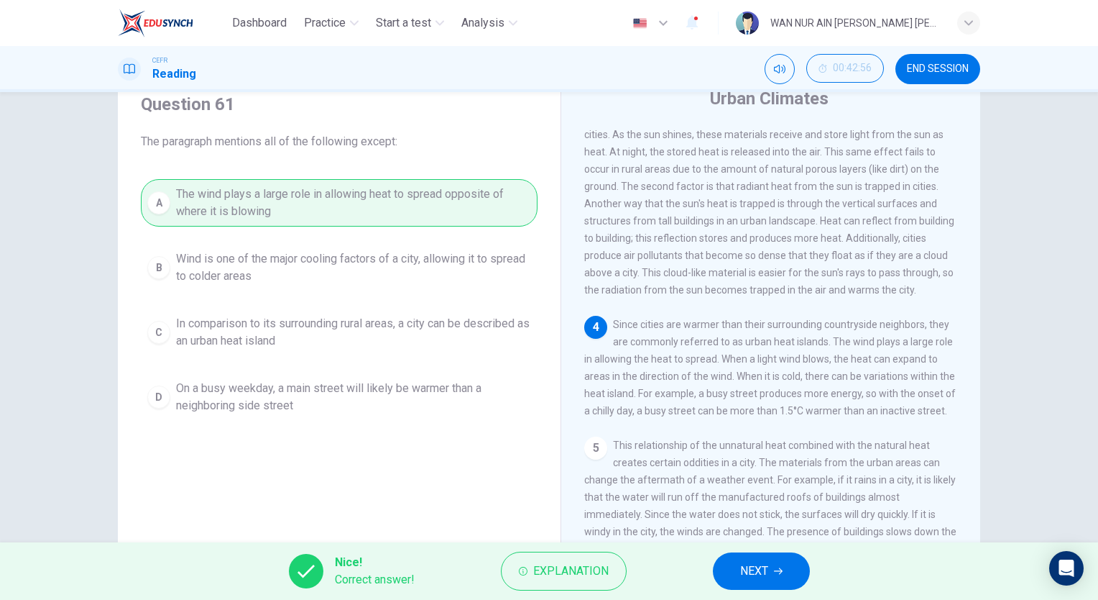
click at [725, 564] on button "NEXT" at bounding box center [761, 570] width 97 height 37
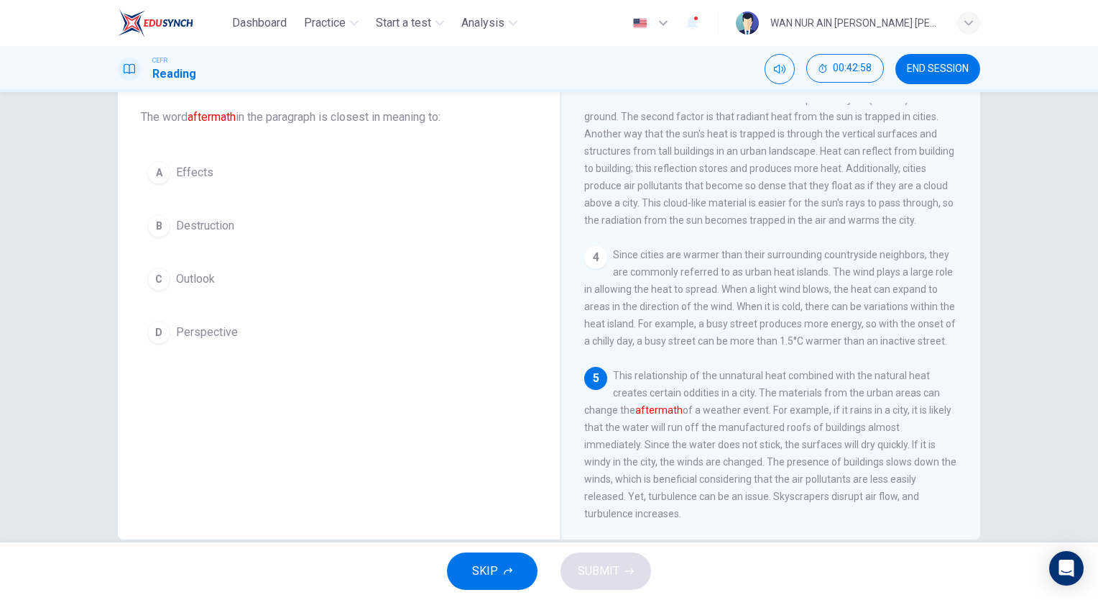
scroll to position [83, 0]
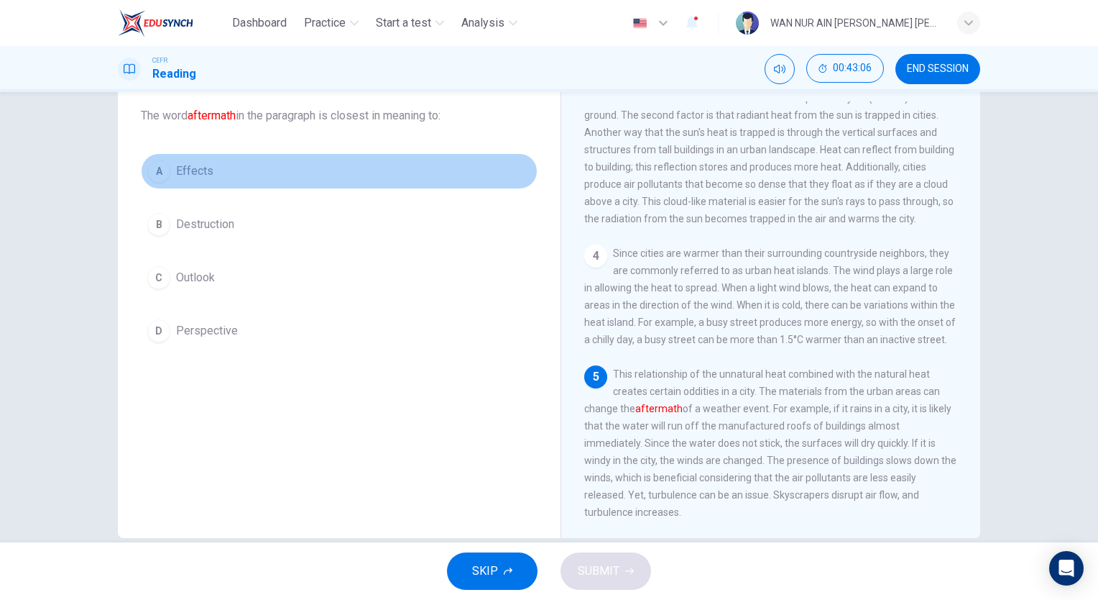
click at [256, 178] on button "A Effects" at bounding box center [339, 171] width 397 height 36
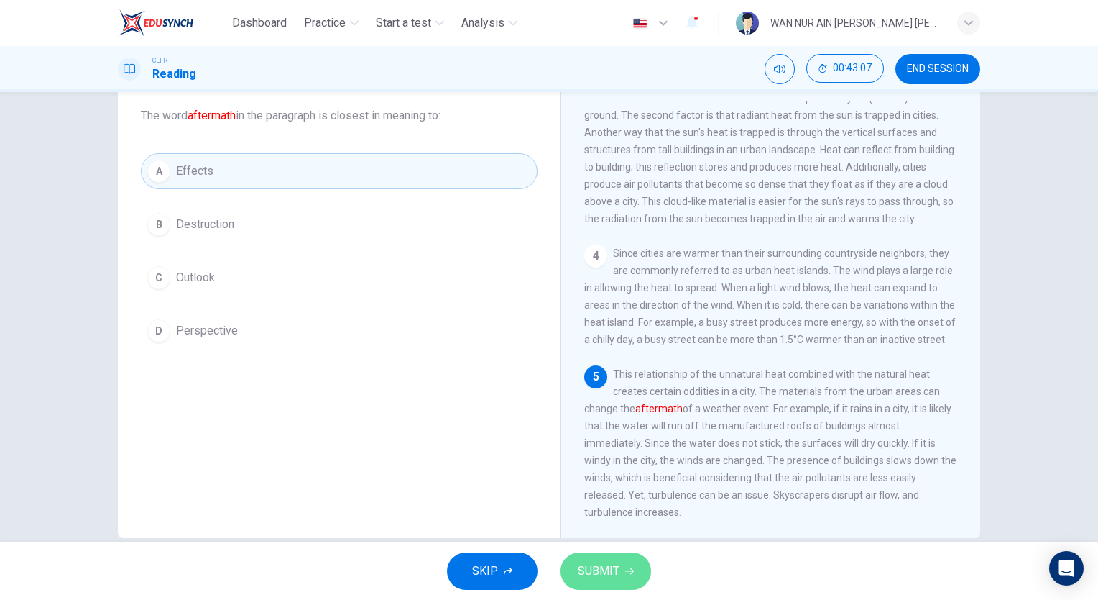
click at [601, 573] on span "SUBMIT" at bounding box center [599, 571] width 42 height 20
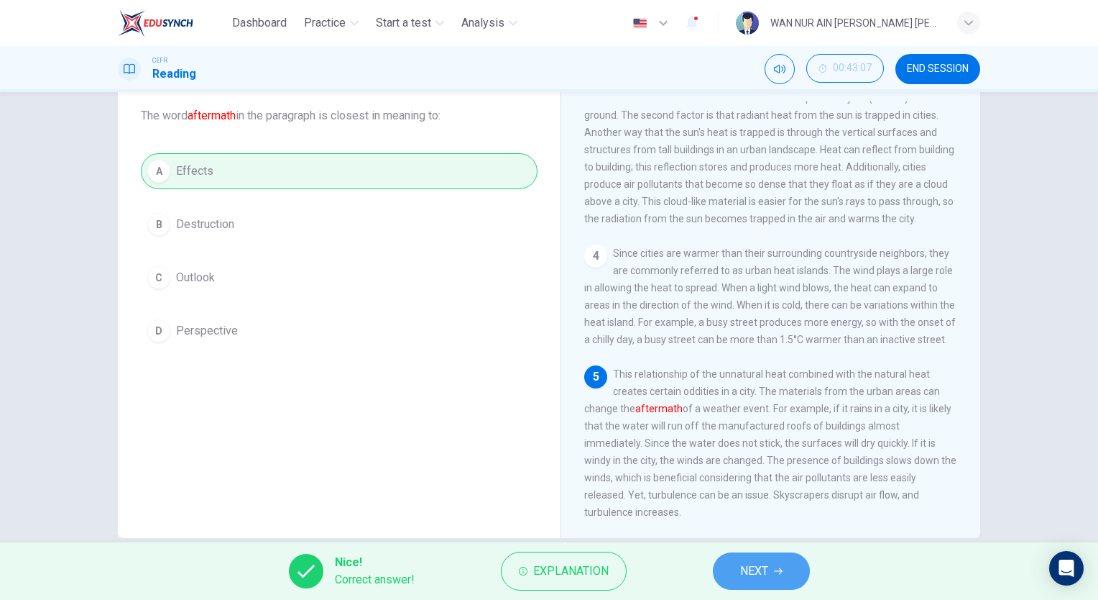
click at [745, 574] on span "NEXT" at bounding box center [754, 571] width 28 height 20
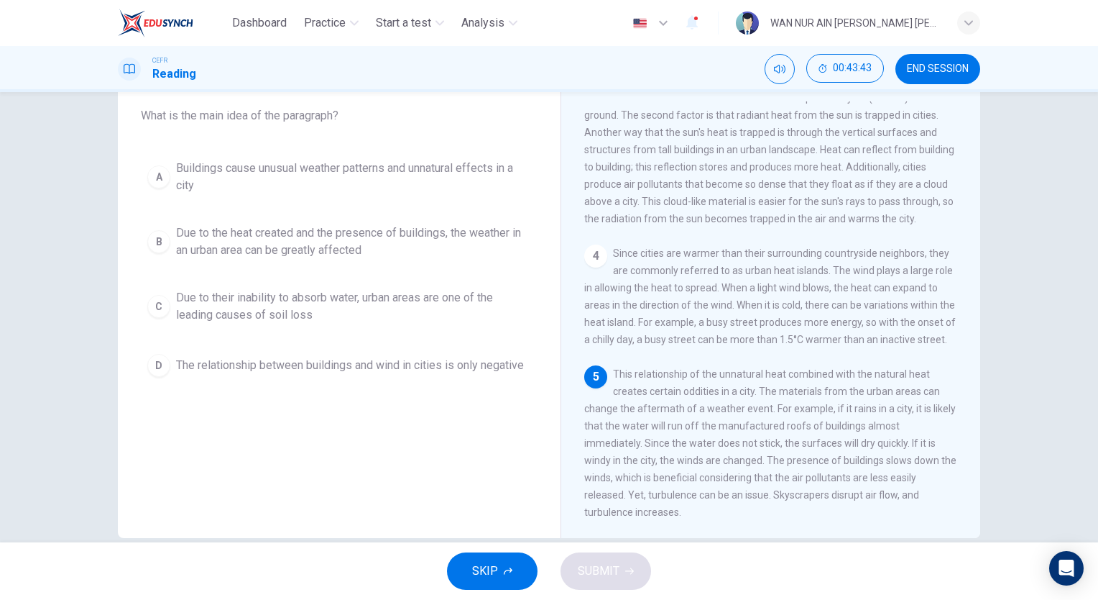
click at [467, 206] on div "A Buildings cause unusual weather patterns and unnatural effects in a city B Du…" at bounding box center [339, 268] width 397 height 230
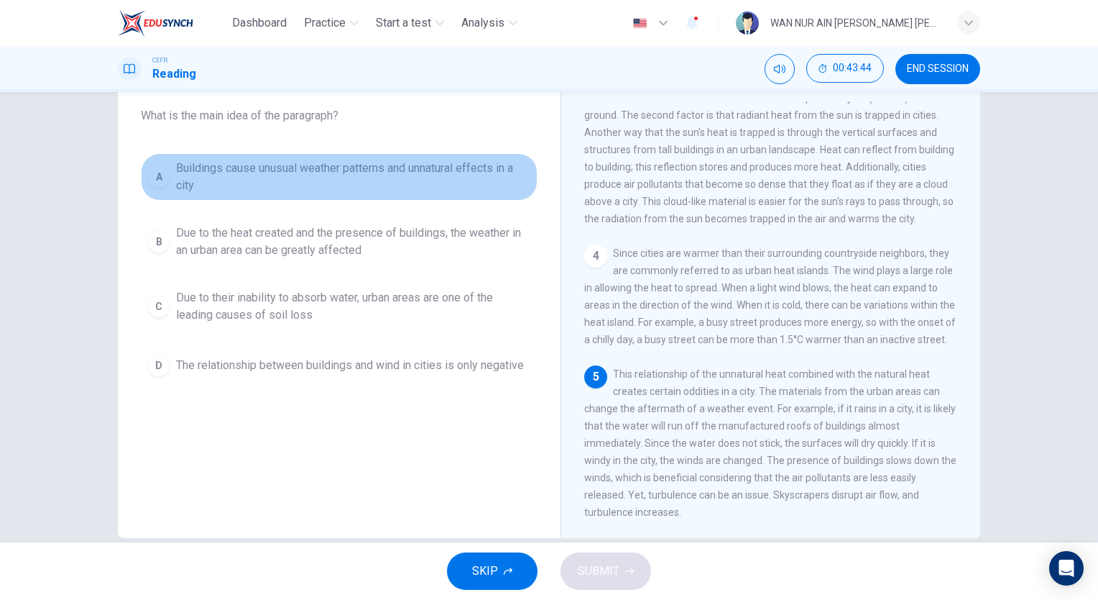
click at [449, 185] on span "Buildings cause unusual weather patterns and unnatural effects in a city" at bounding box center [353, 177] width 355 height 35
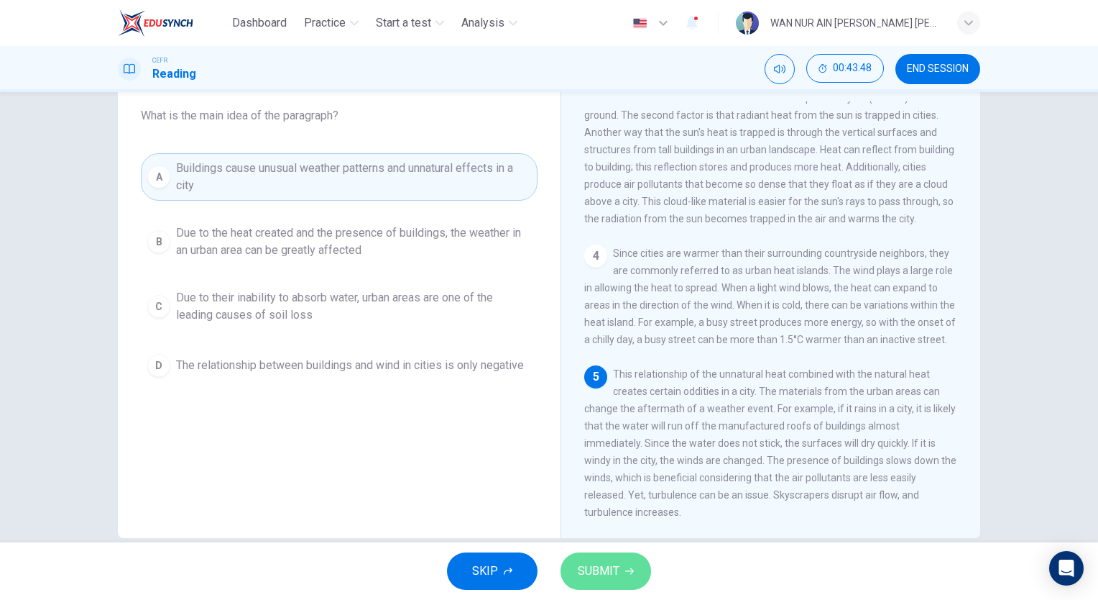
click at [584, 567] on span "SUBMIT" at bounding box center [599, 571] width 42 height 20
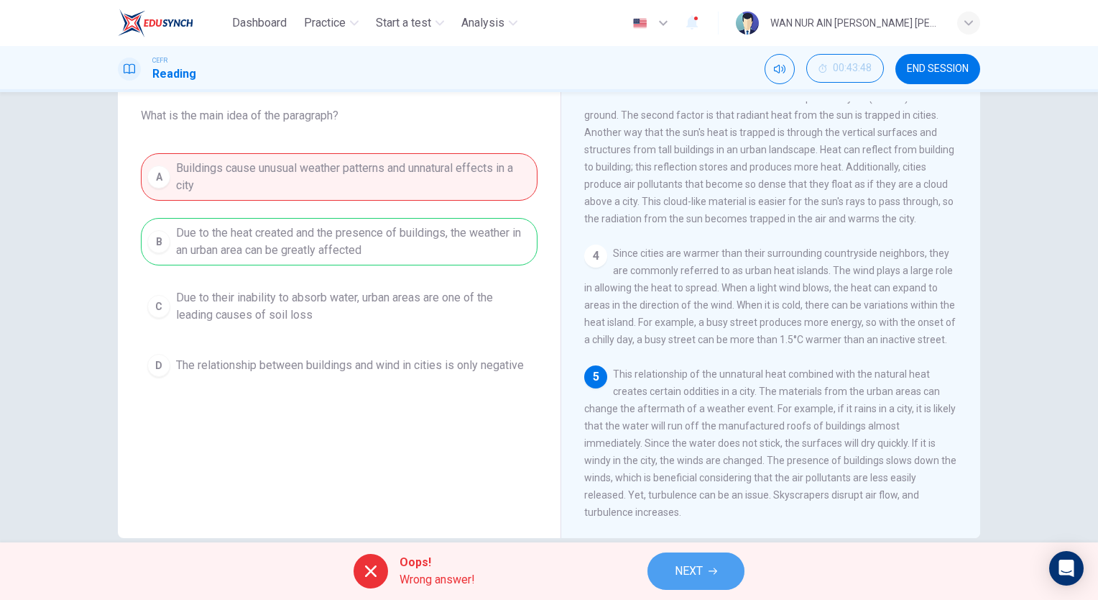
click at [671, 565] on button "NEXT" at bounding box center [696, 570] width 97 height 37
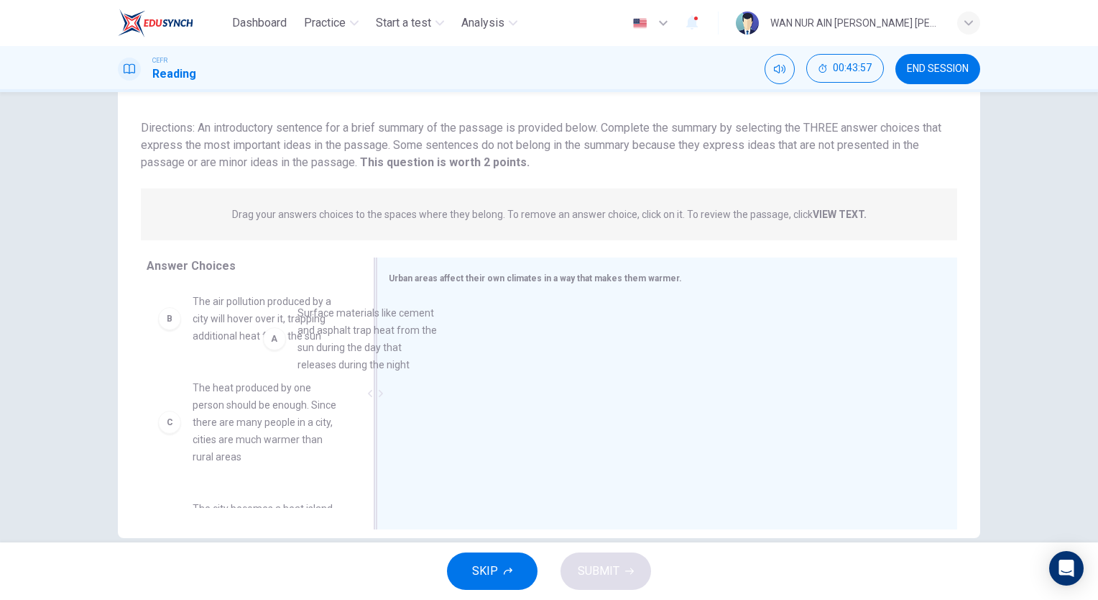
scroll to position [3, 0]
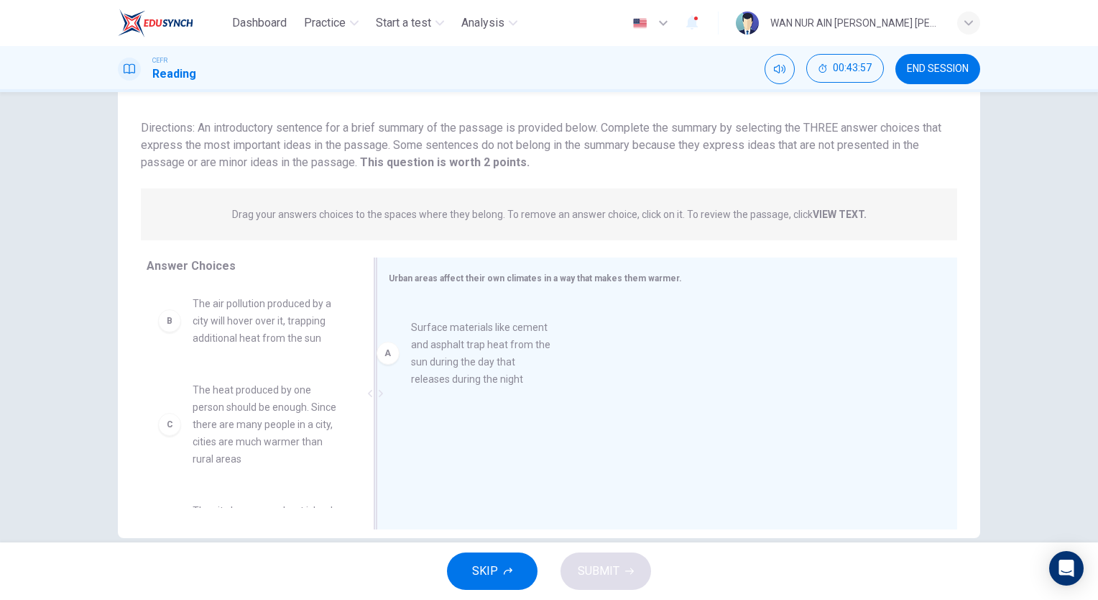
drag, startPoint x: 258, startPoint y: 305, endPoint x: 492, endPoint y: 335, distance: 236.3
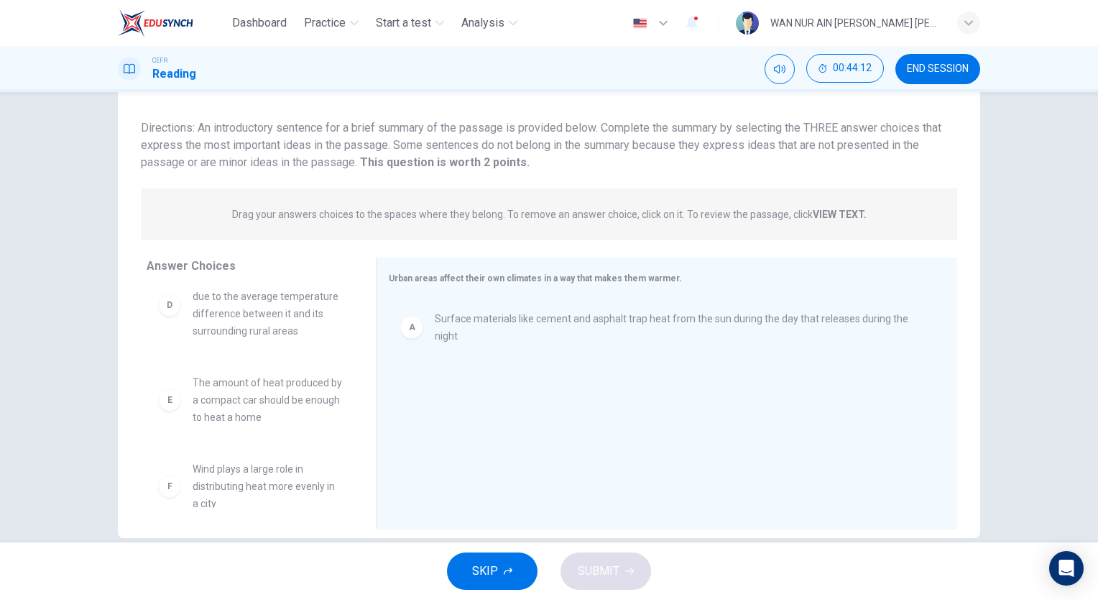
scroll to position [250, 0]
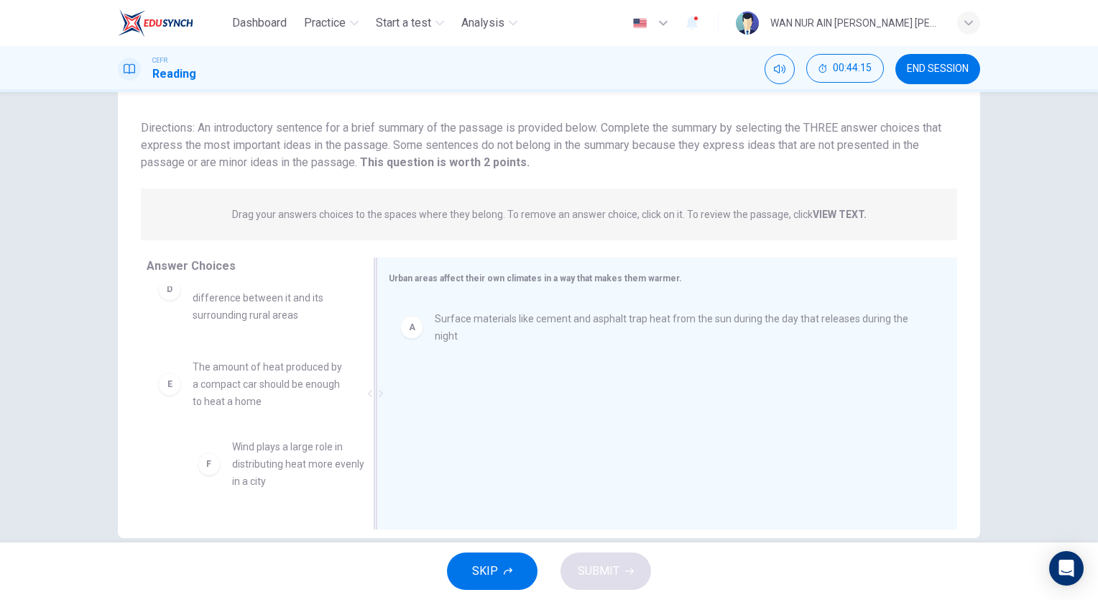
drag, startPoint x: 273, startPoint y: 466, endPoint x: 560, endPoint y: 416, distance: 291.1
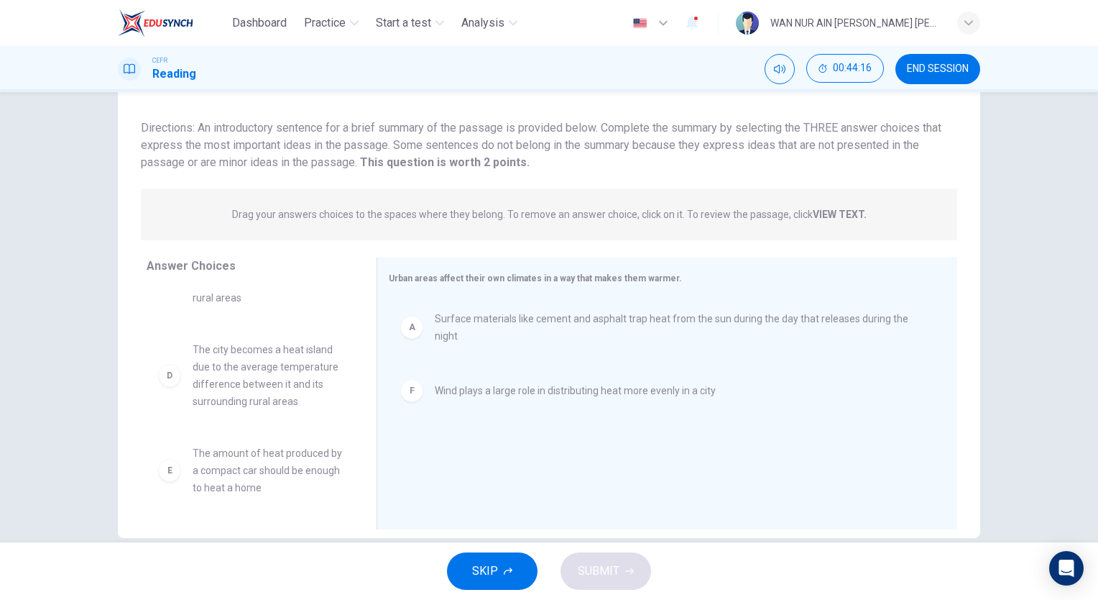
scroll to position [0, 0]
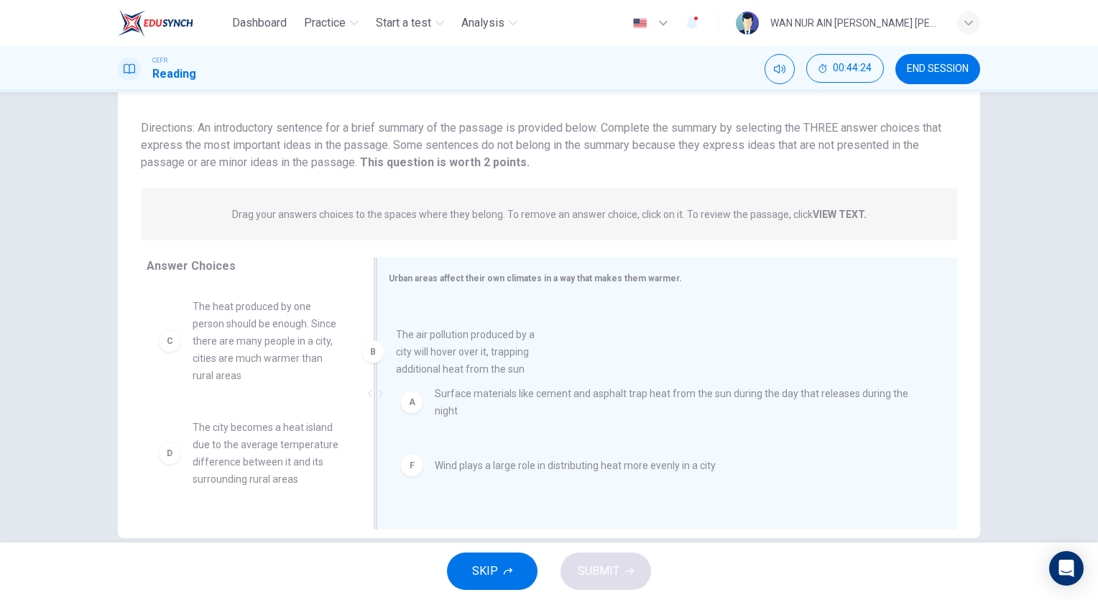
drag, startPoint x: 292, startPoint y: 334, endPoint x: 510, endPoint y: 362, distance: 220.3
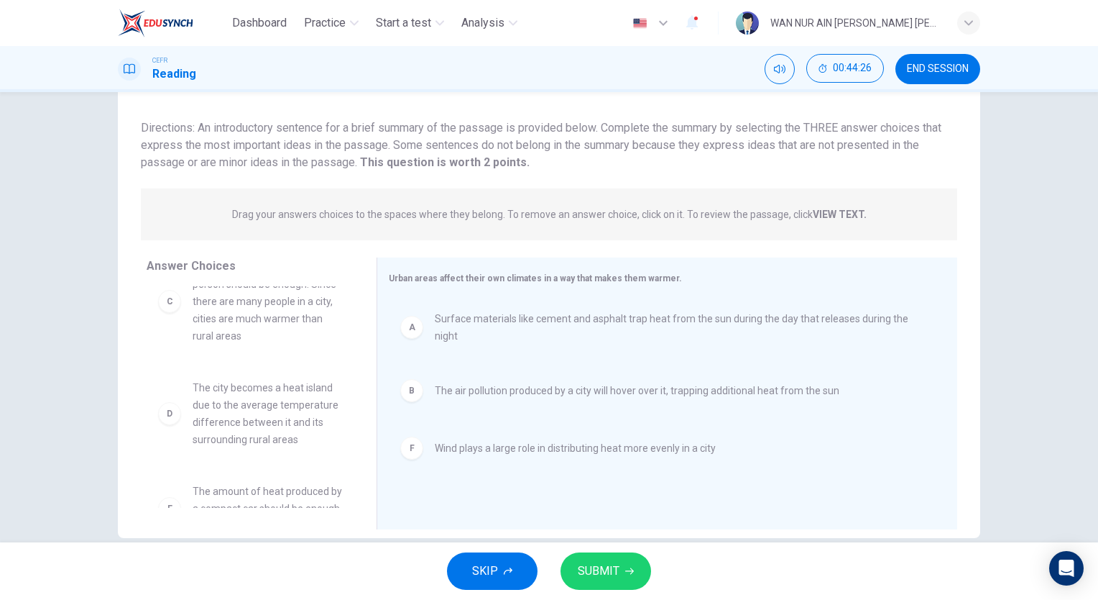
scroll to position [40, 0]
click at [598, 585] on button "SUBMIT" at bounding box center [606, 570] width 91 height 37
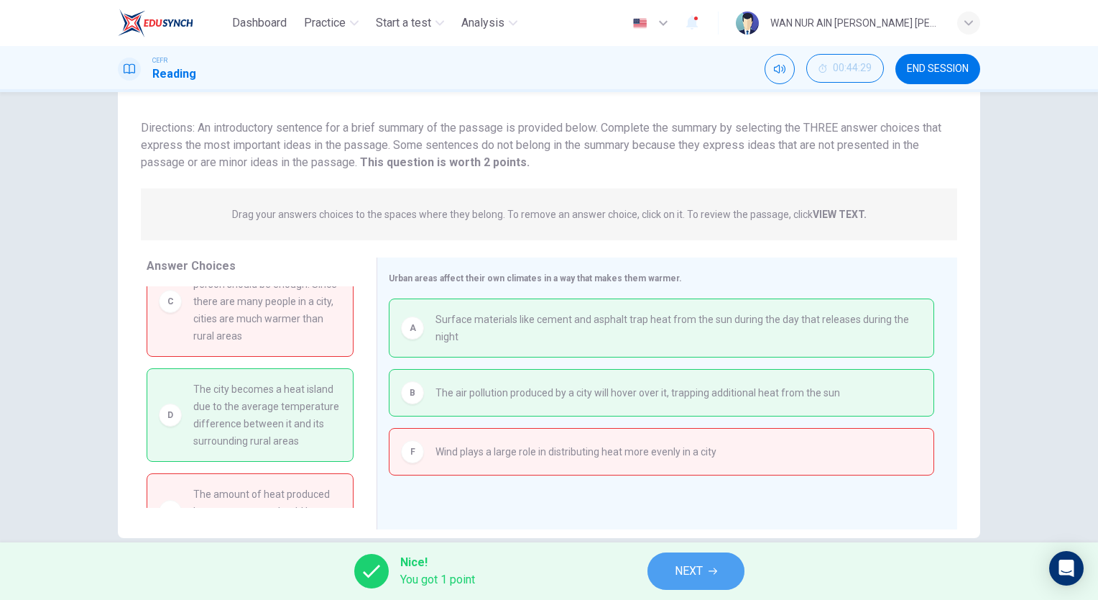
click at [679, 568] on span "NEXT" at bounding box center [689, 571] width 28 height 20
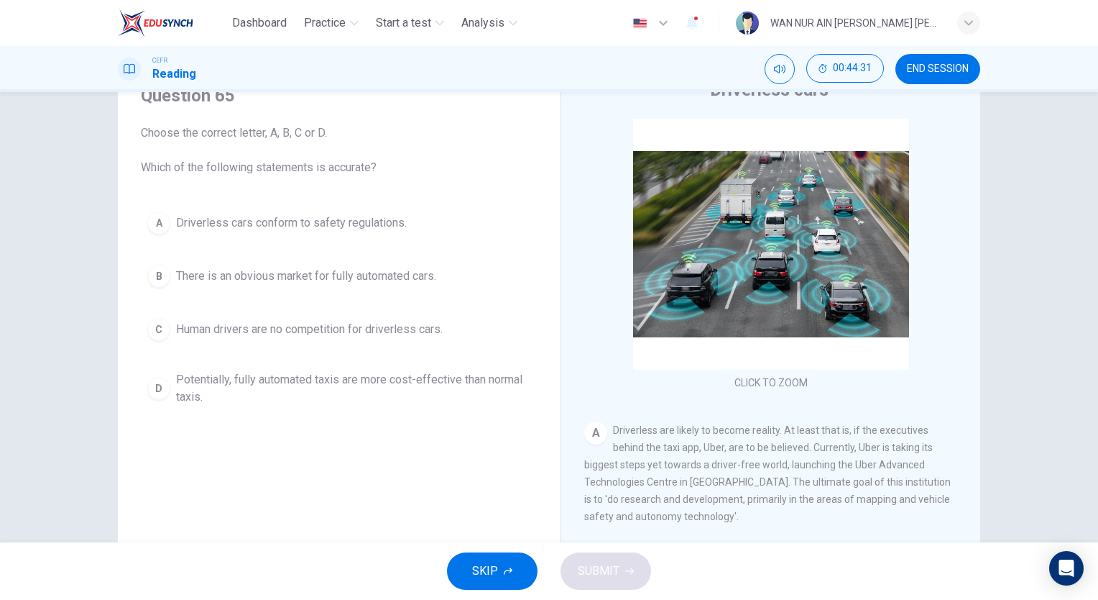
scroll to position [66, 0]
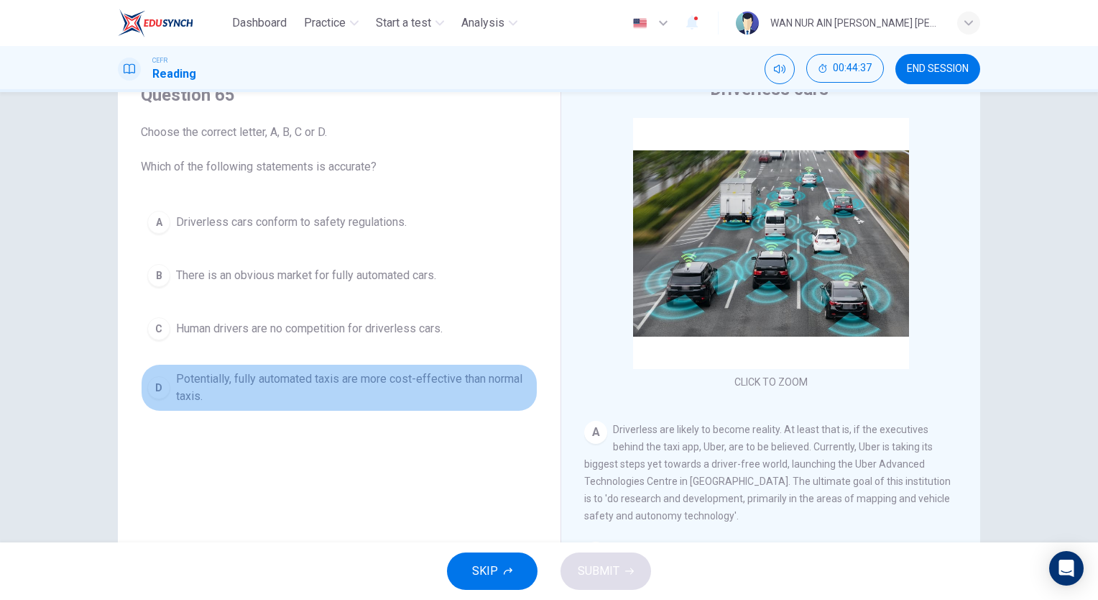
click at [297, 378] on span "Potentially, fully automated taxis are more cost-effective than normal taxis." at bounding box center [353, 387] width 355 height 35
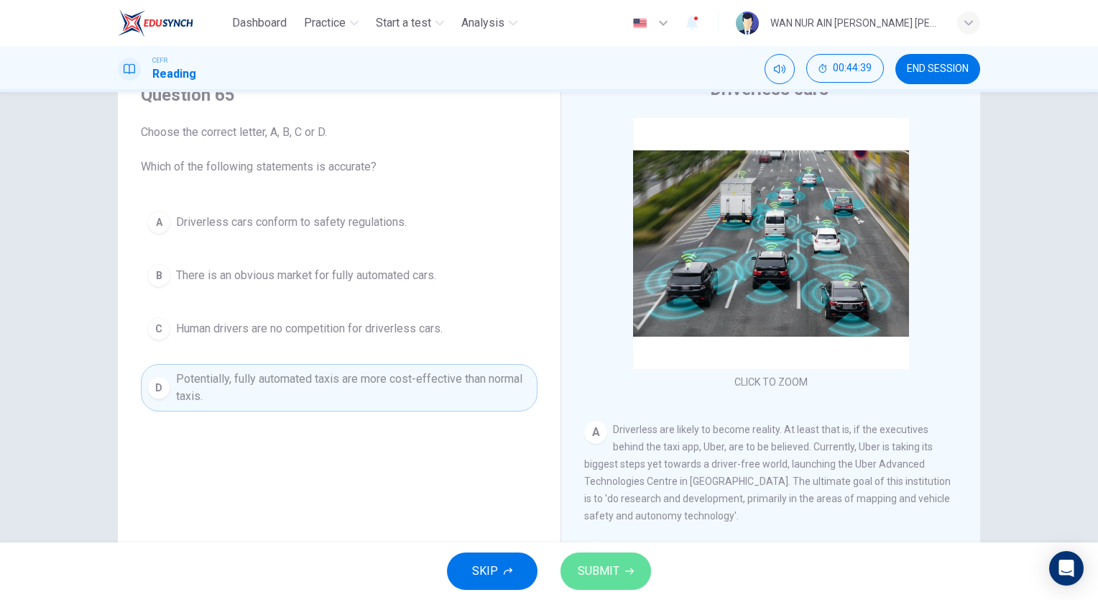
click at [593, 571] on span "SUBMIT" at bounding box center [599, 571] width 42 height 20
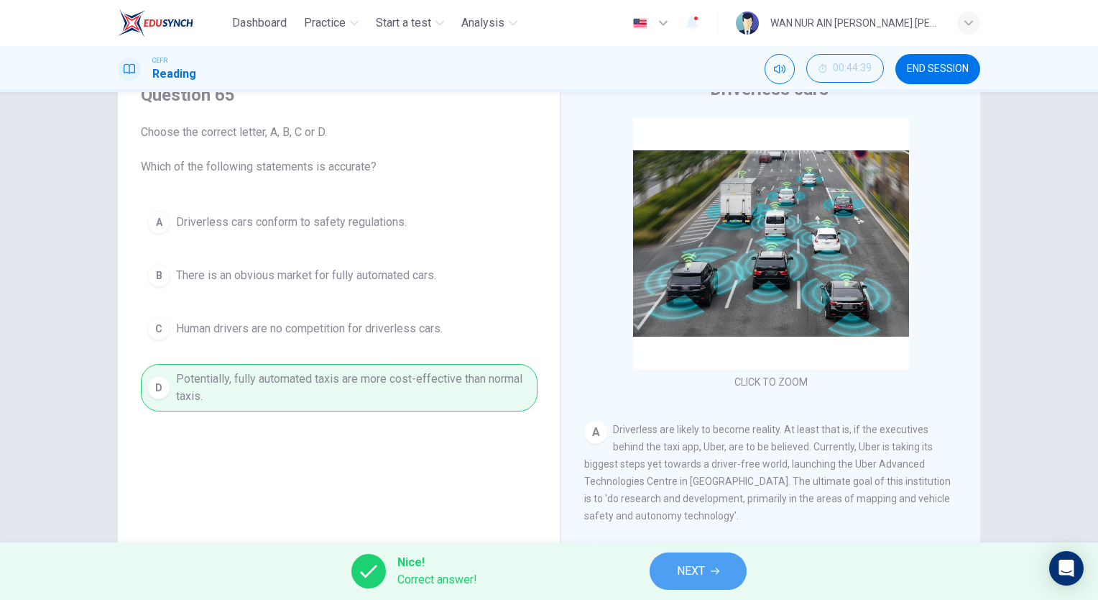
click at [706, 566] on button "NEXT" at bounding box center [698, 570] width 97 height 37
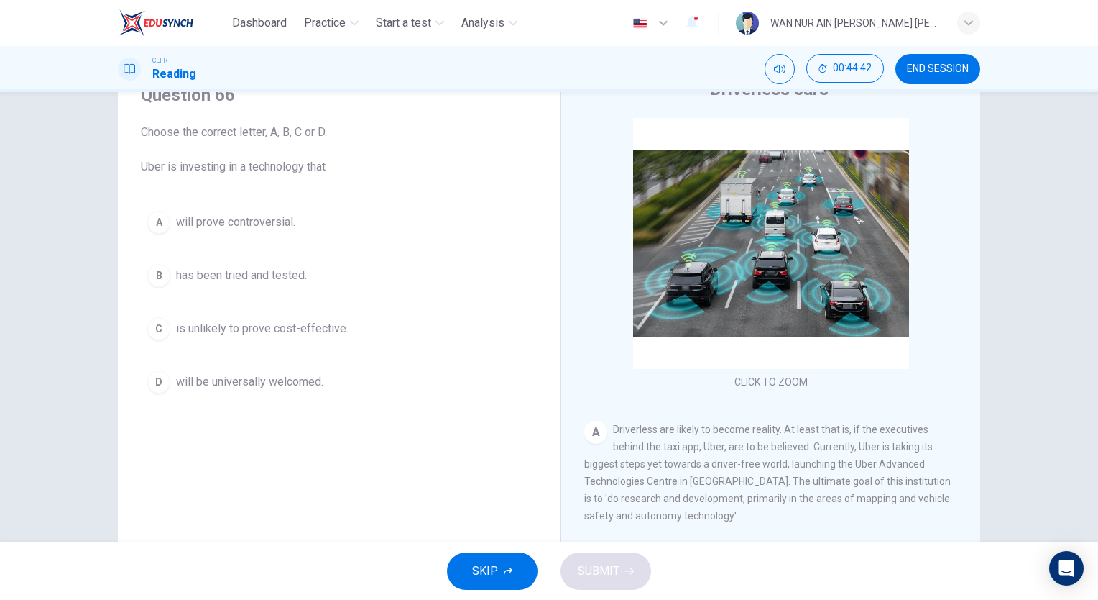
click at [270, 386] on span "will be universally welcomed." at bounding box center [249, 381] width 147 height 17
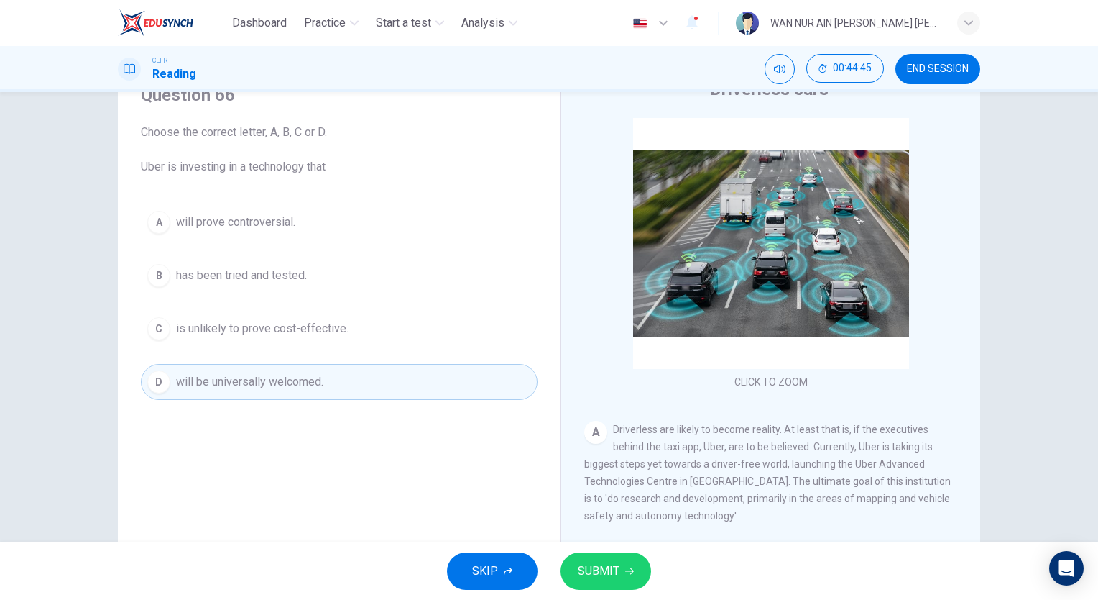
click at [247, 219] on span "will prove controversial." at bounding box center [235, 222] width 119 height 17
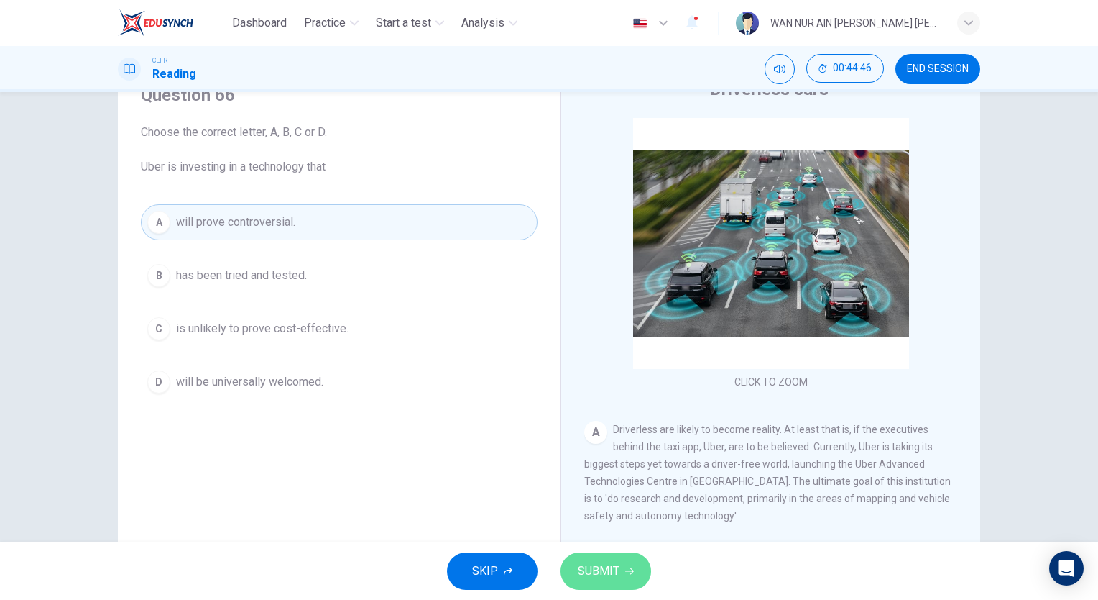
click at [587, 564] on span "SUBMIT" at bounding box center [599, 571] width 42 height 20
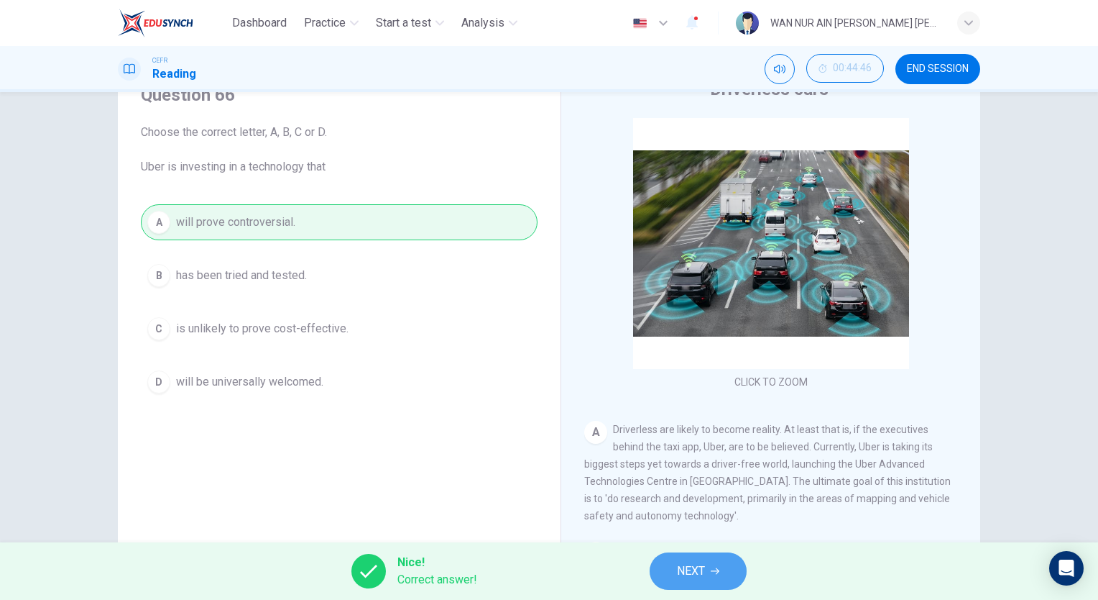
click at [717, 569] on icon "button" at bounding box center [715, 571] width 9 height 6
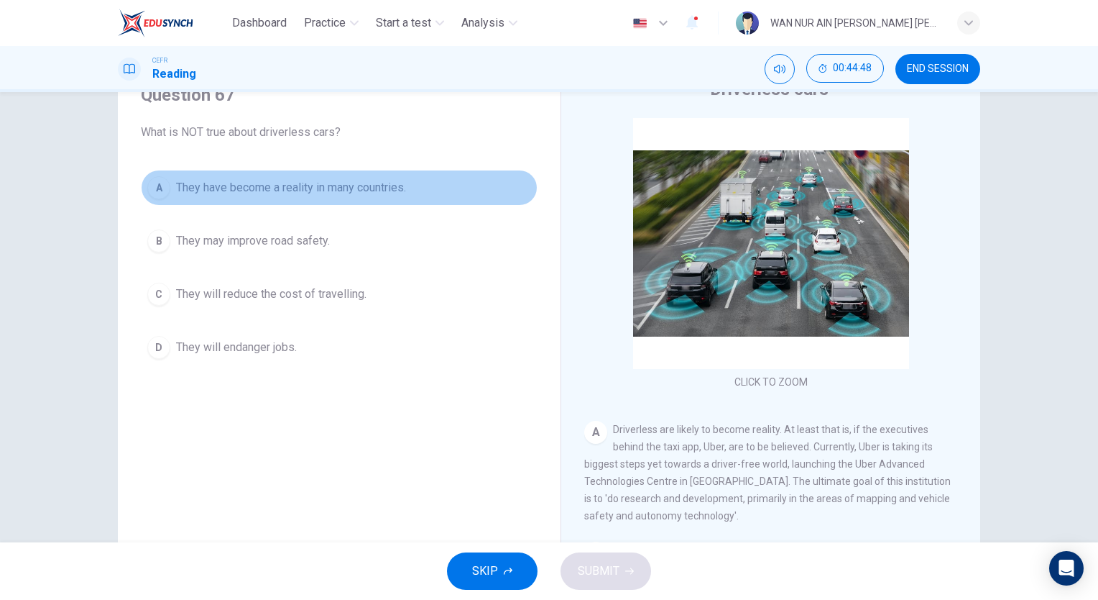
click at [374, 196] on span "They have become a reality in many countries." at bounding box center [291, 187] width 230 height 17
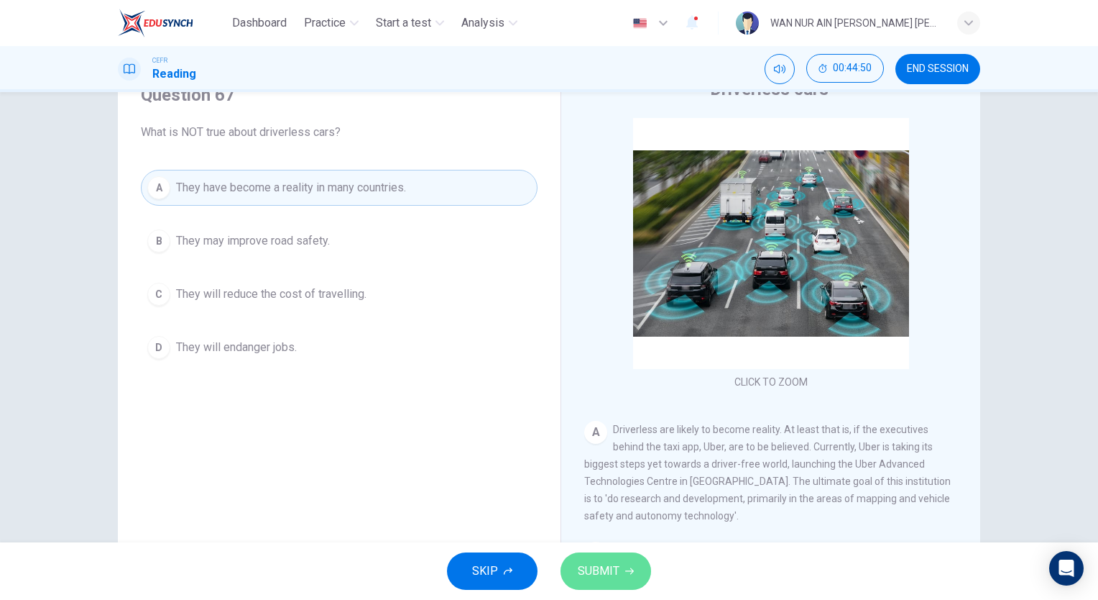
click at [582, 561] on span "SUBMIT" at bounding box center [599, 571] width 42 height 20
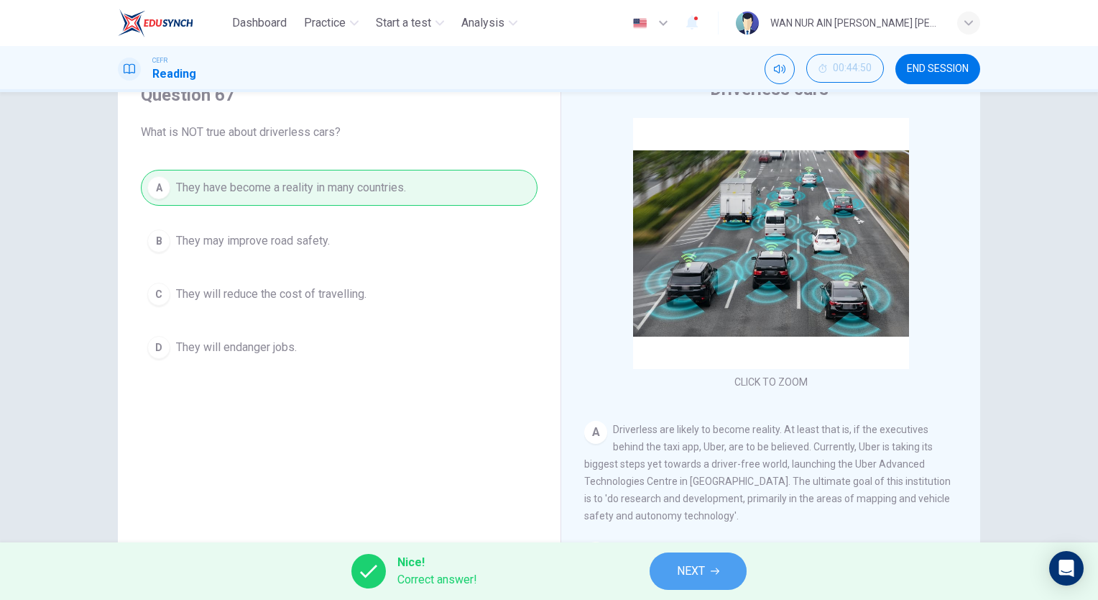
click at [664, 564] on button "NEXT" at bounding box center [698, 570] width 97 height 37
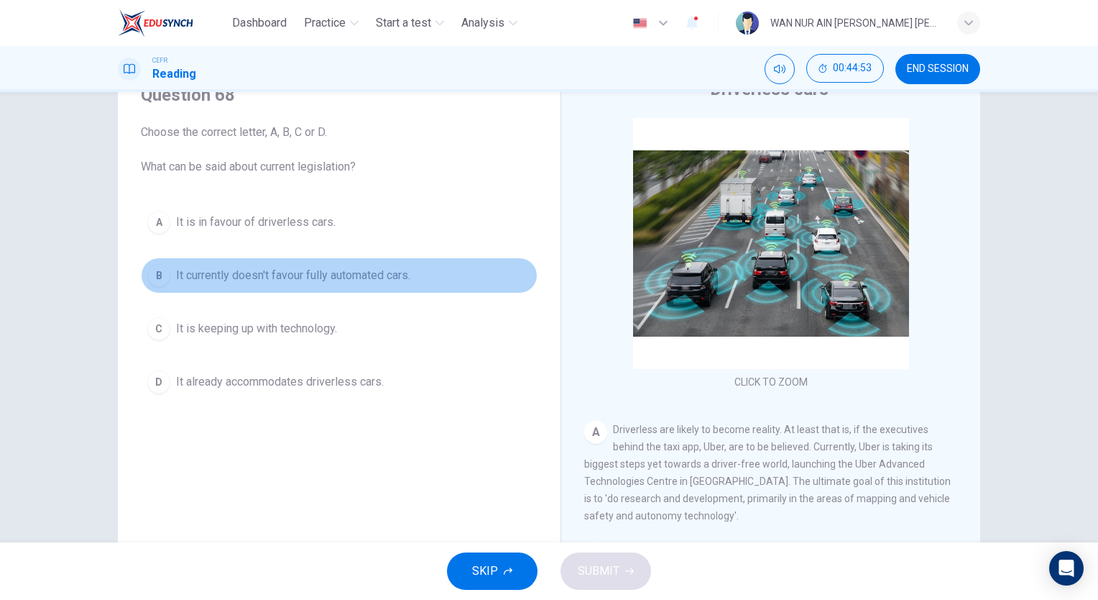
click at [360, 283] on span "It currently doesn't favour fully automated cars." at bounding box center [293, 275] width 234 height 17
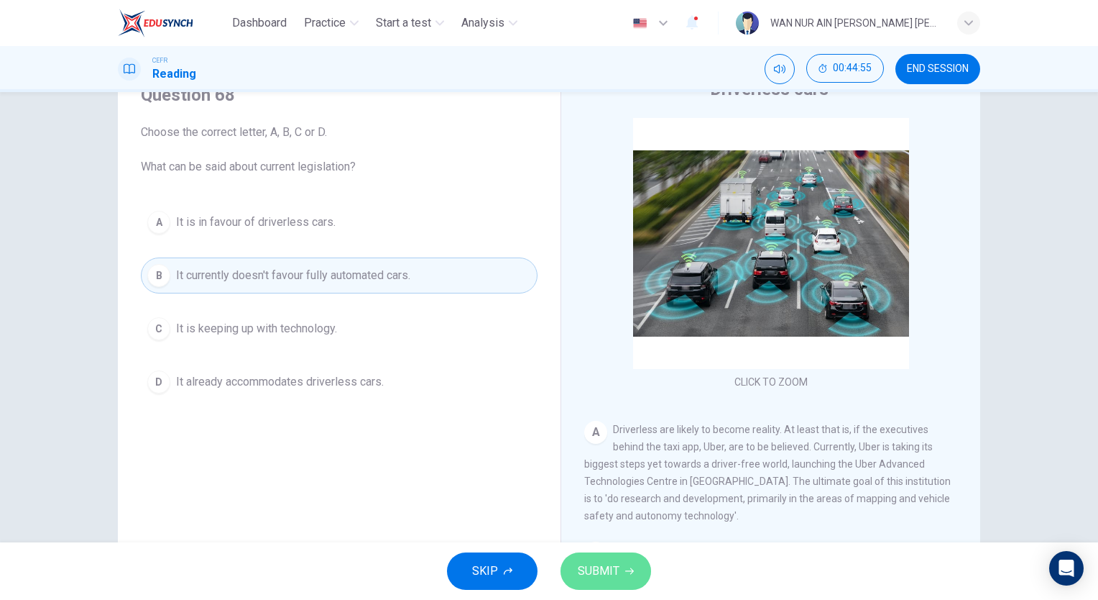
click at [613, 575] on span "SUBMIT" at bounding box center [599, 571] width 42 height 20
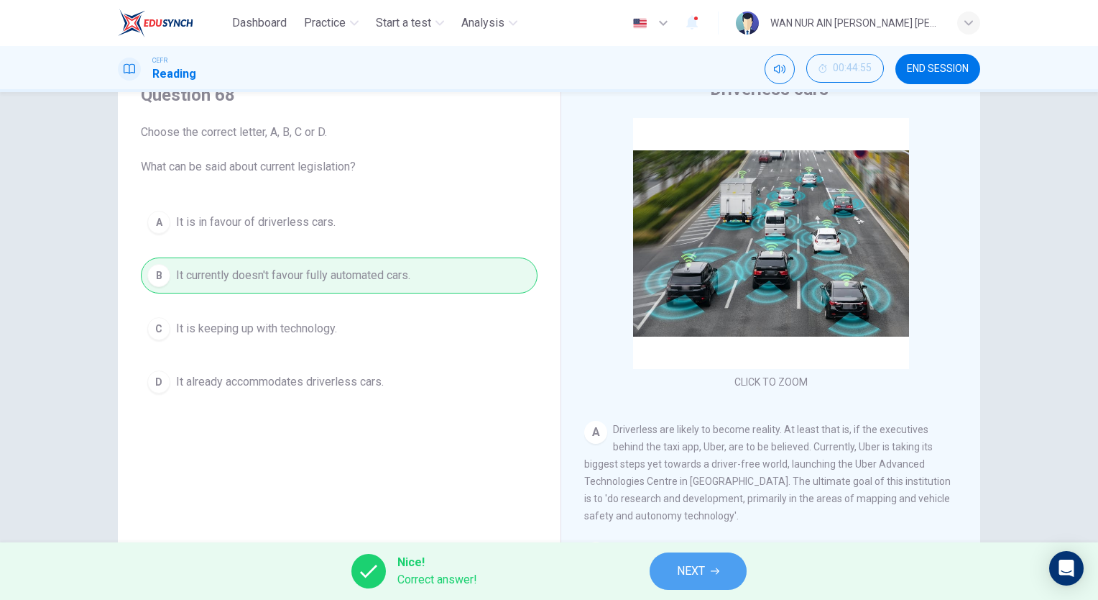
click at [675, 571] on button "NEXT" at bounding box center [698, 570] width 97 height 37
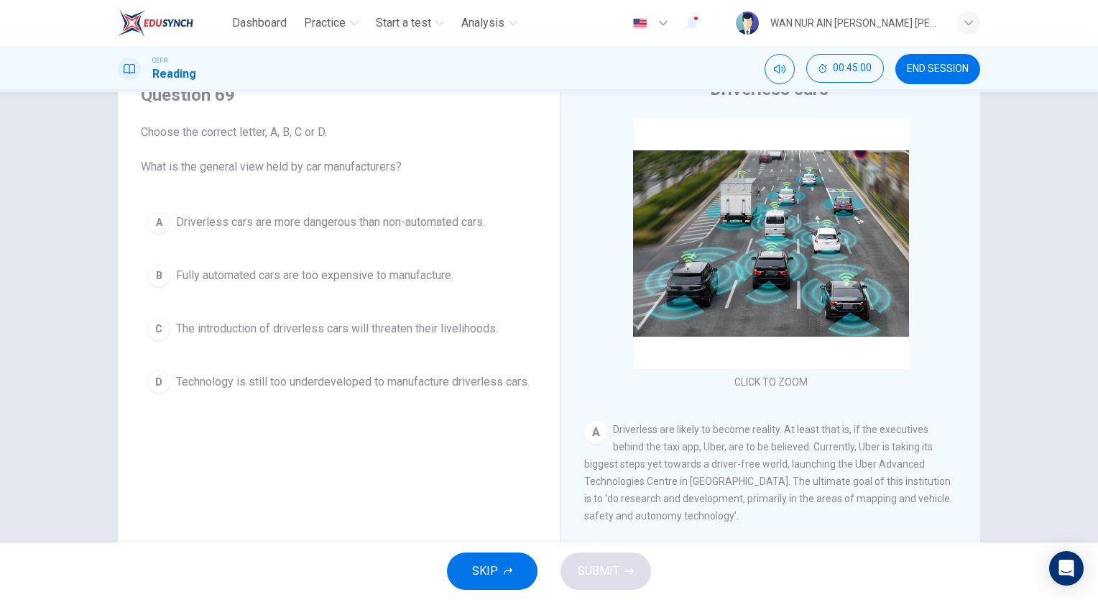
click at [426, 347] on div "A Driverless cars are more dangerous than non-automated cars. B Fully automated…" at bounding box center [339, 302] width 397 height 196
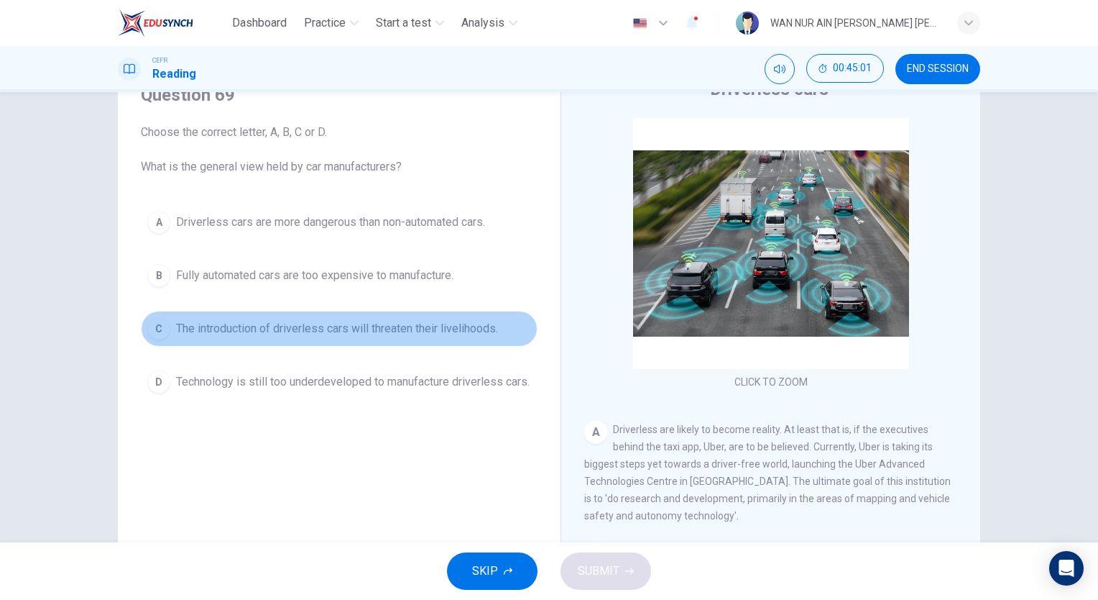
click at [422, 334] on span "The introduction of driverless cars will threaten their livelihoods." at bounding box center [337, 328] width 322 height 17
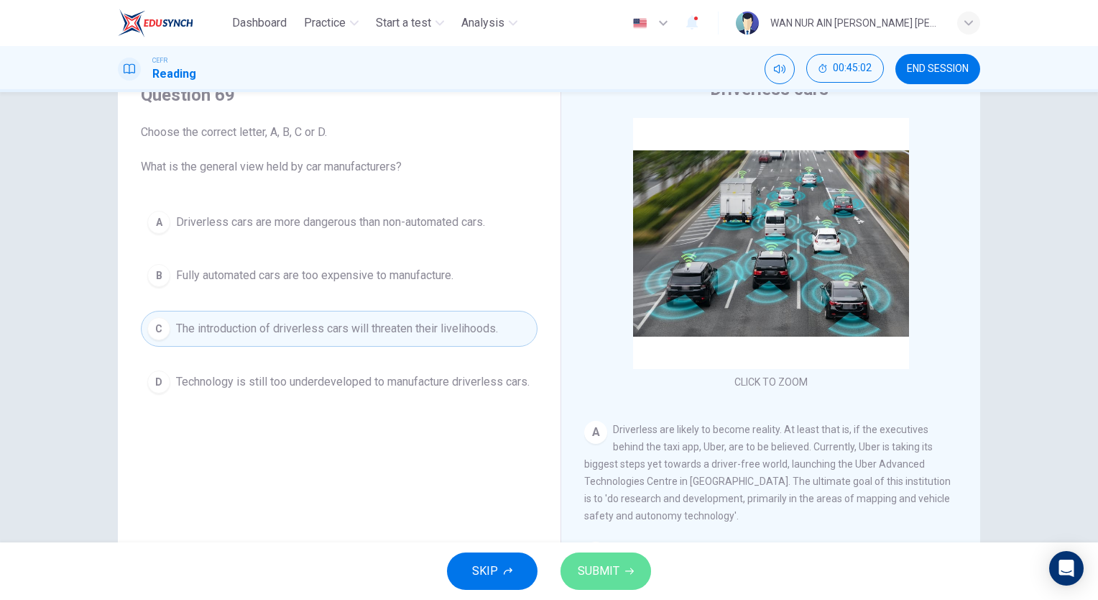
click at [604, 571] on span "SUBMIT" at bounding box center [599, 571] width 42 height 20
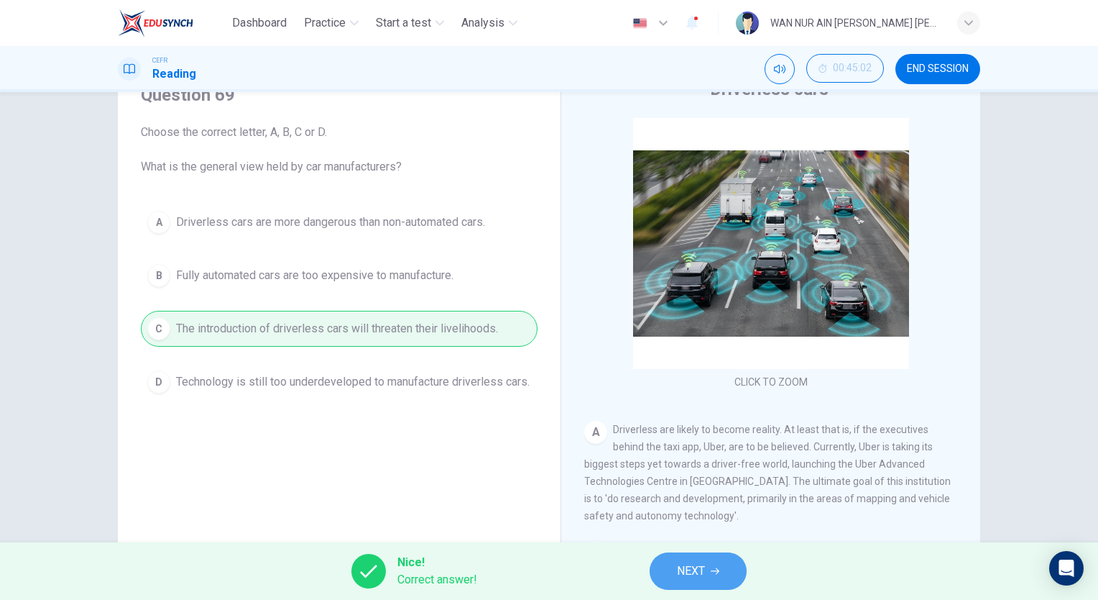
click at [679, 573] on span "NEXT" at bounding box center [691, 571] width 28 height 20
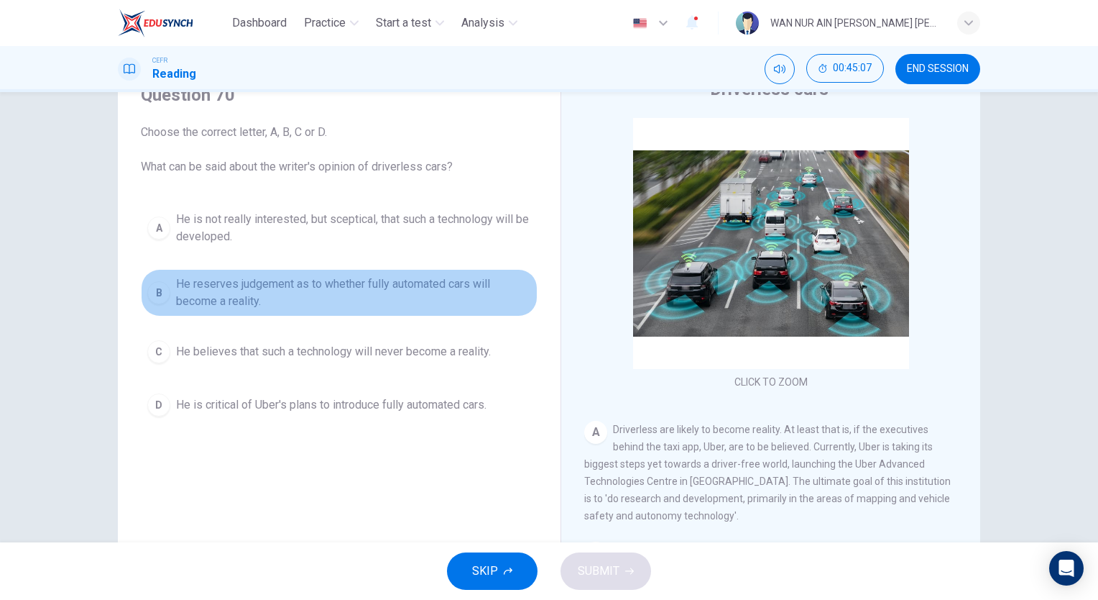
click at [390, 279] on span "He reserves judgement as to whether fully automated cars will become a reality." at bounding box center [353, 292] width 355 height 35
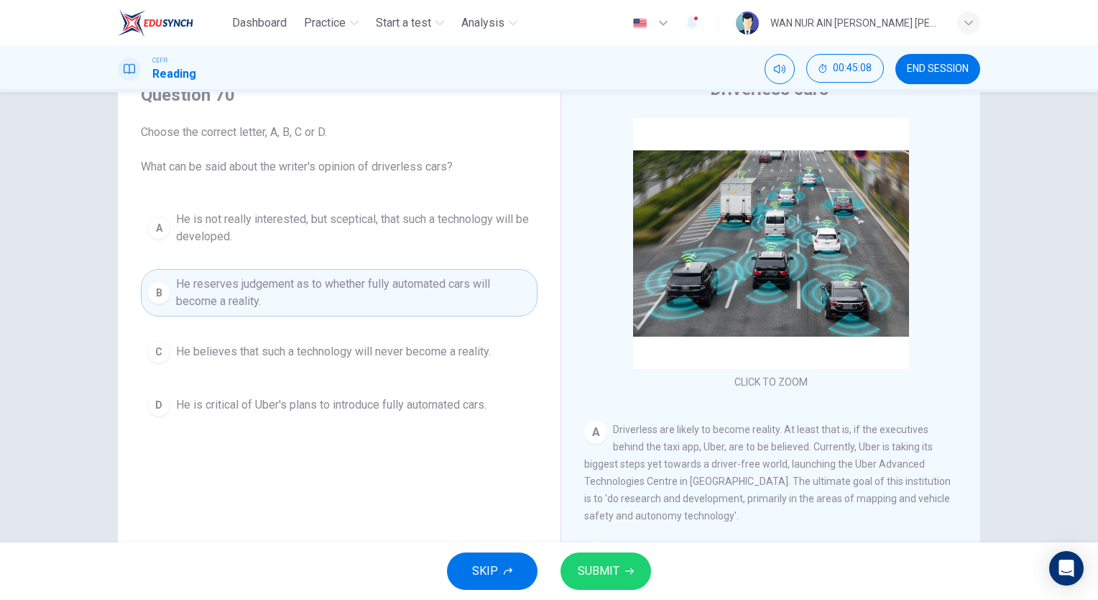
click at [618, 570] on button "SUBMIT" at bounding box center [606, 570] width 91 height 37
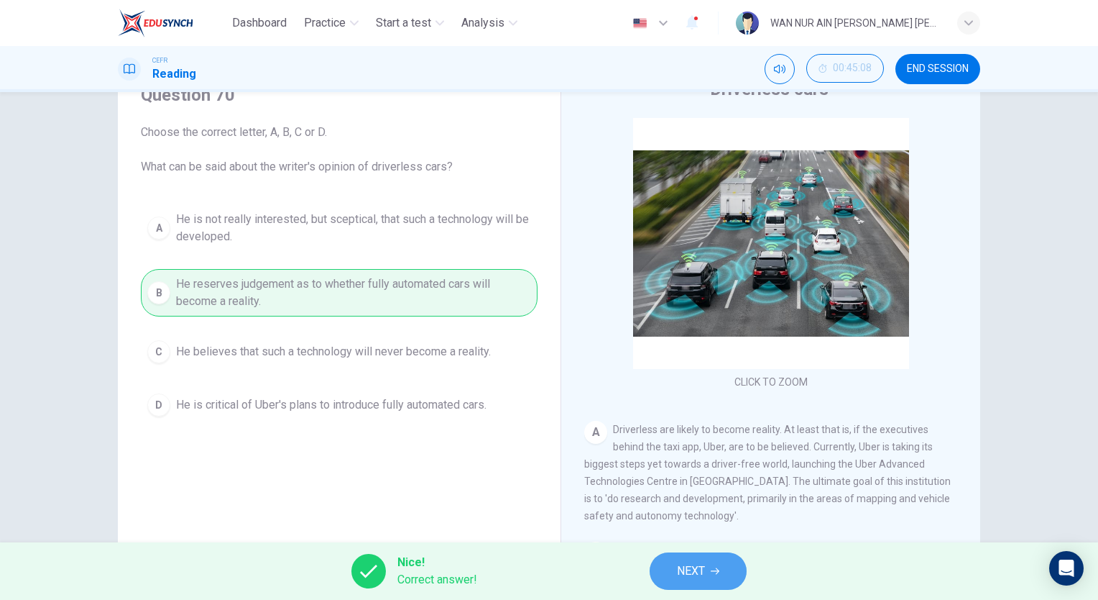
click at [676, 569] on button "NEXT" at bounding box center [698, 570] width 97 height 37
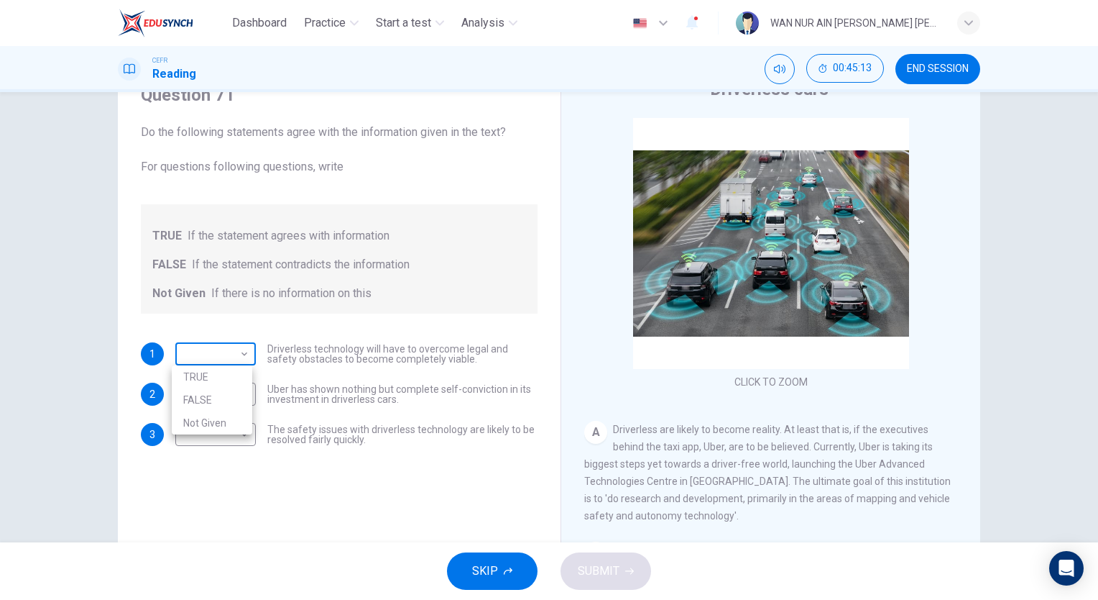
click at [222, 358] on body "Dashboard Practice Start a test Analysis English en ​ WAN NUR AIN BINTI WAN ABD…" at bounding box center [549, 300] width 1098 height 600
click at [208, 370] on li "TRUE" at bounding box center [212, 376] width 81 height 23
type input "TRUE"
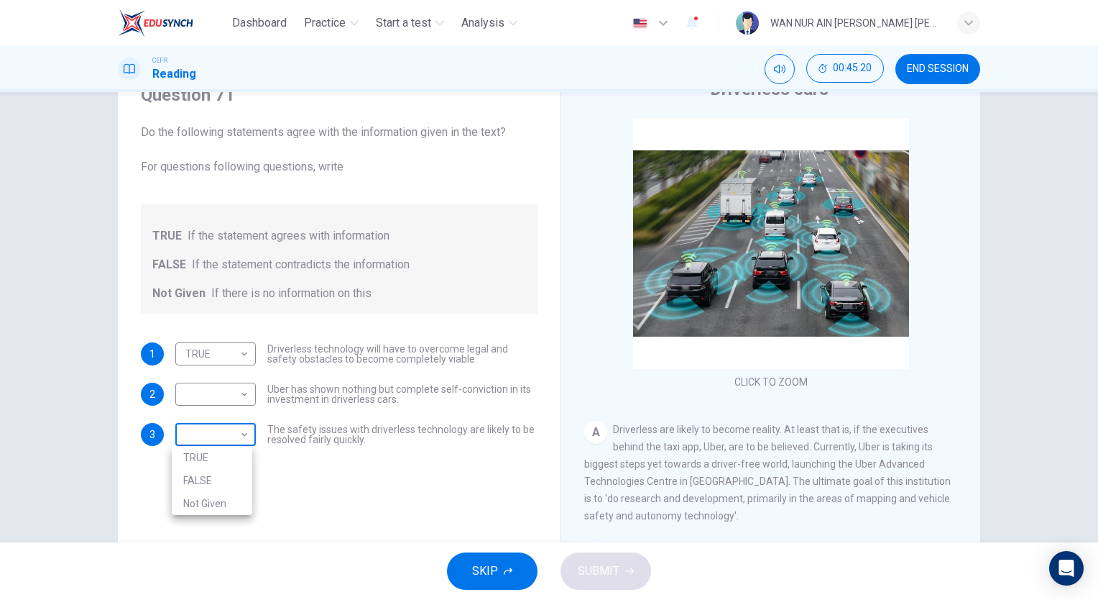
click at [219, 433] on body "Dashboard Practice Start a test Analysis English en ​ WAN NUR AIN BINTI WAN ABD…" at bounding box center [549, 300] width 1098 height 600
click at [201, 506] on li "Not Given" at bounding box center [212, 503] width 81 height 23
type input "Not Given"
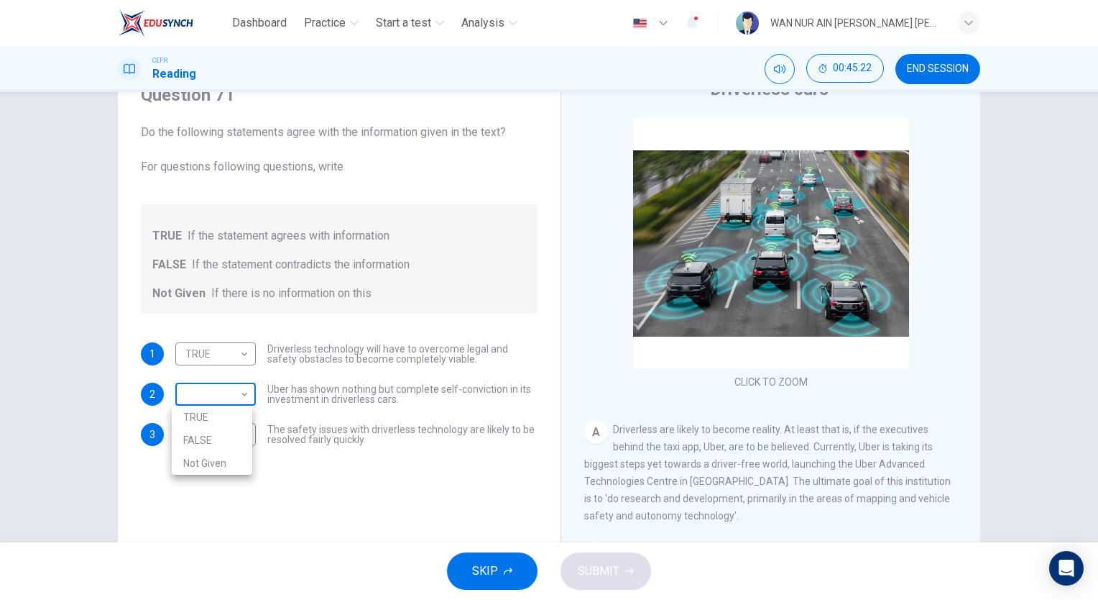
click at [193, 388] on body "Dashboard Practice Start a test Analysis English en ​ WAN NUR AIN BINTI WAN ABD…" at bounding box center [549, 300] width 1098 height 600
click at [193, 441] on li "FALSE" at bounding box center [212, 439] width 81 height 23
type input "FALSE"
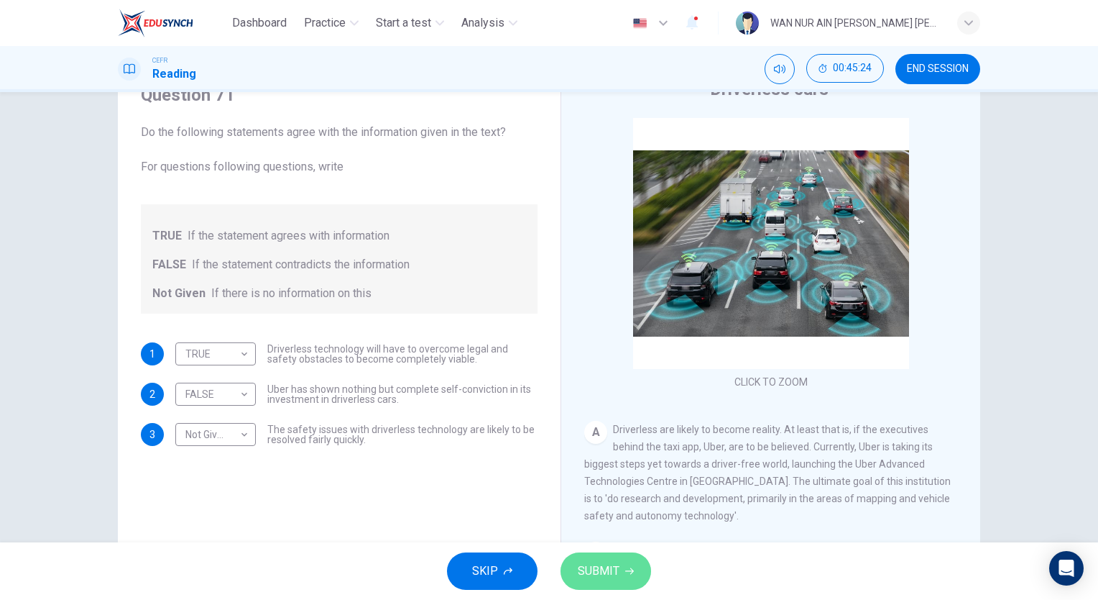
click at [595, 562] on span "SUBMIT" at bounding box center [599, 571] width 42 height 20
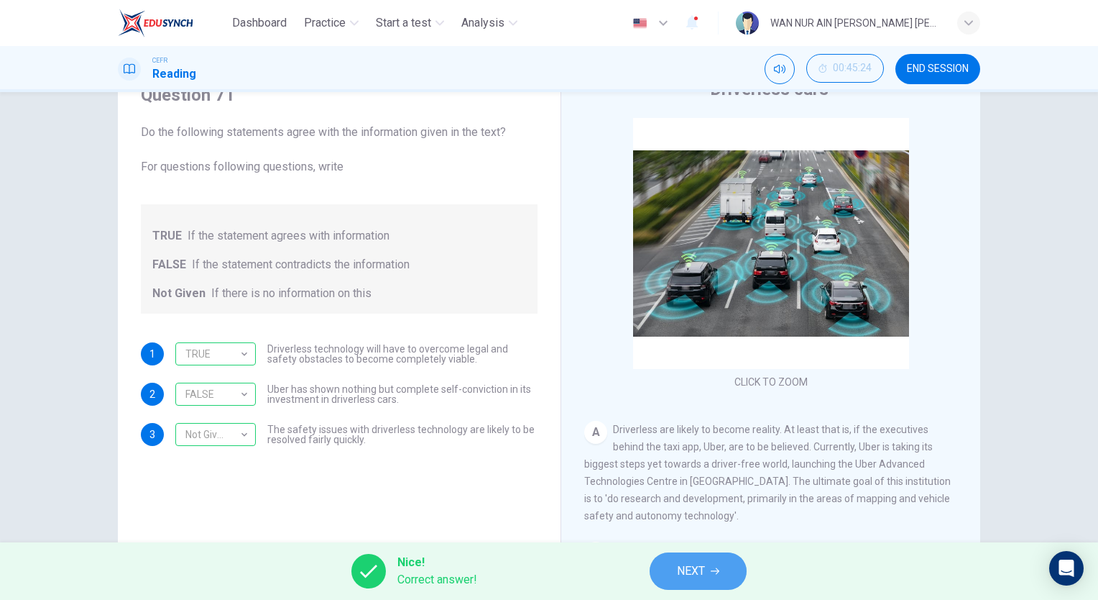
click at [707, 582] on button "NEXT" at bounding box center [698, 570] width 97 height 37
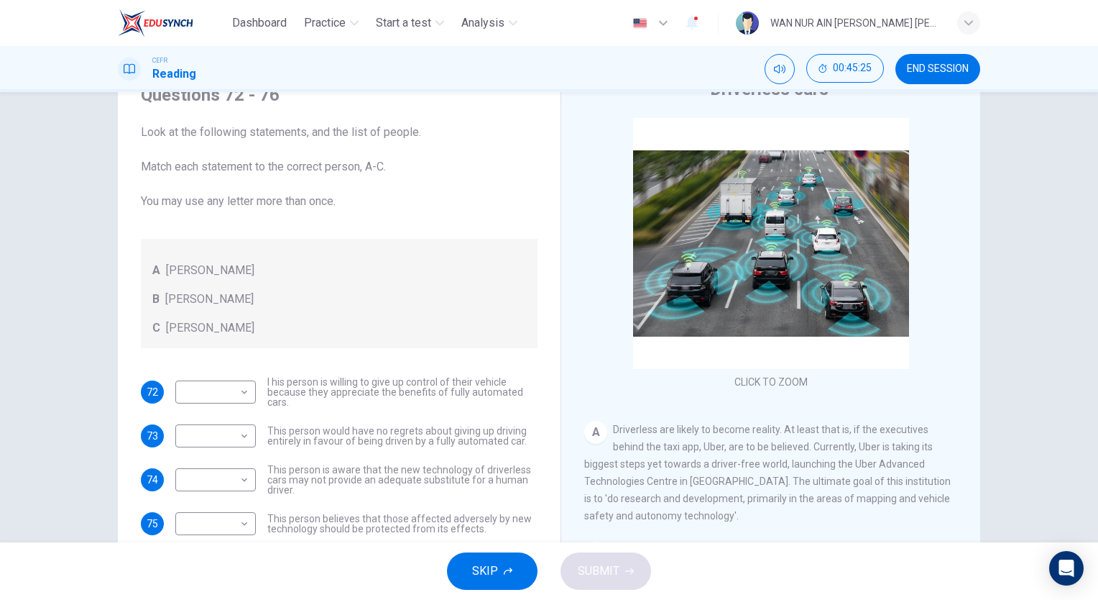
scroll to position [49, 0]
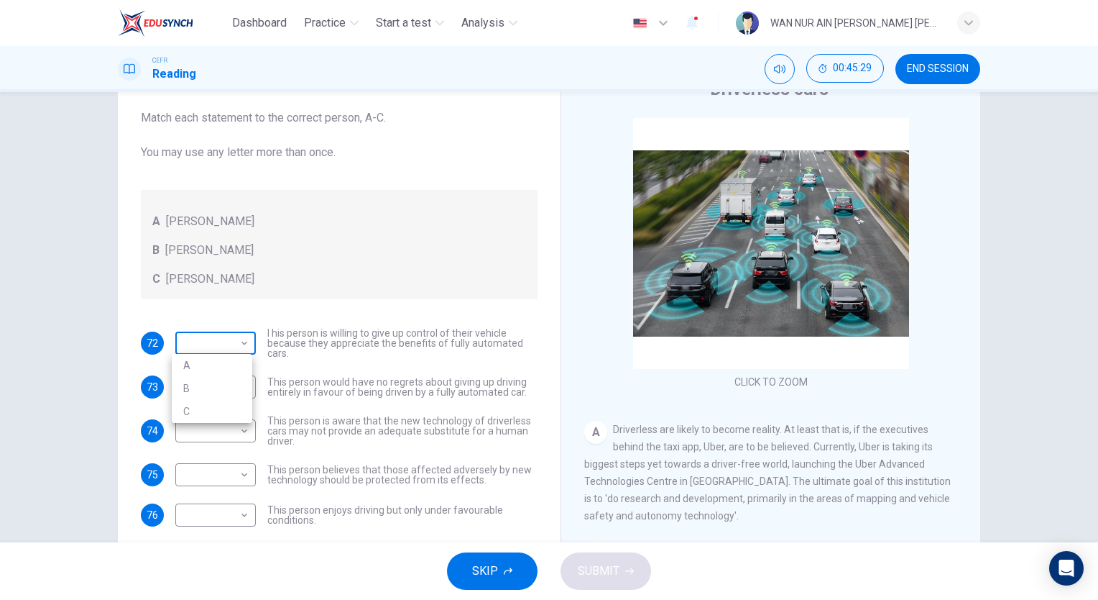
click at [233, 344] on body "Dashboard Practice Start a test Analysis English en ​ WAN NUR AIN BINTI WAN ABD…" at bounding box center [549, 300] width 1098 height 600
click at [210, 379] on li "B" at bounding box center [212, 388] width 81 height 23
type input "B"
click at [221, 382] on body "Dashboard Practice Start a test Analysis English en ​ WAN NUR AIN BINTI WAN ABD…" at bounding box center [549, 300] width 1098 height 600
drag, startPoint x: 193, startPoint y: 418, endPoint x: 195, endPoint y: 429, distance: 11.0
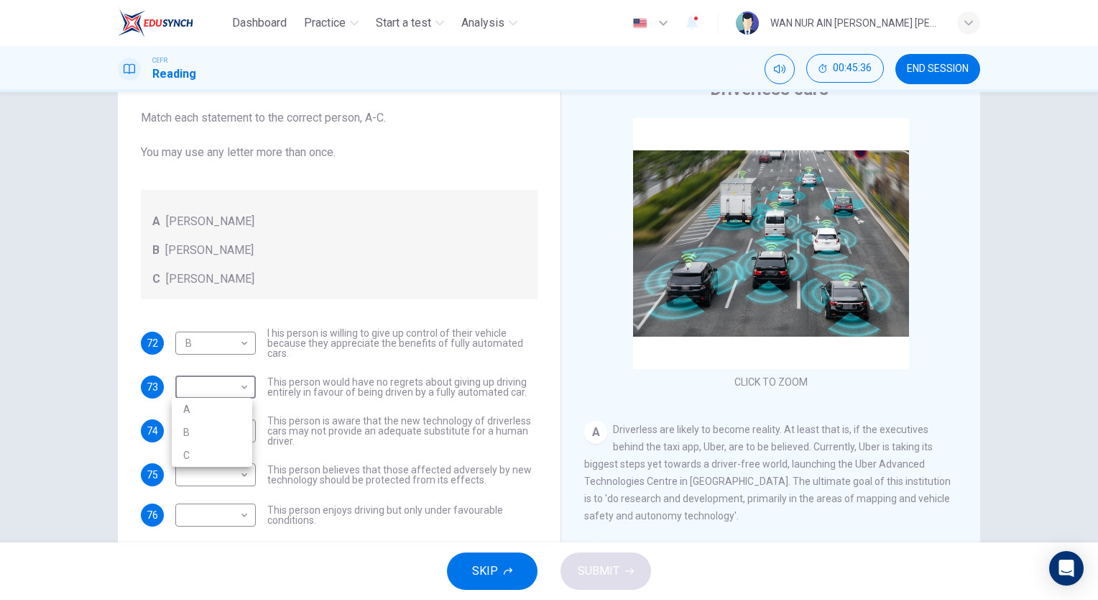
click at [195, 429] on ul "A B C" at bounding box center [212, 432] width 81 height 69
click at [195, 429] on li "B" at bounding box center [212, 432] width 81 height 23
type input "B"
click at [201, 346] on body "Dashboard Practice Start a test Analysis English en ​ WAN NUR AIN BINTI WAN ABD…" at bounding box center [549, 300] width 1098 height 600
click at [190, 411] on li "C" at bounding box center [212, 411] width 81 height 23
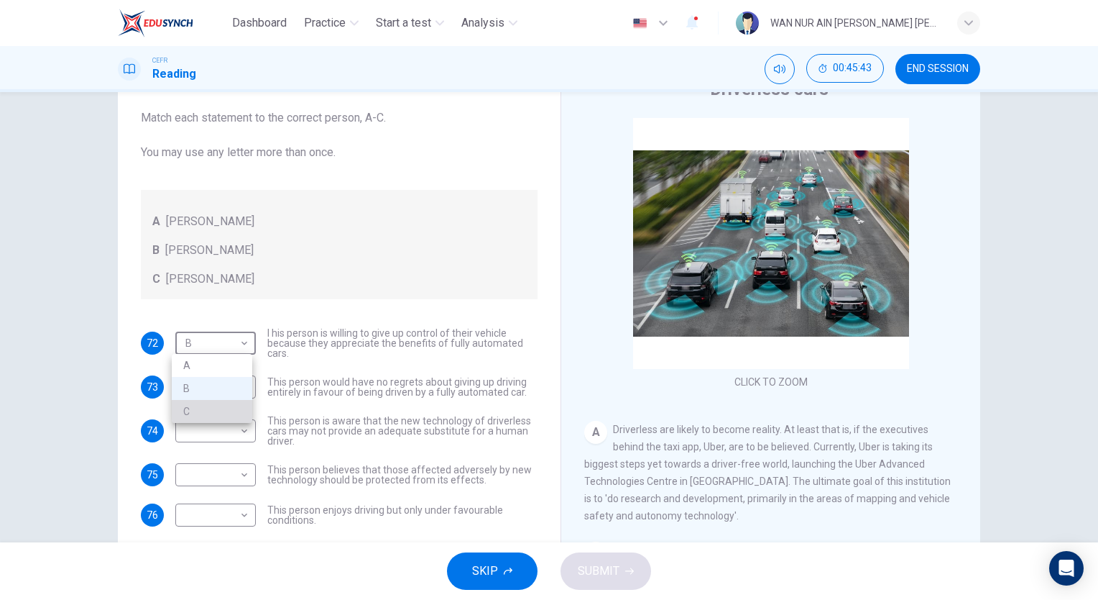
type input "C"
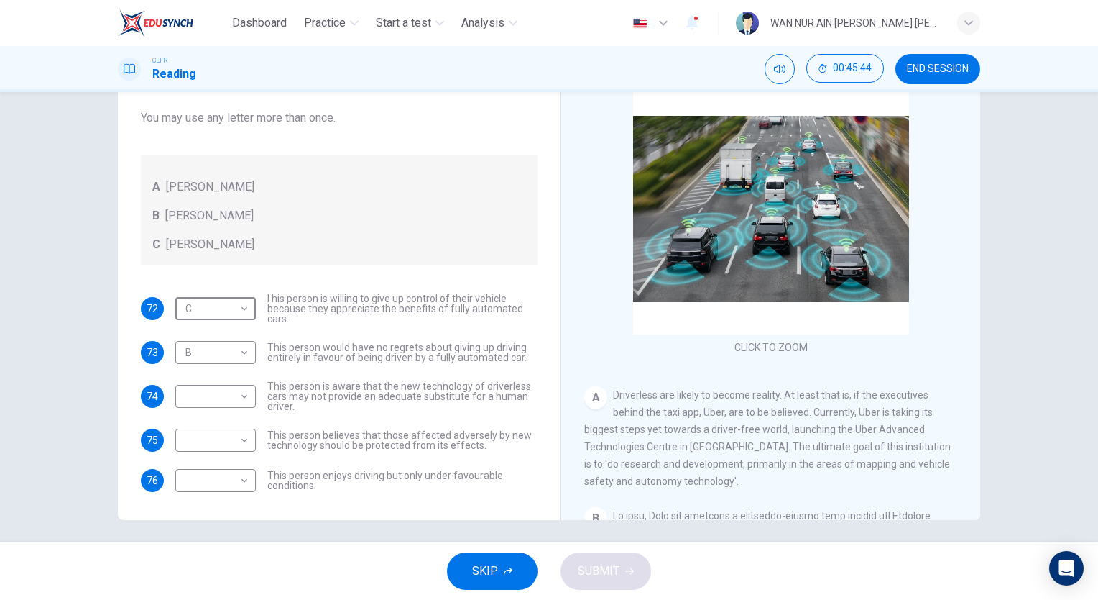
scroll to position [102, 0]
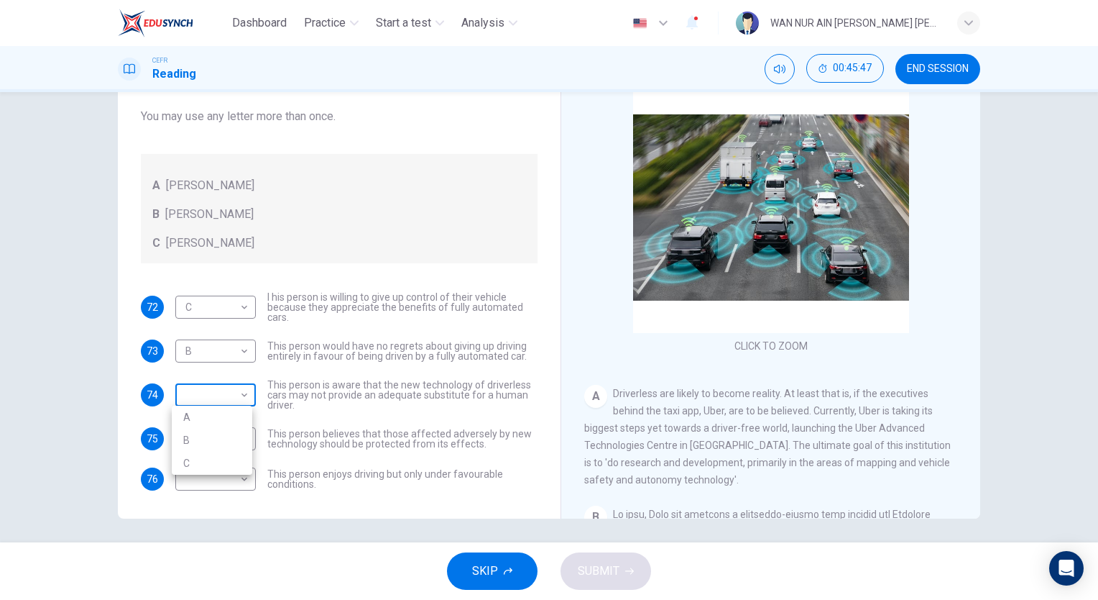
click at [237, 388] on body "Dashboard Practice Start a test Analysis English en ​ WAN NUR AIN BINTI WAN ABD…" at bounding box center [549, 300] width 1098 height 600
click at [203, 456] on li "C" at bounding box center [212, 462] width 81 height 23
type input "C"
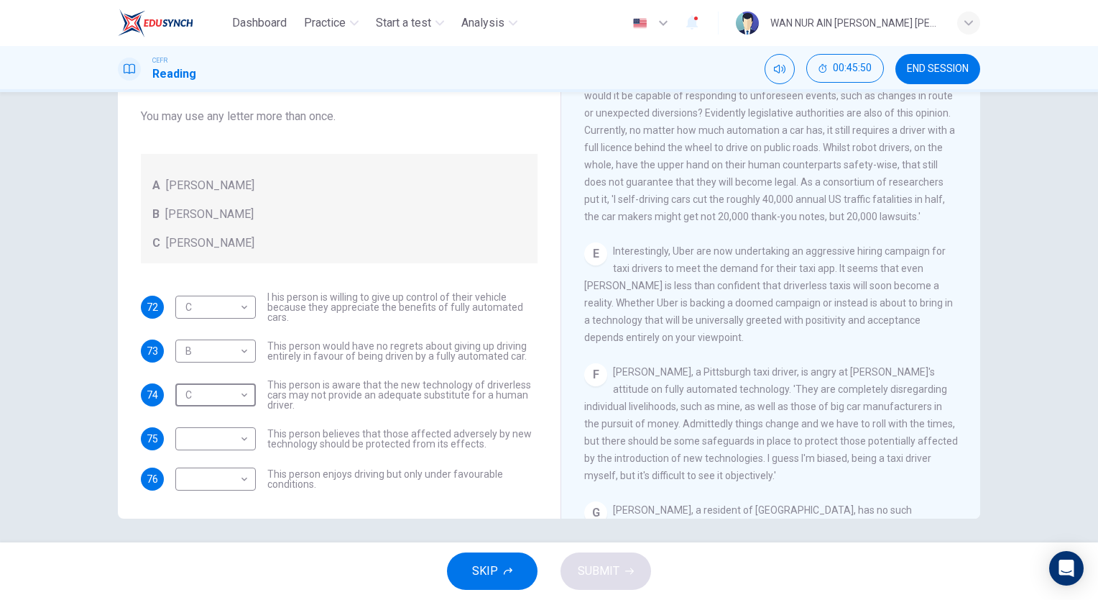
scroll to position [1055, 0]
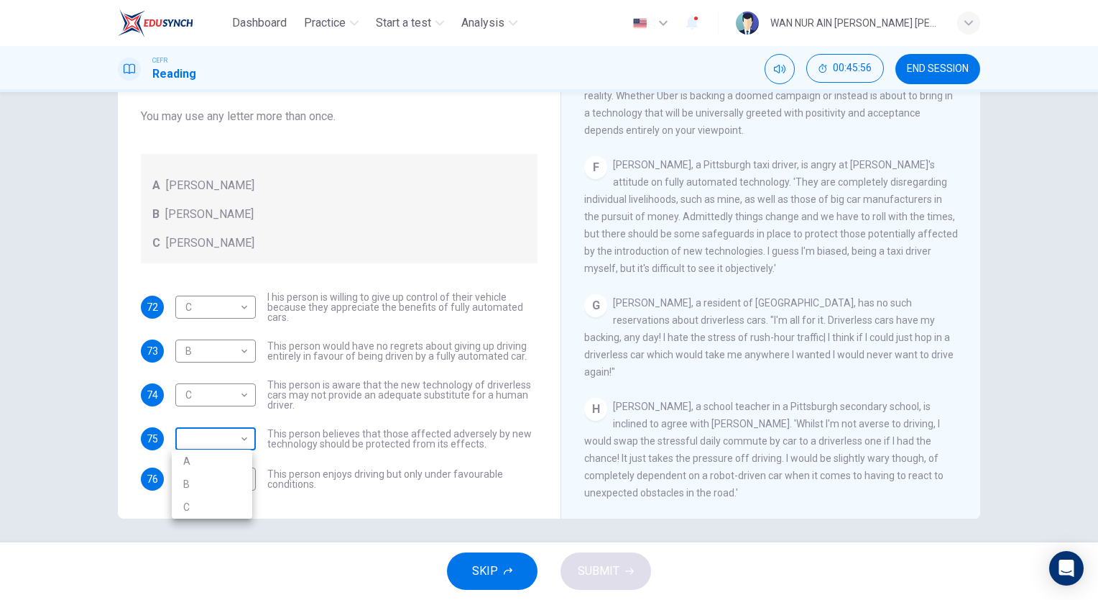
click at [229, 441] on body "Dashboard Practice Start a test Analysis English en ​ WAN NUR AIN BINTI WAN ABD…" at bounding box center [549, 300] width 1098 height 600
click at [214, 453] on li "A" at bounding box center [212, 460] width 81 height 23
type input "A"
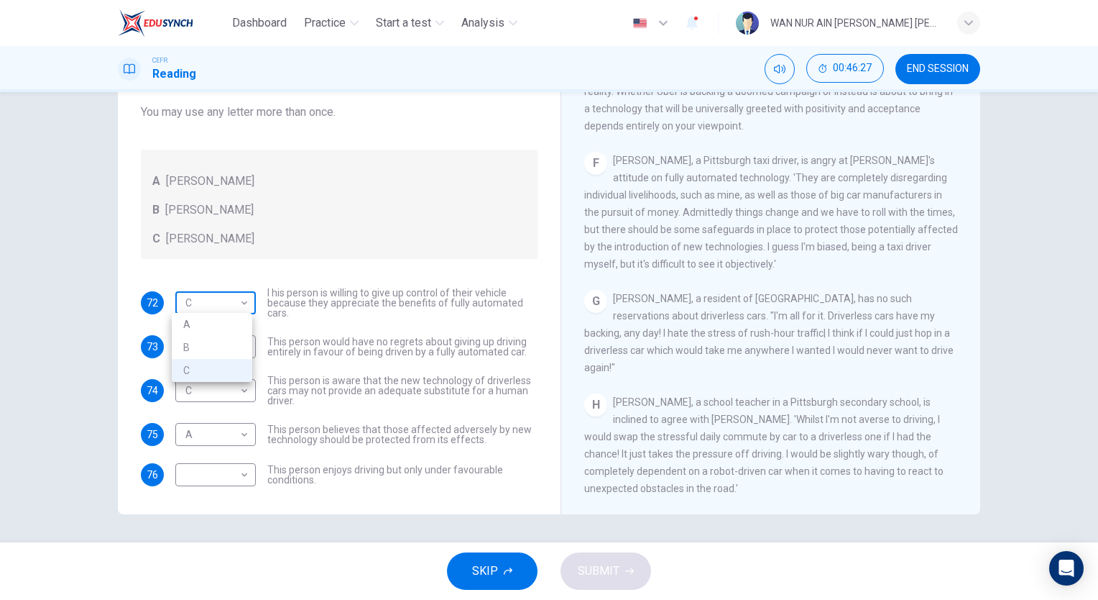
click at [181, 302] on body "Dashboard Practice Start a test Analysis English en ​ WAN NUR AIN BINTI WAN ABD…" at bounding box center [549, 300] width 1098 height 600
click at [187, 341] on li "B" at bounding box center [212, 347] width 81 height 23
type input "B"
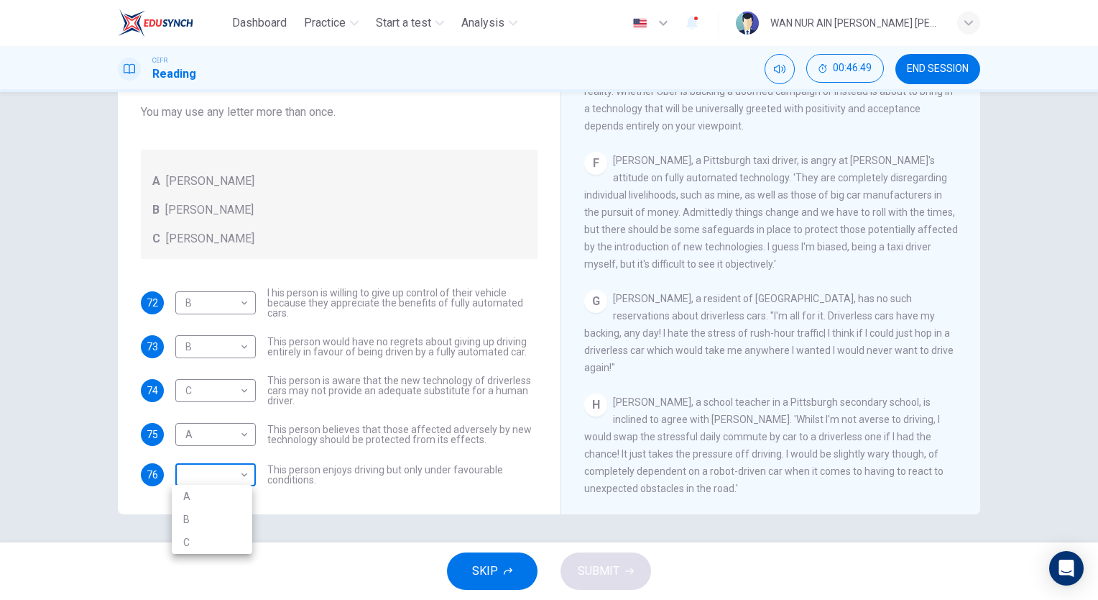
click at [216, 472] on body "Dashboard Practice Start a test Analysis English en ​ WAN NUR AIN BINTI WAN ABD…" at bounding box center [549, 300] width 1098 height 600
click at [196, 536] on li "C" at bounding box center [212, 542] width 81 height 23
type input "C"
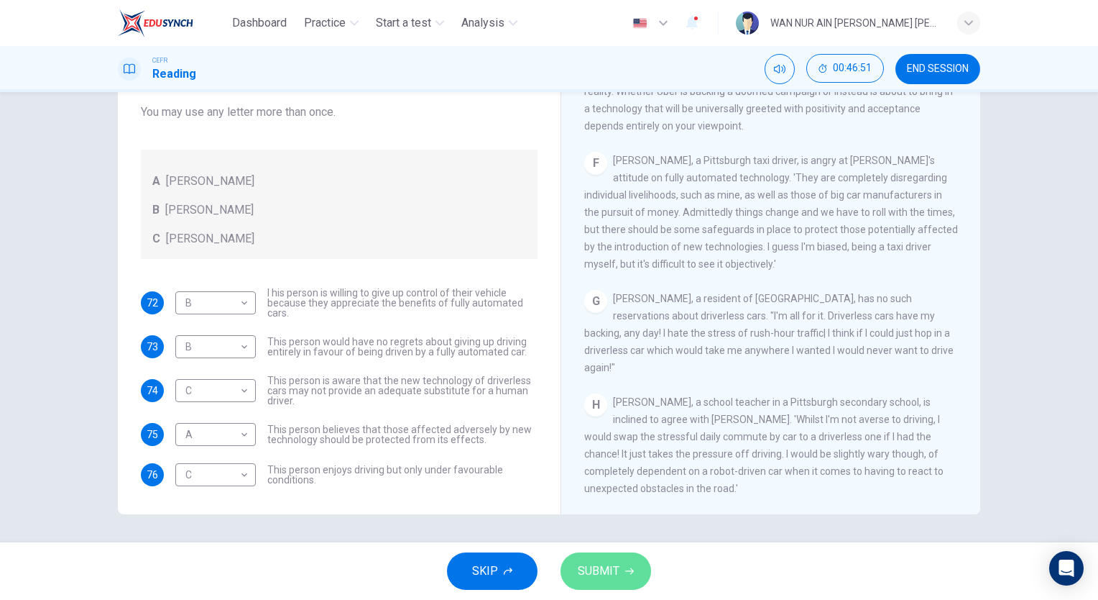
click at [584, 571] on span "SUBMIT" at bounding box center [599, 571] width 42 height 20
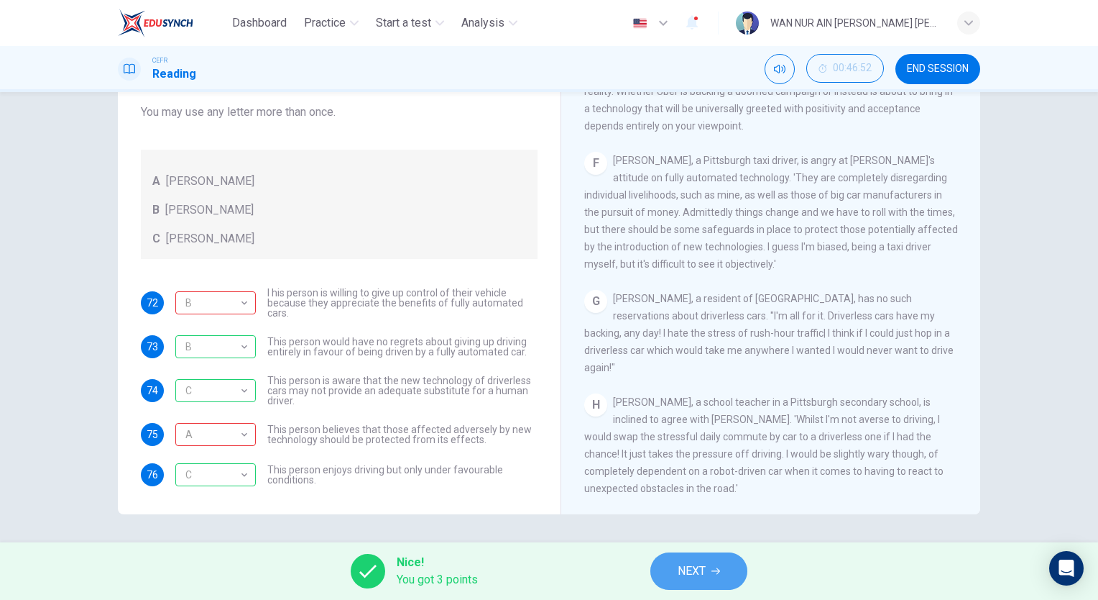
click at [700, 572] on span "NEXT" at bounding box center [692, 571] width 28 height 20
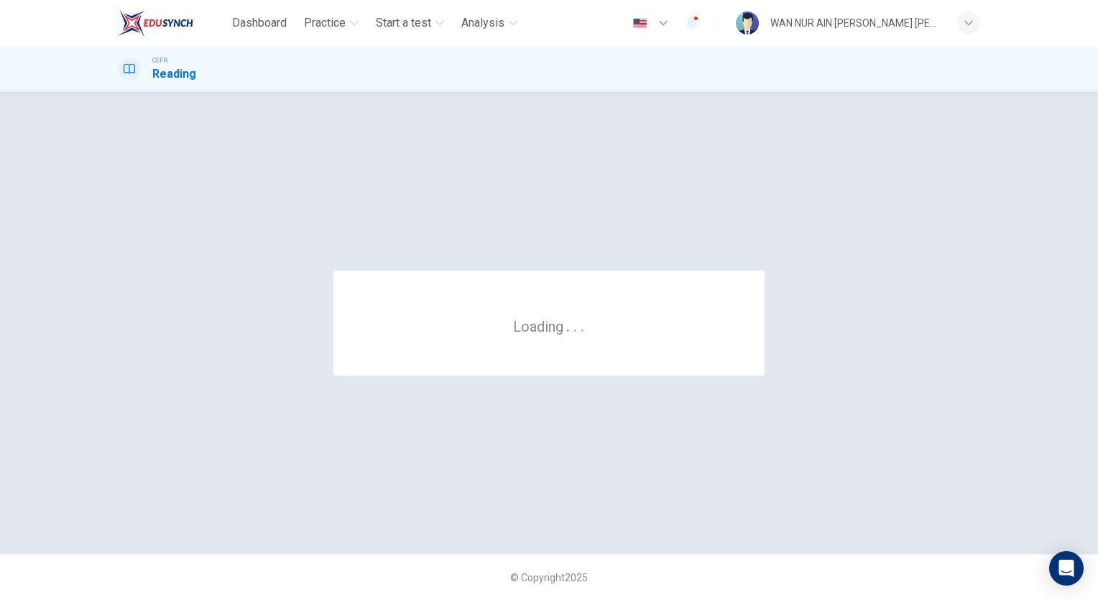
scroll to position [0, 0]
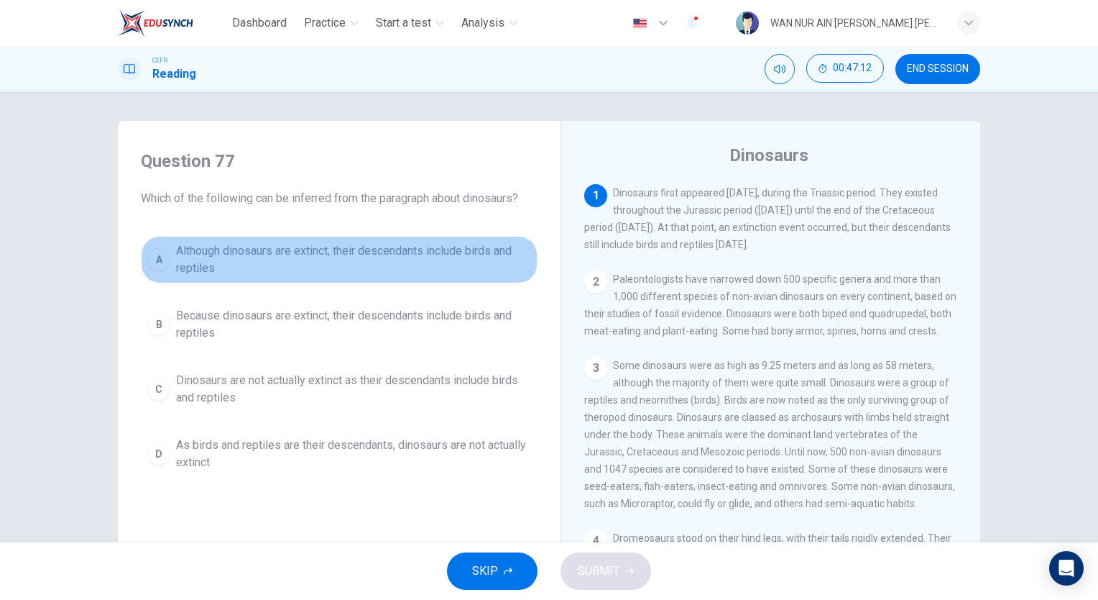
click at [444, 252] on span "Although dinosaurs are extinct, their descendants include birds and reptiles" at bounding box center [353, 259] width 355 height 35
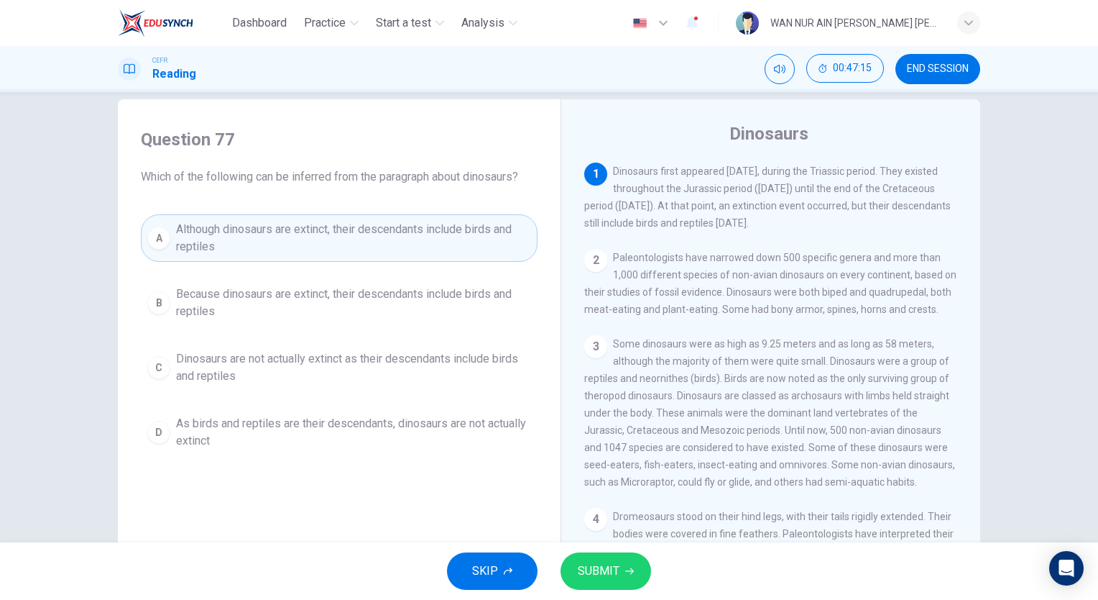
scroll to position [22, 0]
click at [587, 568] on span "SUBMIT" at bounding box center [599, 571] width 42 height 20
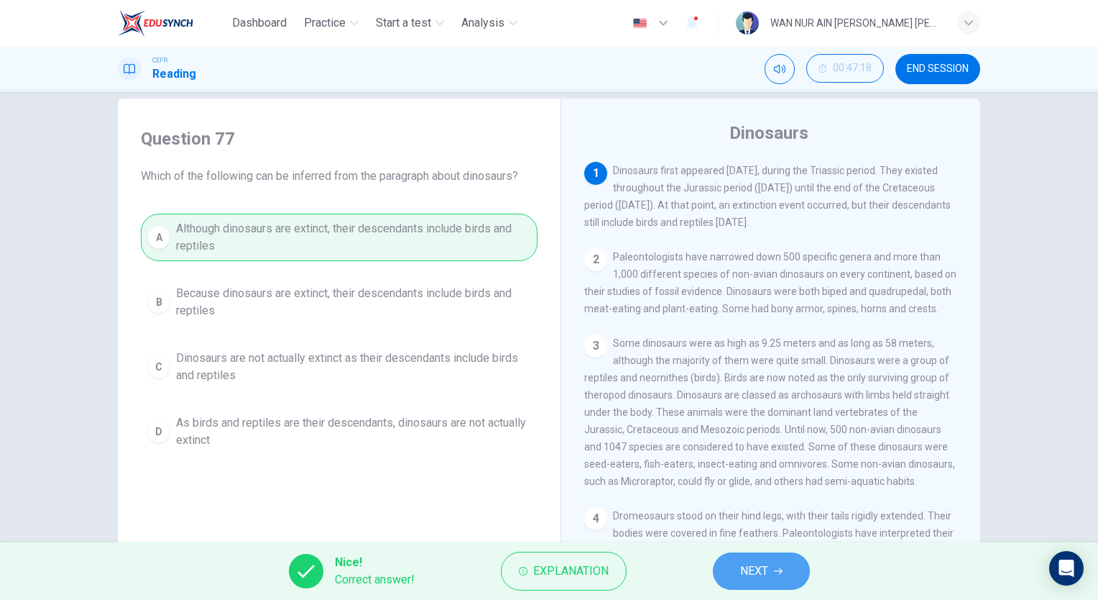
click at [734, 569] on button "NEXT" at bounding box center [761, 570] width 97 height 37
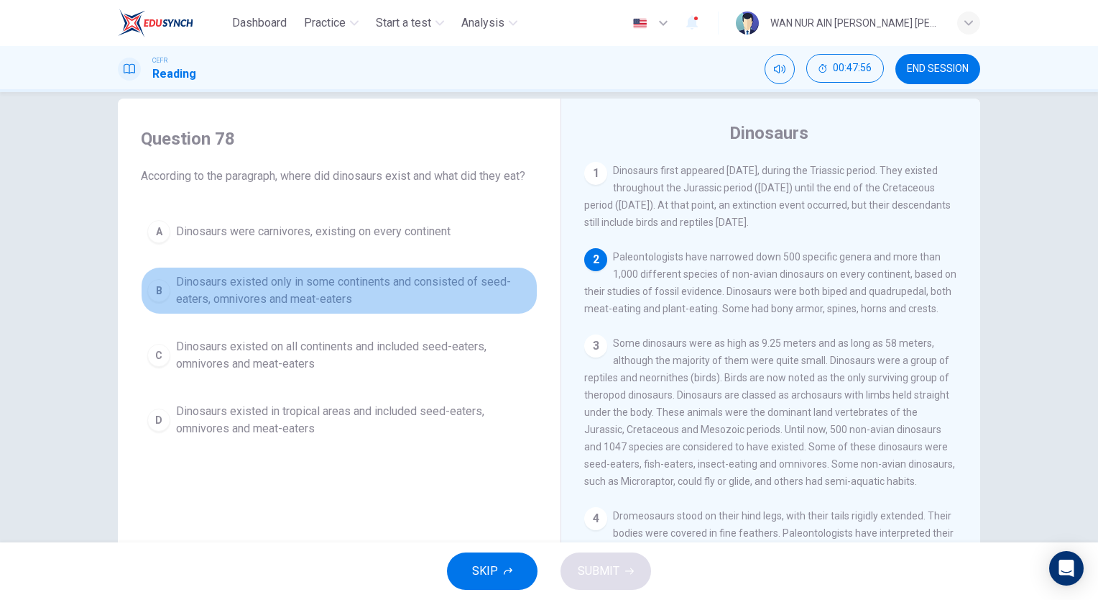
click at [395, 297] on span "Dinosaurs existed only in some continents and consisted of seed-eaters, omnivor…" at bounding box center [353, 290] width 355 height 35
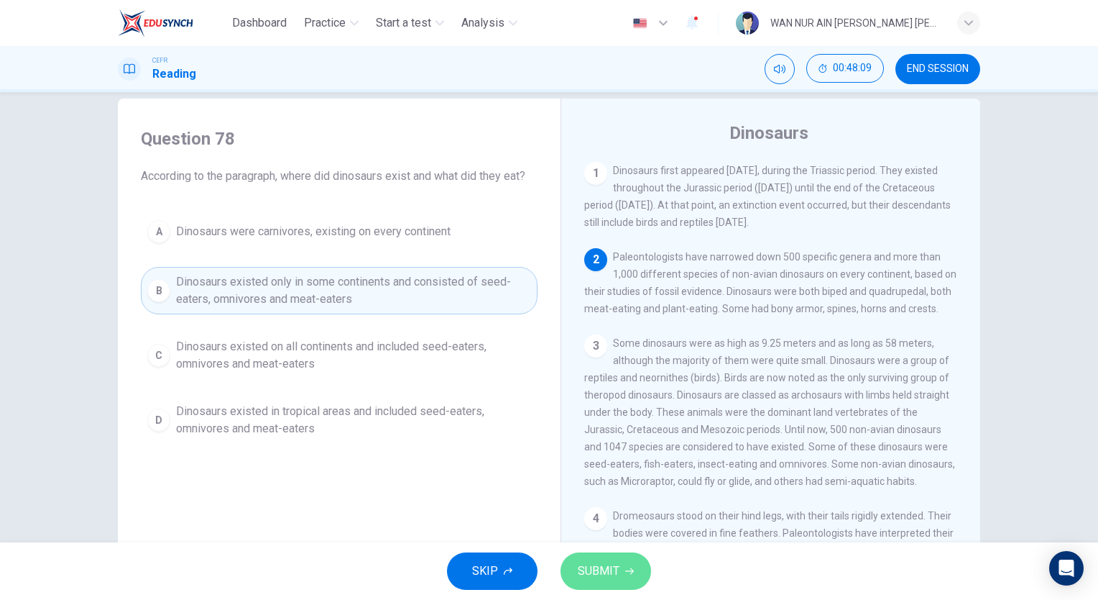
click at [610, 569] on span "SUBMIT" at bounding box center [599, 571] width 42 height 20
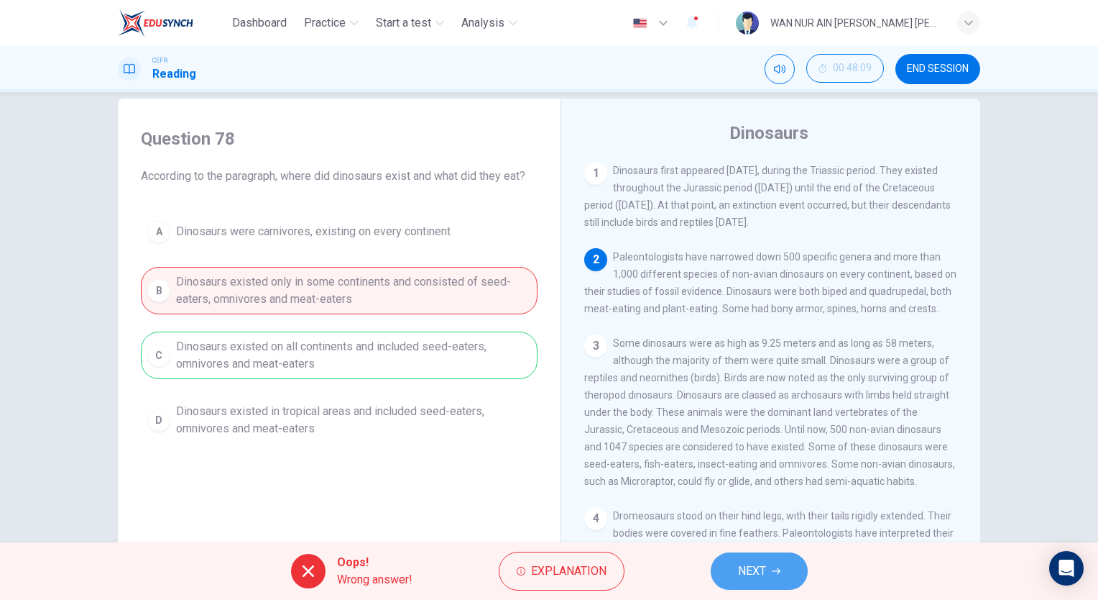
click at [747, 564] on span "NEXT" at bounding box center [752, 571] width 28 height 20
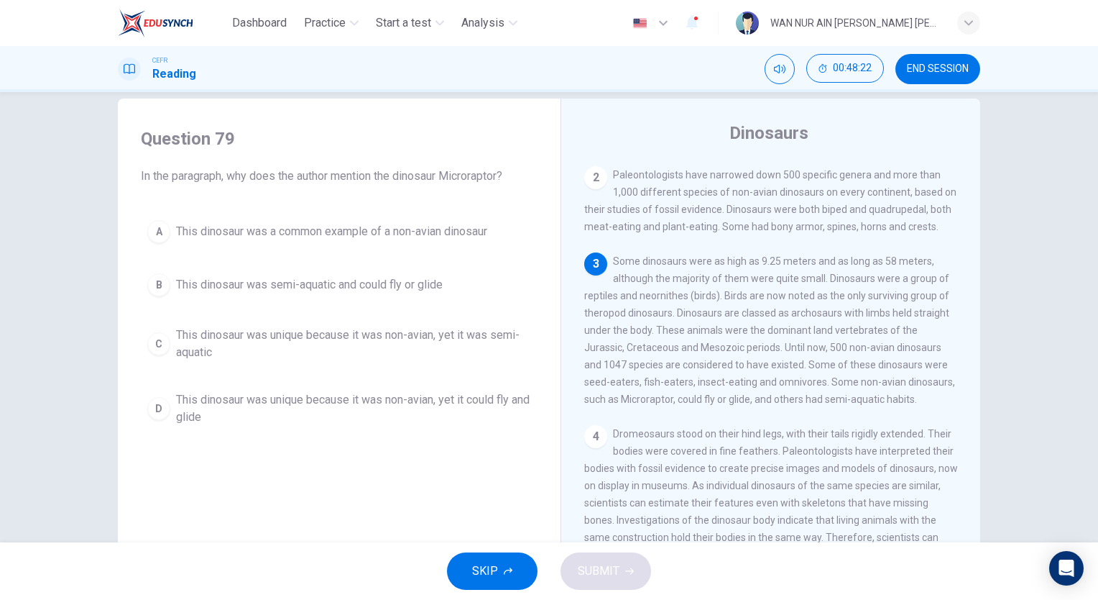
scroll to position [93, 0]
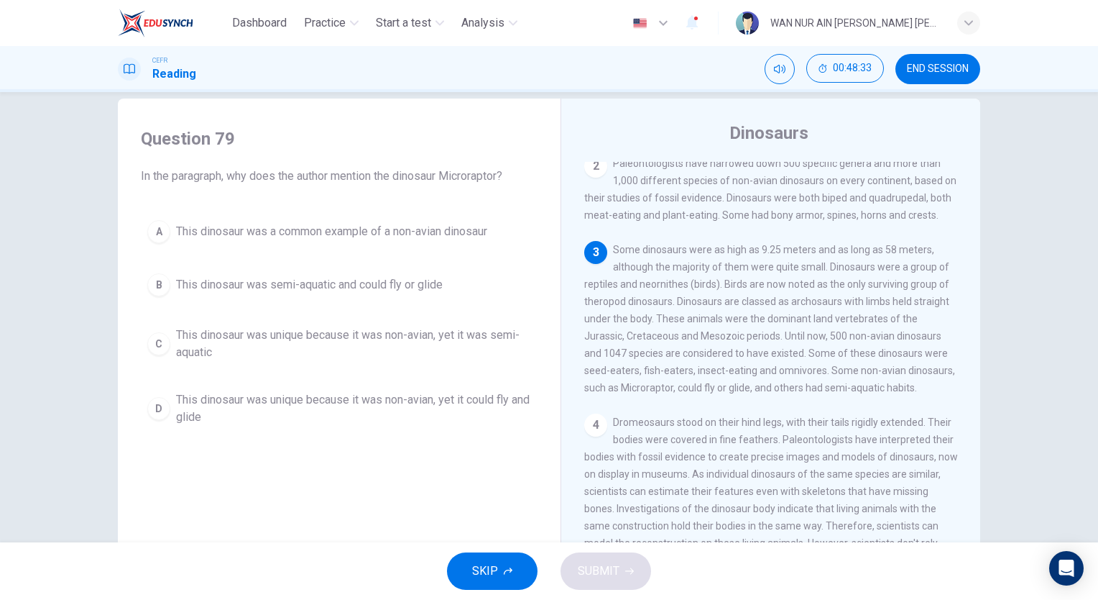
click at [676, 385] on div "3 Some dinosaurs were as high as 9.25 meters and as long as 58 meters, although…" at bounding box center [771, 318] width 374 height 155
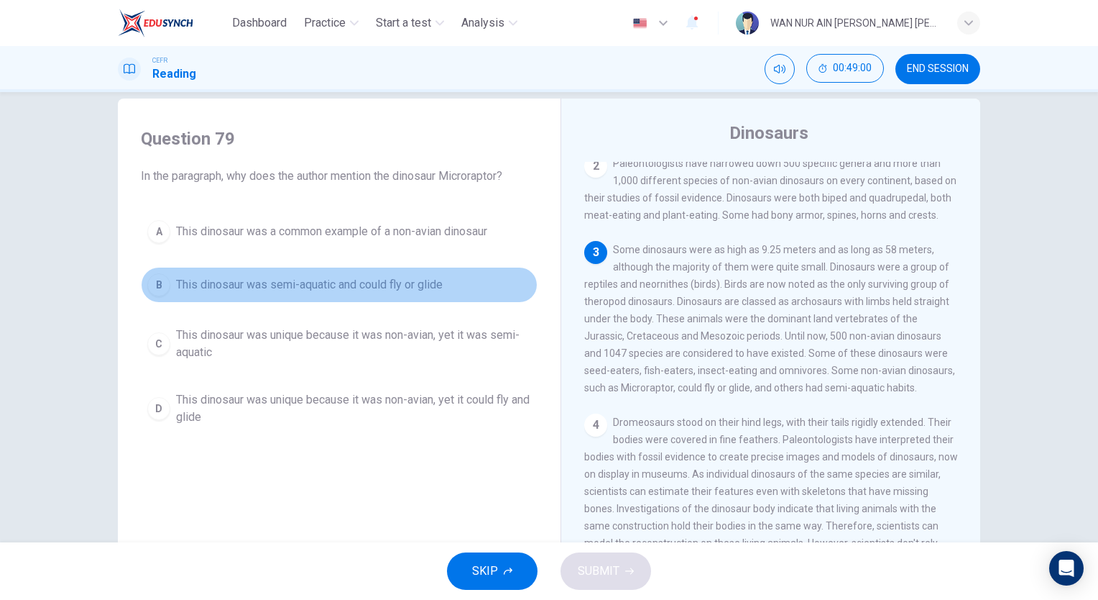
click at [385, 280] on span "This dinosaur was semi-aquatic and could fly or glide" at bounding box center [309, 284] width 267 height 17
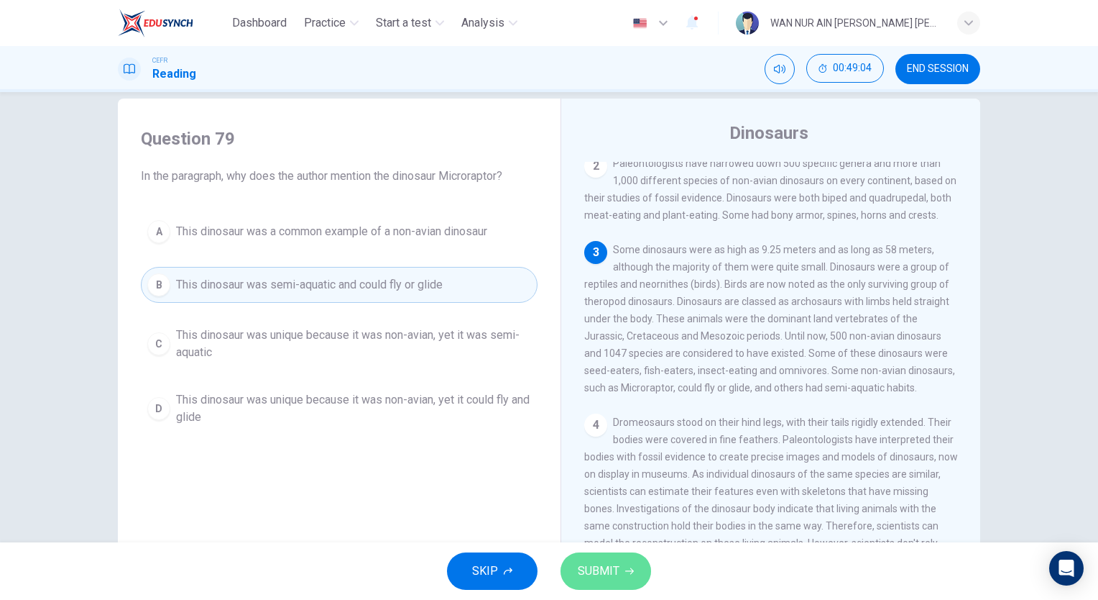
click at [609, 568] on span "SUBMIT" at bounding box center [599, 571] width 42 height 20
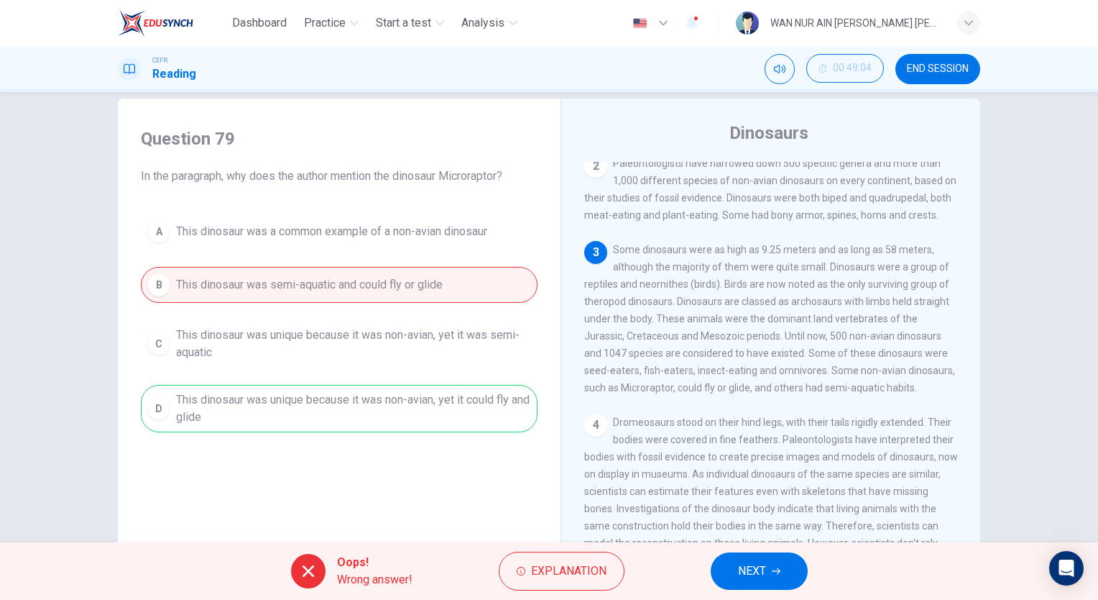
click at [745, 561] on span "NEXT" at bounding box center [752, 571] width 28 height 20
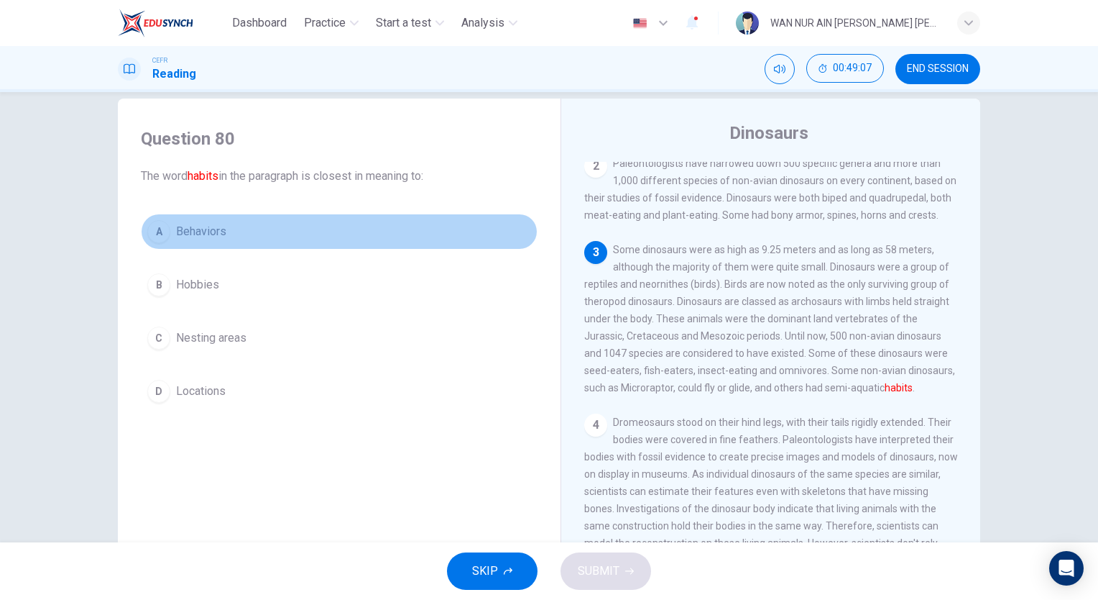
click at [217, 247] on button "A Behaviors" at bounding box center [339, 232] width 397 height 36
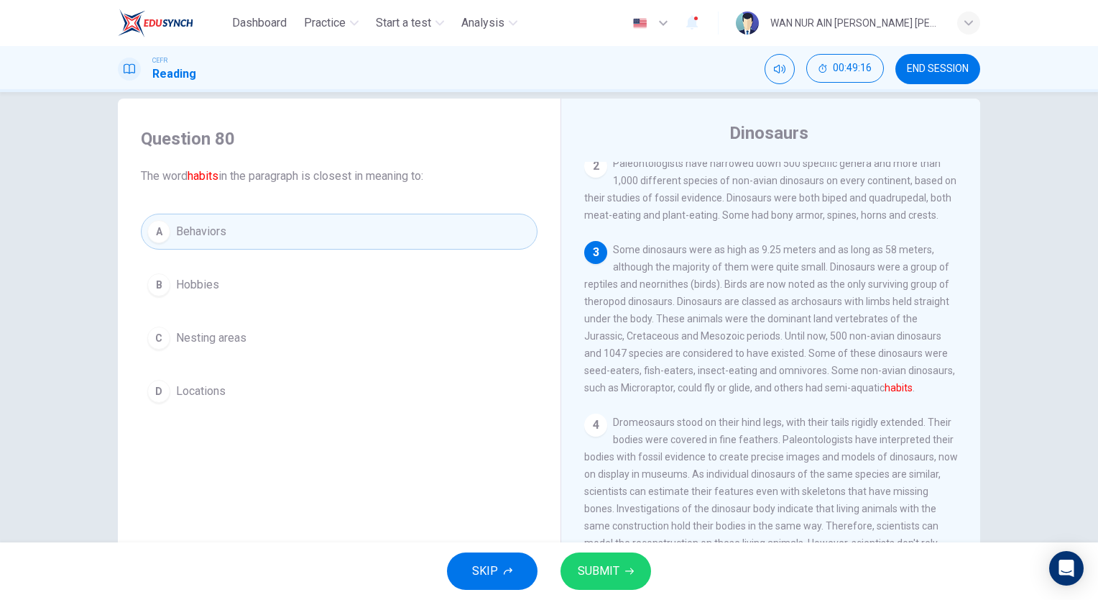
click at [627, 562] on button "SUBMIT" at bounding box center [606, 570] width 91 height 37
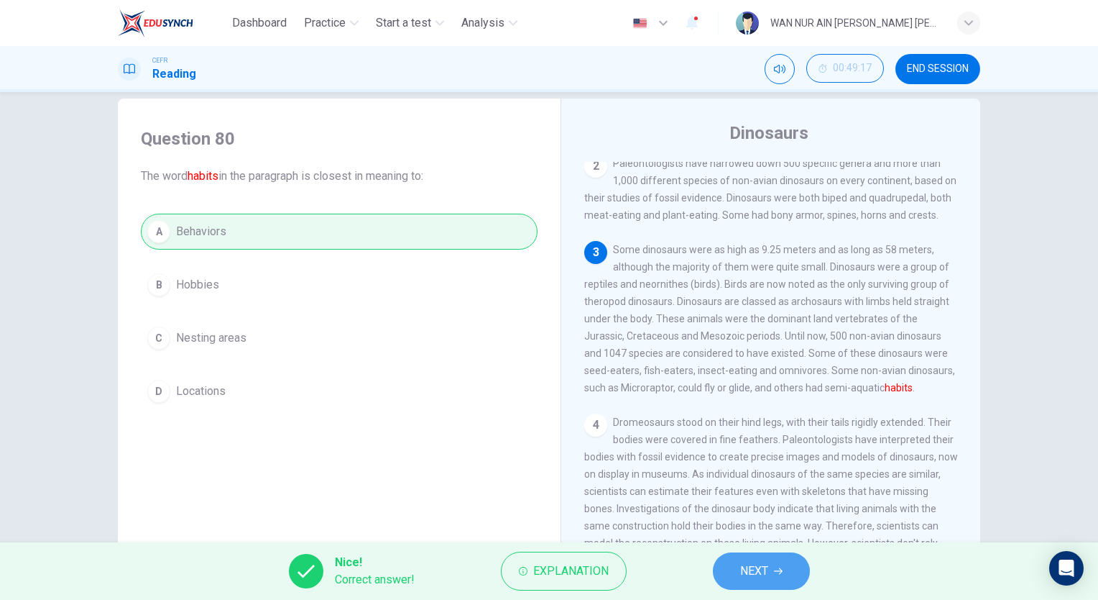
click at [764, 559] on button "NEXT" at bounding box center [761, 570] width 97 height 37
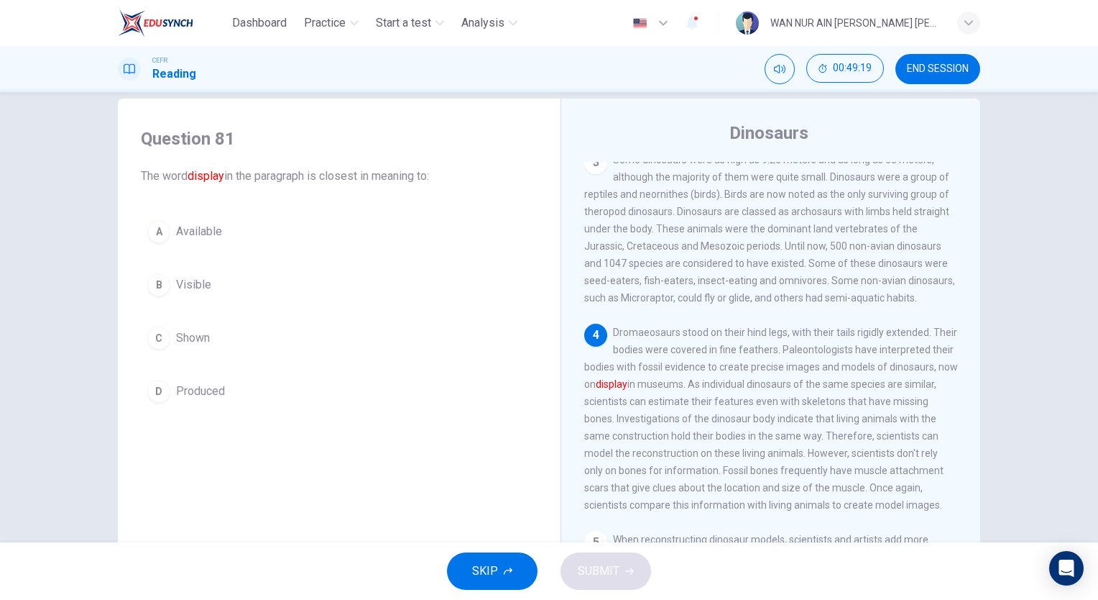
scroll to position [184, 0]
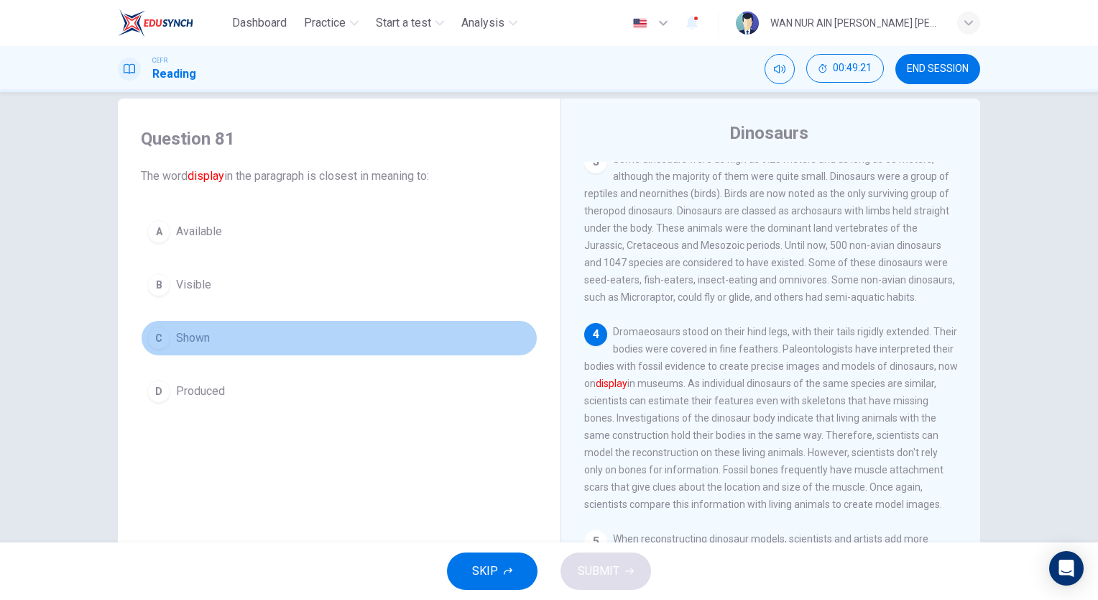
click at [193, 338] on span "Shown" at bounding box center [193, 337] width 34 height 17
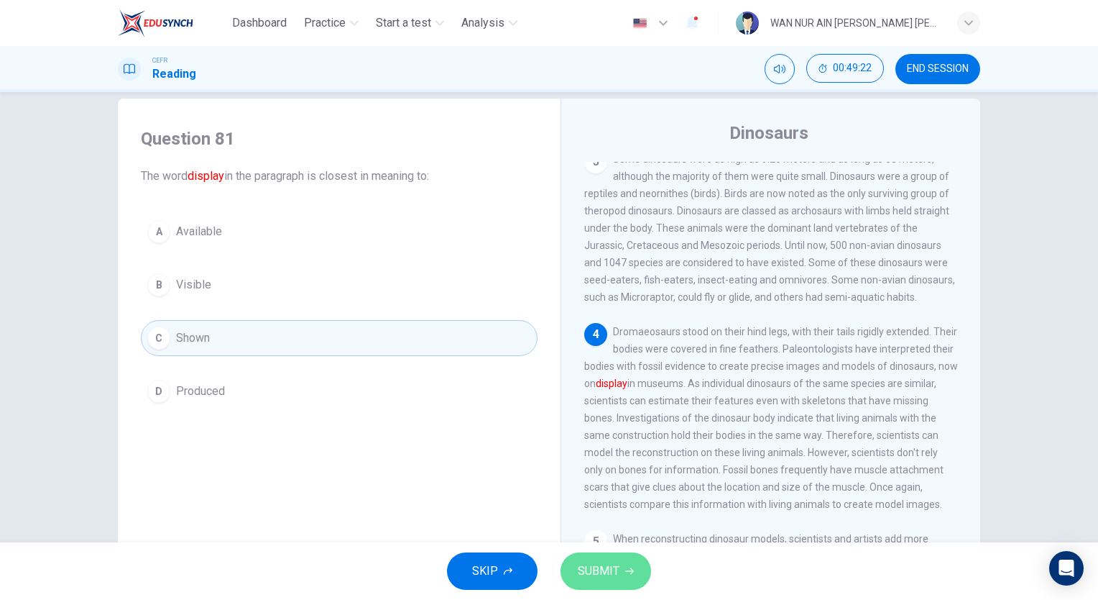
click at [594, 568] on span "SUBMIT" at bounding box center [599, 571] width 42 height 20
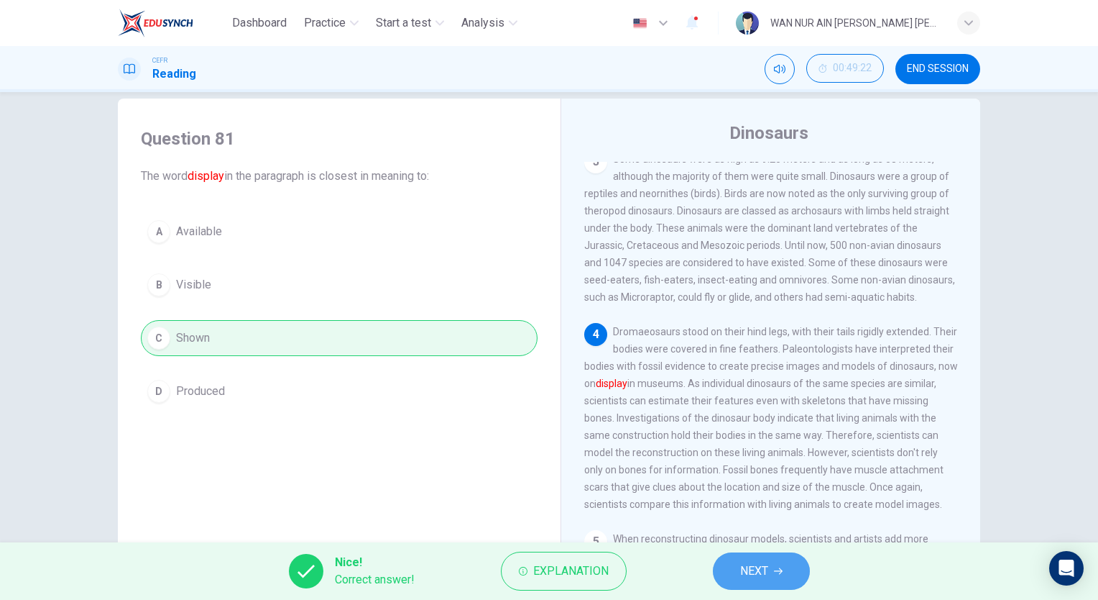
click at [736, 568] on button "NEXT" at bounding box center [761, 570] width 97 height 37
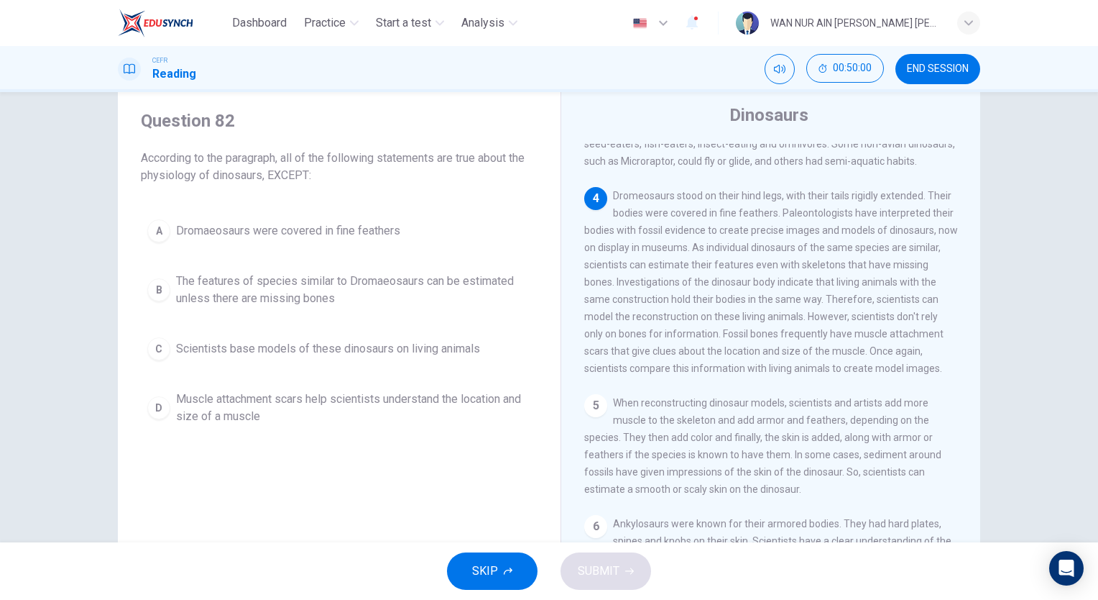
scroll to position [303, 0]
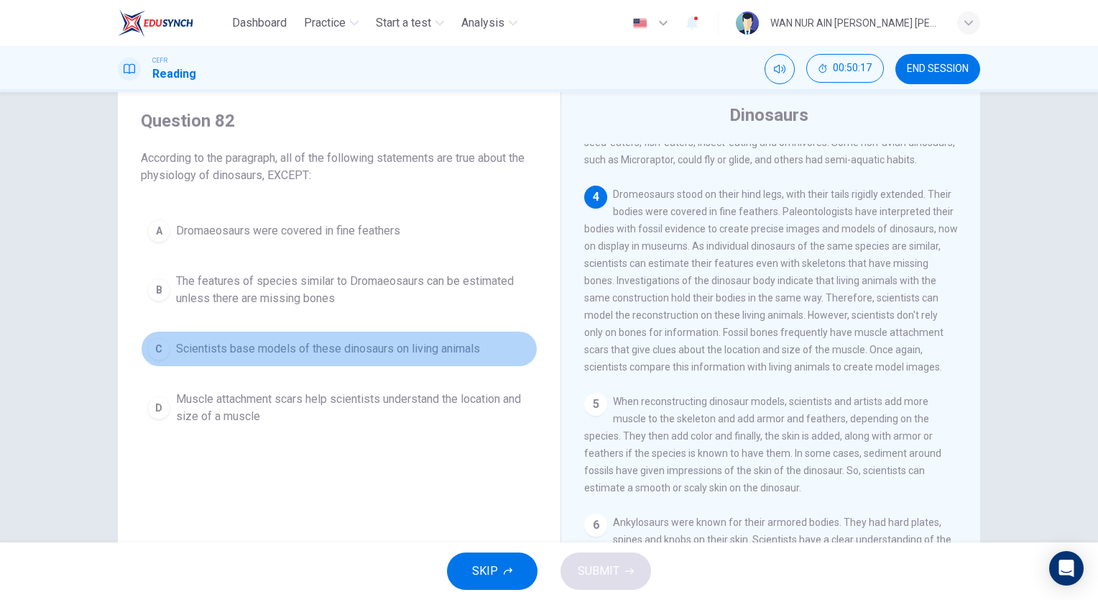
click at [474, 346] on span "Scientists base models of these dinosaurs on living animals" at bounding box center [328, 348] width 304 height 17
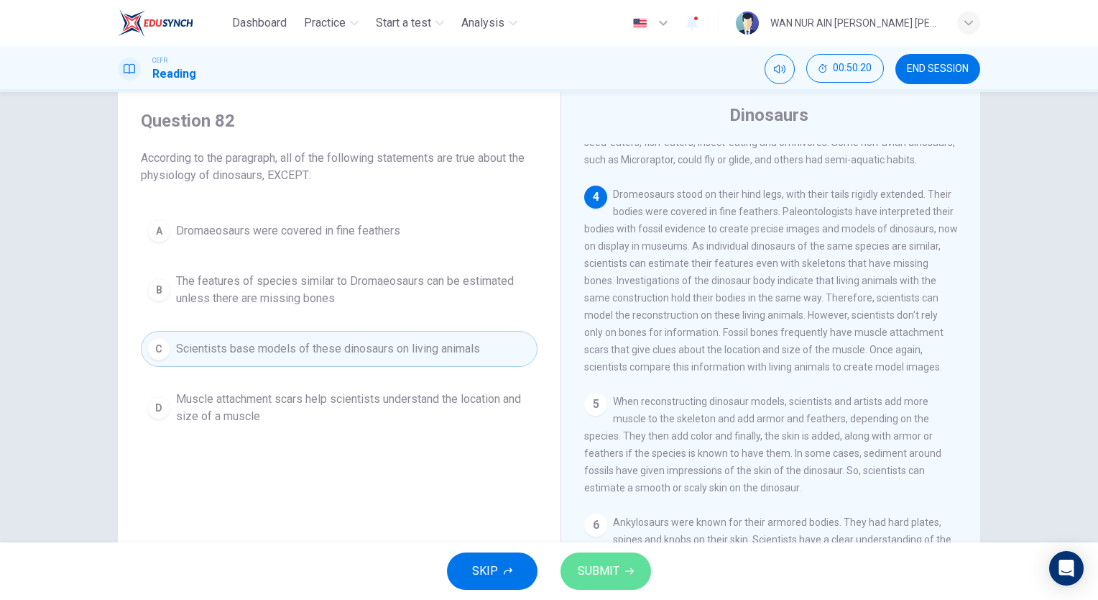
click at [596, 579] on span "SUBMIT" at bounding box center [599, 571] width 42 height 20
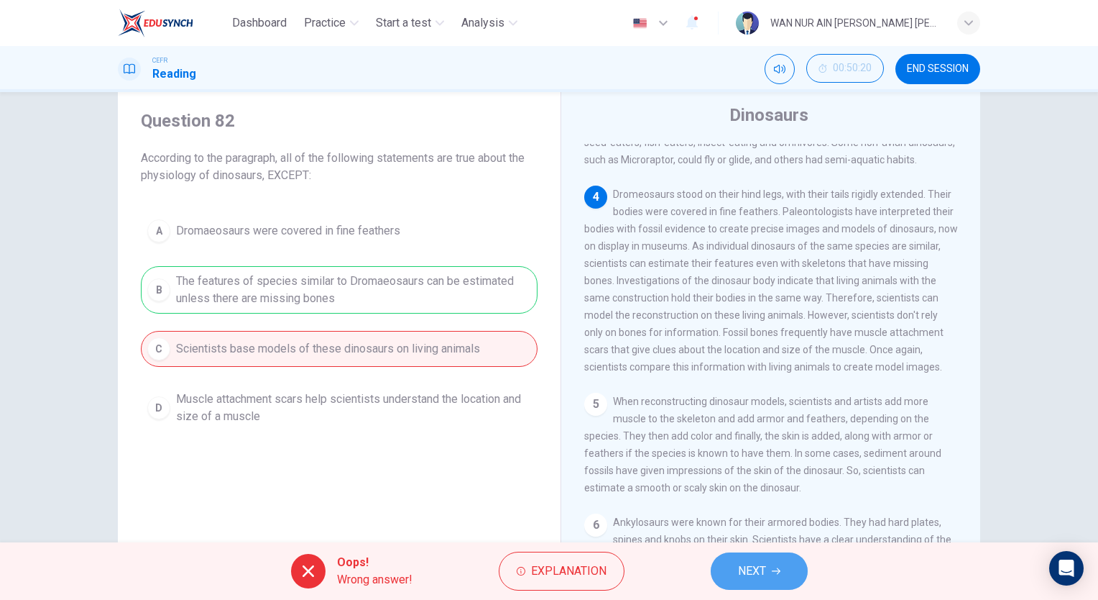
click at [745, 567] on span "NEXT" at bounding box center [752, 571] width 28 height 20
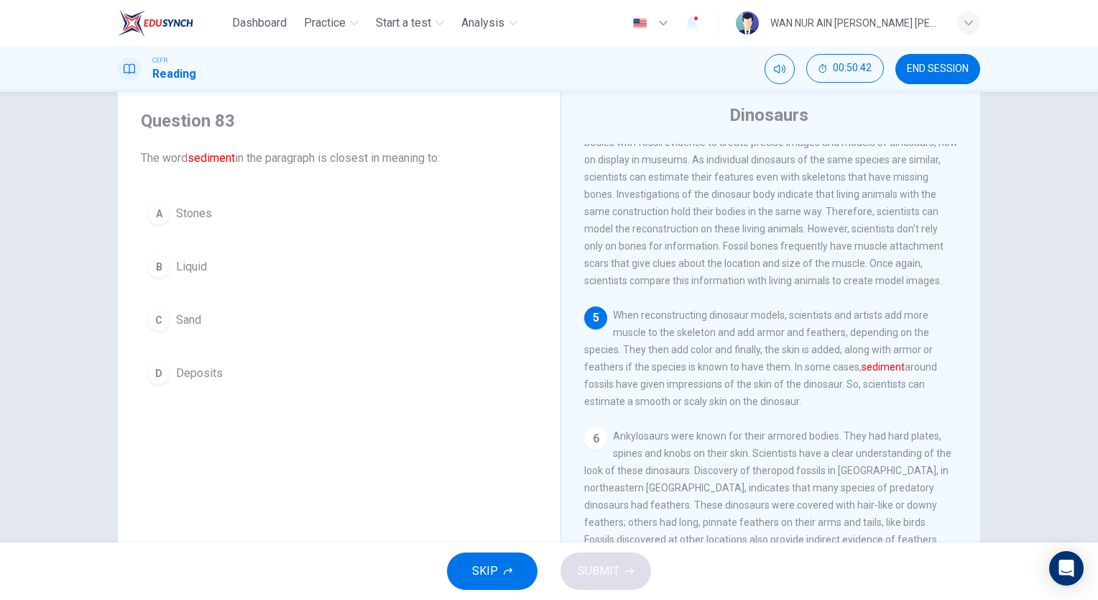
scroll to position [391, 0]
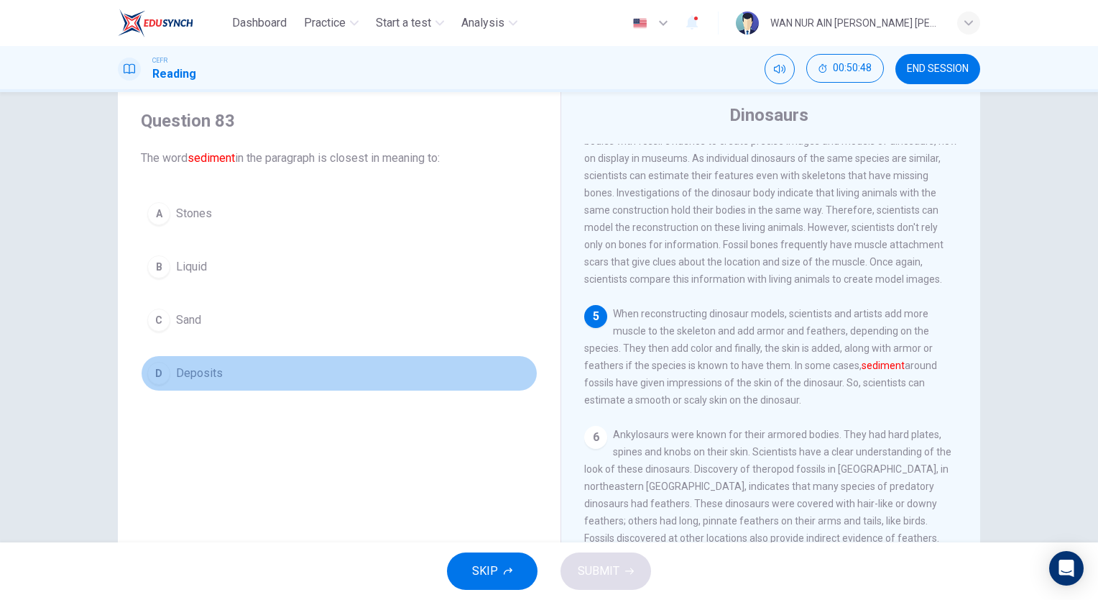
click at [215, 372] on span "Deposits" at bounding box center [199, 372] width 47 height 17
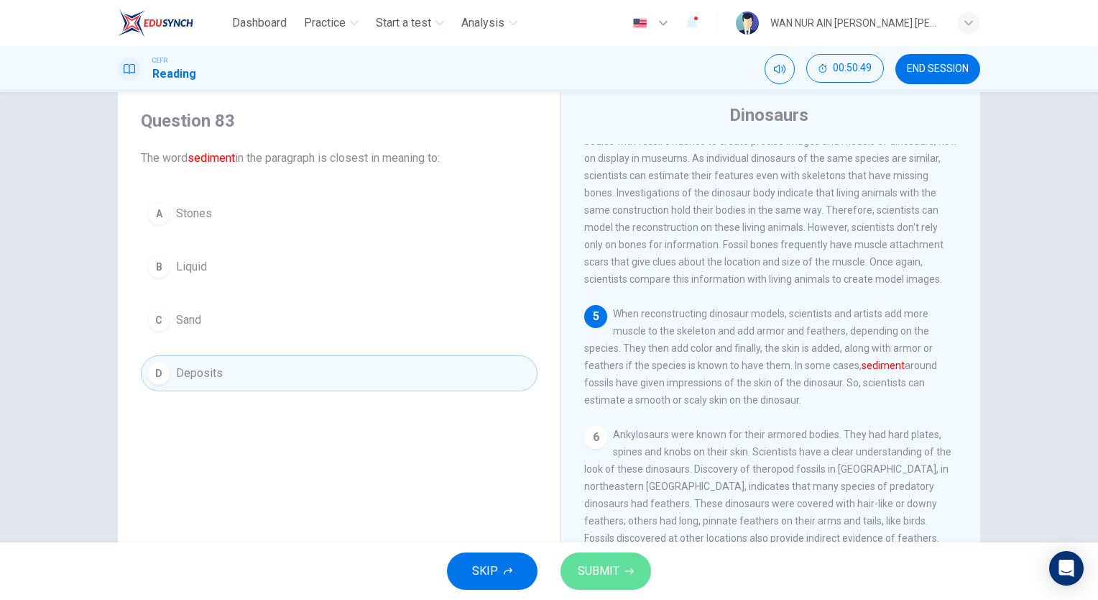
click at [595, 559] on button "SUBMIT" at bounding box center [606, 570] width 91 height 37
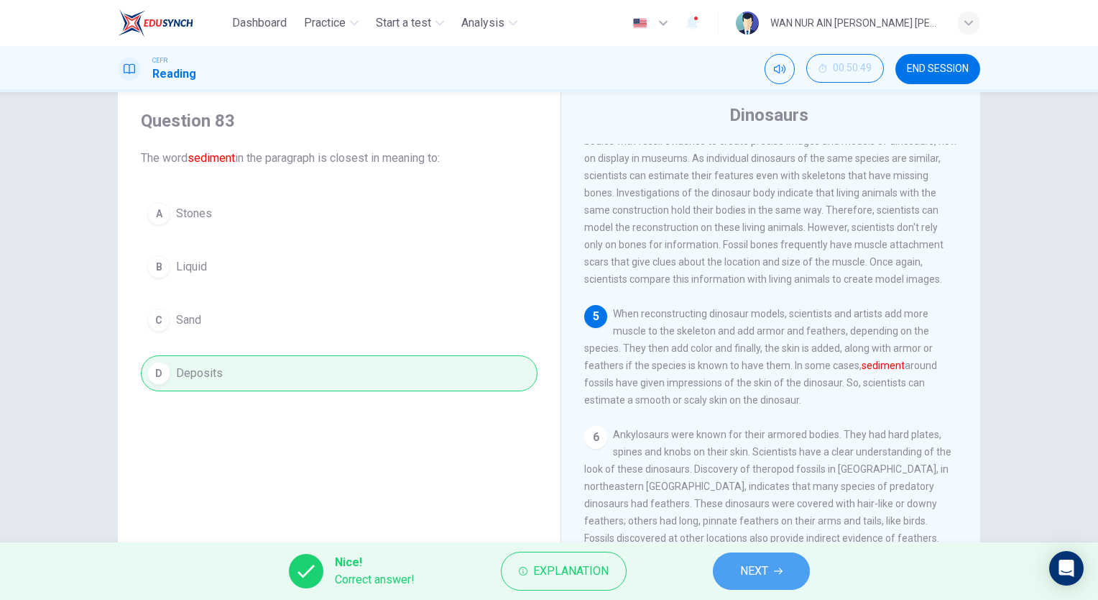
click at [735, 555] on button "NEXT" at bounding box center [761, 570] width 97 height 37
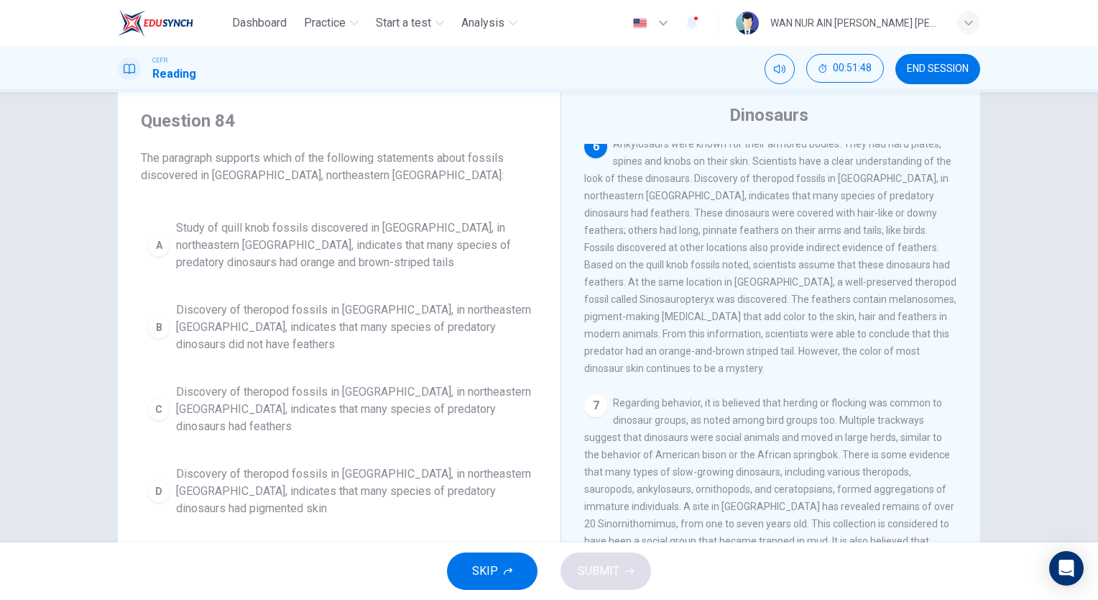
scroll to position [52, 0]
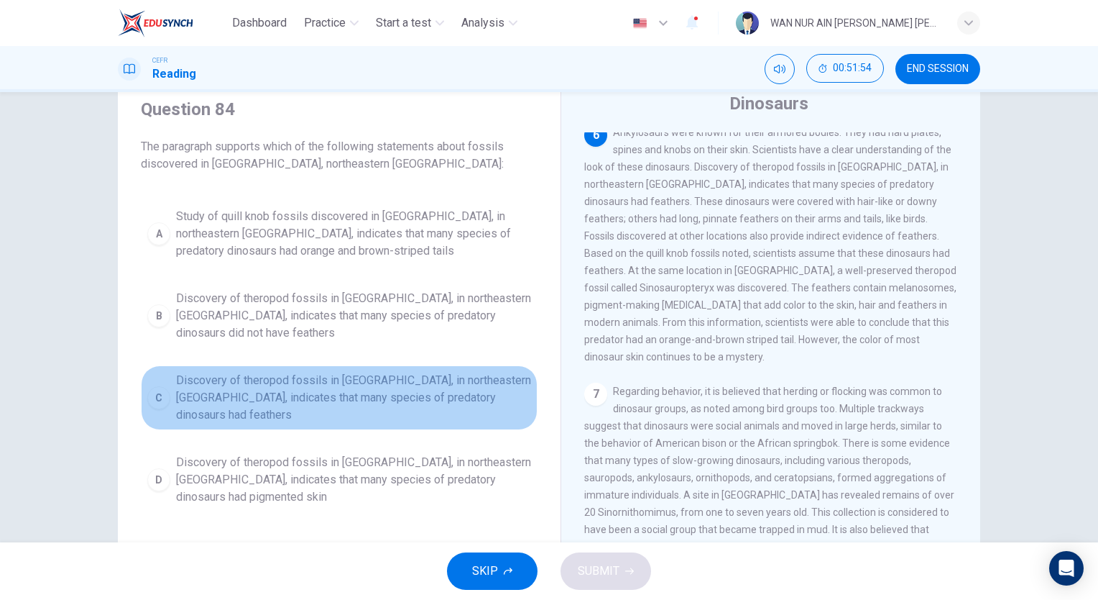
click at [298, 390] on span "Discovery of theropod fossils in Liaoning, in northeastern China, indicates tha…" at bounding box center [353, 398] width 355 height 52
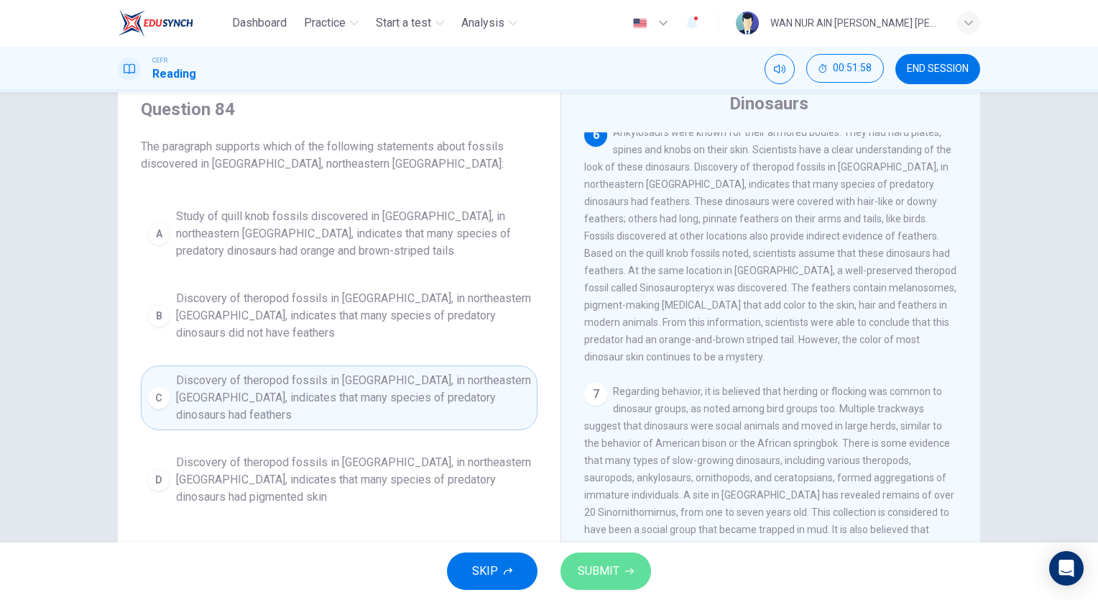
click at [603, 567] on span "SUBMIT" at bounding box center [599, 571] width 42 height 20
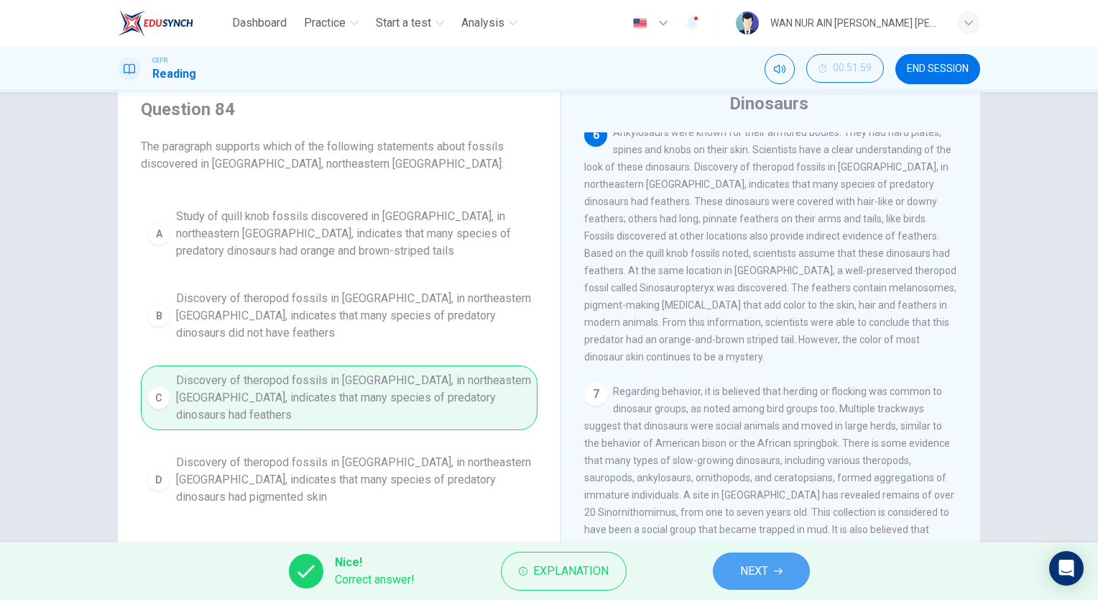
click at [740, 562] on span "NEXT" at bounding box center [754, 571] width 28 height 20
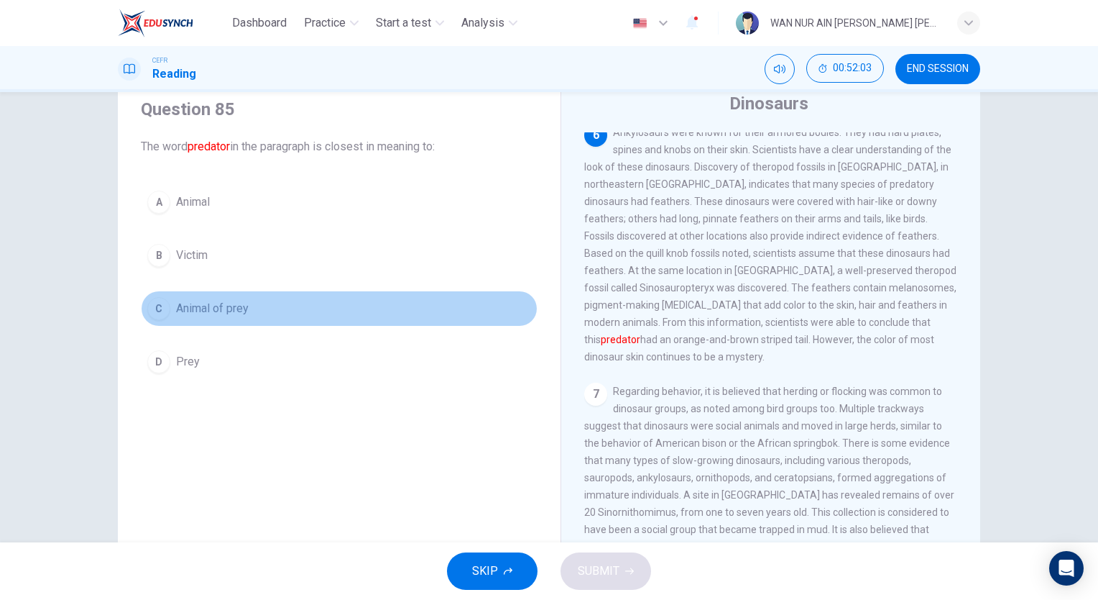
click at [211, 311] on span "Animal of prey" at bounding box center [212, 308] width 73 height 17
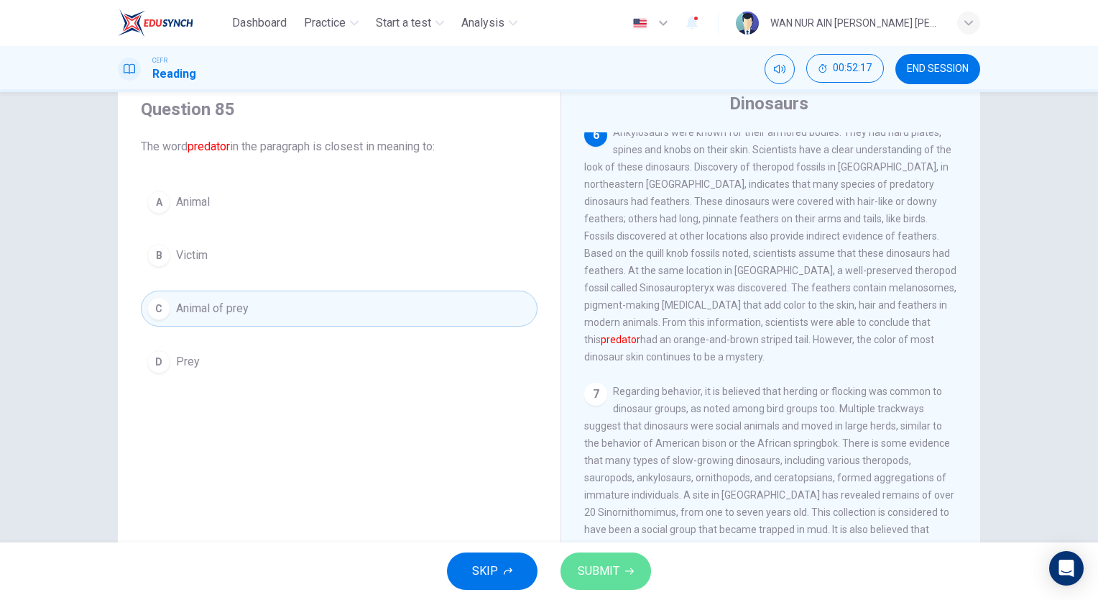
click at [613, 567] on span "SUBMIT" at bounding box center [599, 571] width 42 height 20
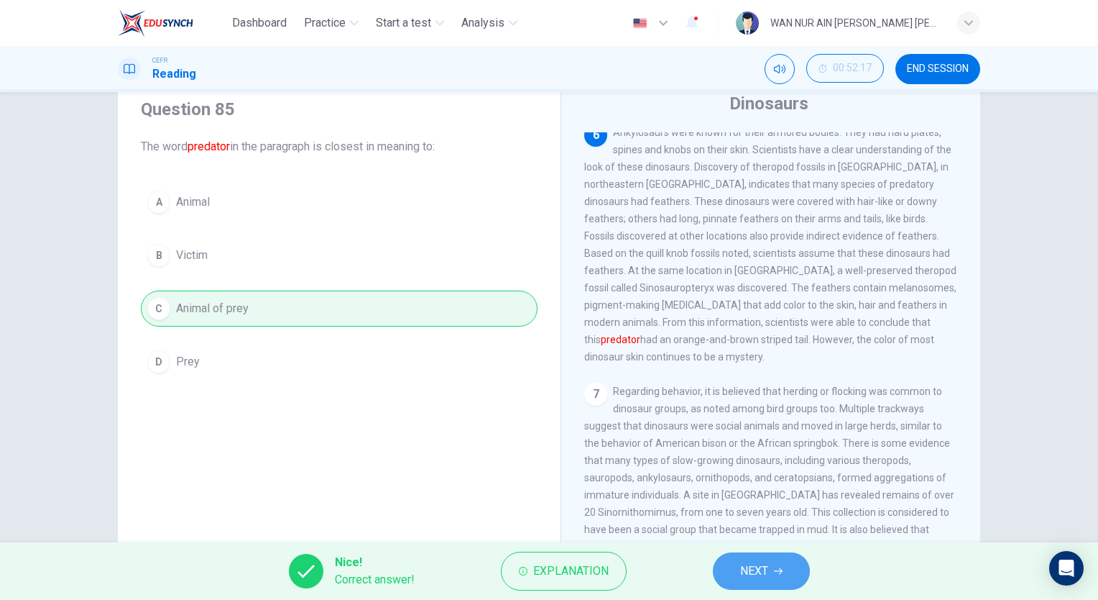
click at [738, 569] on button "NEXT" at bounding box center [761, 570] width 97 height 37
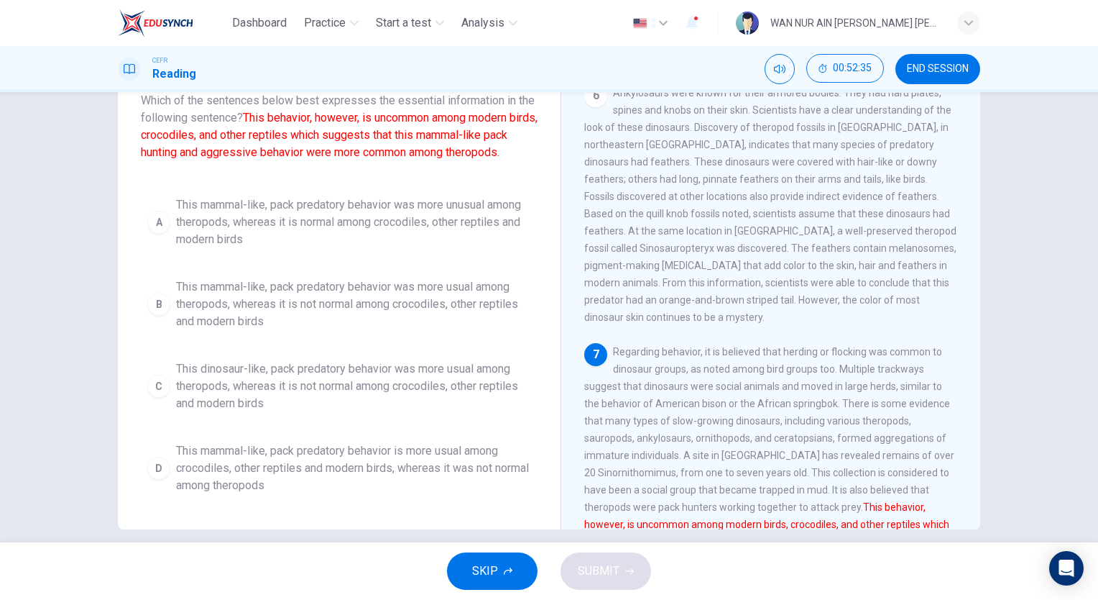
scroll to position [93, 0]
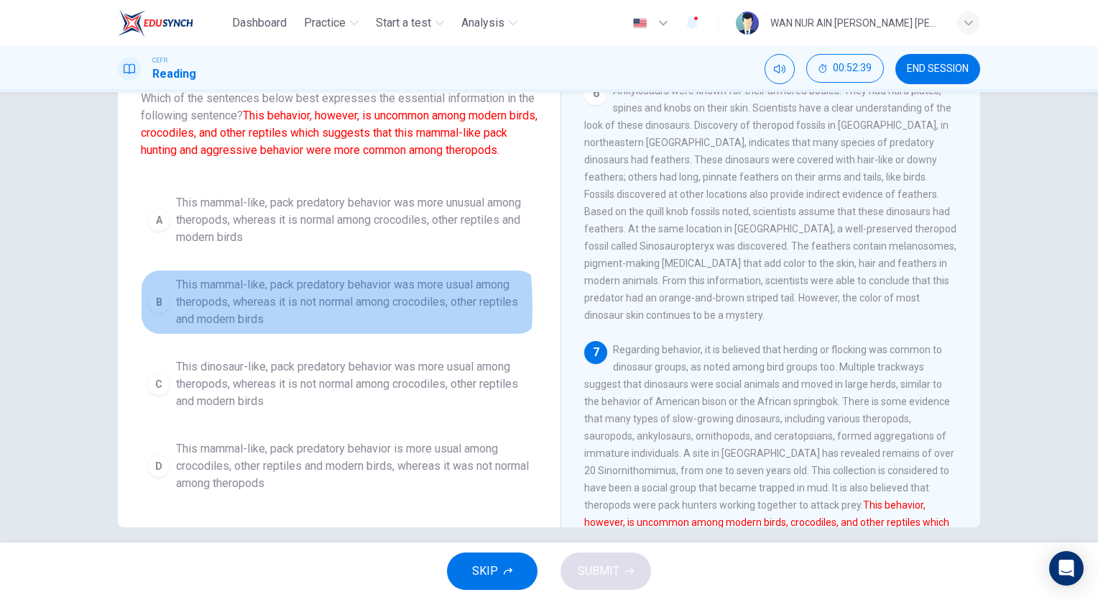
click at [196, 307] on span "This mammal-like, pack predatory behavior was more usual among theropods, where…" at bounding box center [353, 302] width 355 height 52
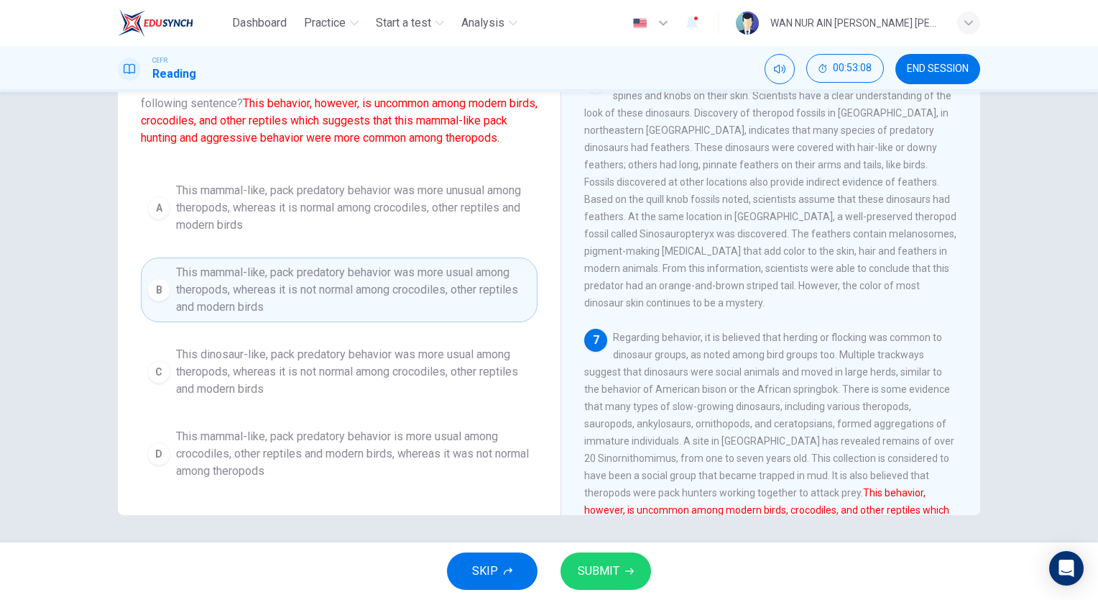
scroll to position [12, 0]
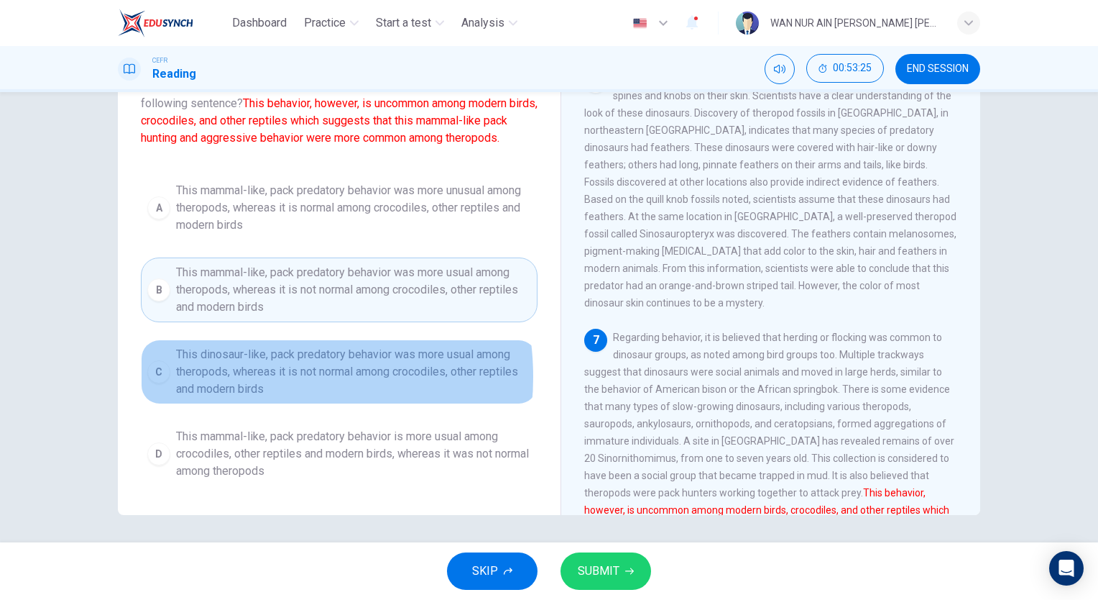
click at [253, 388] on span "This dinosaur-like, pack predatory behavior was more usual among theropods, whe…" at bounding box center [353, 372] width 355 height 52
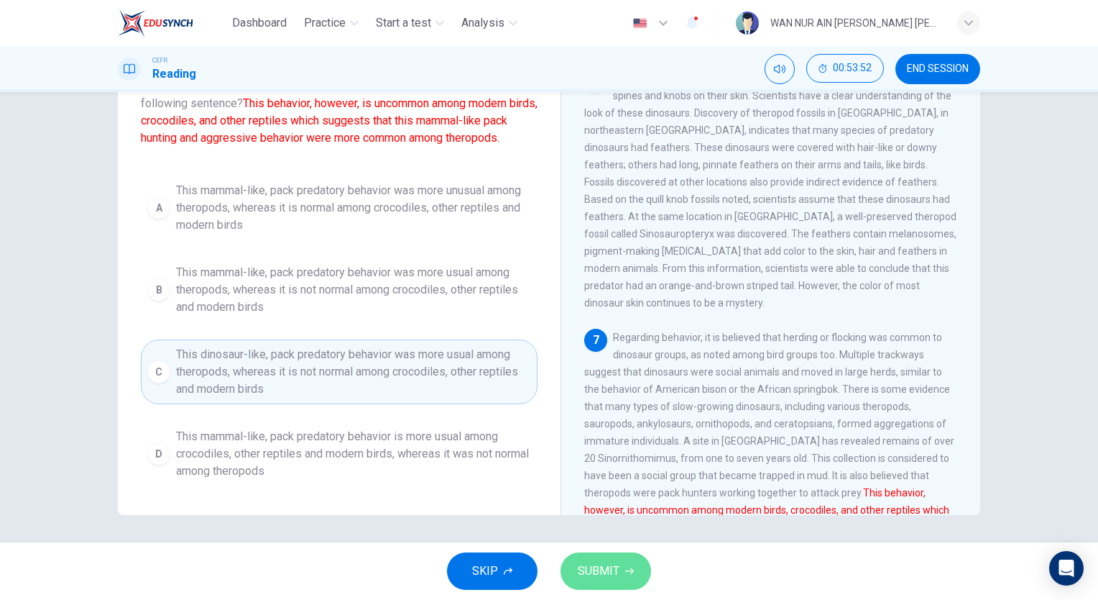
click at [610, 556] on button "SUBMIT" at bounding box center [606, 570] width 91 height 37
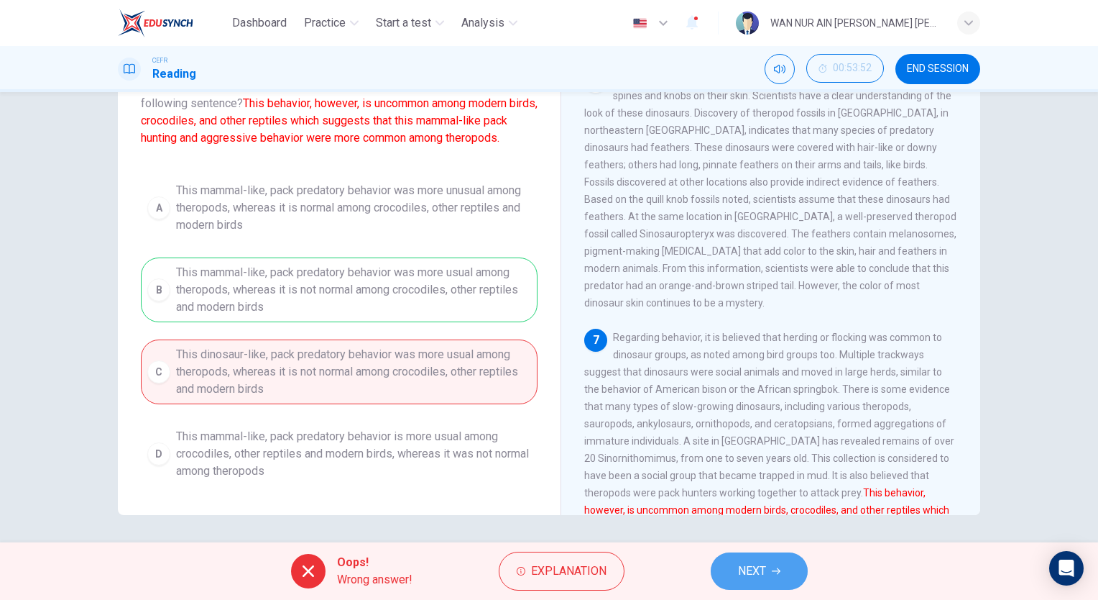
click at [740, 563] on span "NEXT" at bounding box center [752, 571] width 28 height 20
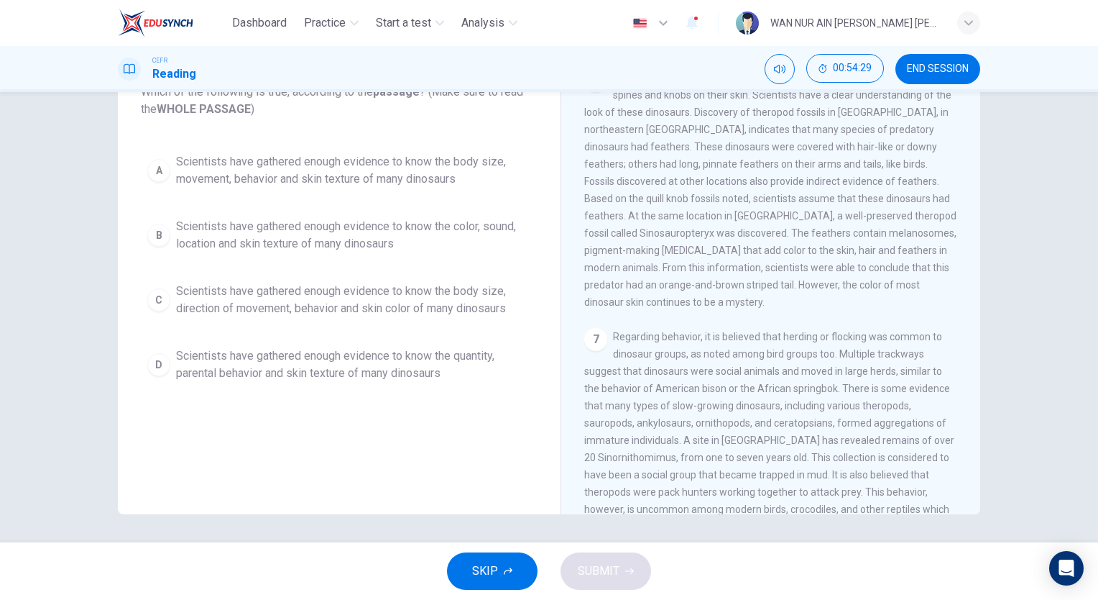
scroll to position [789, 0]
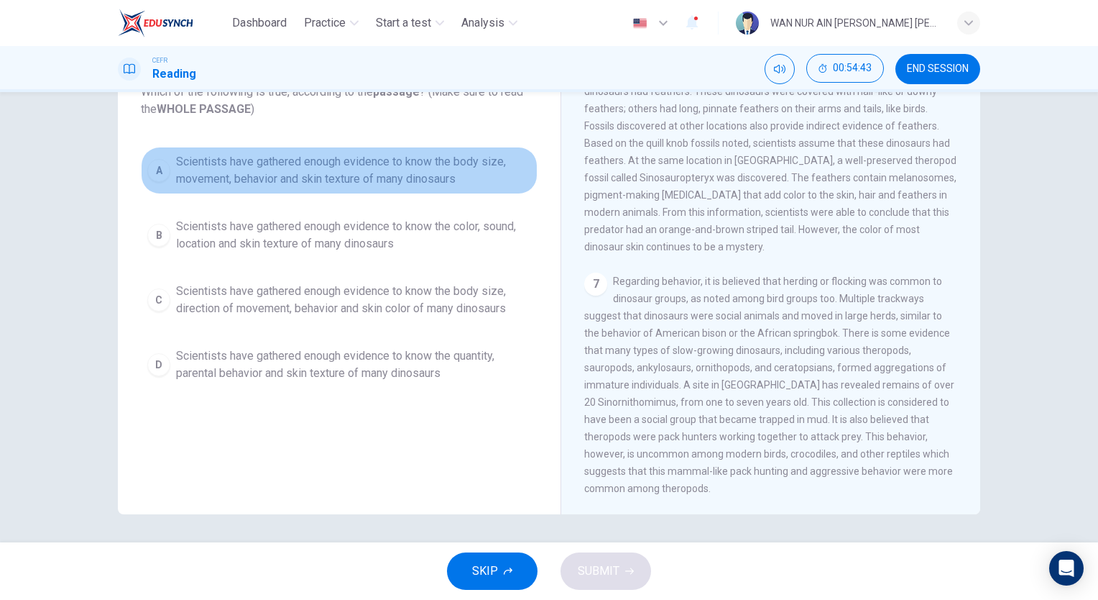
click at [441, 157] on span "Scientists have gathered enough evidence to know the body size, movement, behav…" at bounding box center [353, 170] width 355 height 35
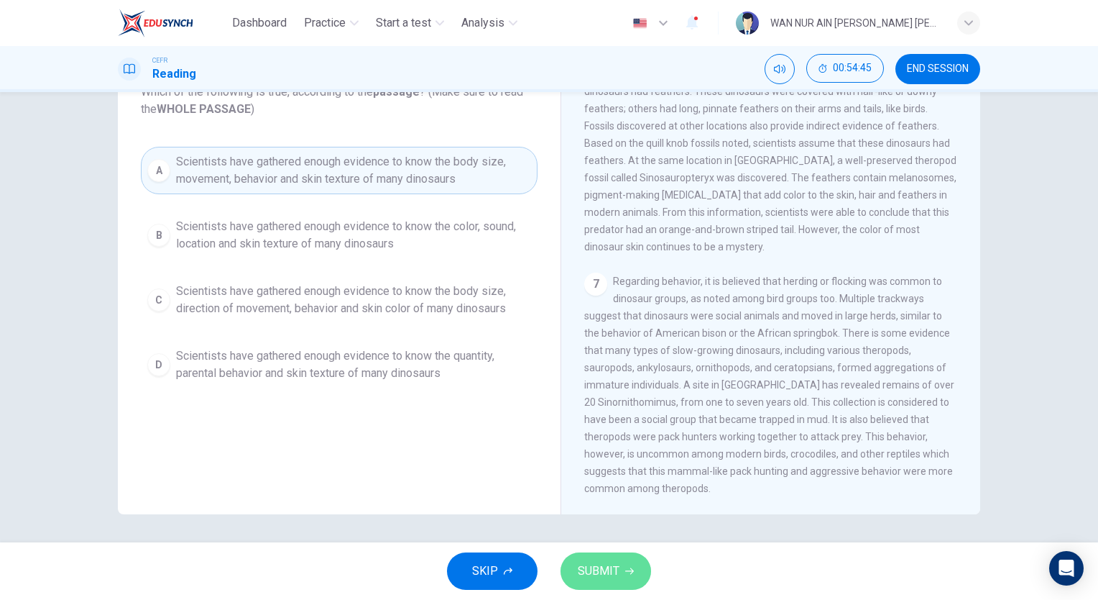
click at [598, 570] on span "SUBMIT" at bounding box center [599, 571] width 42 height 20
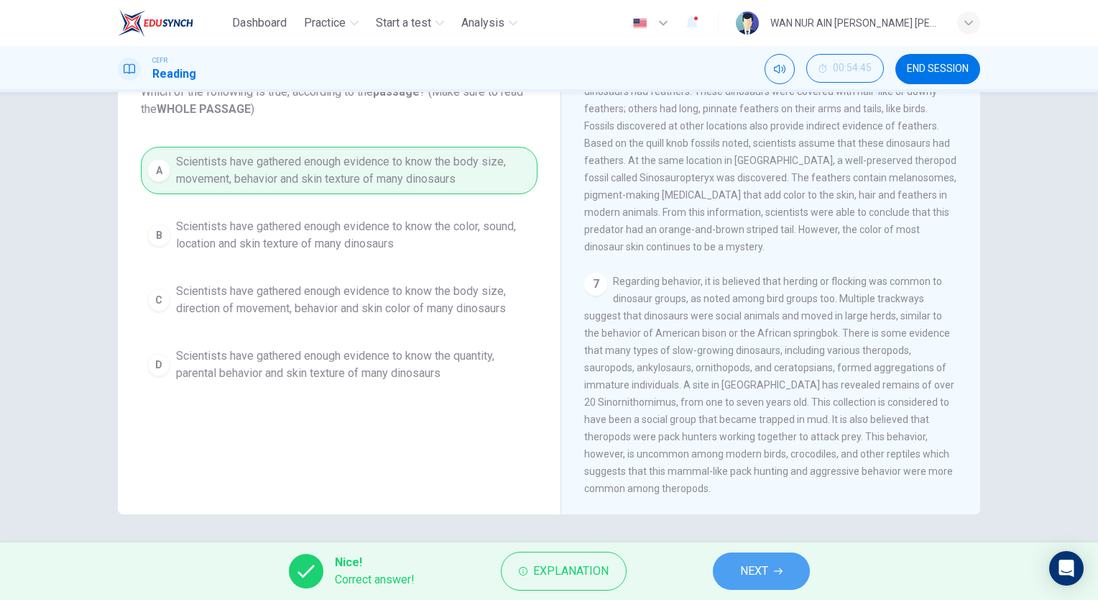
click at [745, 572] on span "NEXT" at bounding box center [754, 571] width 28 height 20
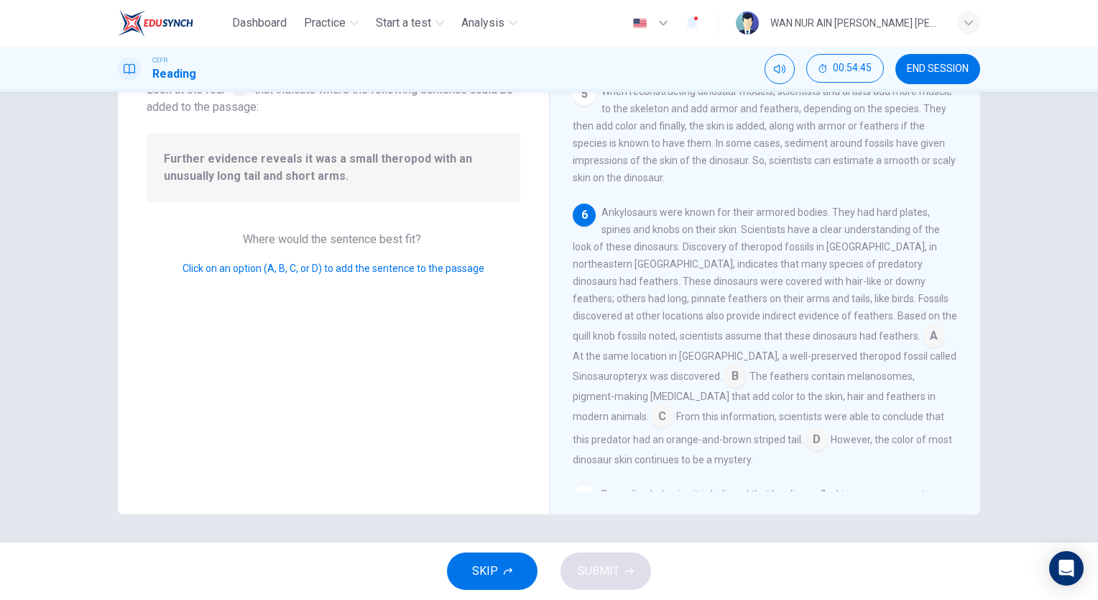
scroll to position [670, 0]
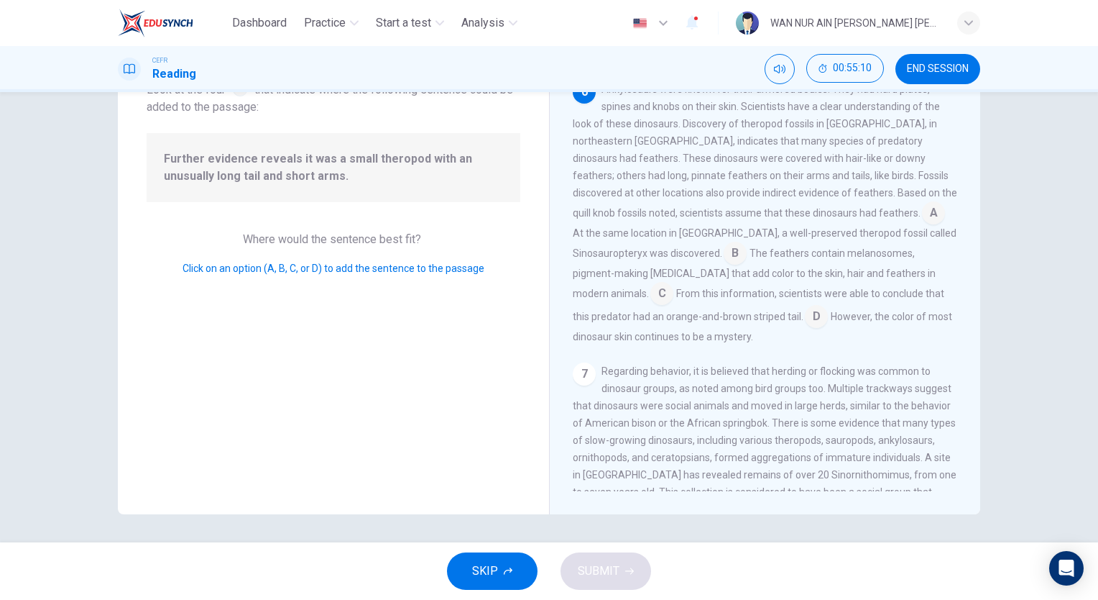
click at [805, 329] on input at bounding box center [816, 317] width 23 height 23
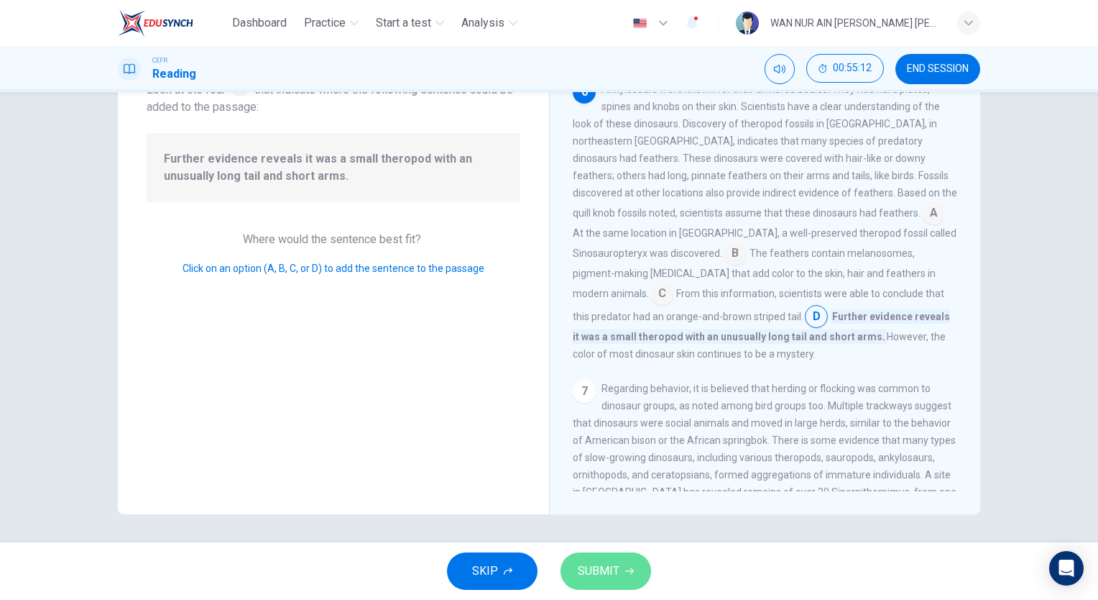
click at [597, 573] on span "SUBMIT" at bounding box center [599, 571] width 42 height 20
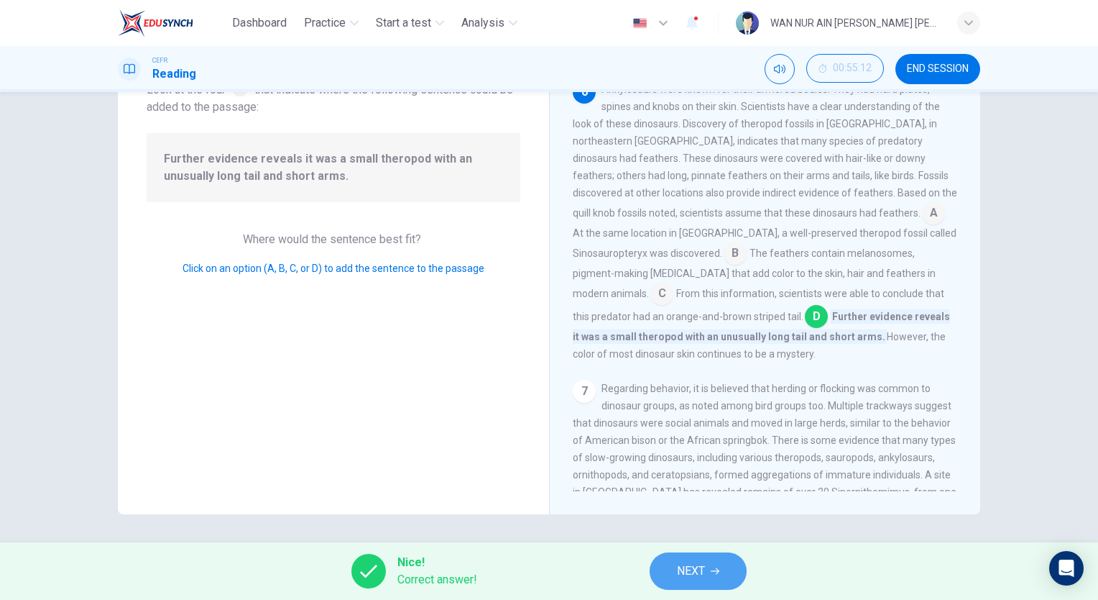
click at [679, 564] on span "NEXT" at bounding box center [691, 571] width 28 height 20
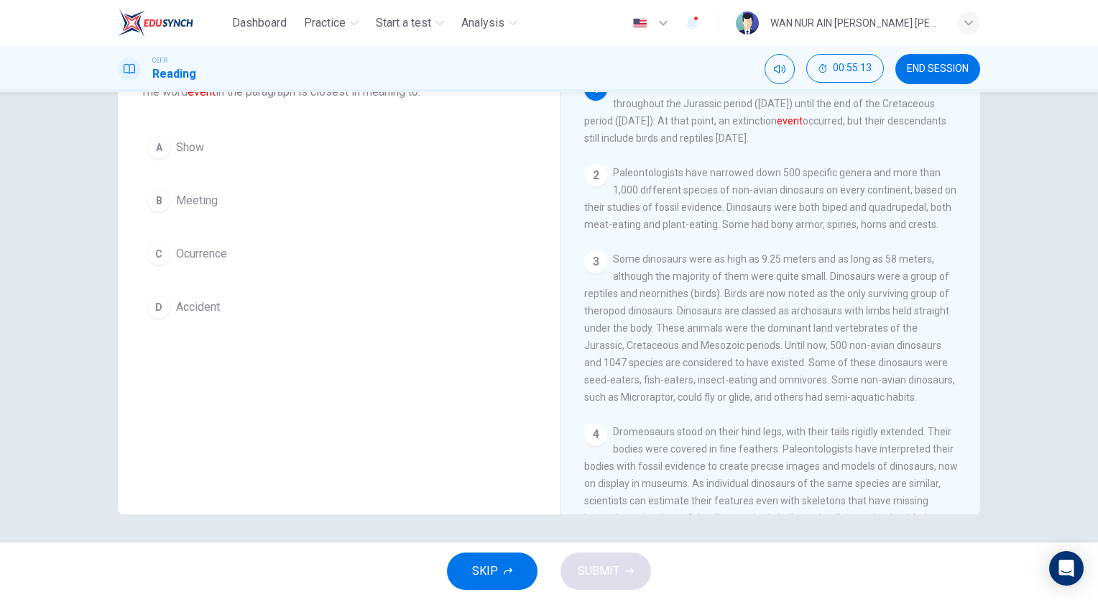
scroll to position [6, 0]
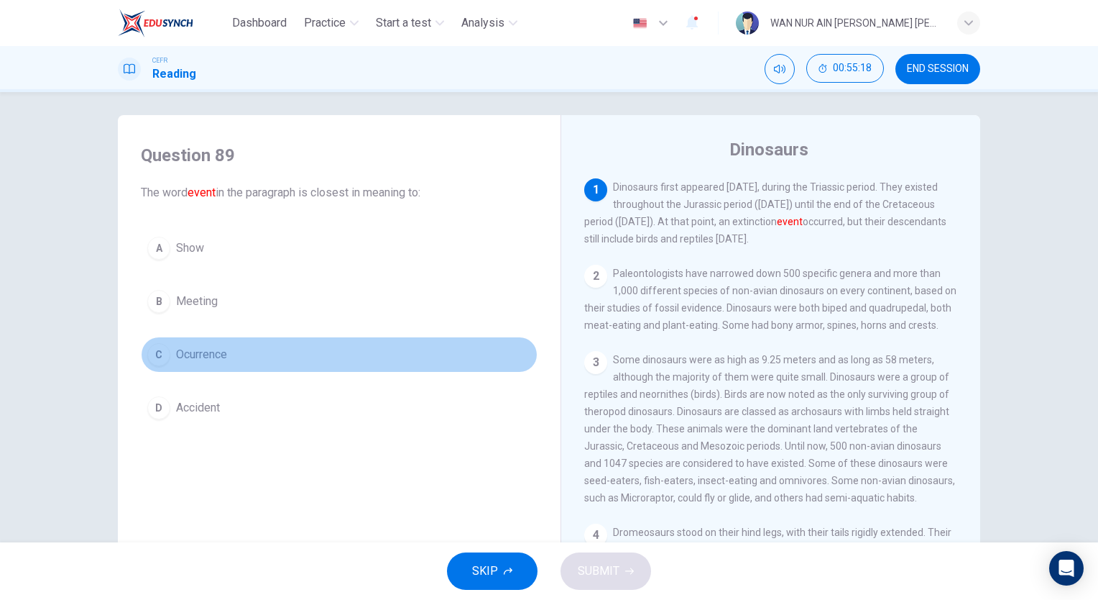
click at [219, 361] on span "Ocurrence" at bounding box center [201, 354] width 51 height 17
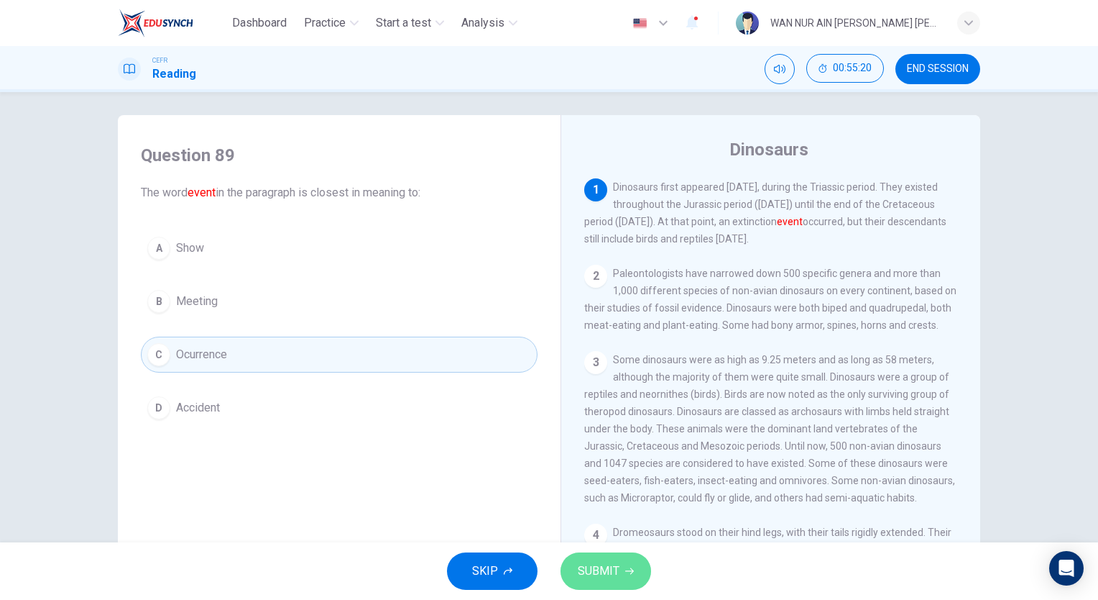
click at [590, 559] on button "SUBMIT" at bounding box center [606, 570] width 91 height 37
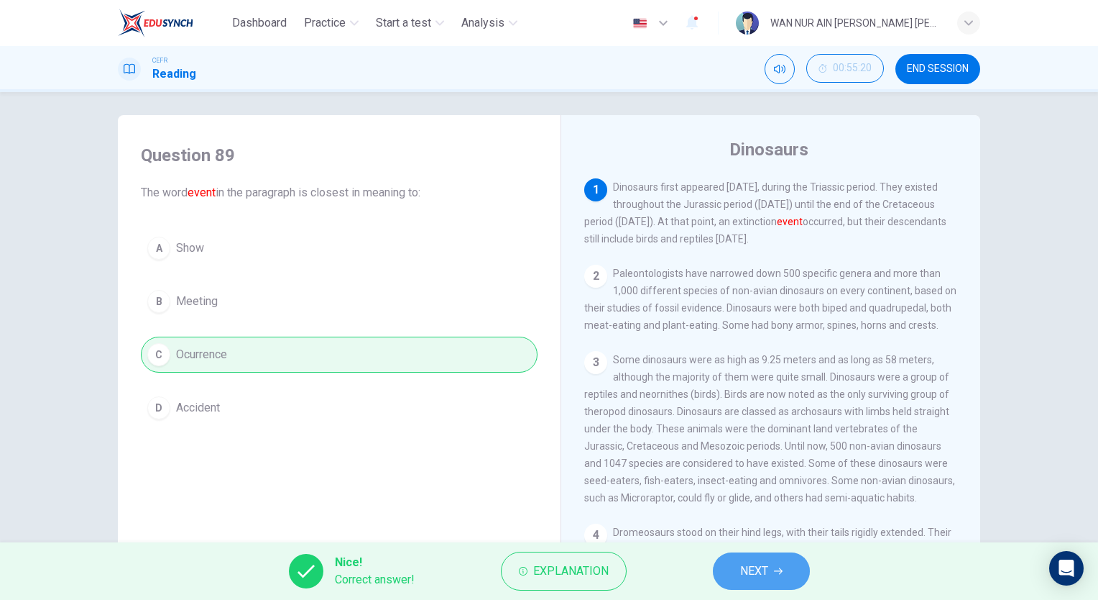
click at [751, 567] on span "NEXT" at bounding box center [754, 571] width 28 height 20
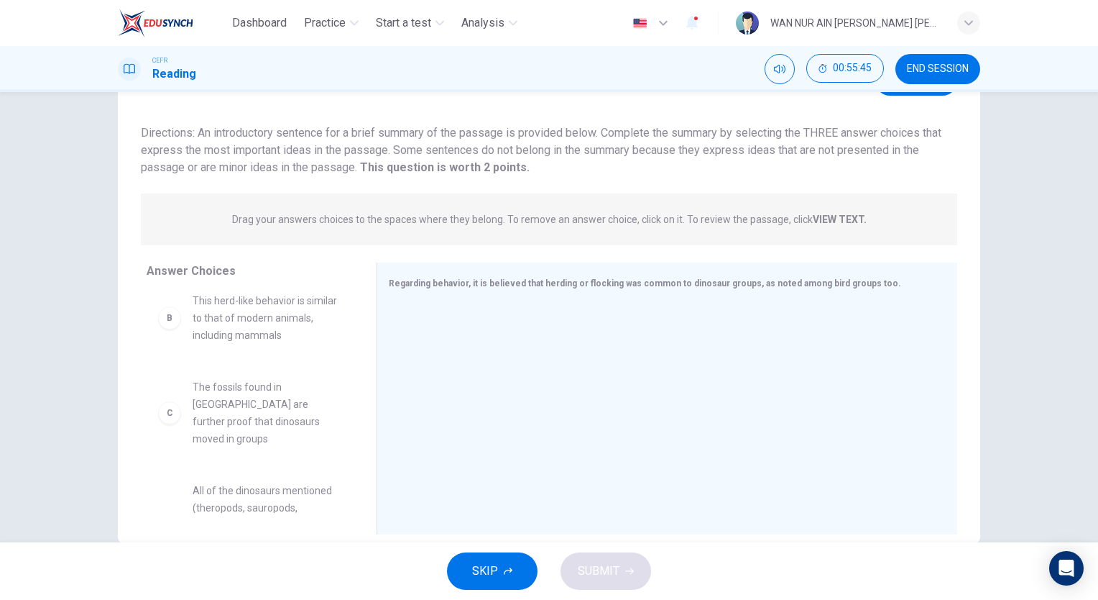
scroll to position [0, 0]
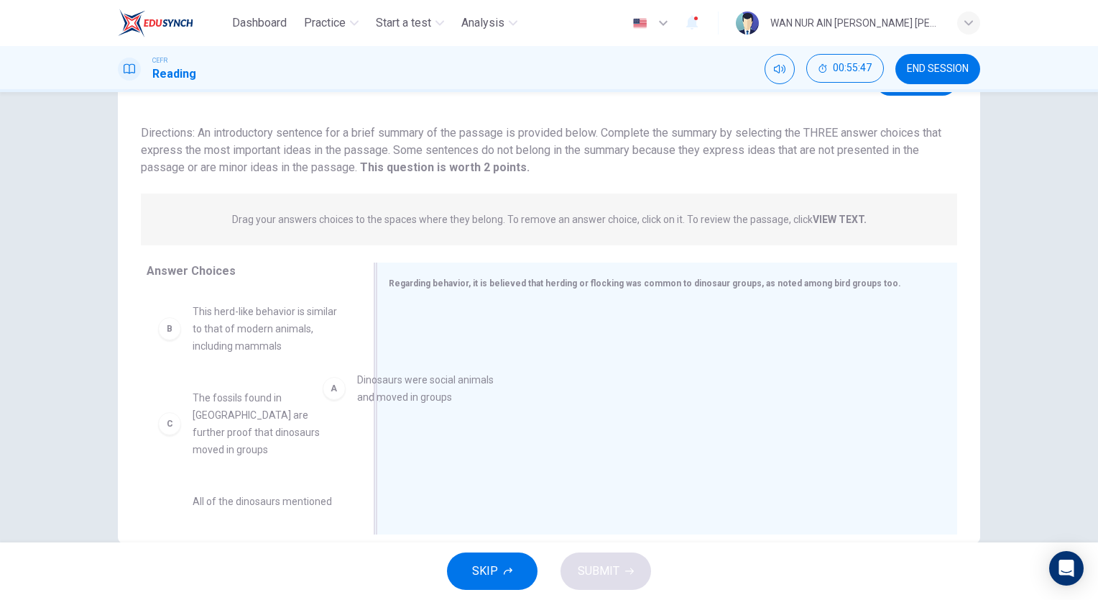
drag, startPoint x: 254, startPoint y: 326, endPoint x: 457, endPoint y: 396, distance: 214.6
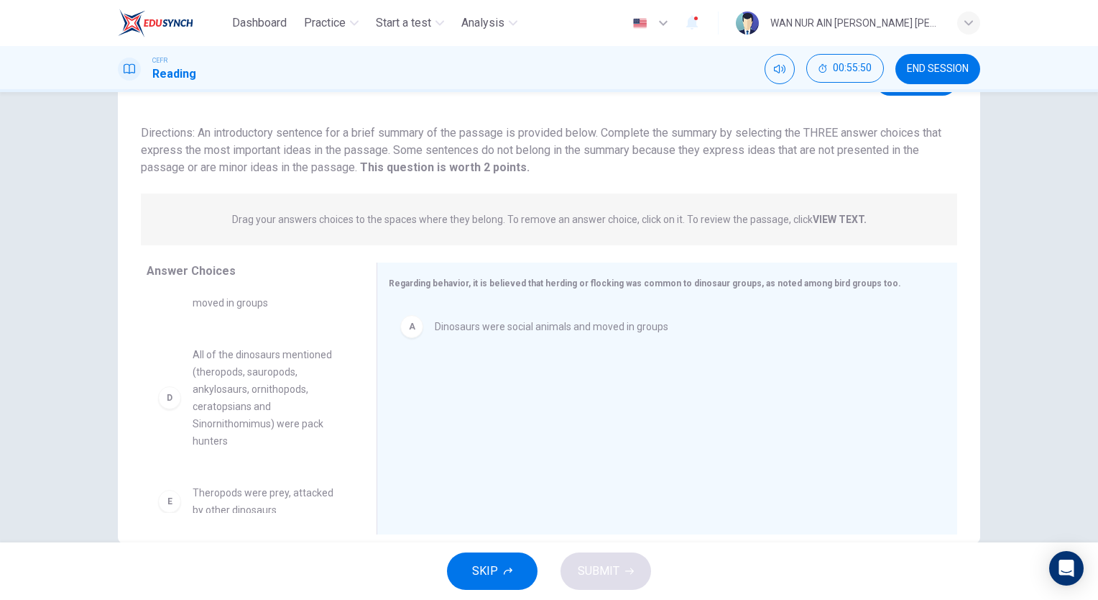
scroll to position [216, 0]
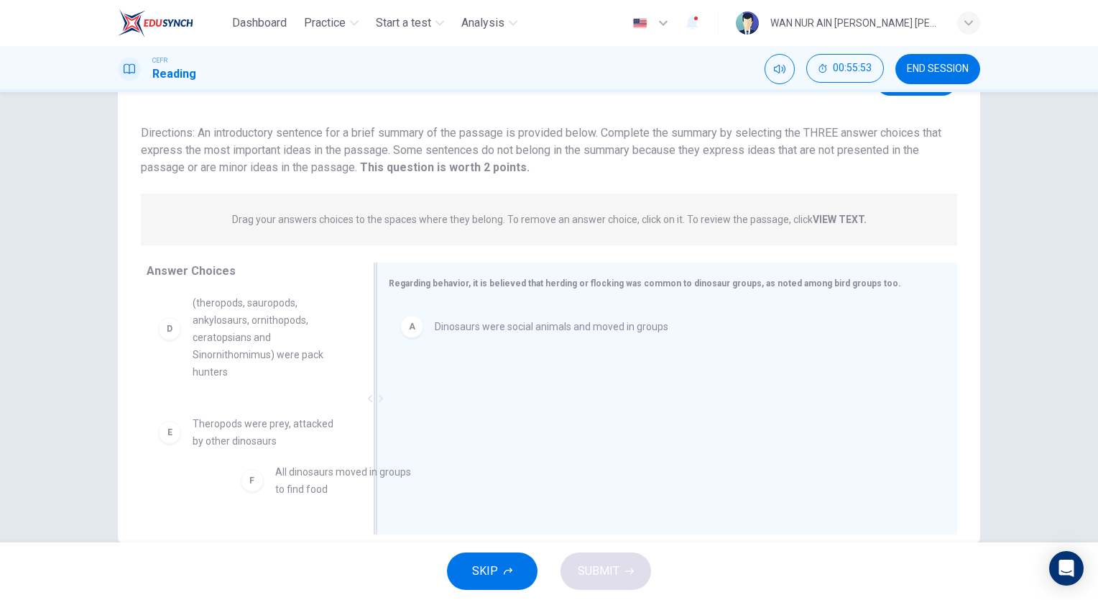
drag, startPoint x: 244, startPoint y: 497, endPoint x: 449, endPoint y: 469, distance: 206.1
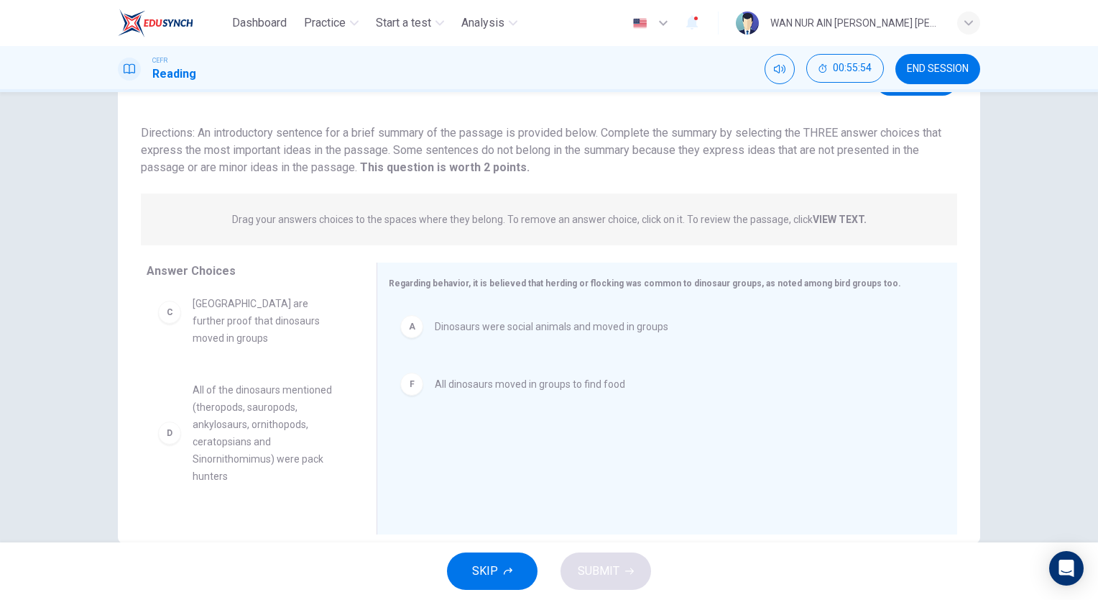
scroll to position [92, 0]
drag, startPoint x: 242, startPoint y: 427, endPoint x: 512, endPoint y: 424, distance: 270.3
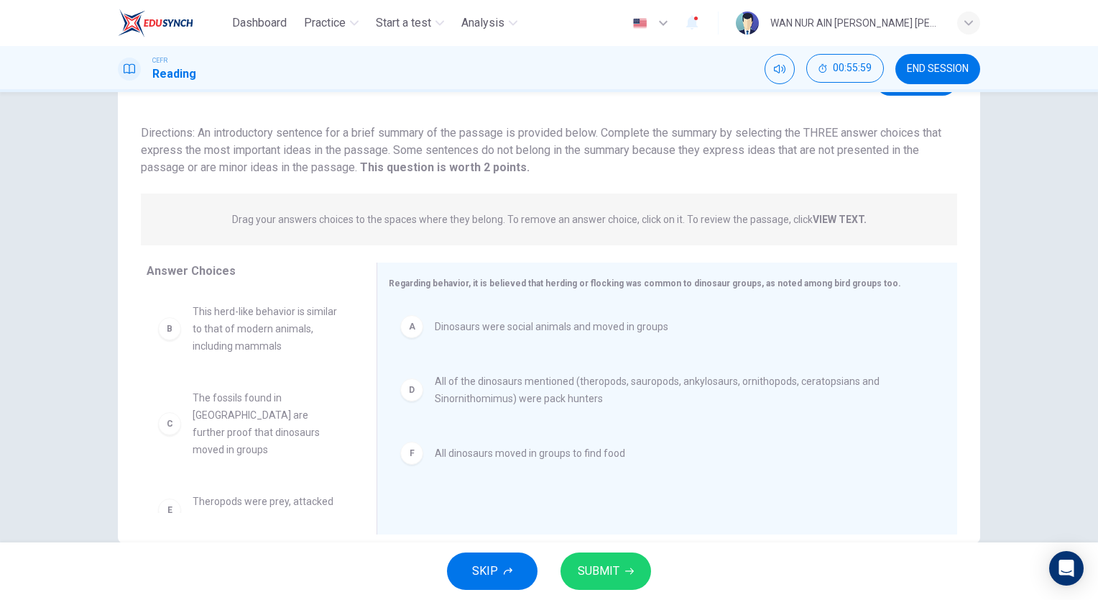
scroll to position [9, 0]
click at [459, 444] on span "All dinosaurs moved in groups to find food" at bounding box center [530, 452] width 191 height 17
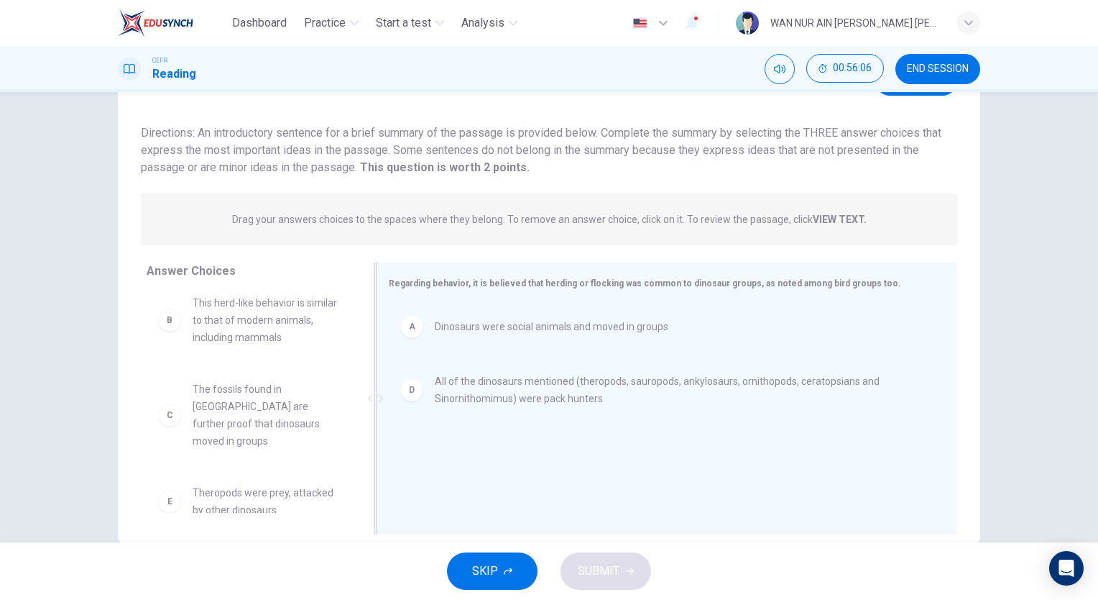
drag, startPoint x: 257, startPoint y: 416, endPoint x: 614, endPoint y: 447, distance: 358.0
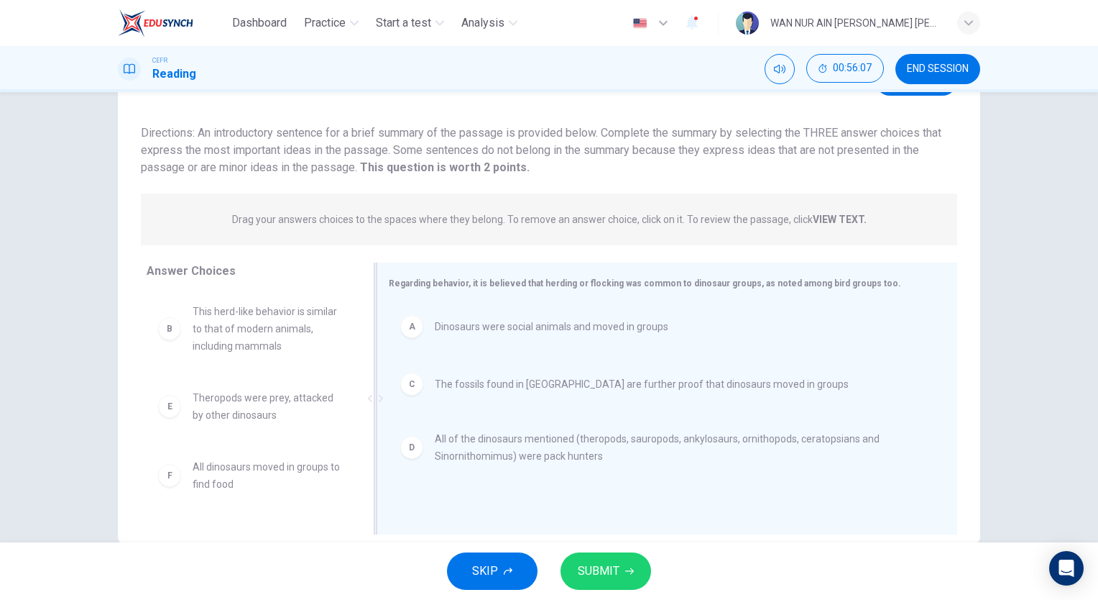
scroll to position [0, 0]
click at [617, 583] on button "SUBMIT" at bounding box center [606, 570] width 91 height 37
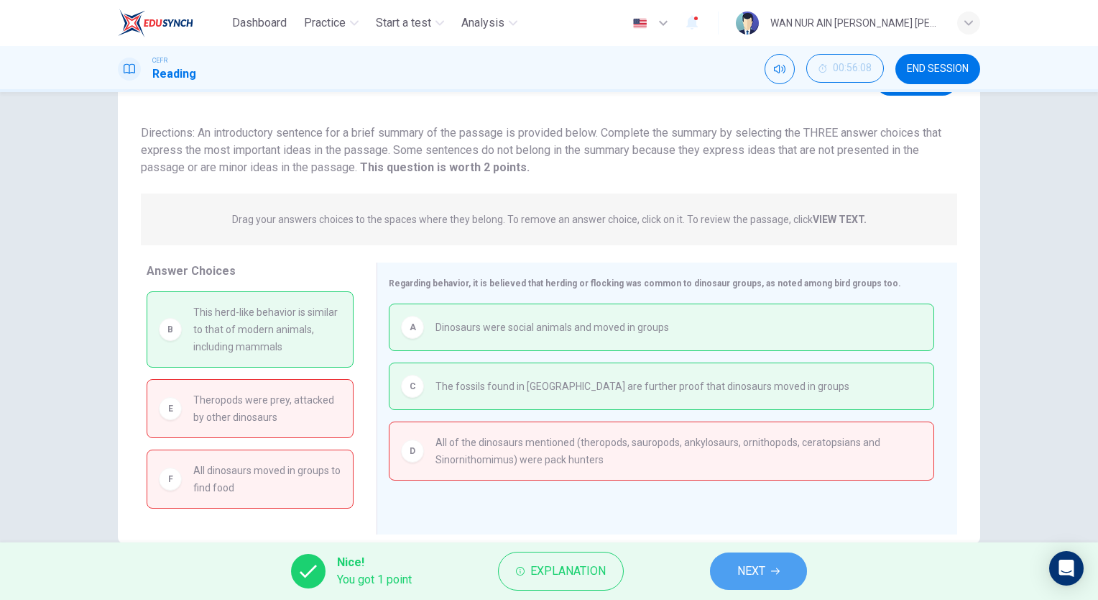
click at [739, 568] on span "NEXT" at bounding box center [752, 571] width 28 height 20
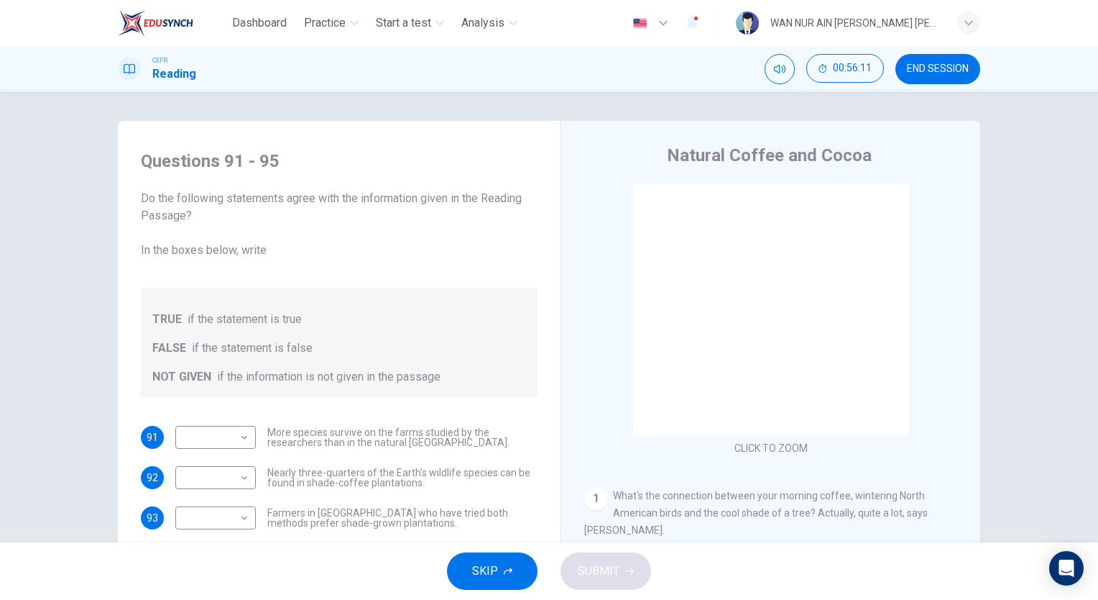
scroll to position [17, 0]
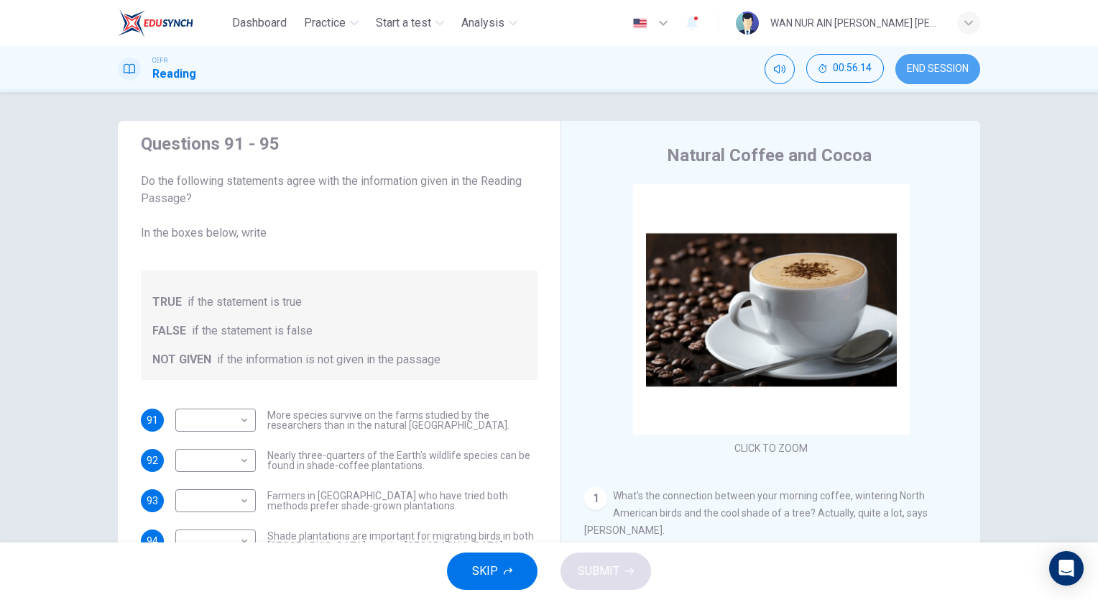
click at [937, 68] on span "END SESSION" at bounding box center [938, 69] width 62 height 12
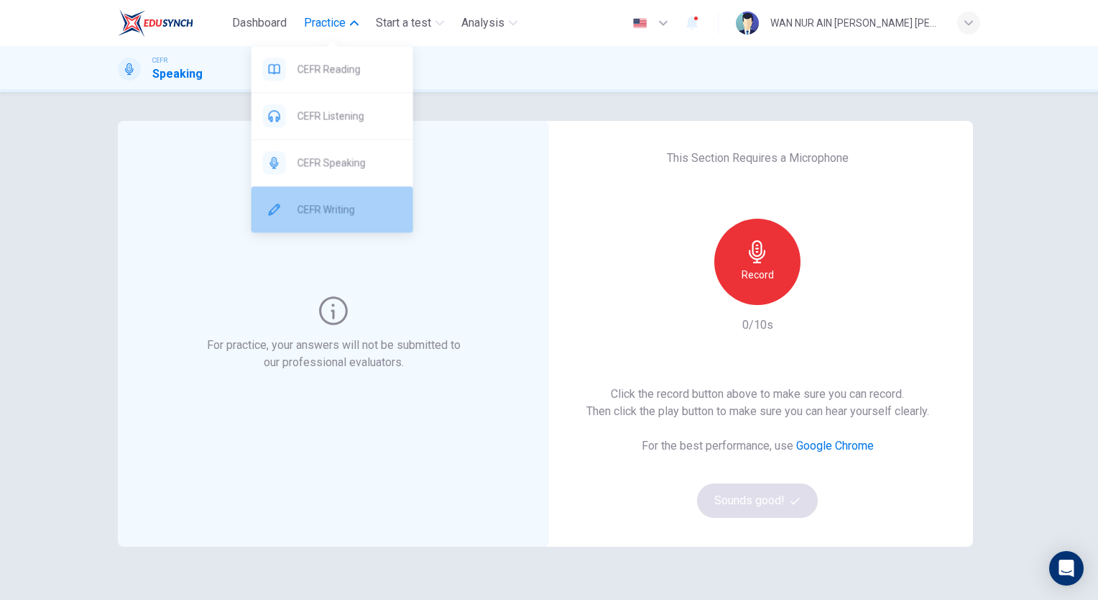
click at [356, 203] on span "CEFR Writing" at bounding box center [350, 209] width 104 height 17
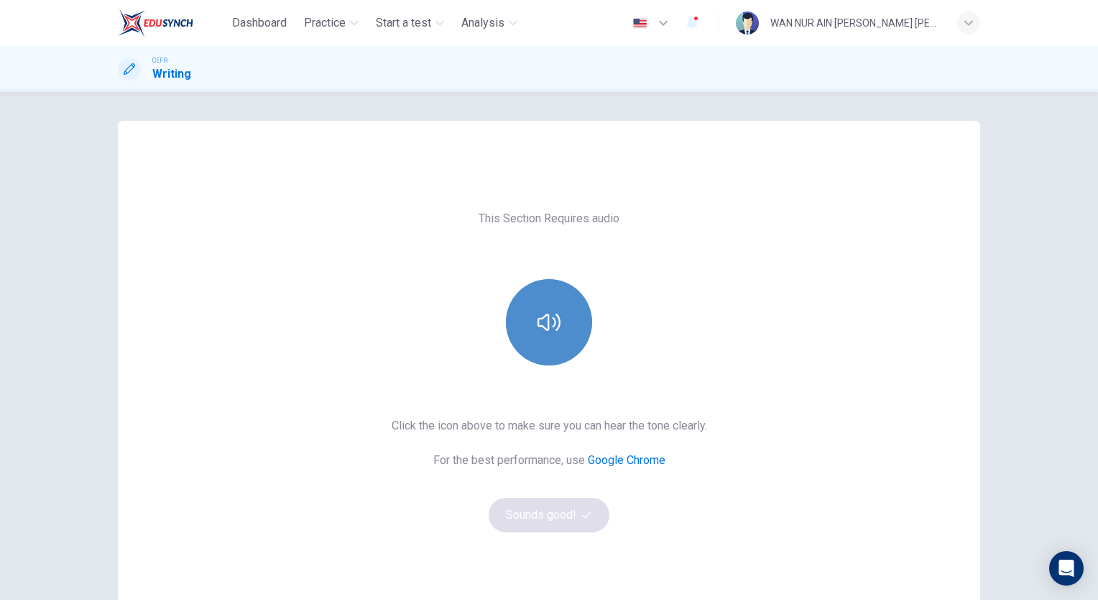
click at [529, 320] on button "button" at bounding box center [549, 322] width 86 height 86
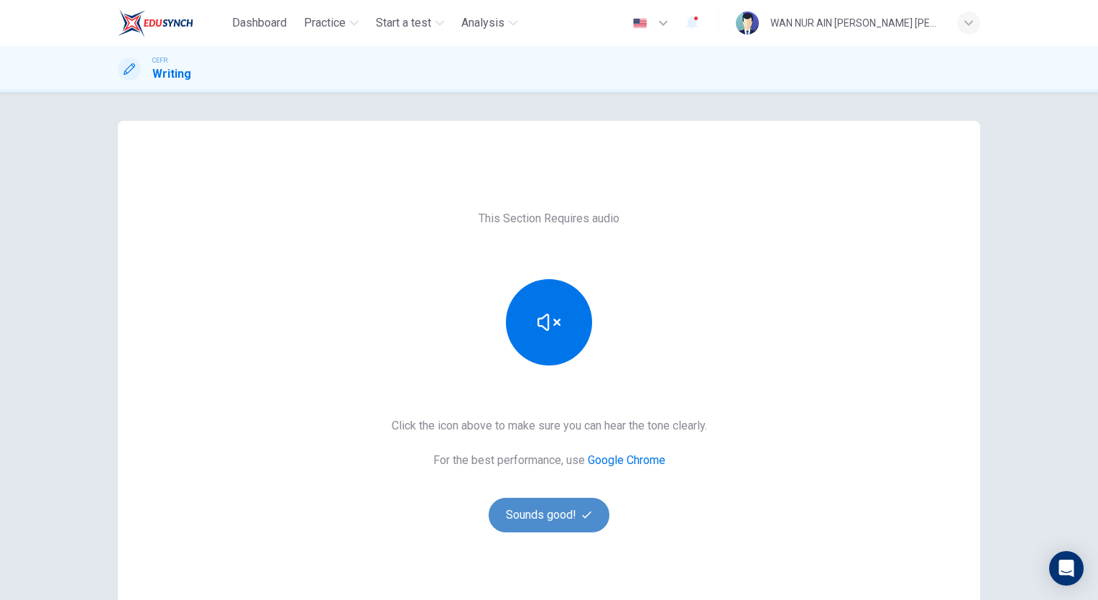
click at [543, 515] on button "Sounds good!" at bounding box center [549, 514] width 121 height 35
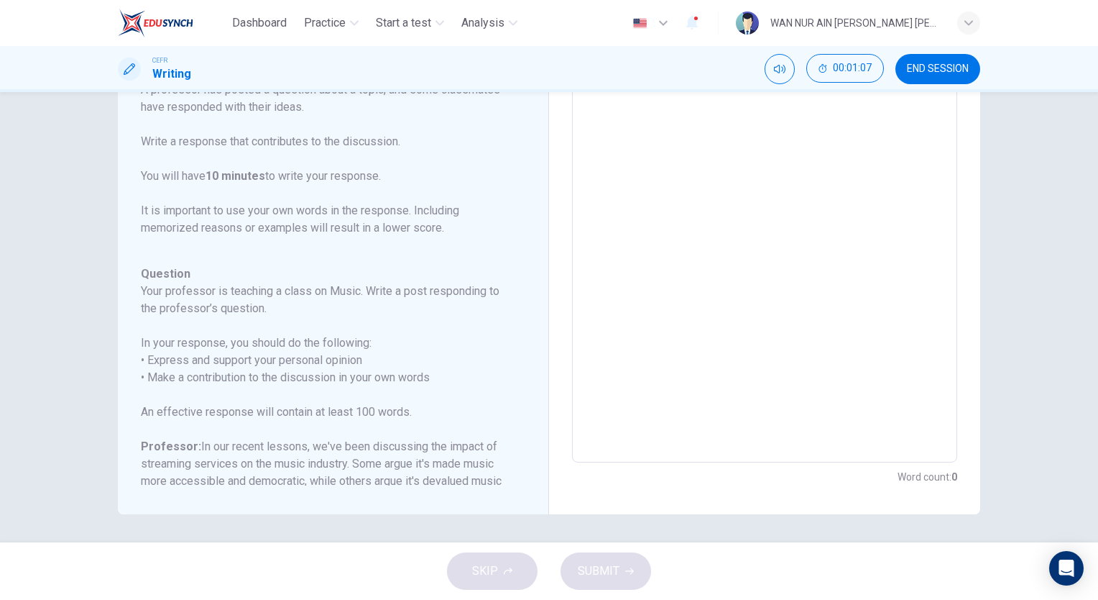
scroll to position [211, 0]
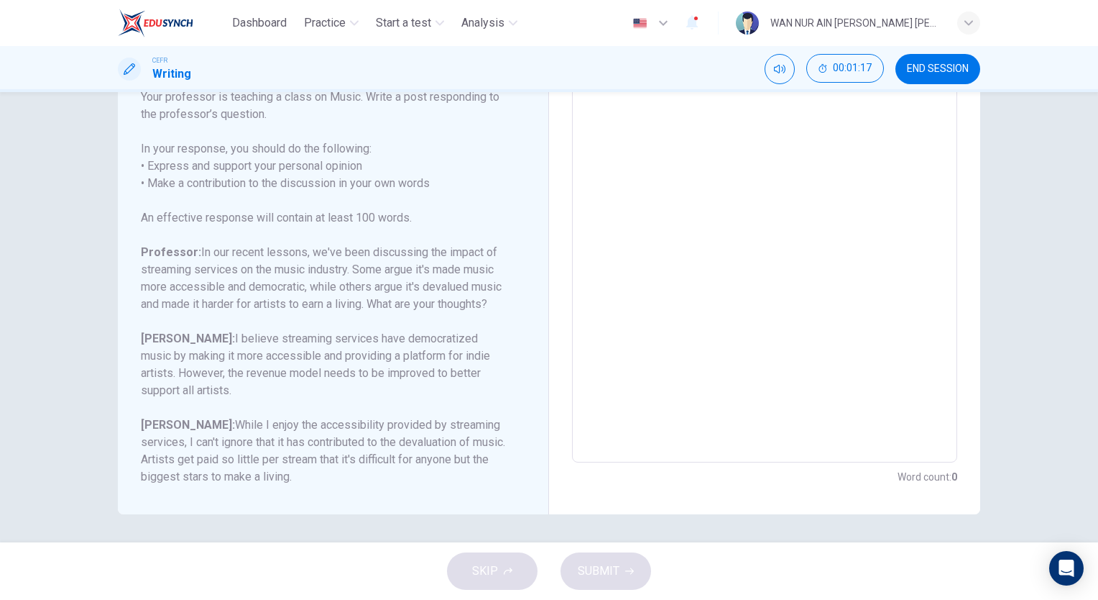
click at [753, 254] on textarea at bounding box center [764, 222] width 365 height 457
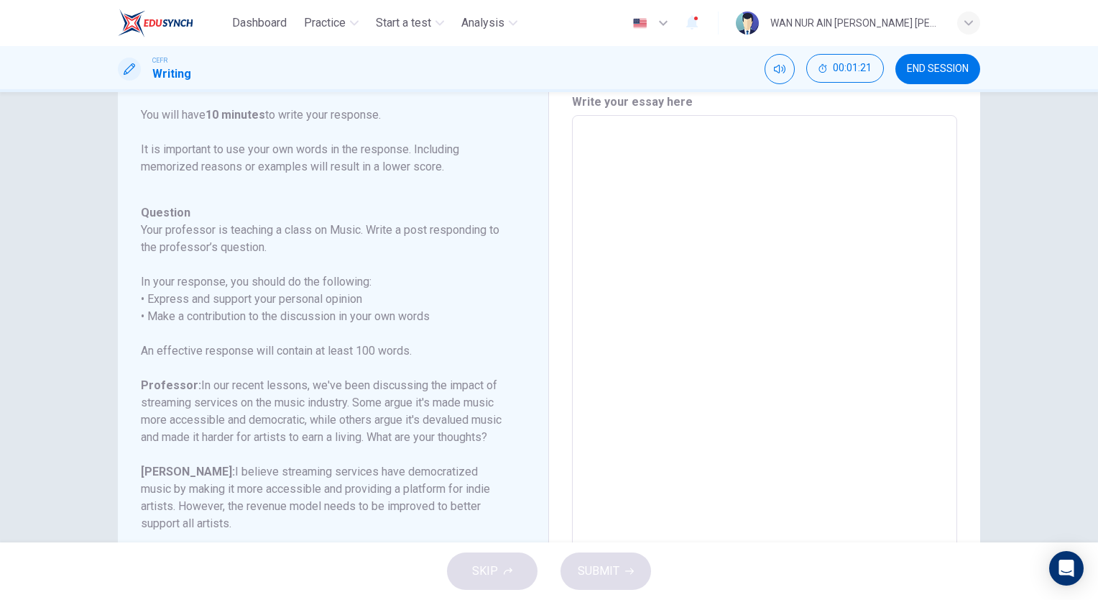
scroll to position [56, 0]
type textarea "I"
type textarea "x"
type textarea "I"
type textarea "x"
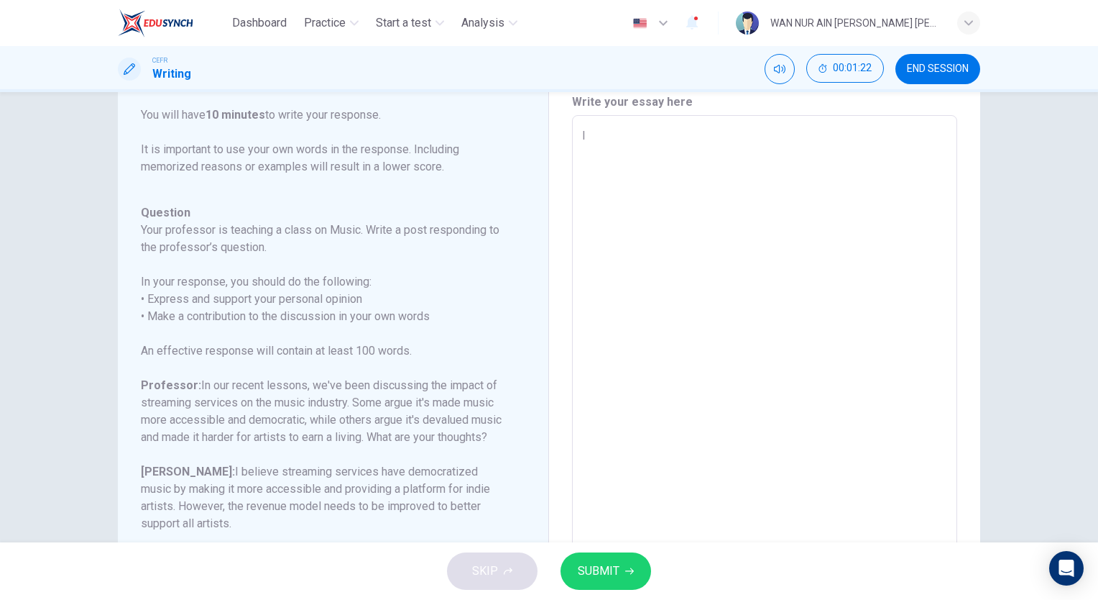
type textarea "I c"
type textarea "x"
type textarea "I co"
type textarea "x"
type textarea "I com"
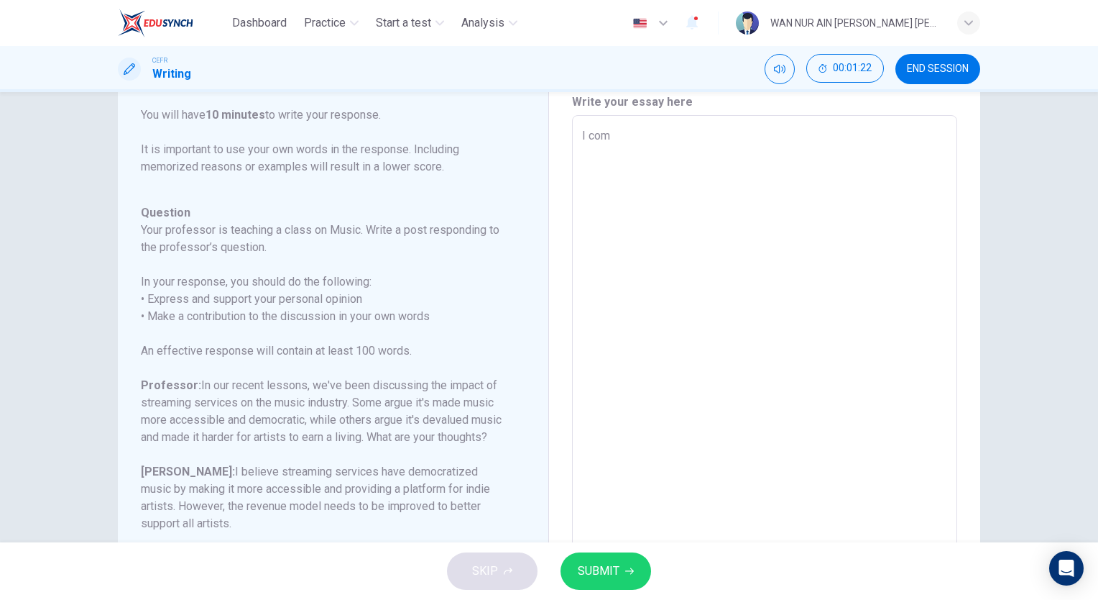
type textarea "x"
type textarea "I comp"
type textarea "x"
type textarea "I compl"
type textarea "x"
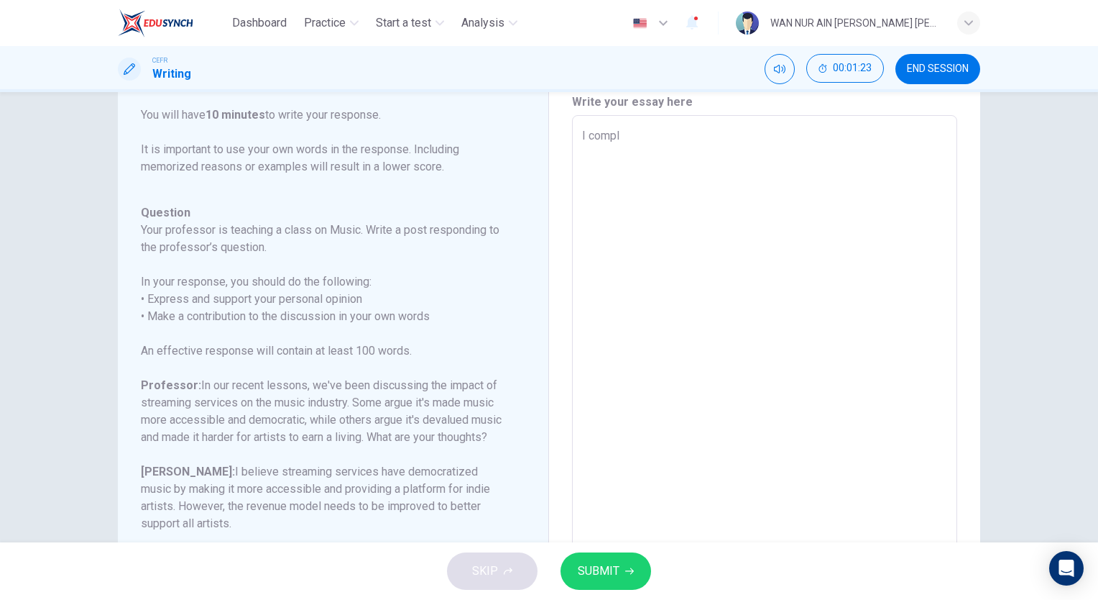
type textarea "I comple"
type textarea "x"
type textarea "I complet"
type textarea "x"
type textarea "I complete"
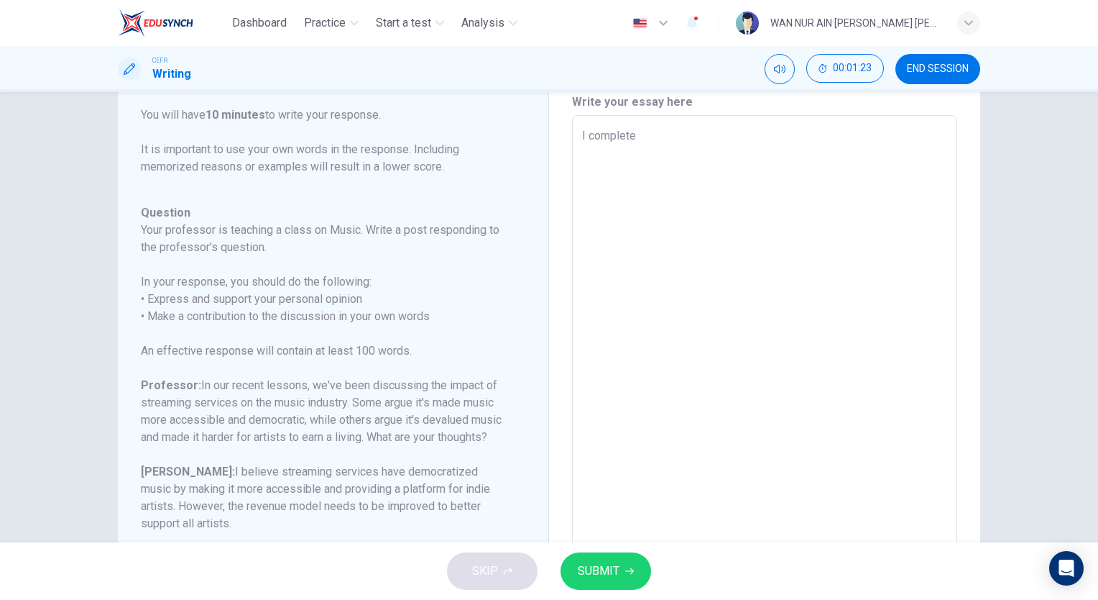
type textarea "x"
type textarea "I completel"
type textarea "x"
type textarea "I completely"
type textarea "x"
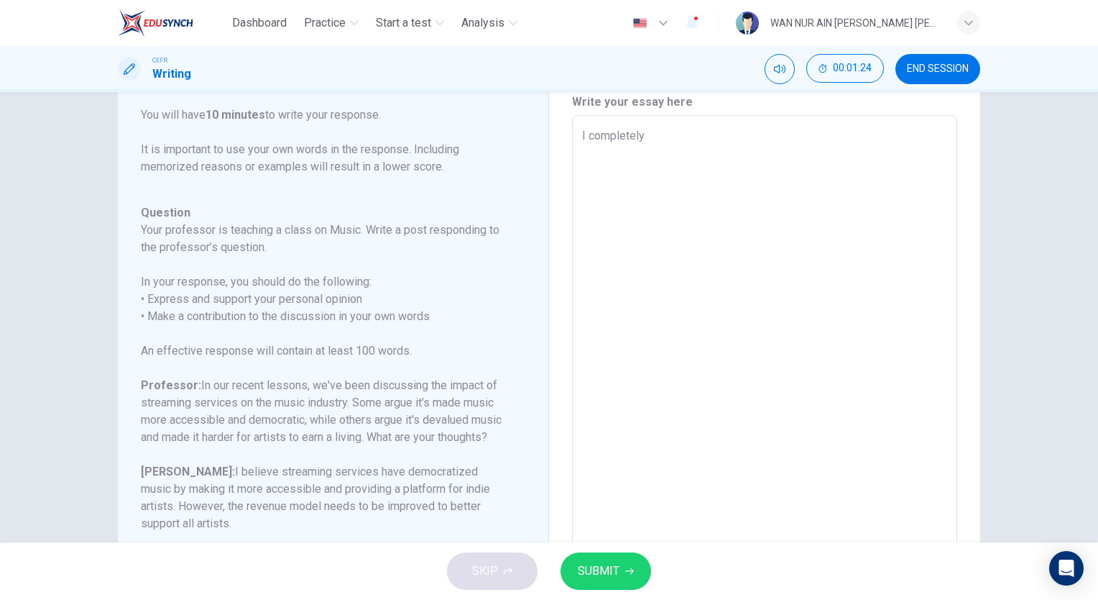
type textarea "I completely"
type textarea "x"
type textarea "I completely a"
type textarea "x"
type textarea "I completely af"
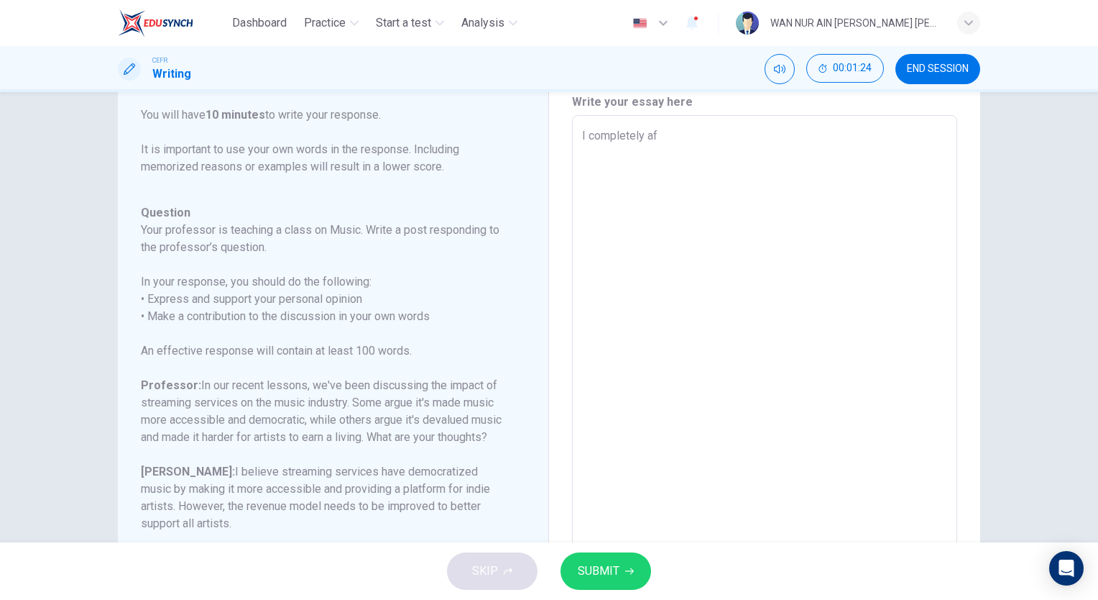
type textarea "x"
type textarea "I completely afr"
type textarea "x"
type textarea "I completely afre"
type textarea "x"
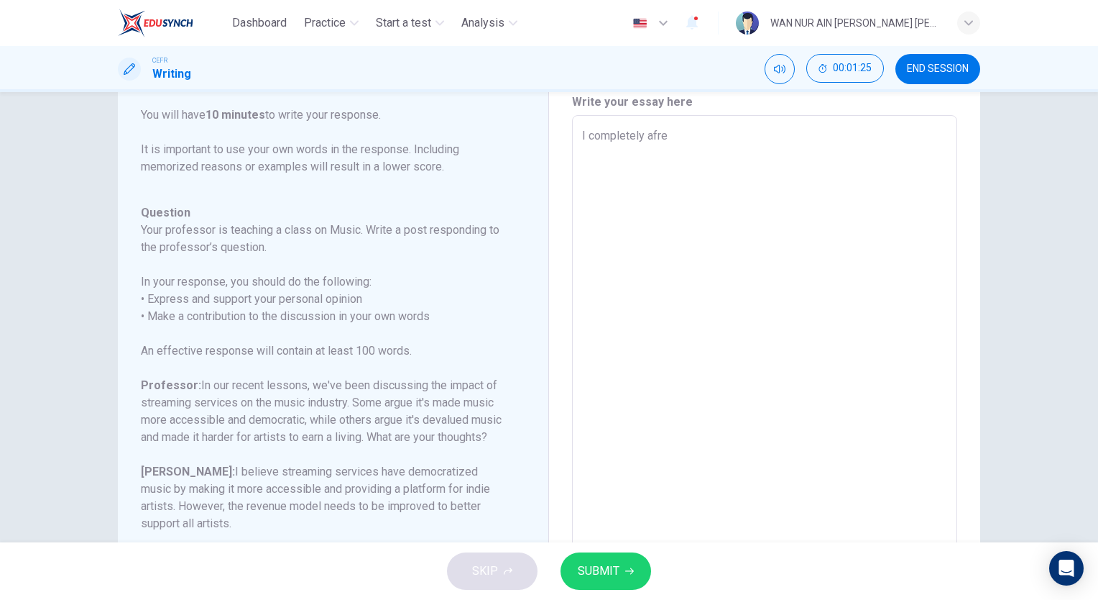
type textarea "I completely afr"
type textarea "x"
type textarea "I completely af"
type textarea "x"
type textarea "I completely a"
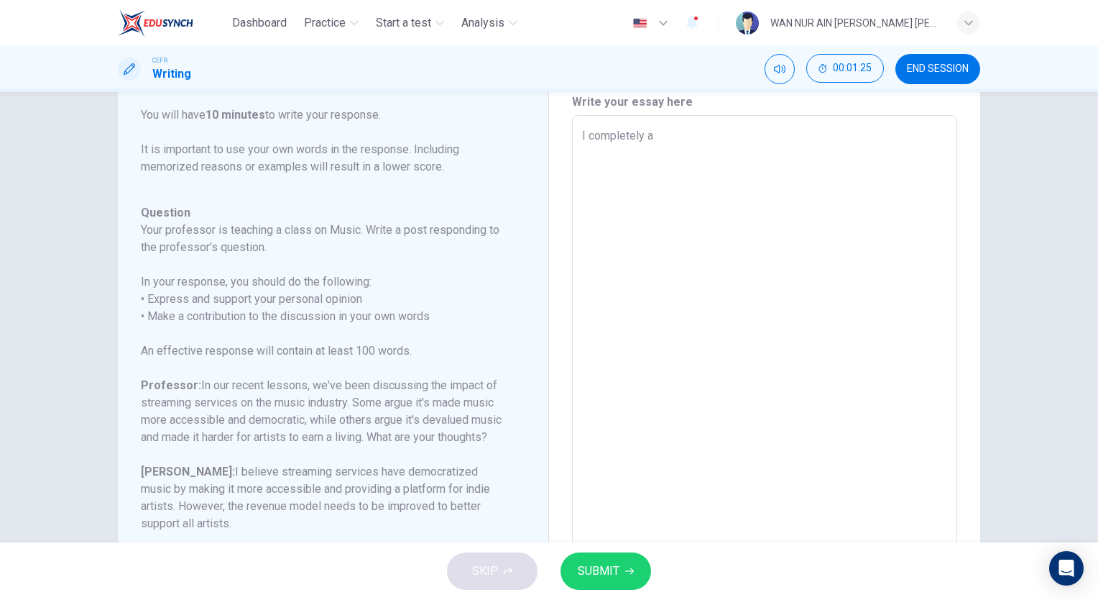
type textarea "x"
type textarea "I completely af"
type textarea "x"
type textarea "I completely a"
type textarea "x"
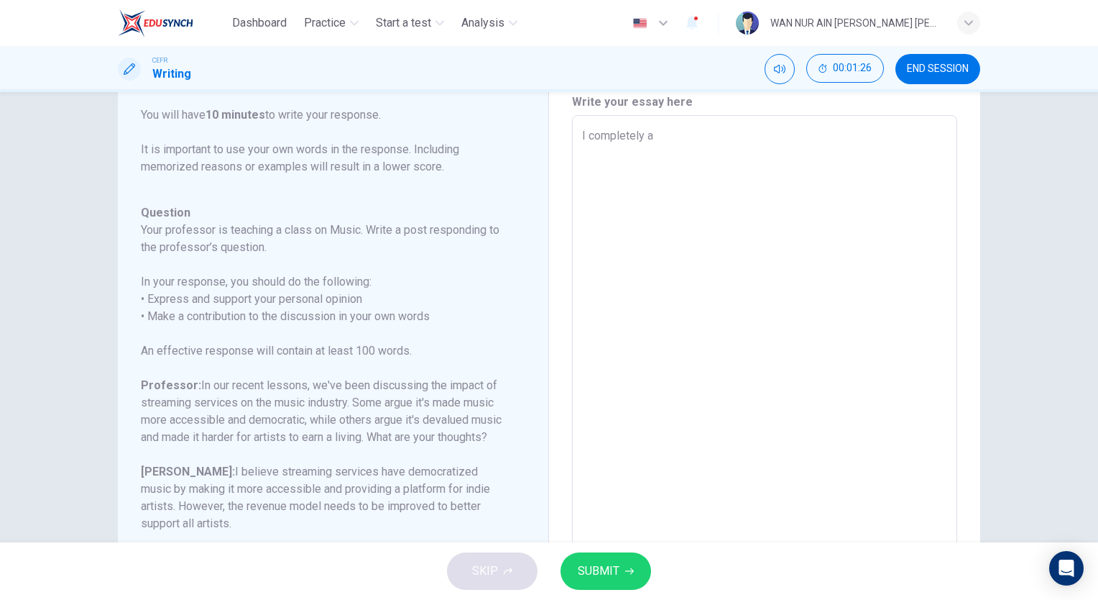
type textarea "I completely ag"
type textarea "x"
type textarea "I completely agr"
type textarea "x"
type textarea "I completely agre"
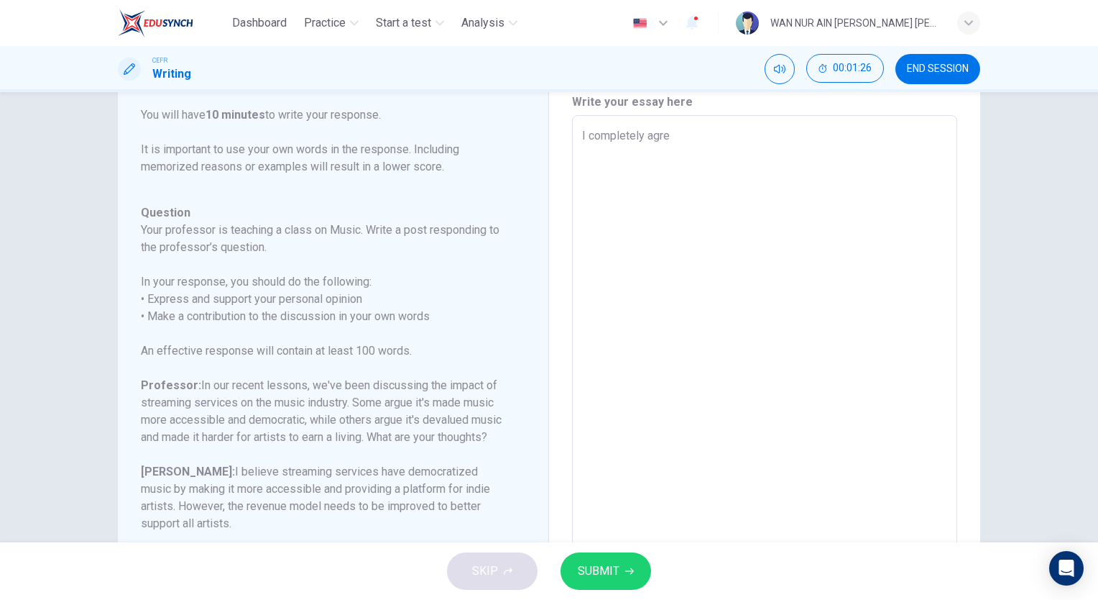
type textarea "x"
type textarea "I completely agree"
type textarea "x"
type textarea "I completely agree"
type textarea "x"
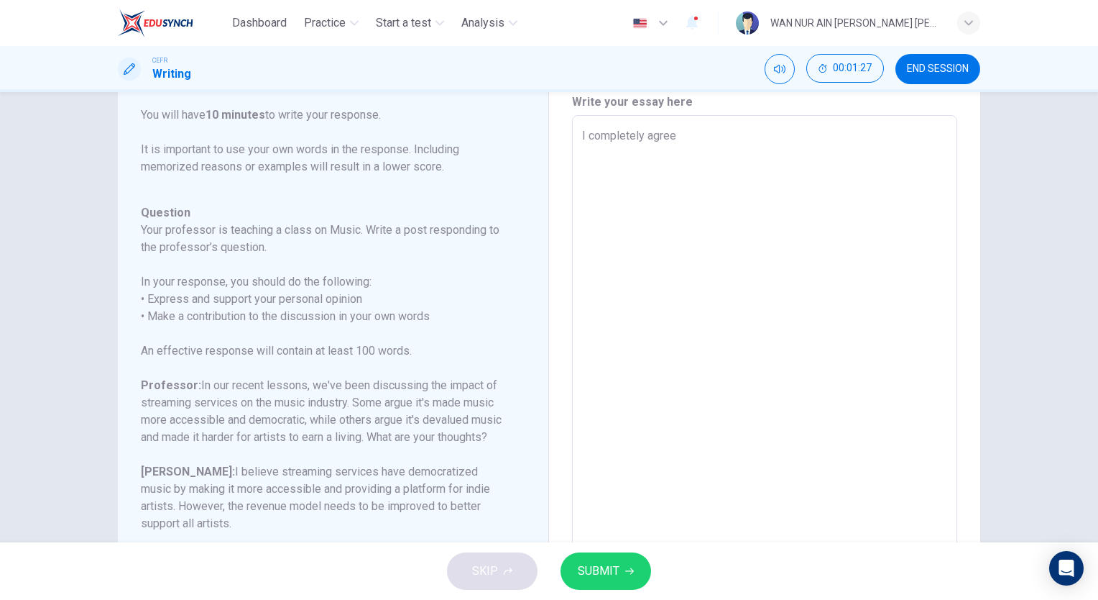
type textarea "I completely agree w"
type textarea "x"
type textarea "I completely agree wi"
type textarea "x"
type textarea "I completely agree wit"
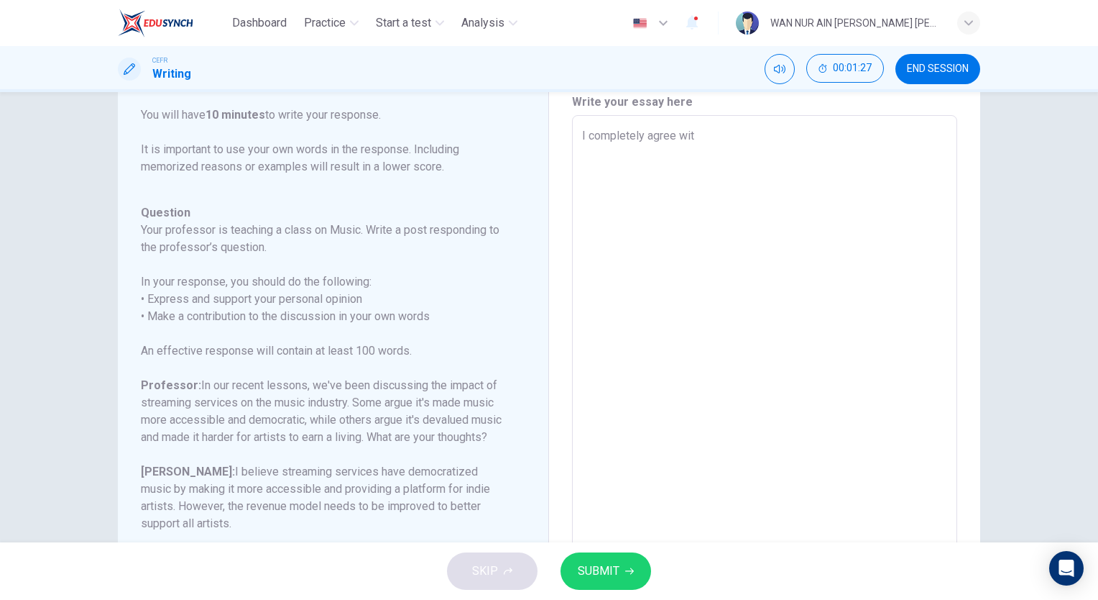
type textarea "x"
type textarea "I completely agree with"
type textarea "x"
type textarea "I completely agree with"
type textarea "x"
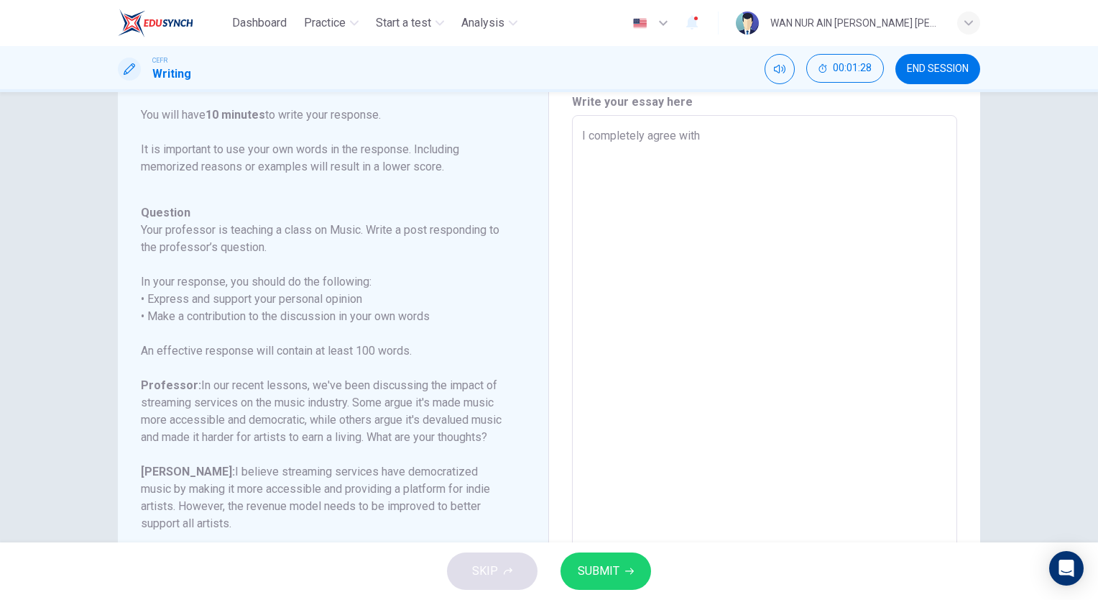
type textarea "I completely agree with L"
type textarea "x"
type textarea "I completely agree with [PERSON_NAME]"
type textarea "x"
type textarea "I completely agree with [PERSON_NAME]"
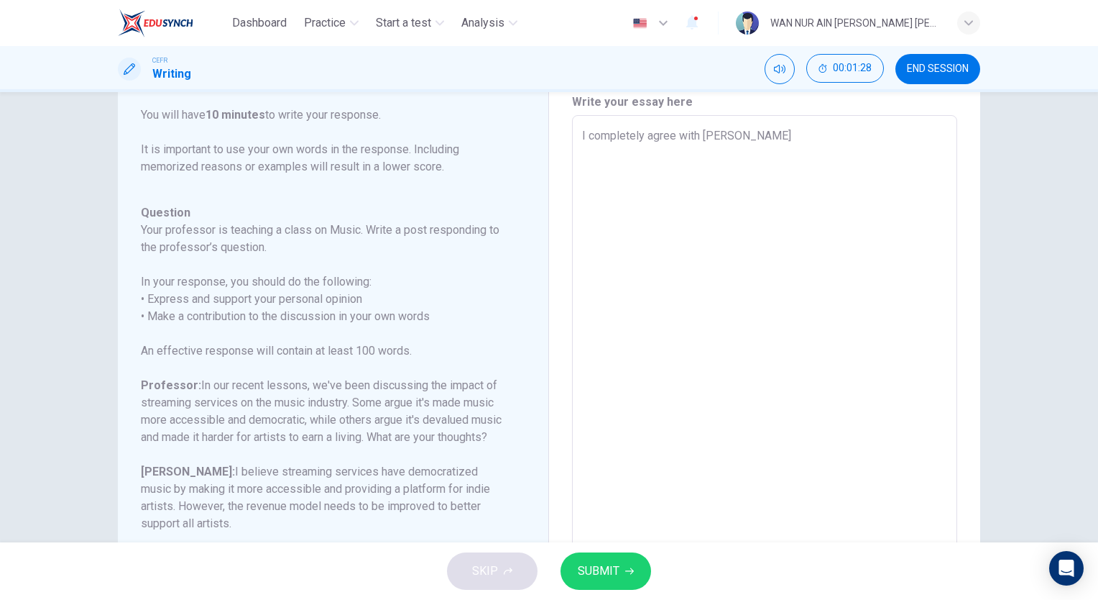
type textarea "x"
type textarea "I completely agree with [PERSON_NAME]"
type textarea "x"
type textarea "I completely agree with [PERSON_NAME]"
type textarea "x"
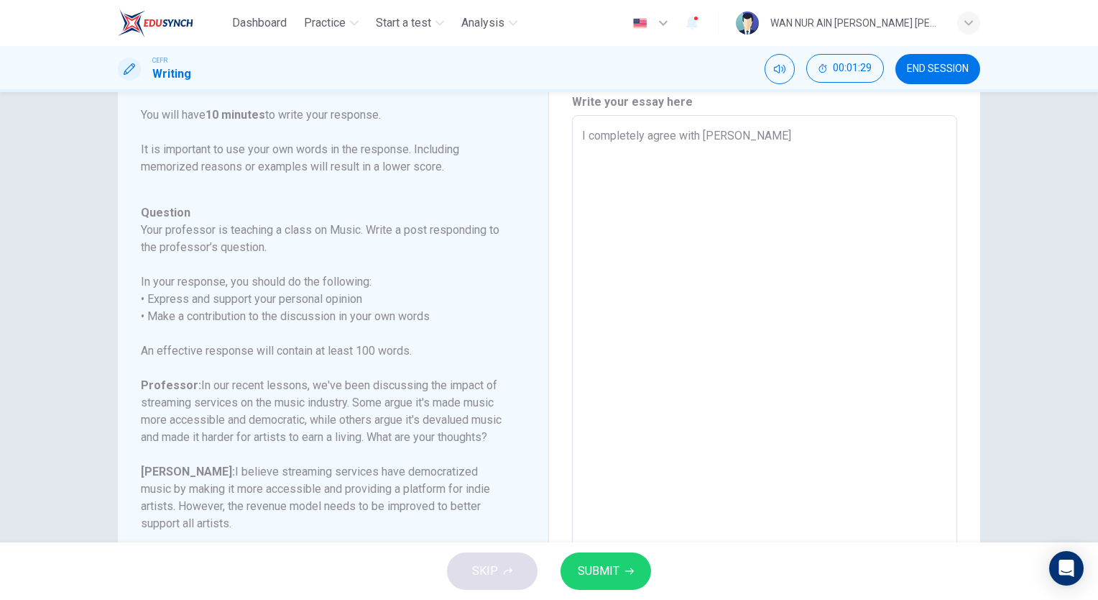
type textarea "I completely agree with [PERSON_NAME]"
type textarea "x"
type textarea "I completely agree with [PERSON_NAME] on"
type textarea "x"
type textarea "I completely agree with [PERSON_NAME]"
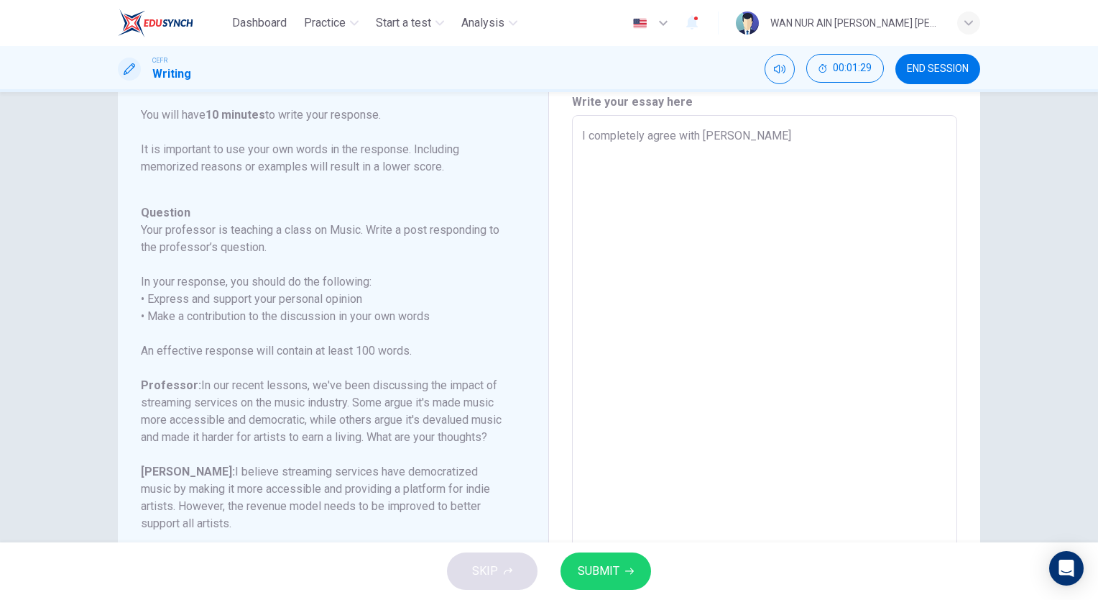
type textarea "x"
type textarea "I completely agree with [PERSON_NAME]"
type textarea "x"
type textarea "I completely agree with [PERSON_NAME]"
type textarea "x"
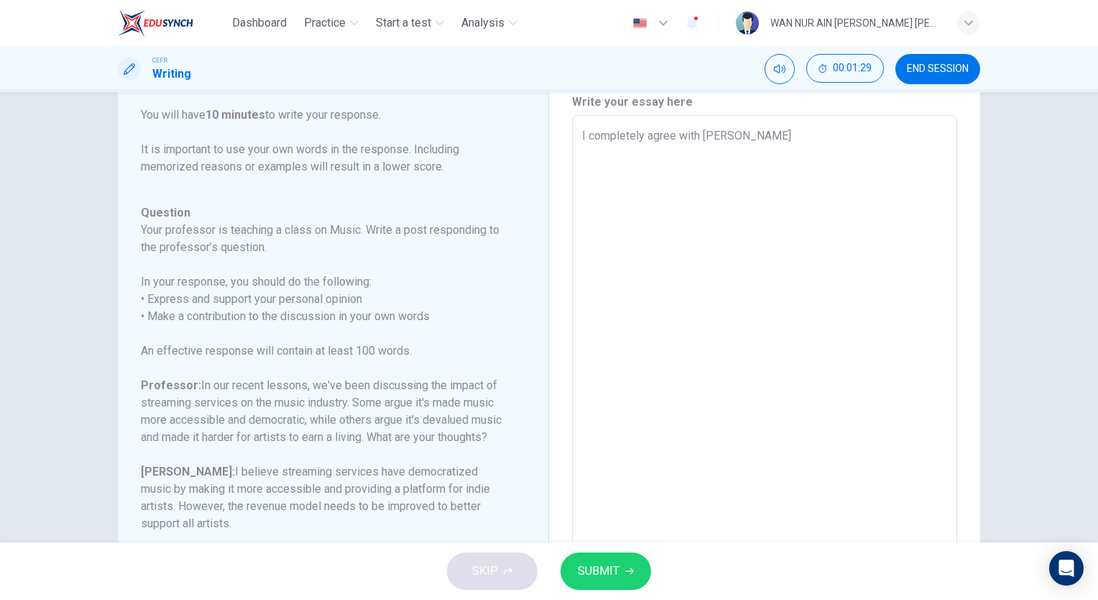
type textarea "I completely agree with [PERSON_NAME]"
type textarea "x"
type textarea "I completely agree with [PERSON_NAME]"
type textarea "x"
type textarea "I completely agree with [PERSON_NAME]"
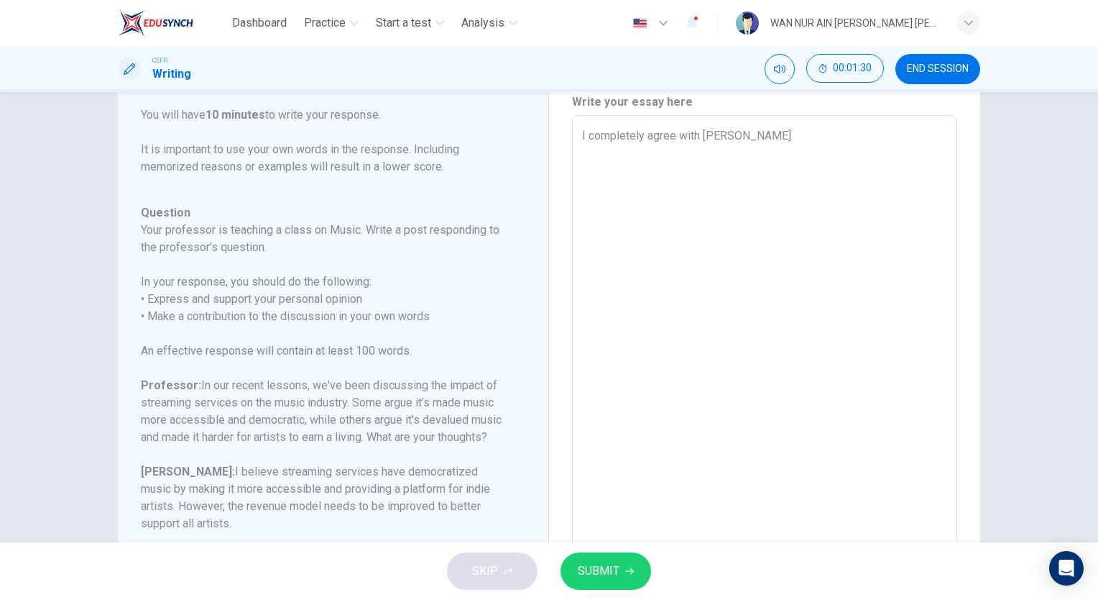
type textarea "x"
type textarea "I completely agree with [PERSON_NAME]"
type textarea "x"
type textarea "I completely agree with [PERSON_NAME]"
type textarea "x"
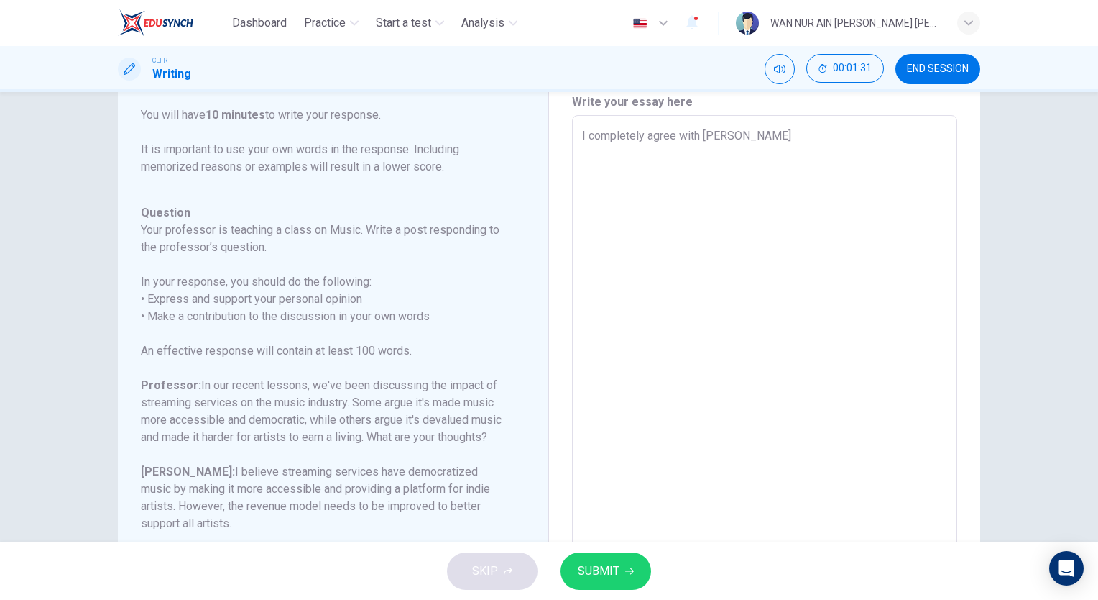
type textarea "I completely agree with [PERSON_NAME] on"
type textarea "x"
type textarea "I completely agree with [PERSON_NAME] on"
type textarea "x"
type textarea "I completely agree with [PERSON_NAME] on h"
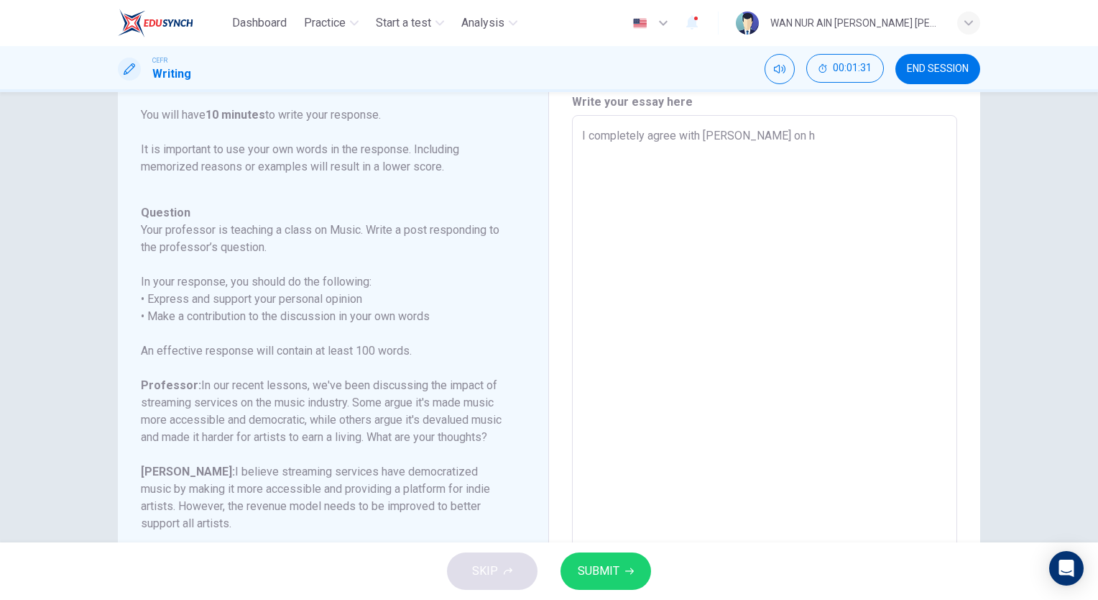
type textarea "x"
type textarea "I completely agree with [PERSON_NAME] on hi"
type textarea "x"
type textarea "I completely agree with [PERSON_NAME] on his"
type textarea "x"
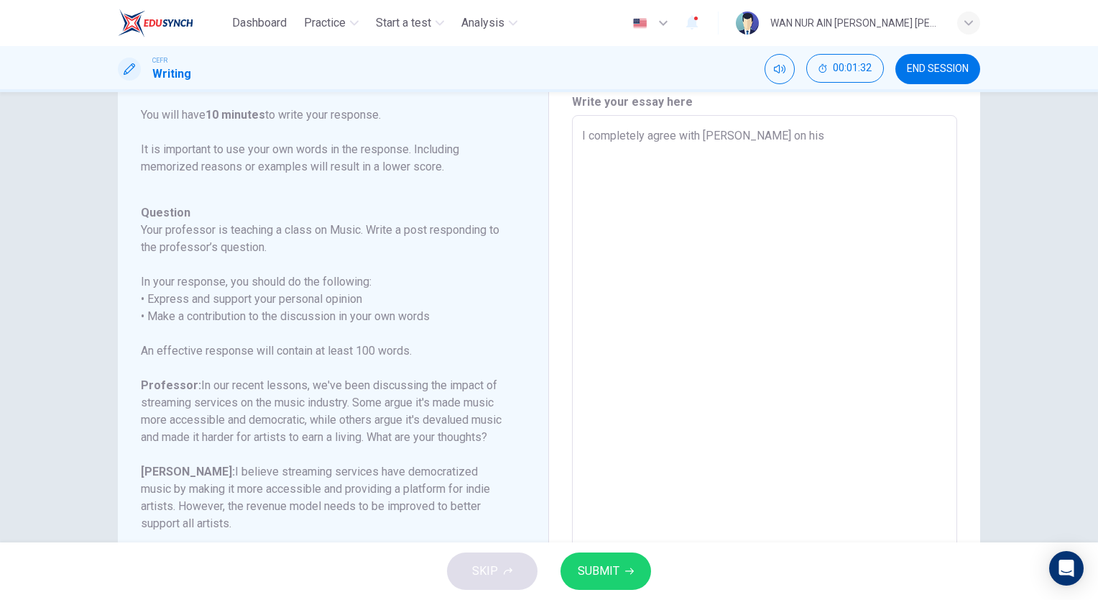
type textarea "I completely agree with [PERSON_NAME] on his"
type textarea "x"
type textarea "I completely agree with [PERSON_NAME] on his p"
type textarea "x"
type textarea "I completely agree with [PERSON_NAME] on his po"
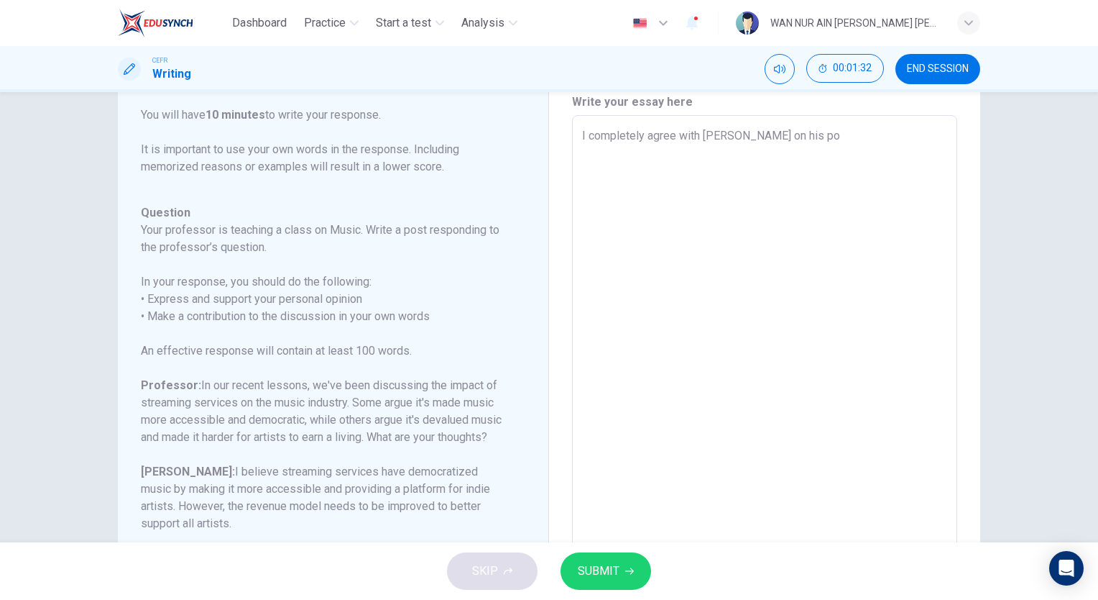
type textarea "x"
type textarea "I completely agree with [PERSON_NAME] on his poi"
type textarea "x"
type textarea "I completely agree with [PERSON_NAME] on his poin"
type textarea "x"
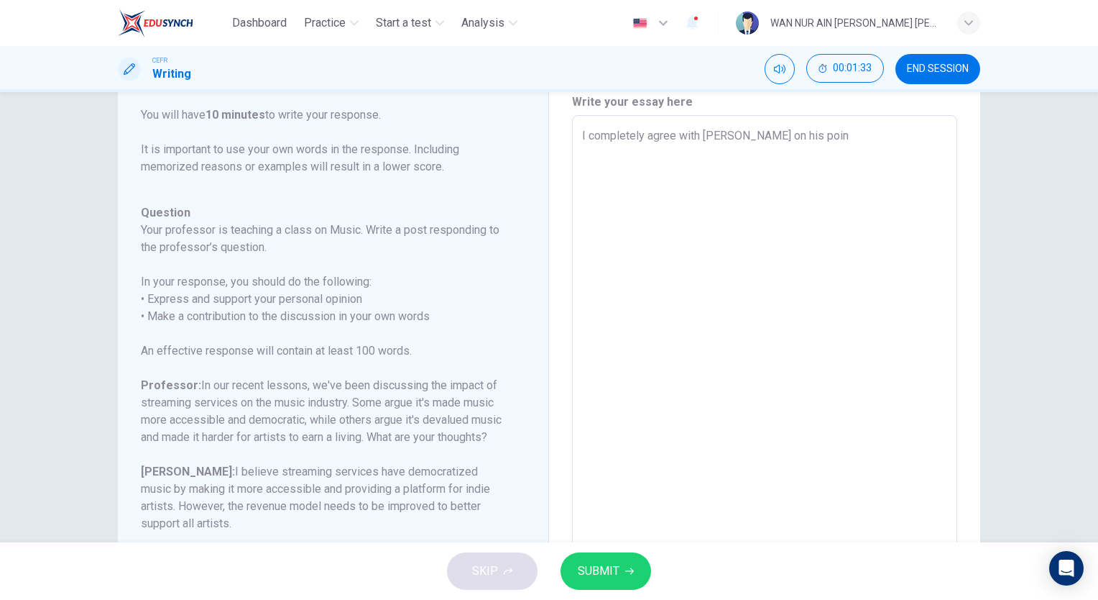
type textarea "I completely agree with [PERSON_NAME] on his point"
type textarea "x"
type textarea "I completely agree with [PERSON_NAME] on his point"
type textarea "x"
type textarea "I completely agree with [PERSON_NAME] on his point r"
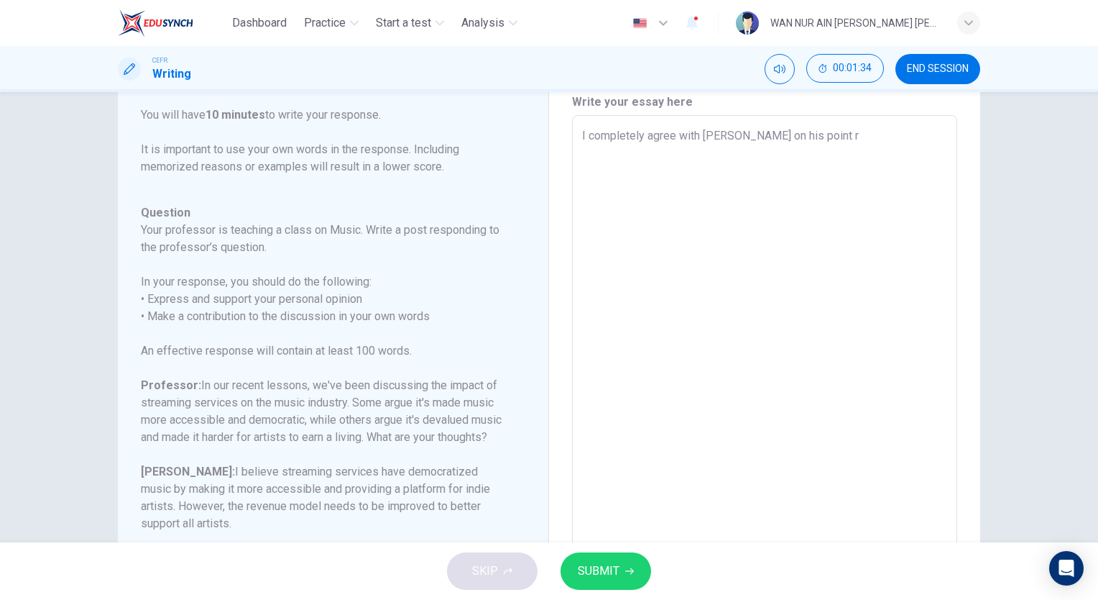
type textarea "x"
type textarea "I completely agree with [PERSON_NAME] on his point re"
type textarea "x"
type textarea "I completely agree with [PERSON_NAME] on his point reg"
type textarea "x"
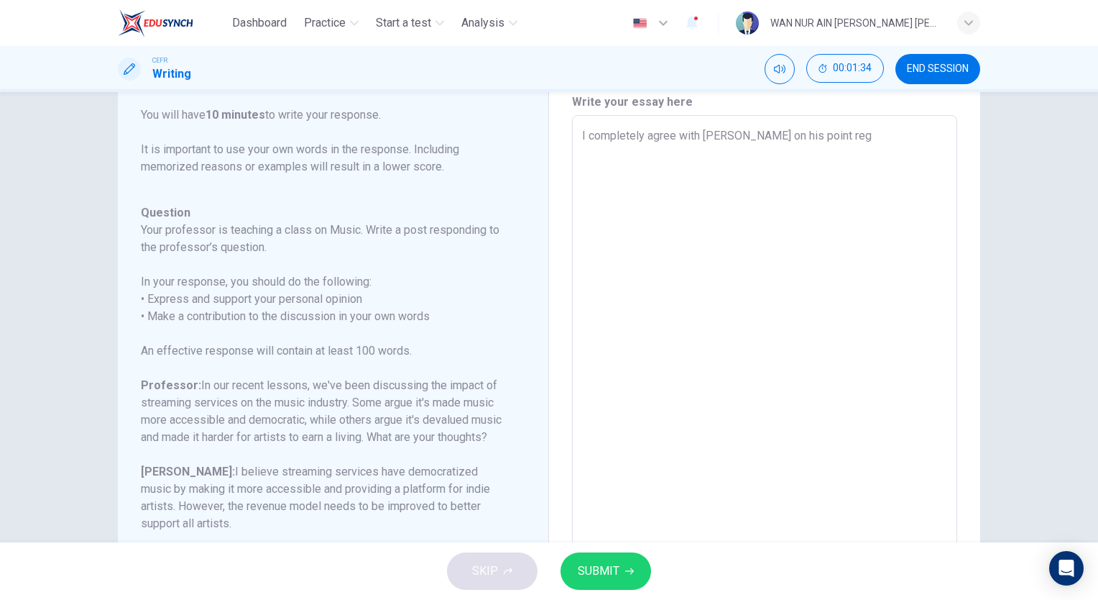
type textarea "I completely agree with [PERSON_NAME] on his point rega"
type textarea "x"
type textarea "I completely agree with [PERSON_NAME] on his point regar"
type textarea "x"
type textarea "I completely agree with [PERSON_NAME] on his point regard"
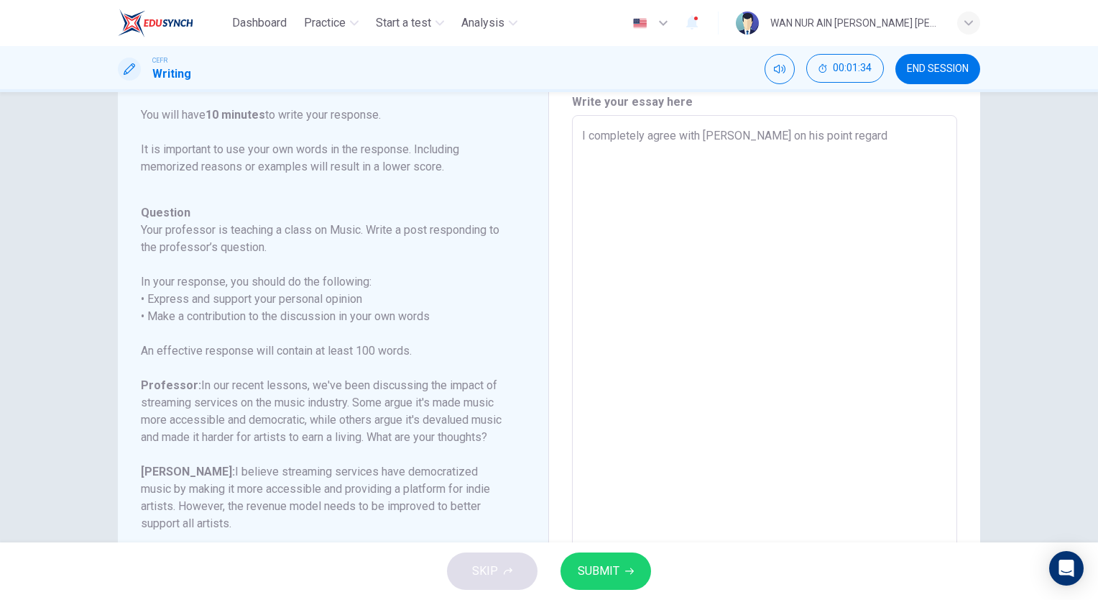
type textarea "x"
type textarea "I completely agree with [PERSON_NAME] on his point regardi"
type textarea "x"
type textarea "I completely agree with [PERSON_NAME] on his point regardin"
type textarea "x"
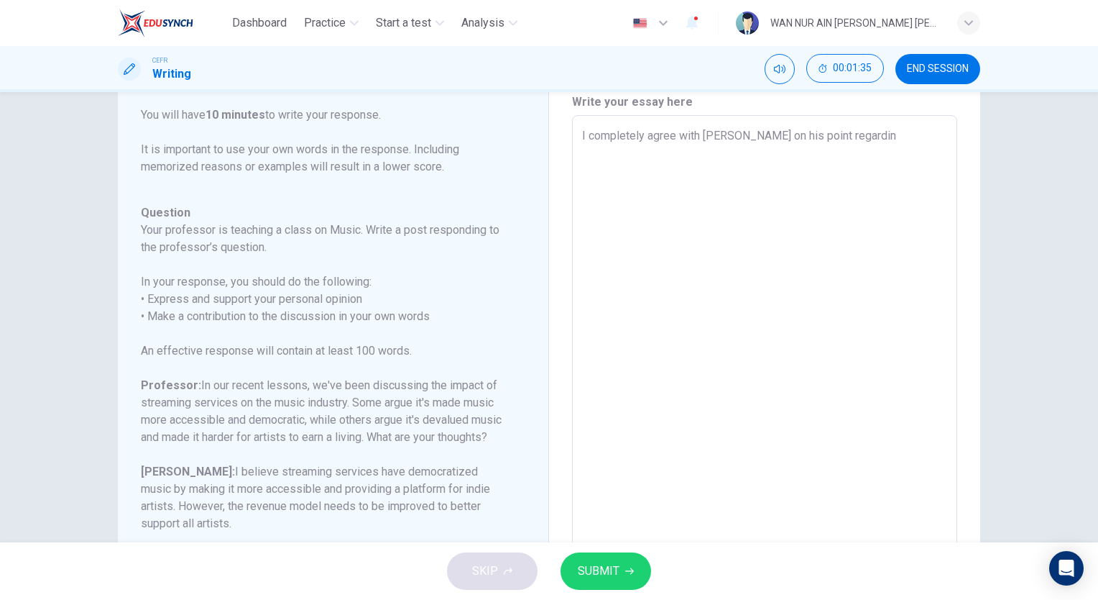
type textarea "I completely agree with [PERSON_NAME] on his point regarding"
type textarea "x"
type textarea "I completely agree with [PERSON_NAME] on his point regarding"
type textarea "x"
type textarea "I completely agree with [PERSON_NAME] on his point regarding t"
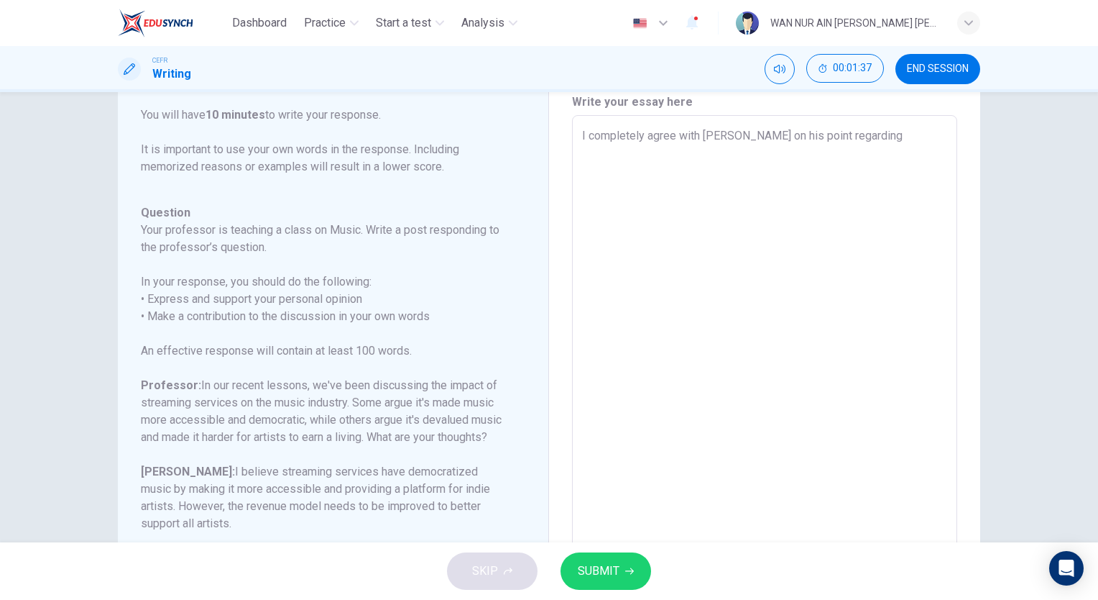
type textarea "x"
type textarea "I completely agree with [PERSON_NAME] on his point regarding th"
type textarea "x"
type textarea "I completely agree with [PERSON_NAME] on his point regarding the"
type textarea "x"
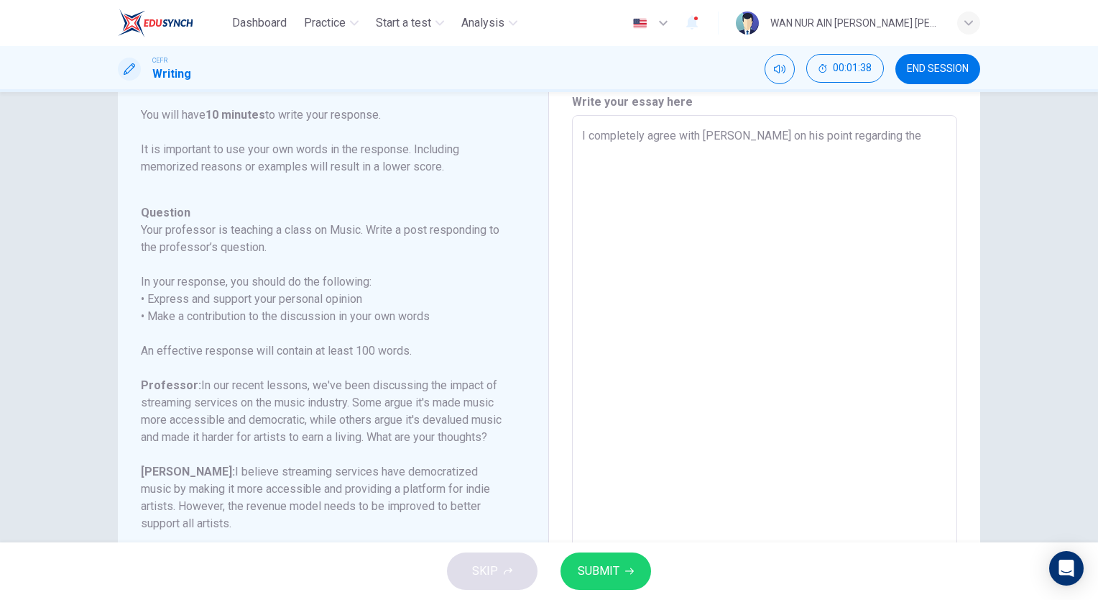
type textarea "I completely agree with [PERSON_NAME] on his point regarding the"
type textarea "x"
type textarea "I completely agree with [PERSON_NAME] on his point regarding the d"
type textarea "x"
type textarea "I completely agree with [PERSON_NAME] on his point regarding the de"
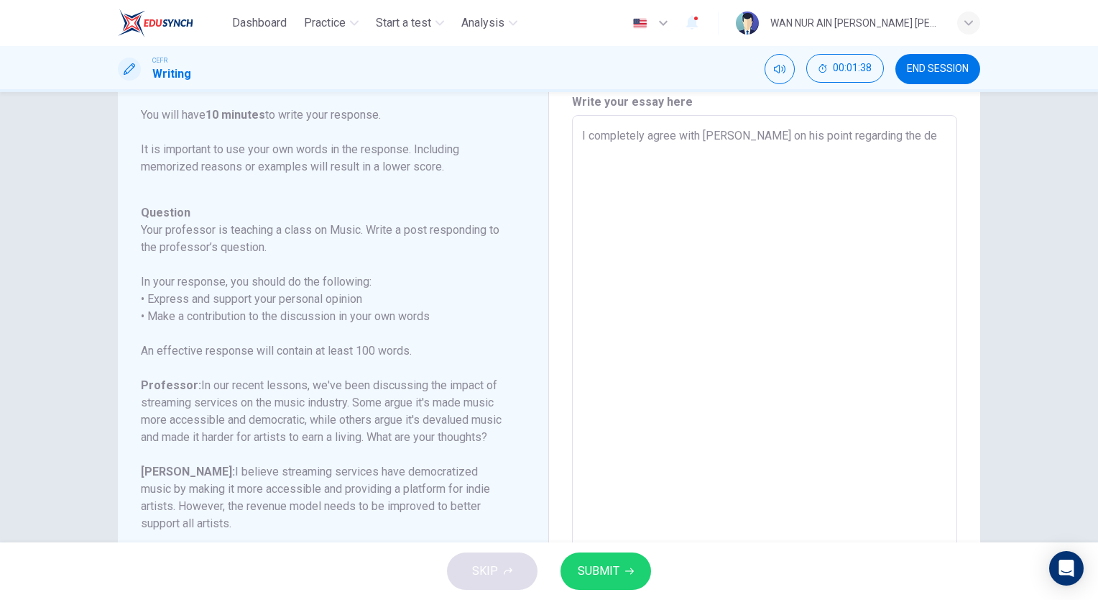
type textarea "x"
type textarea "I completely agree with [PERSON_NAME] on his point regarding the dem"
type textarea "x"
type textarea "I completely agree with [PERSON_NAME] on his point regarding the demo"
type textarea "x"
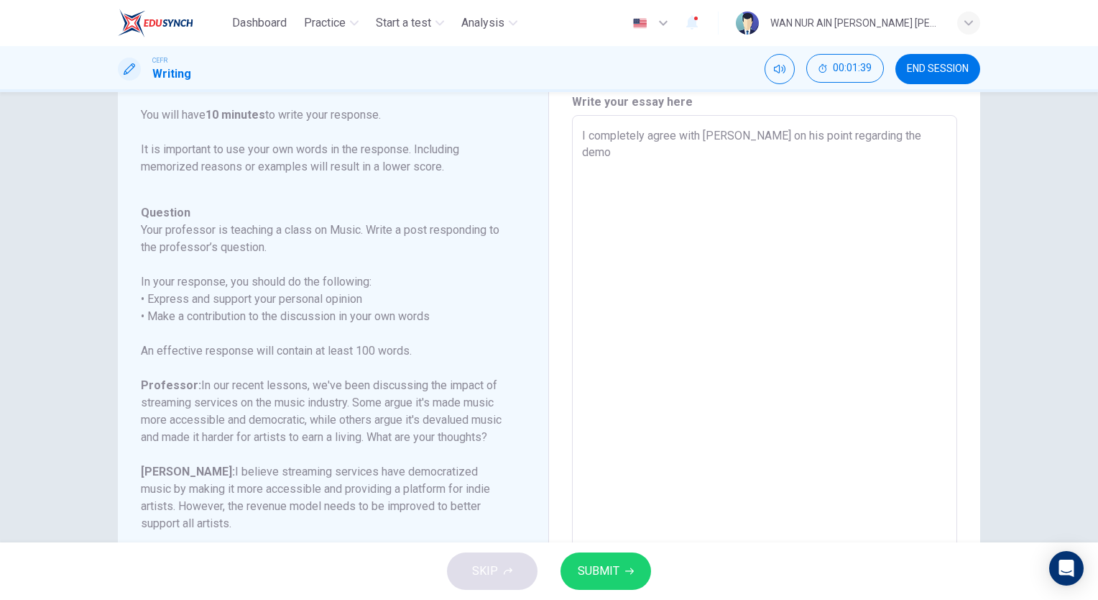
type textarea "I completely agree with [PERSON_NAME] on his point regarding the democ"
type textarea "x"
type textarea "I completely agree with [PERSON_NAME] on his point regarding the democr"
type textarea "x"
type textarea "I completely agree with [PERSON_NAME] on his point regarding the democra"
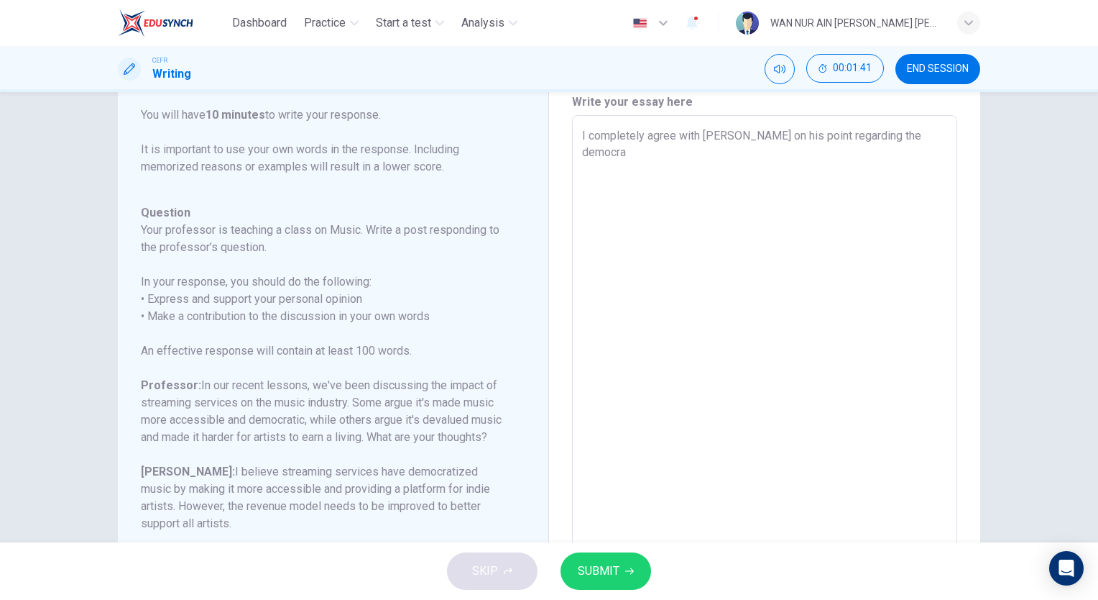
type textarea "x"
type textarea "I completely agree with [PERSON_NAME] on his point regarding the democrat"
type textarea "x"
type textarea "I completely agree with [PERSON_NAME] on his point regarding the democrati"
type textarea "x"
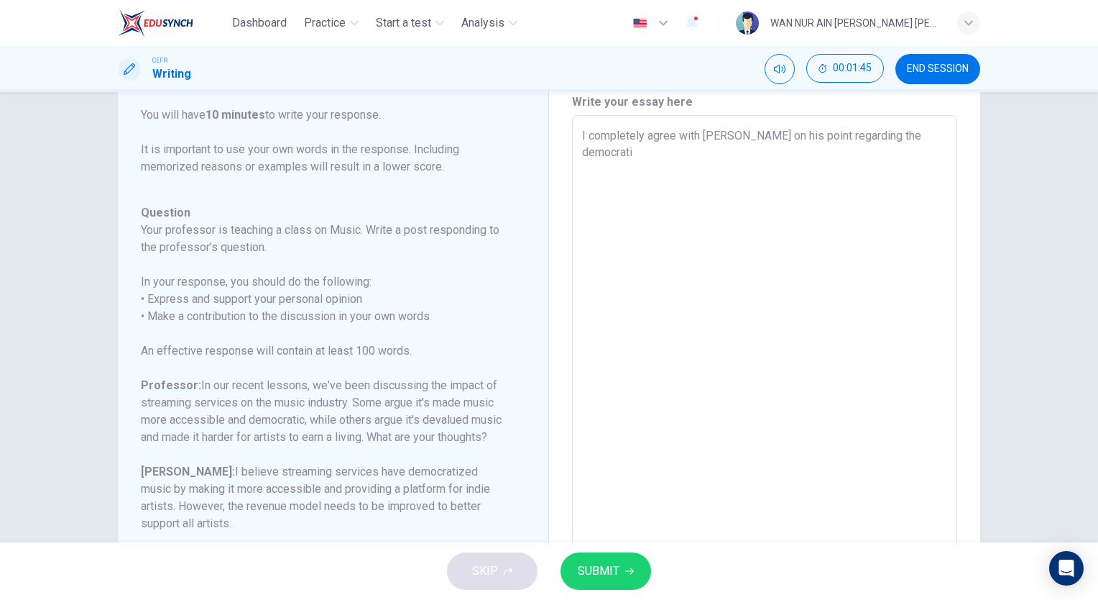
type textarea "I completely agree with [PERSON_NAME] on his point regarding the democratiz"
type textarea "x"
type textarea "I completely agree with [PERSON_NAME] on his point regarding the democratiza"
type textarea "x"
type textarea "I completely agree with [PERSON_NAME] on his point regarding the democratizat"
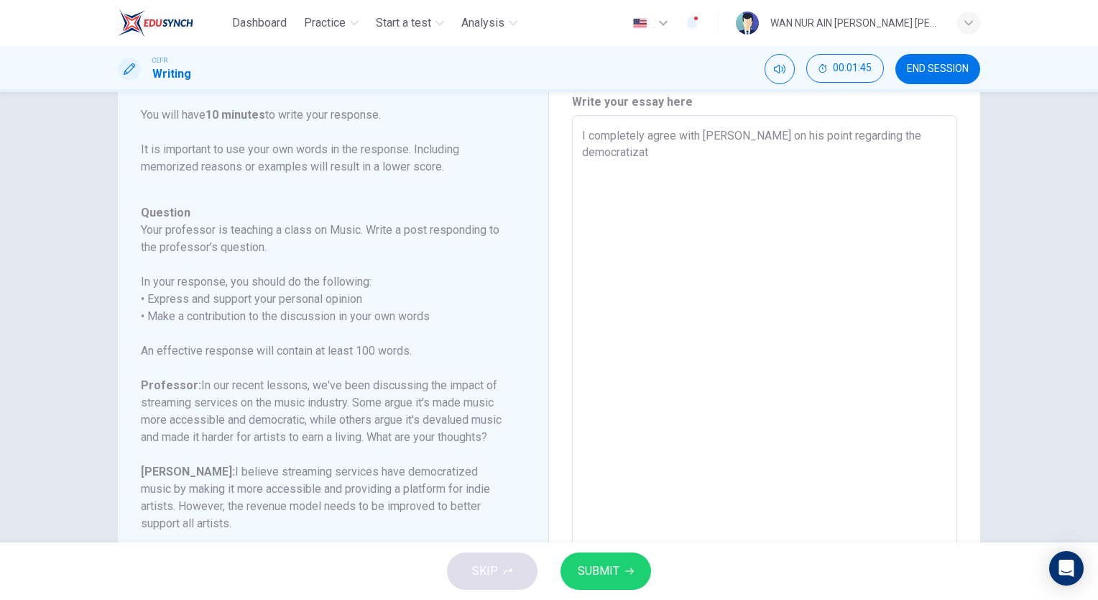
type textarea "x"
type textarea "I completely agree with [PERSON_NAME] on his point regarding the democratizati"
type textarea "x"
type textarea "I completely agree with [PERSON_NAME] on his point regarding the democratizatio"
type textarea "x"
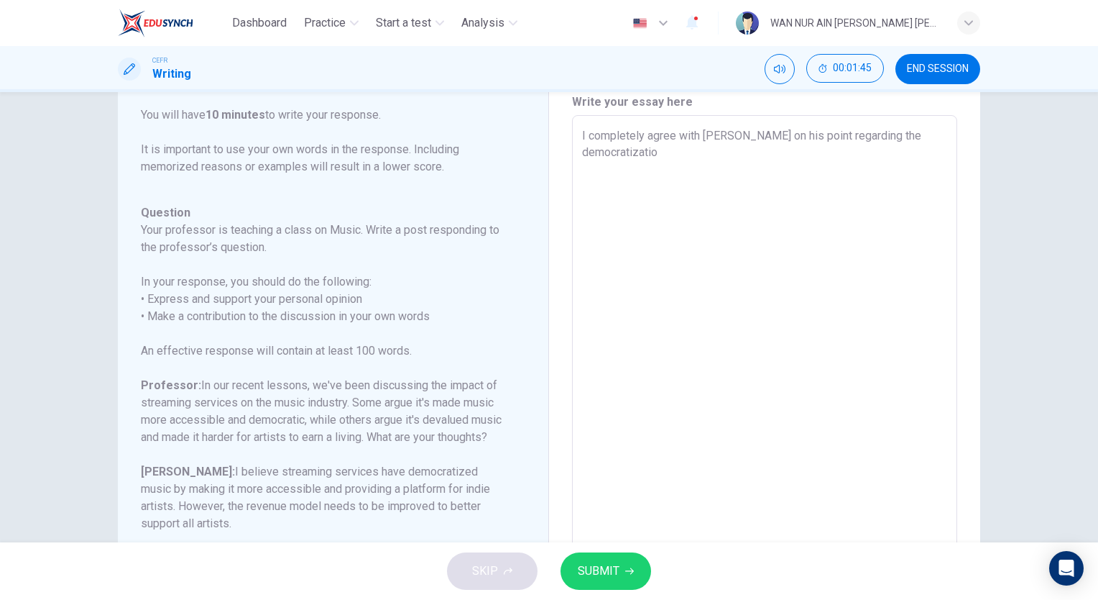
type textarea "I completely agree with [PERSON_NAME] on his point regarding the democratization"
type textarea "x"
type textarea "I completely agree with [PERSON_NAME] on his point regarding the democratization"
type textarea "x"
type textarea "I completely agree with [PERSON_NAME] on his point regarding the democratizatio…"
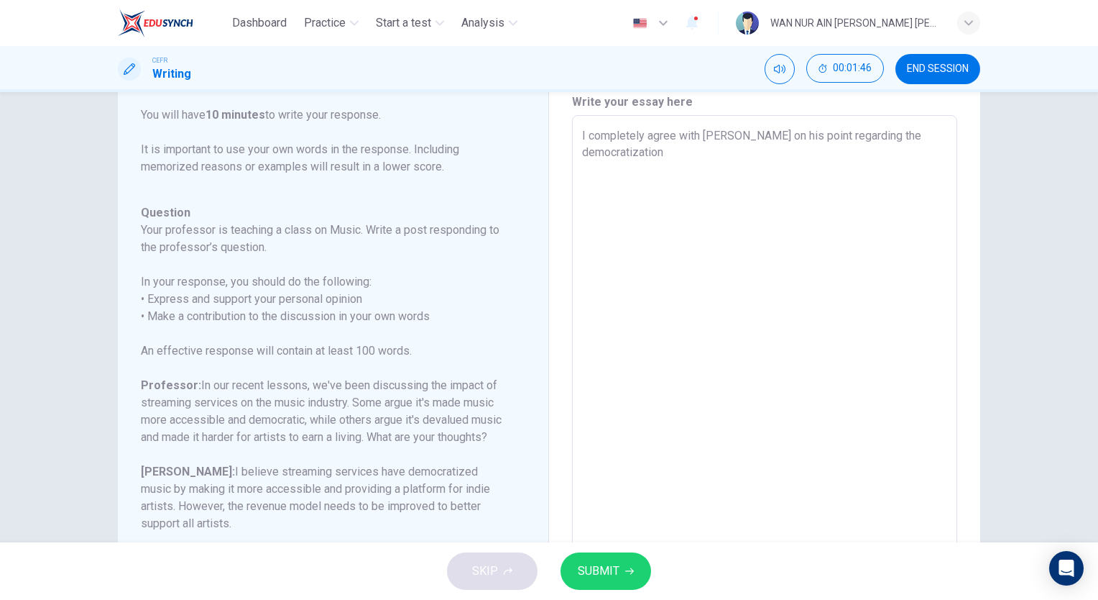
type textarea "x"
type textarea "I completely agree with [PERSON_NAME] on his point regarding the democratization"
type textarea "x"
type textarea "I completely agree with [PERSON_NAME] on his point regarding the democratizatio…"
type textarea "x"
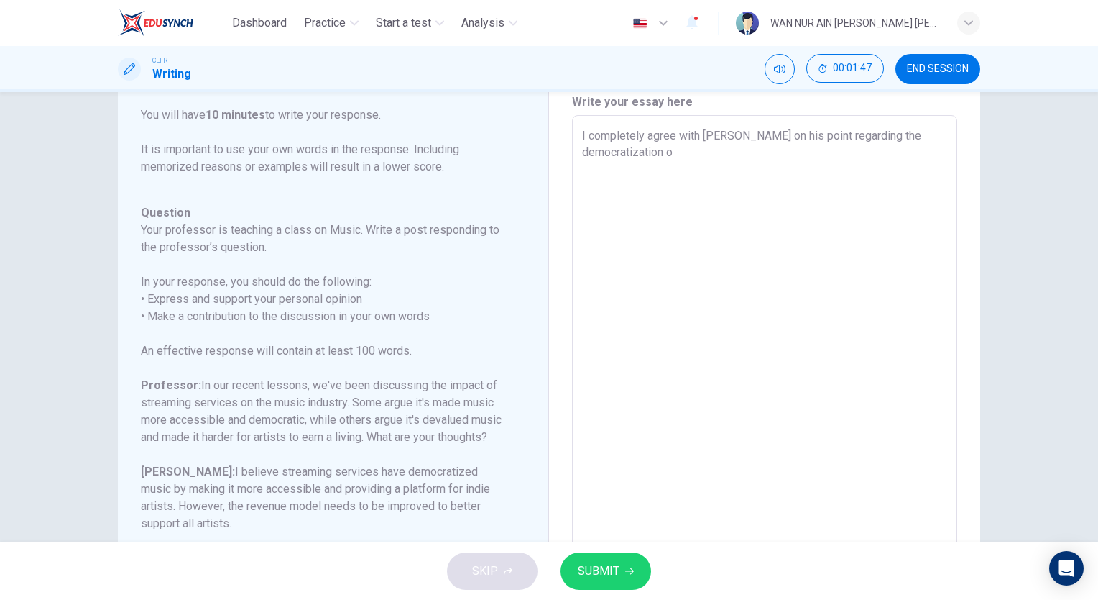
type textarea "I completely agree with [PERSON_NAME] on his point regarding the democratizatio…"
type textarea "x"
type textarea "I completely agree with [PERSON_NAME] on his point regarding the democratizatio…"
type textarea "x"
type textarea "I completely agree with [PERSON_NAME] on his point regarding the democratizatio…"
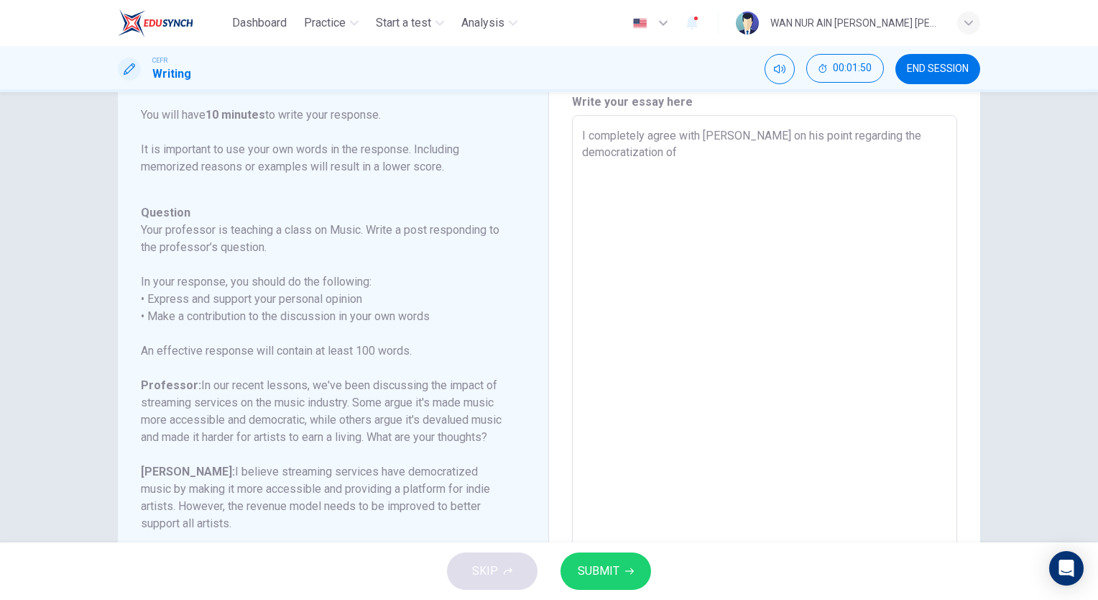
type textarea "x"
type textarea "I completely agree with [PERSON_NAME] on his point regarding the democratizatio…"
type textarea "x"
type textarea "I completely agree with [PERSON_NAME] on his point regarding the democratizatio…"
type textarea "x"
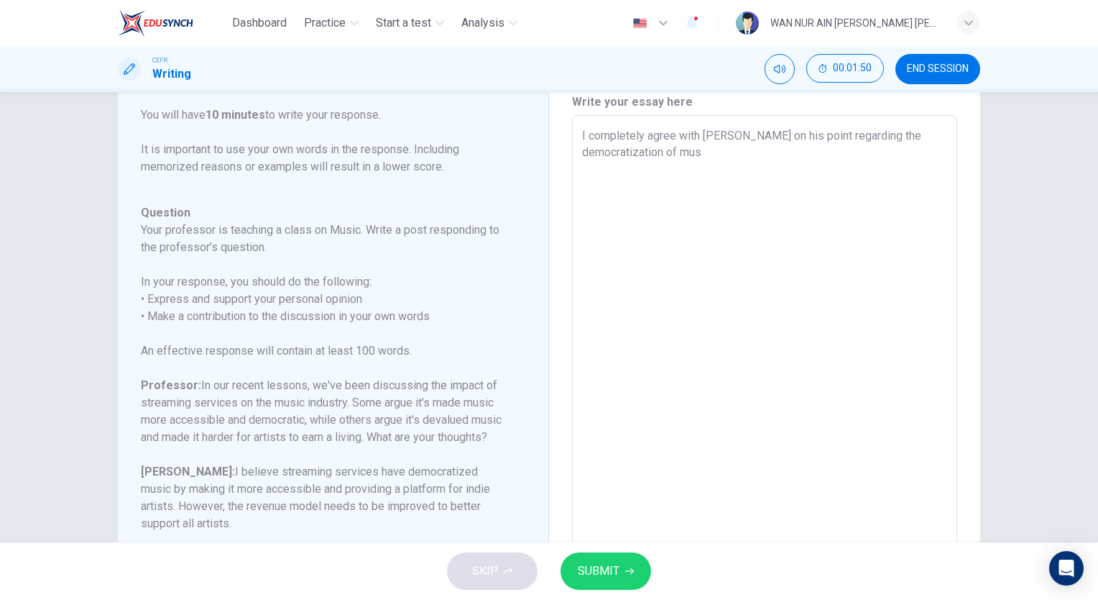
type textarea "I completely agree with [PERSON_NAME] on his point regarding the democratizatio…"
type textarea "x"
type textarea "I completely agree with [PERSON_NAME] on his point regarding the democratizatio…"
type textarea "x"
type textarea "I completely agree with [PERSON_NAME] on his point regarding the democratizatio…"
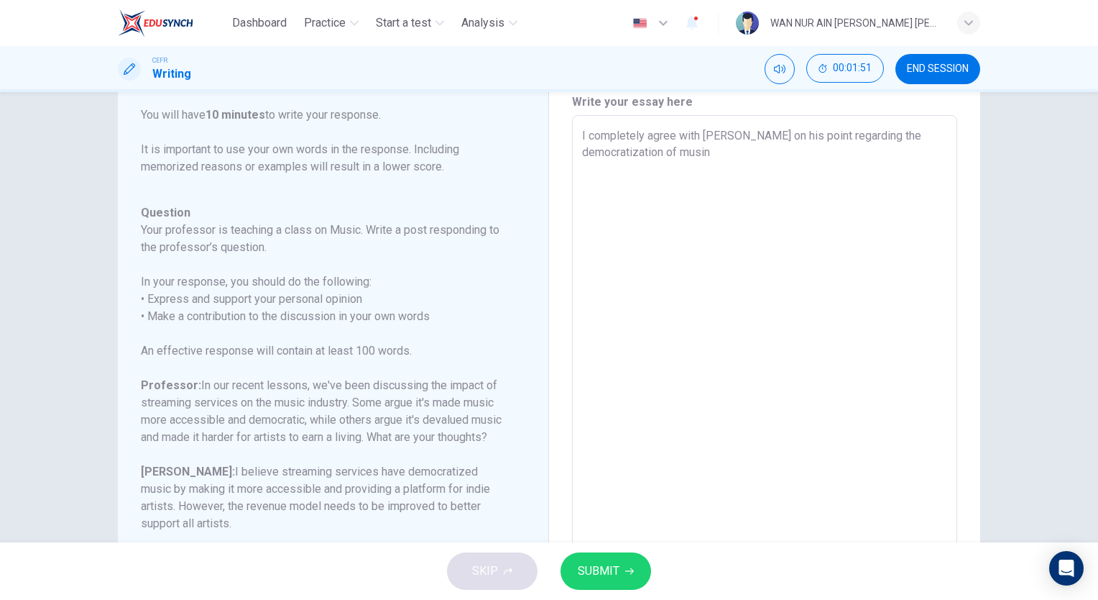
type textarea "x"
click at [772, 151] on textarea "I completely agree with [PERSON_NAME] on his point regarding the democratizatio…" at bounding box center [764, 355] width 365 height 457
click at [817, 155] on textarea "I completely agree with [PERSON_NAME] on his point regarding the democratizatio…" at bounding box center [764, 355] width 365 height 457
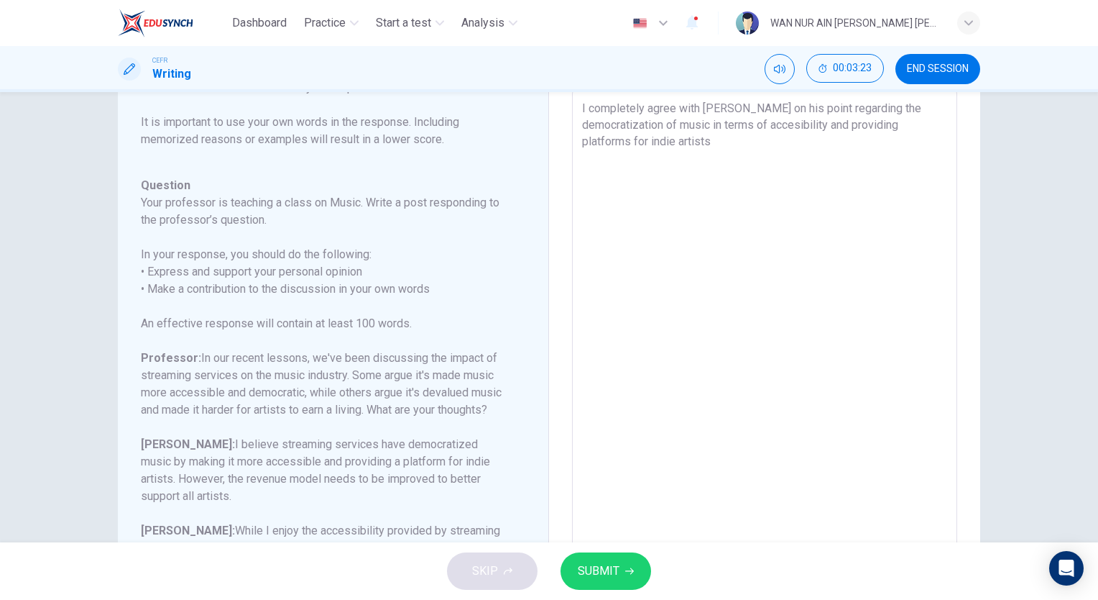
scroll to position [81, 0]
drag, startPoint x: 763, startPoint y: 164, endPoint x: 841, endPoint y: 127, distance: 86.5
click at [841, 127] on textarea "I completely agree with [PERSON_NAME] on his point regarding the democratizatio…" at bounding box center [764, 331] width 365 height 457
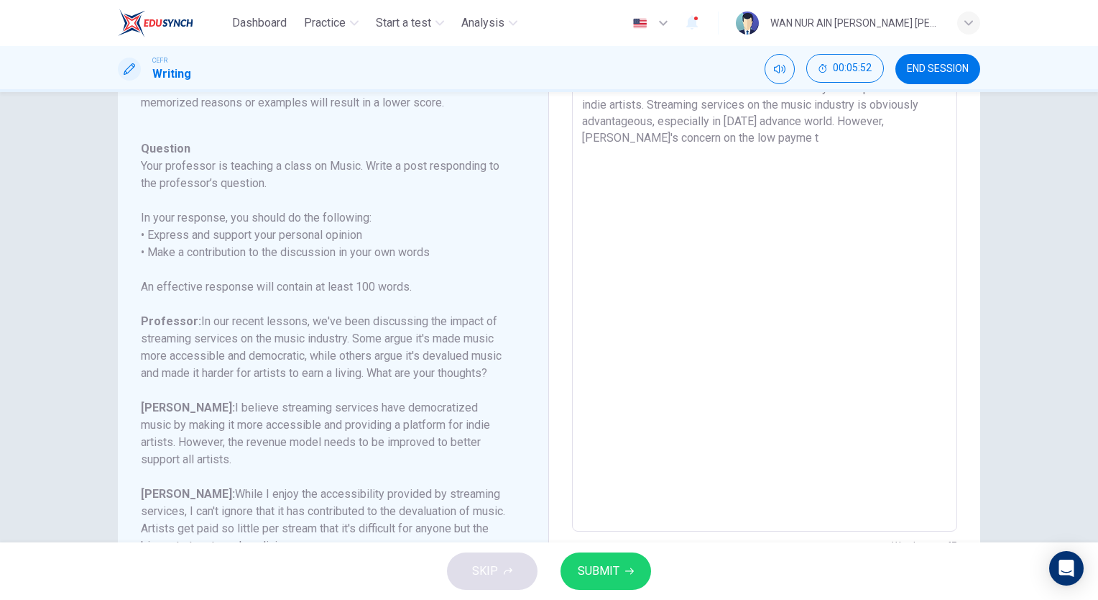
scroll to position [119, 0]
drag, startPoint x: 312, startPoint y: 245, endPoint x: 270, endPoint y: 299, distance: 68.2
click at [270, 299] on div "Question Your professor is teaching a class on Music. Write a post responding t…" at bounding box center [324, 348] width 367 height 414
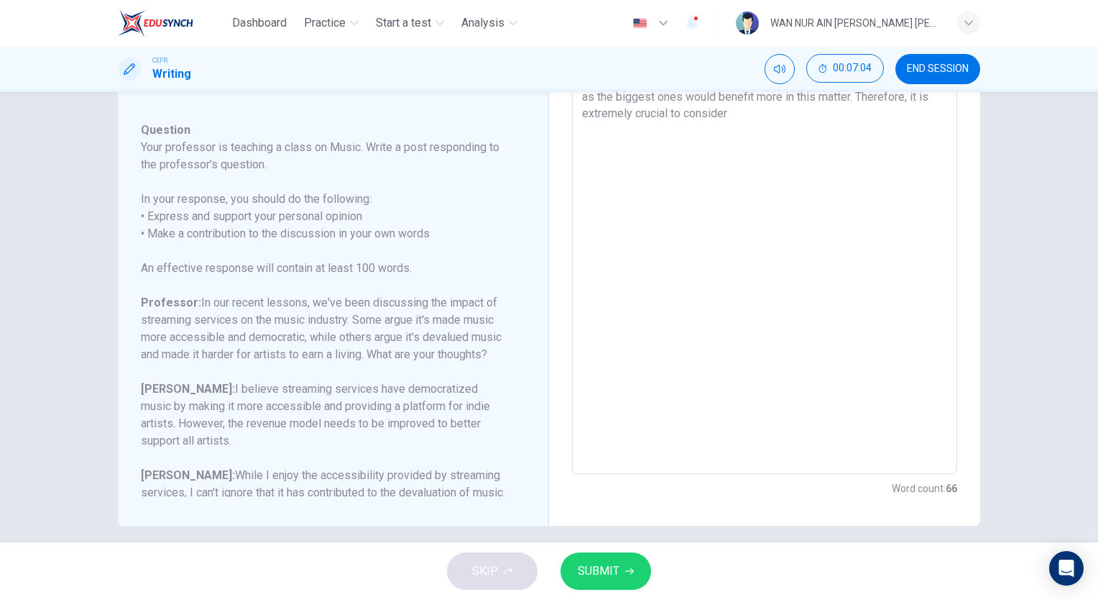
scroll to position [147, 0]
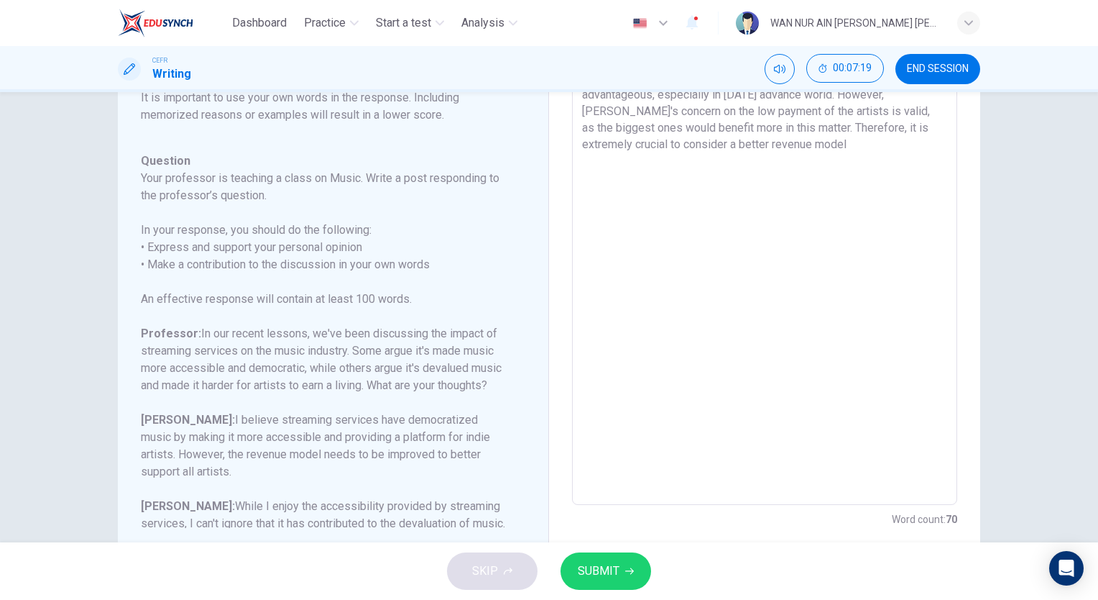
click at [653, 146] on textarea "I completely agree with [PERSON_NAME] on his point regarding the democratizatio…" at bounding box center [764, 265] width 365 height 457
click at [753, 140] on textarea "I completely agree with [PERSON_NAME] on his point regarding the democratizatio…" at bounding box center [764, 265] width 365 height 457
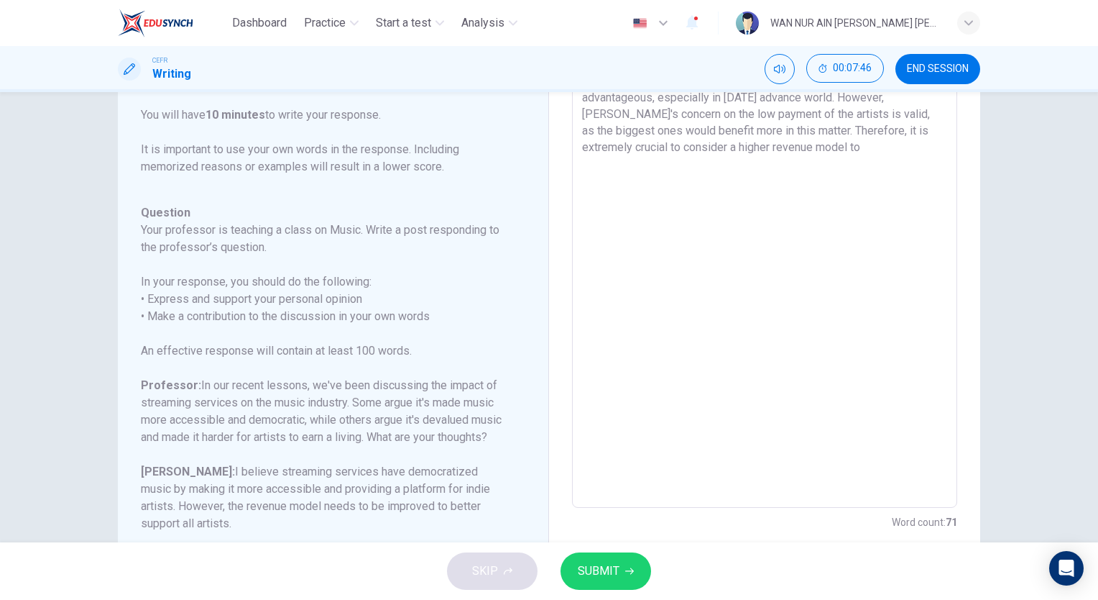
scroll to position [149, 0]
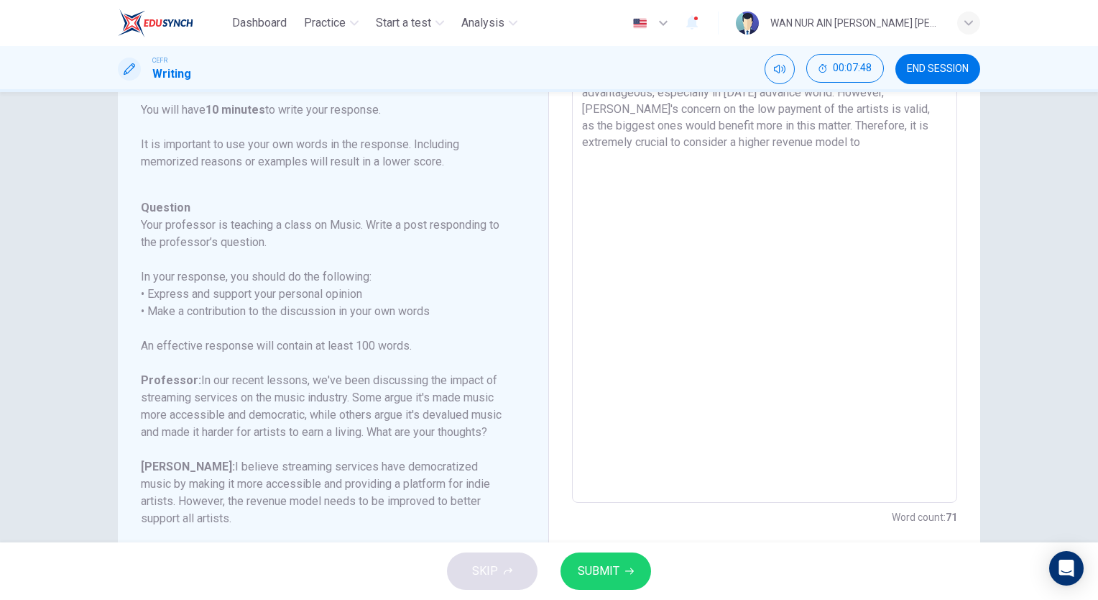
click at [768, 147] on textarea "I completely agree with [PERSON_NAME] on his point regarding the democratizatio…" at bounding box center [764, 263] width 365 height 457
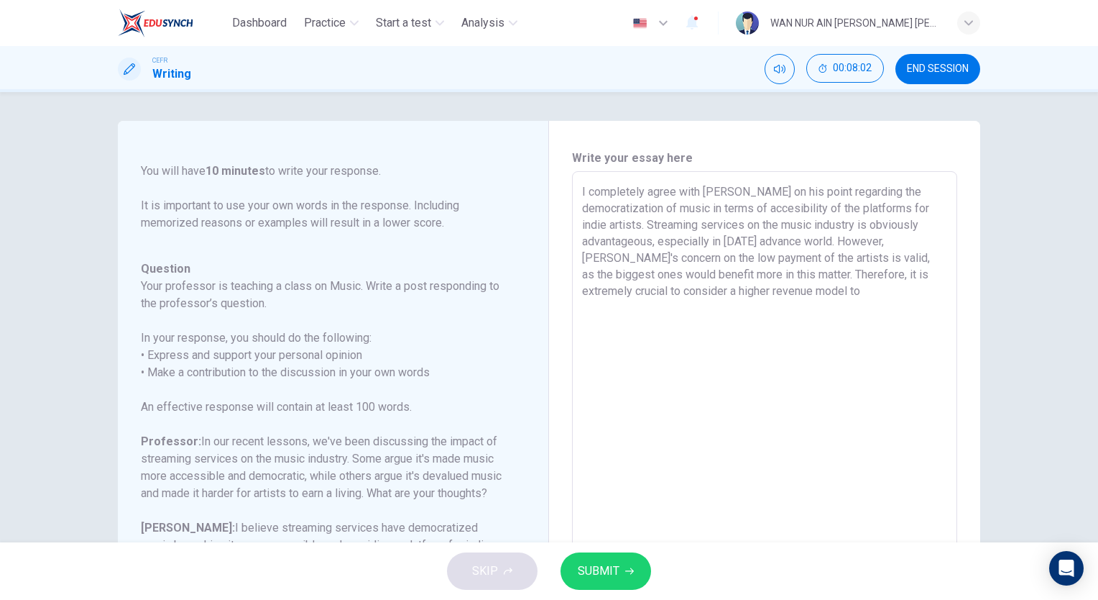
scroll to position [0, 0]
click at [746, 277] on textarea "I completely agree with [PERSON_NAME] on his point regarding the democratizatio…" at bounding box center [764, 411] width 365 height 457
drag, startPoint x: 746, startPoint y: 277, endPoint x: 872, endPoint y: 257, distance: 128.2
click at [872, 257] on textarea "I completely agree with [PERSON_NAME] on his point regarding the democratizatio…" at bounding box center [764, 411] width 365 height 457
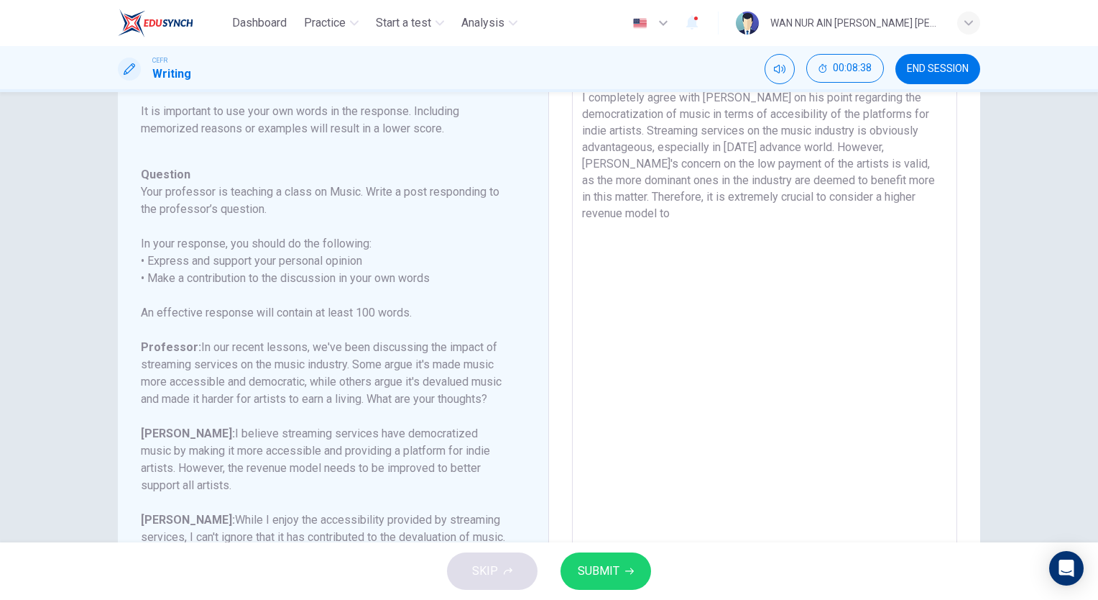
scroll to position [98, 0]
click at [670, 221] on textarea "I completely agree with [PERSON_NAME] on his point regarding the democratizatio…" at bounding box center [764, 314] width 365 height 457
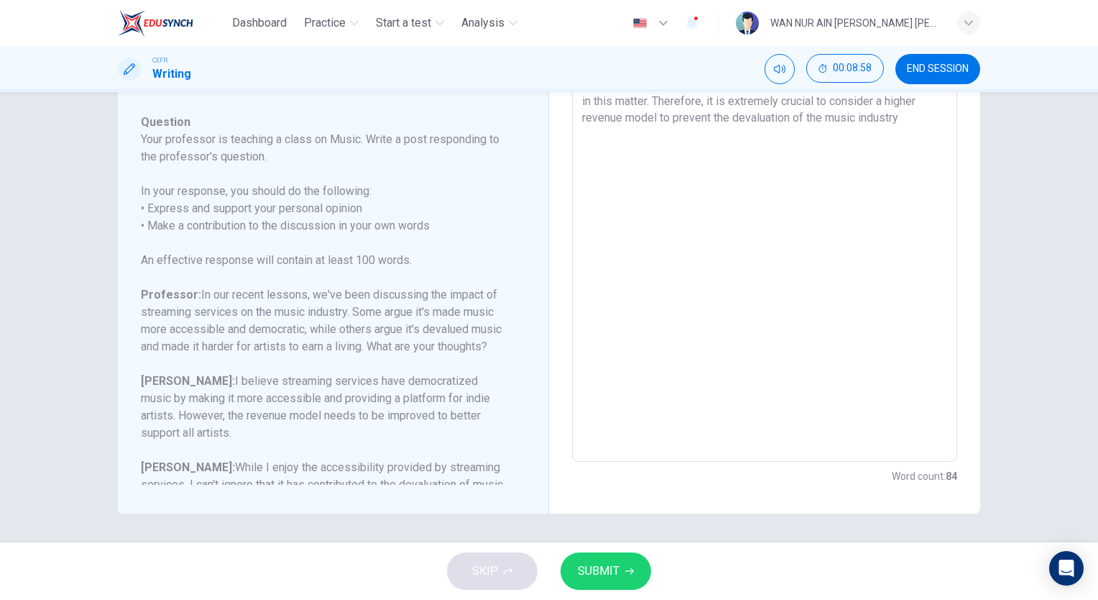
scroll to position [211, 0]
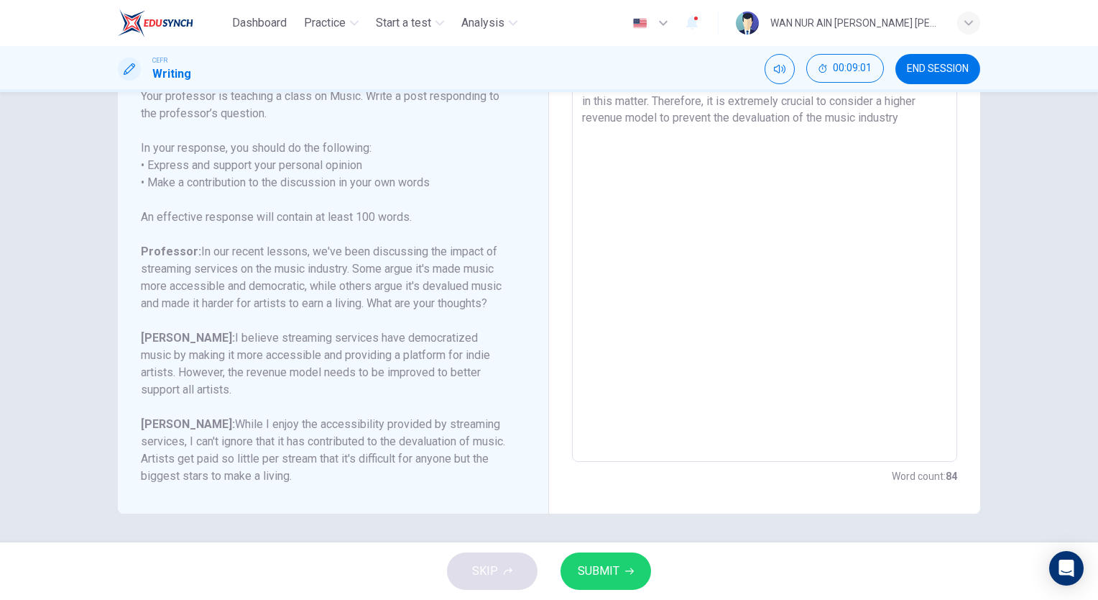
click at [851, 116] on textarea "I completely agree with [PERSON_NAME] on his point regarding the democratizatio…" at bounding box center [764, 222] width 365 height 457
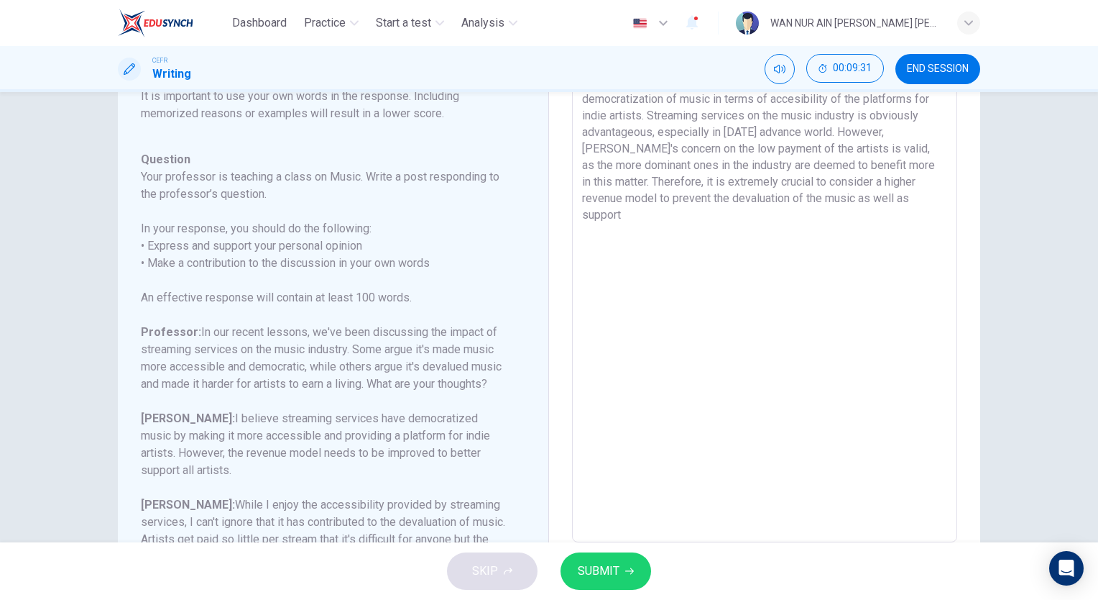
scroll to position [190, 0]
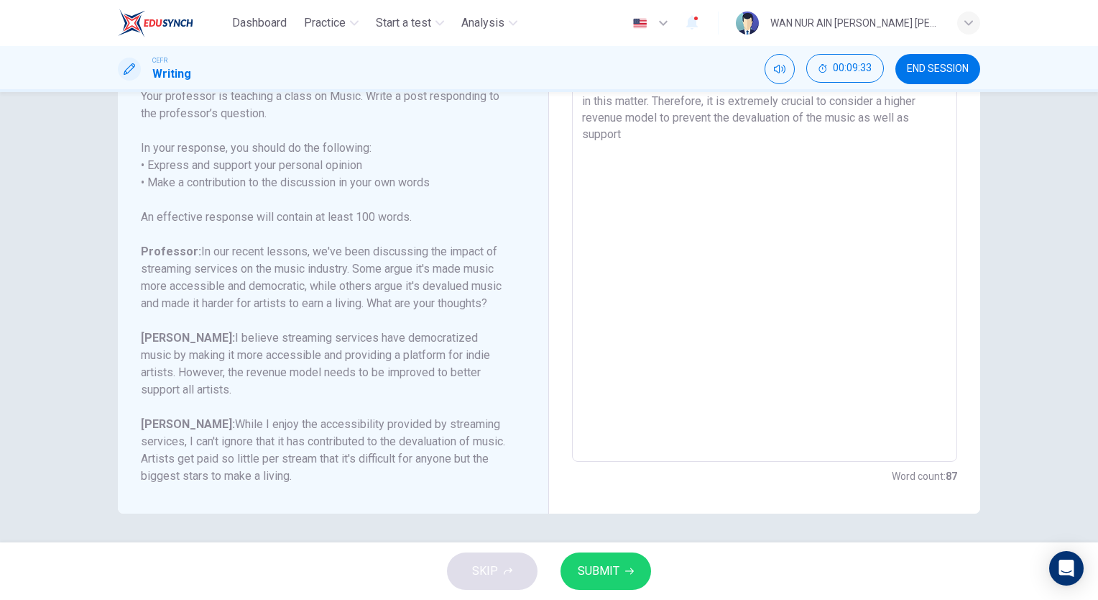
click at [868, 121] on textarea "I completely agree with [PERSON_NAME] on his point regarding the democratizatio…" at bounding box center [764, 222] width 365 height 457
click at [925, 122] on textarea "I completely agree with [PERSON_NAME] on his point regarding the democratizatio…" at bounding box center [764, 222] width 365 height 457
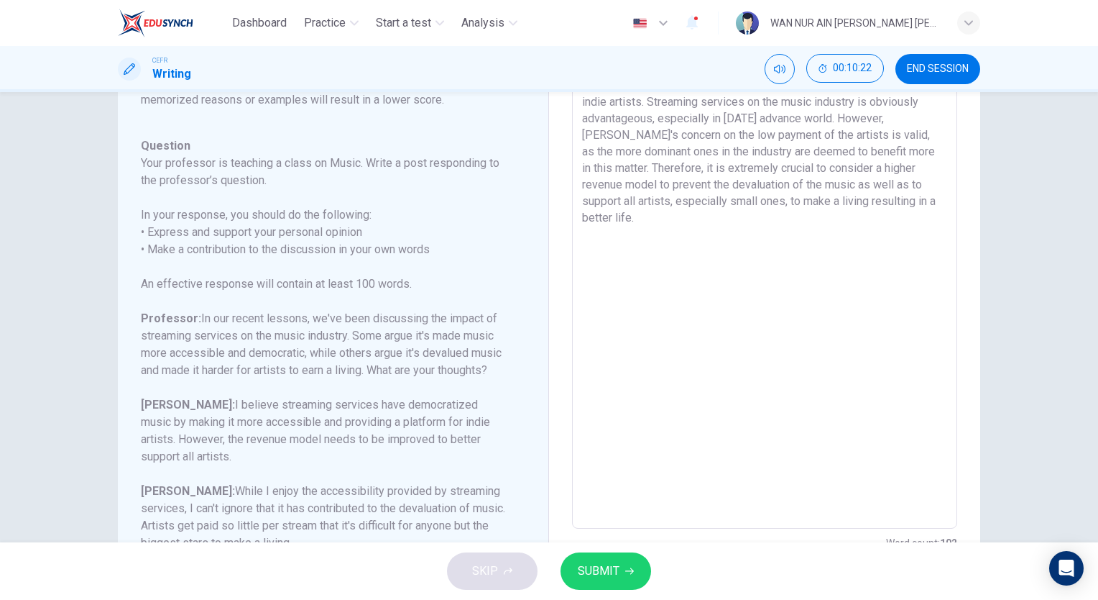
scroll to position [118, 0]
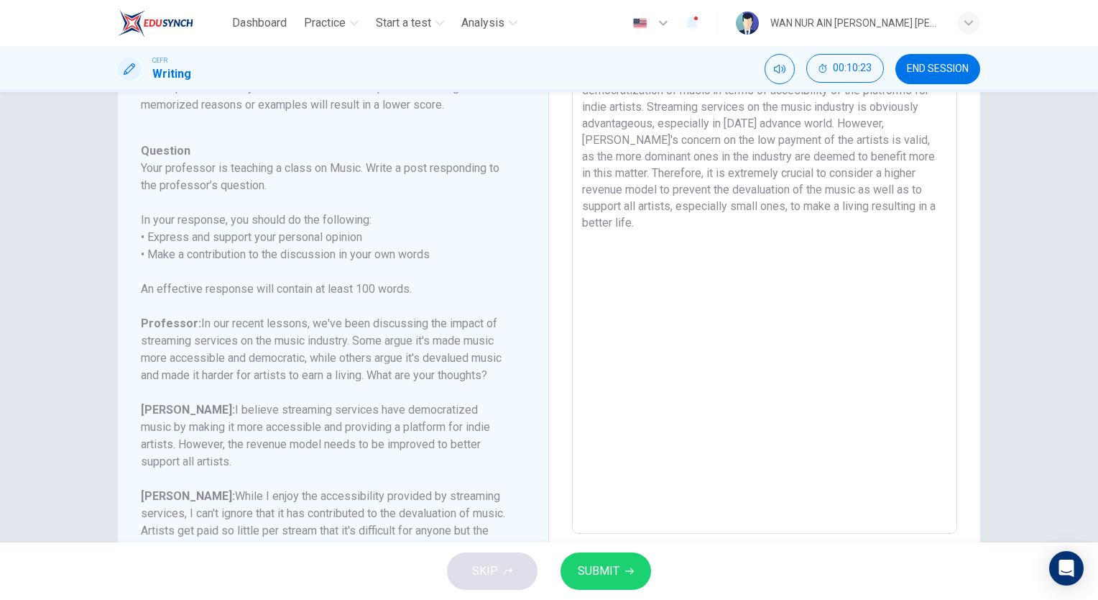
drag, startPoint x: 669, startPoint y: 160, endPoint x: 835, endPoint y: 223, distance: 177.5
click at [835, 223] on textarea "I completely agree with [PERSON_NAME] on his point regarding the democratizatio…" at bounding box center [764, 293] width 365 height 457
click at [811, 201] on textarea "I completely agree with [PERSON_NAME] on his point regarding the democratizatio…" at bounding box center [764, 293] width 365 height 457
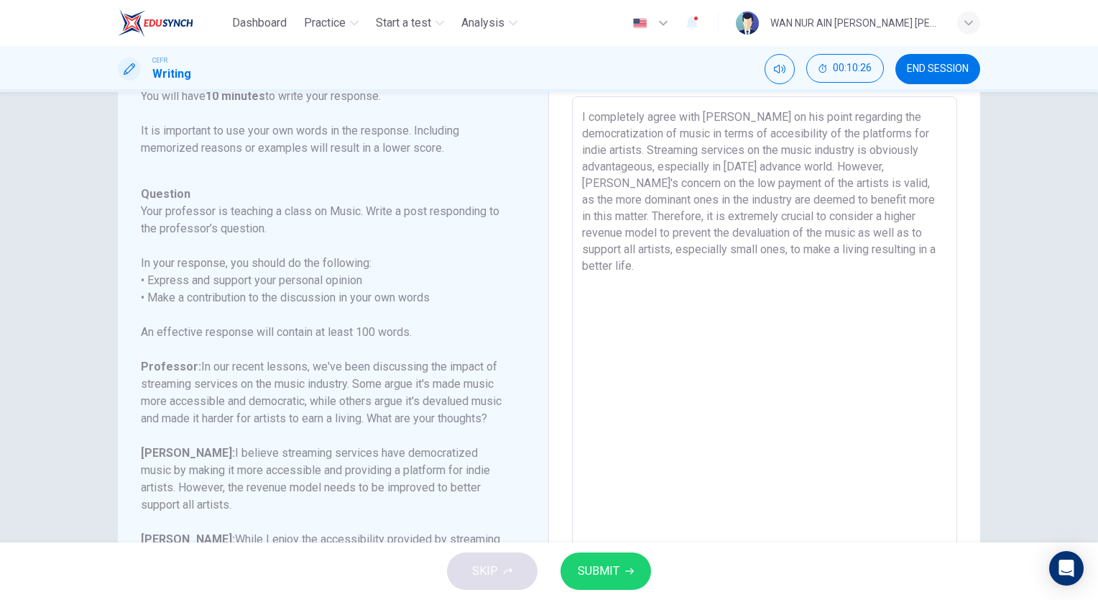
scroll to position [70, 0]
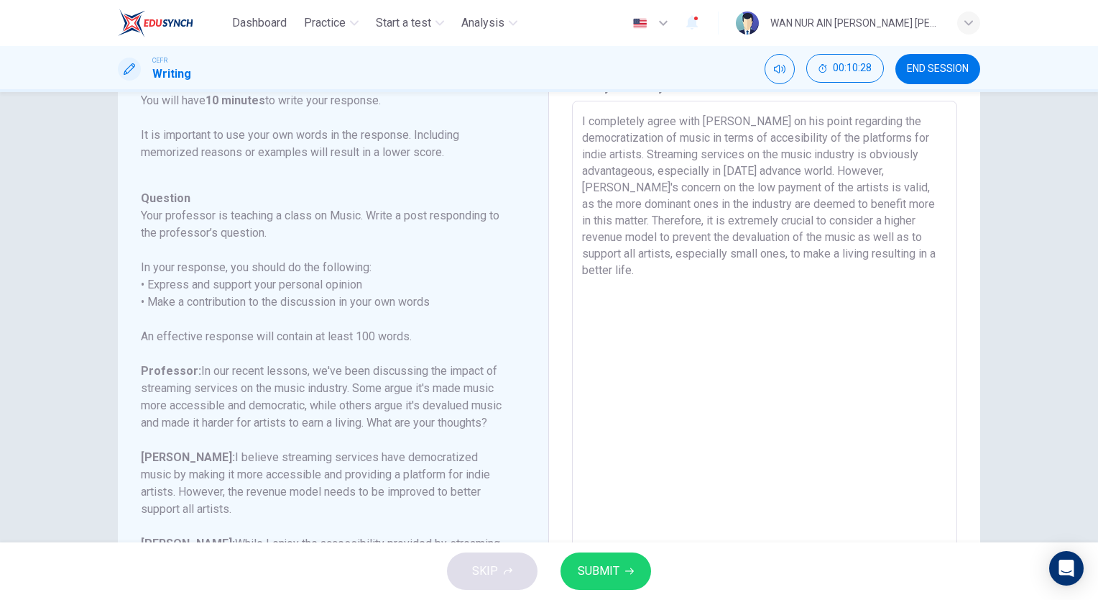
drag, startPoint x: 572, startPoint y: 116, endPoint x: 758, endPoint y: 205, distance: 206.1
click at [758, 205] on div "I completely agree with [PERSON_NAME] on his point regarding the democratizatio…" at bounding box center [764, 341] width 385 height 480
click at [610, 565] on span "SUBMIT" at bounding box center [599, 571] width 42 height 20
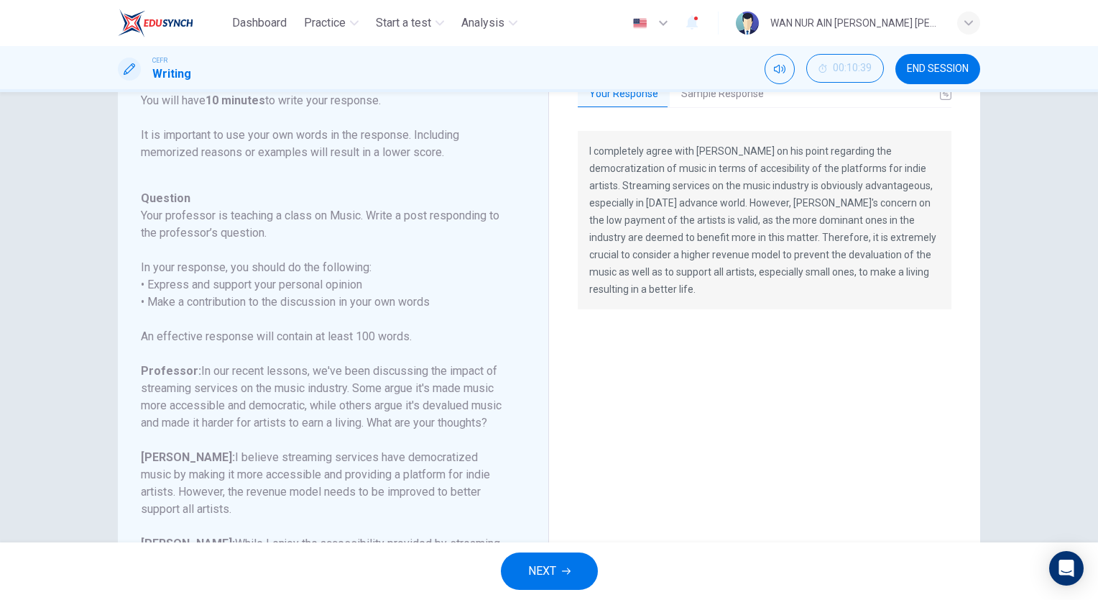
scroll to position [0, 0]
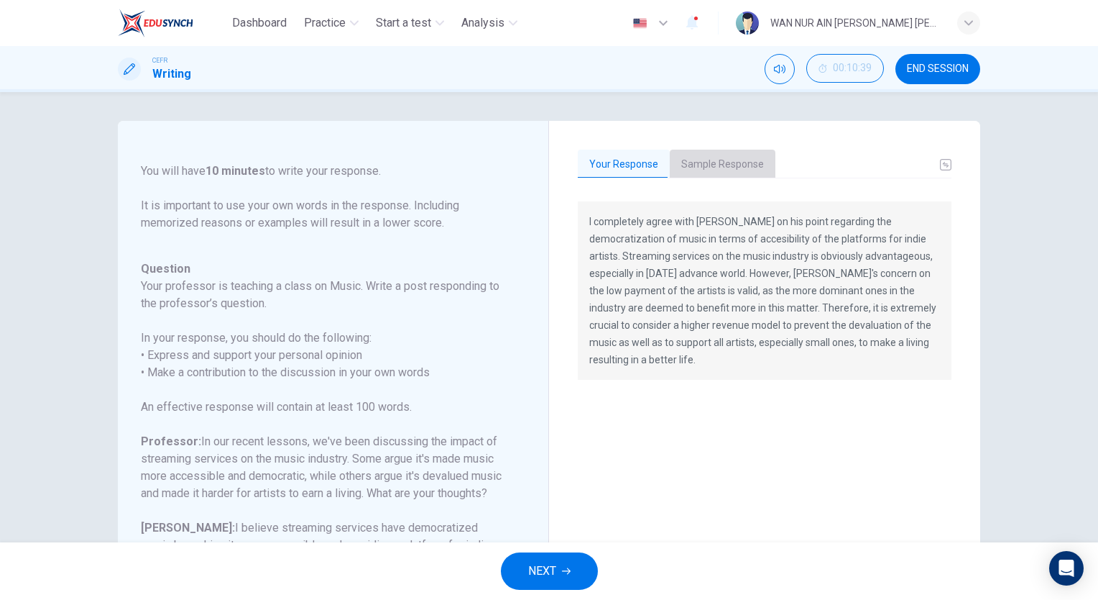
click at [723, 151] on button "Sample Response" at bounding box center [723, 165] width 106 height 30
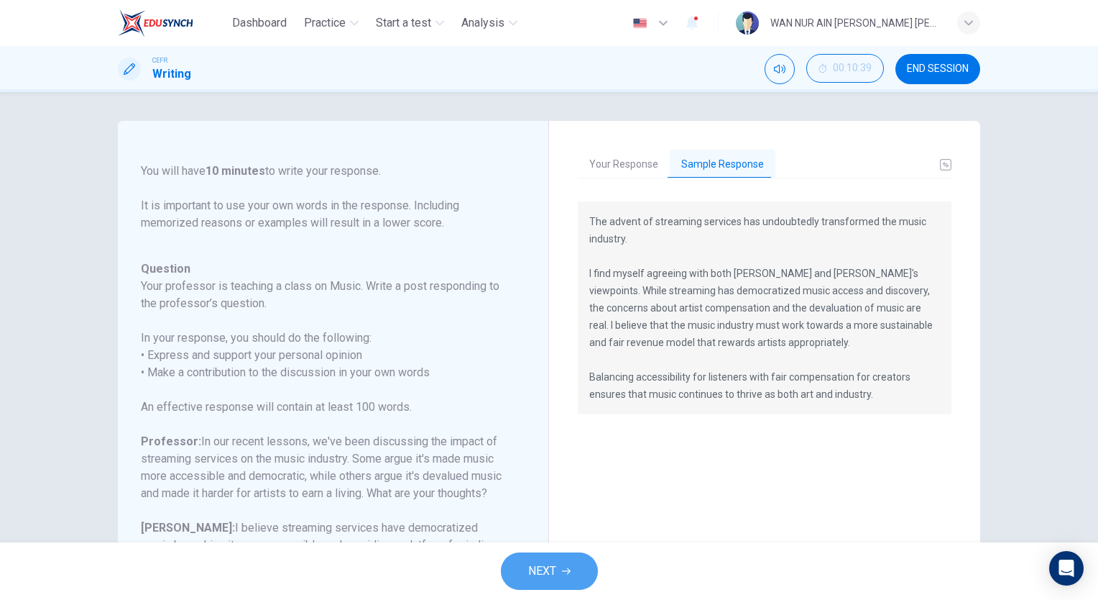
click at [571, 556] on button "NEXT" at bounding box center [549, 570] width 97 height 37
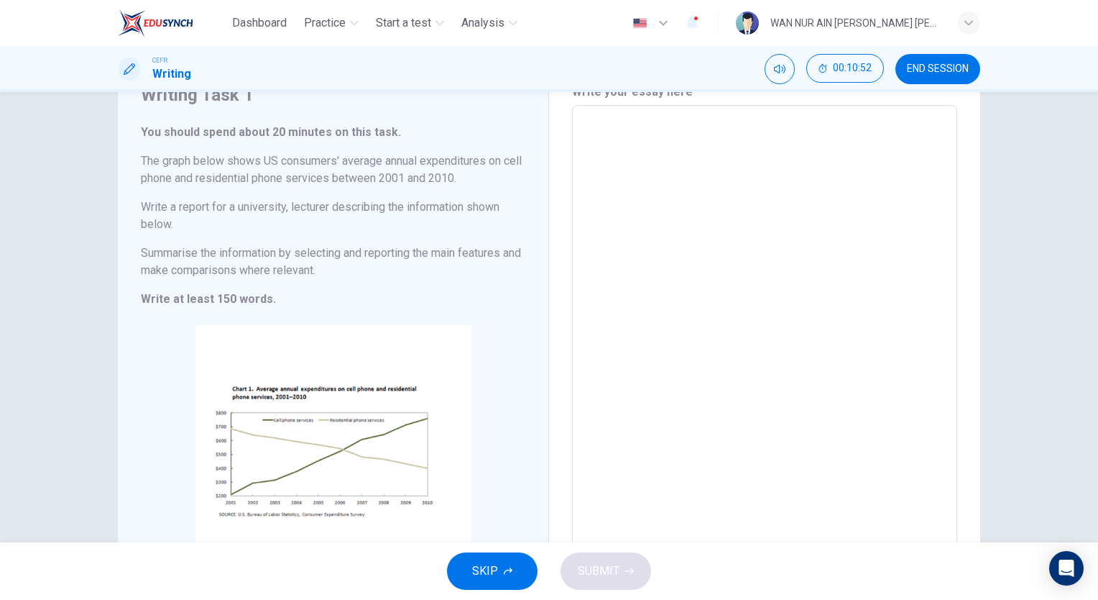
scroll to position [71, 0]
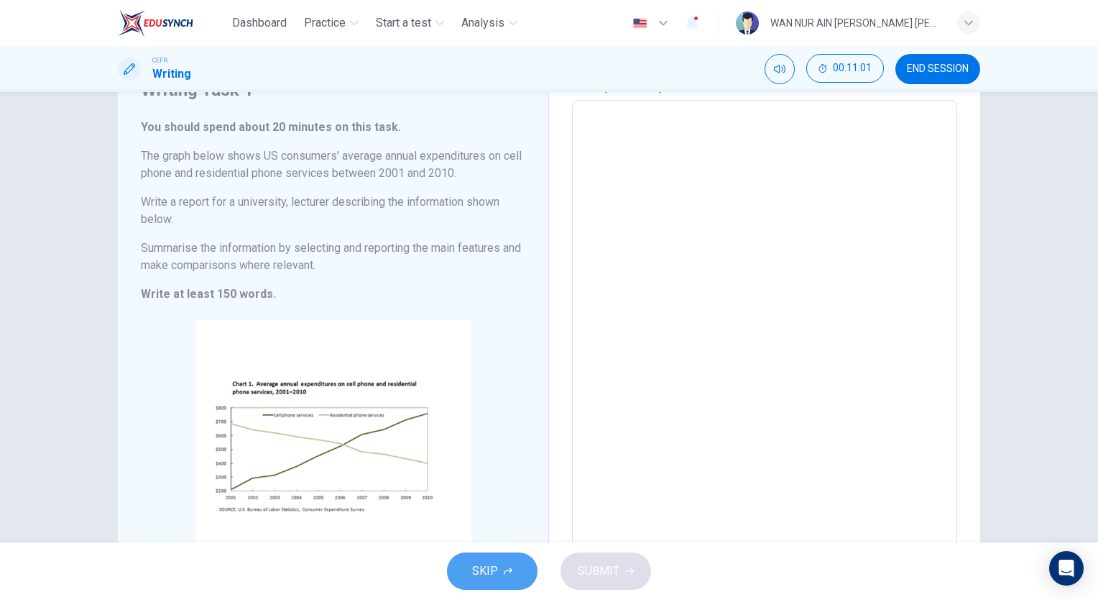
click at [477, 572] on span "SKIP" at bounding box center [485, 571] width 26 height 20
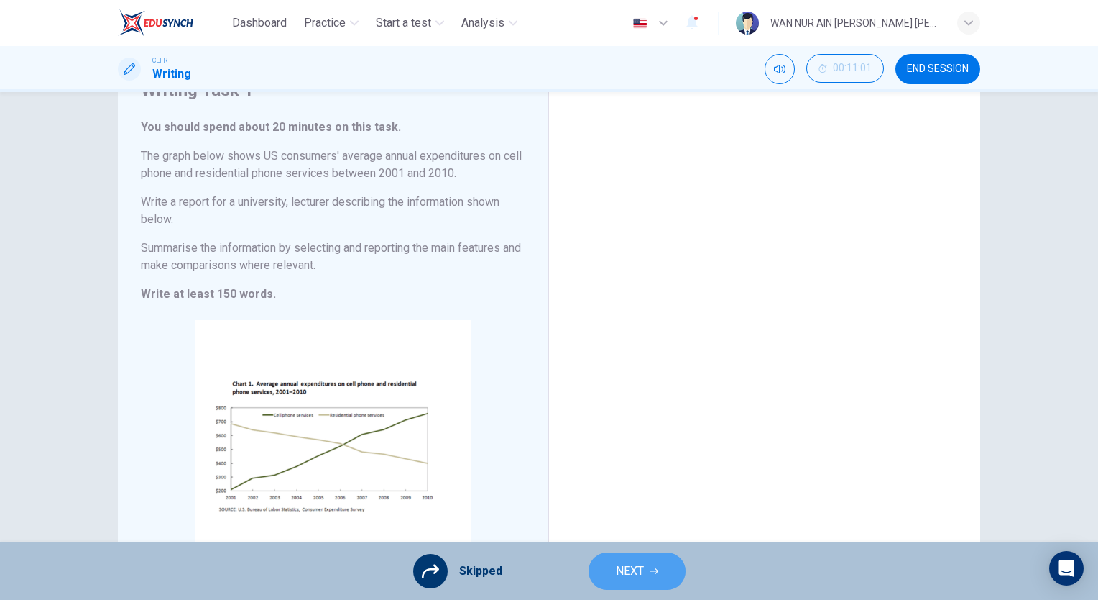
click at [630, 559] on button "NEXT" at bounding box center [637, 570] width 97 height 37
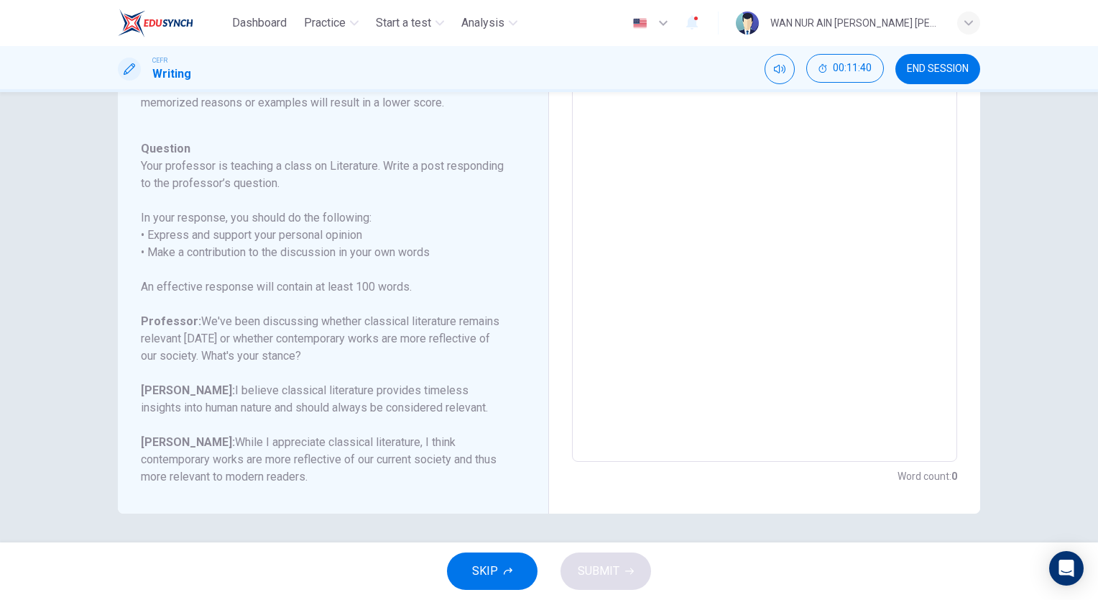
scroll to position [0, 0]
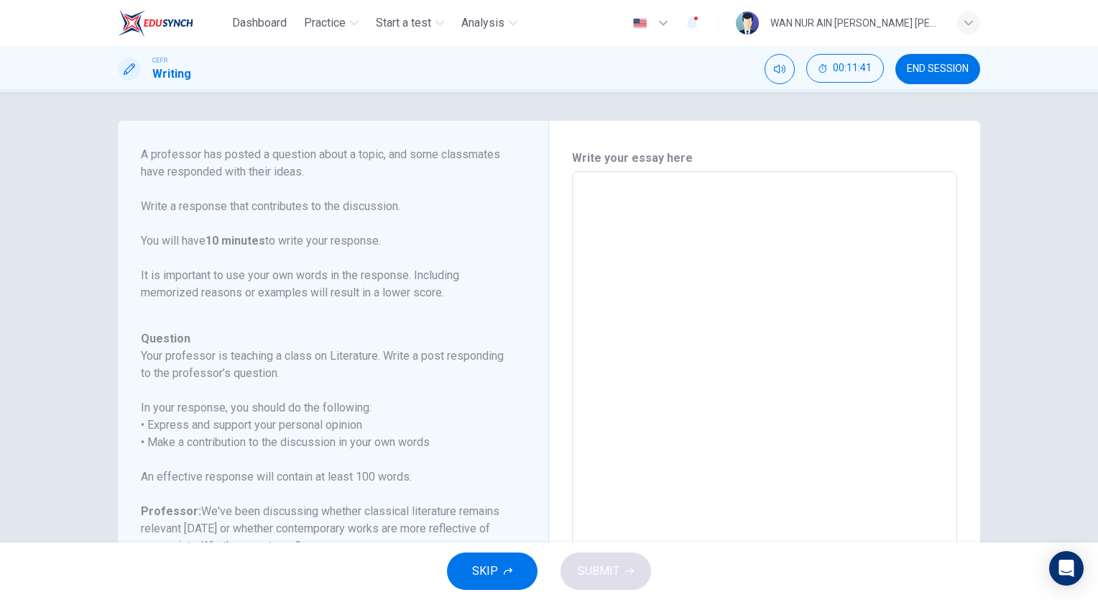
click at [657, 256] on textarea at bounding box center [764, 411] width 365 height 457
click at [567, 266] on div "Write your essay here x ​ Word count : 0" at bounding box center [764, 412] width 431 height 582
click at [687, 231] on textarea at bounding box center [764, 411] width 365 height 457
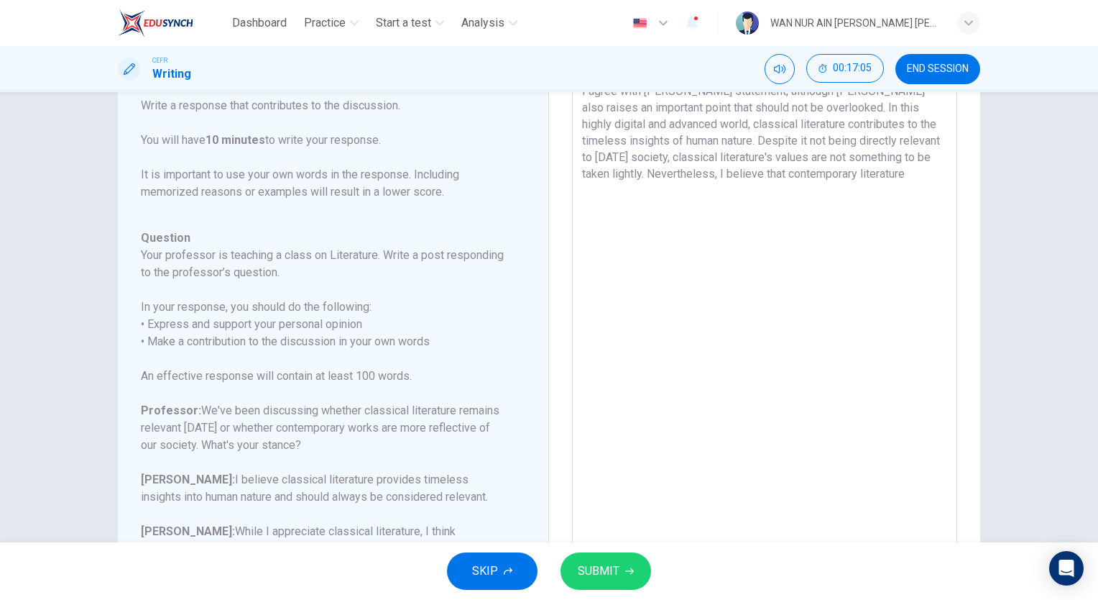
scroll to position [102, 0]
click at [719, 173] on textarea "I agree with [PERSON_NAME] statement, although [PERSON_NAME] also raises an imp…" at bounding box center [764, 309] width 365 height 457
click at [707, 188] on textarea "I agree with [PERSON_NAME] statement, although [PERSON_NAME] also raises an imp…" at bounding box center [764, 309] width 365 height 457
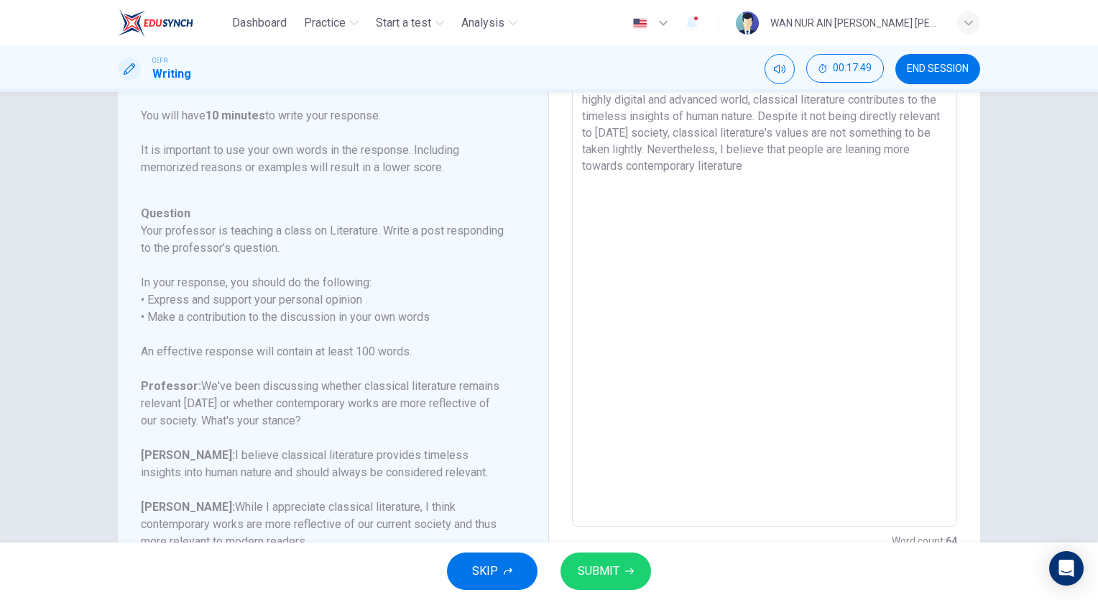
scroll to position [124, 0]
drag, startPoint x: 715, startPoint y: 173, endPoint x: 655, endPoint y: 156, distance: 61.9
click at [655, 156] on textarea "I agree with [PERSON_NAME] statement, although [PERSON_NAME] also raises an imp…" at bounding box center [764, 288] width 365 height 457
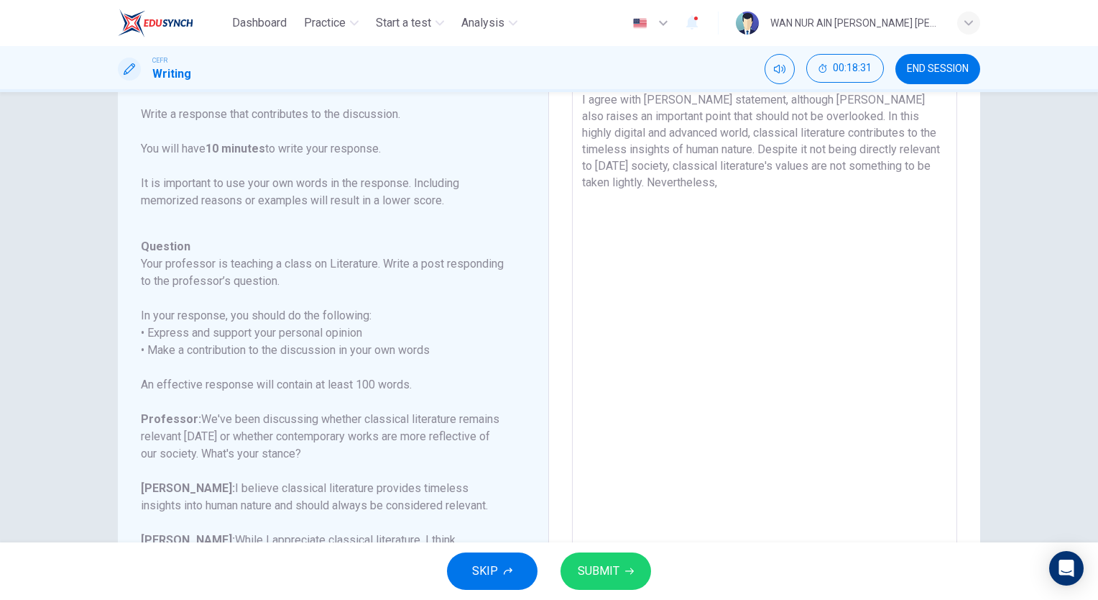
scroll to position [91, 0]
click at [889, 168] on textarea "I agree with [PERSON_NAME] statement, although [PERSON_NAME] also raises an imp…" at bounding box center [764, 320] width 365 height 457
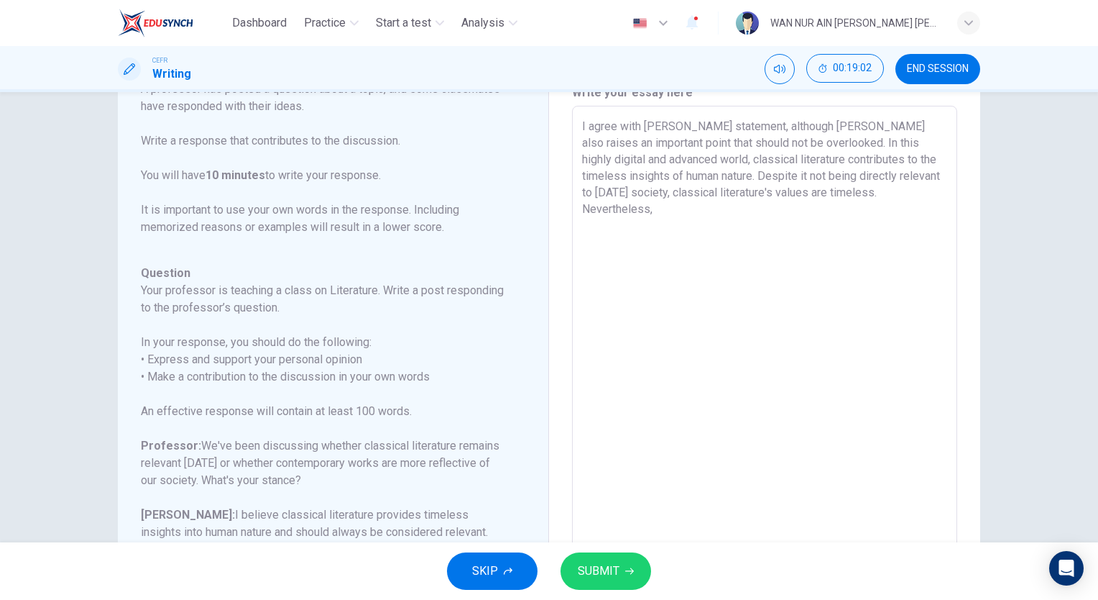
scroll to position [63, 0]
click at [880, 198] on textarea "I agree with [PERSON_NAME] statement, although [PERSON_NAME] also raises an imp…" at bounding box center [764, 348] width 365 height 457
click at [603, 209] on textarea "I agree with [PERSON_NAME] statement, although [PERSON_NAME] also raises an imp…" at bounding box center [764, 338] width 365 height 457
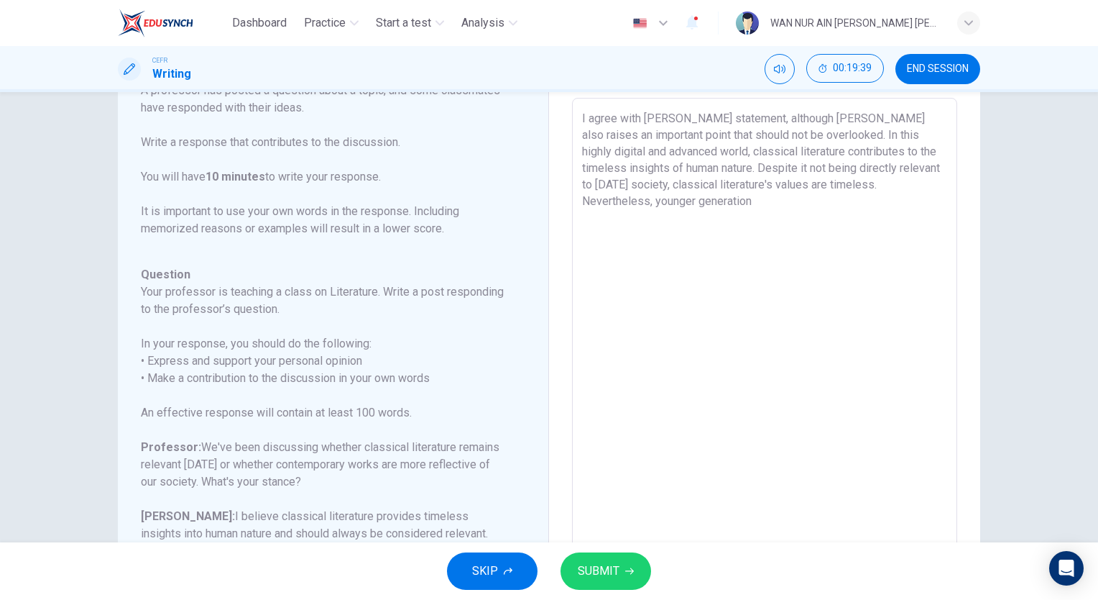
click at [656, 203] on textarea "I agree with [PERSON_NAME] statement, although [PERSON_NAME] also raises an imp…" at bounding box center [764, 338] width 365 height 457
drag, startPoint x: 656, startPoint y: 203, endPoint x: 838, endPoint y: 208, distance: 181.2
click at [838, 208] on textarea "I agree with [PERSON_NAME] statement, although [PERSON_NAME] also raises an imp…" at bounding box center [764, 338] width 365 height 457
click at [825, 183] on textarea "I agree with [PERSON_NAME] statement, although [PERSON_NAME] also raises an imp…" at bounding box center [764, 338] width 365 height 457
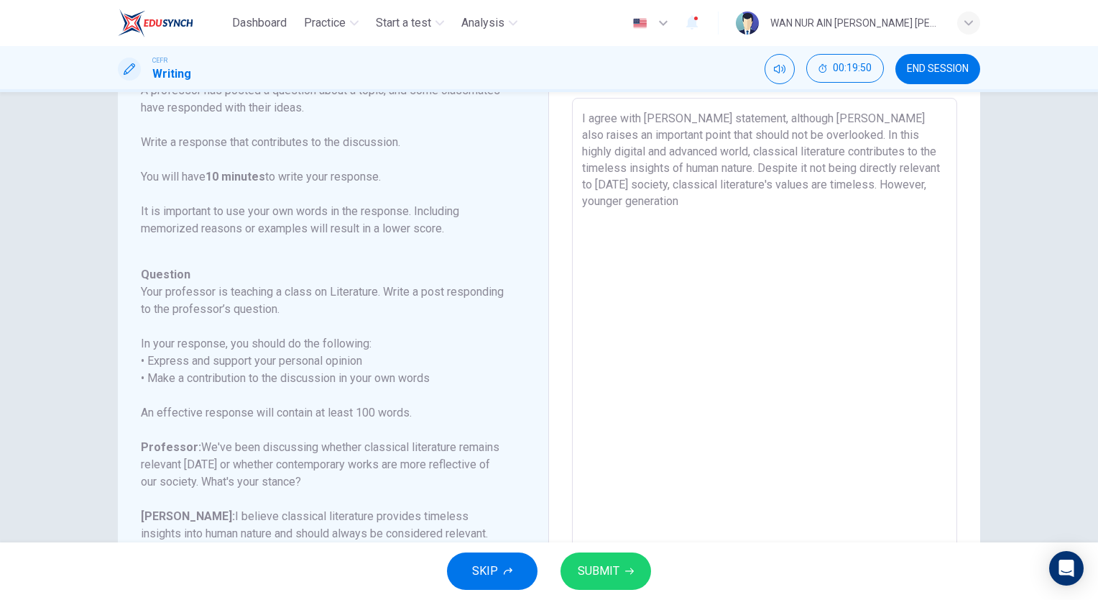
click at [936, 188] on textarea "I agree with [PERSON_NAME] statement, although [PERSON_NAME] also raises an imp…" at bounding box center [764, 338] width 365 height 457
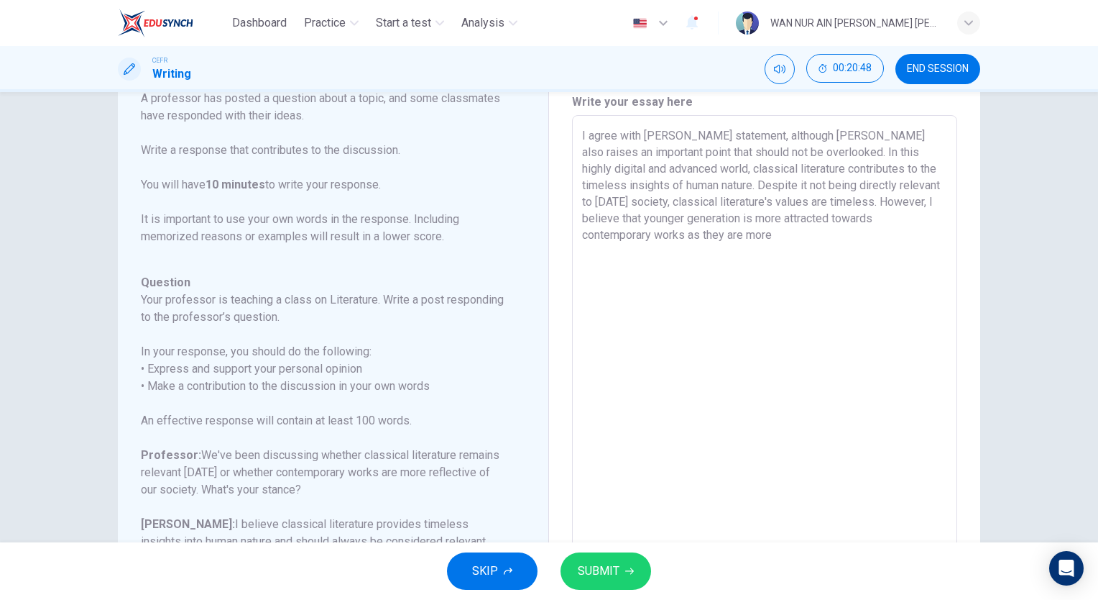
scroll to position [43, 0]
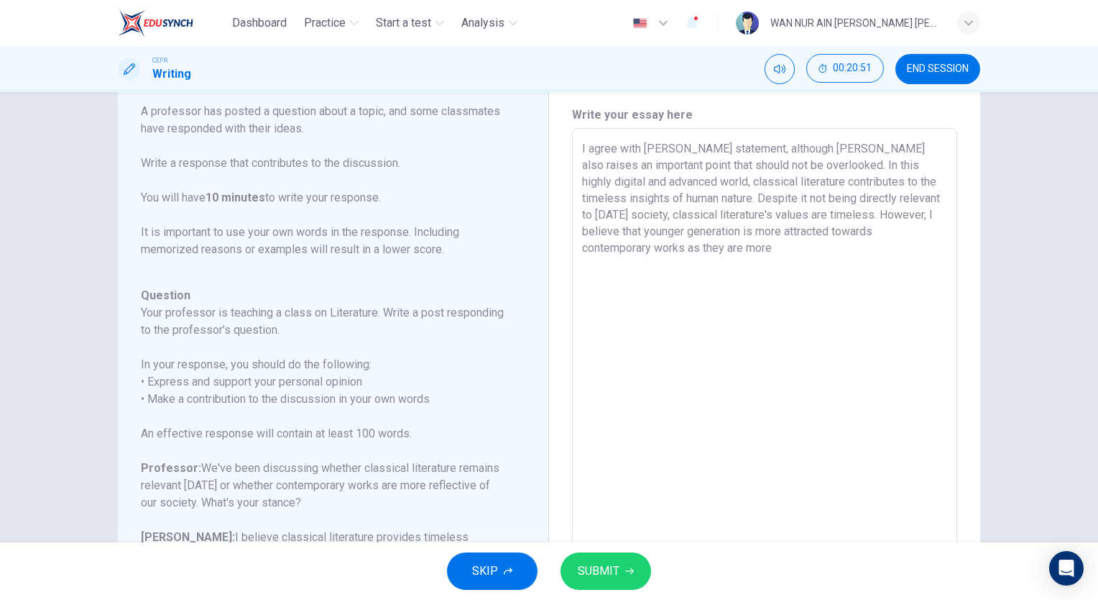
click at [656, 249] on textarea "I agree with [PERSON_NAME] statement, although [PERSON_NAME] also raises an imp…" at bounding box center [764, 368] width 365 height 457
drag, startPoint x: 684, startPoint y: 254, endPoint x: 662, endPoint y: 245, distance: 23.9
click at [662, 245] on textarea "I agree with [PERSON_NAME] statement, although [PERSON_NAME] also raises an imp…" at bounding box center [764, 368] width 365 height 457
drag, startPoint x: 662, startPoint y: 245, endPoint x: 567, endPoint y: 149, distance: 135.7
click at [567, 149] on div "Write your essay here I agree with [PERSON_NAME] statement, although [PERSON_NA…" at bounding box center [764, 369] width 431 height 582
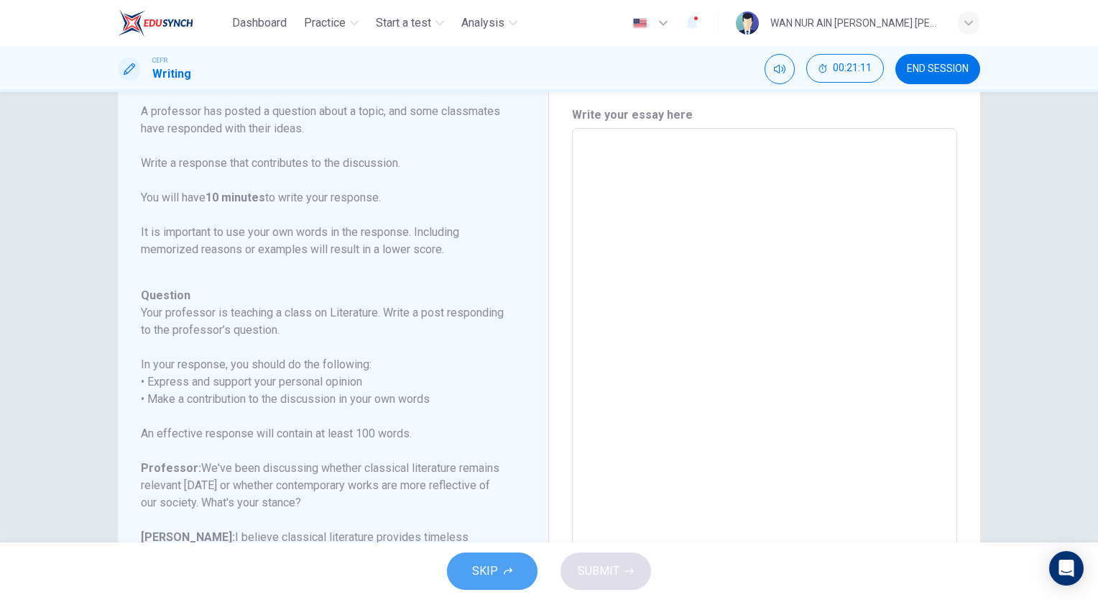
click at [495, 563] on span "SKIP" at bounding box center [485, 571] width 26 height 20
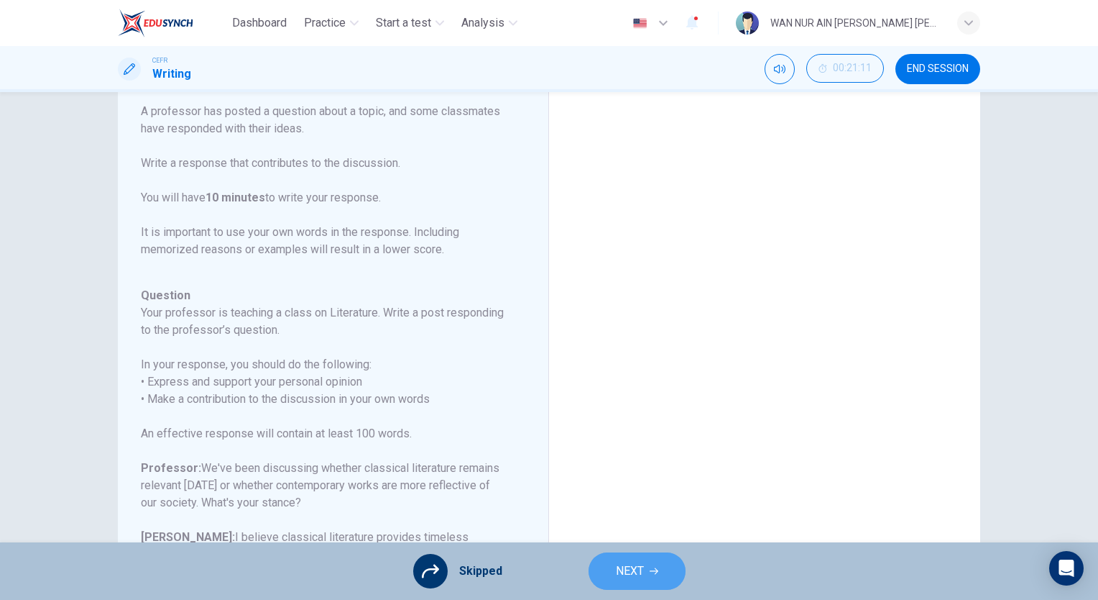
click at [627, 569] on span "NEXT" at bounding box center [630, 571] width 28 height 20
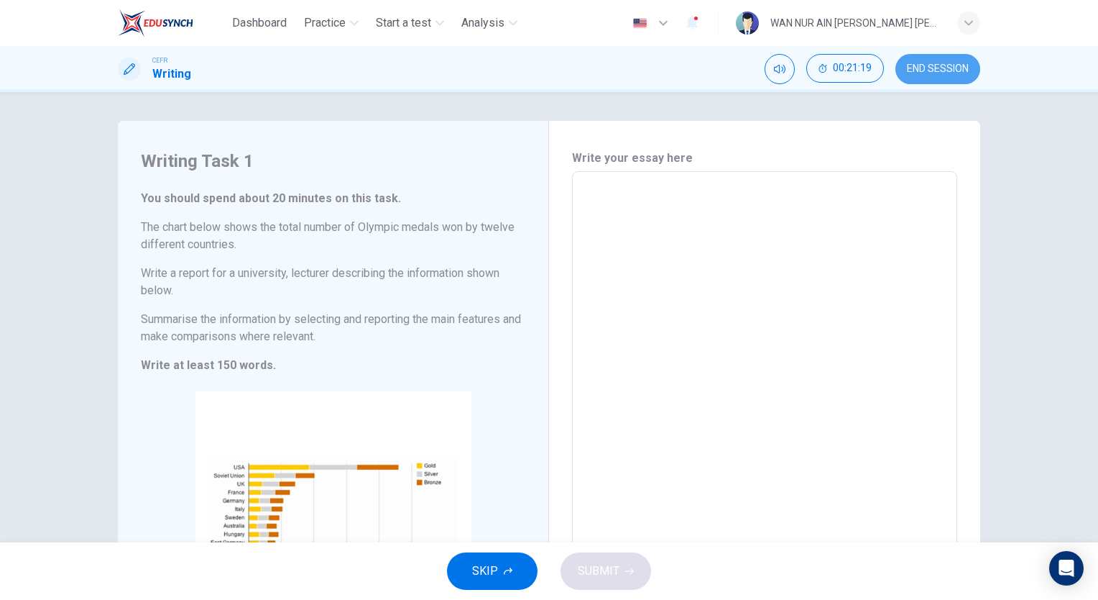
click at [943, 80] on button "END SESSION" at bounding box center [938, 69] width 85 height 30
